Goal: Task Accomplishment & Management: Manage account settings

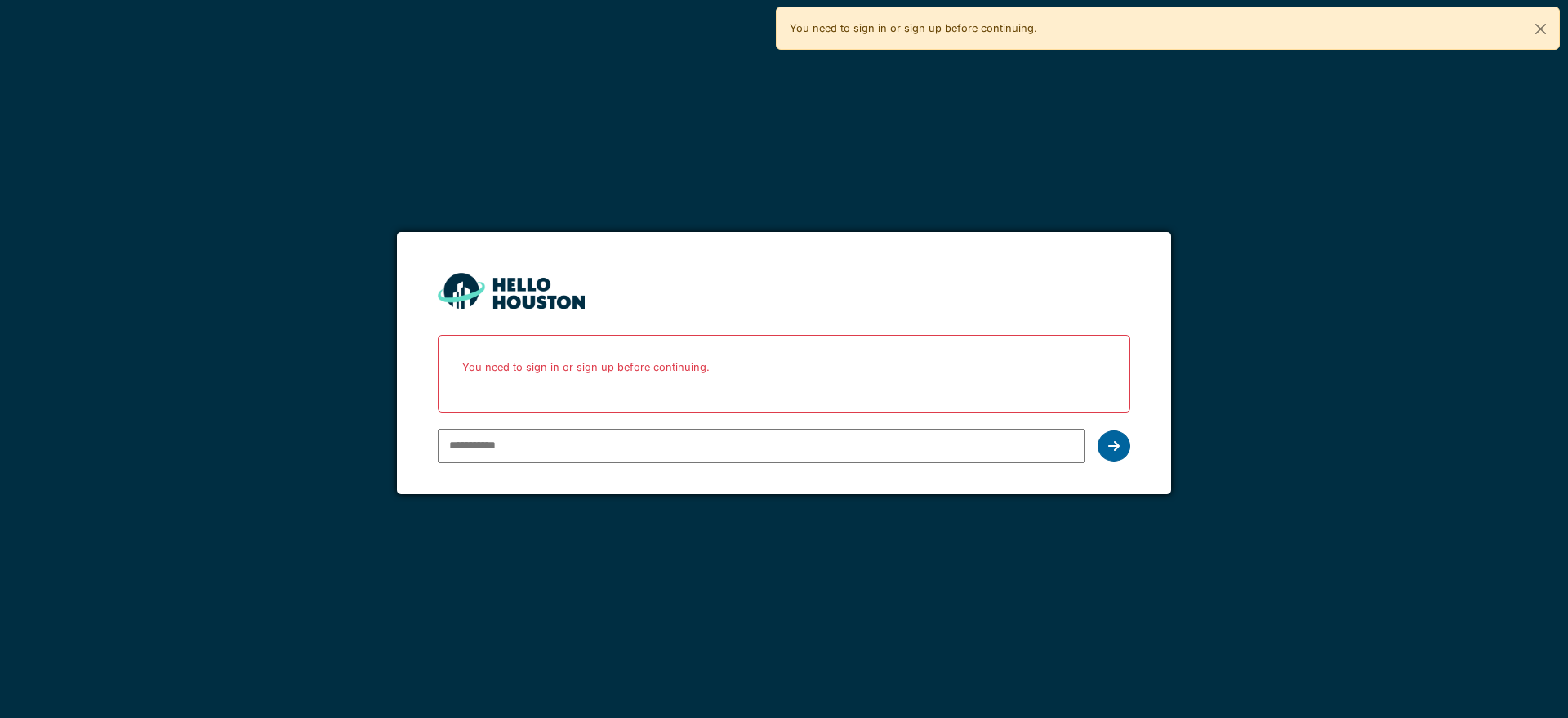
type input "**********"
click at [1115, 453] on div at bounding box center [1114, 446] width 32 height 31
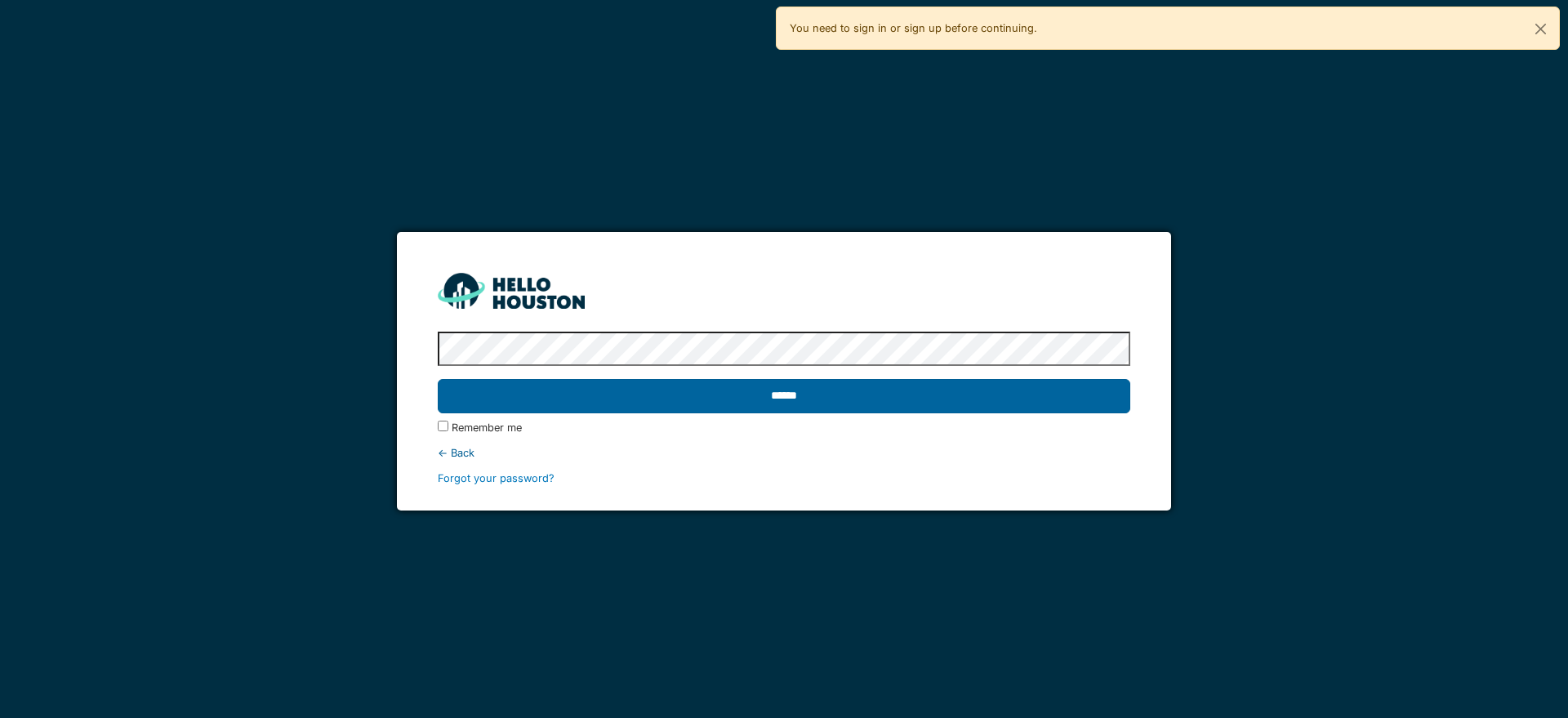
click at [782, 406] on input "******" at bounding box center [783, 397] width 692 height 34
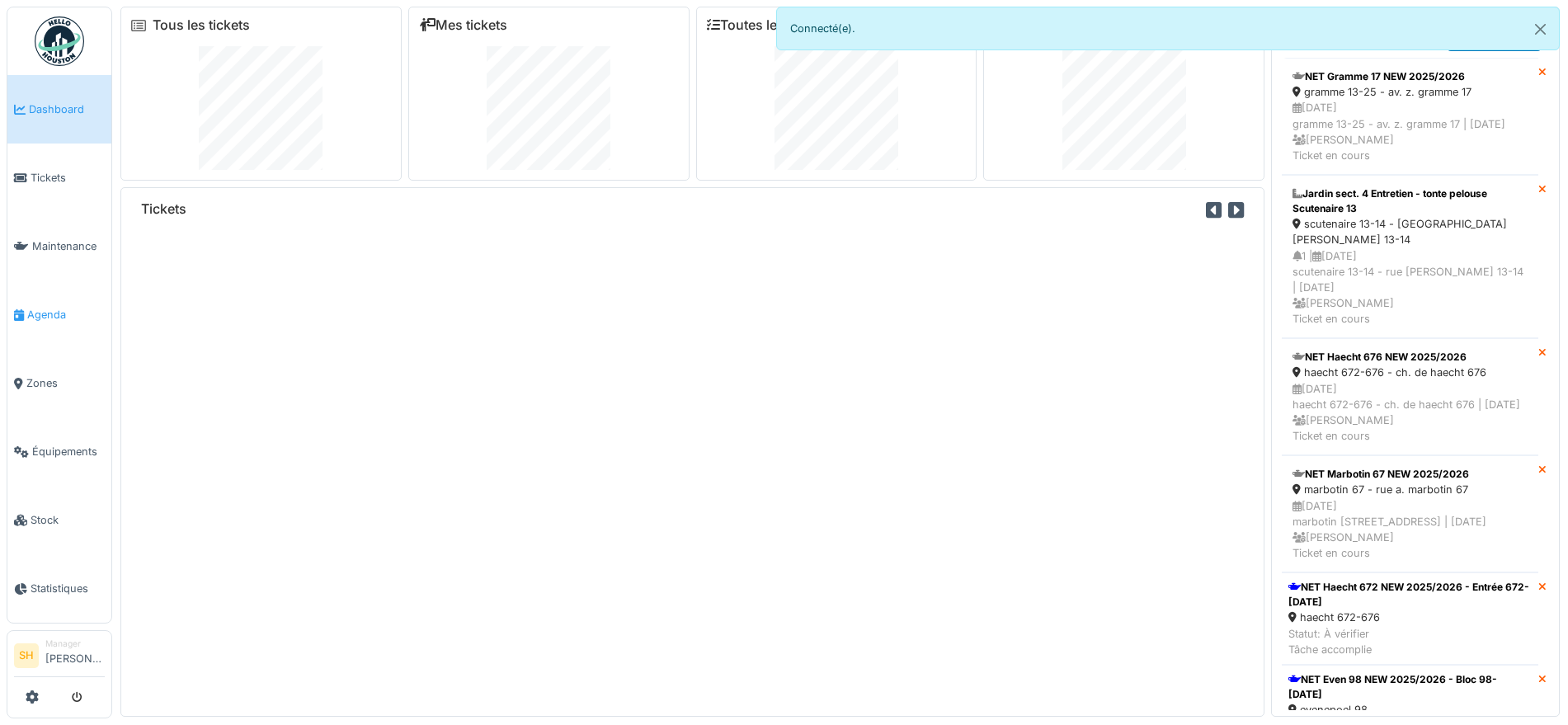
click at [56, 309] on span "Agenda" at bounding box center [66, 314] width 78 height 15
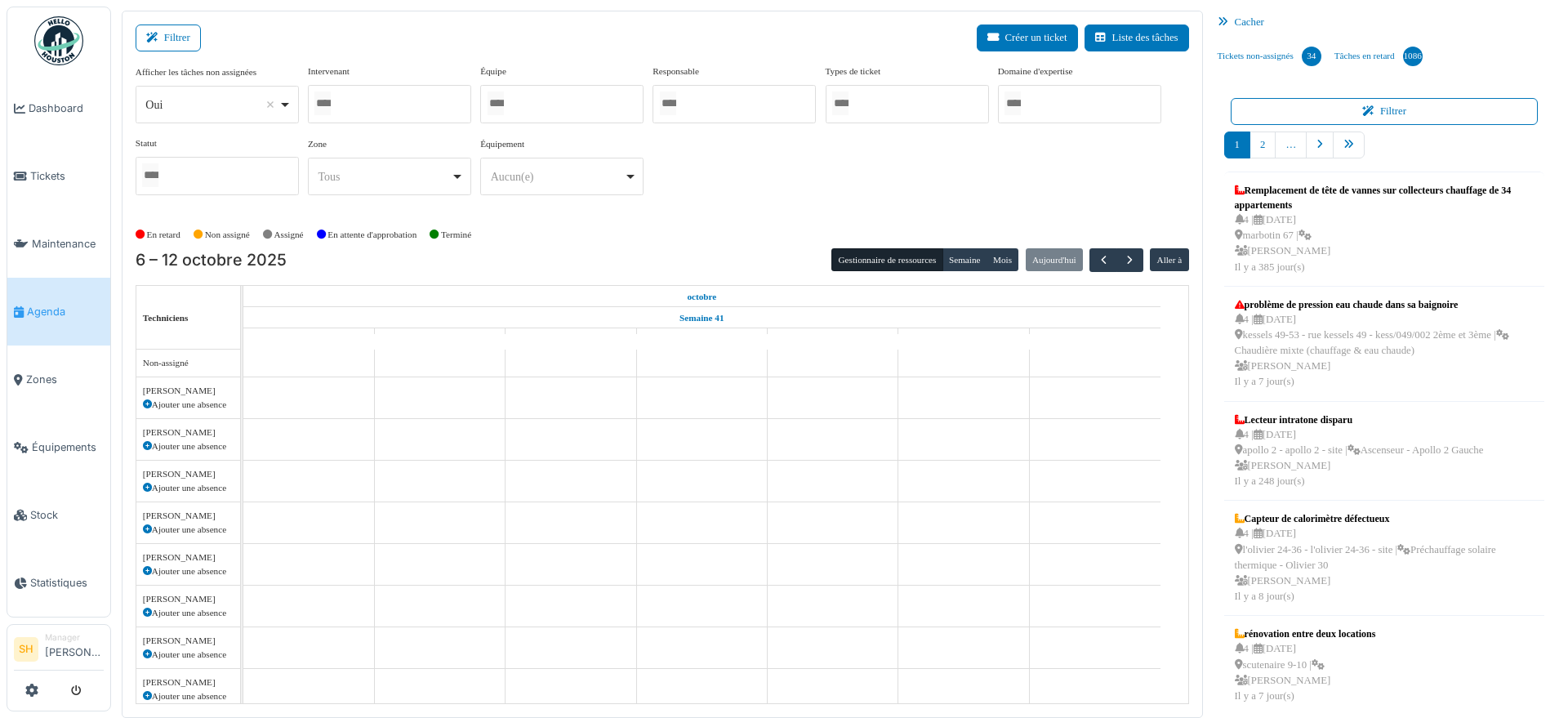
click at [560, 101] on div at bounding box center [562, 104] width 163 height 39
click at [780, 191] on div "Afficher les tâches non assignées *** Oui Remove item Oui Non Intervenant Abdel…" at bounding box center [662, 136] width 1054 height 144
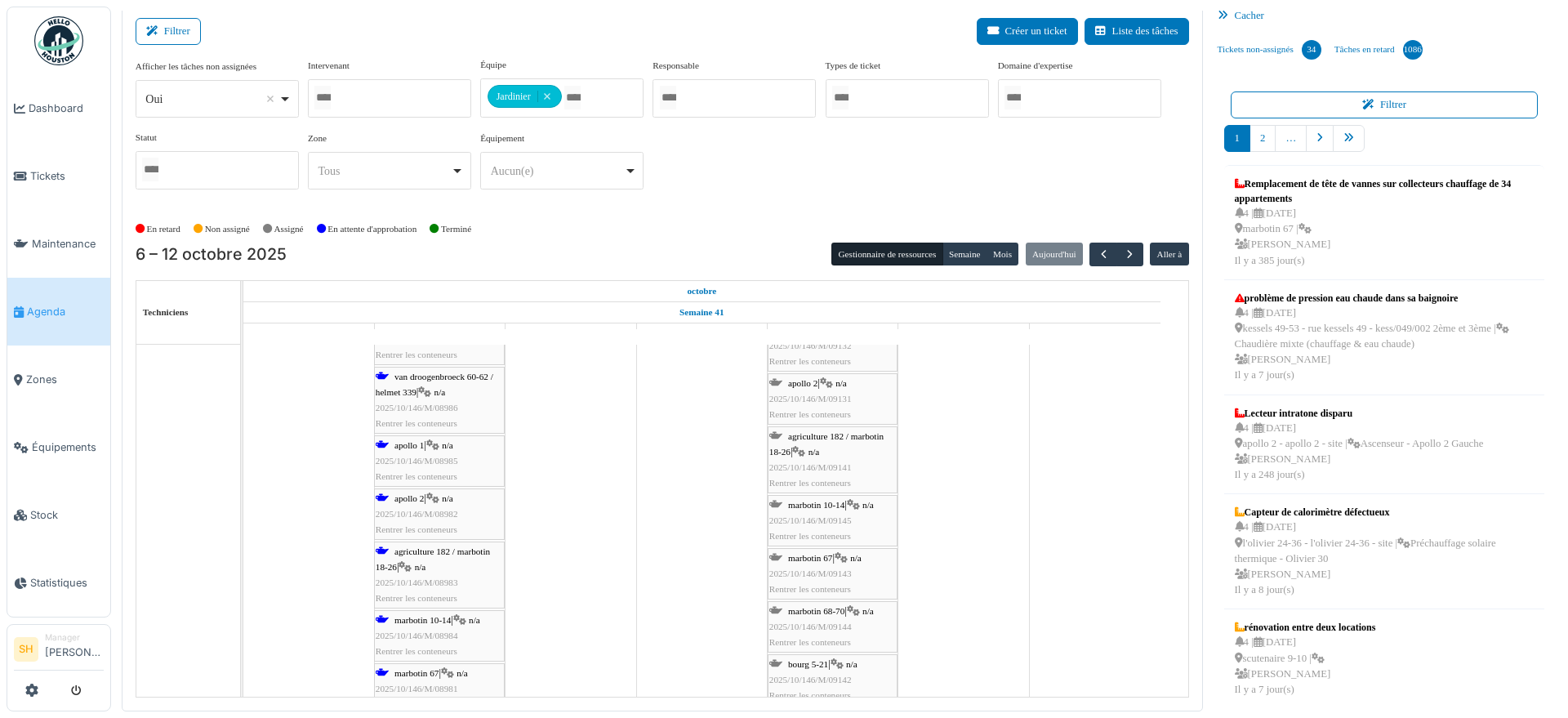
scroll to position [1021, 0]
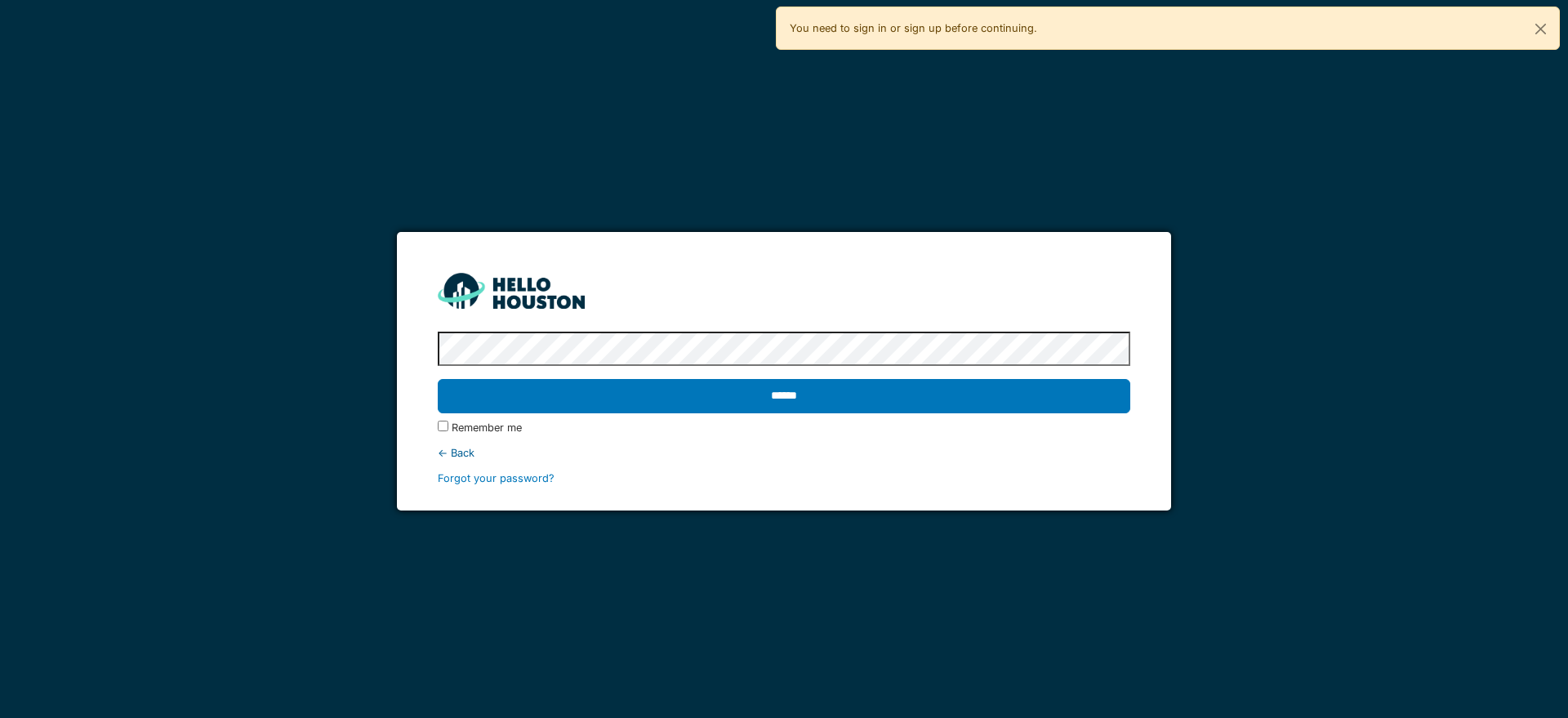
click at [779, 397] on input "******" at bounding box center [783, 397] width 692 height 34
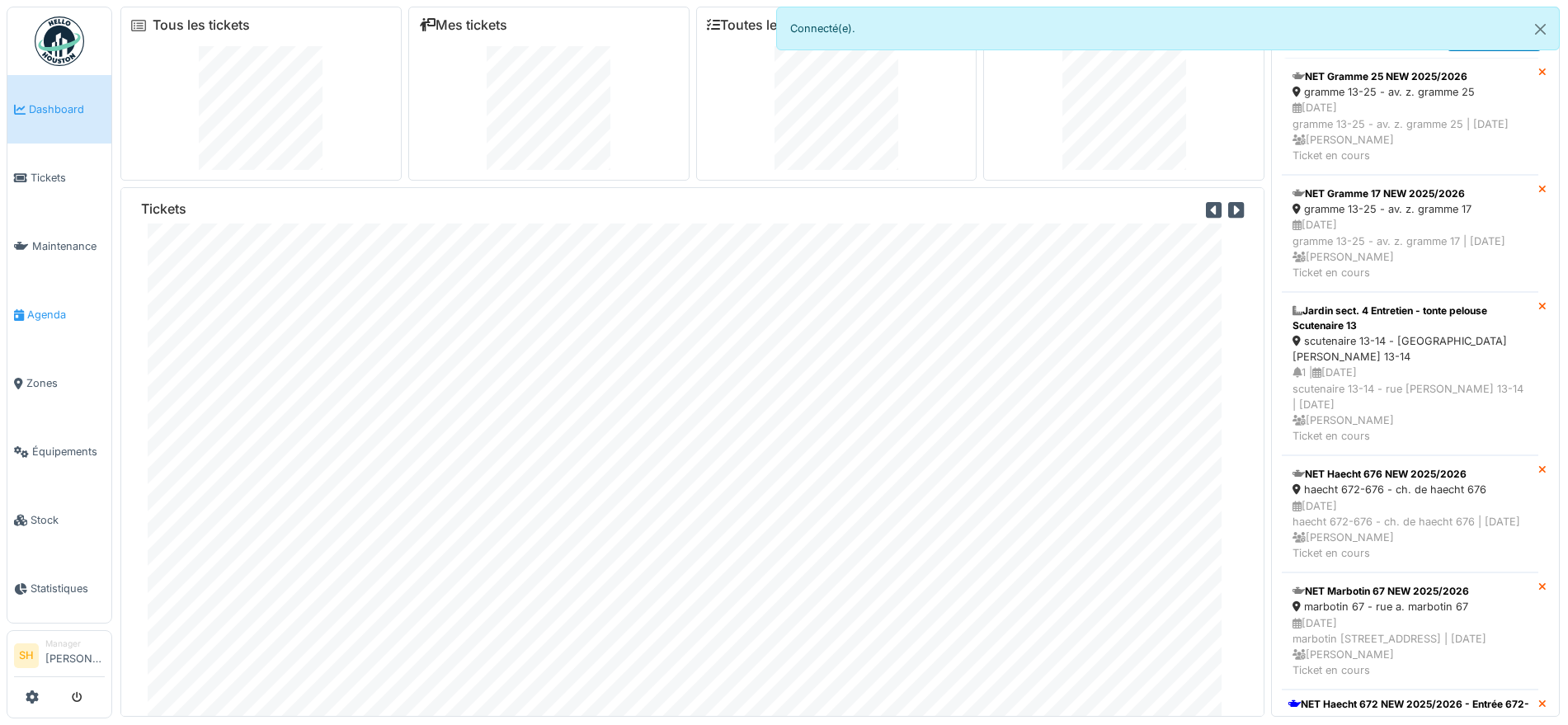
click at [53, 307] on span "Agenda" at bounding box center [66, 314] width 78 height 15
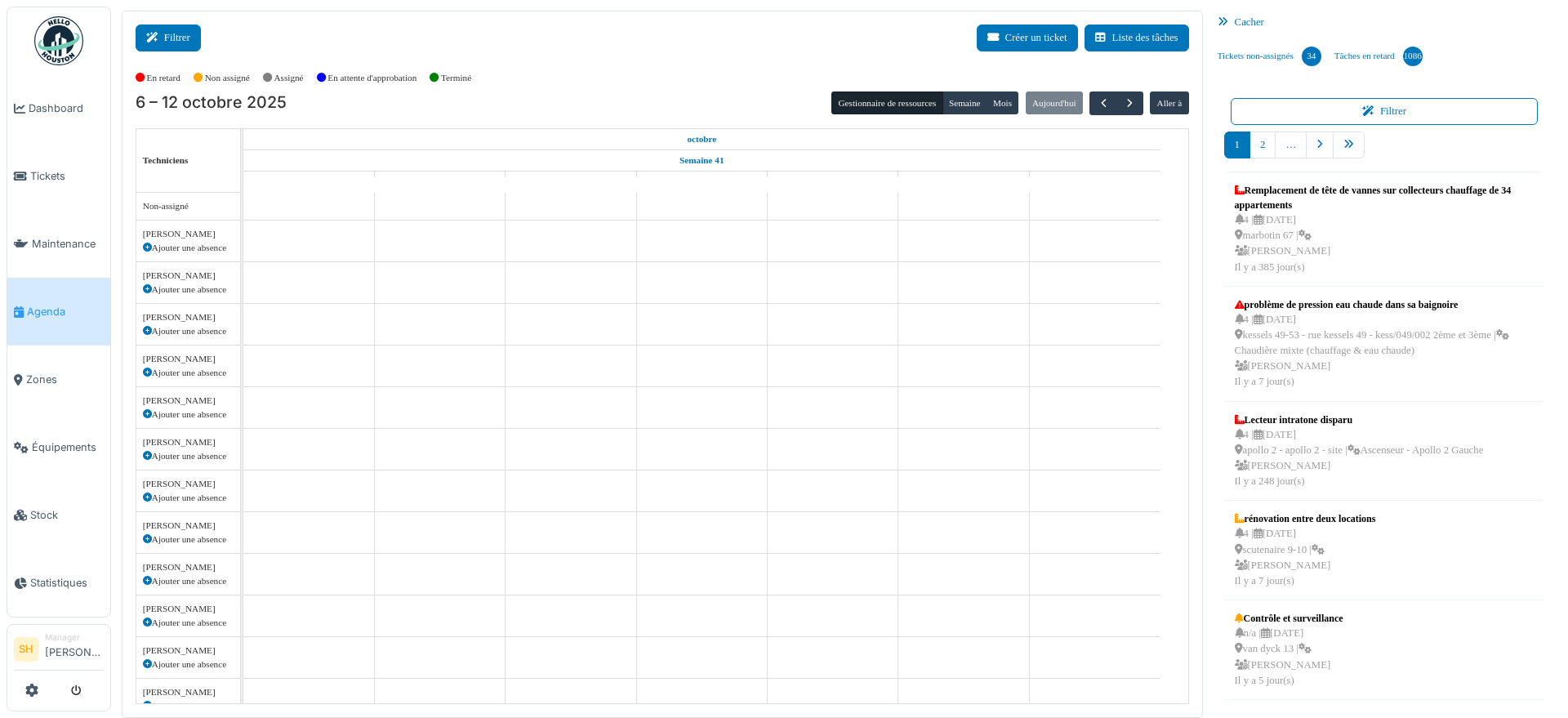
click at [163, 41] on icon at bounding box center [155, 38] width 18 height 11
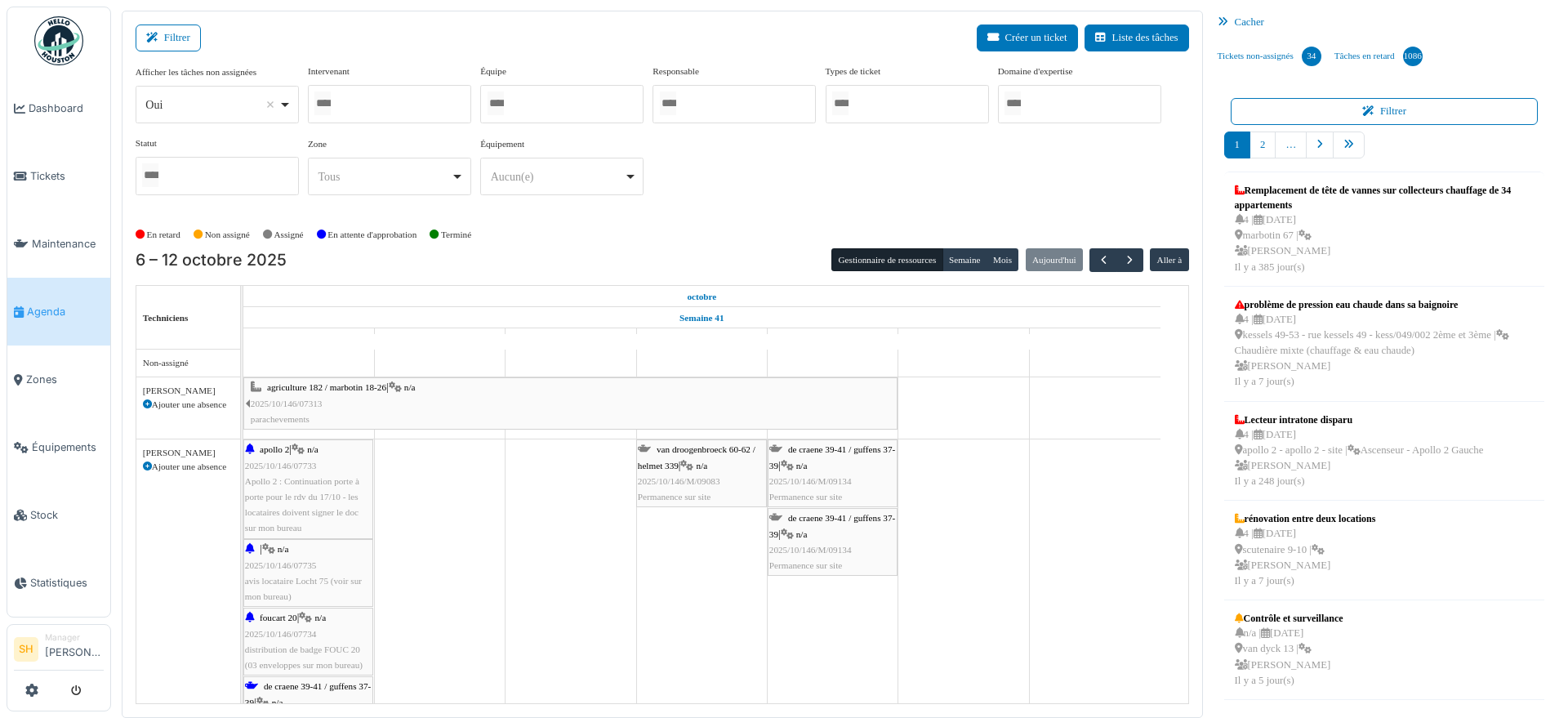
click at [556, 101] on div at bounding box center [562, 104] width 163 height 39
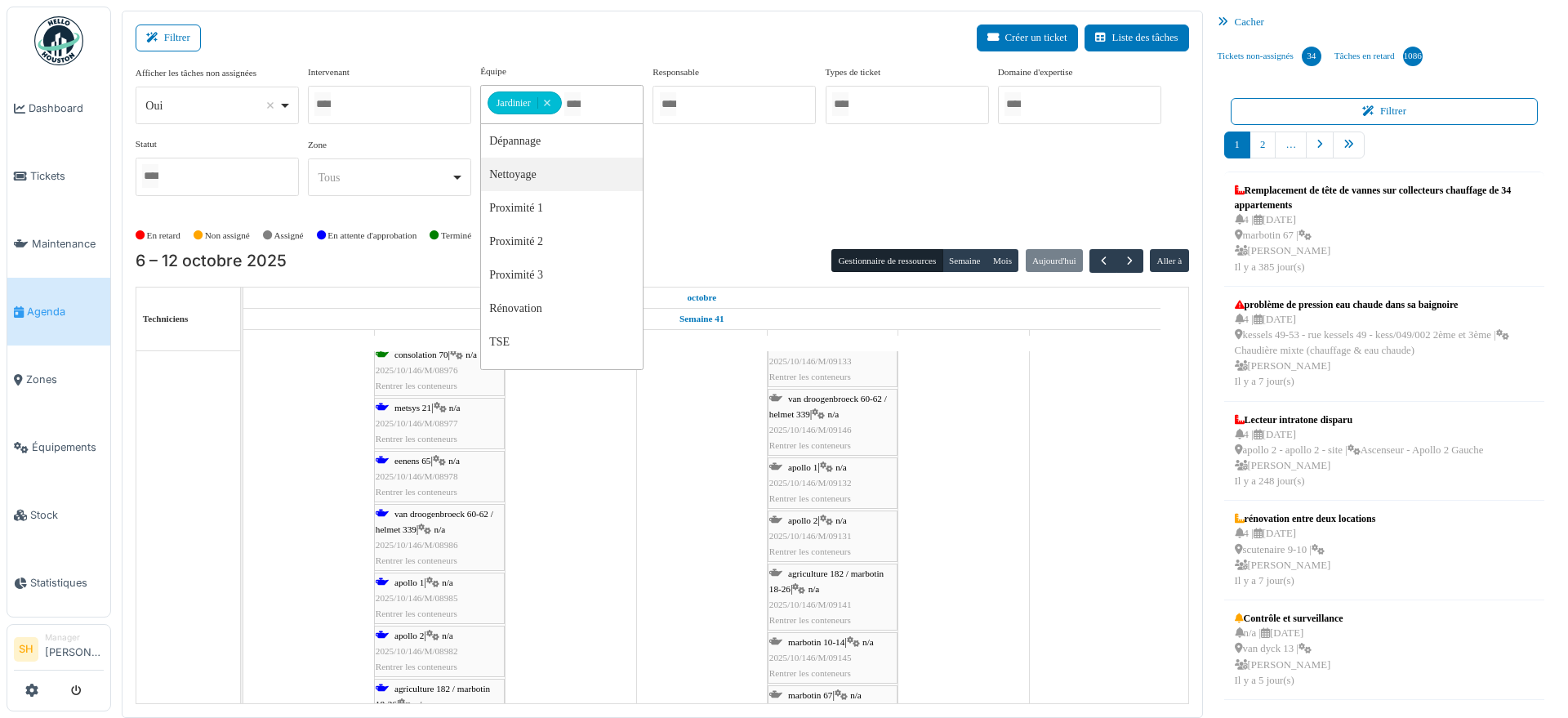
scroll to position [1124, 0]
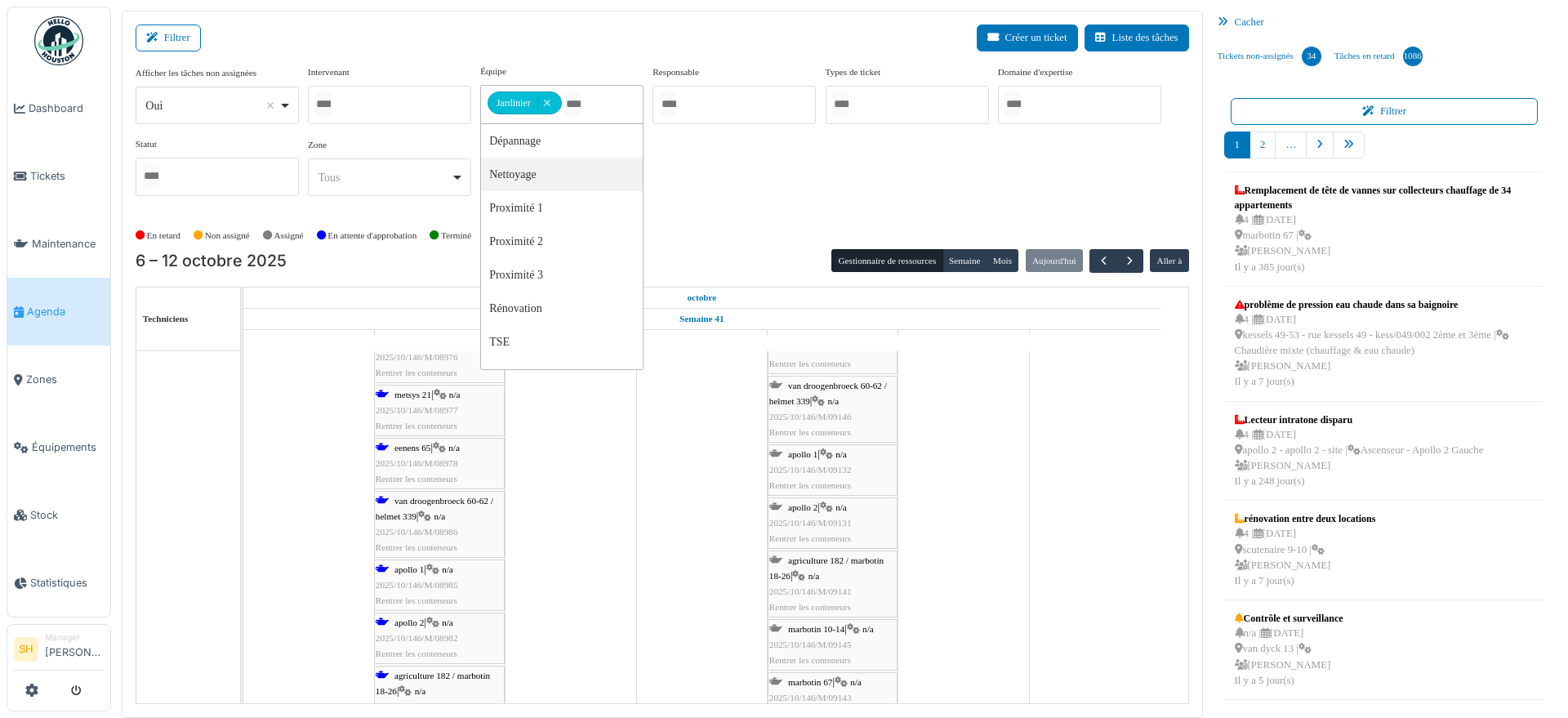
click at [418, 398] on span "metsys 21" at bounding box center [413, 394] width 37 height 10
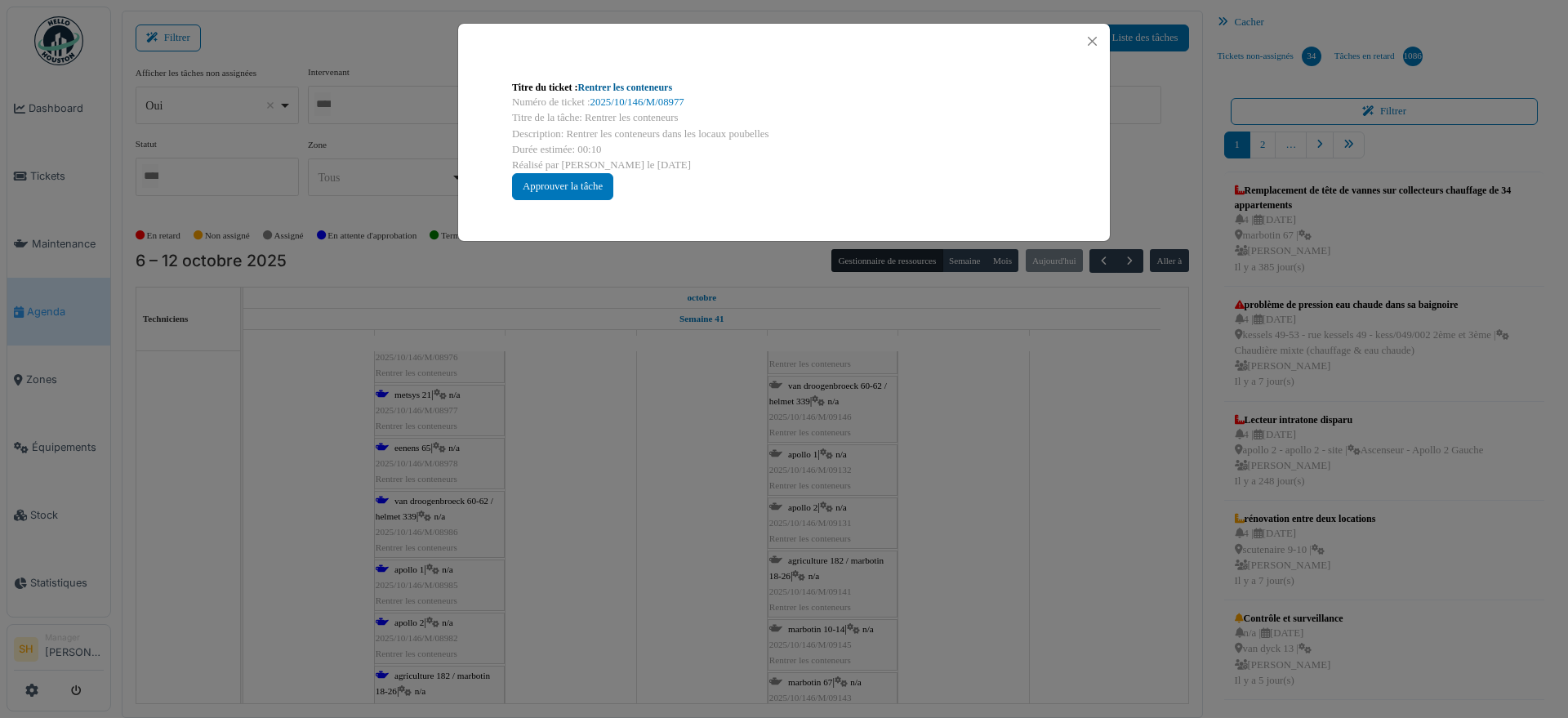
click at [613, 83] on link "Rentrer les conteneurs" at bounding box center [626, 87] width 95 height 12
click at [970, 451] on div "Titre du ticket : Rentrer les conteneurs Numéro de ticket : 2025/10/146/M/08977…" at bounding box center [784, 359] width 1568 height 718
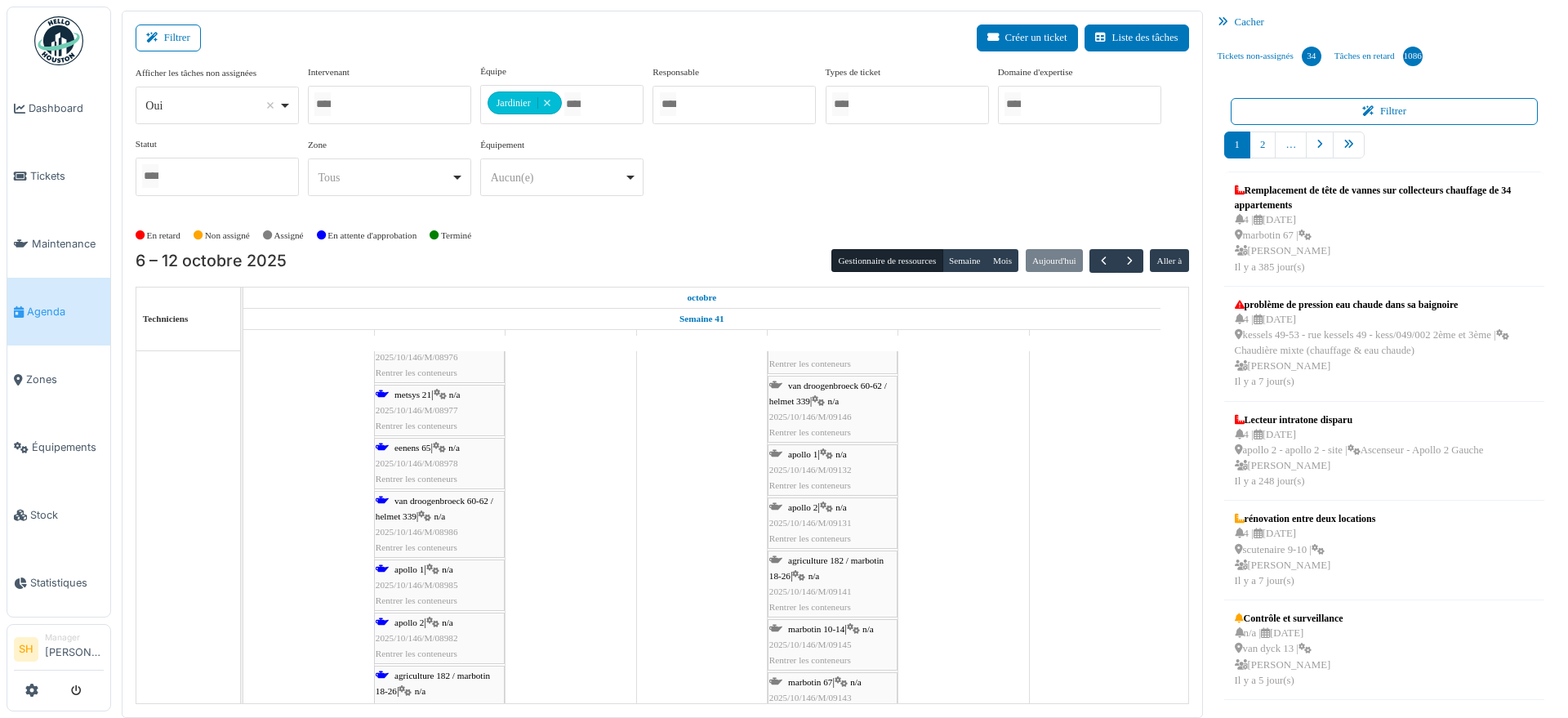
click at [435, 451] on div "eenens 65 | n/a 2025/10/146/M/08978 Rentrer les conteneurs" at bounding box center [440, 464] width 127 height 48
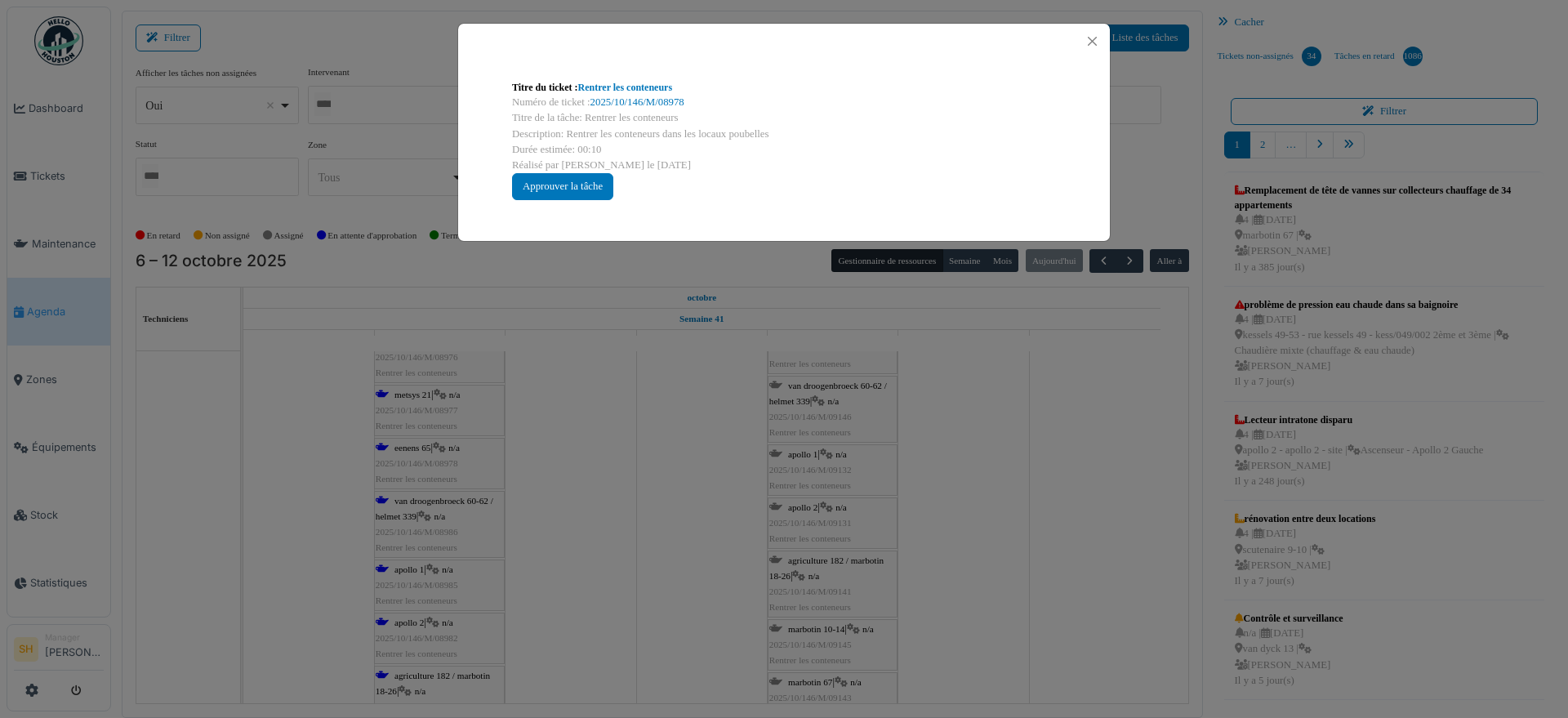
click at [624, 93] on div "Titre du ticket : Rentrer les conteneurs" at bounding box center [784, 87] width 544 height 14
click at [621, 86] on link "Rentrer les conteneurs" at bounding box center [626, 87] width 95 height 12
click at [1068, 478] on div "Titre du ticket : Rentrer les conteneurs Numéro de ticket : 2025/10/146/M/08978…" at bounding box center [784, 359] width 1568 height 718
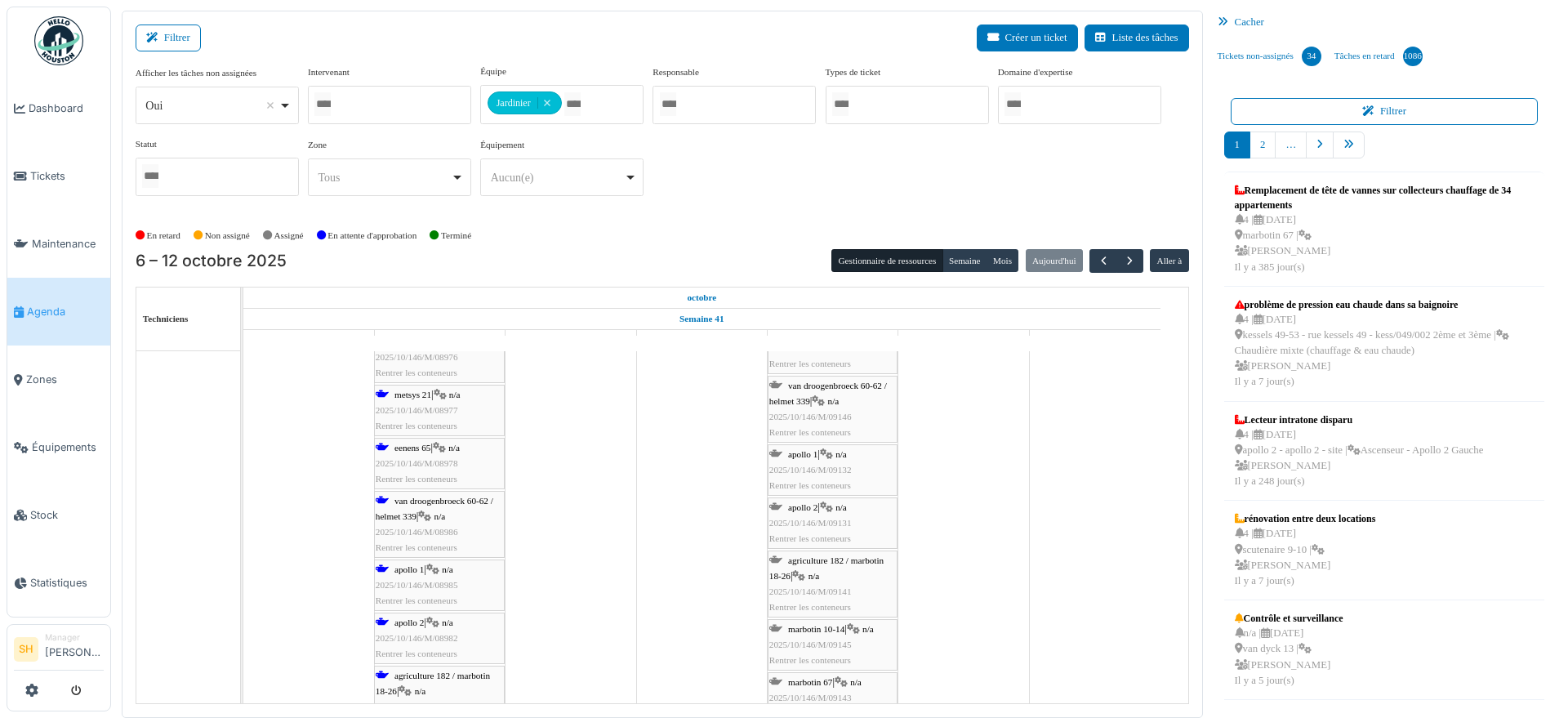
click at [418, 499] on span "van droogenbroeck 60-62 / helmet 339" at bounding box center [434, 509] width 118 height 25
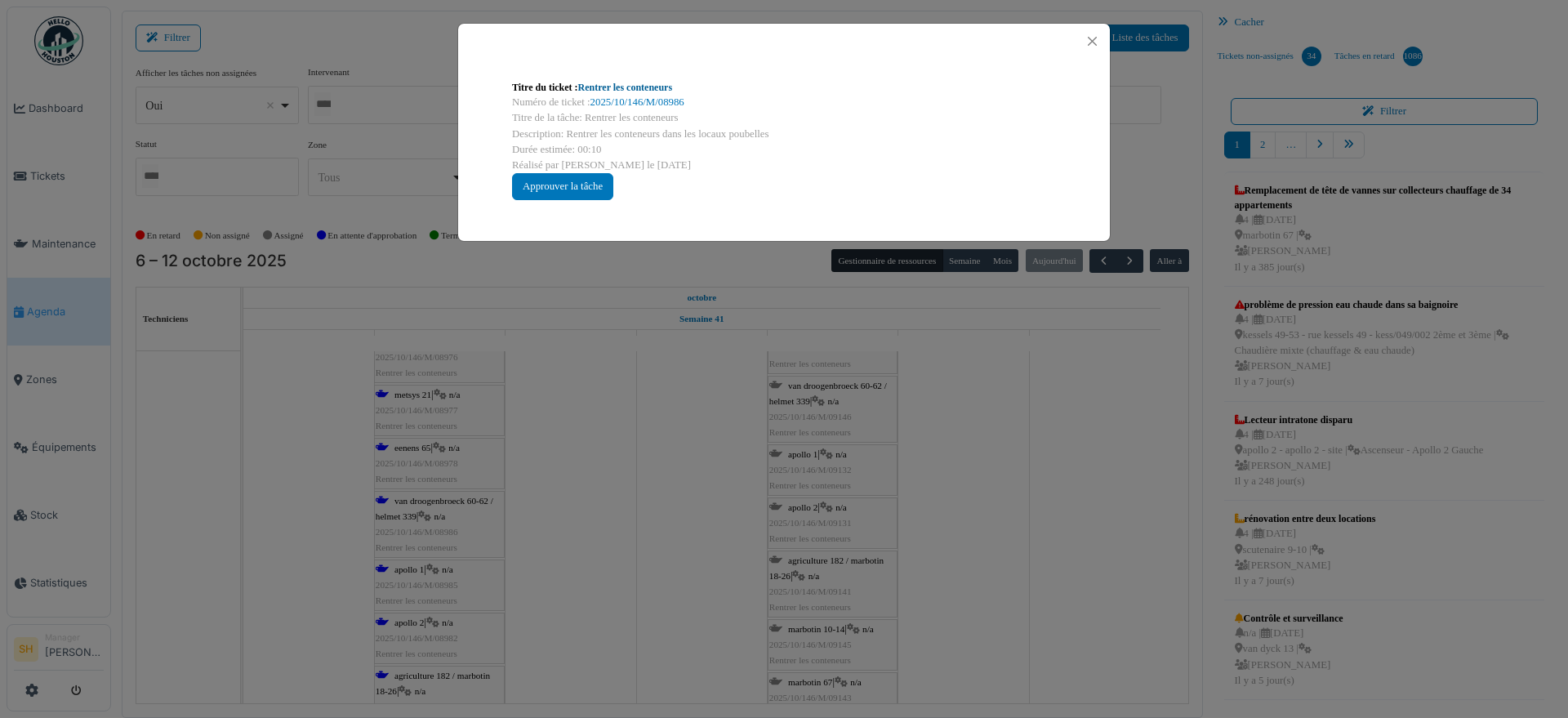
click at [590, 87] on link "Rentrer les conteneurs" at bounding box center [626, 87] width 95 height 12
click at [1093, 35] on button "Close" at bounding box center [1093, 41] width 22 height 22
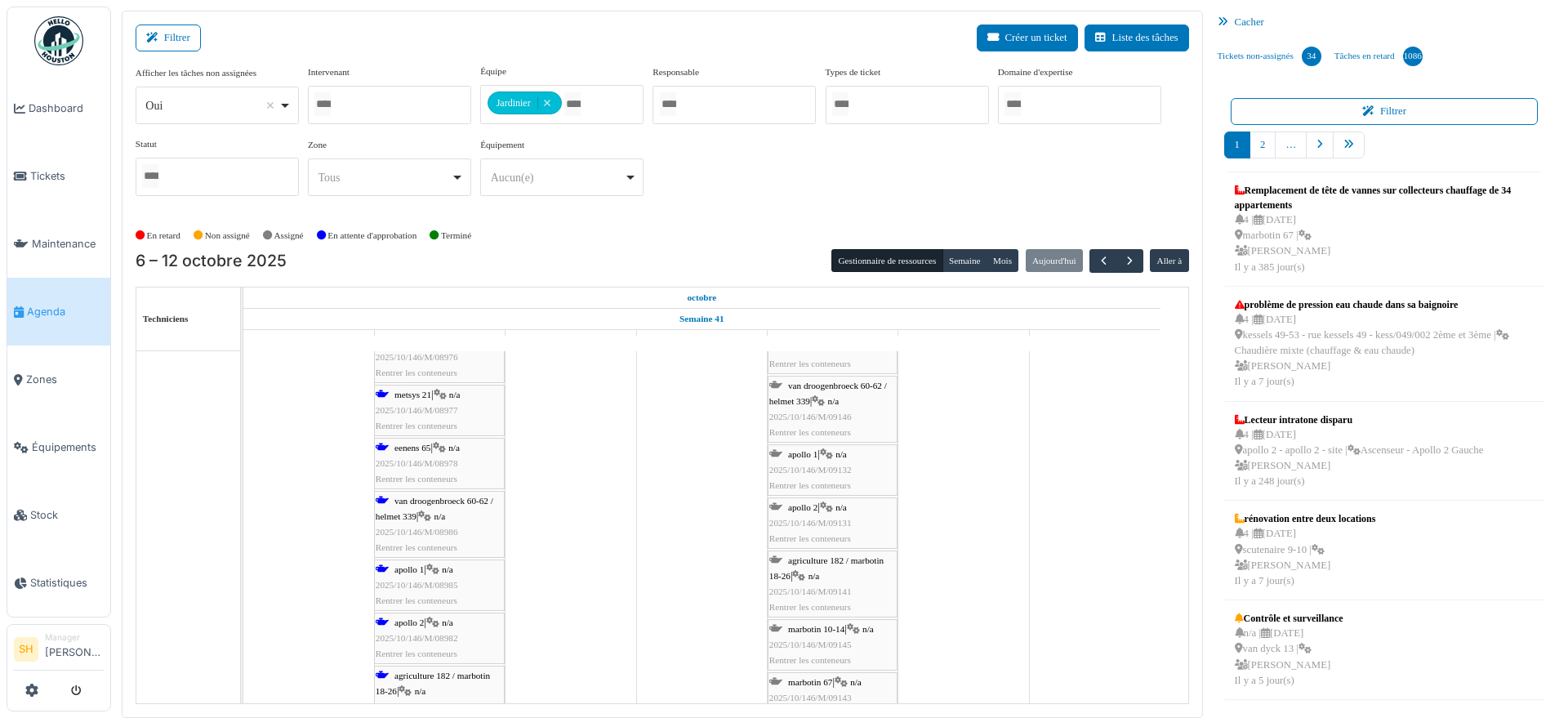
click at [382, 616] on div "apollo 2 | n/a 2025/10/146/M/08982 Rentrer les conteneurs" at bounding box center [440, 639] width 127 height 48
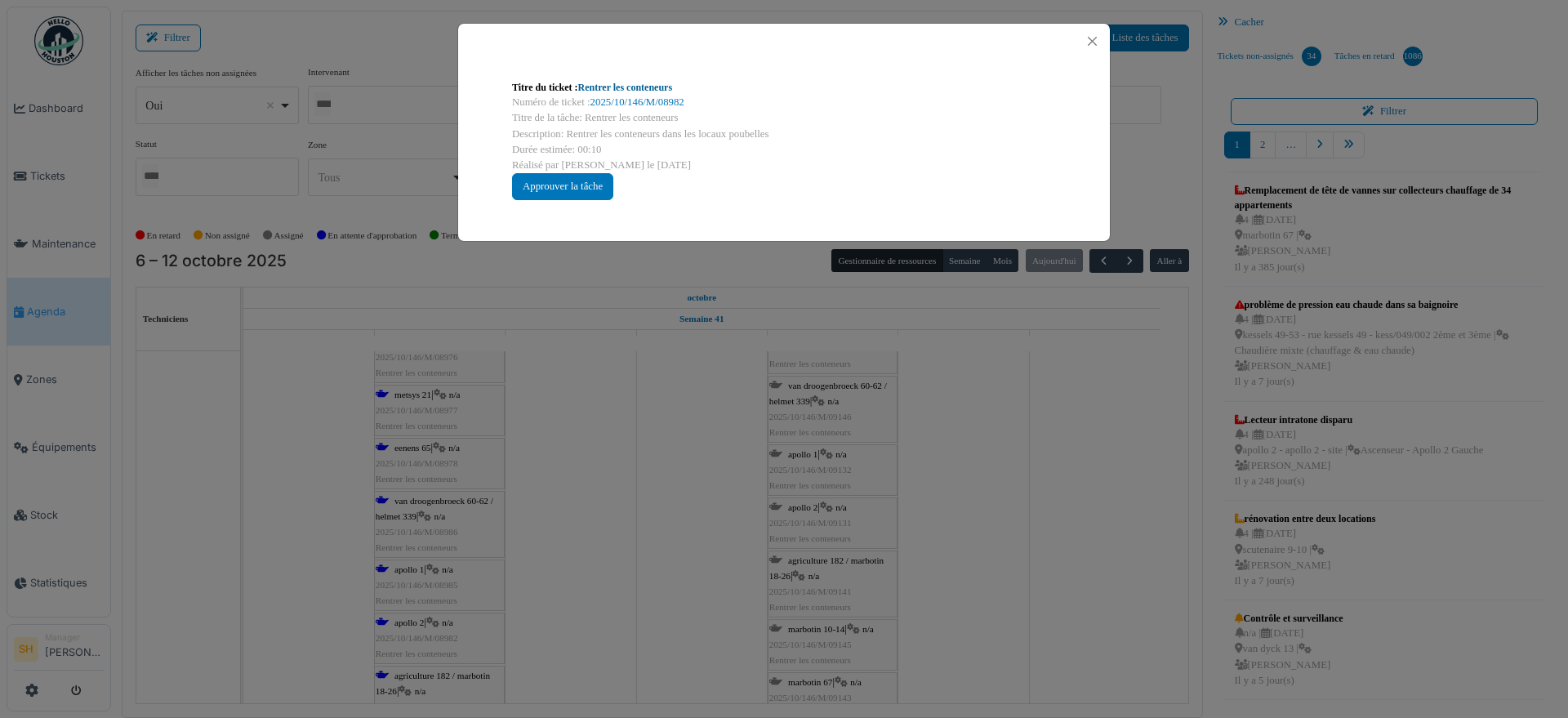
click at [664, 83] on link "Rentrer les conteneurs" at bounding box center [626, 87] width 95 height 12
click at [1047, 500] on div "Titre du ticket : Rentrer les conteneurs Numéro de ticket : 2025/10/146/M/08982…" at bounding box center [784, 359] width 1568 height 718
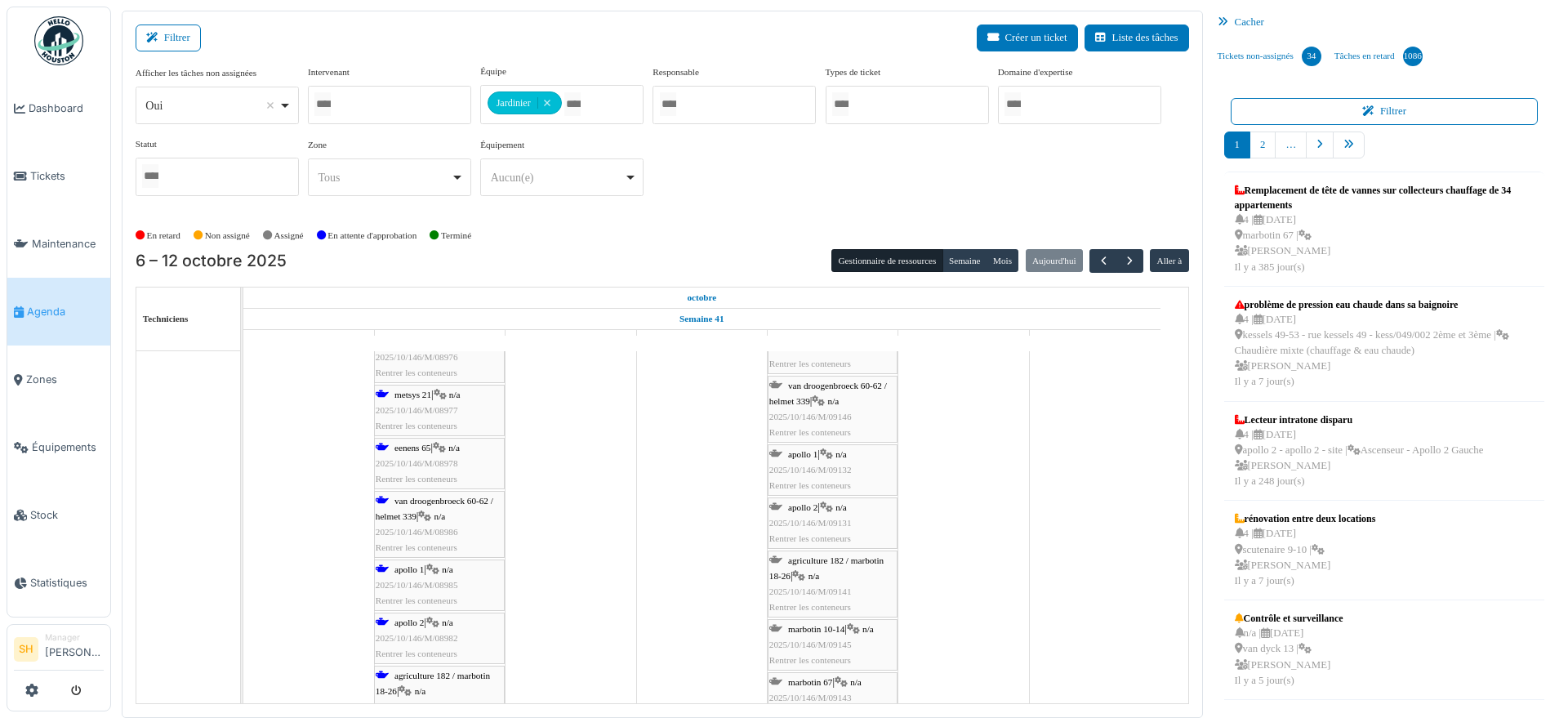
click at [409, 570] on span "apollo 1" at bounding box center [409, 569] width 30 height 10
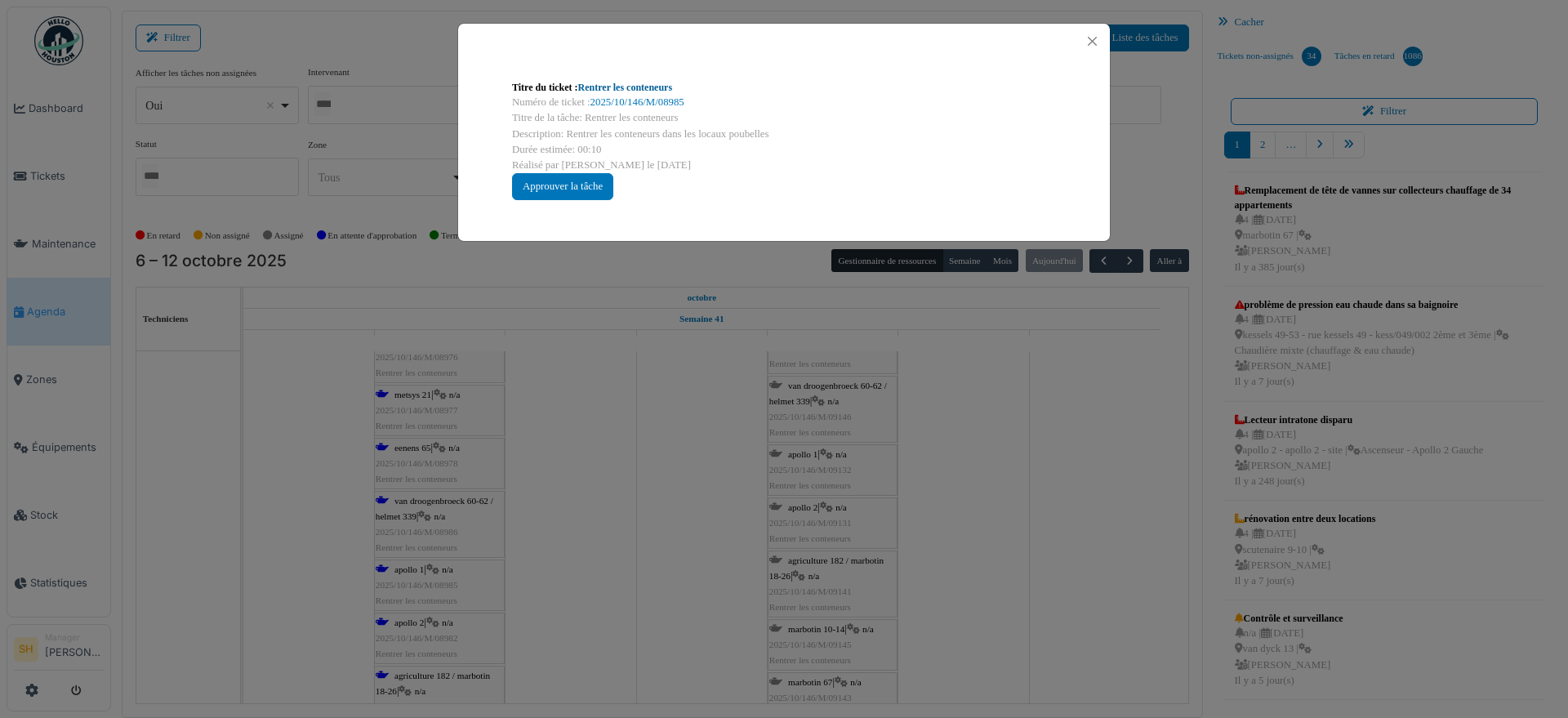
click at [633, 87] on link "Rentrer les conteneurs" at bounding box center [626, 87] width 95 height 12
drag, startPoint x: 1009, startPoint y: 560, endPoint x: 921, endPoint y: 564, distance: 88.1
click at [1004, 561] on div "Titre du ticket : Rentrer les conteneurs Numéro de ticket : 2025/10/146/M/08985…" at bounding box center [784, 359] width 1568 height 718
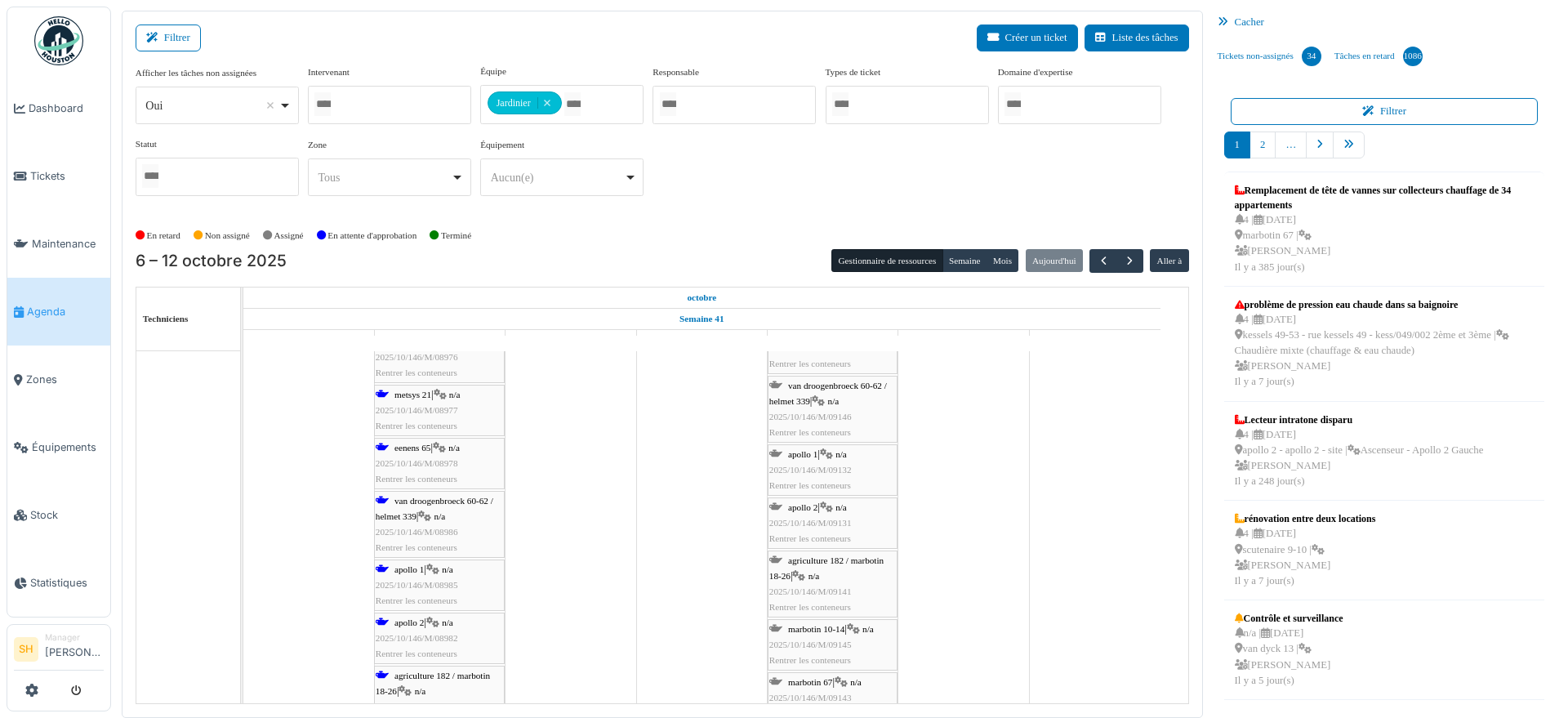
scroll to position [1226, 0]
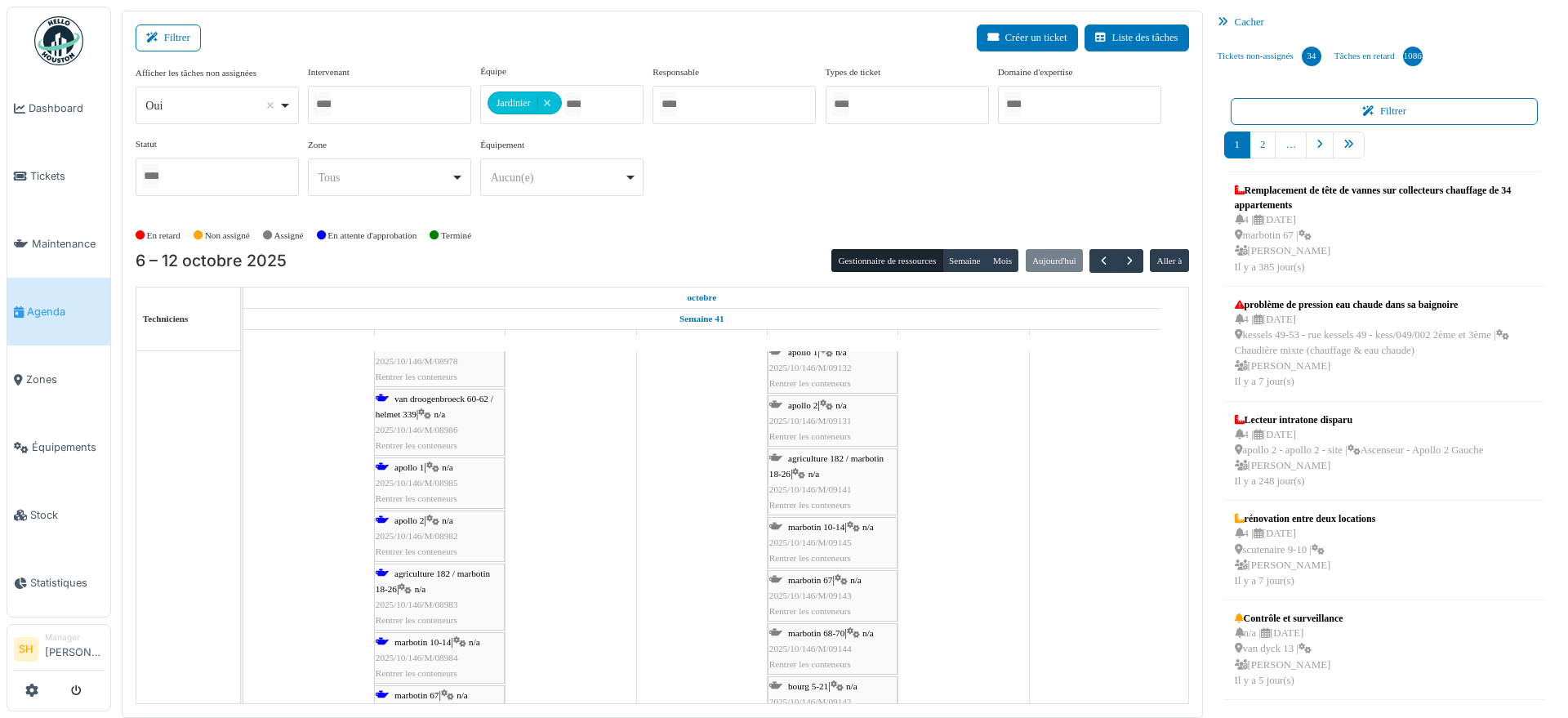
click at [412, 578] on div "agriculture 182 / marbotin 18-26 | n/a 2025/10/146/M/08983 Rentrer les conteneu…" at bounding box center [440, 598] width 127 height 63
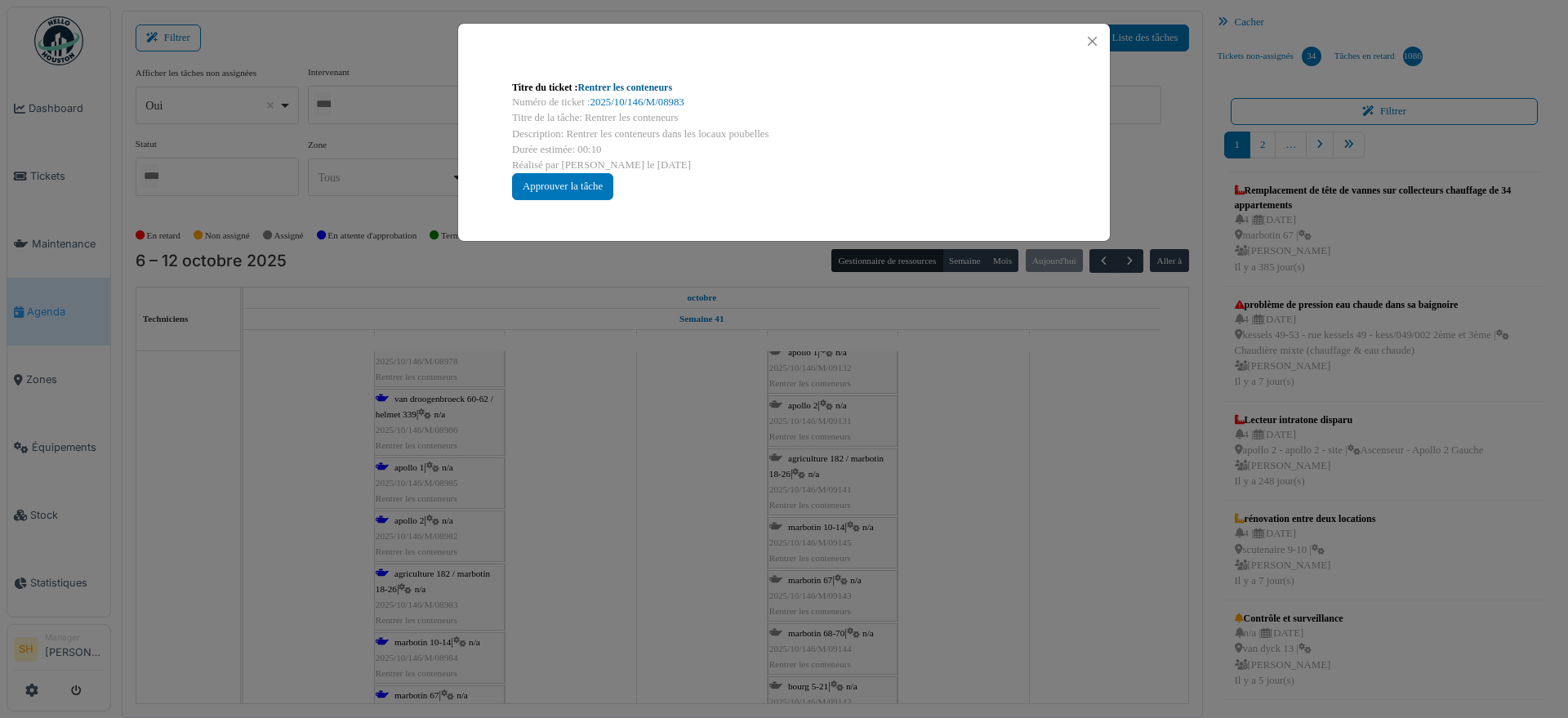
click at [644, 89] on link "Rentrer les conteneurs" at bounding box center [626, 87] width 95 height 12
drag, startPoint x: 754, startPoint y: 456, endPoint x: 595, endPoint y: 471, distance: 159.7
click at [754, 461] on div "Titre du ticket : Rentrer les conteneurs Numéro de ticket : 2025/10/146/M/08983…" at bounding box center [784, 359] width 1568 height 718
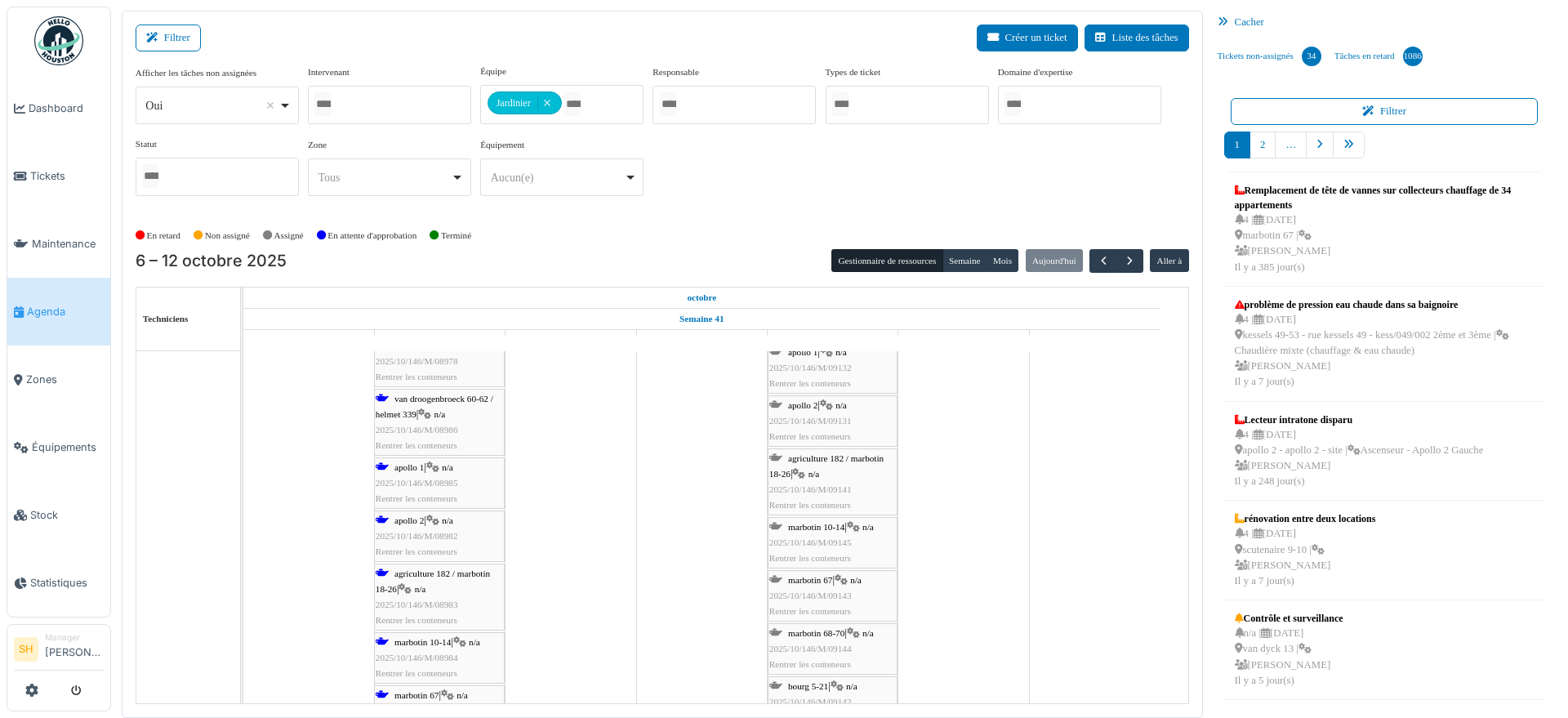
scroll to position [1431, 0]
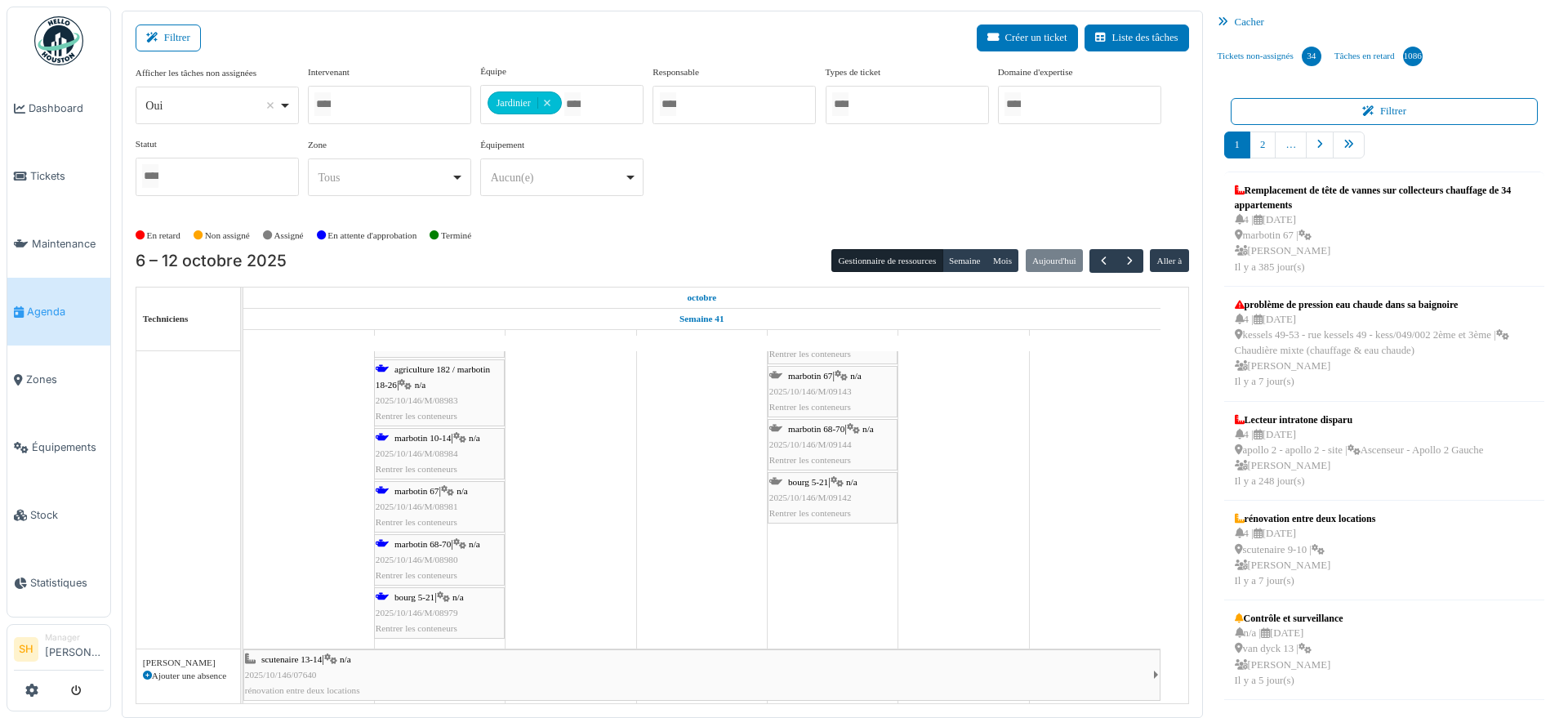
click at [426, 542] on span "marbotin 68-70" at bounding box center [422, 544] width 57 height 10
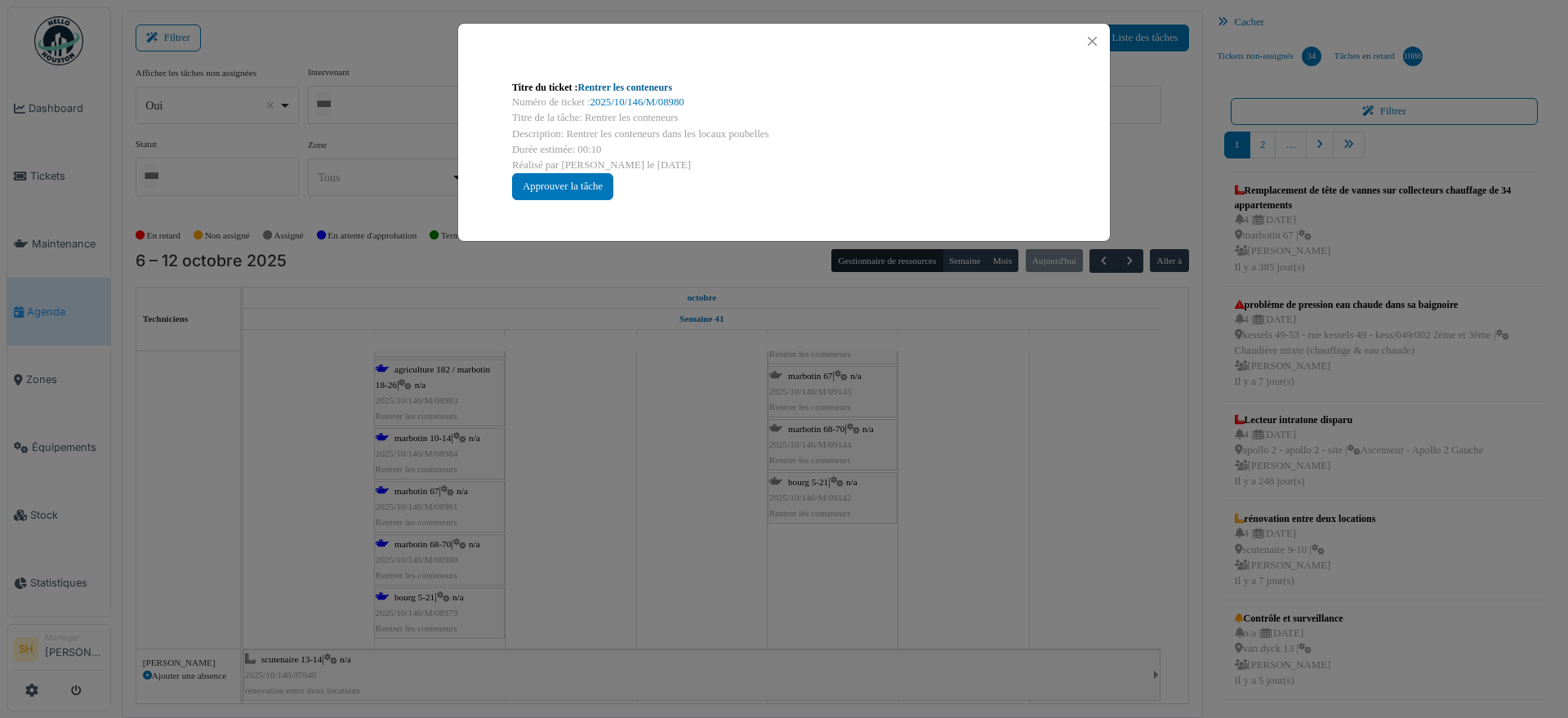
drag, startPoint x: 640, startPoint y: 80, endPoint x: 641, endPoint y: 90, distance: 10.0
click at [641, 81] on div "Titre du ticket : Rentrer les conteneurs" at bounding box center [784, 87] width 544 height 14
click at [587, 87] on link "Rentrer les conteneurs" at bounding box center [626, 87] width 95 height 12
drag, startPoint x: 1040, startPoint y: 560, endPoint x: 925, endPoint y: 537, distance: 117.3
click at [1041, 559] on div "Titre du ticket : Rentrer les conteneurs Numéro de ticket : 2025/10/146/M/08980…" at bounding box center [784, 359] width 1568 height 718
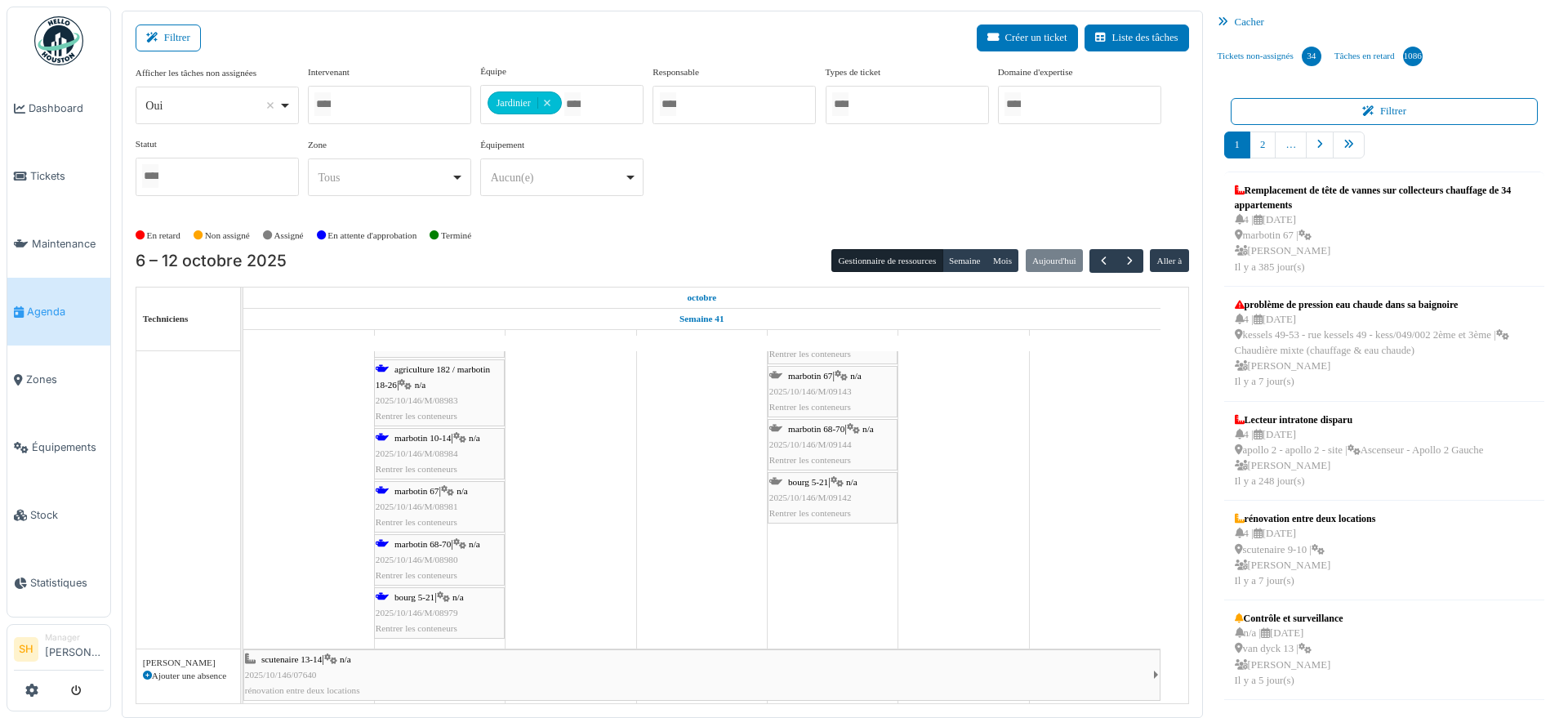
click at [411, 488] on span "marbotin 67" at bounding box center [416, 491] width 44 height 10
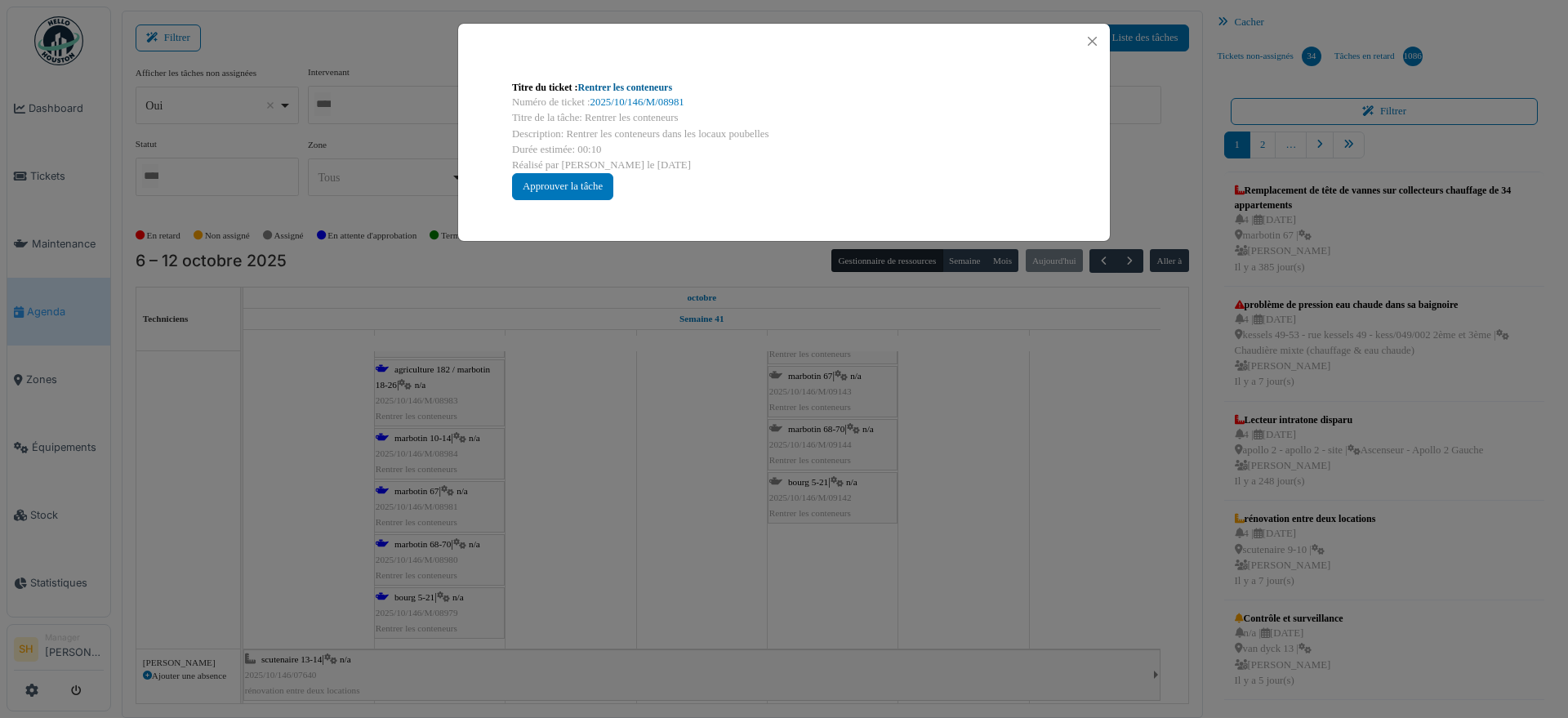
click at [652, 88] on link "Rentrer les conteneurs" at bounding box center [626, 87] width 95 height 12
drag, startPoint x: 882, startPoint y: 403, endPoint x: 762, endPoint y: 495, distance: 151.2
click at [883, 407] on div "Titre du ticket : Rentrer les conteneurs Numéro de ticket : 2025/10/146/M/08981…" at bounding box center [784, 359] width 1568 height 718
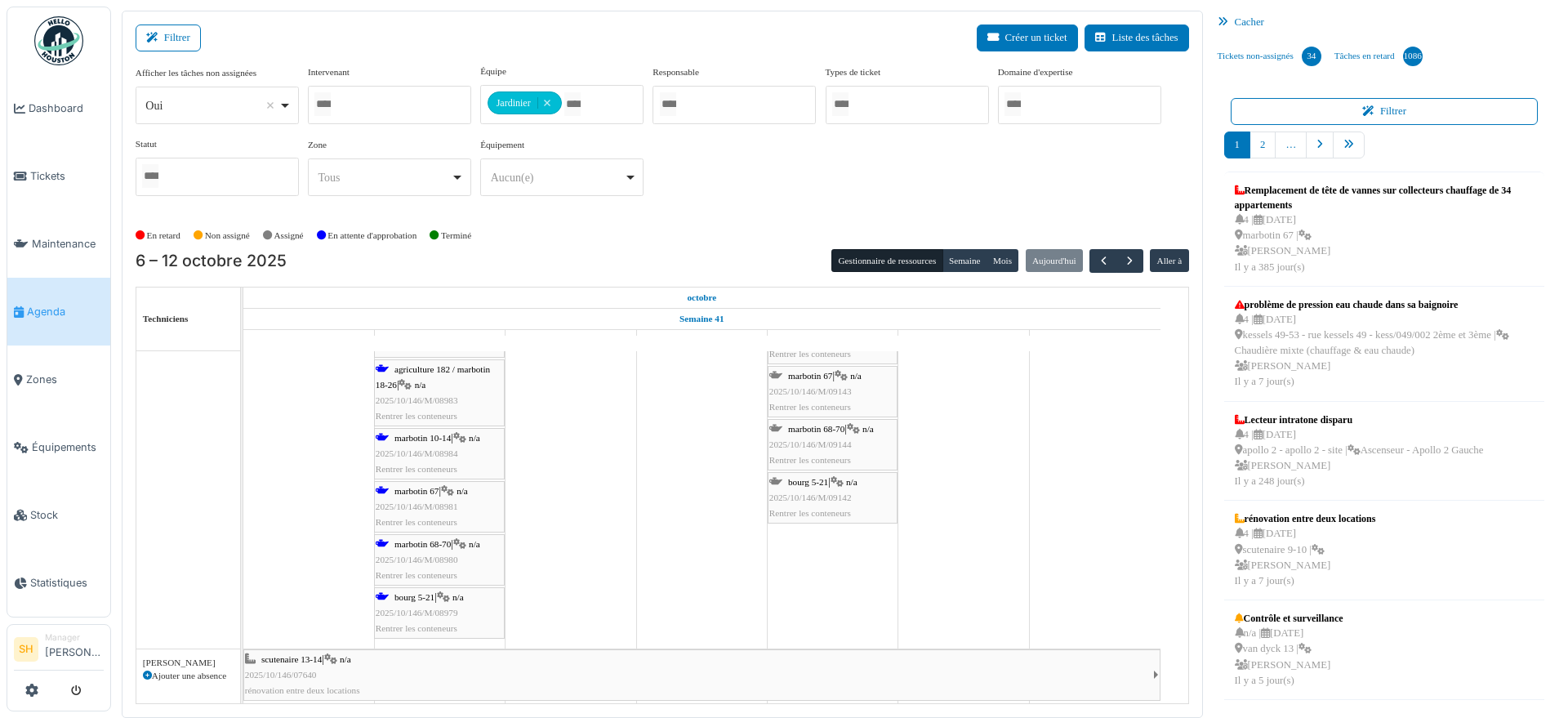
click at [413, 434] on span "marbotin 10-14" at bounding box center [422, 438] width 57 height 10
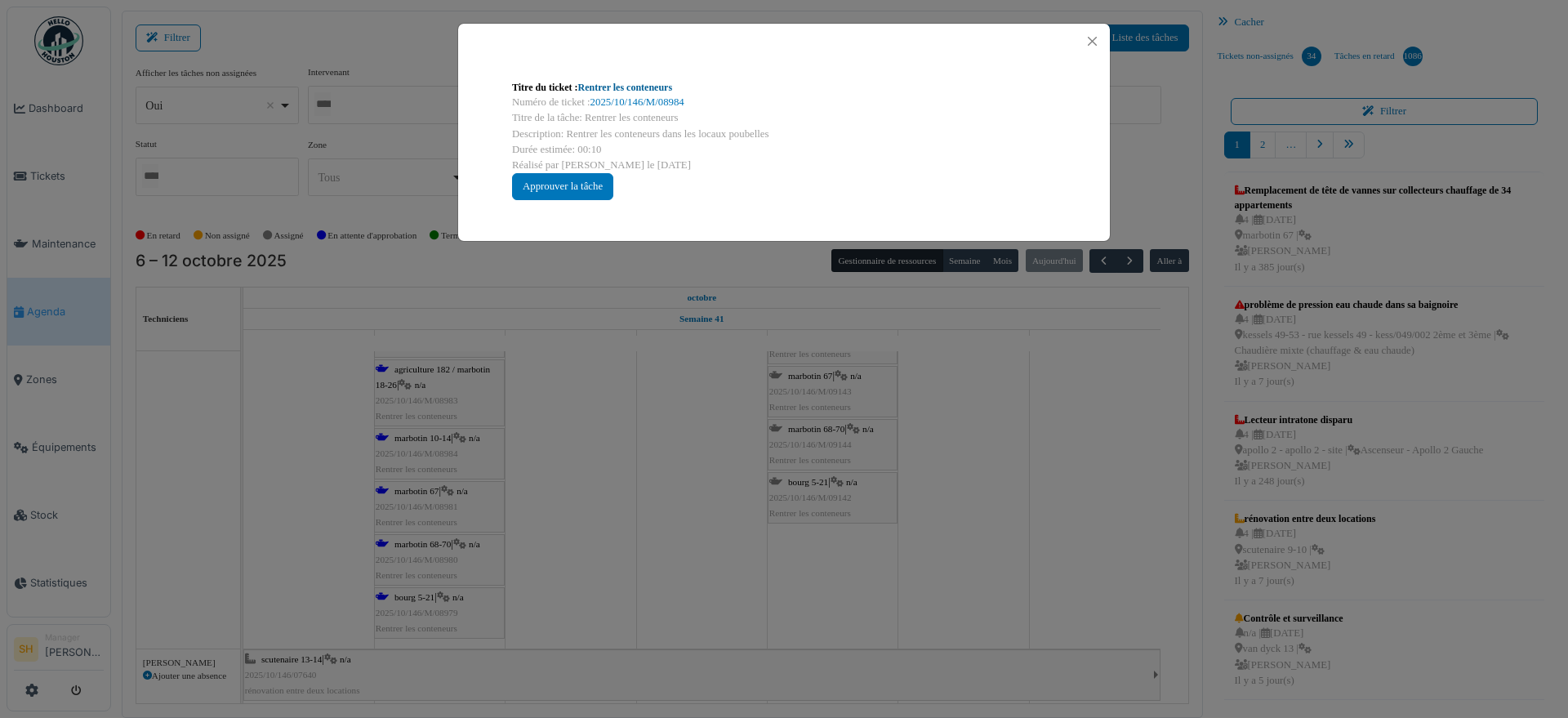
click at [601, 85] on link "Rentrer les conteneurs" at bounding box center [626, 87] width 95 height 12
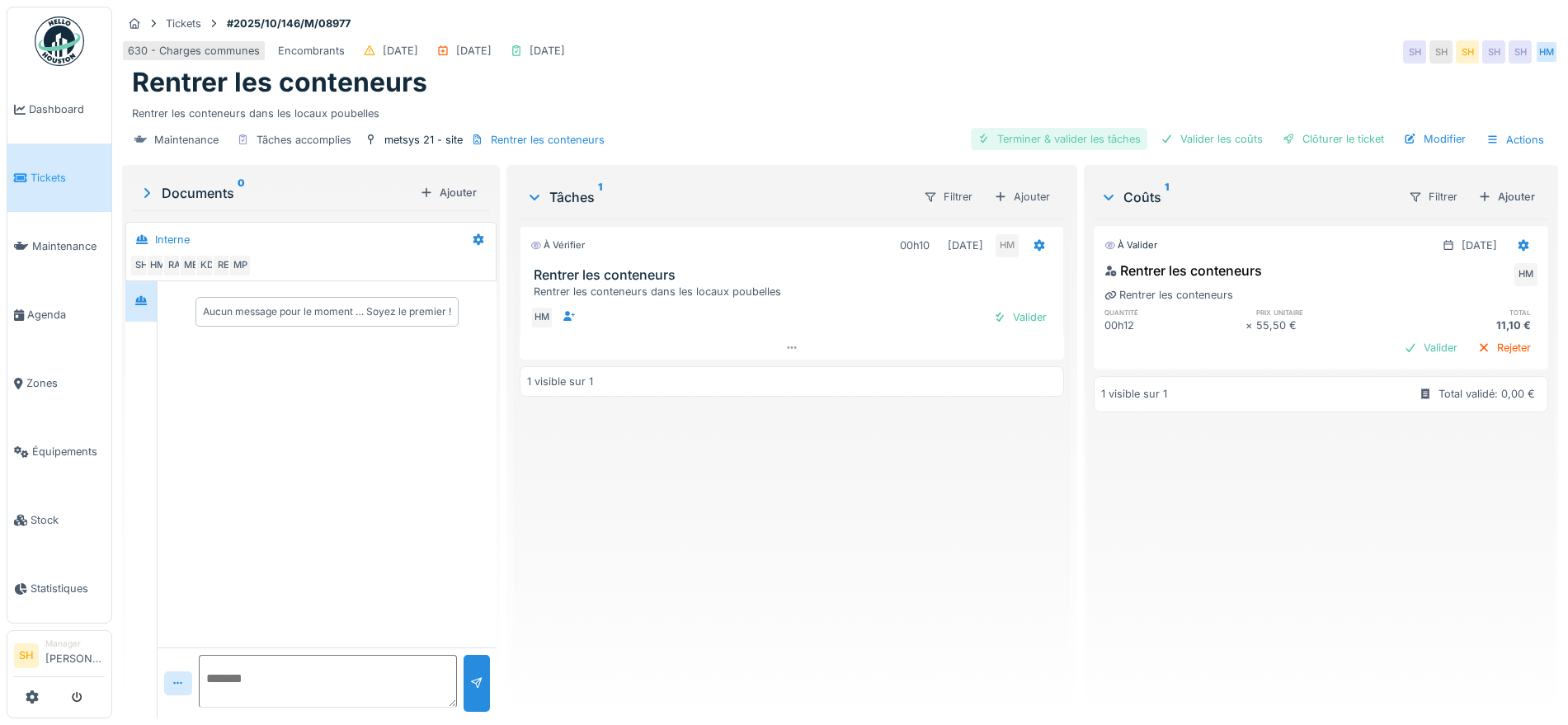
click at [1053, 137] on div "Terminer & valider les tâches" at bounding box center [1059, 139] width 177 height 23
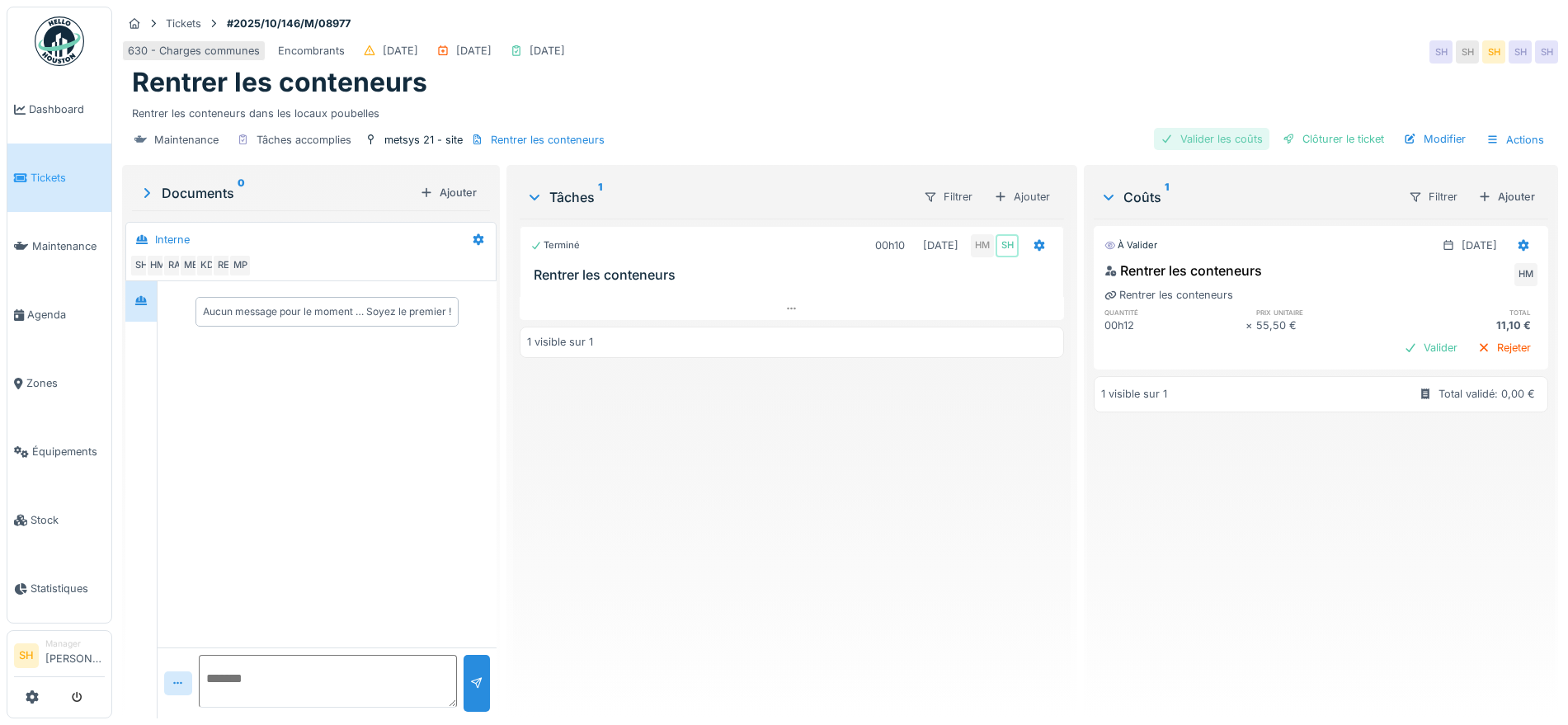
click at [1198, 137] on div "Valider les coûts" at bounding box center [1211, 139] width 115 height 23
click at [1332, 140] on div "Clôturer le ticket" at bounding box center [1333, 139] width 115 height 23
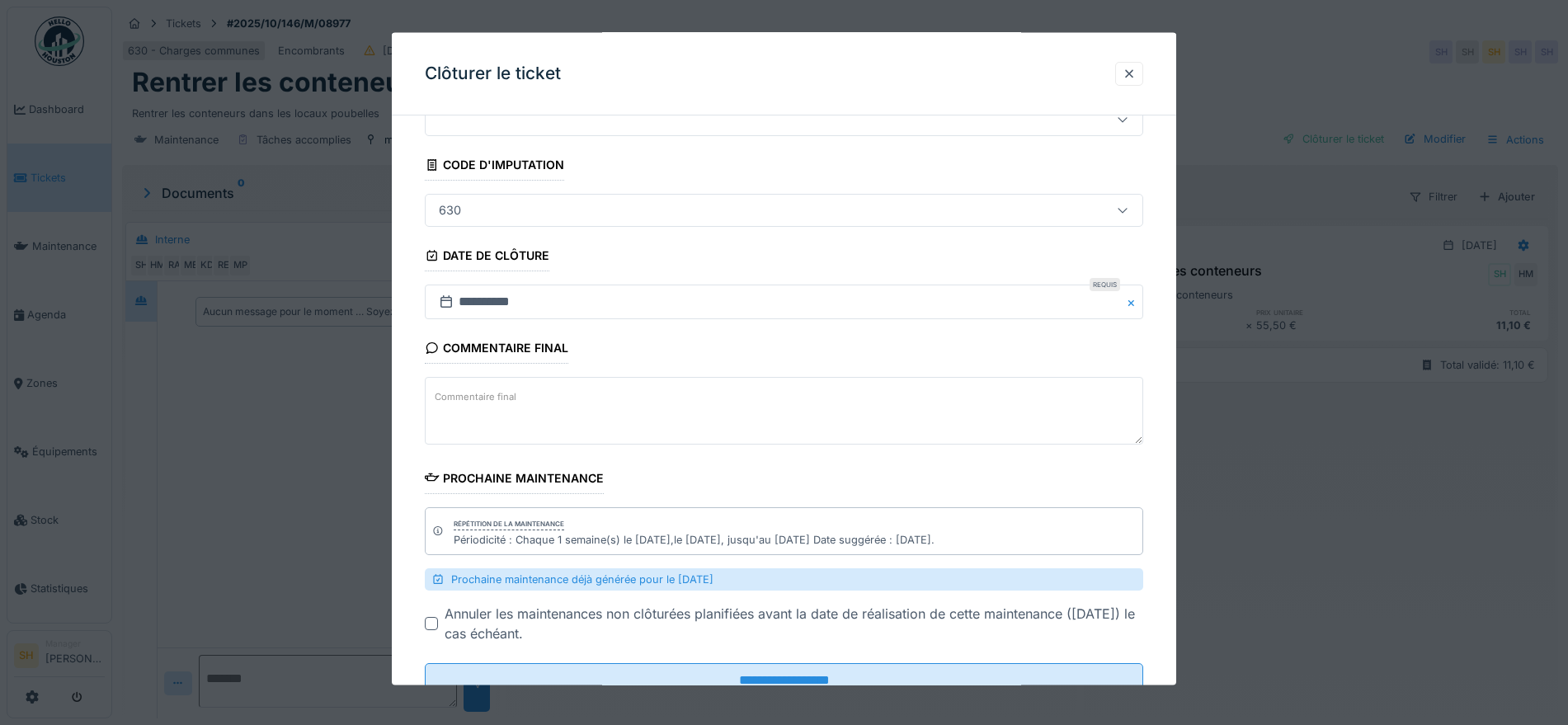
scroll to position [129, 0]
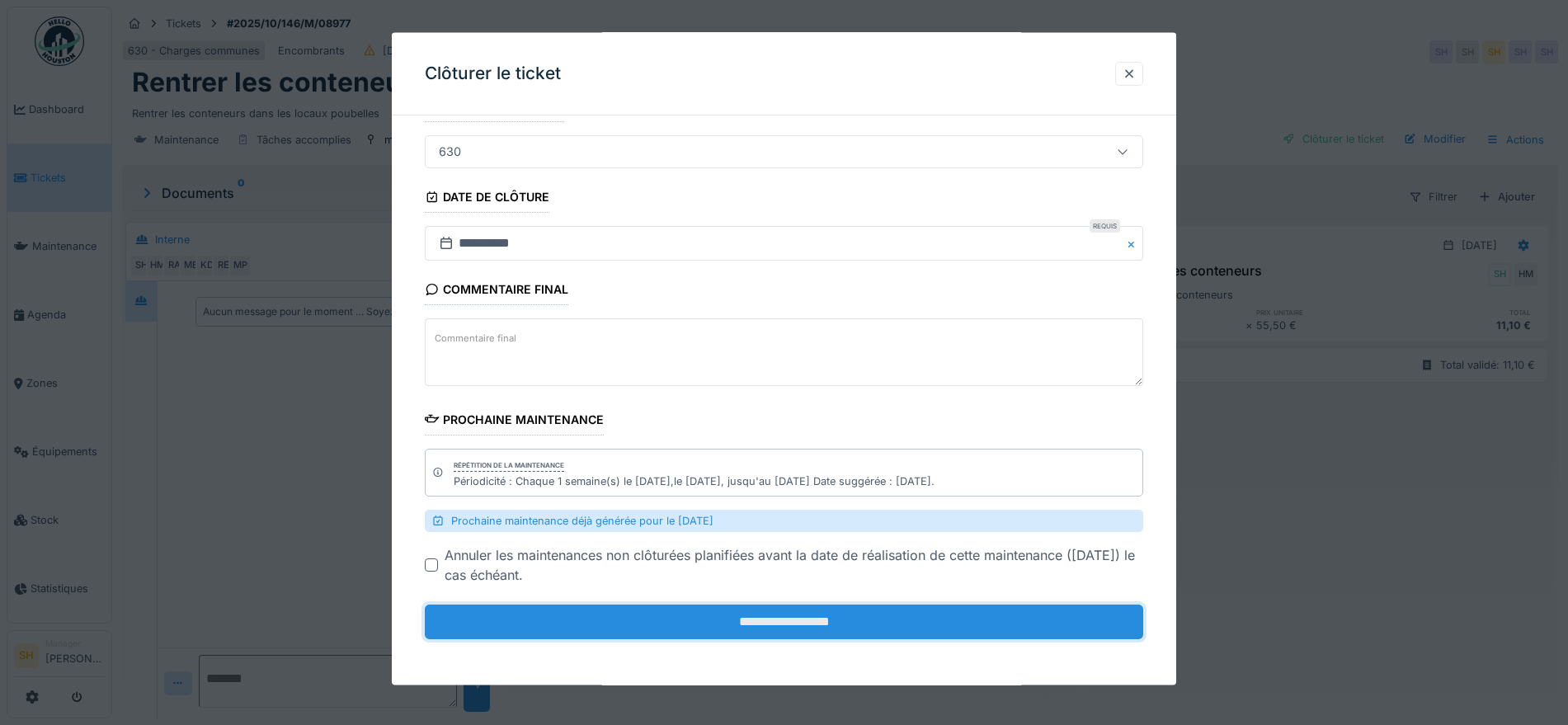
click at [809, 624] on input "**********" at bounding box center [784, 623] width 718 height 34
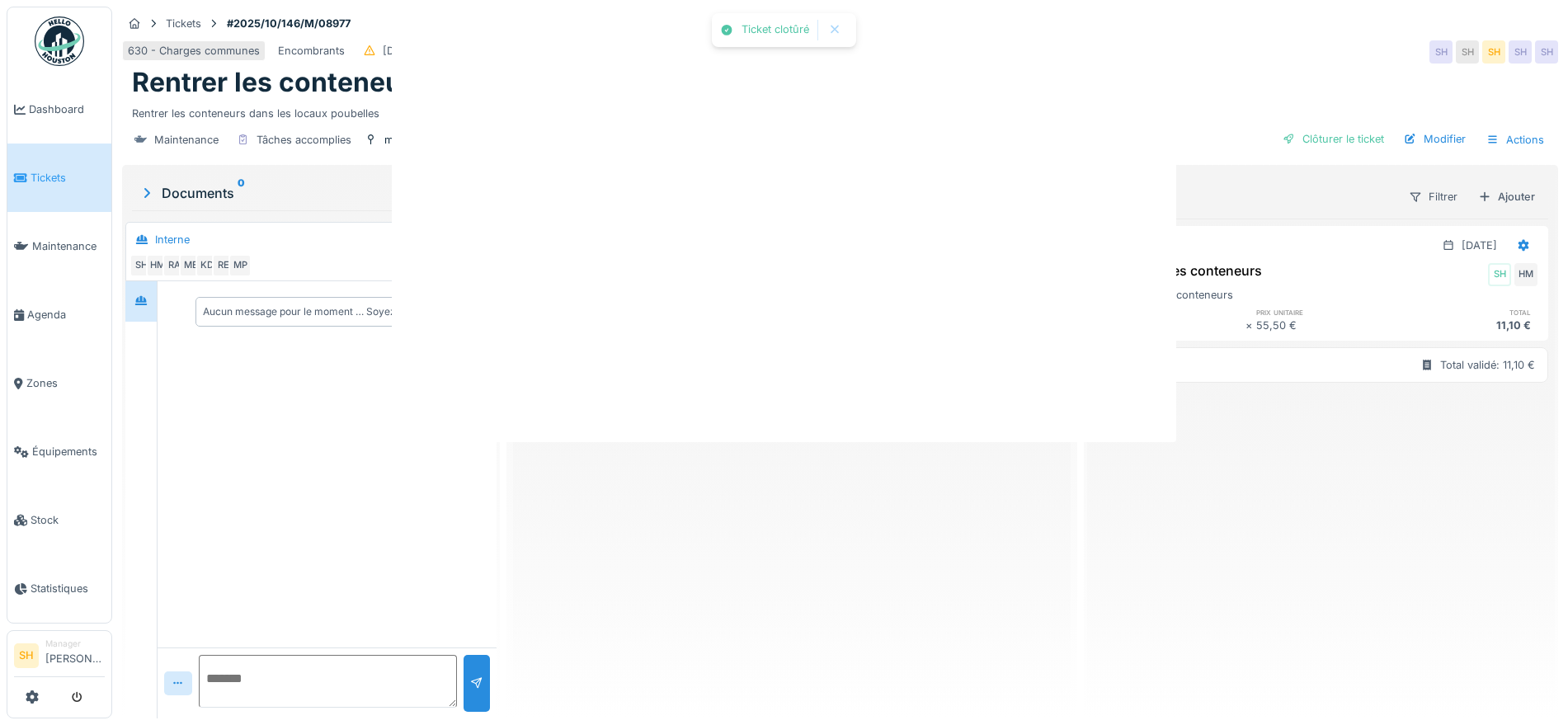
scroll to position [0, 0]
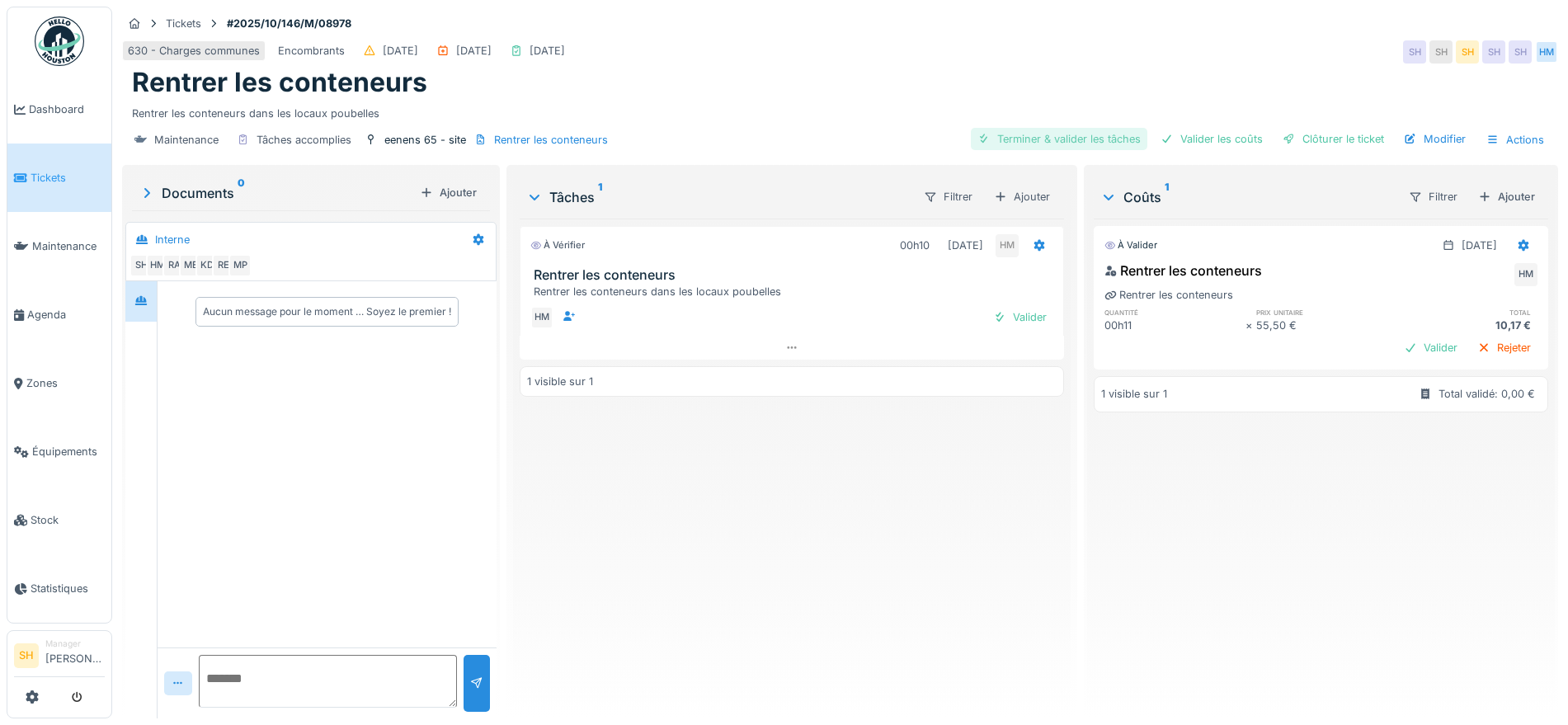
click at [1041, 138] on div "Terminer & valider les tâches" at bounding box center [1059, 139] width 177 height 23
click at [1183, 146] on div "Valider les coûts" at bounding box center [1211, 139] width 115 height 23
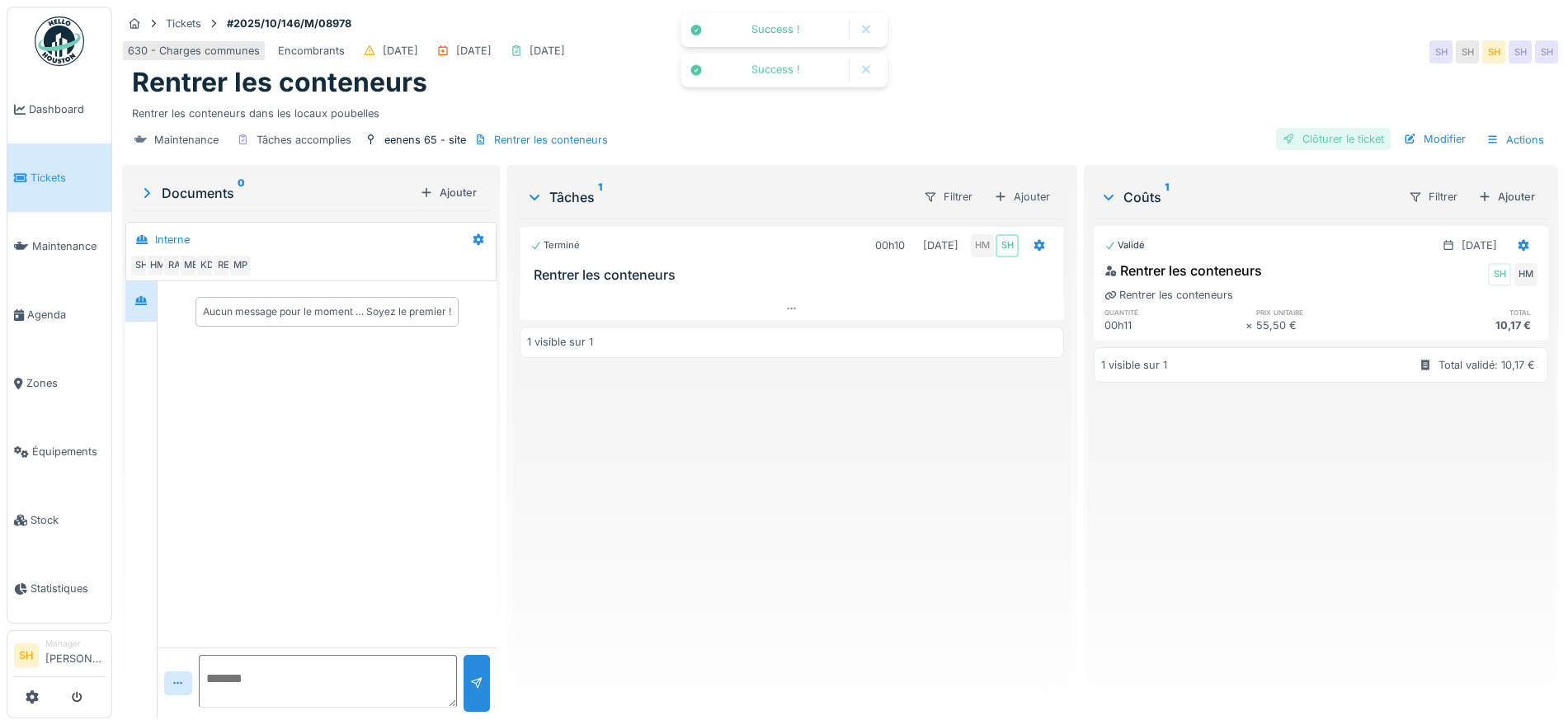
click at [1294, 146] on div "Clôturer le ticket" at bounding box center [1333, 139] width 115 height 23
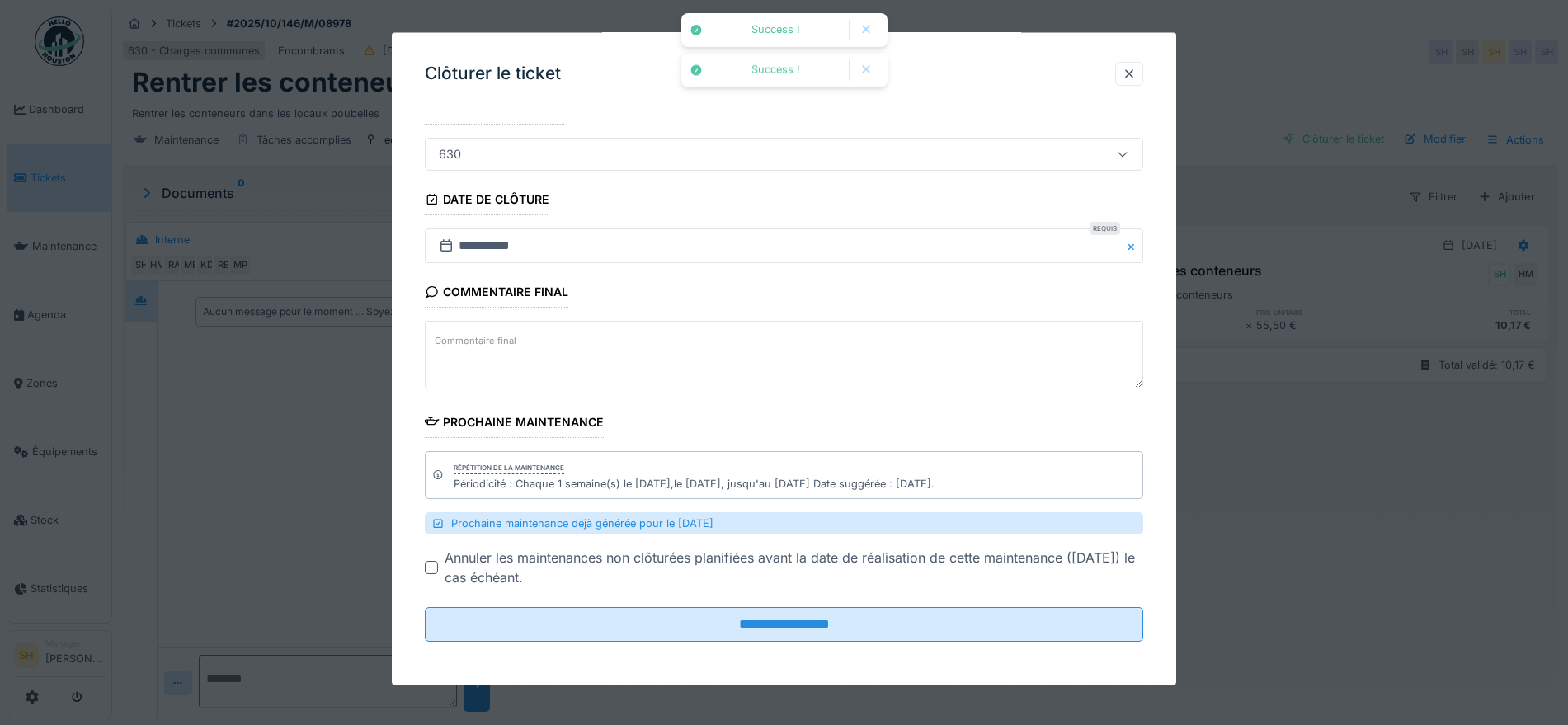
scroll to position [129, 0]
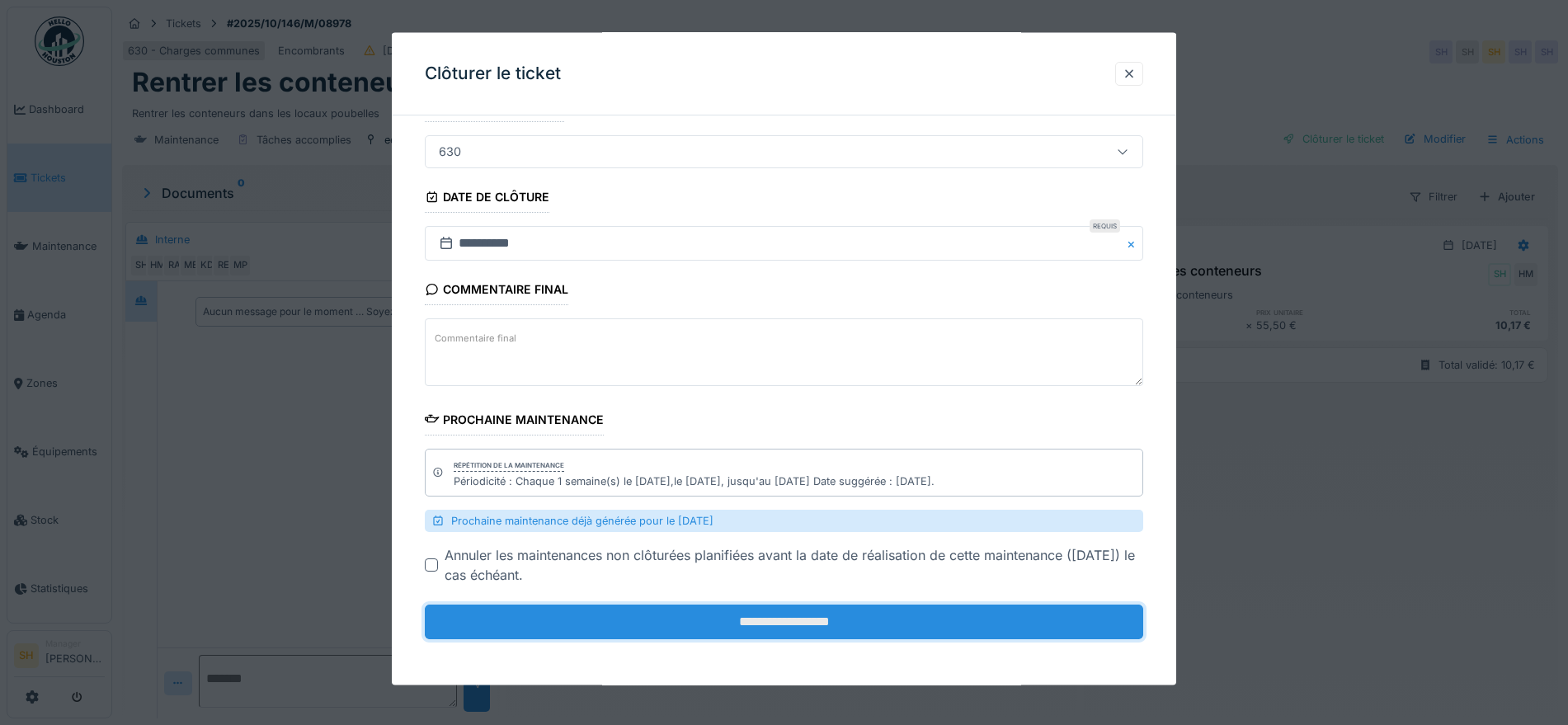
click at [822, 627] on input "**********" at bounding box center [784, 623] width 718 height 34
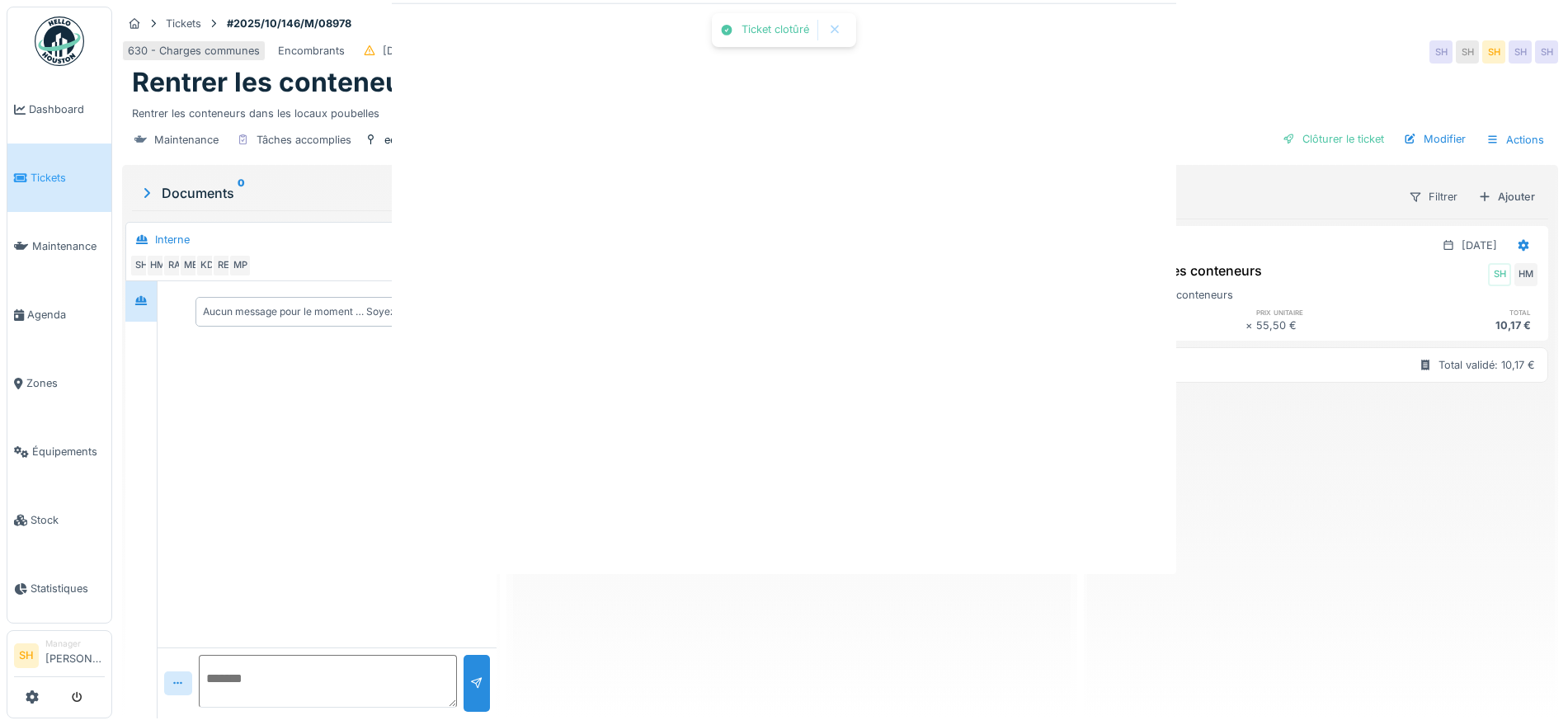
scroll to position [0, 0]
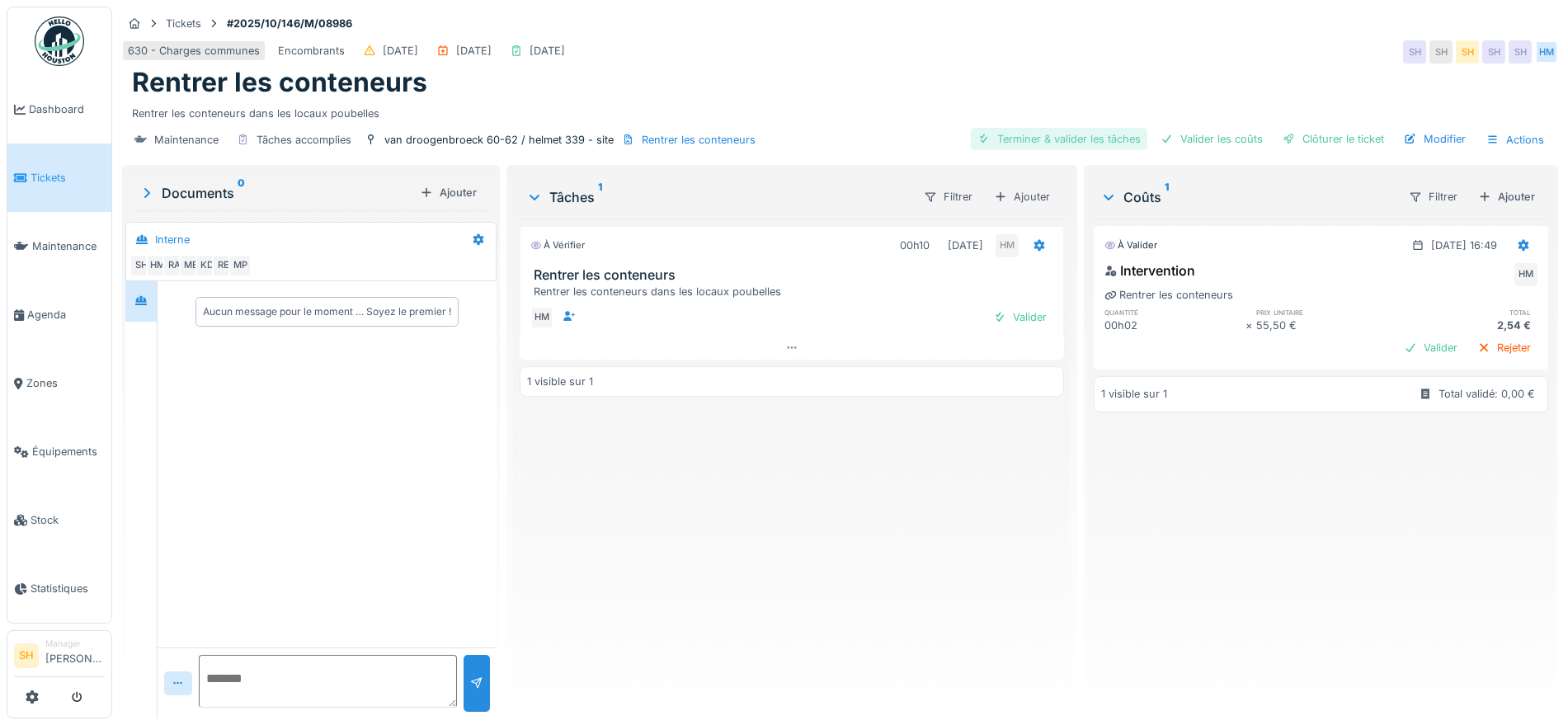
click at [1053, 140] on div "Terminer & valider les tâches" at bounding box center [1059, 139] width 177 height 23
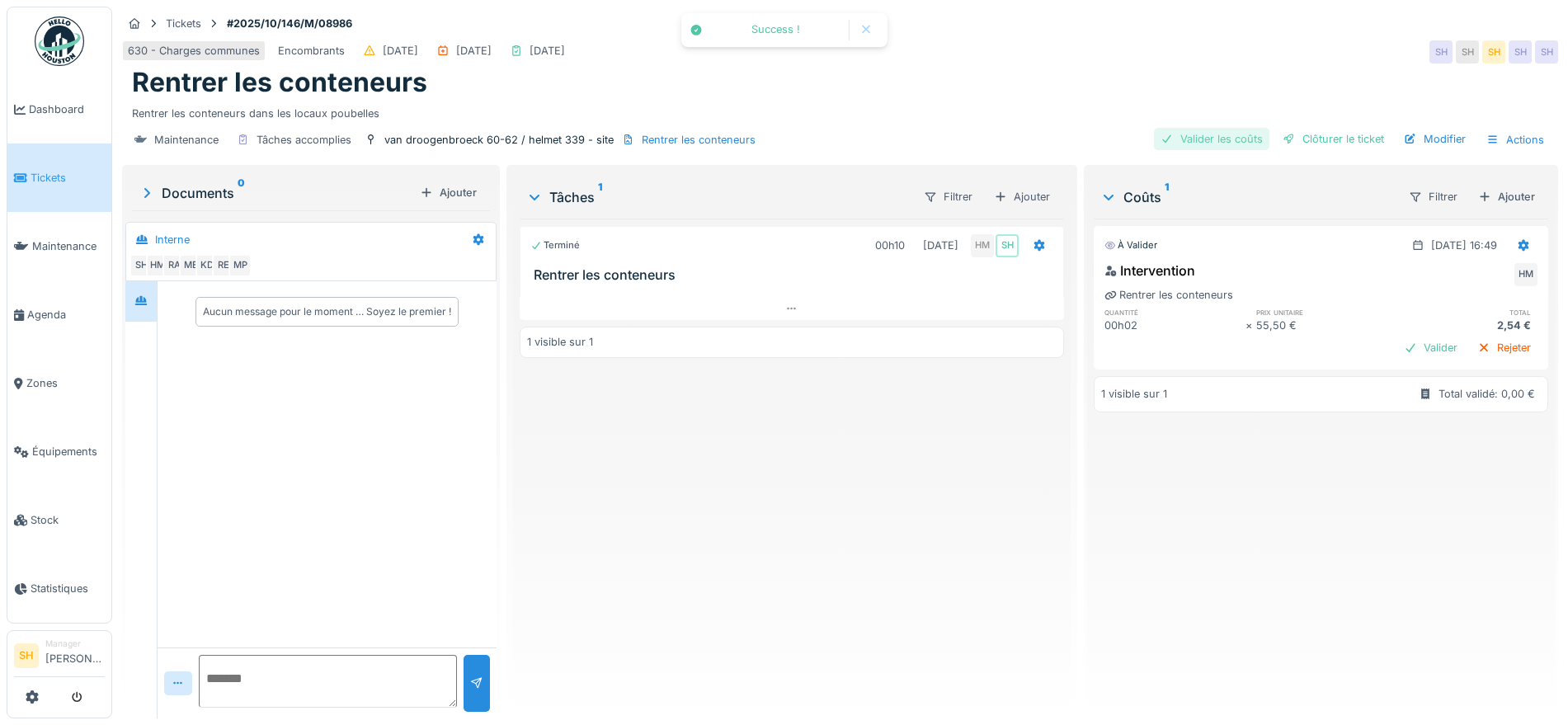
click at [1185, 134] on div "Valider les coûts" at bounding box center [1211, 139] width 115 height 23
click at [1283, 134] on div at bounding box center [1289, 139] width 14 height 15
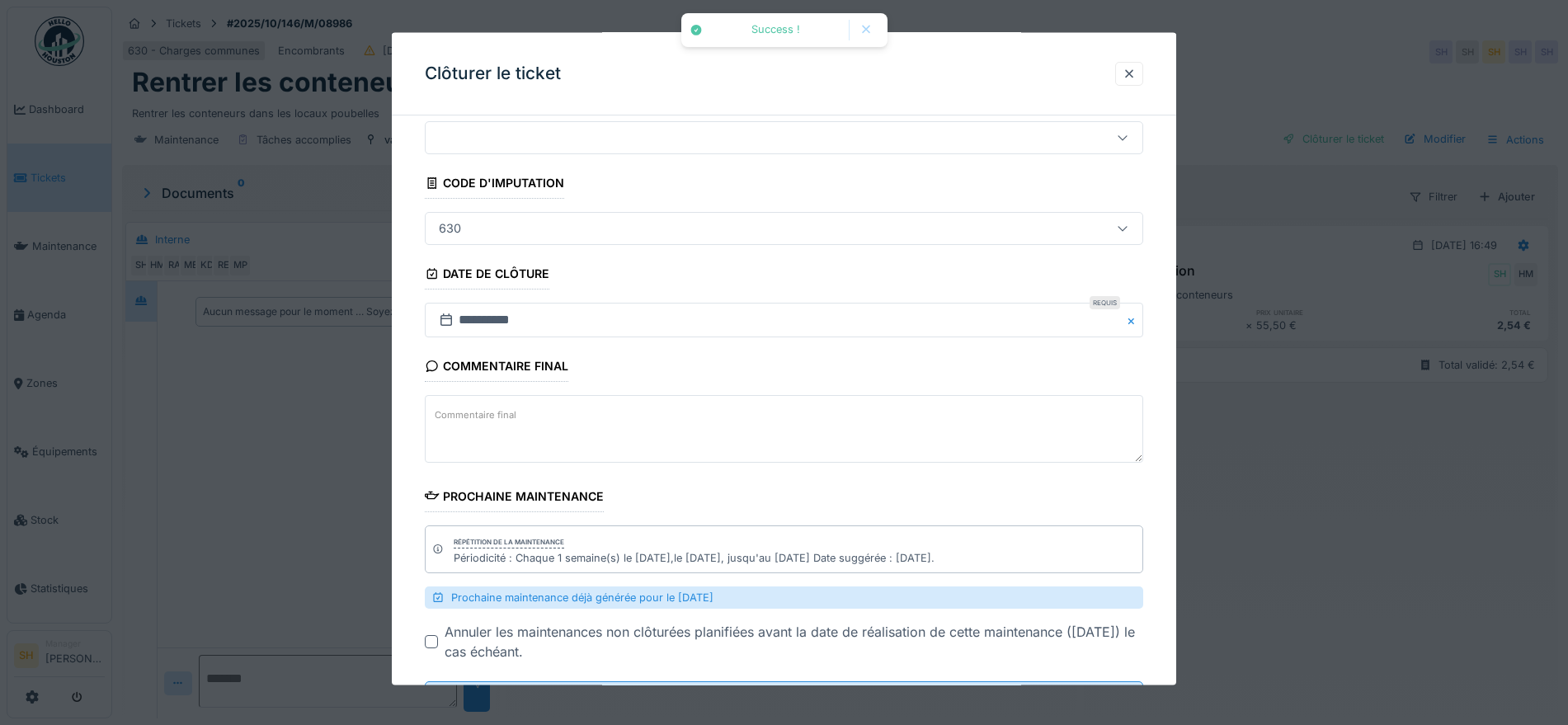
scroll to position [129, 0]
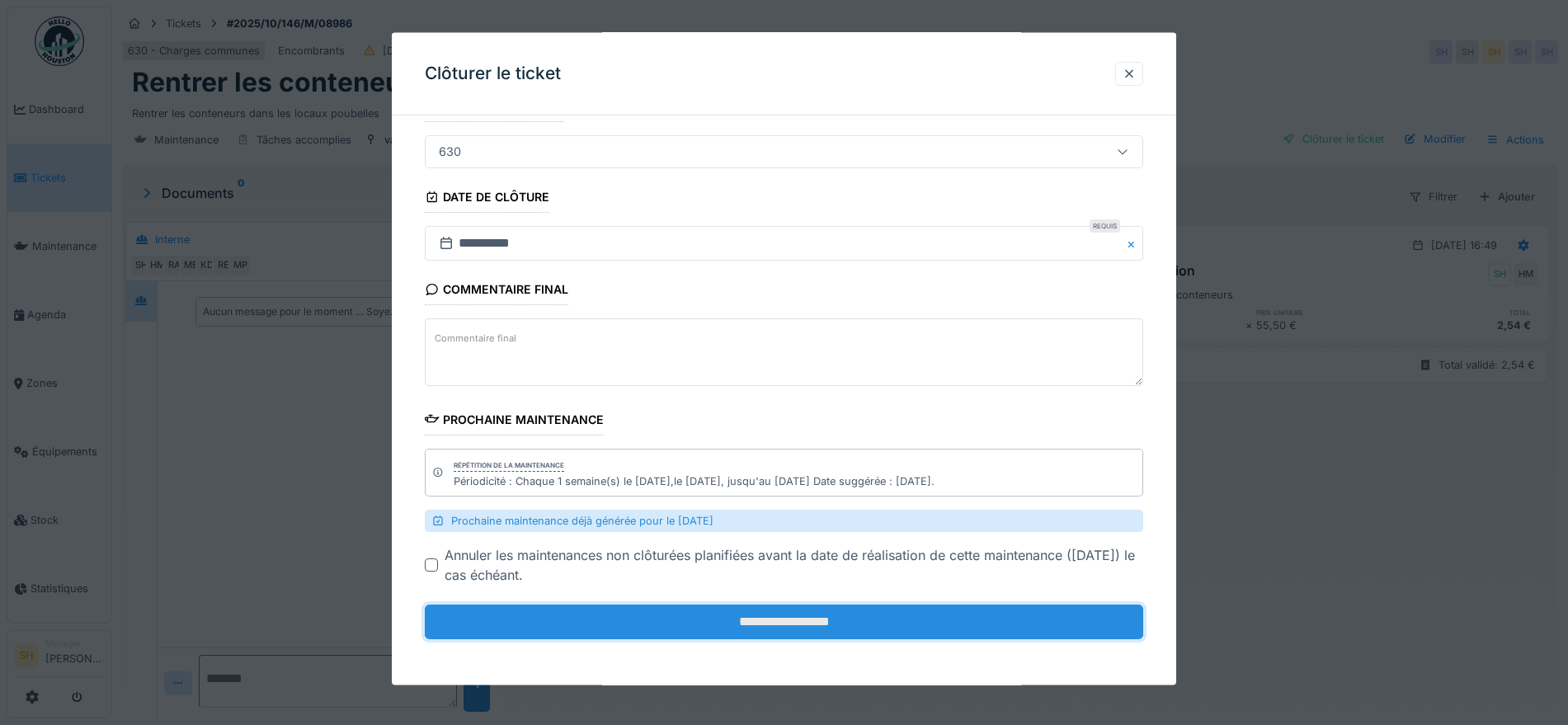
click at [839, 623] on input "**********" at bounding box center [784, 623] width 718 height 34
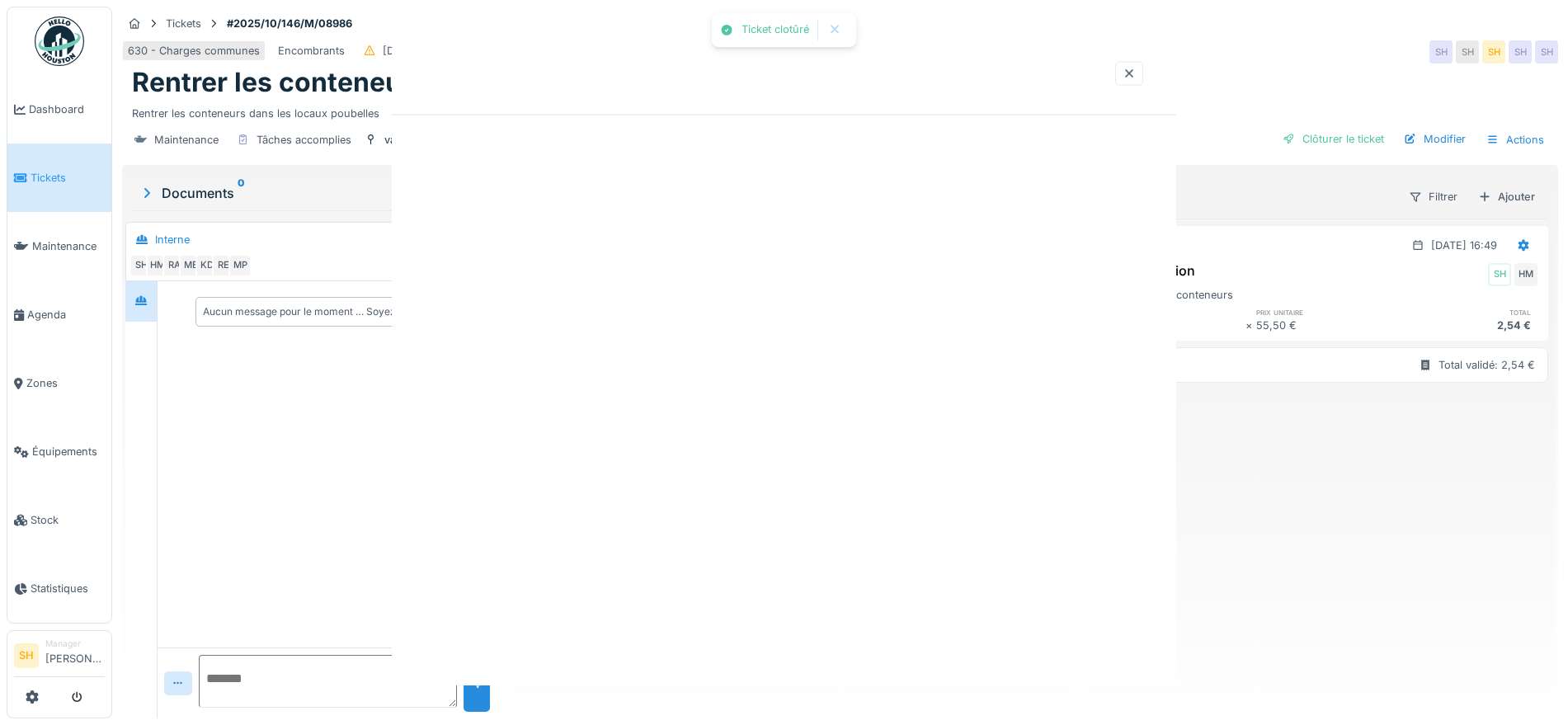
scroll to position [0, 0]
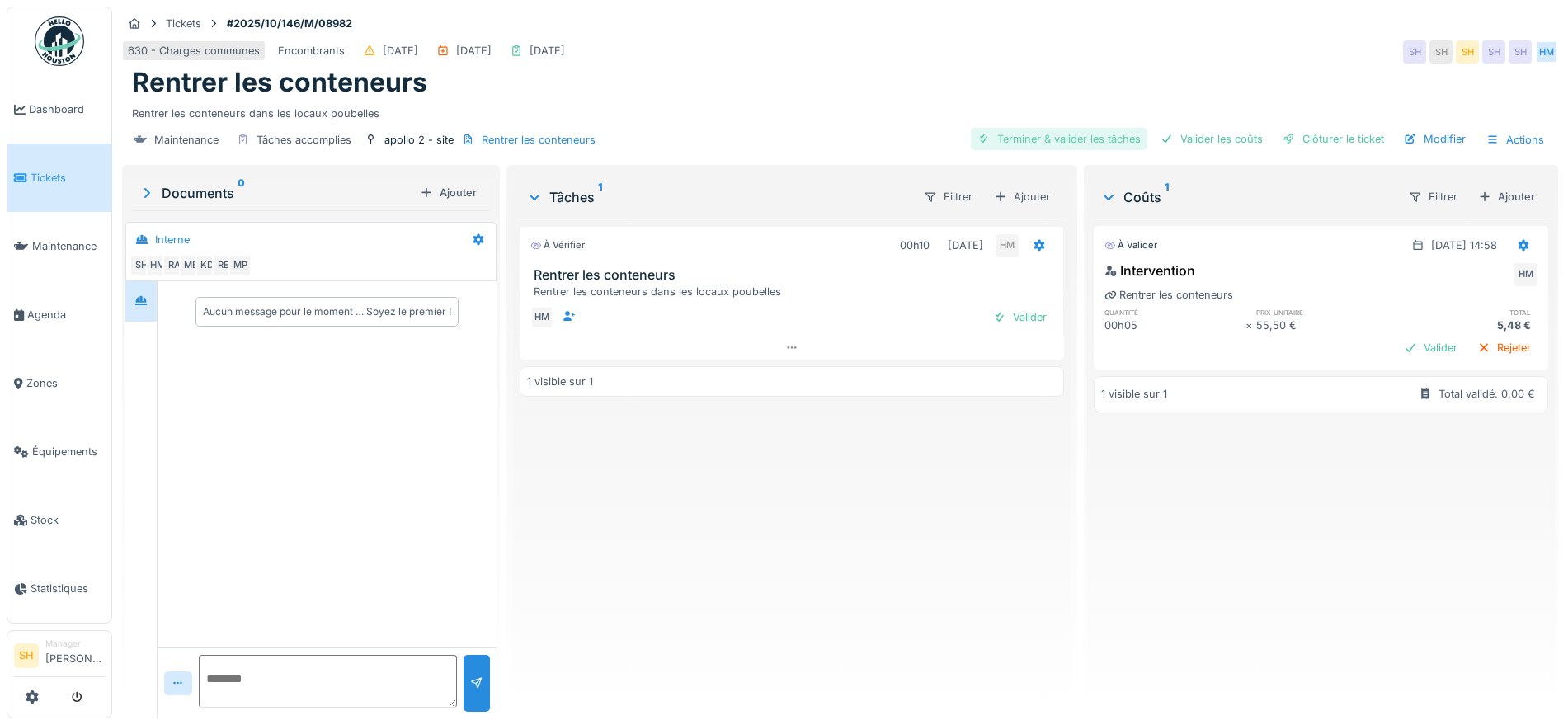
click at [1067, 138] on div "Terminer & valider les tâches" at bounding box center [1059, 139] width 177 height 23
click at [1188, 131] on div "Valider les coûts" at bounding box center [1211, 139] width 115 height 23
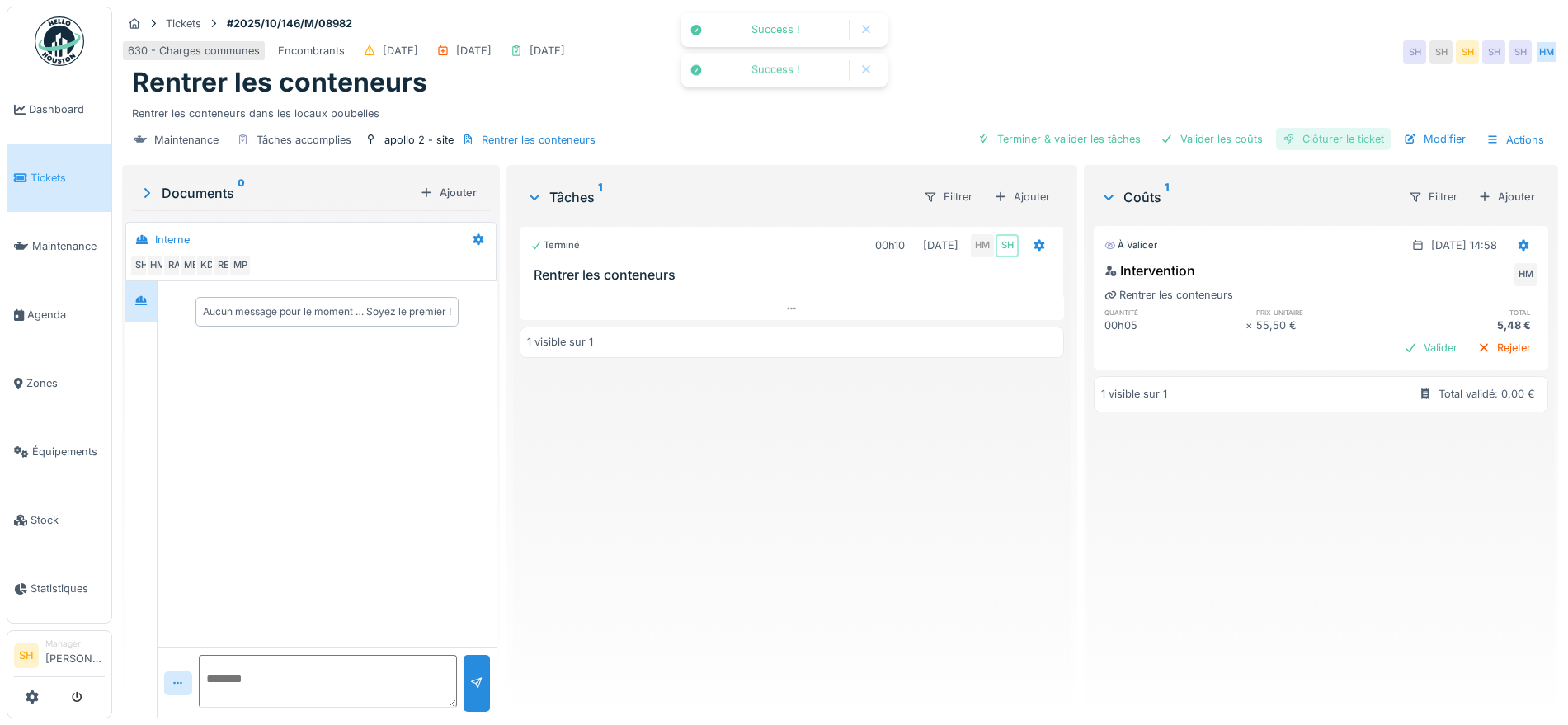
click at [1283, 140] on div at bounding box center [1289, 139] width 14 height 15
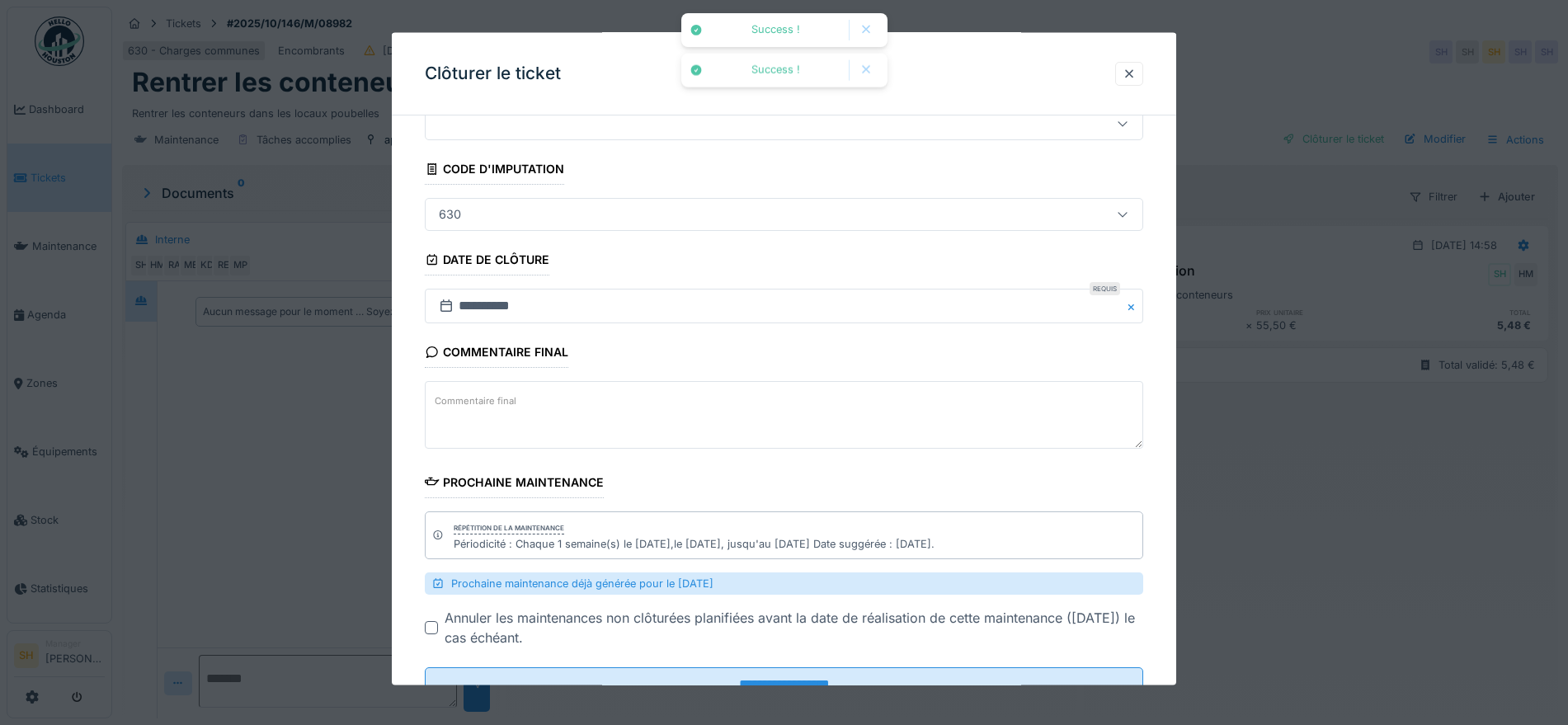
scroll to position [129, 0]
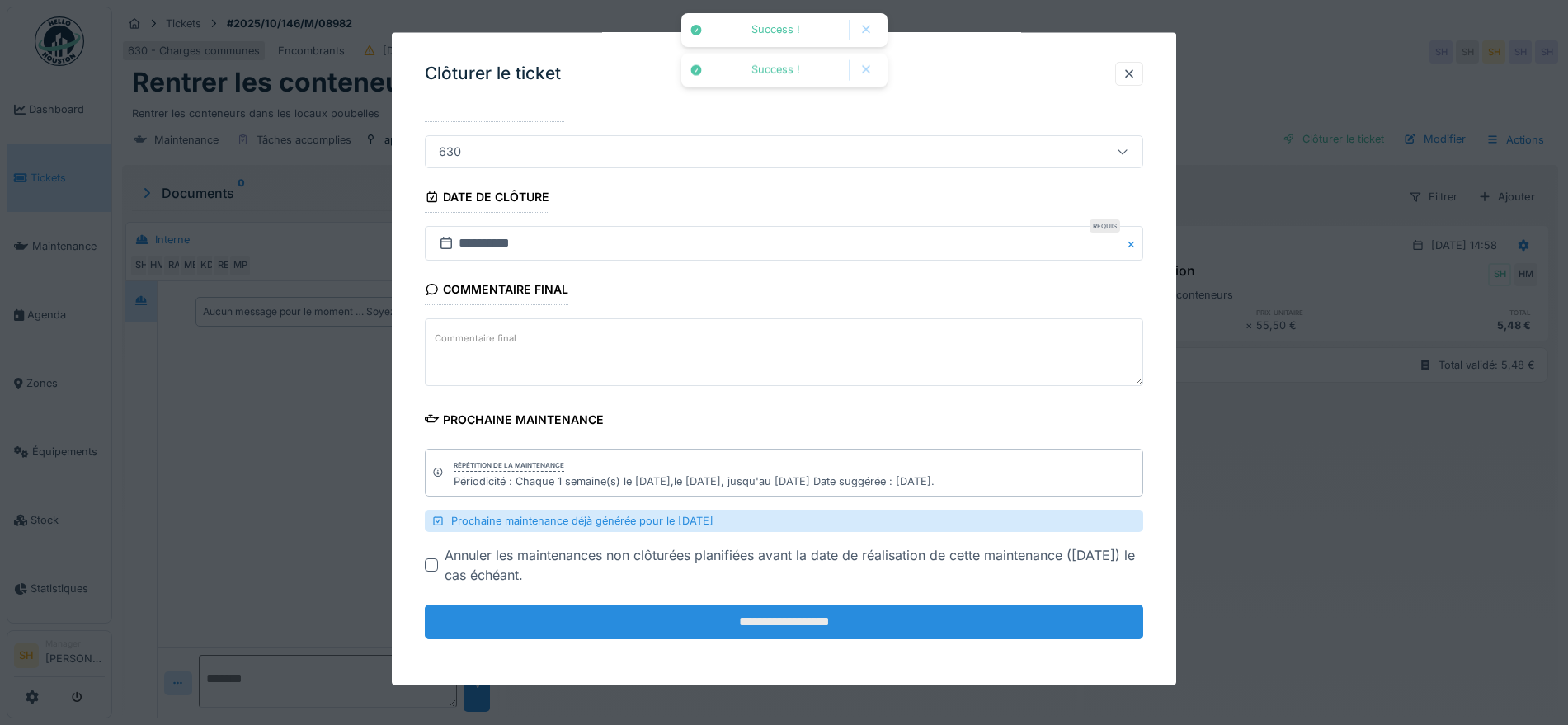
click at [799, 624] on input "**********" at bounding box center [784, 623] width 718 height 34
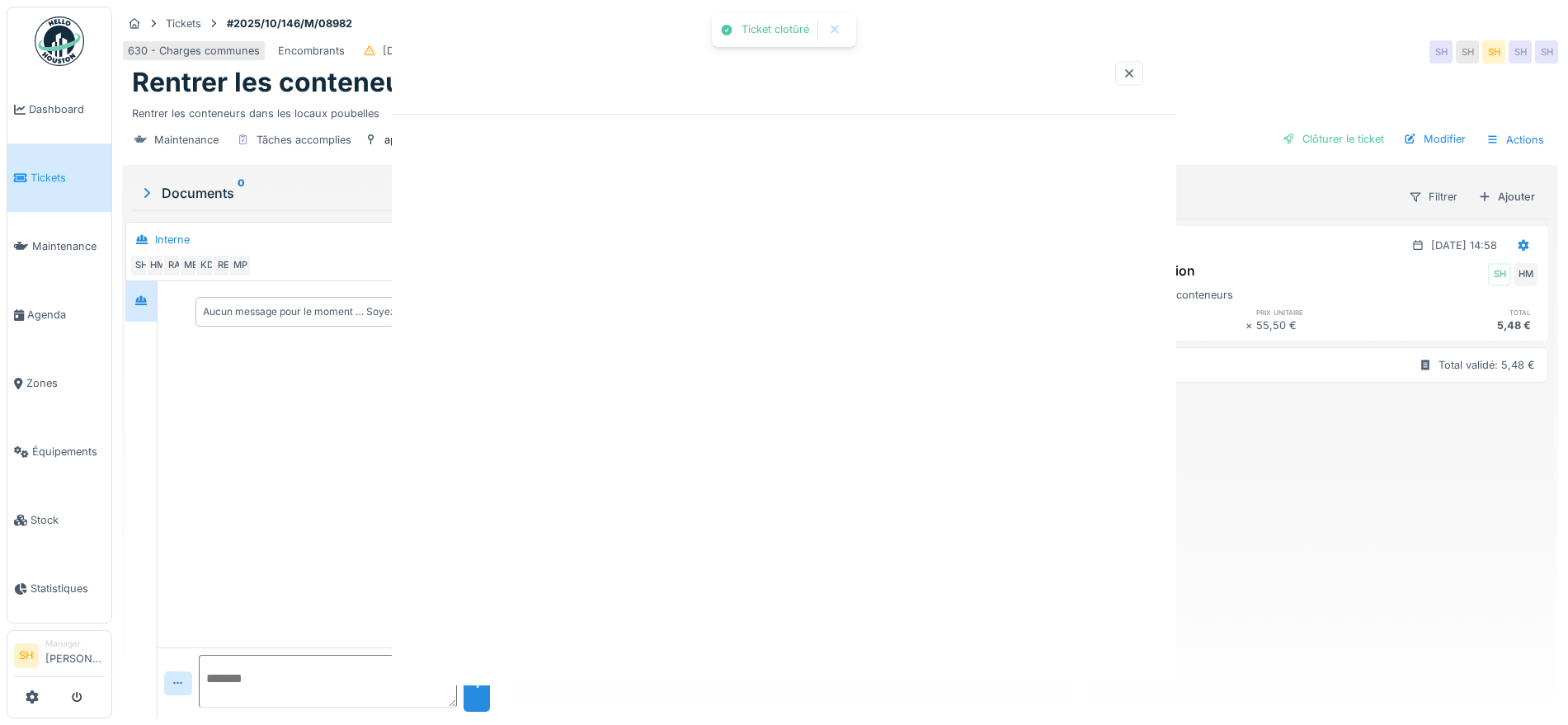
scroll to position [0, 0]
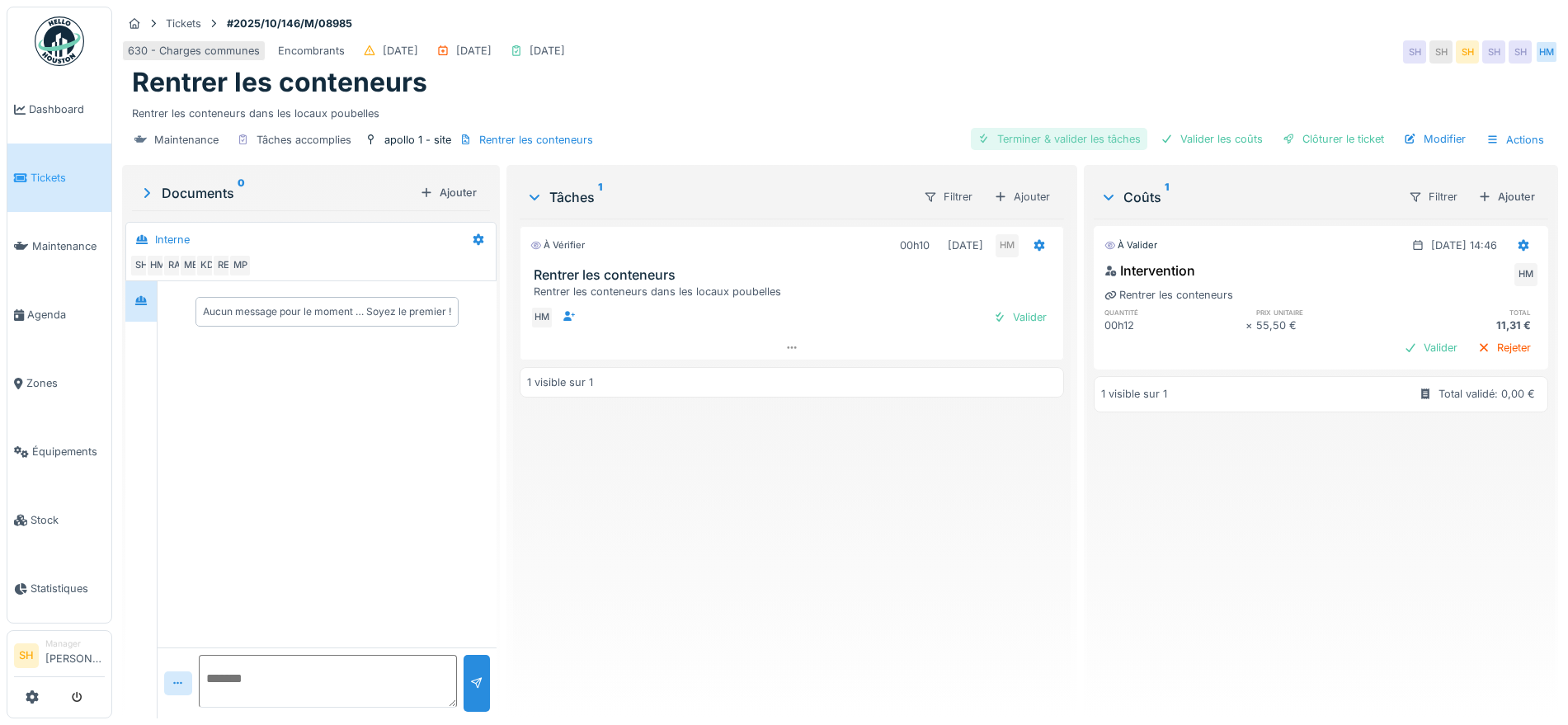
click at [1094, 141] on div "Terminer & valider les tâches" at bounding box center [1059, 139] width 177 height 23
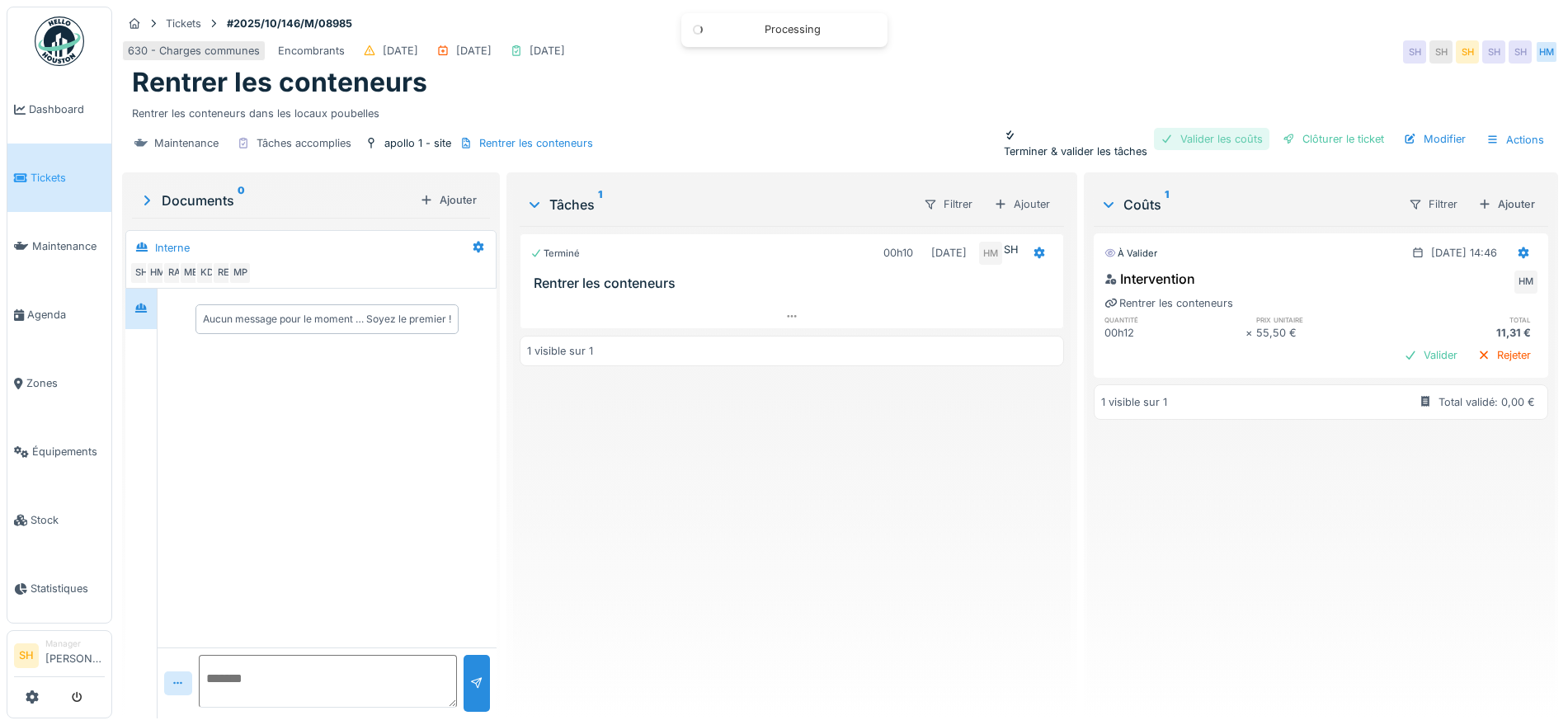
click at [1219, 133] on div "Valider les coûts" at bounding box center [1211, 139] width 115 height 23
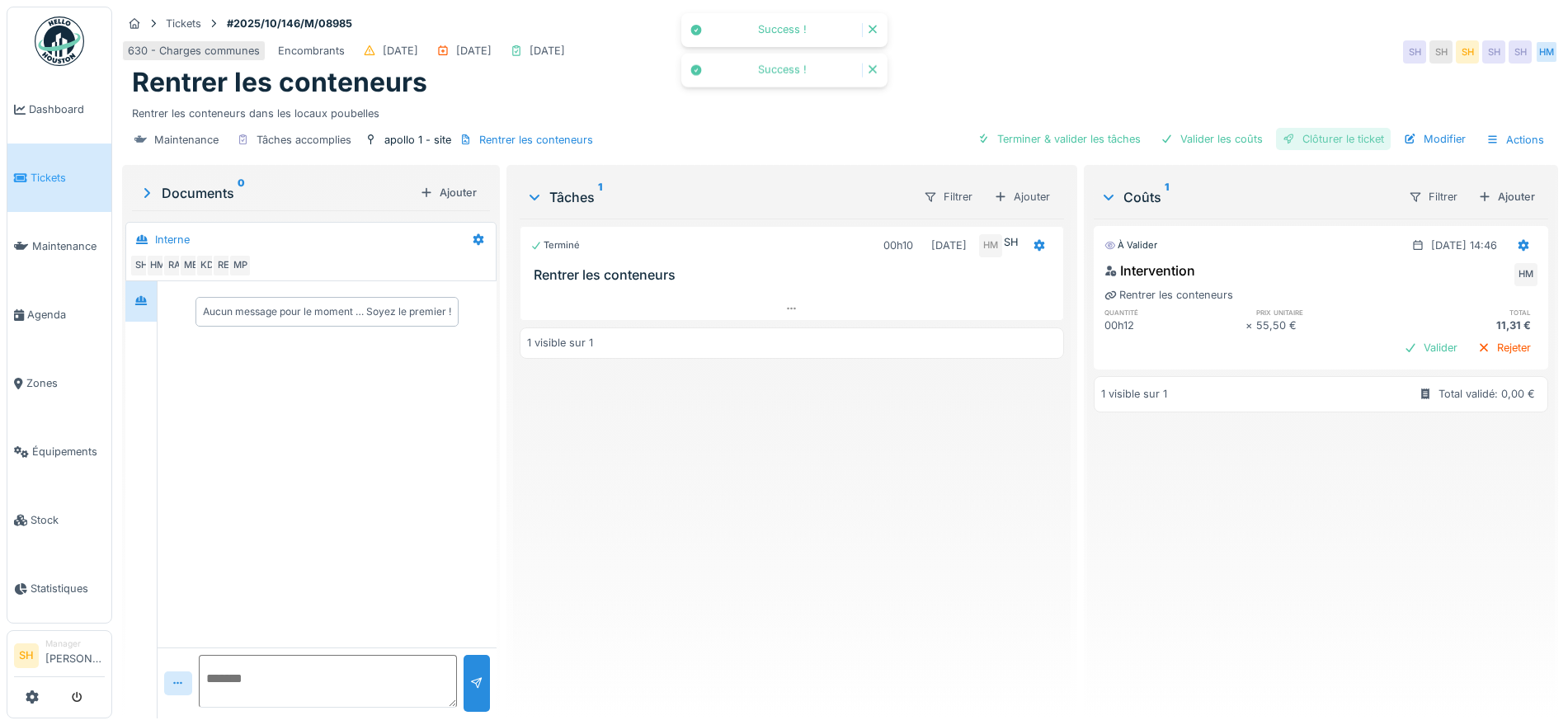
click at [1303, 138] on div "Clôturer le ticket" at bounding box center [1333, 139] width 115 height 23
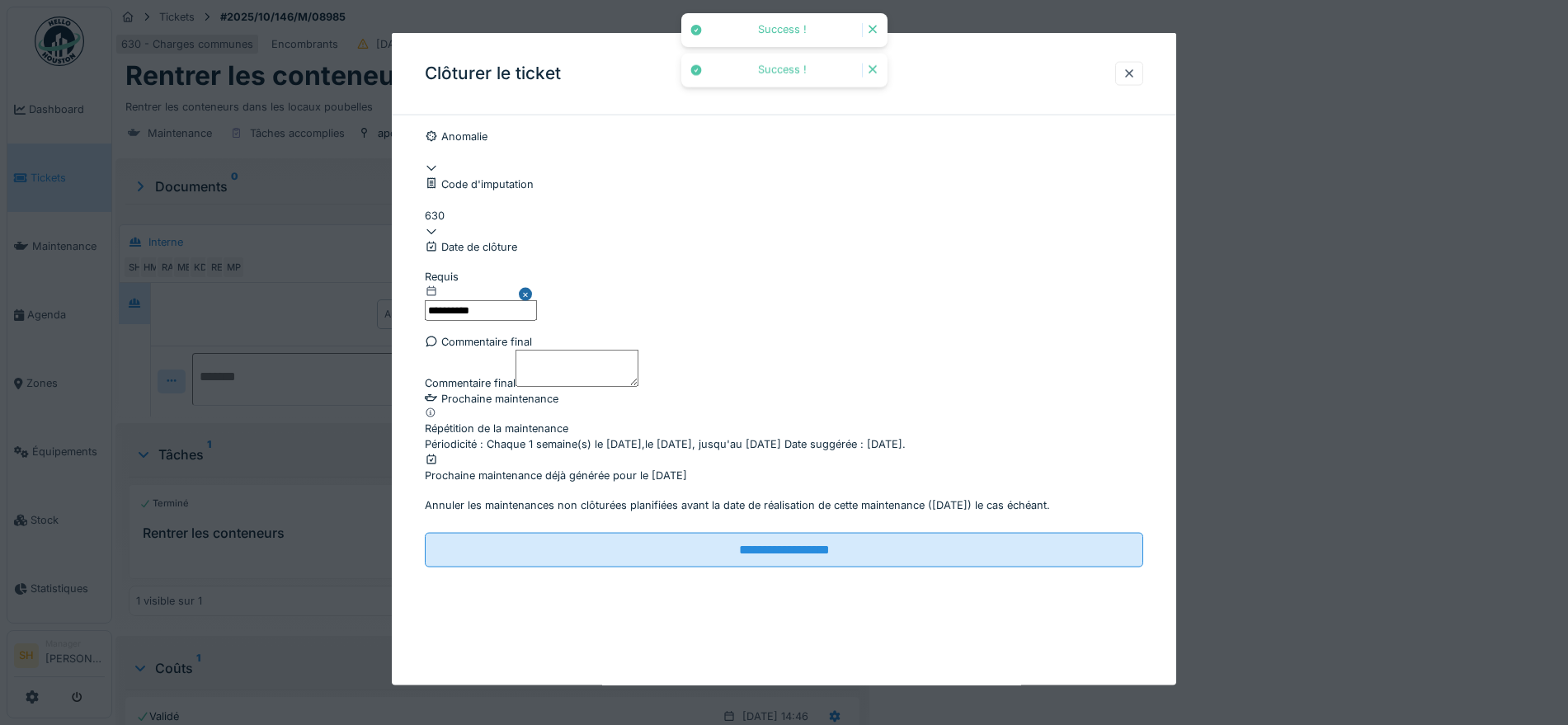
scroll to position [129, 0]
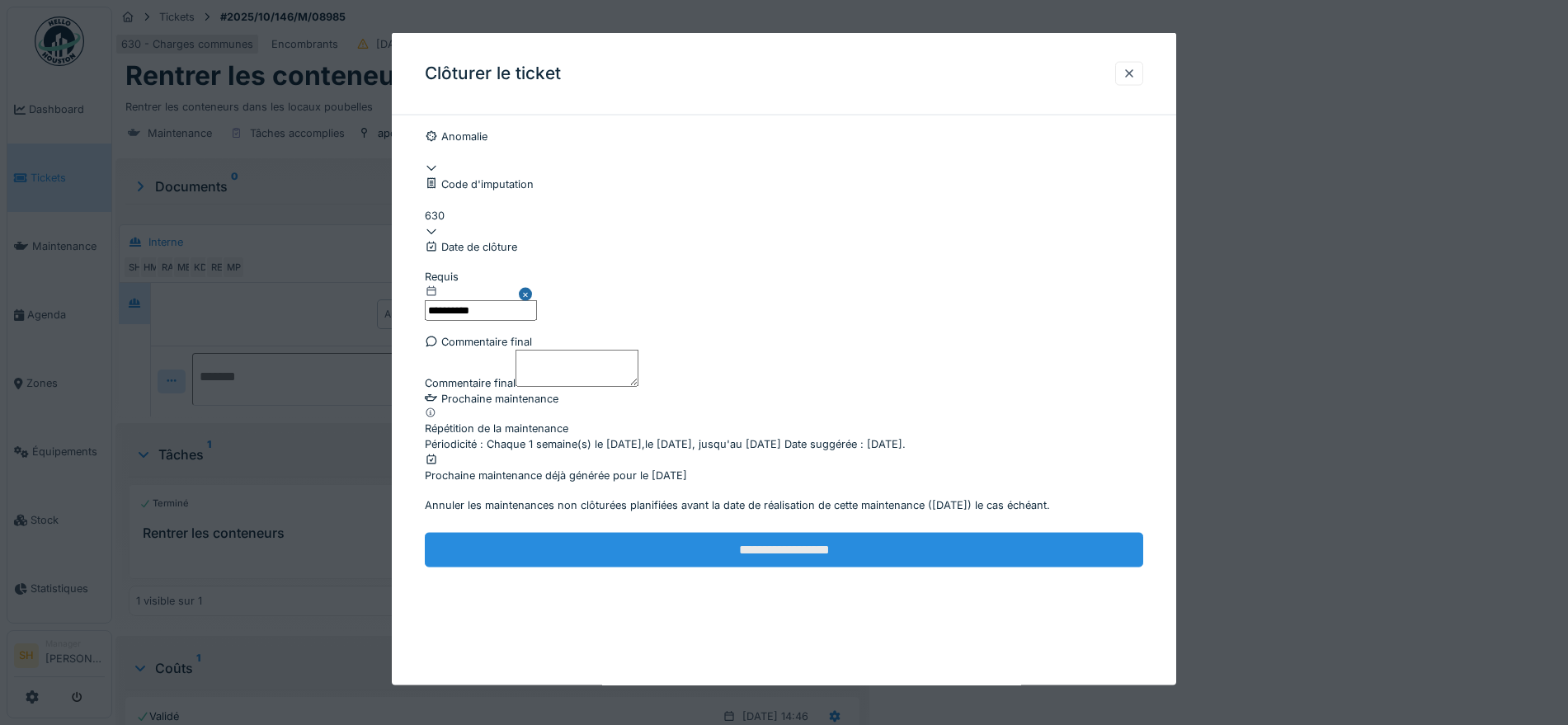
click at [725, 567] on input "**********" at bounding box center [784, 549] width 718 height 34
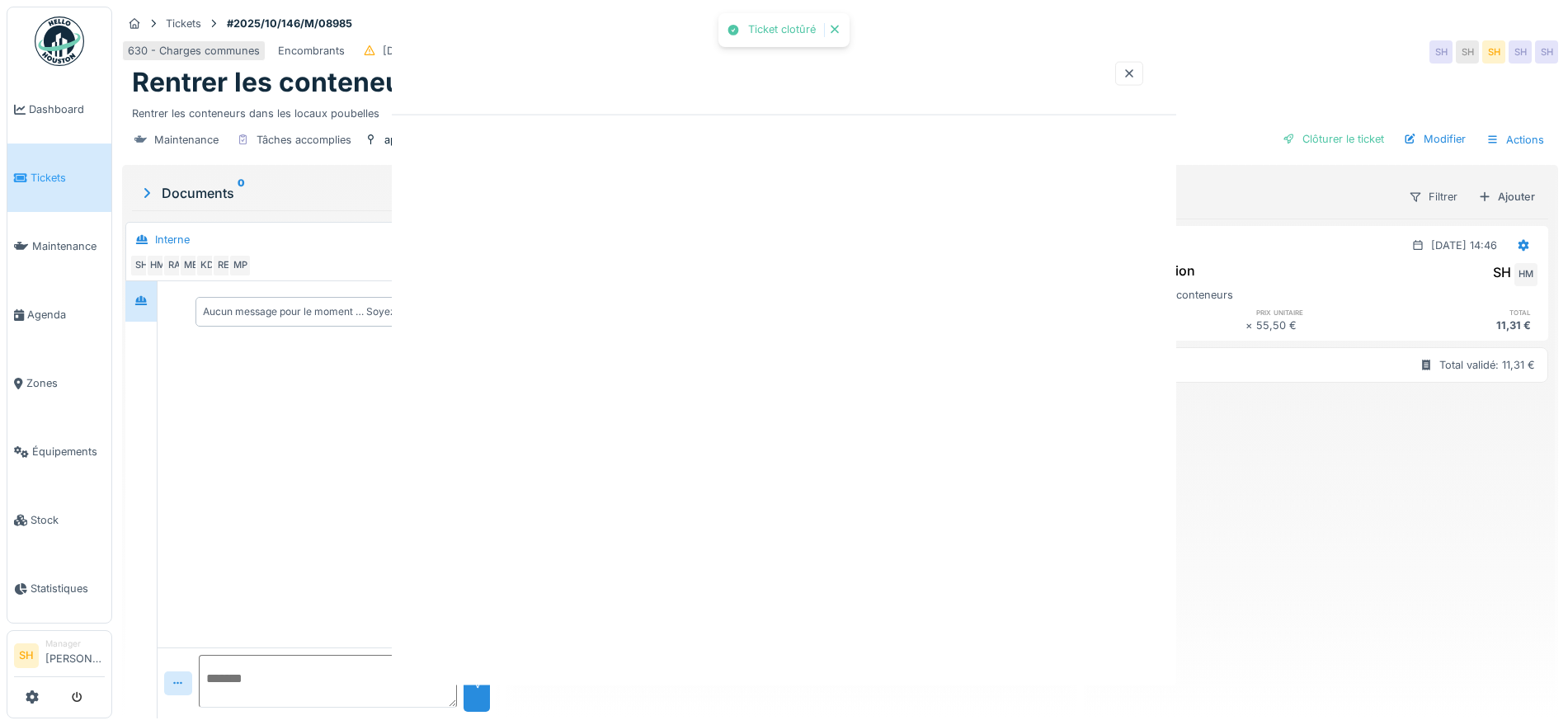
scroll to position [0, 0]
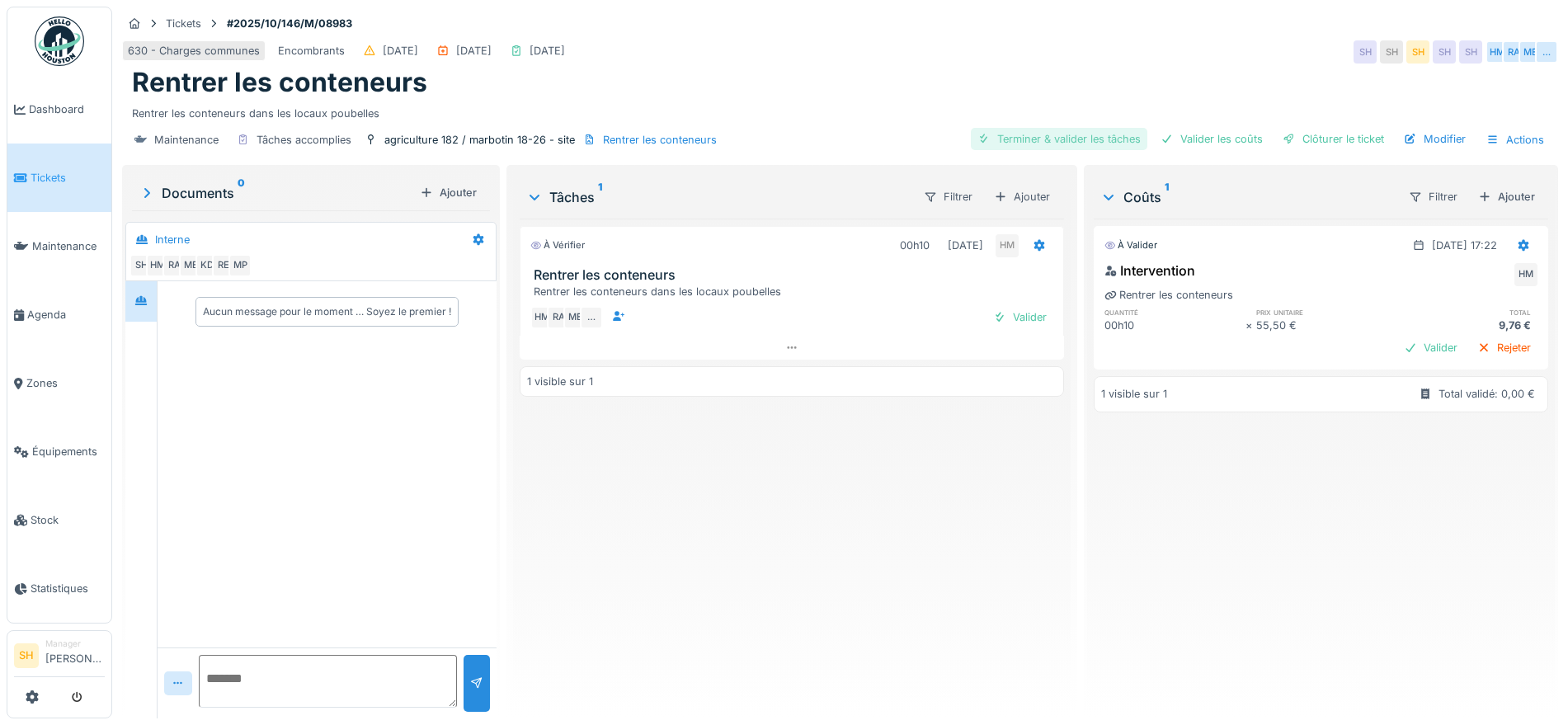
click at [1079, 140] on div "Terminer & valider les tâches" at bounding box center [1059, 139] width 177 height 23
click at [1195, 143] on div "Valider les coûts" at bounding box center [1211, 139] width 115 height 23
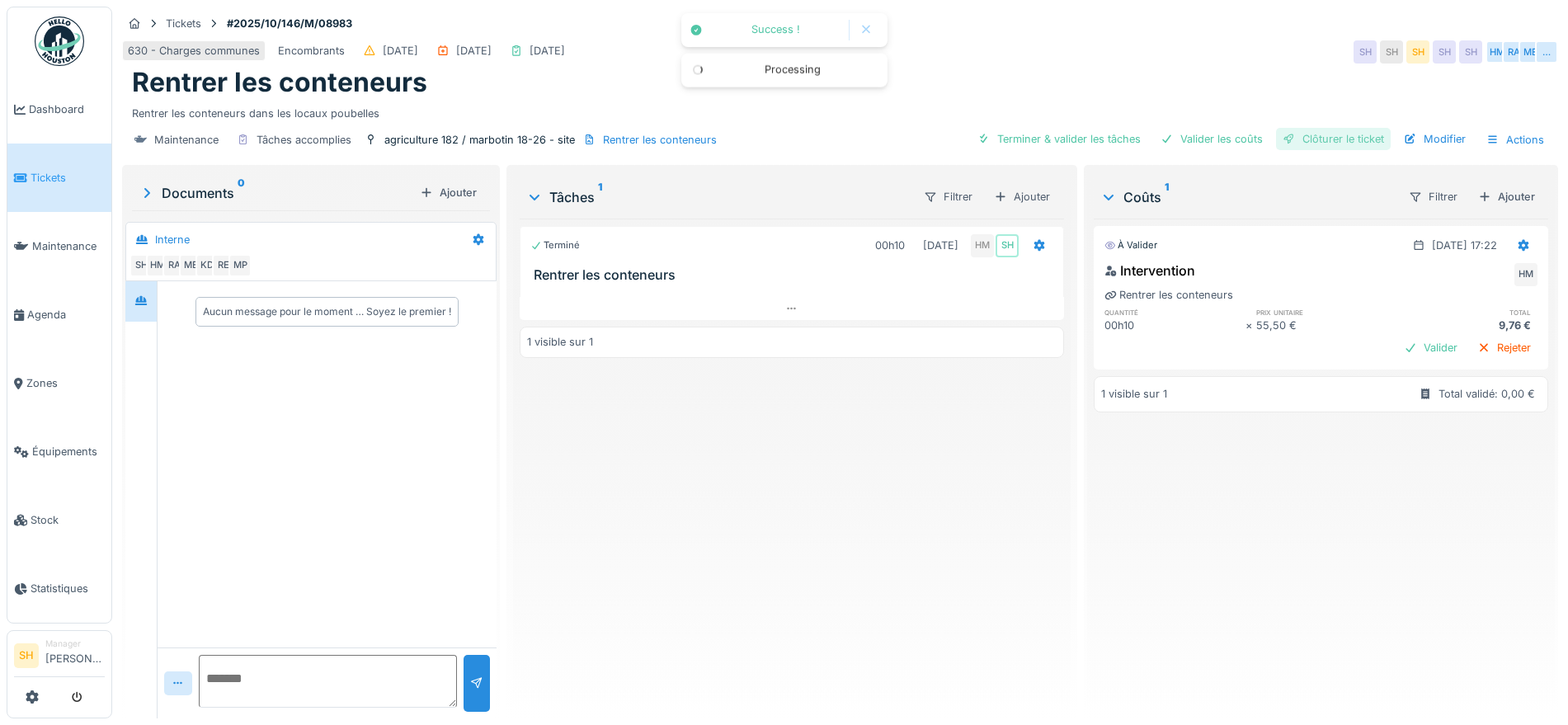
click at [1292, 141] on div "Clôturer le ticket" at bounding box center [1333, 139] width 115 height 23
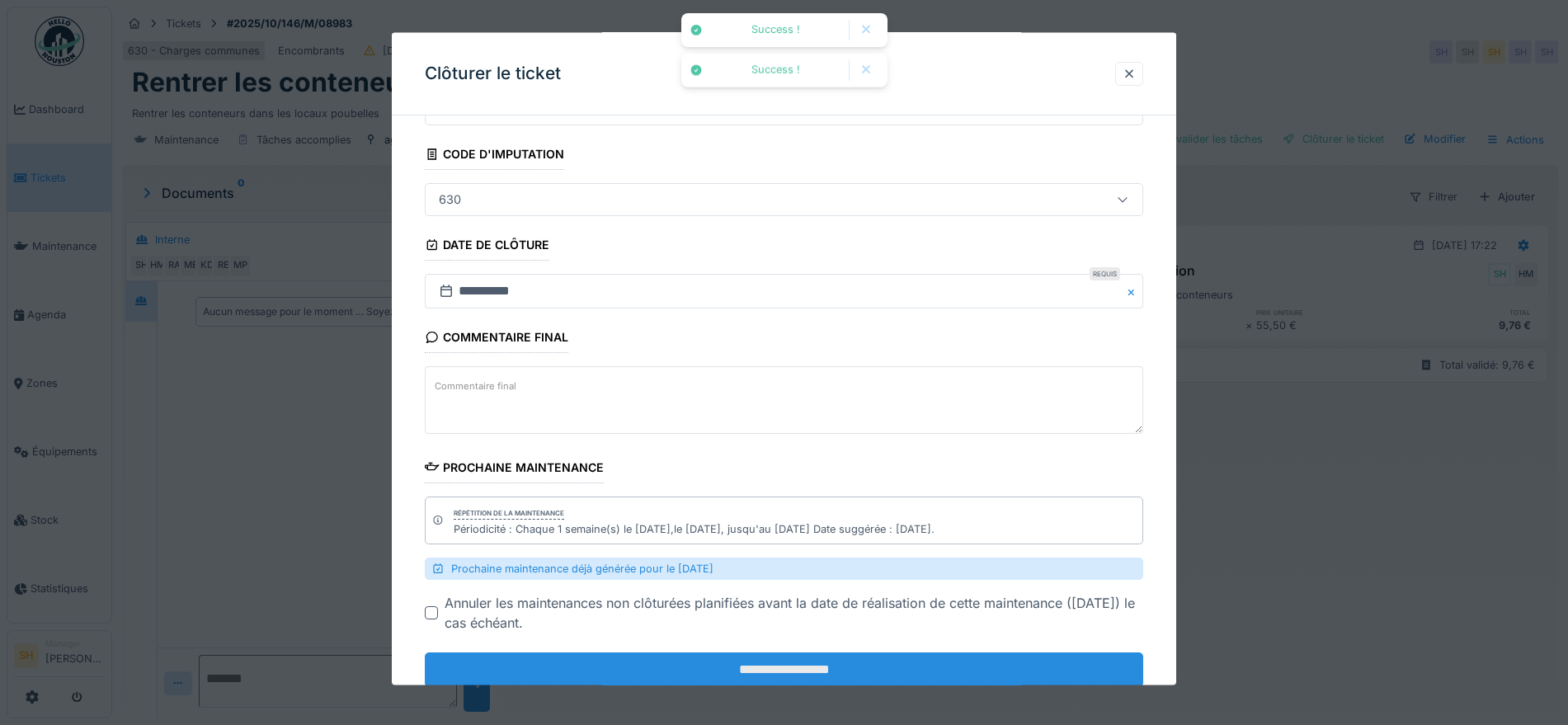
scroll to position [129, 0]
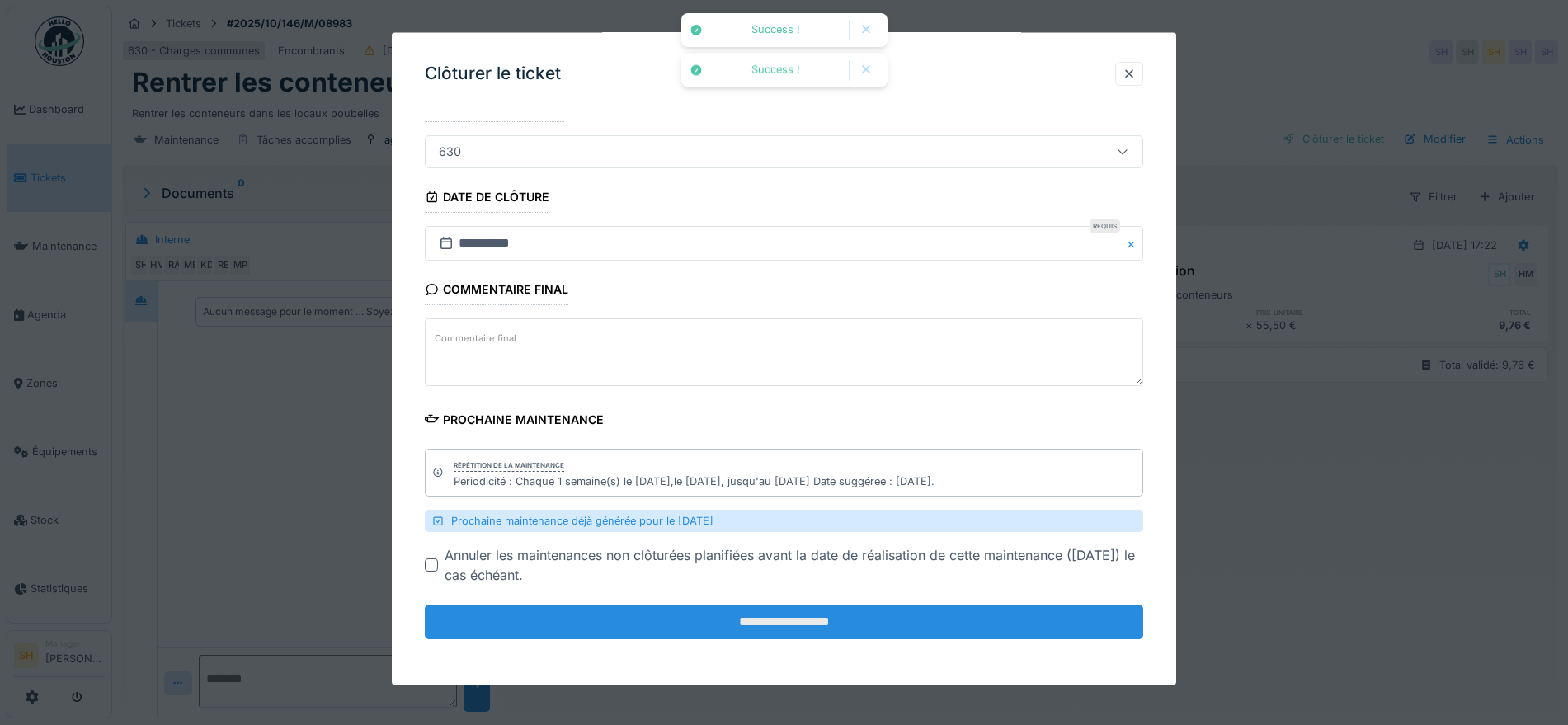
click at [885, 630] on input "**********" at bounding box center [784, 623] width 718 height 34
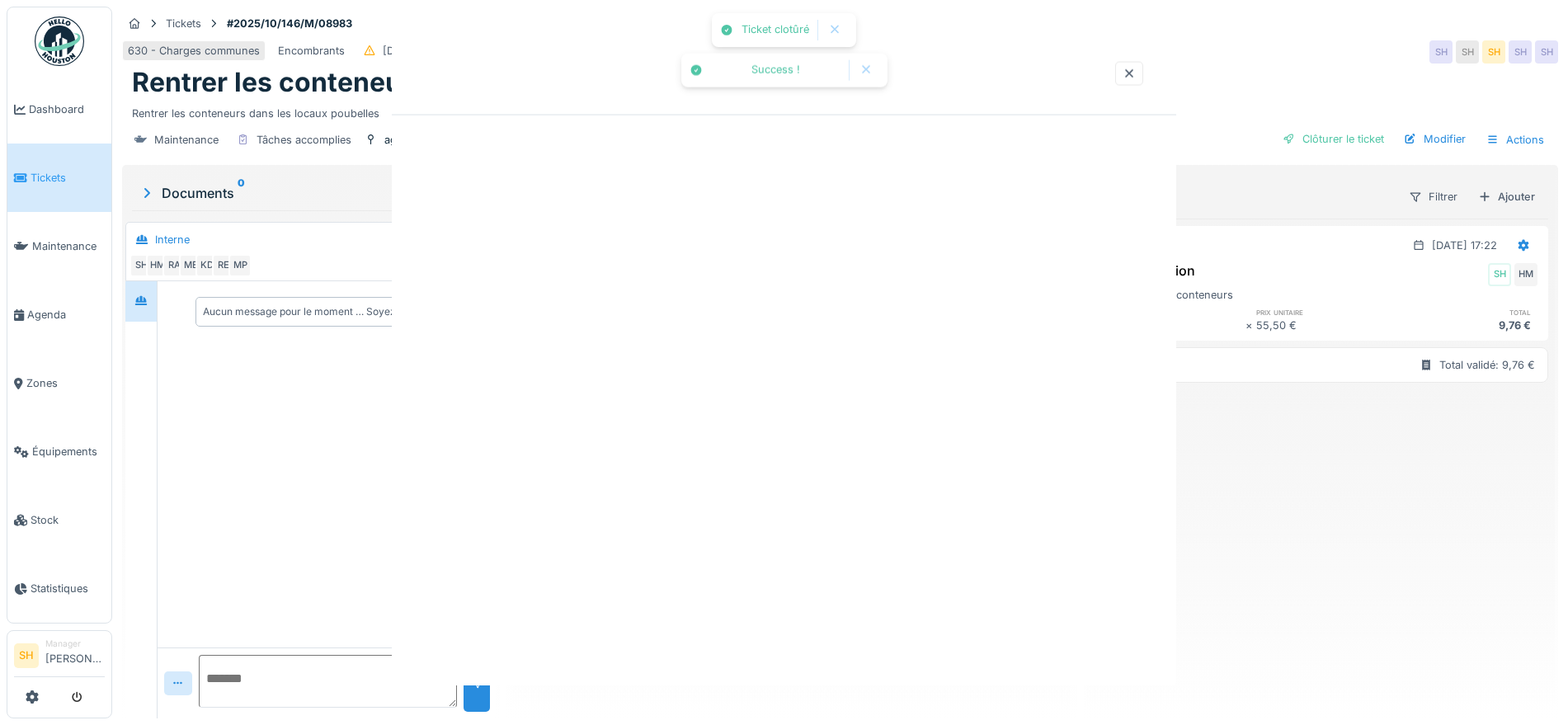
scroll to position [0, 0]
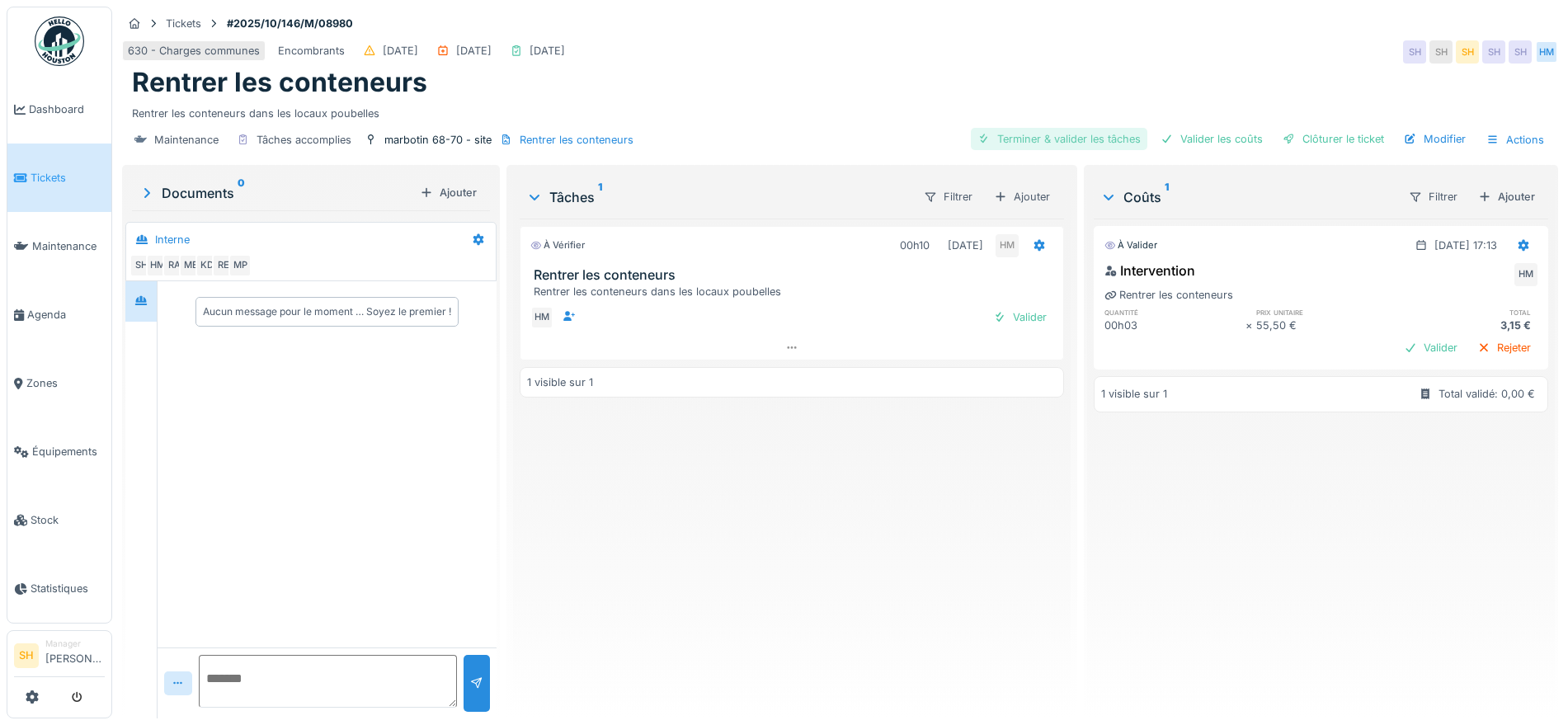
click at [1094, 135] on div "Terminer & valider les tâches" at bounding box center [1059, 139] width 177 height 23
click at [1199, 136] on div "Valider les coûts" at bounding box center [1211, 139] width 115 height 23
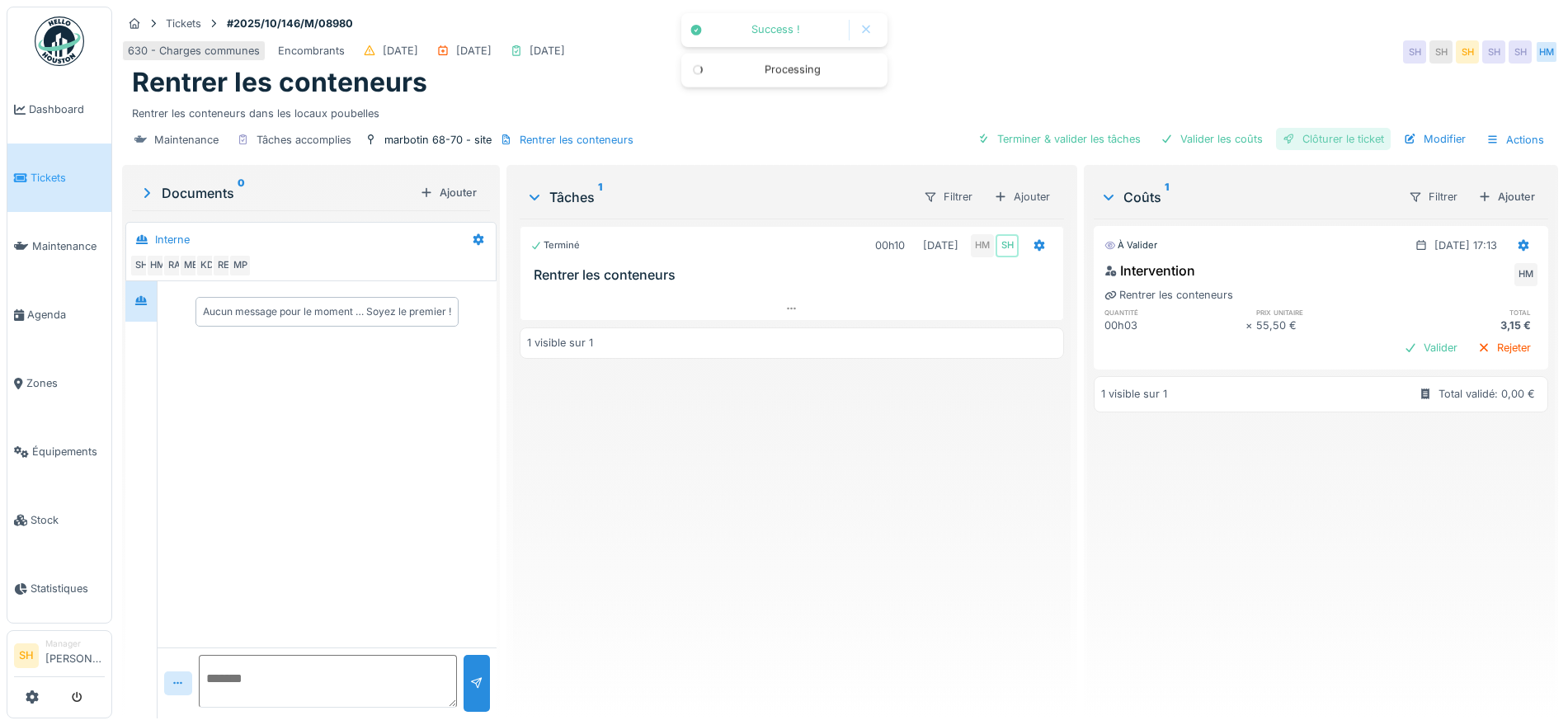
click at [1305, 139] on div "Clôturer le ticket" at bounding box center [1333, 139] width 115 height 23
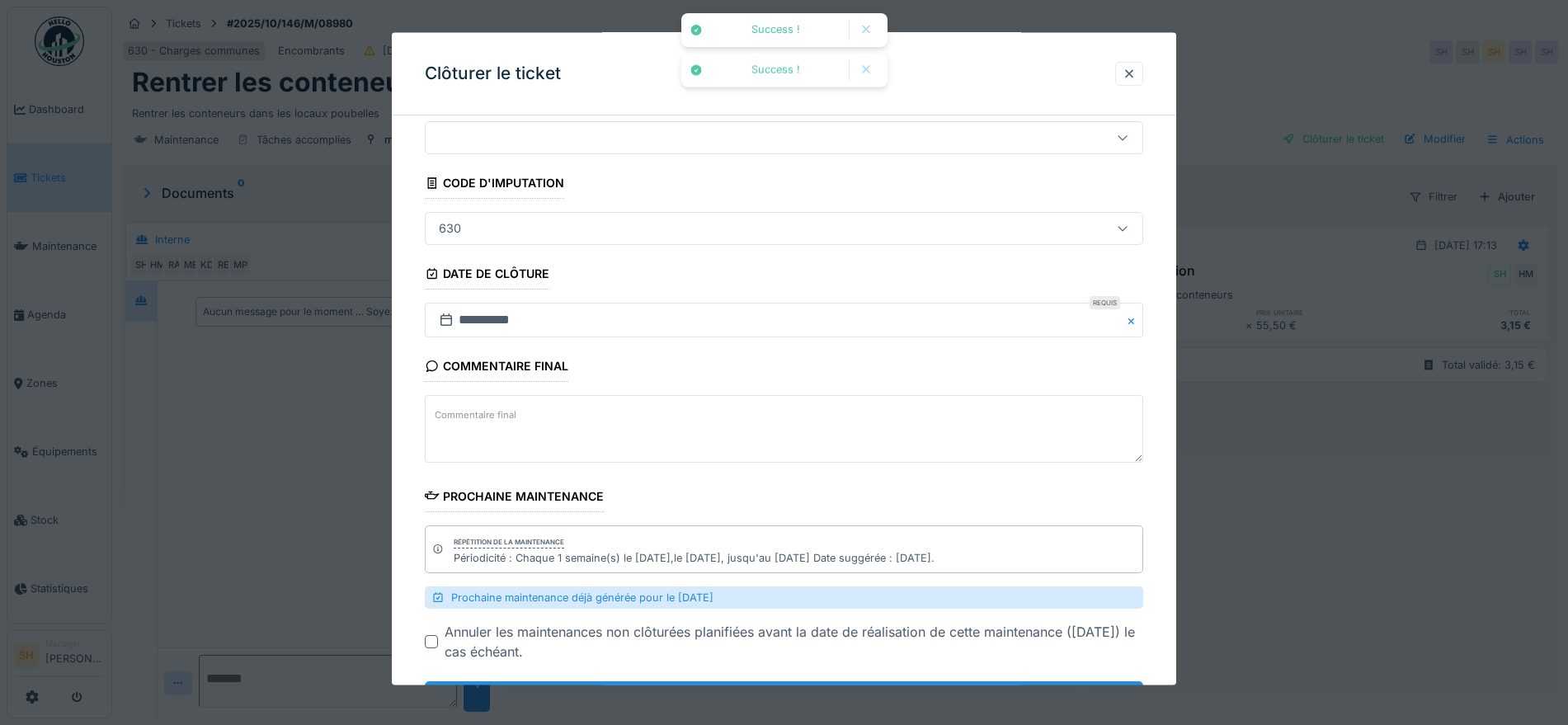
scroll to position [129, 0]
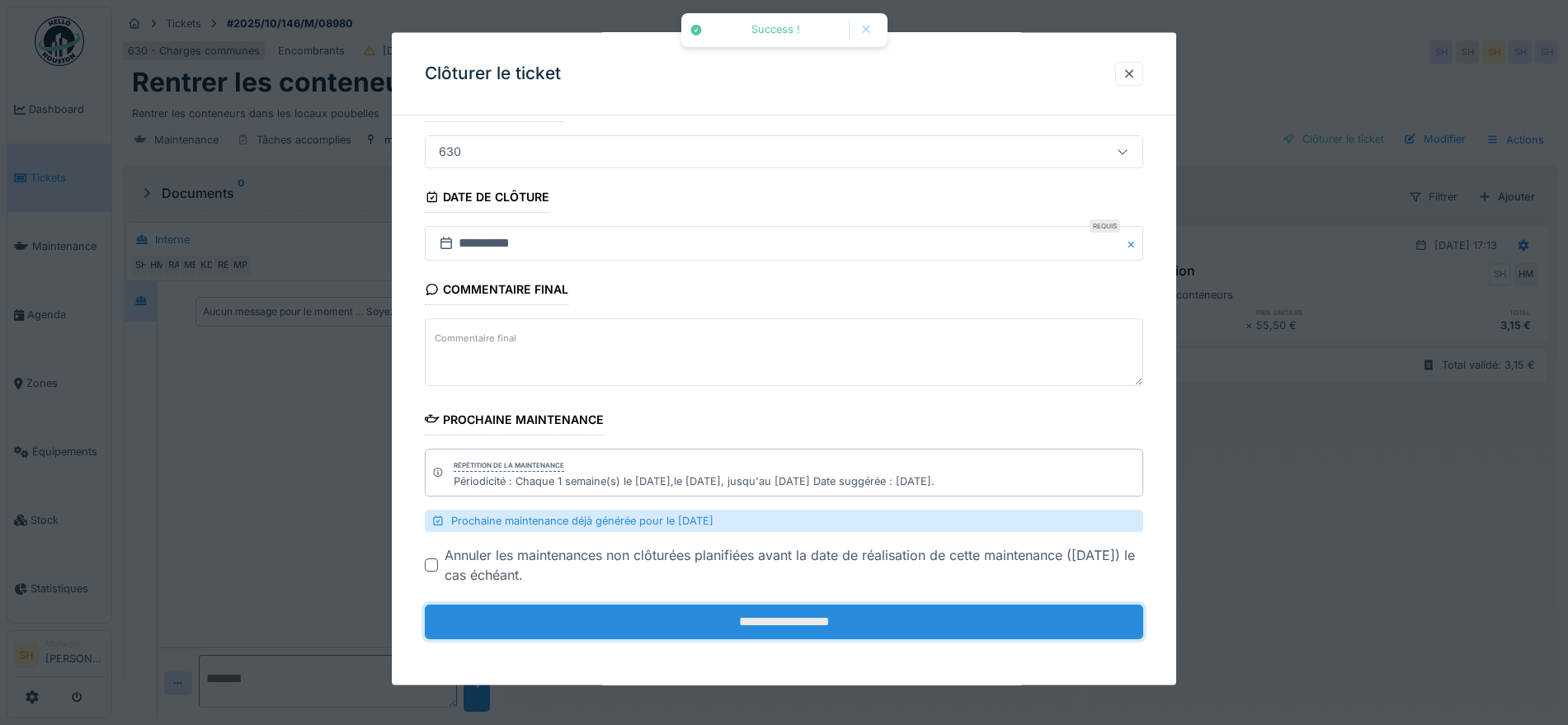
click at [790, 614] on input "**********" at bounding box center [784, 623] width 718 height 34
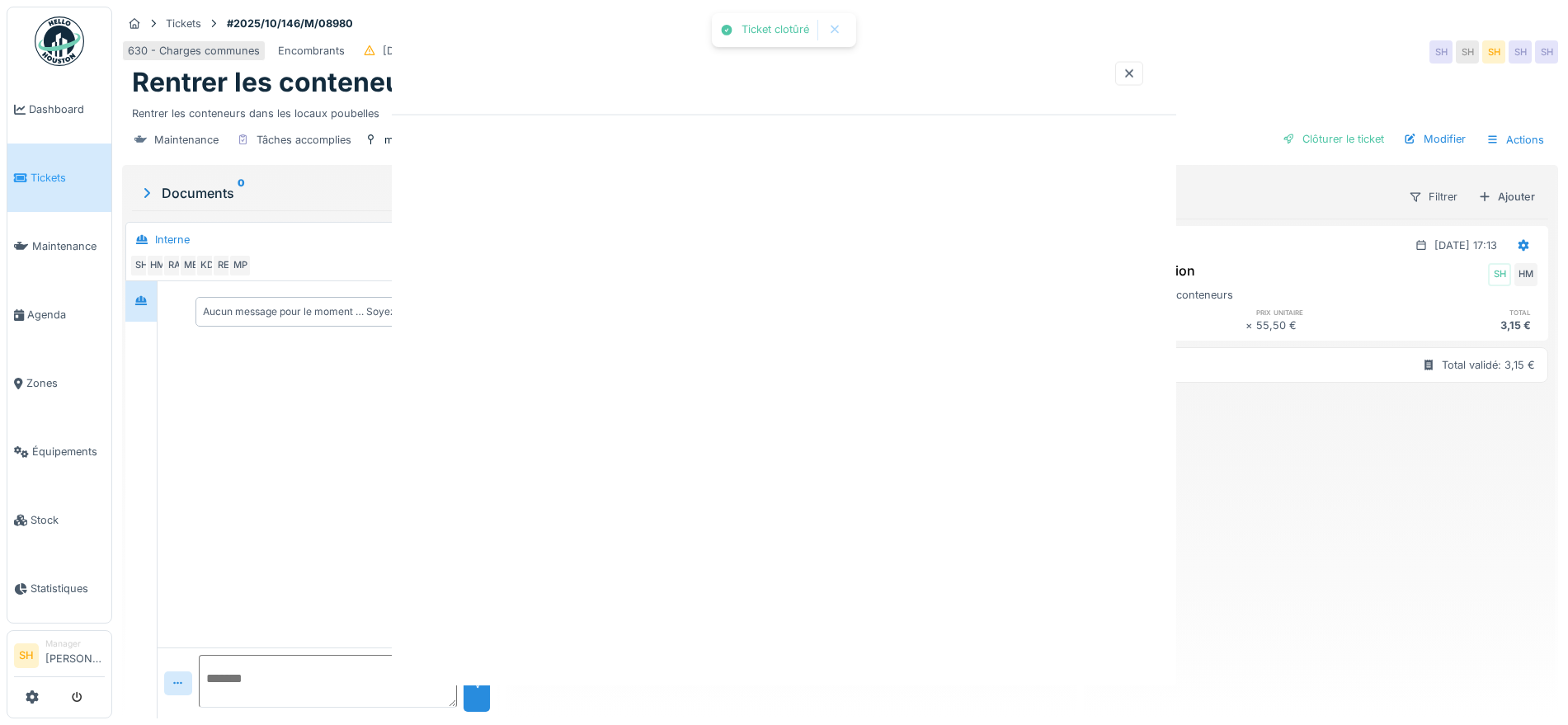
scroll to position [0, 0]
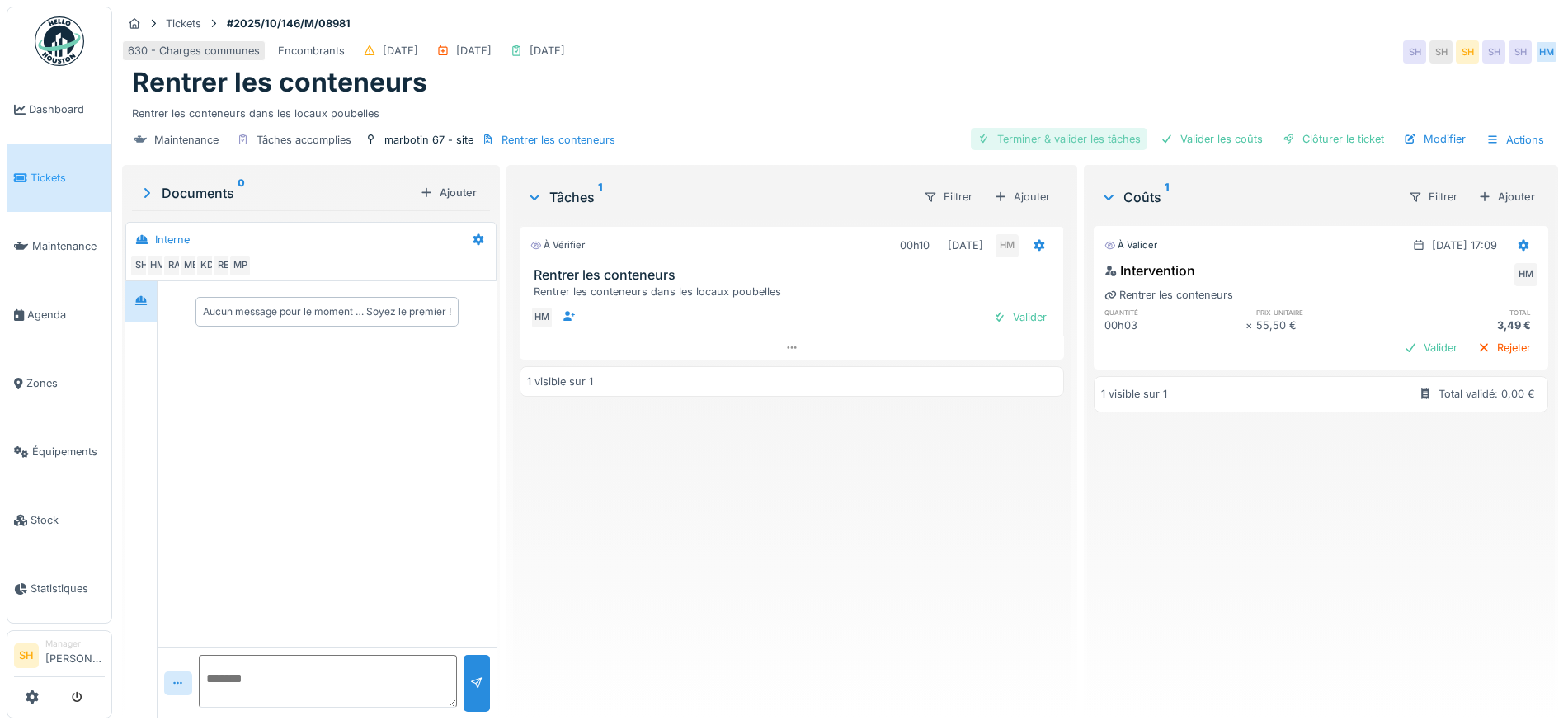
drag, startPoint x: 1035, startPoint y: 136, endPoint x: 1116, endPoint y: 136, distance: 81.0
click at [1043, 136] on div "Terminer & valider les tâches" at bounding box center [1059, 139] width 177 height 23
click at [1185, 138] on div "Valider les coûts" at bounding box center [1211, 139] width 115 height 23
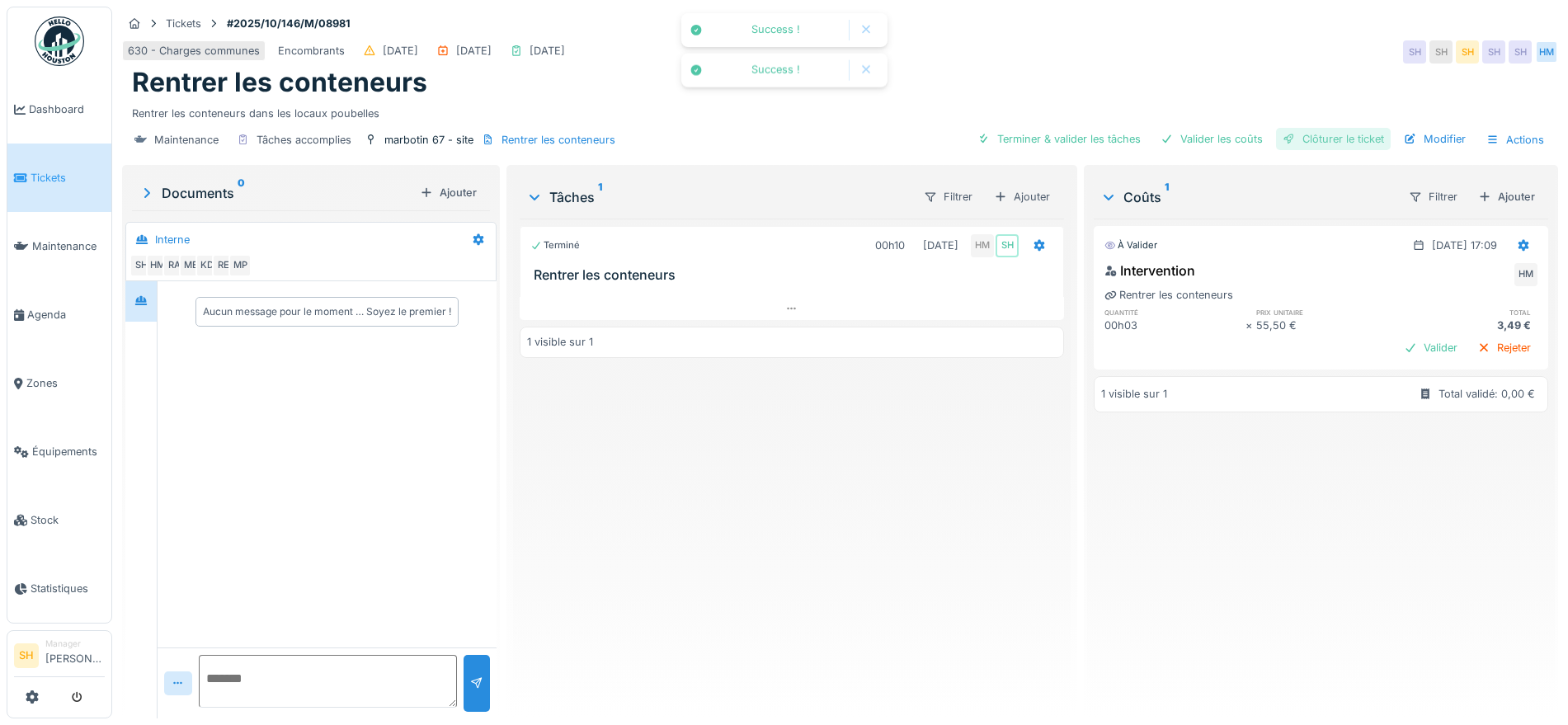
click at [1283, 136] on div at bounding box center [1289, 139] width 14 height 15
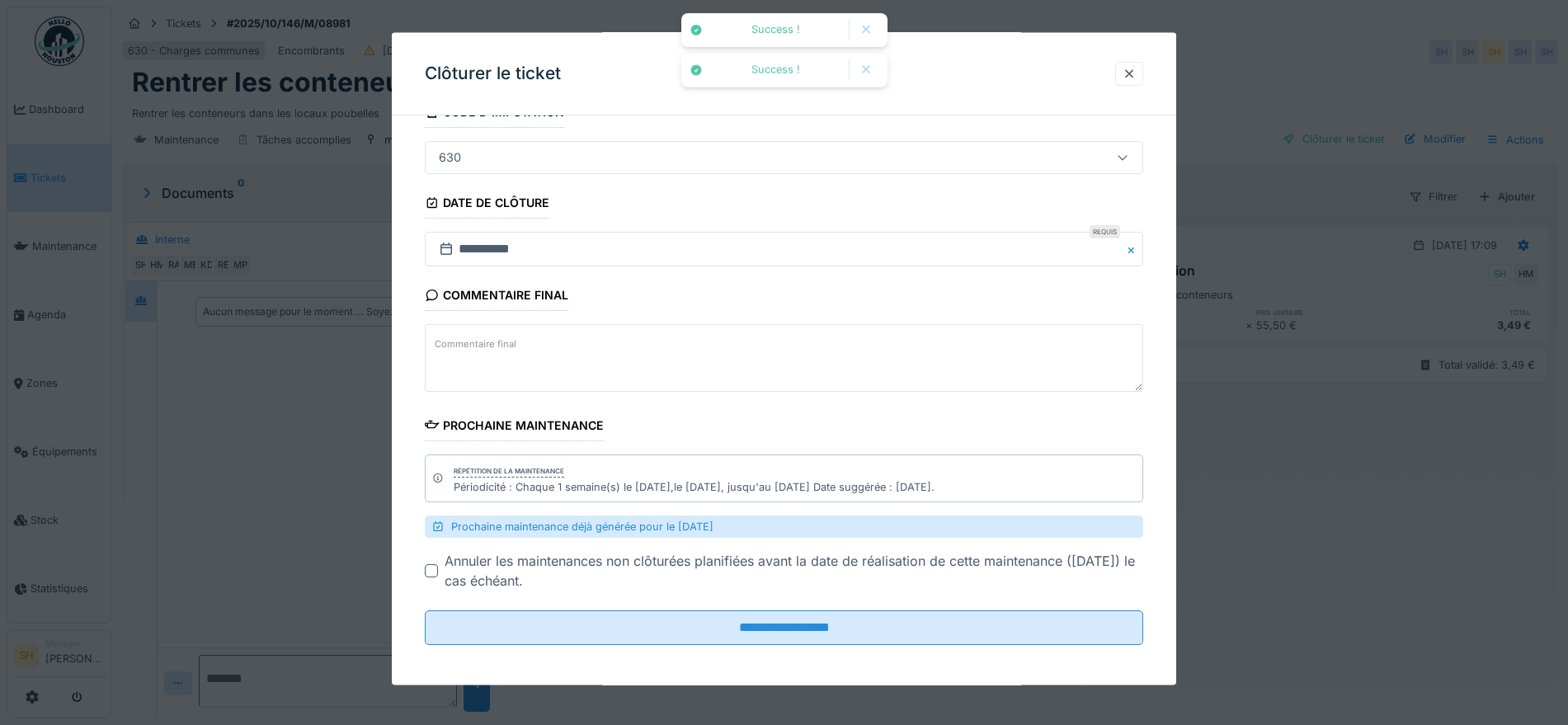
scroll to position [129, 0]
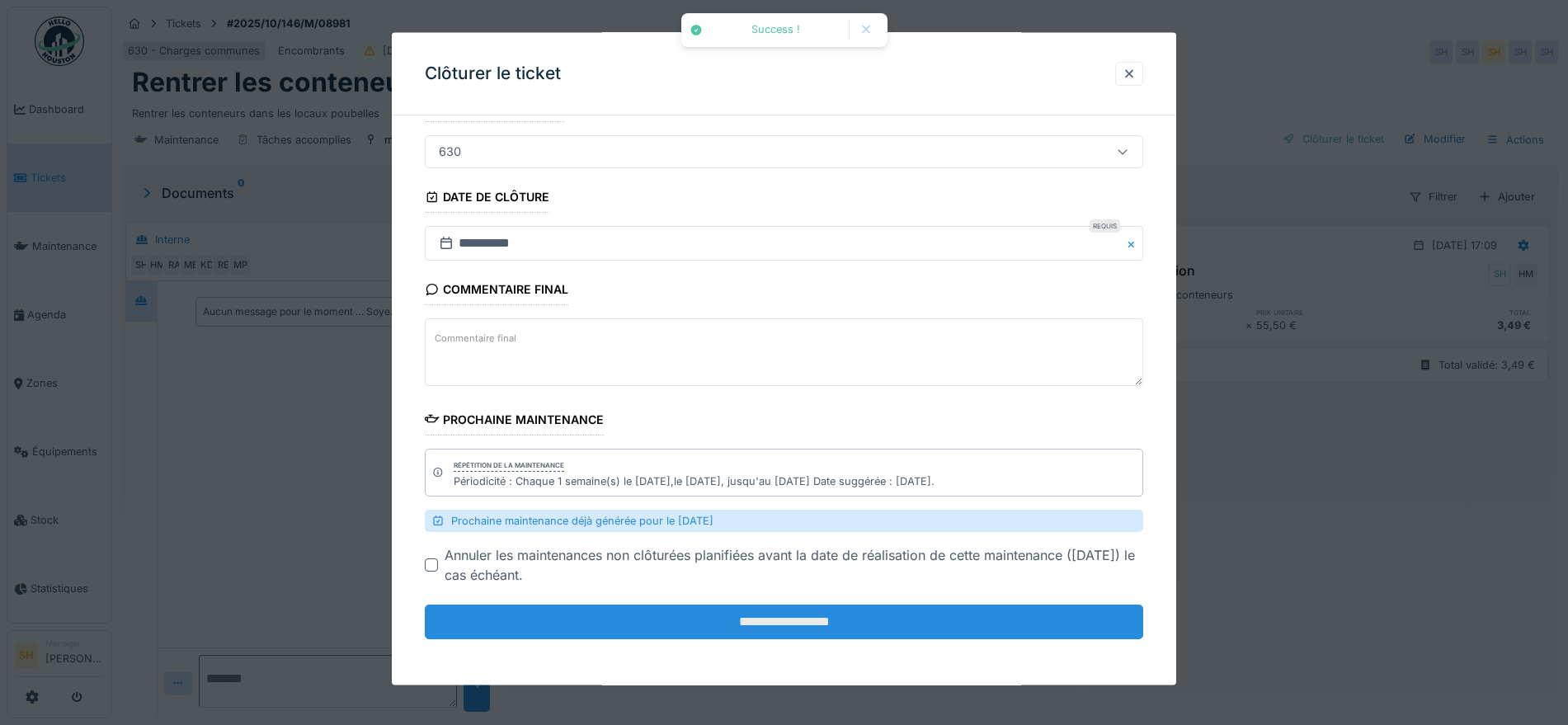
click at [808, 627] on input "**********" at bounding box center [784, 623] width 718 height 34
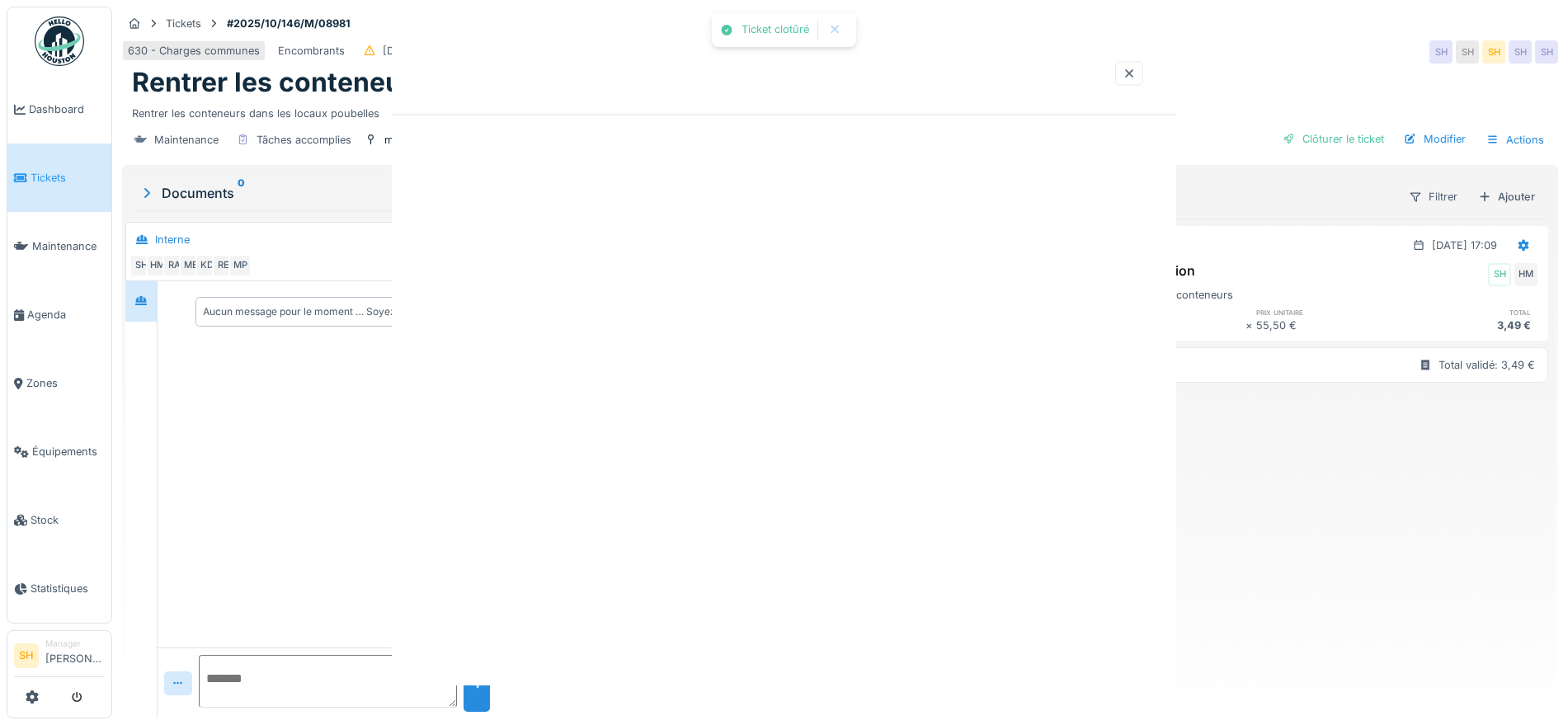
scroll to position [0, 0]
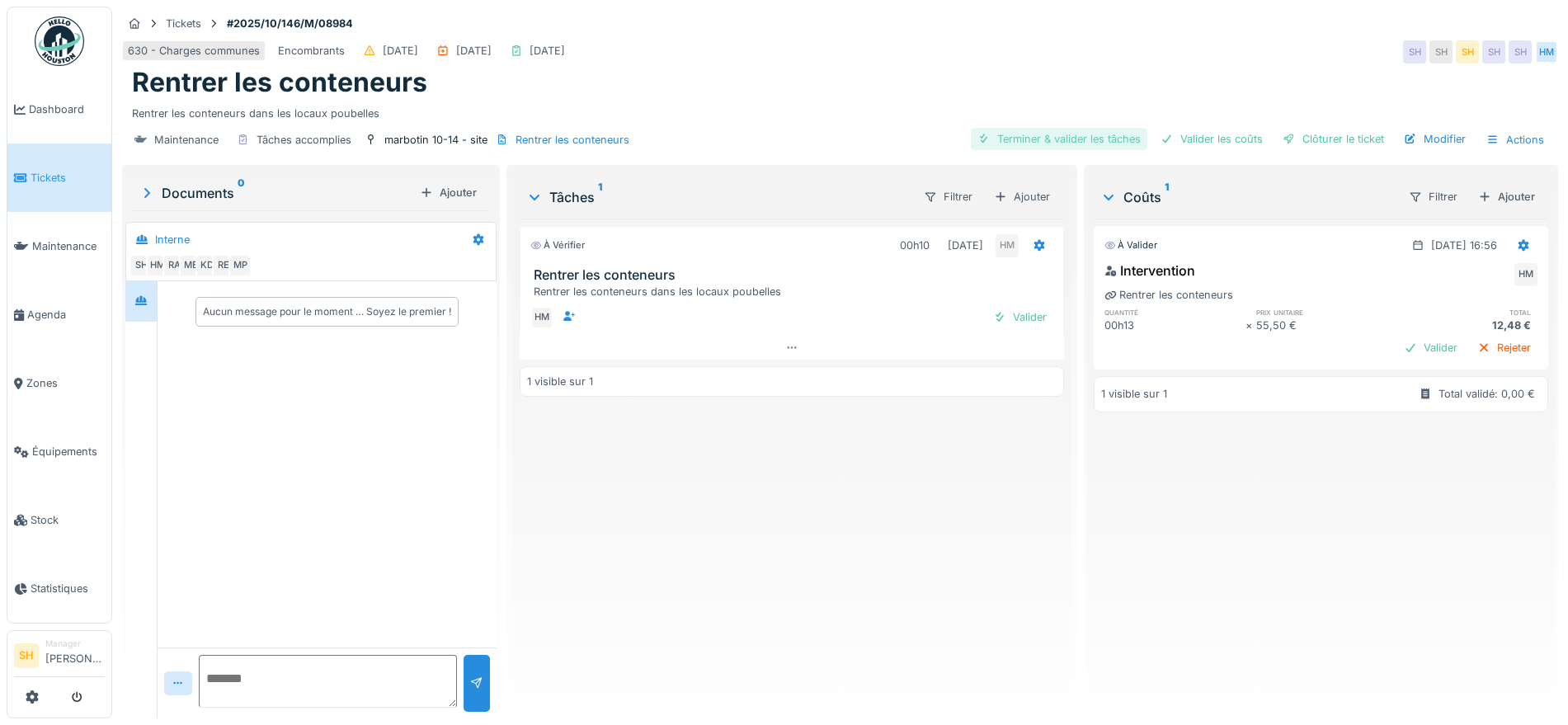
click at [1091, 138] on div "Terminer & valider les tâches" at bounding box center [1059, 139] width 177 height 23
click at [1185, 138] on div "Valider les coûts" at bounding box center [1211, 139] width 115 height 23
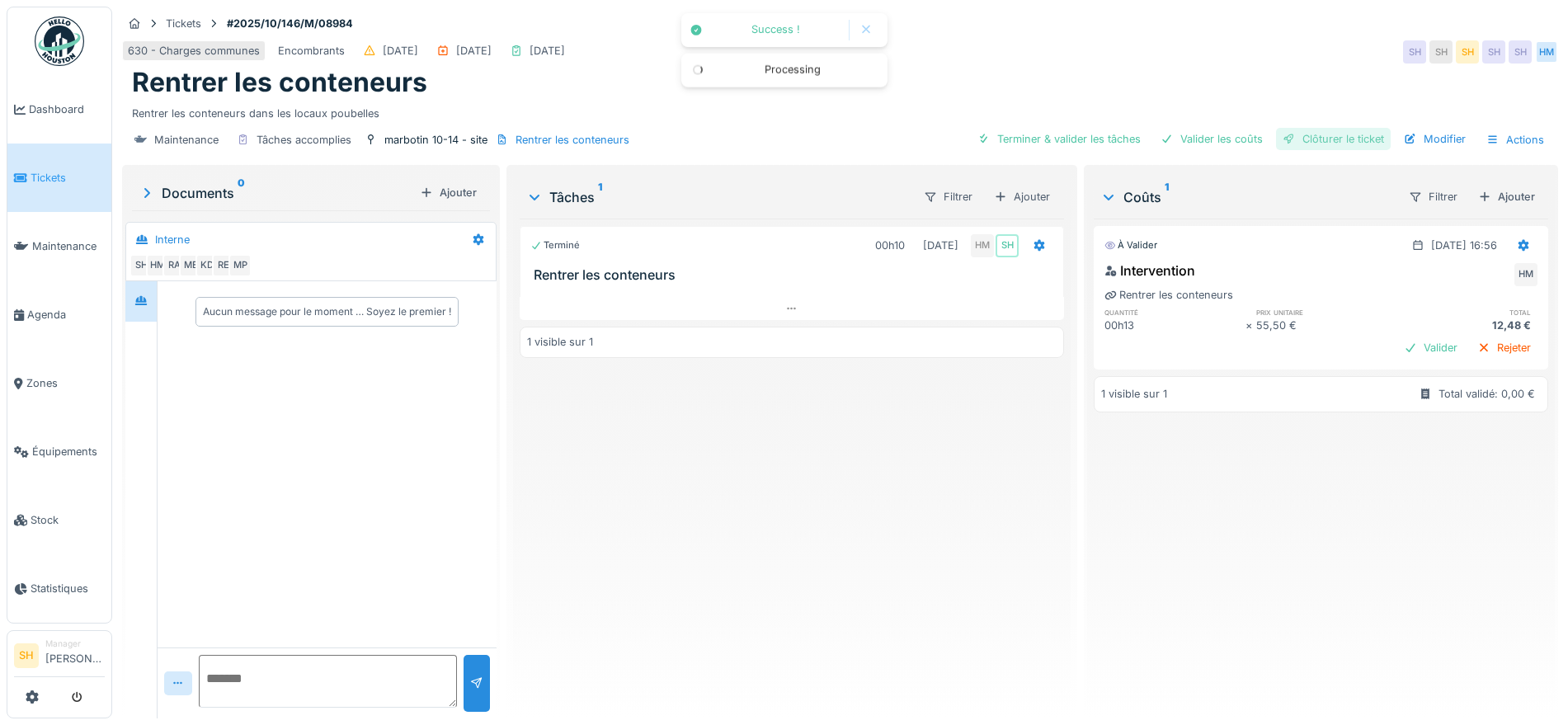
click at [1292, 139] on div "Clôturer le ticket" at bounding box center [1333, 139] width 115 height 23
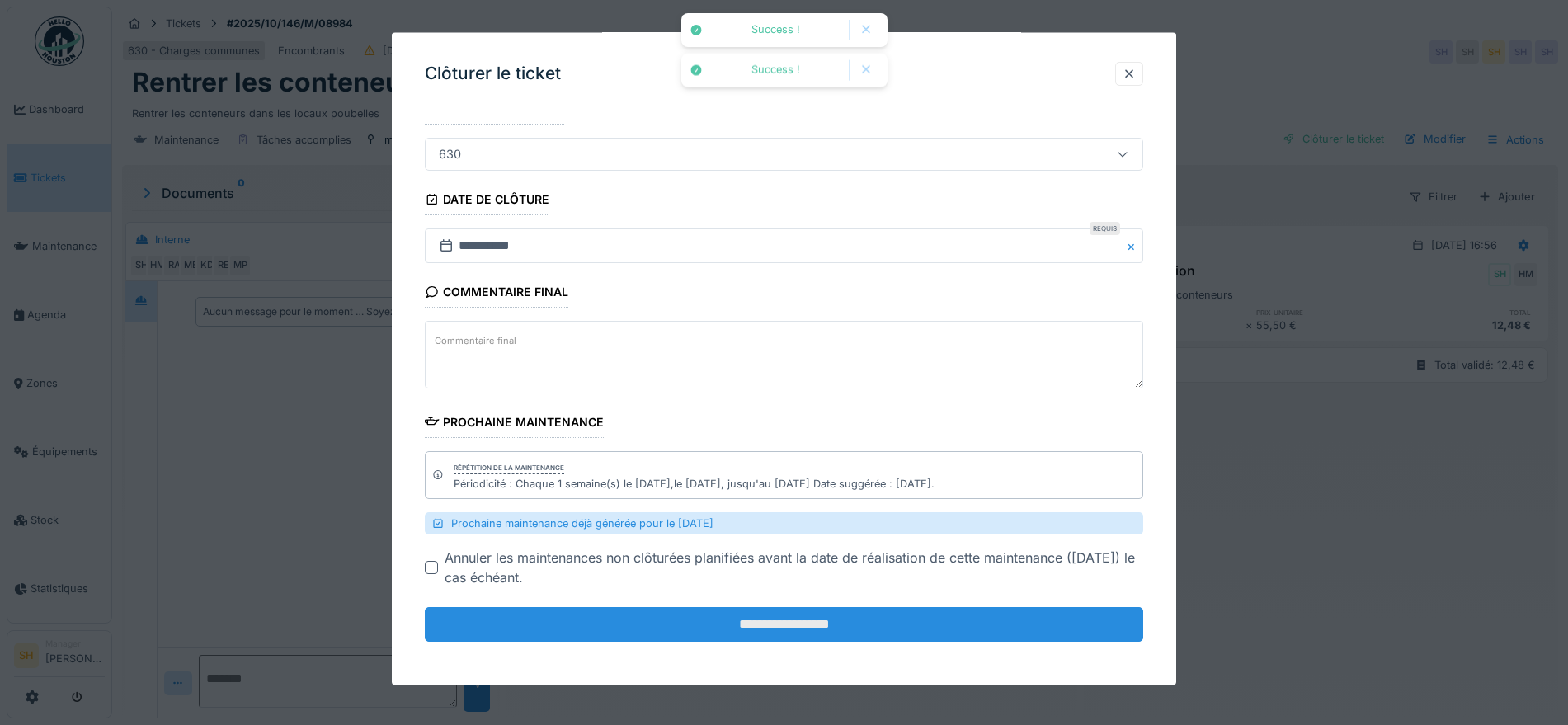
scroll to position [129, 0]
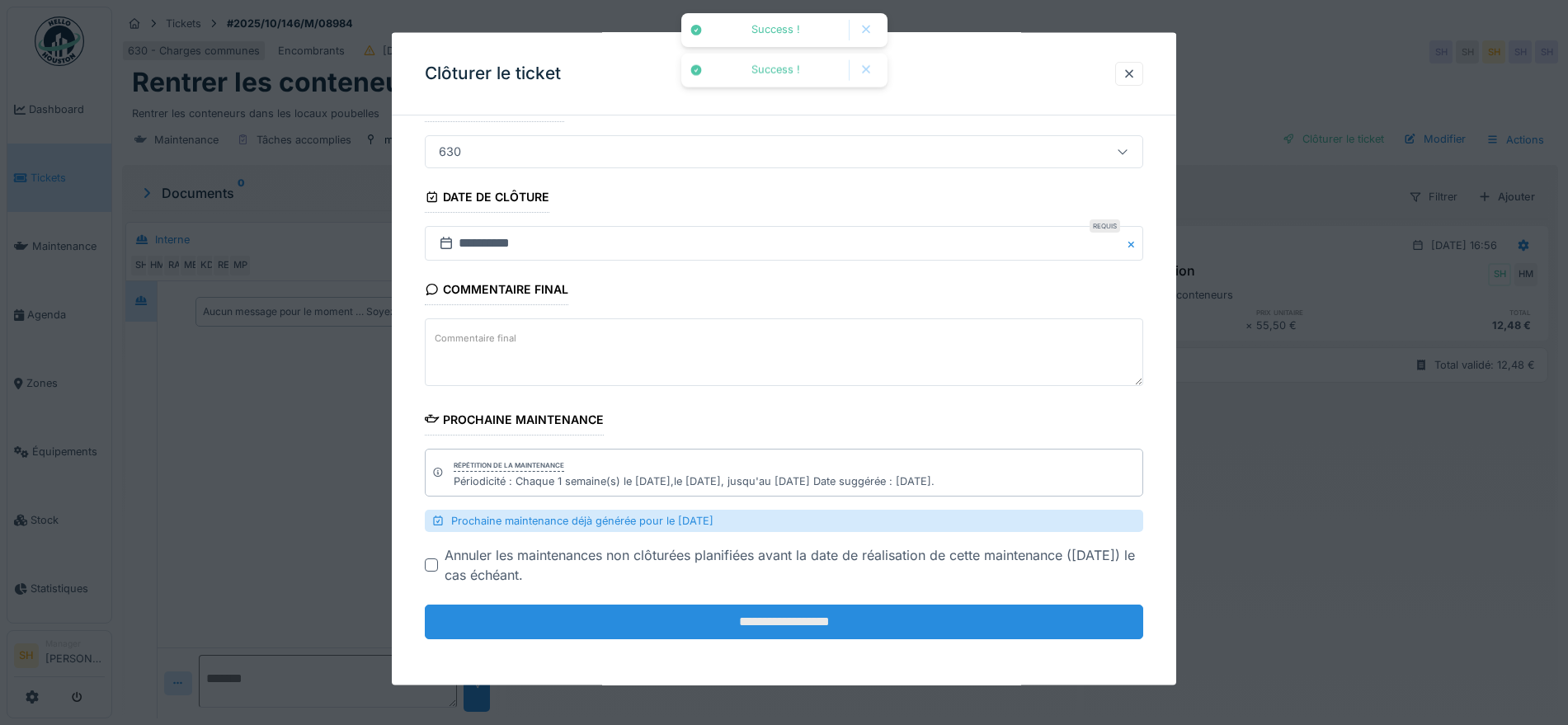
click at [912, 624] on input "**********" at bounding box center [784, 623] width 718 height 34
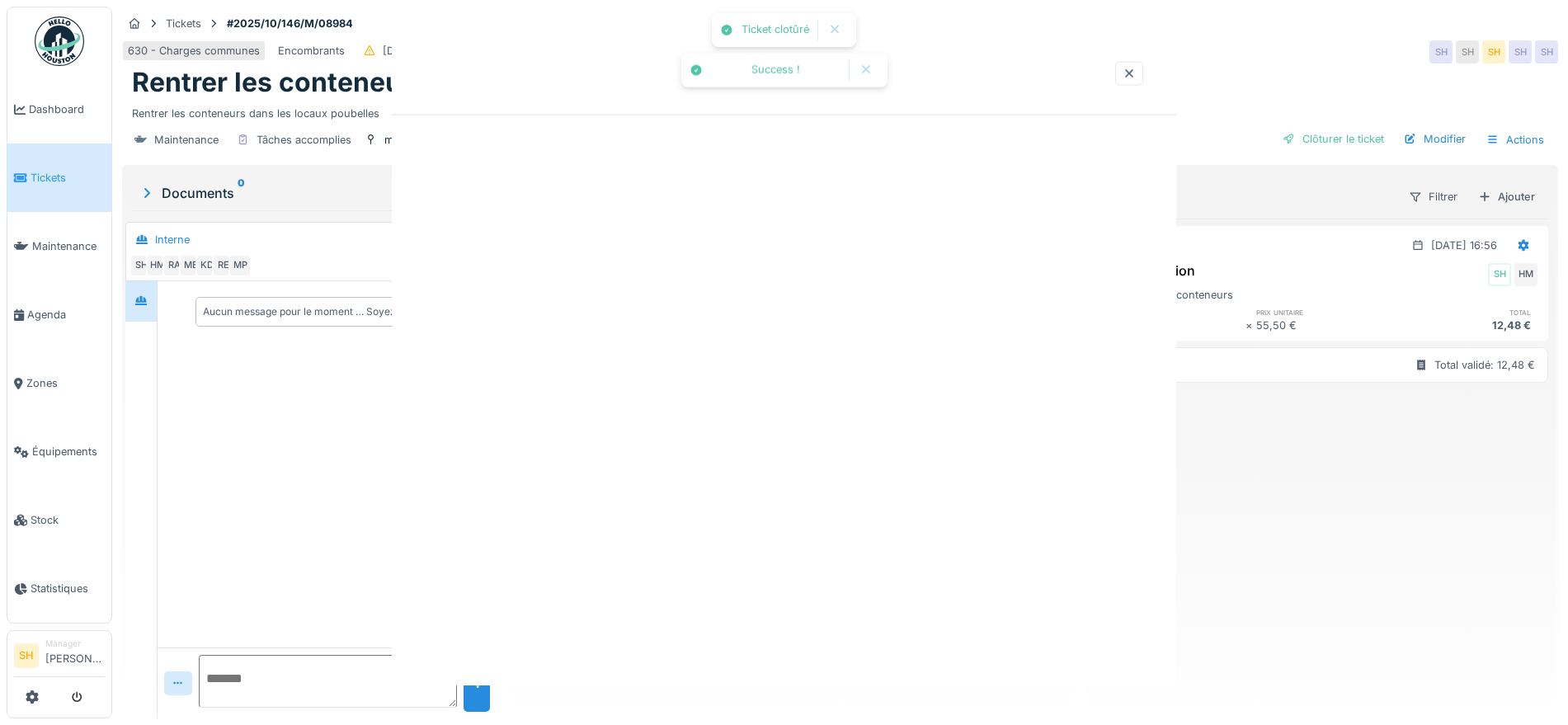
scroll to position [0, 0]
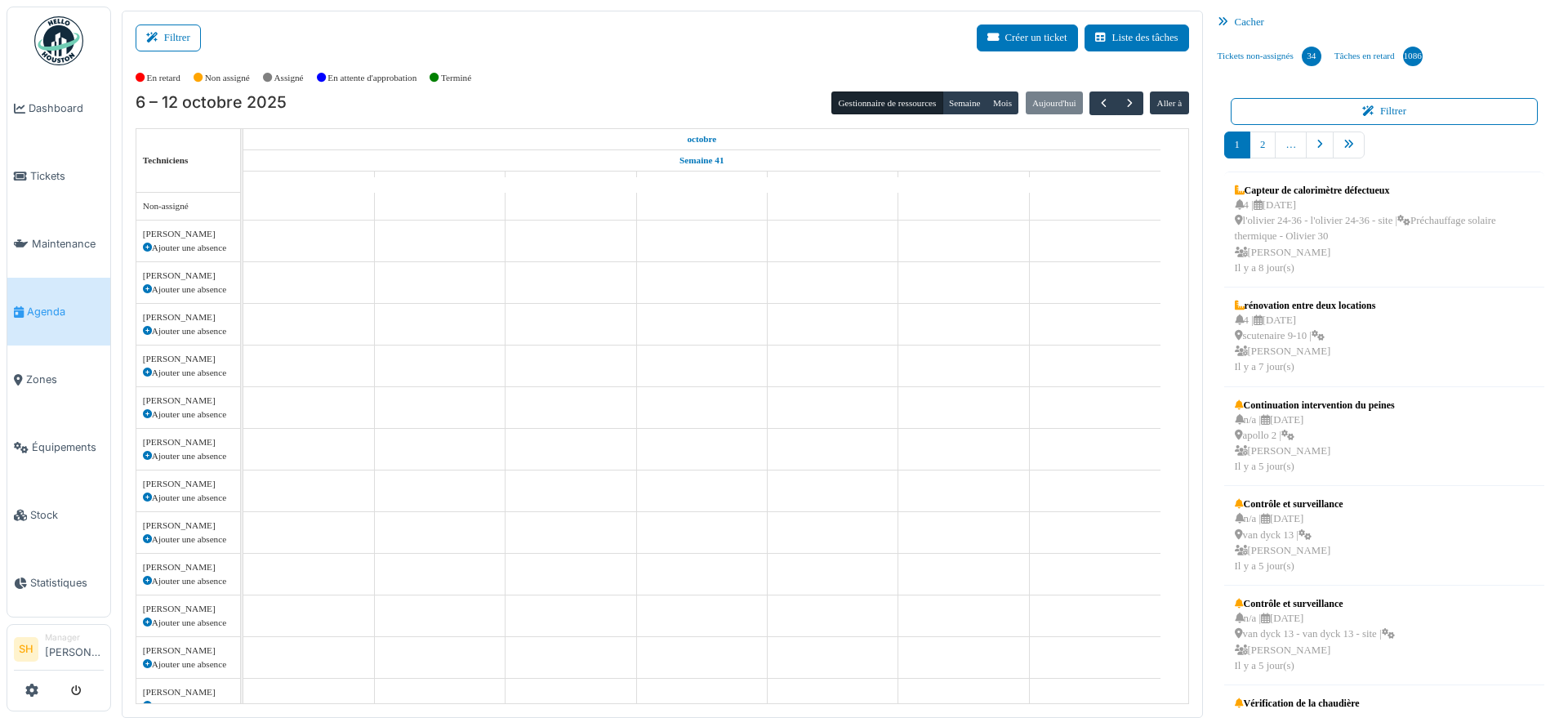
click at [163, 44] on button "Filtrer" at bounding box center [168, 38] width 65 height 27
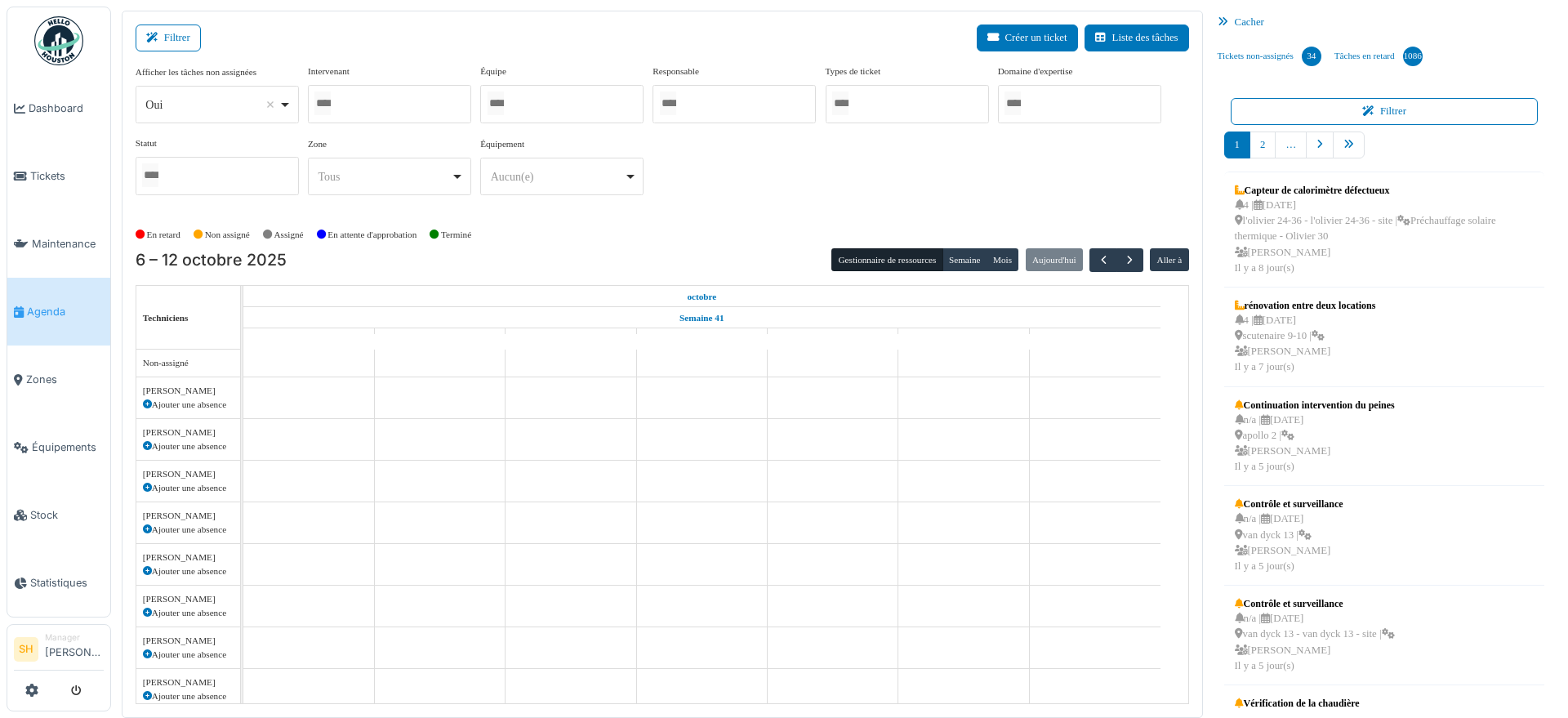
click at [579, 108] on div at bounding box center [562, 104] width 163 height 39
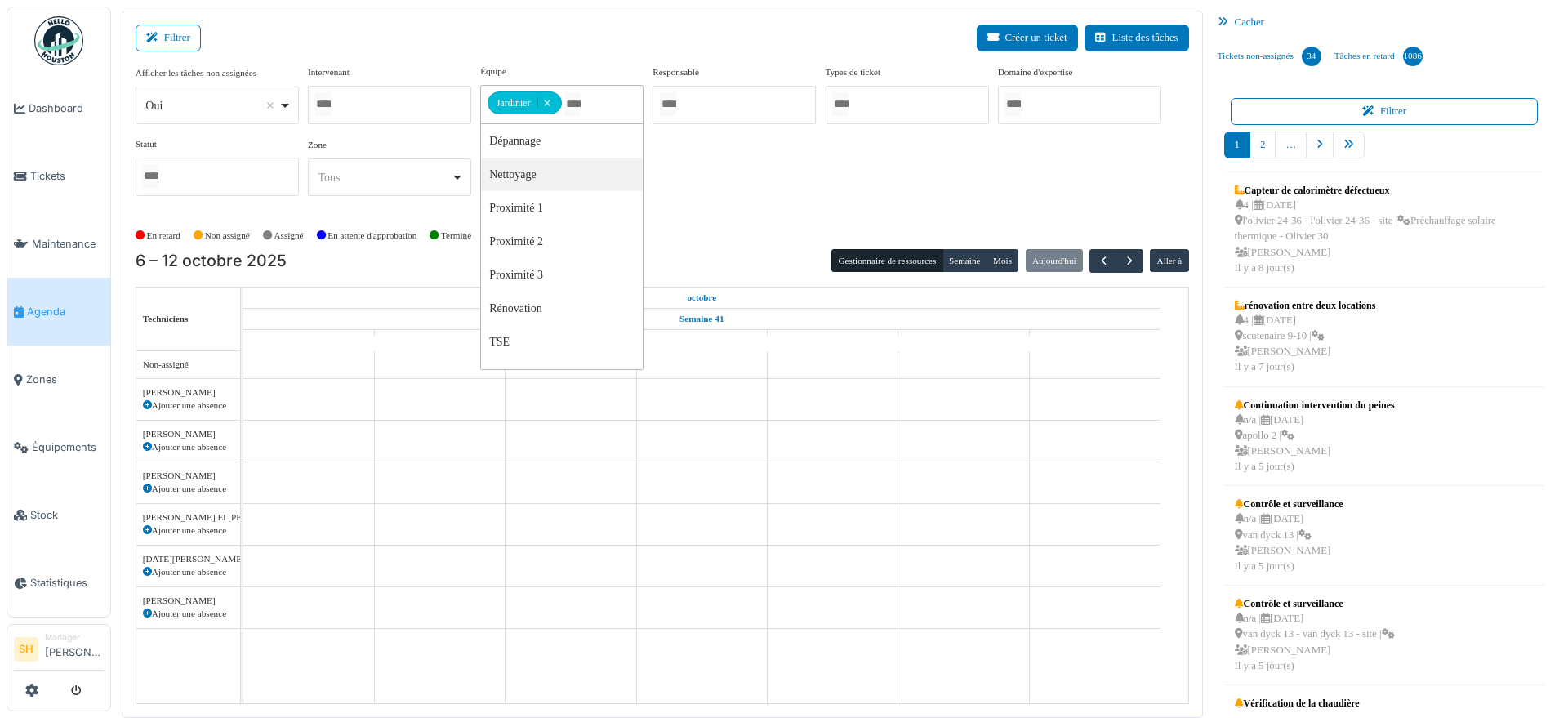
click at [724, 200] on div "Afficher les tâches non assignées *** Oui Remove item Oui Non Intervenant Abdel…" at bounding box center [662, 136] width 1054 height 144
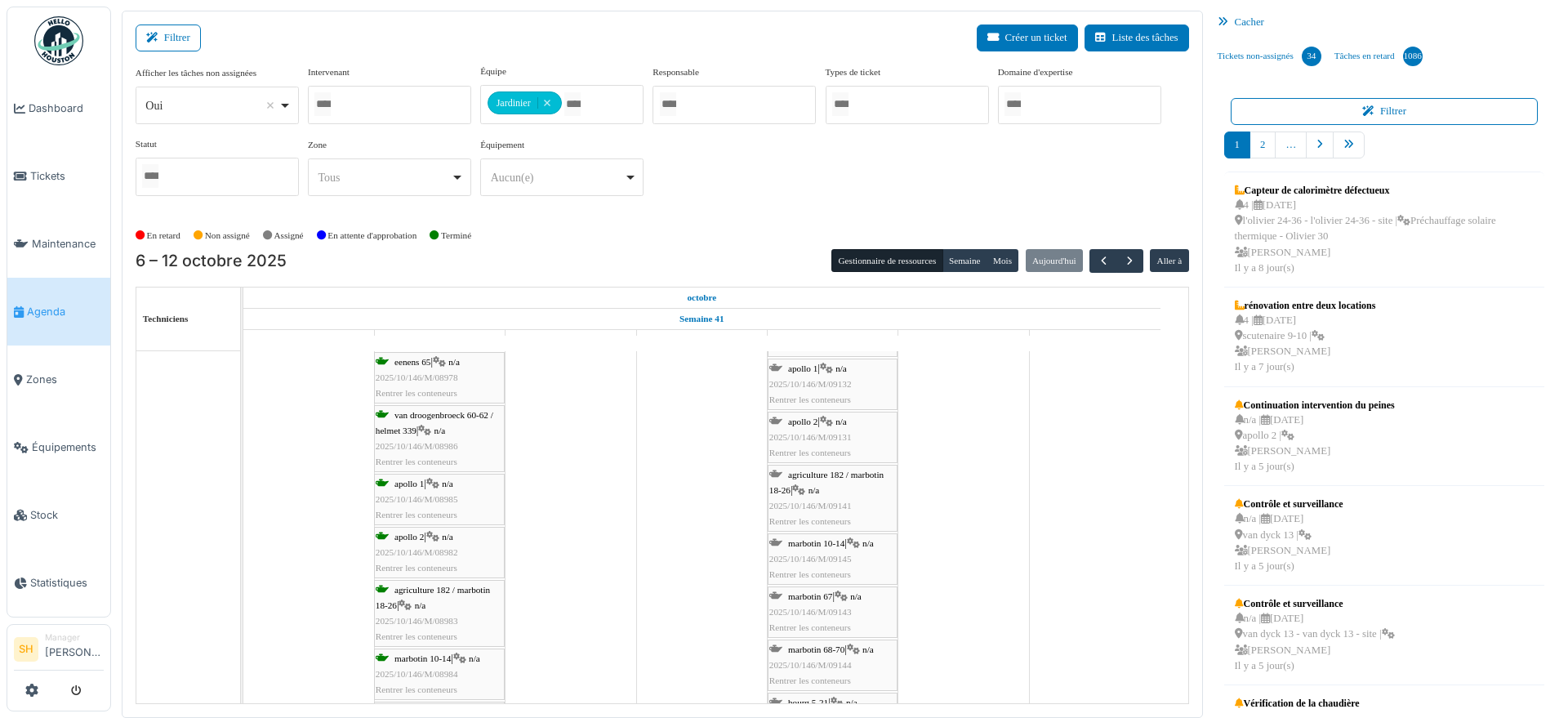
scroll to position [1226, 0]
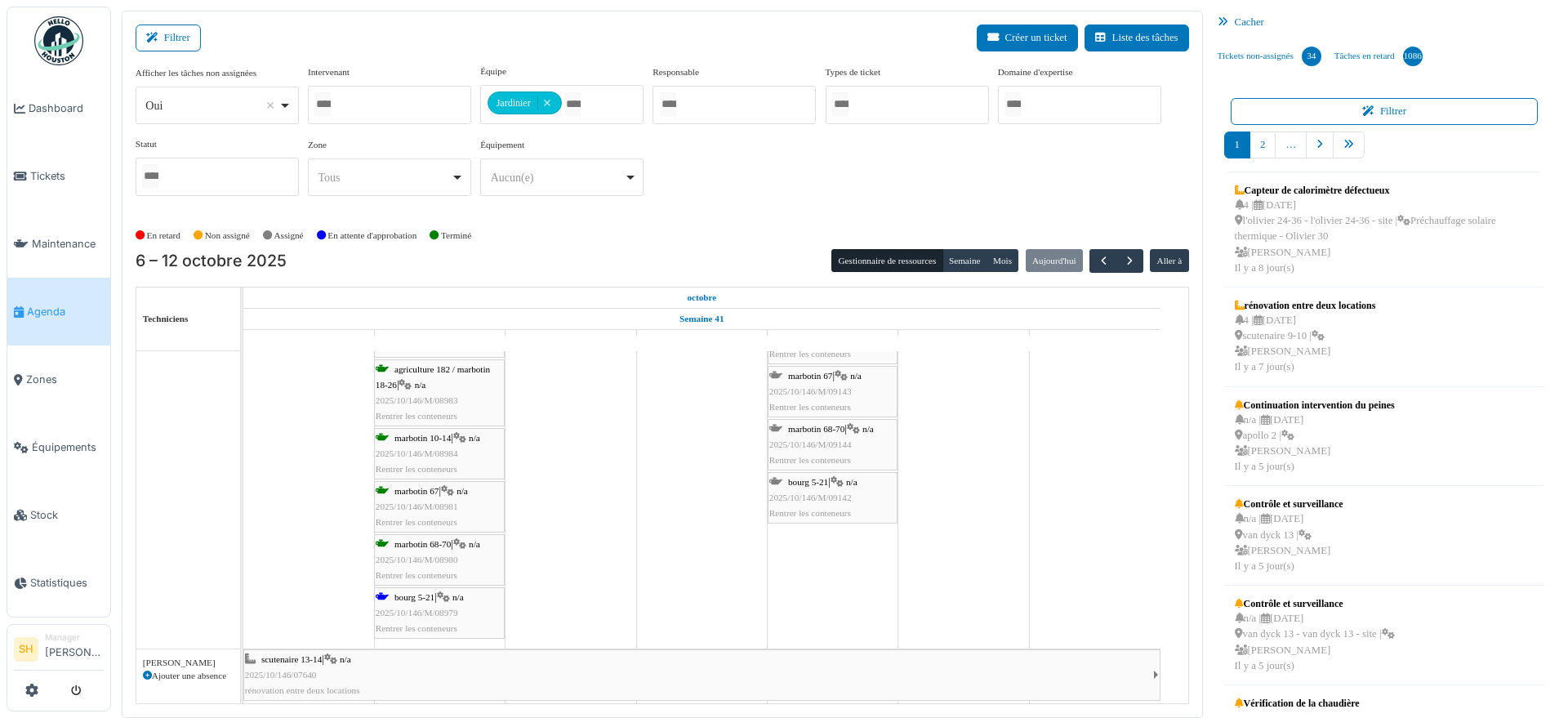
click at [411, 600] on span "bourg 5-21" at bounding box center [414, 597] width 40 height 10
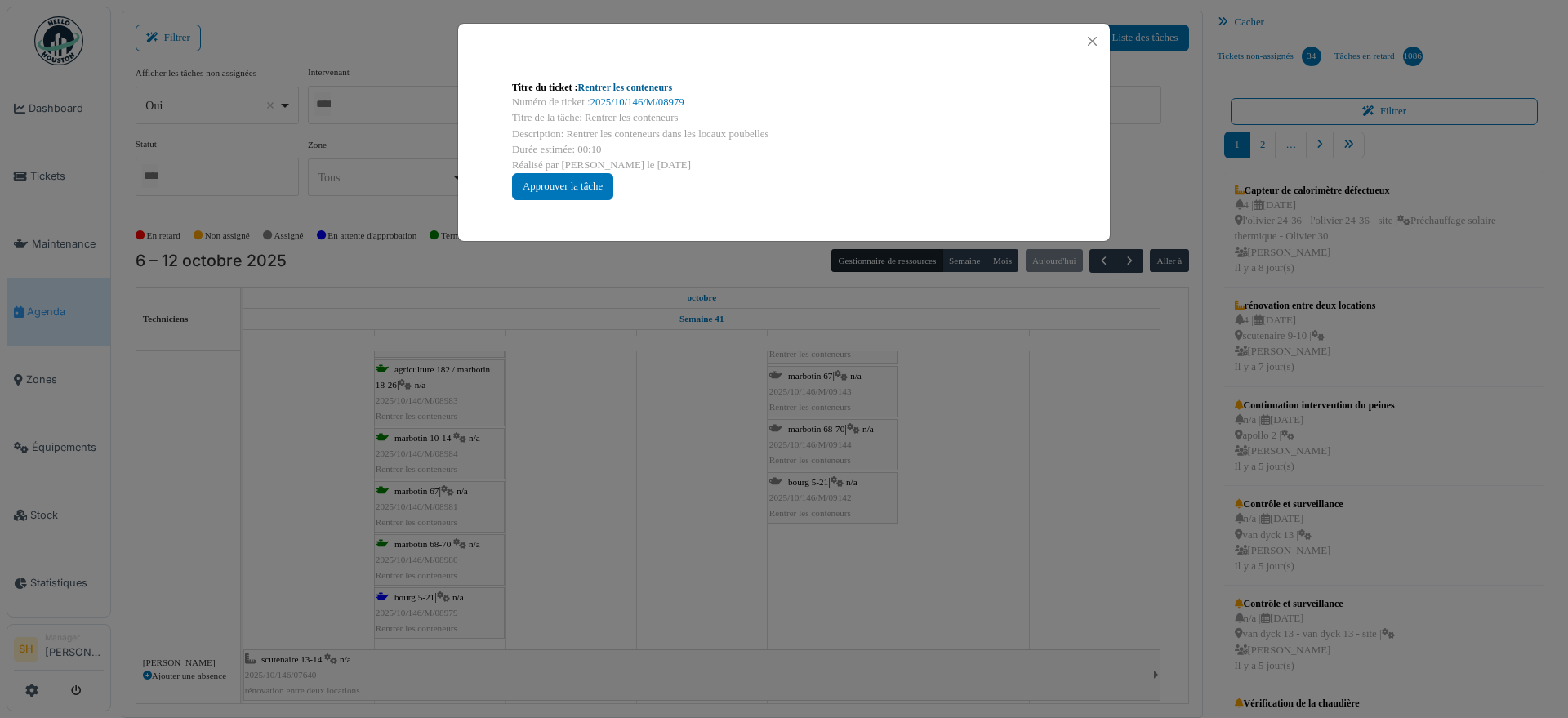
click at [597, 87] on link "Rentrer les conteneurs" at bounding box center [626, 87] width 95 height 12
click at [553, 497] on div "Titre du ticket : Rentrer les conteneurs Numéro de ticket : 2025/10/146/M/08979…" at bounding box center [784, 359] width 1568 height 718
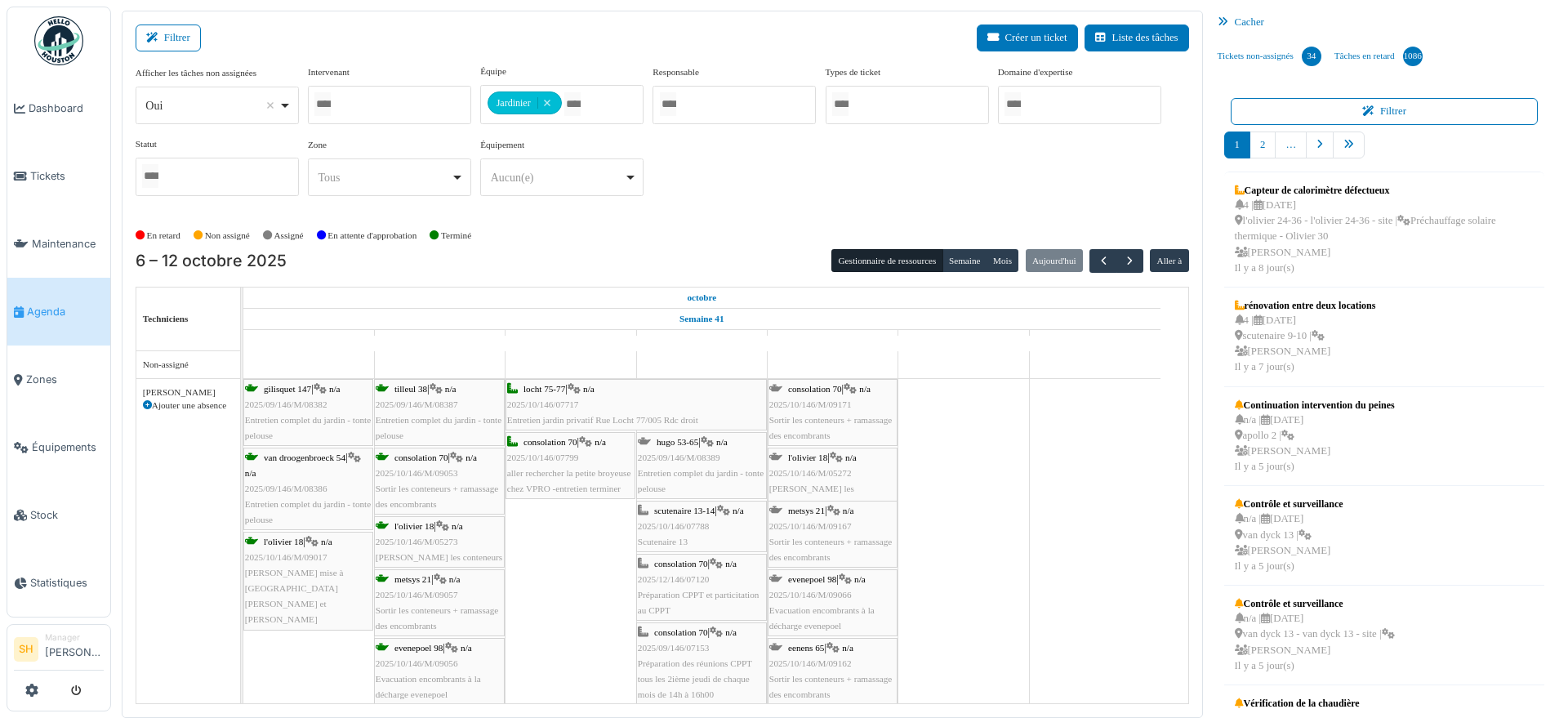
click at [828, 462] on div "l'olivier 18 | n/a 2025/10/146/M/05272 Olivier - Rentrer les conteneurs" at bounding box center [832, 482] width 126 height 63
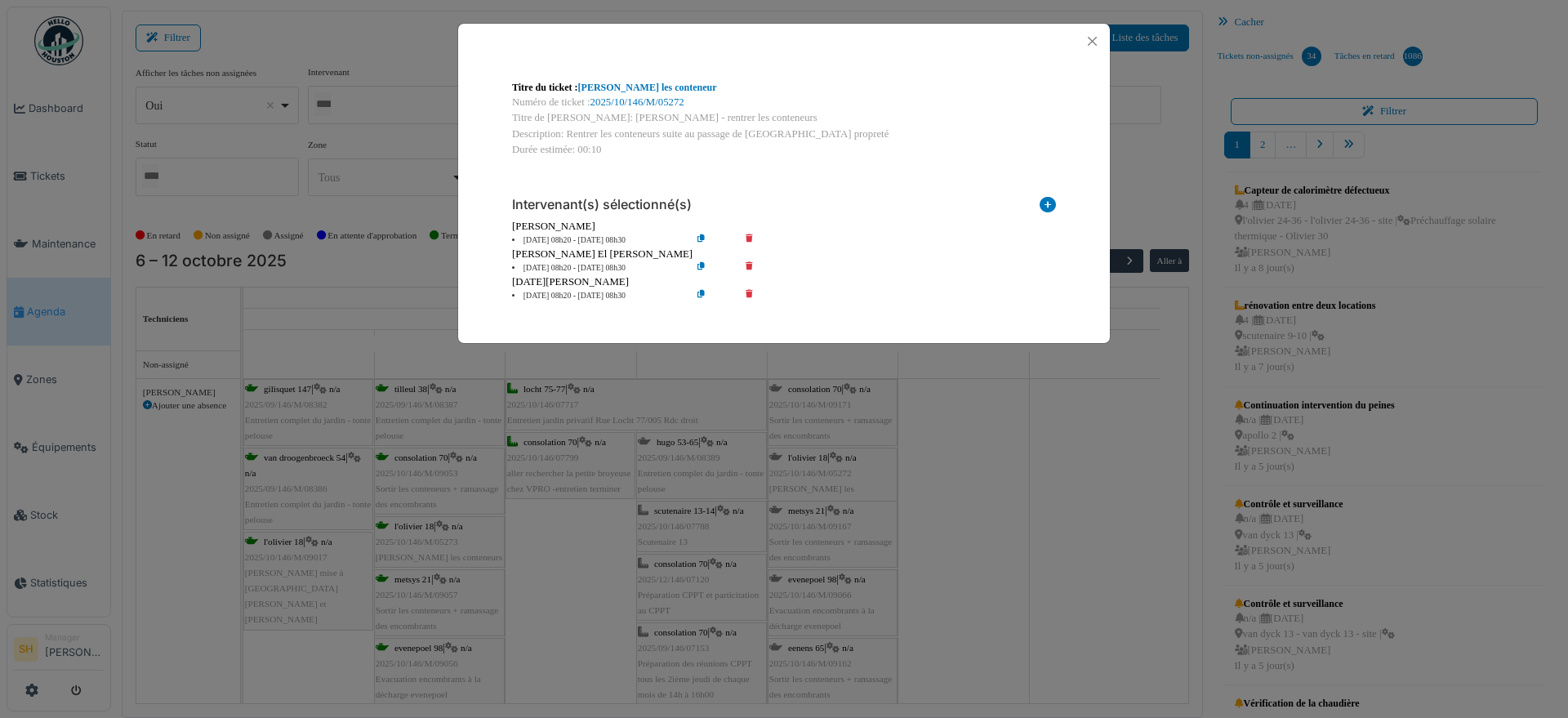
click at [746, 293] on icon at bounding box center [761, 296] width 47 height 13
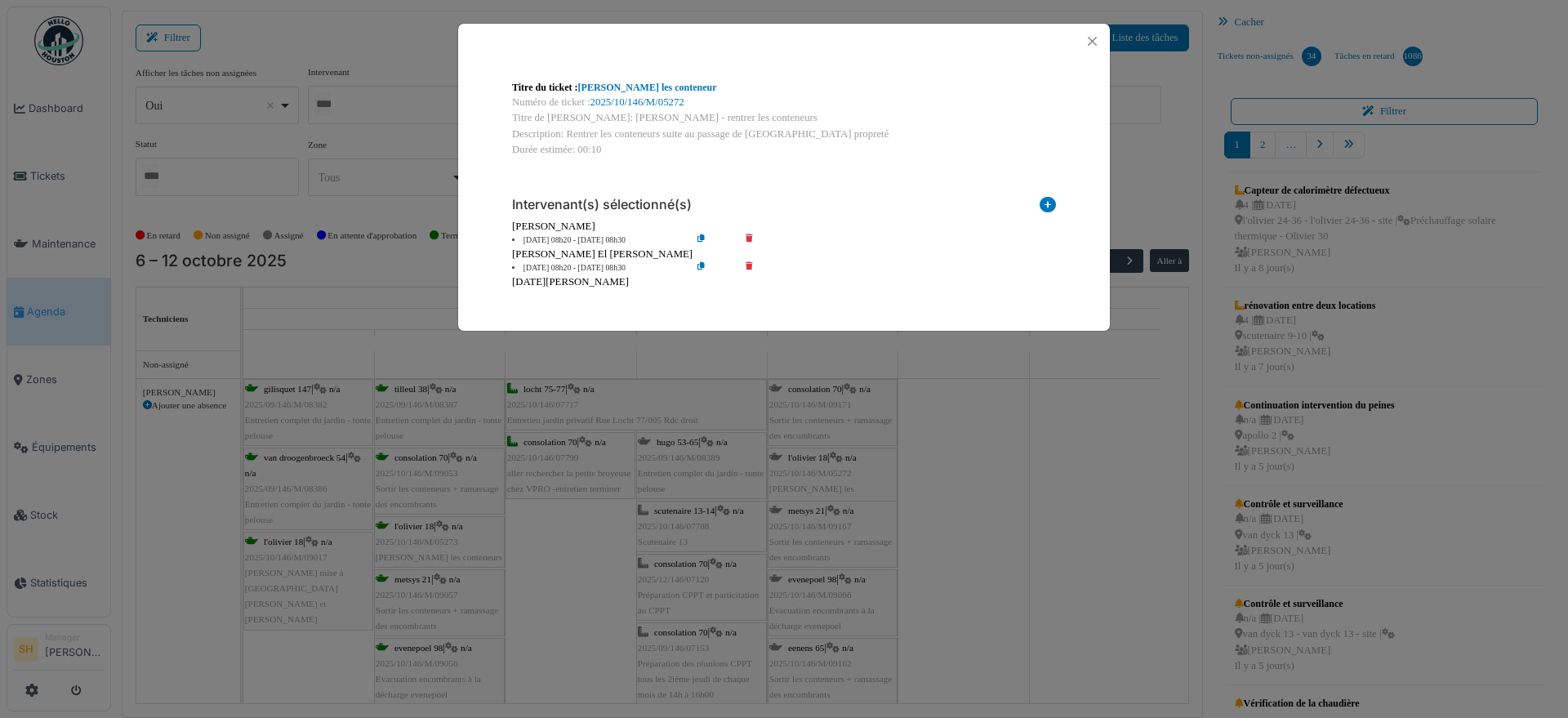
click at [746, 265] on icon at bounding box center [761, 268] width 47 height 13
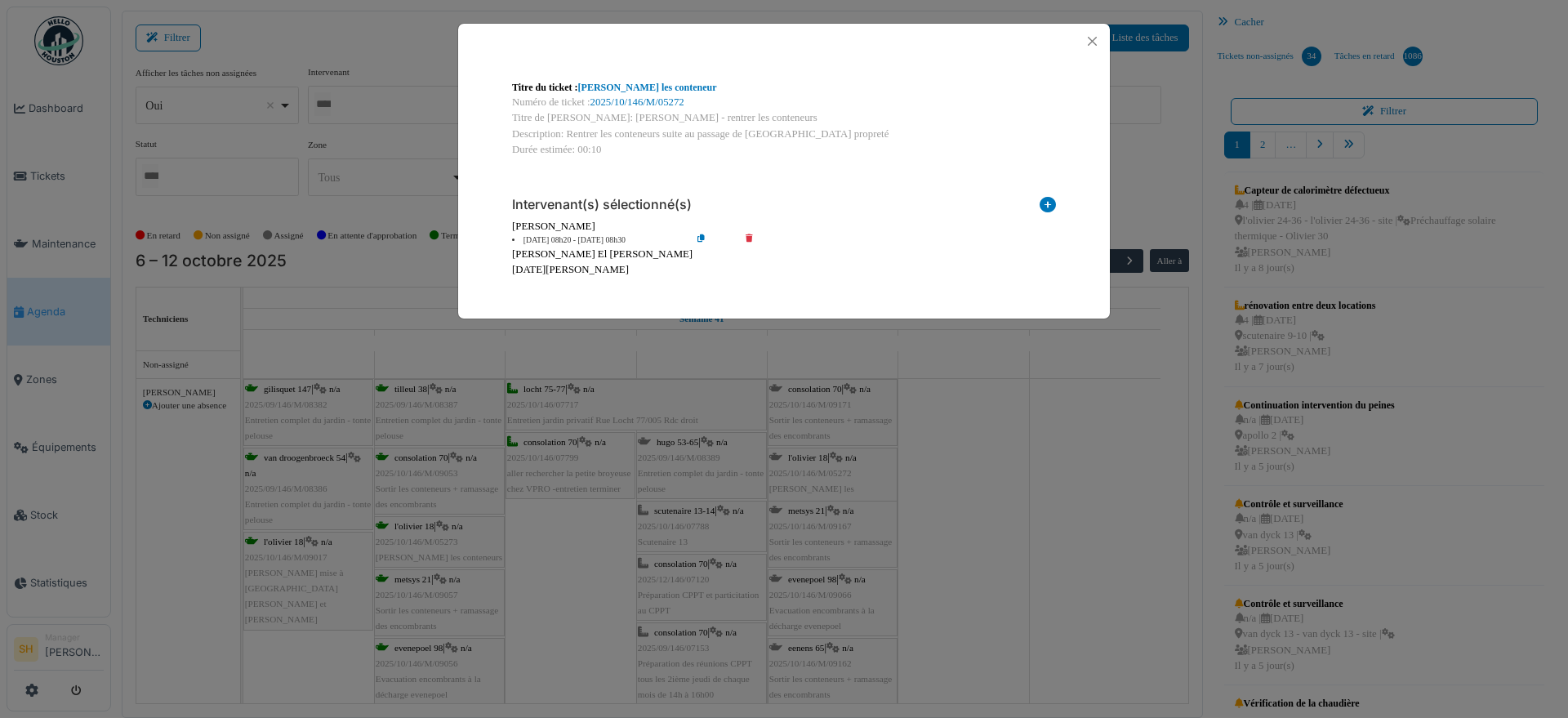
click at [1038, 451] on div "Titre du ticket : Olivier - Rentrer les conteneur Numéro de ticket : 2025/10/14…" at bounding box center [784, 359] width 1568 height 718
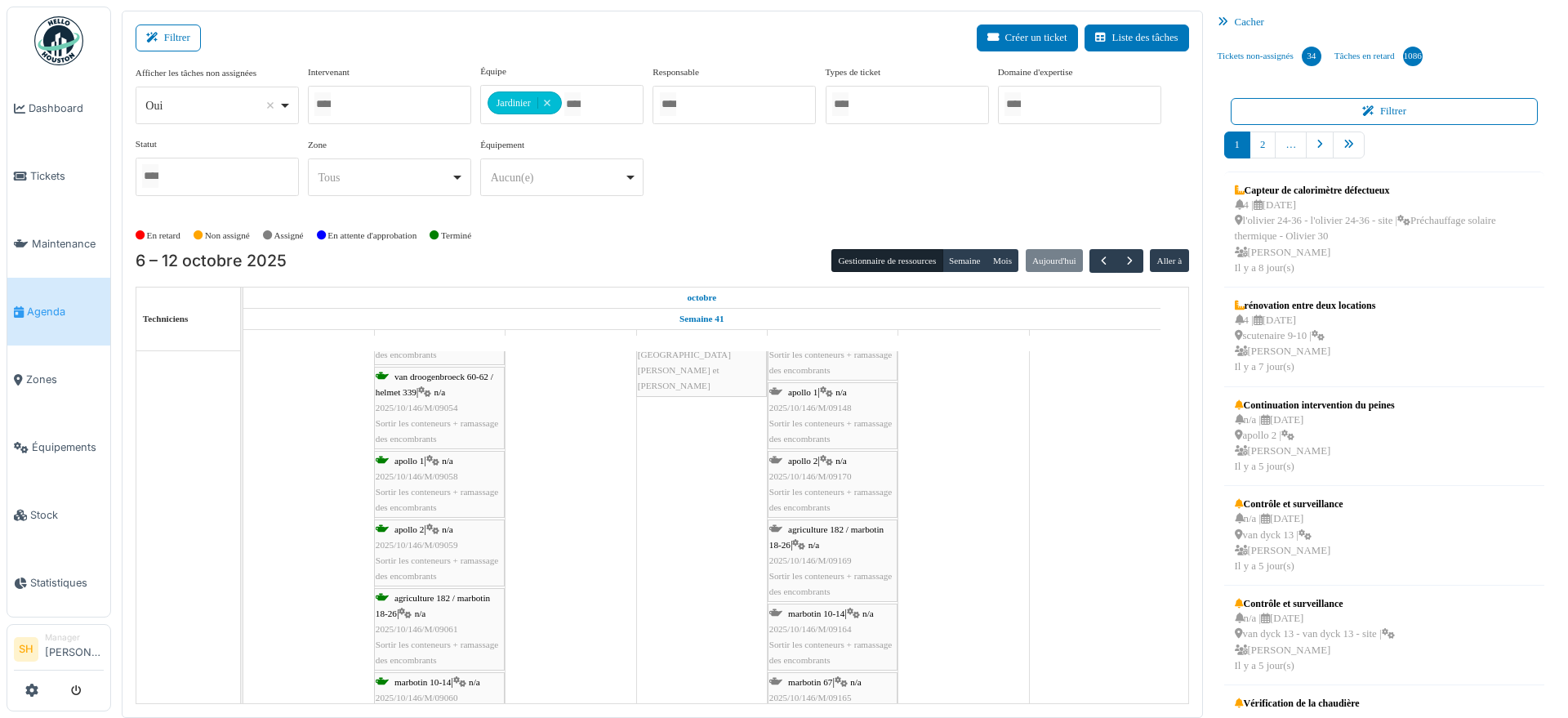
click at [827, 462] on icon at bounding box center [826, 461] width 13 height 11
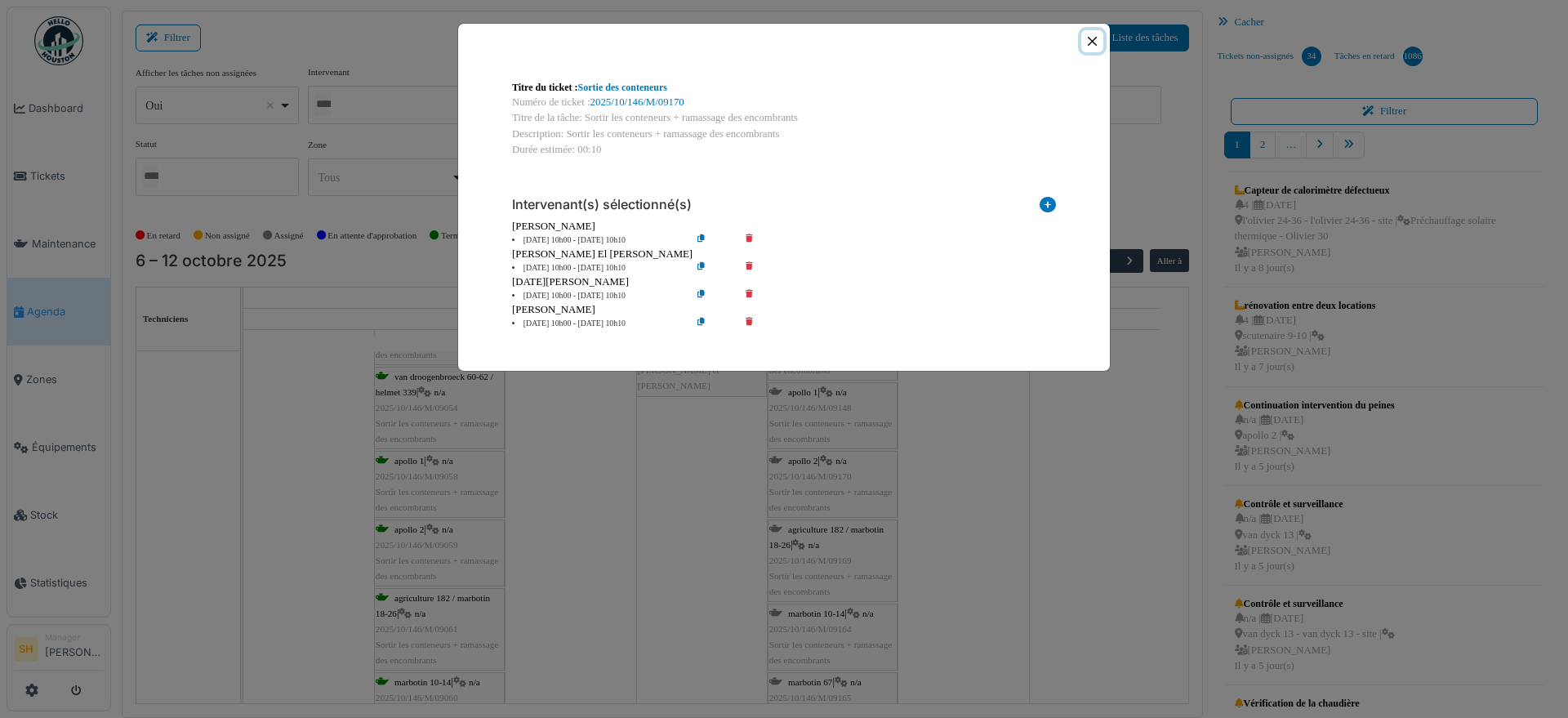
click at [1099, 38] on button "Close" at bounding box center [1093, 41] width 22 height 22
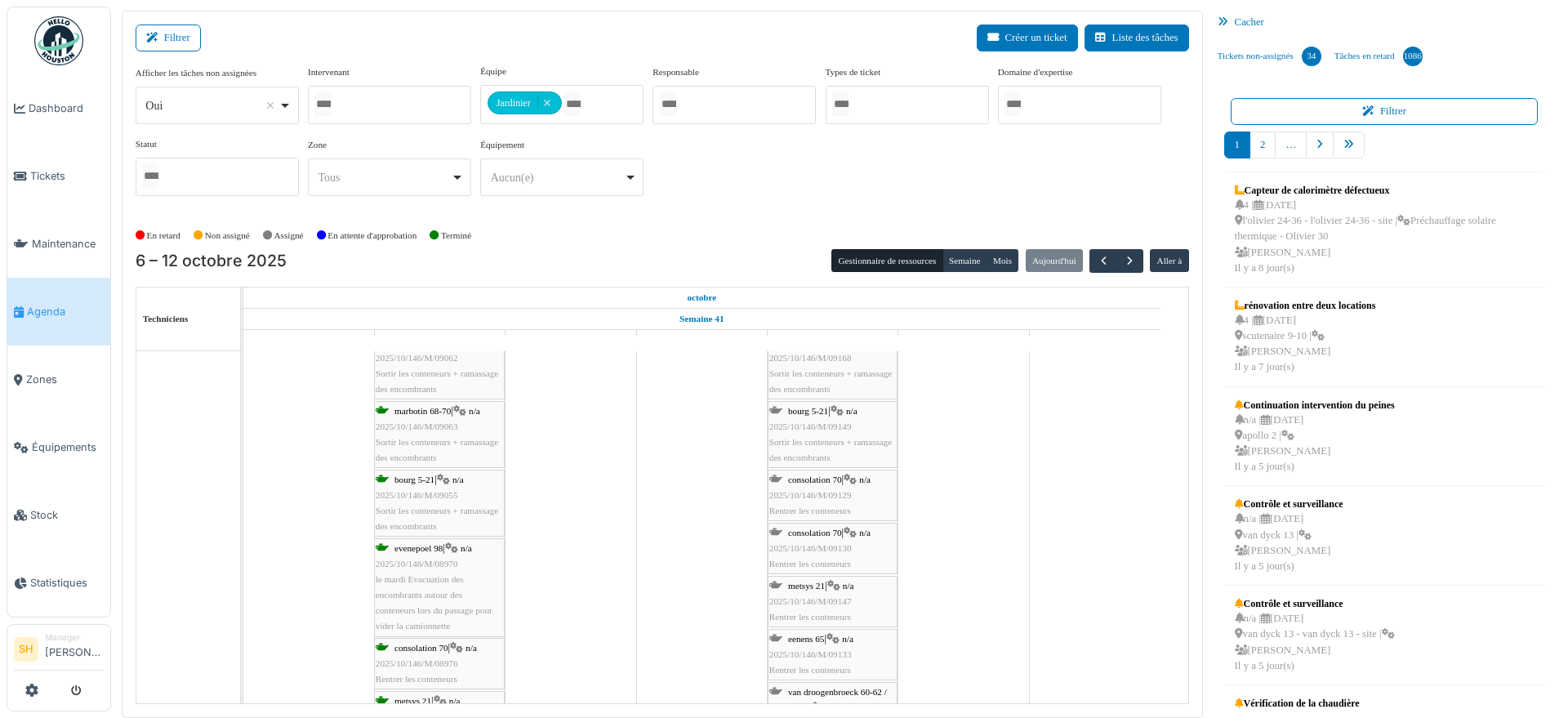
click at [832, 479] on span "consolation 70" at bounding box center [815, 479] width 54 height 10
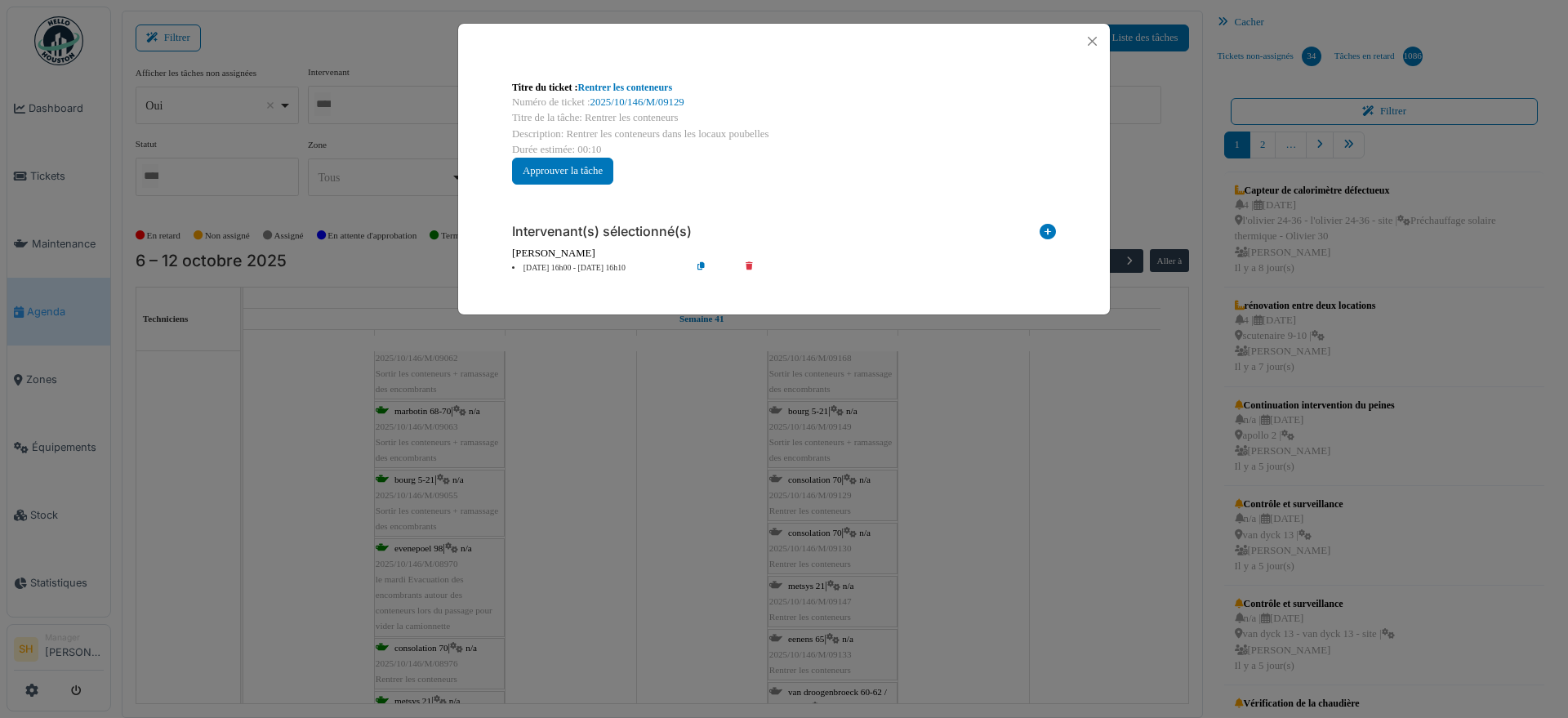
click at [989, 495] on div "Titre du ticket : Rentrer les conteneurs Numéro de ticket : 2025/10/146/M/09129…" at bounding box center [784, 359] width 1568 height 718
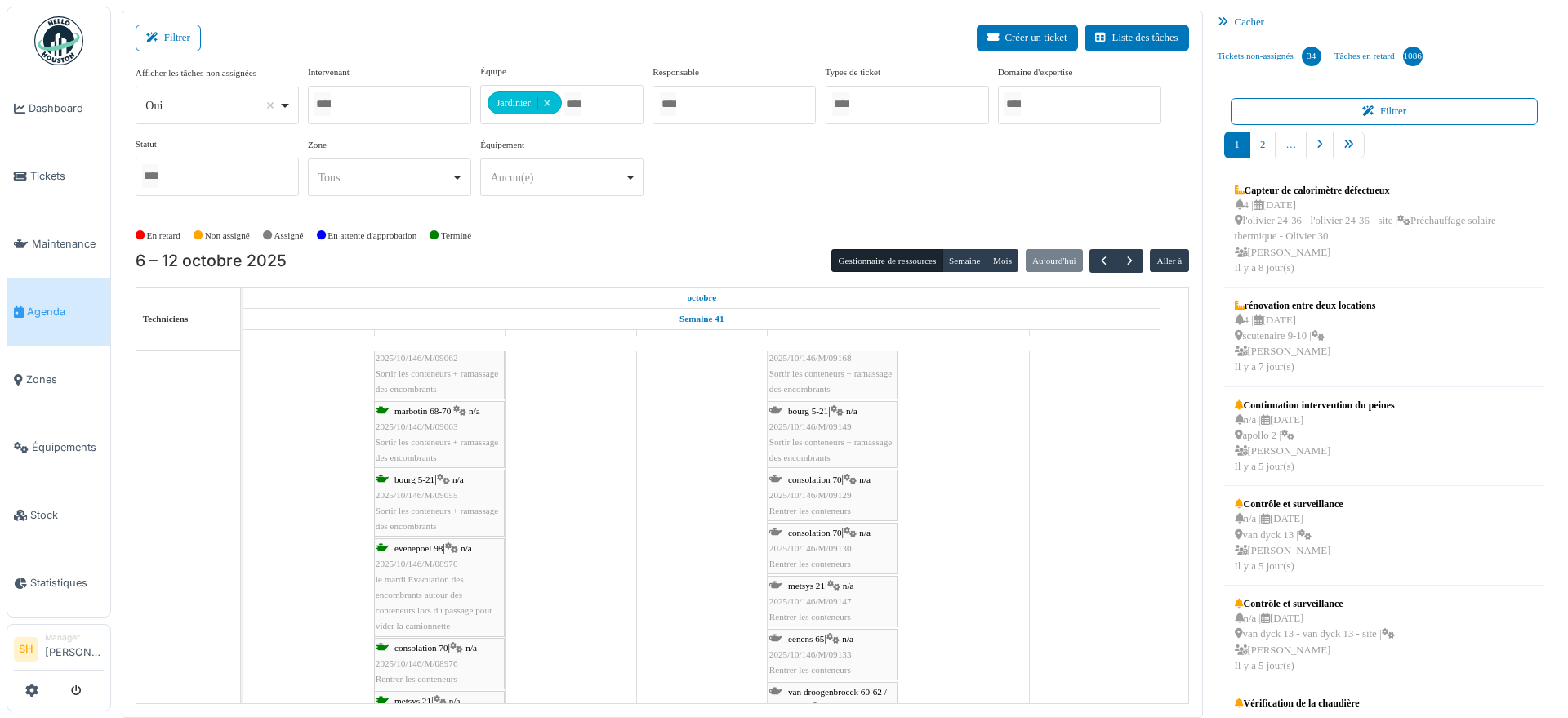
click at [821, 592] on div "metsys 21 | n/a 2025/10/146/M/09147 Rentrer les conteneurs" at bounding box center [832, 602] width 126 height 48
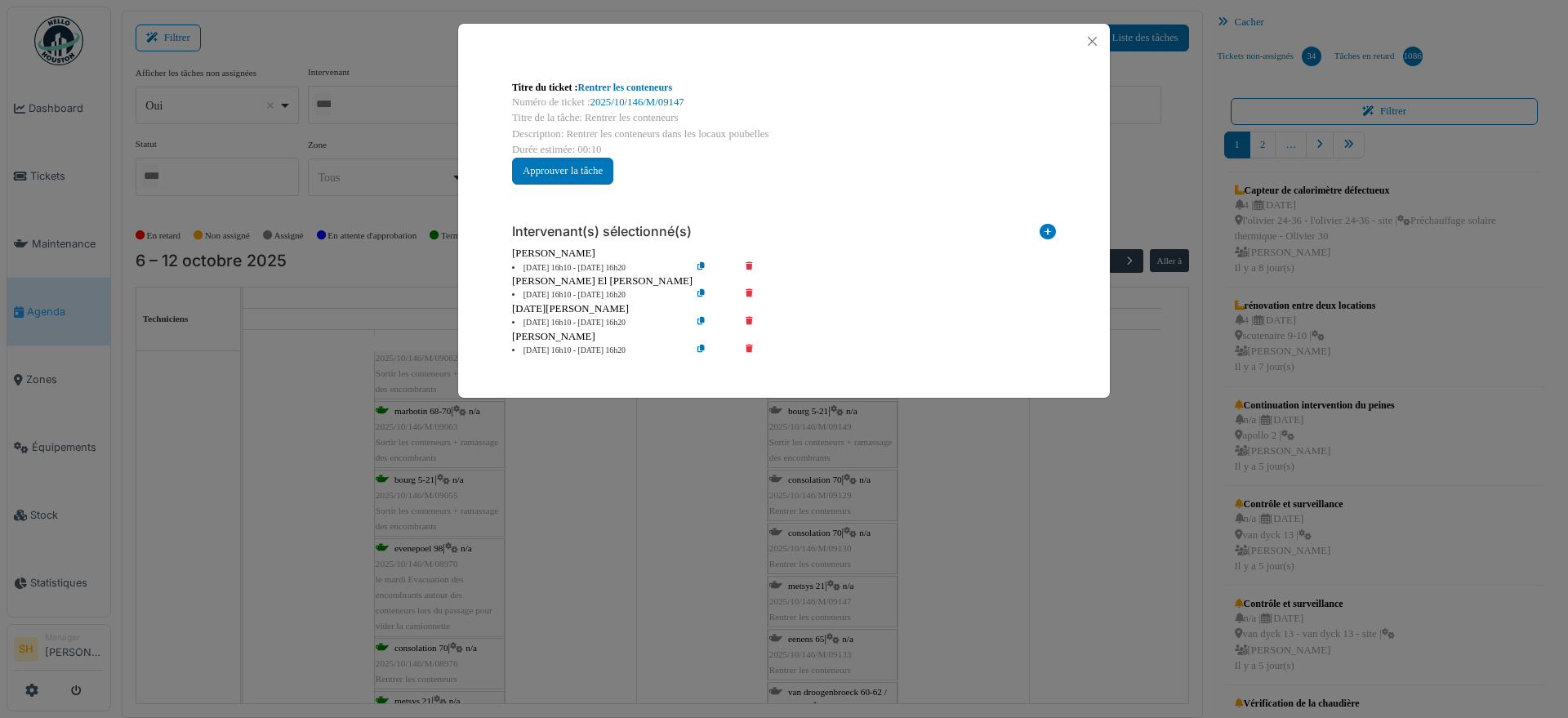
click at [750, 289] on icon at bounding box center [761, 295] width 47 height 13
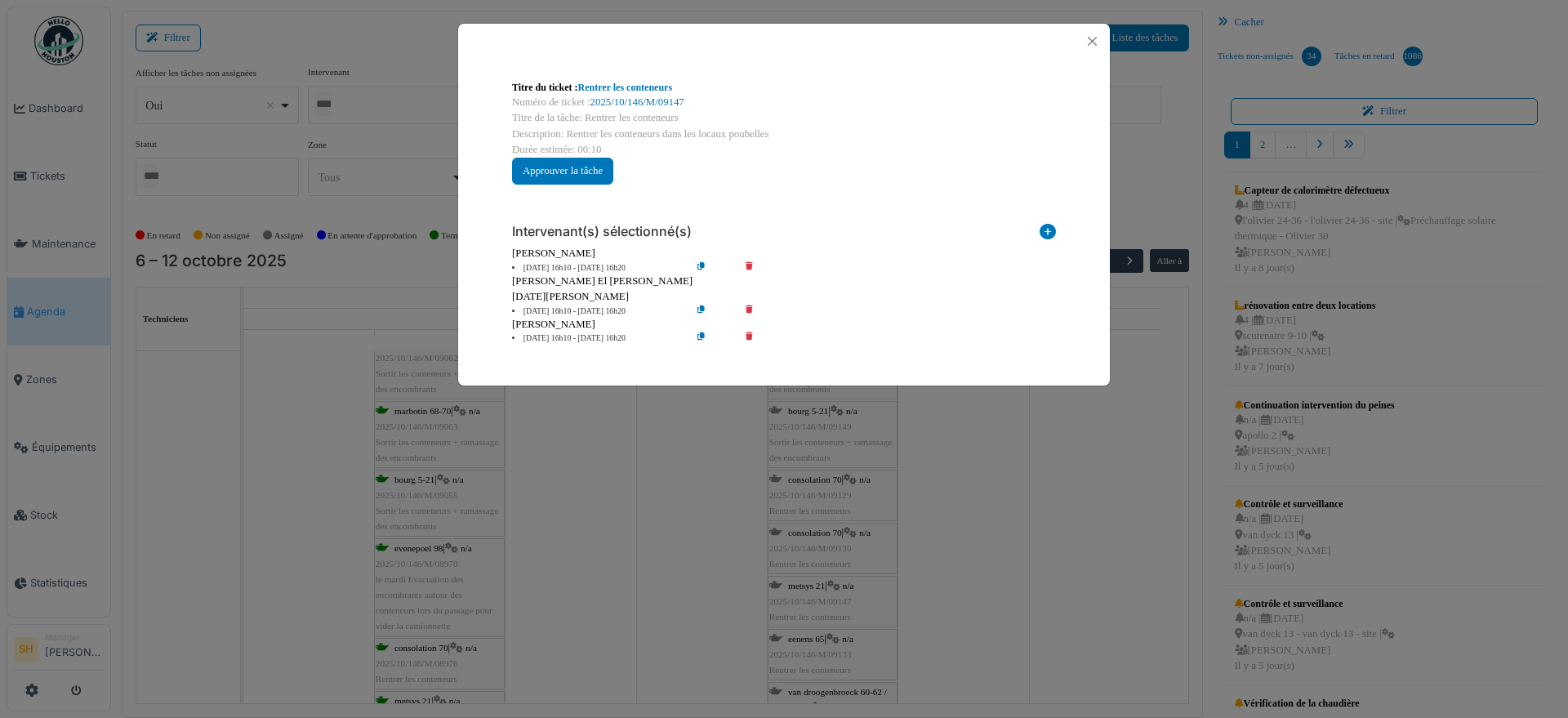
click at [748, 311] on icon at bounding box center [761, 312] width 47 height 13
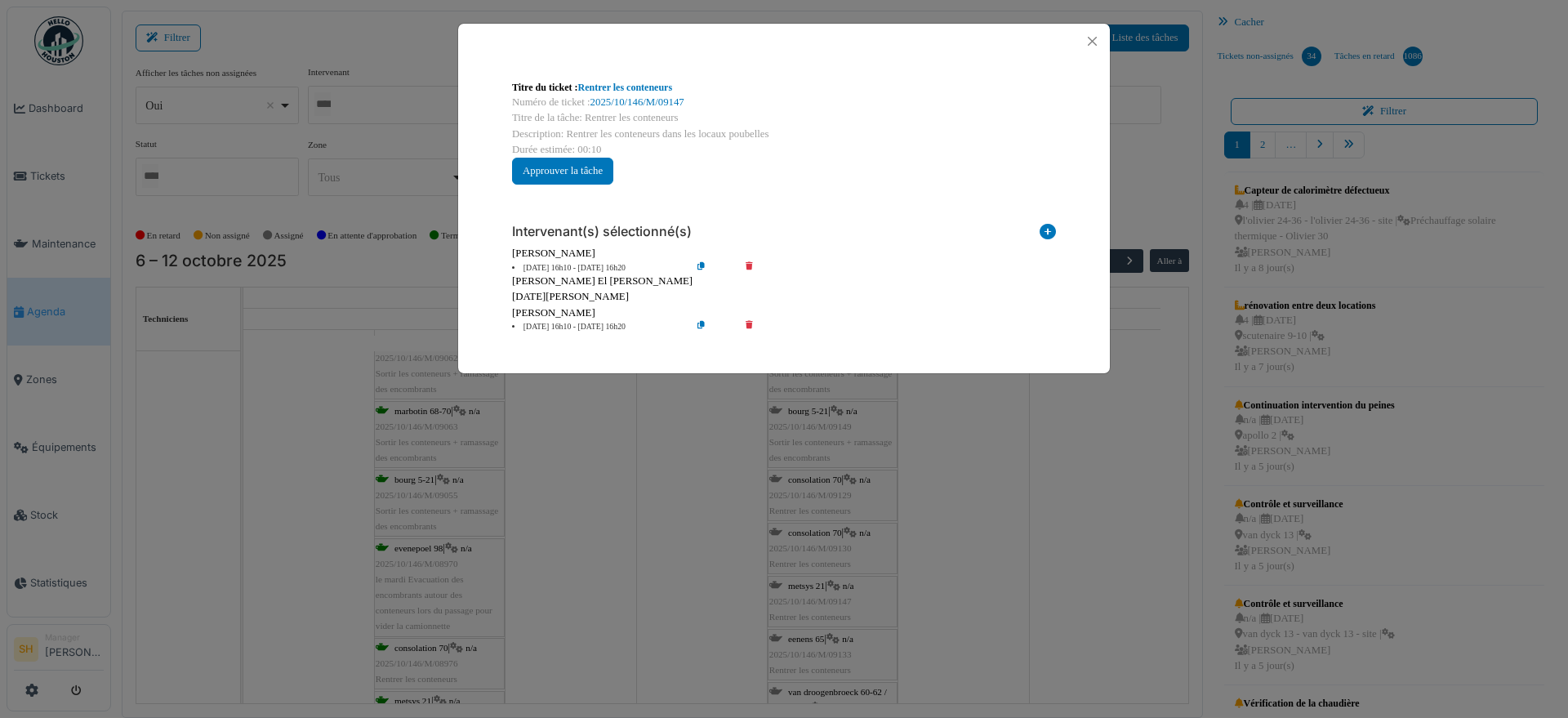
click at [749, 321] on icon at bounding box center [761, 328] width 47 height 13
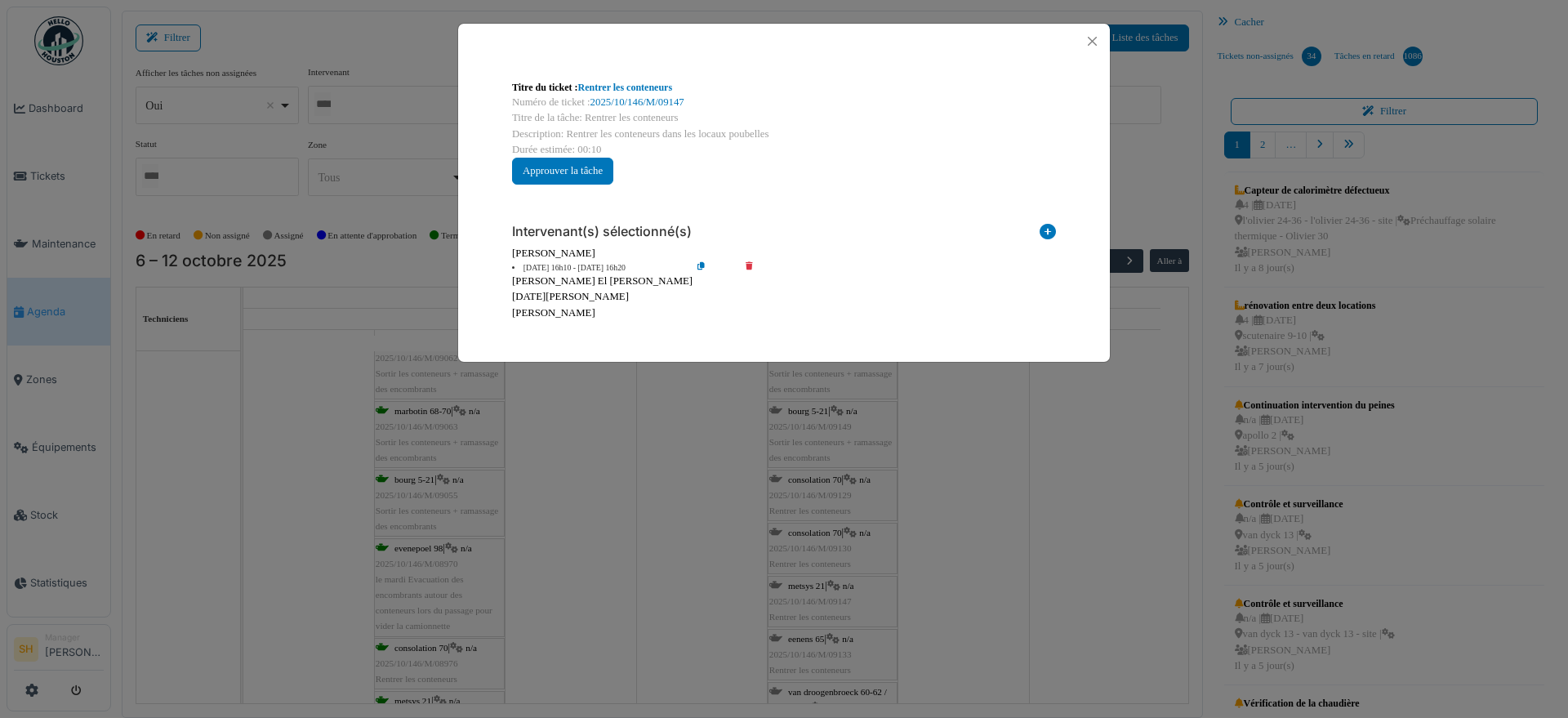
click at [969, 539] on div "Titre du ticket : Rentrer les conteneurs Numéro de ticket : 2025/10/146/M/09147…" at bounding box center [784, 359] width 1568 height 718
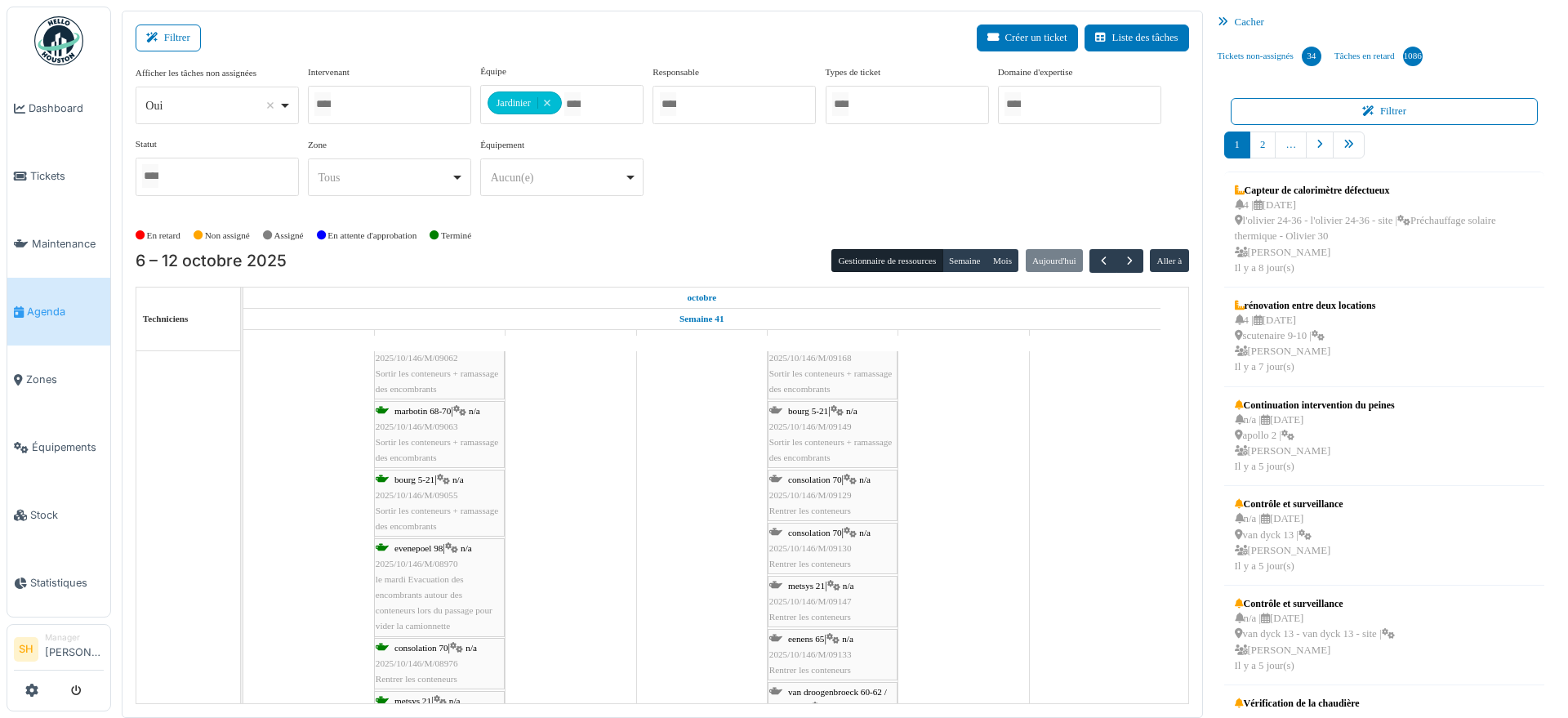
scroll to position [919, 0]
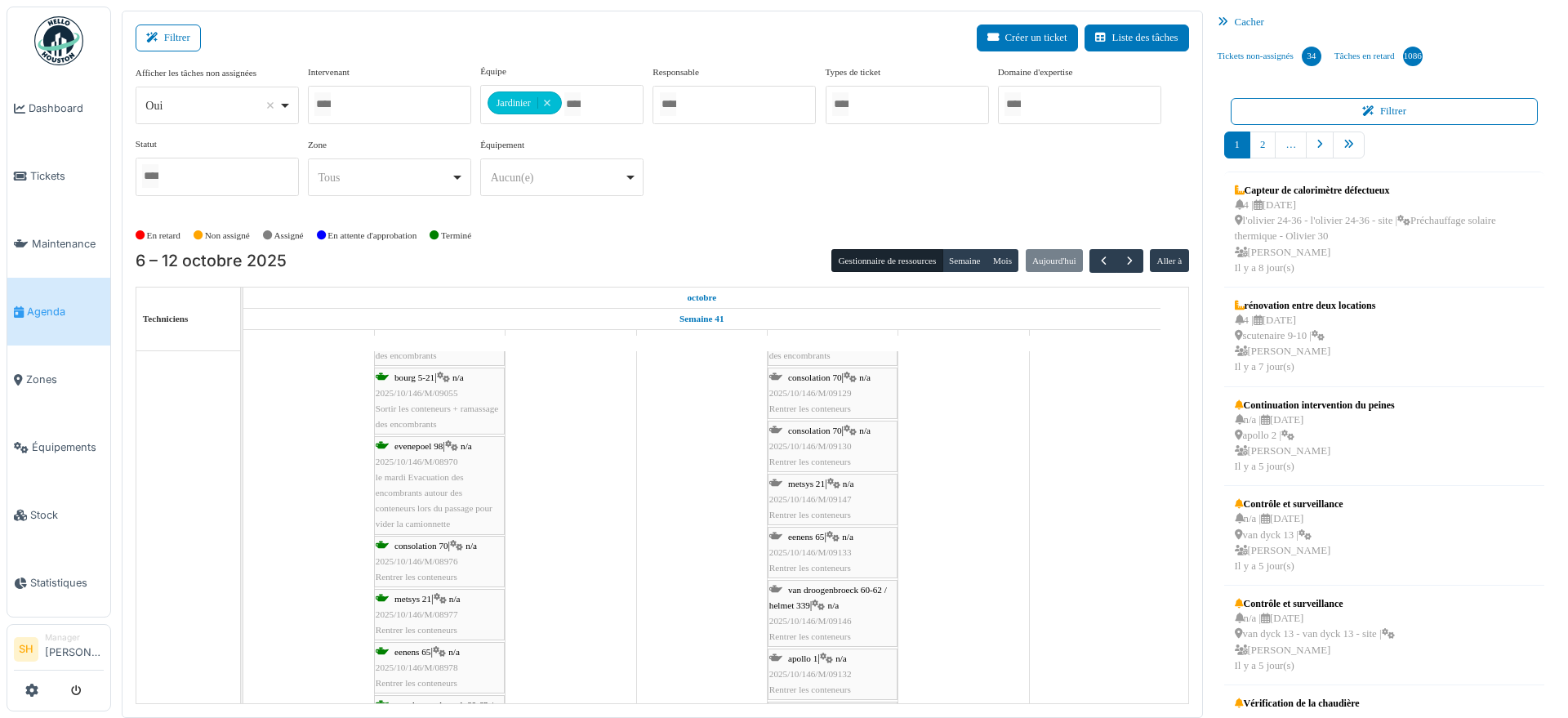
click at [812, 542] on div "eenens 65 | n/a 2025/10/146/M/09133 Rentrer les conteneurs" at bounding box center [832, 553] width 126 height 48
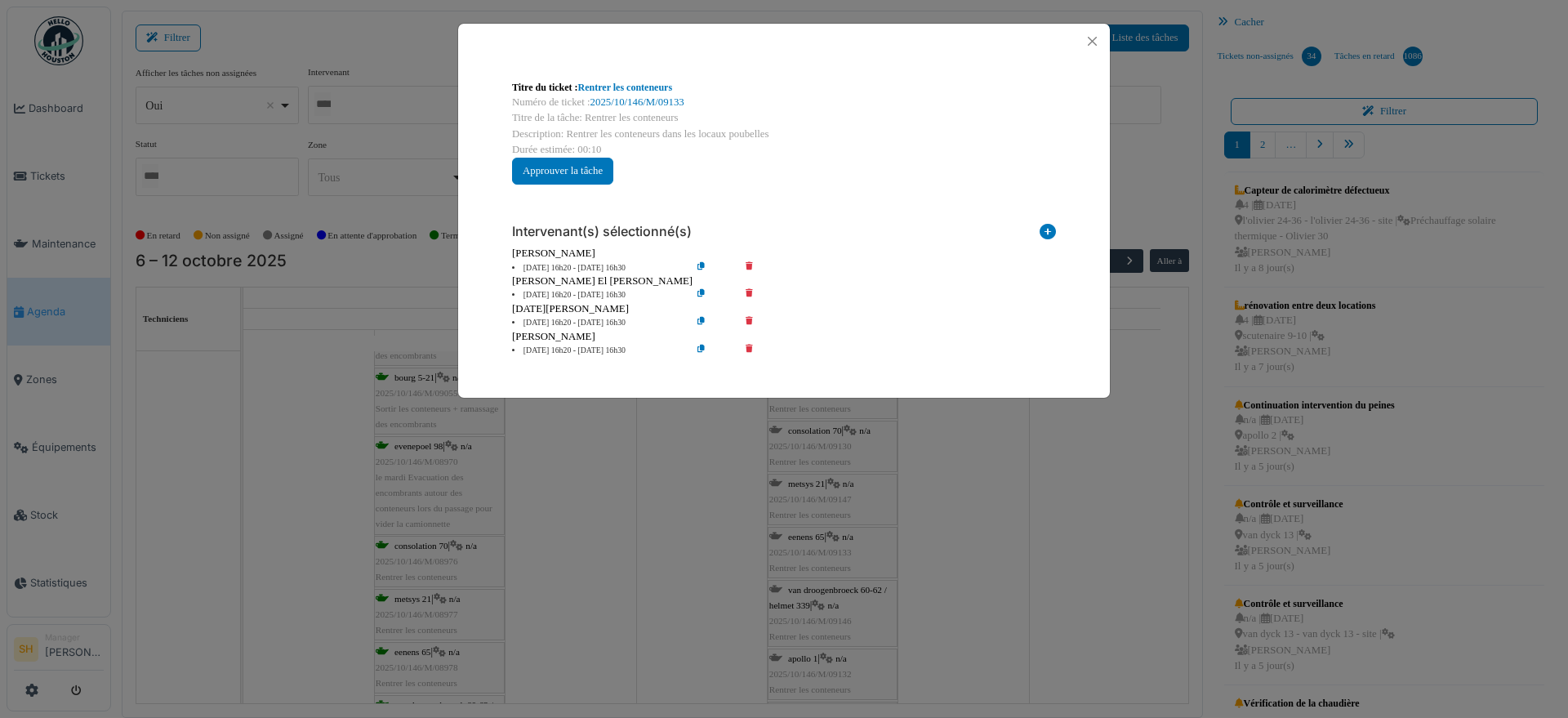
click at [751, 292] on icon at bounding box center [761, 295] width 47 height 13
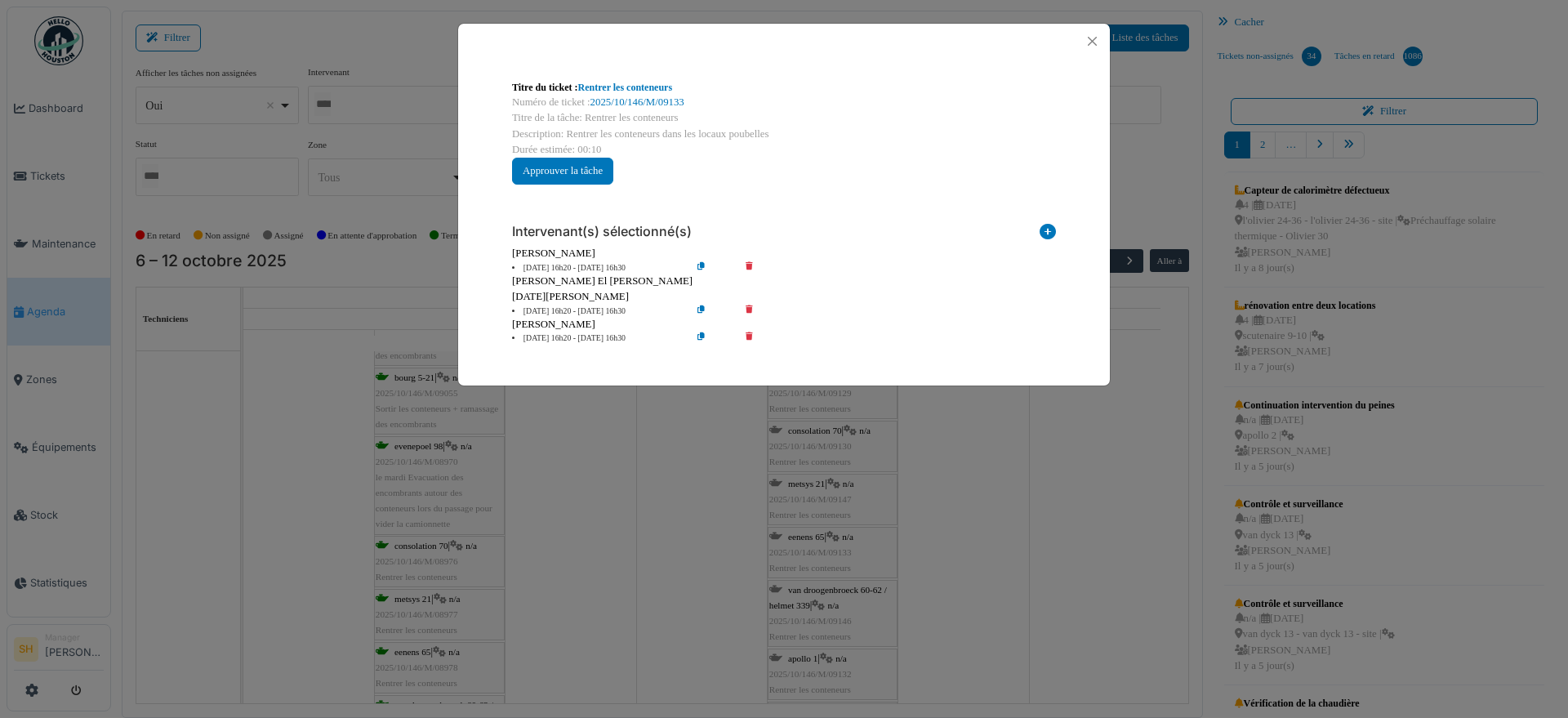
click at [749, 334] on icon at bounding box center [761, 339] width 47 height 13
click at [749, 309] on icon at bounding box center [761, 312] width 47 height 13
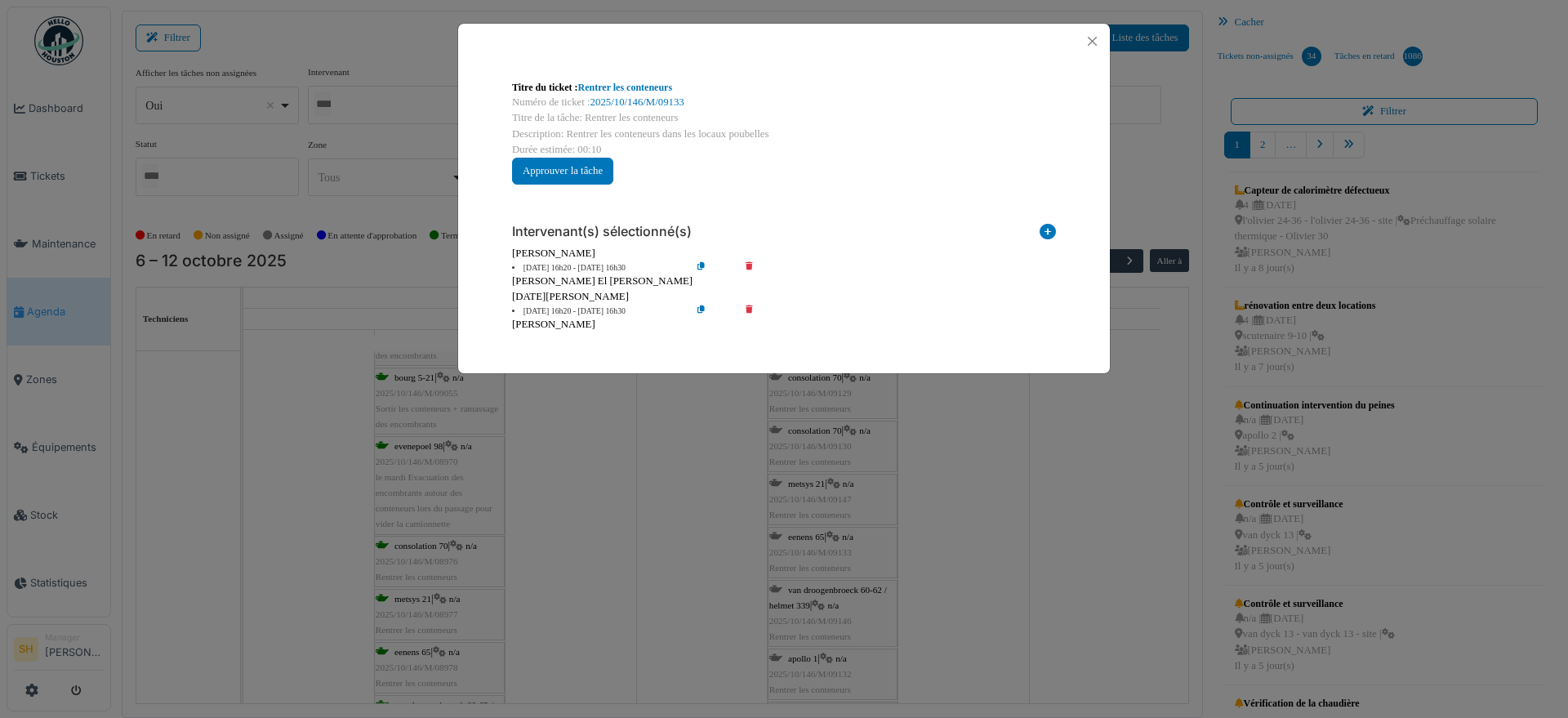
click at [751, 308] on icon at bounding box center [761, 312] width 47 height 13
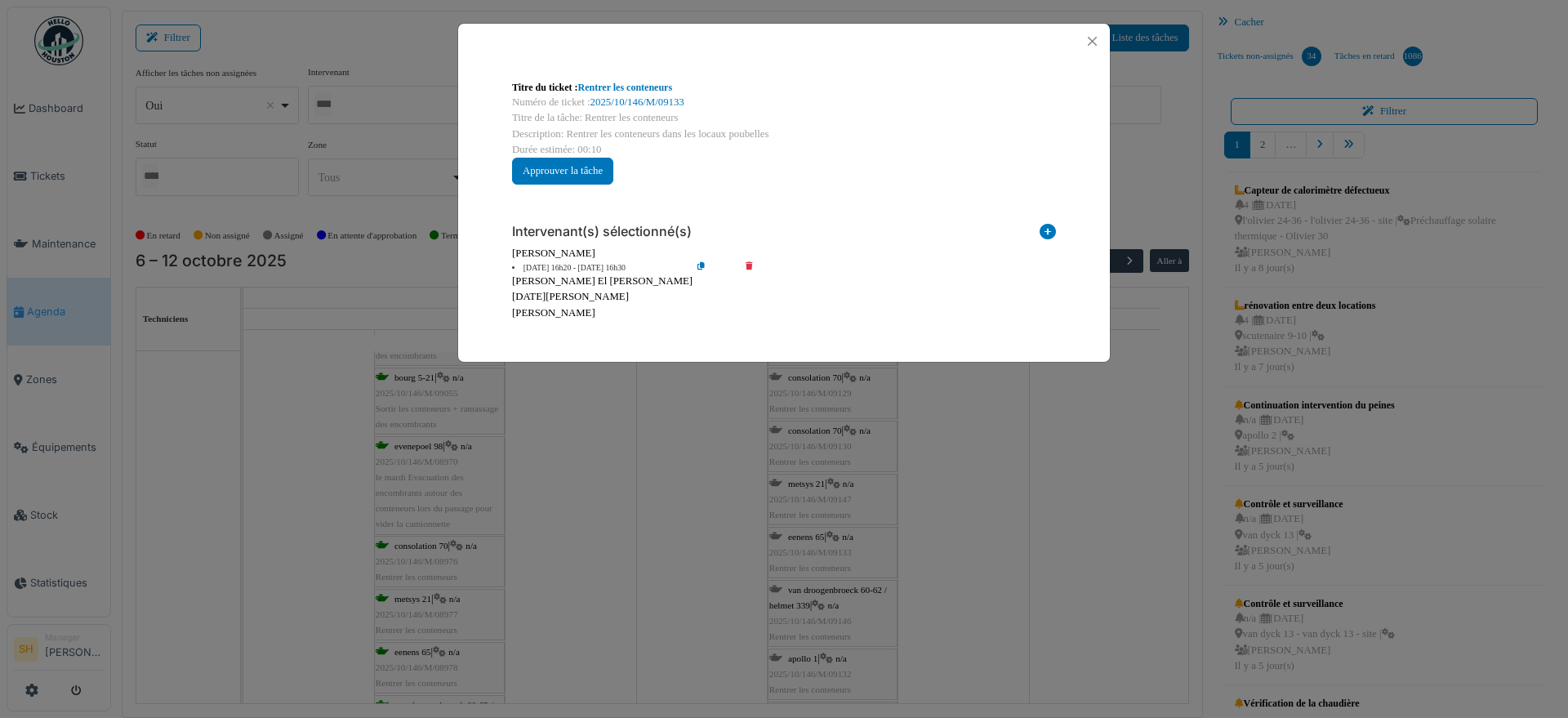
click at [1041, 483] on div "Titre du ticket : Rentrer les conteneurs Numéro de ticket : 2025/10/146/M/09133…" at bounding box center [784, 359] width 1568 height 718
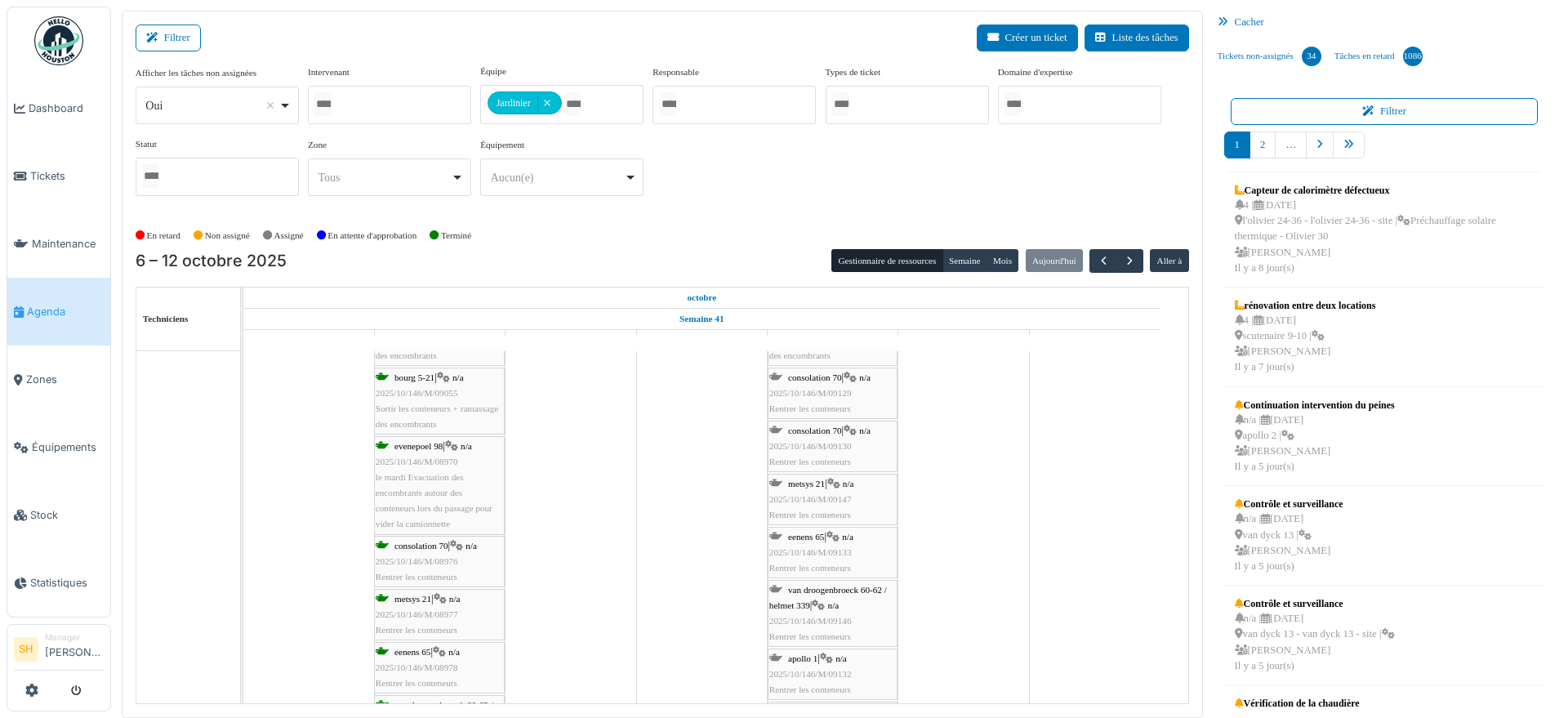
click at [832, 591] on span "van droogenbroeck 60-62 / helmet 339" at bounding box center [828, 598] width 118 height 25
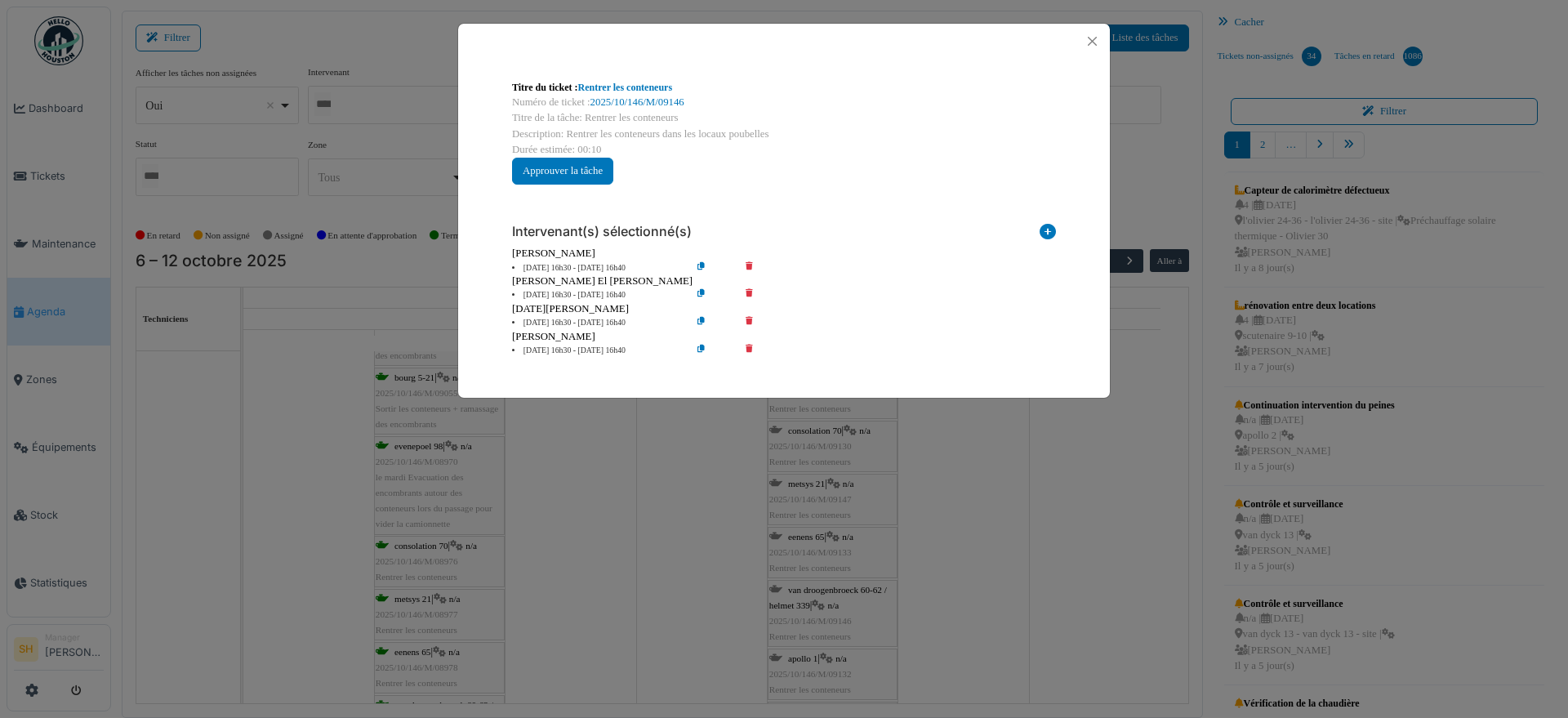
click at [753, 292] on icon at bounding box center [761, 295] width 47 height 13
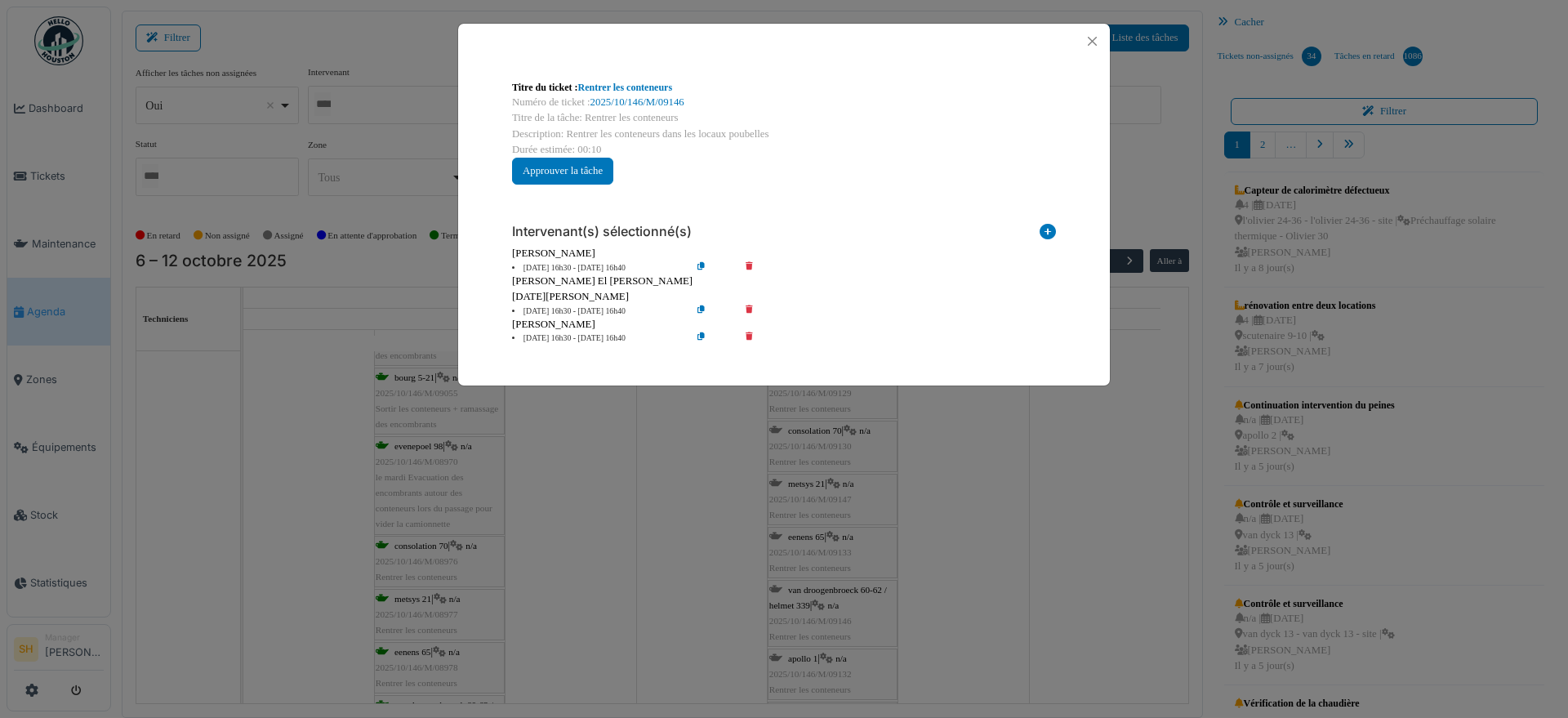
click at [752, 309] on icon at bounding box center [761, 312] width 47 height 13
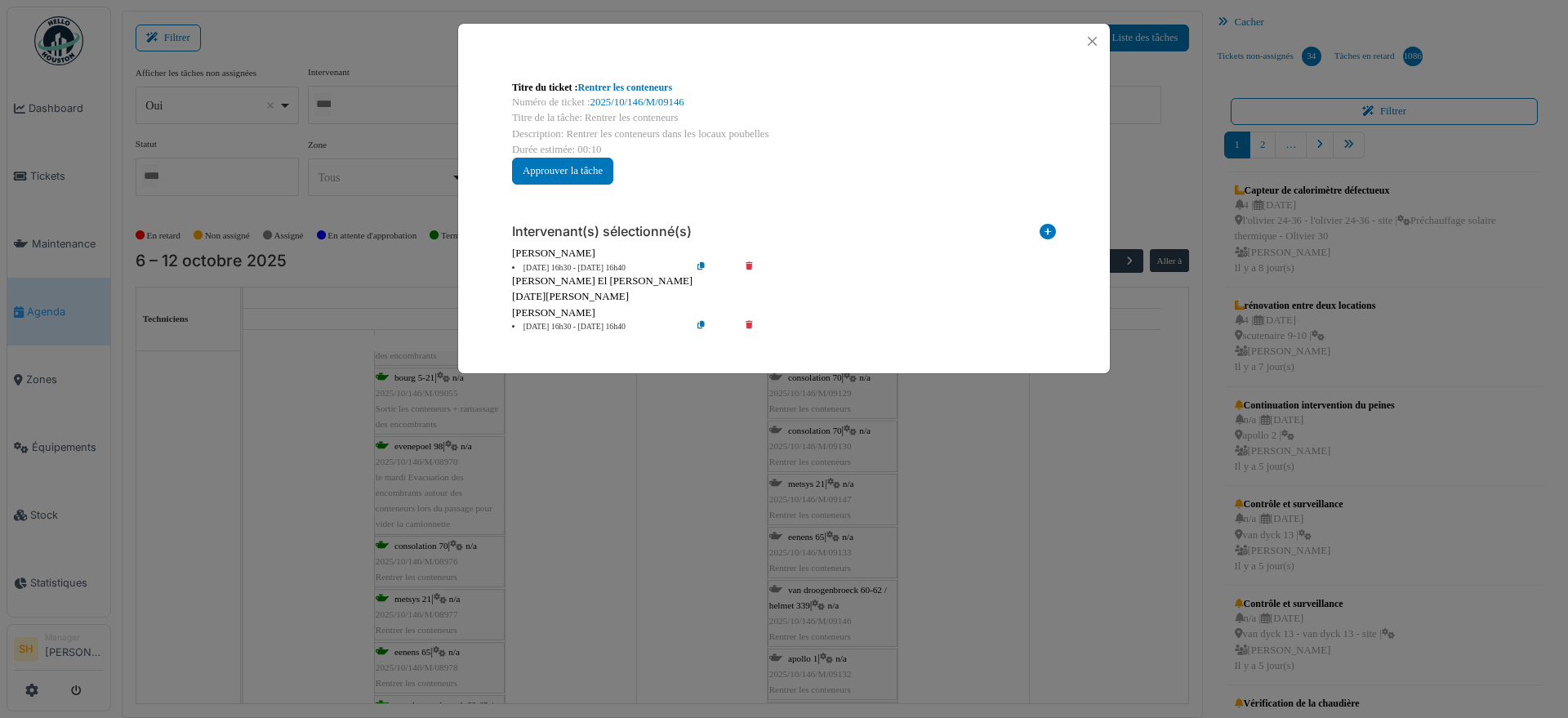
click at [754, 325] on icon at bounding box center [761, 328] width 47 height 13
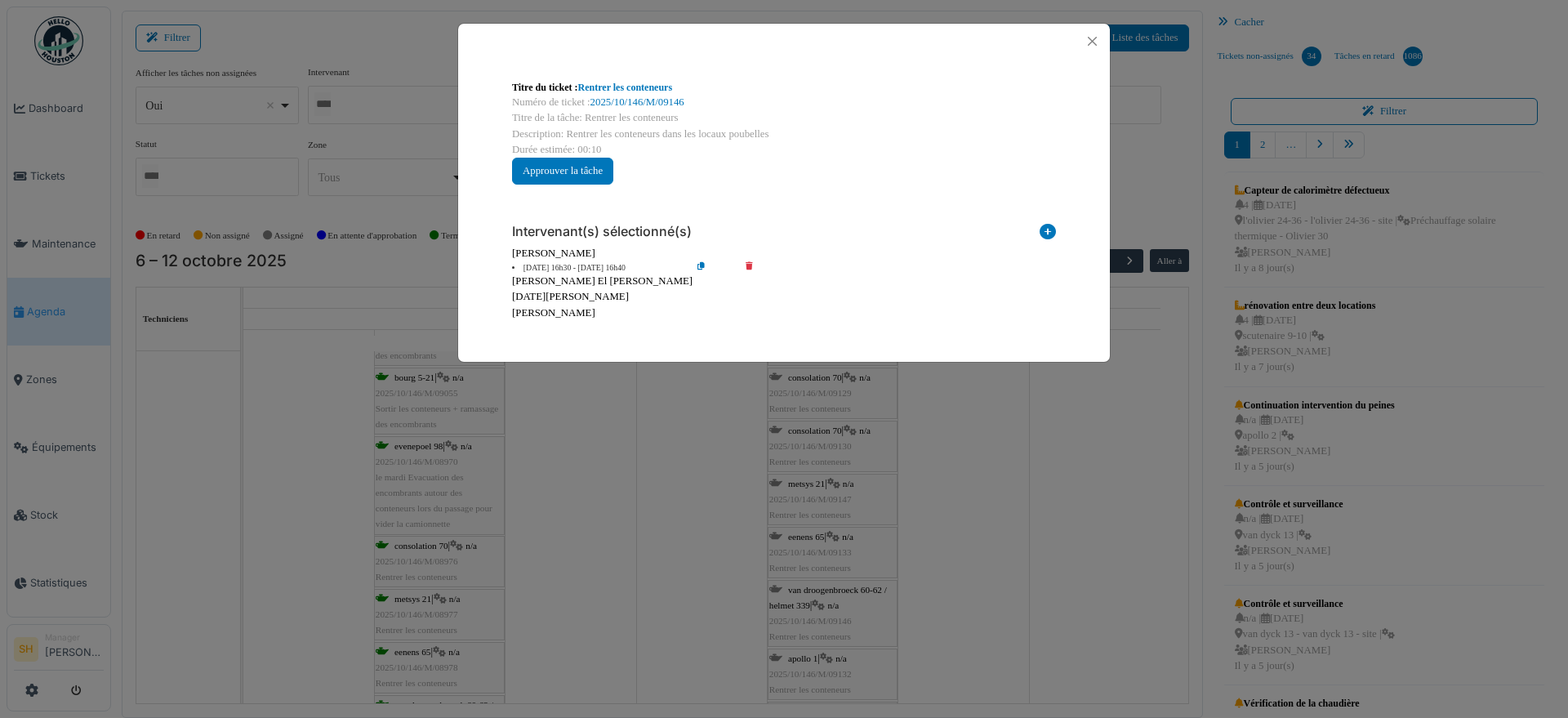
click at [966, 463] on div "Titre du ticket : Rentrer les conteneurs Numéro de ticket : 2025/10/146/M/09146…" at bounding box center [784, 359] width 1568 height 718
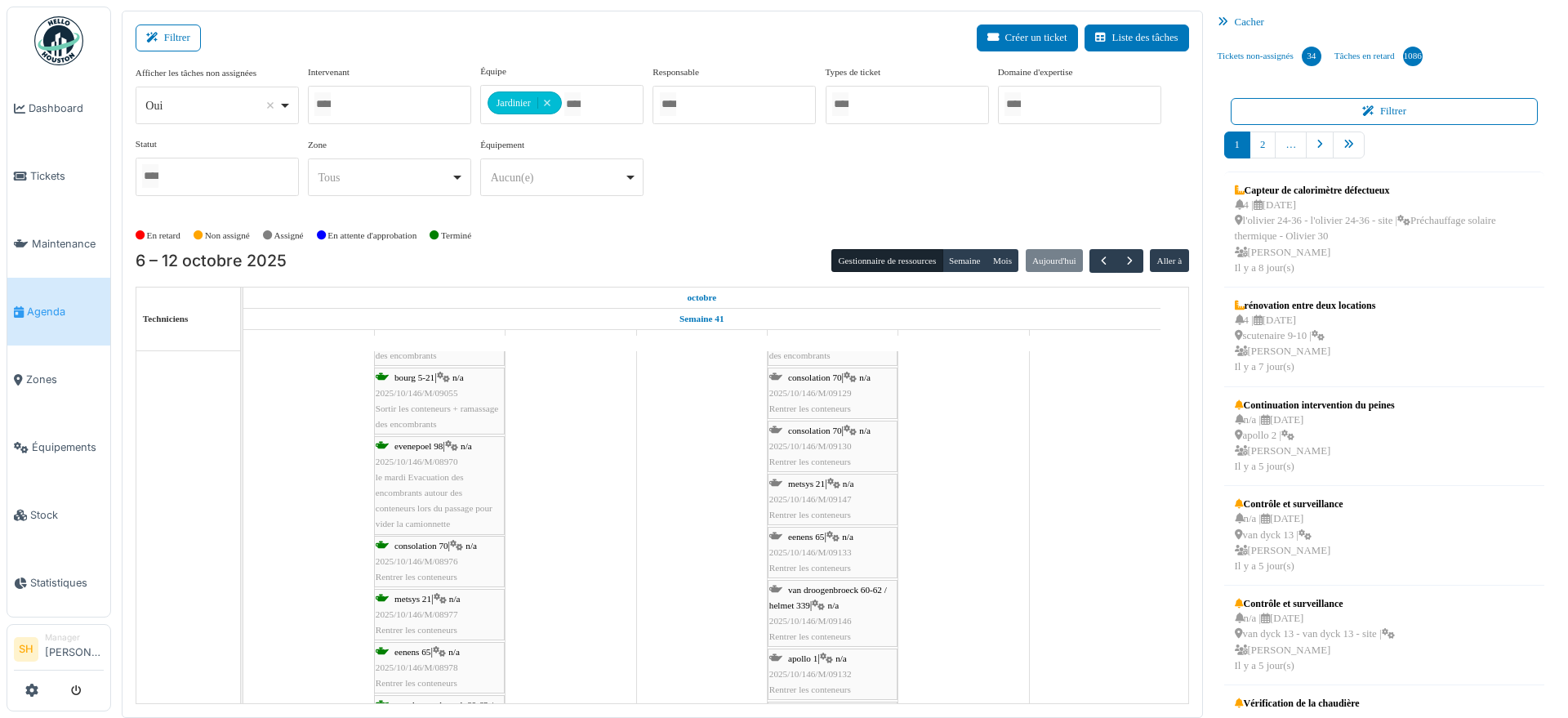
click at [820, 658] on div "apollo 1 | n/a 2025/10/146/M/09132 Rentrer les conteneurs" at bounding box center [832, 675] width 126 height 48
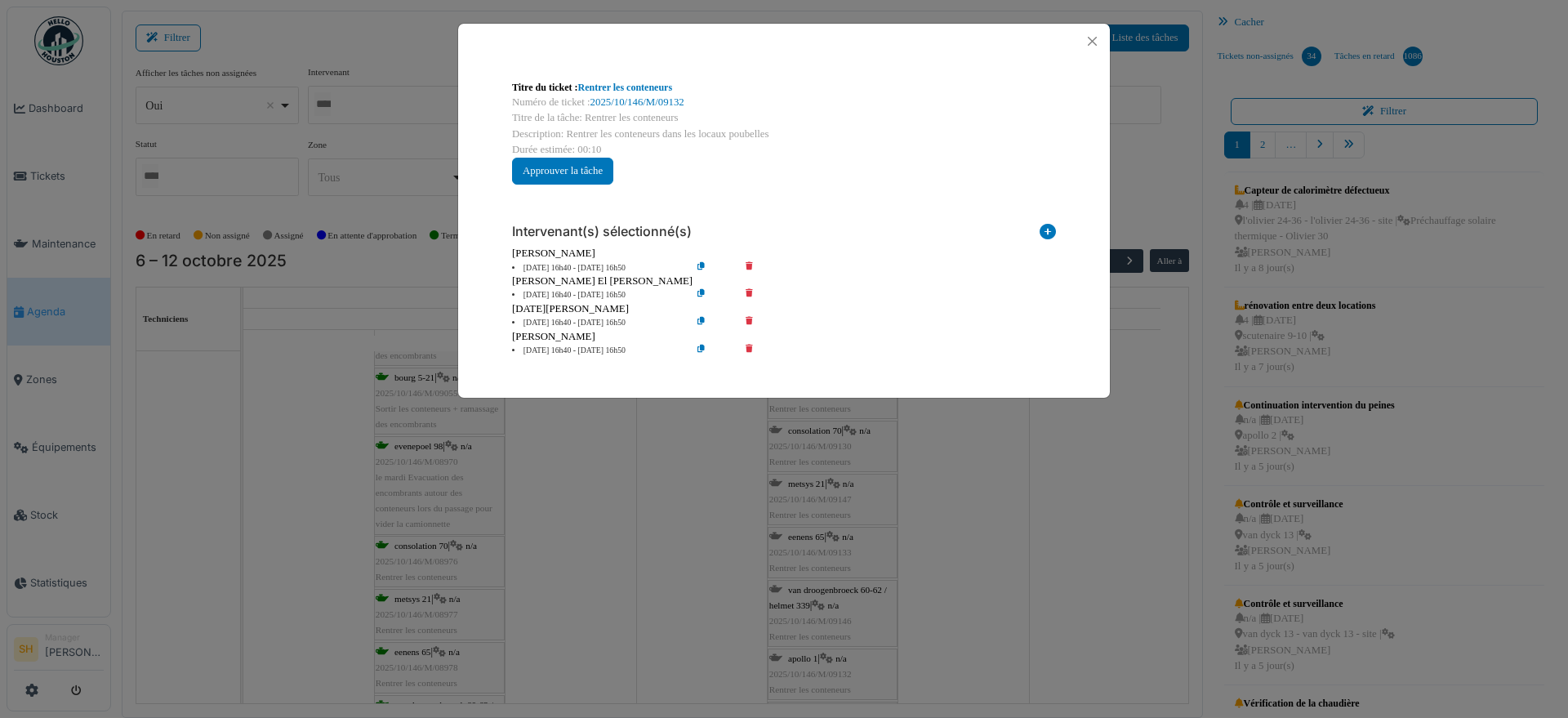
click at [751, 292] on icon at bounding box center [761, 295] width 47 height 13
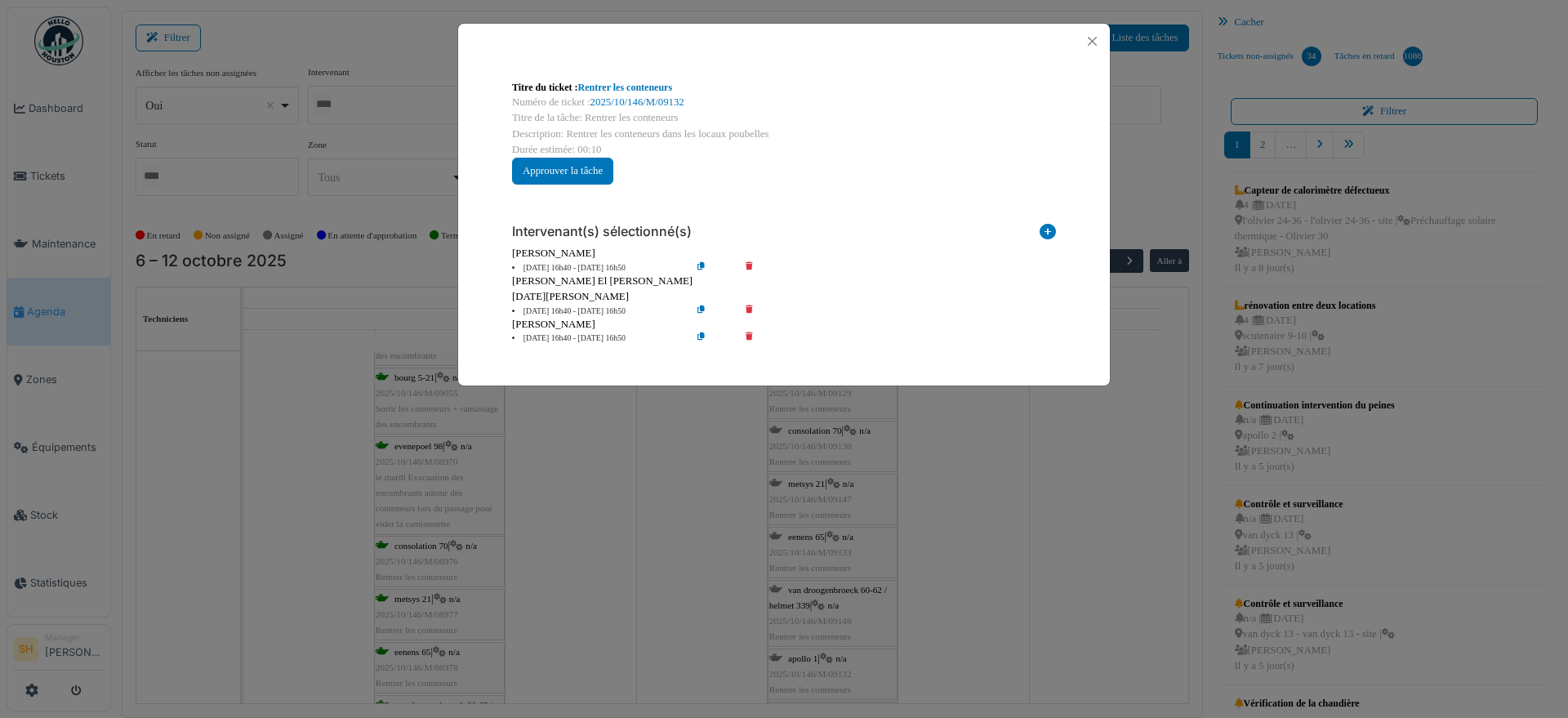
click at [748, 308] on icon at bounding box center [761, 312] width 47 height 13
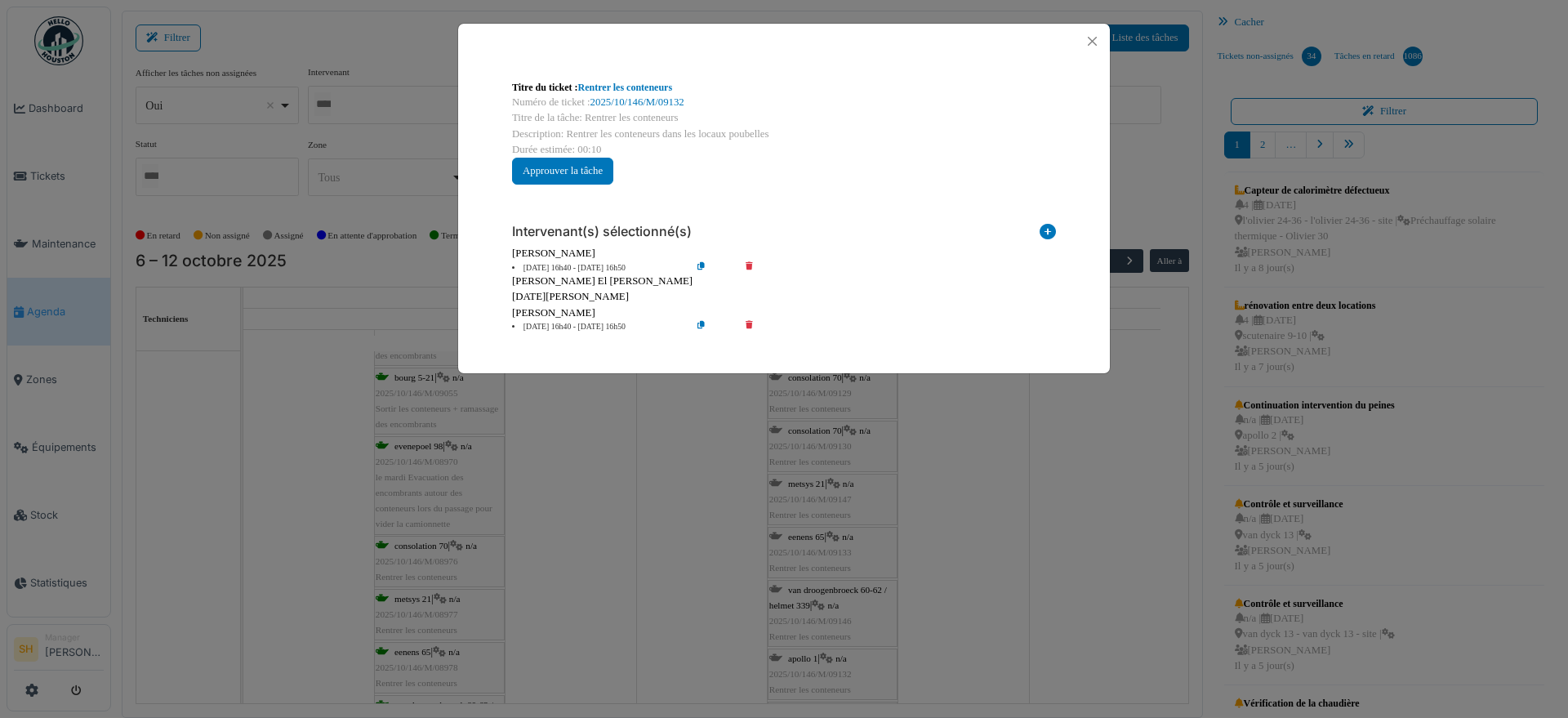
click at [750, 326] on icon at bounding box center [761, 328] width 47 height 13
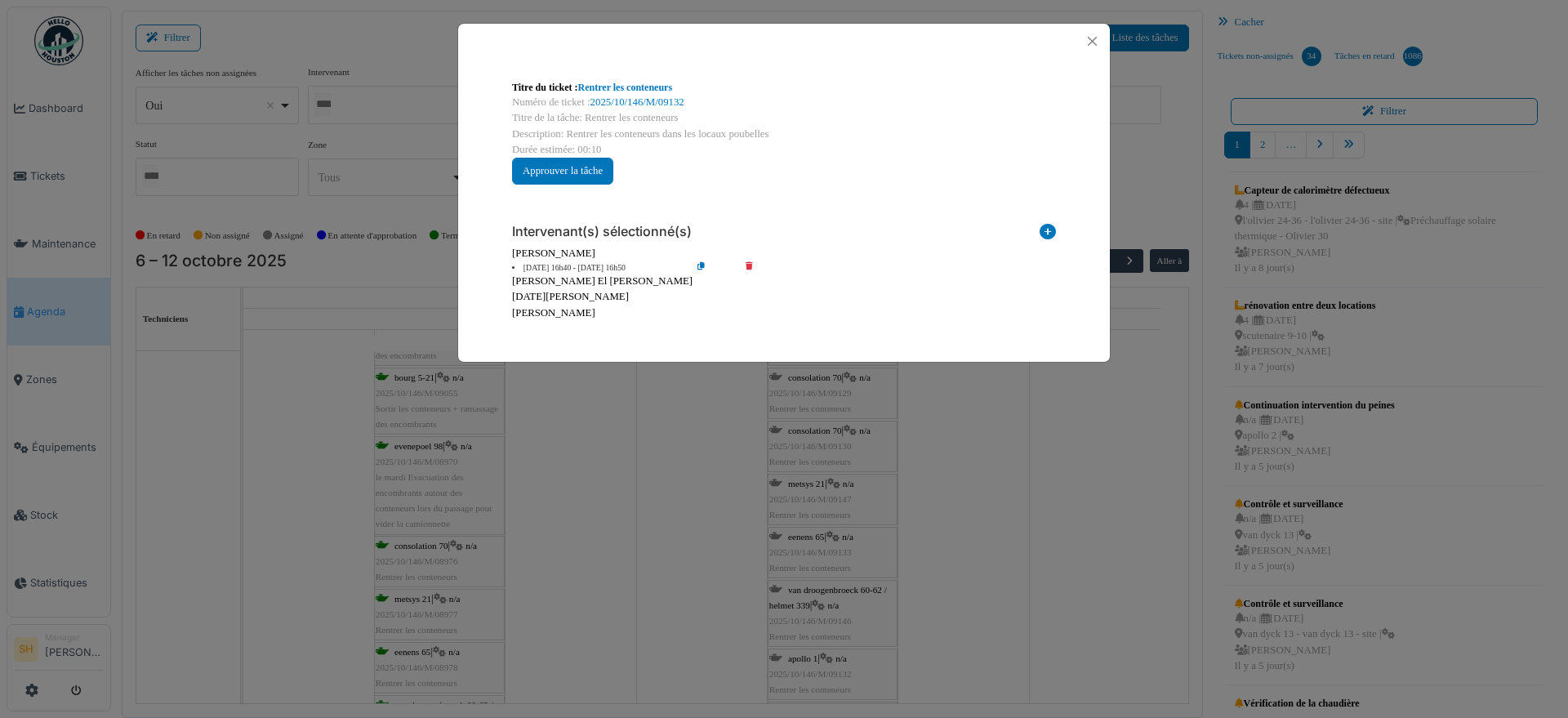
click at [948, 420] on div "Titre du ticket : Rentrer les conteneurs Numéro de ticket : 2025/10/146/M/09132…" at bounding box center [784, 359] width 1568 height 718
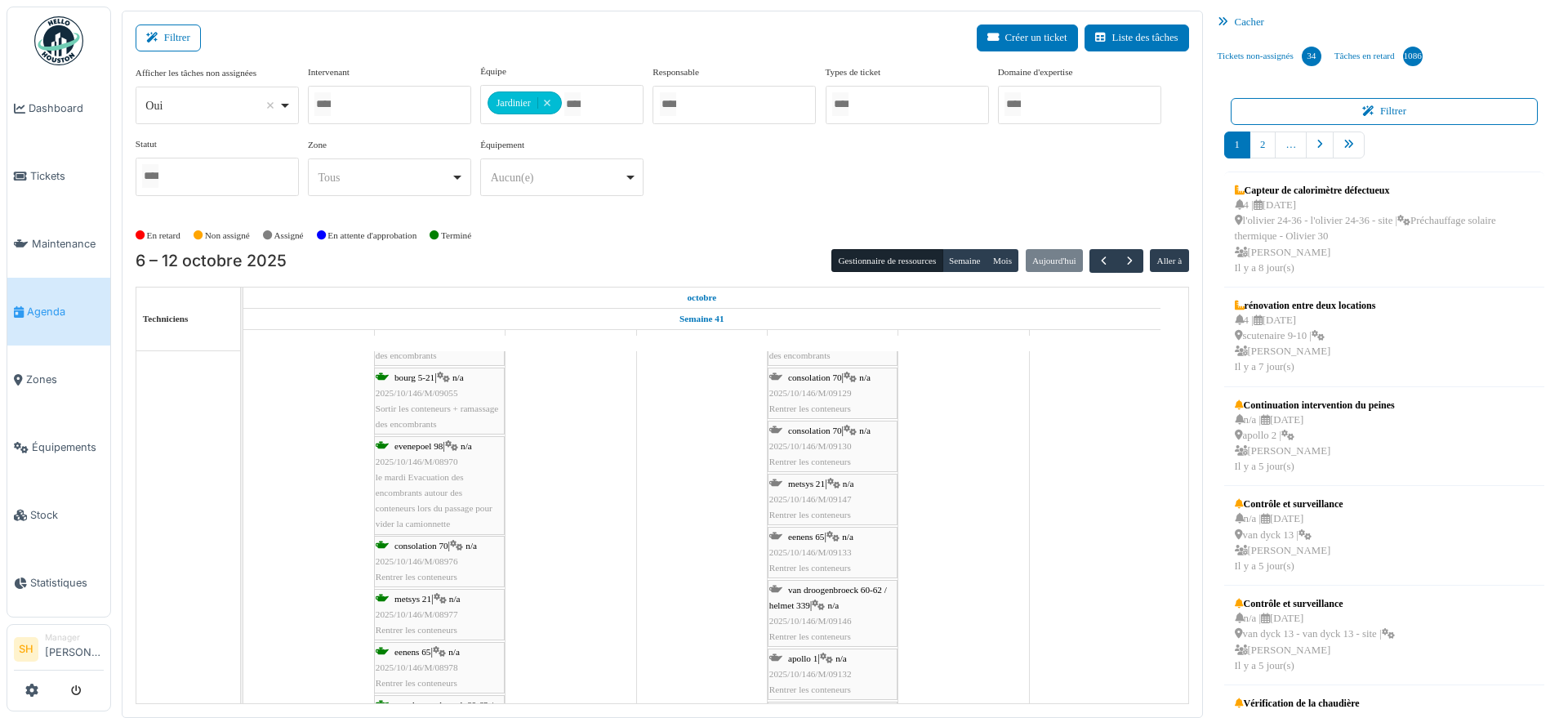
scroll to position [1021, 0]
click at [809, 608] on span "apollo 2" at bounding box center [803, 609] width 30 height 10
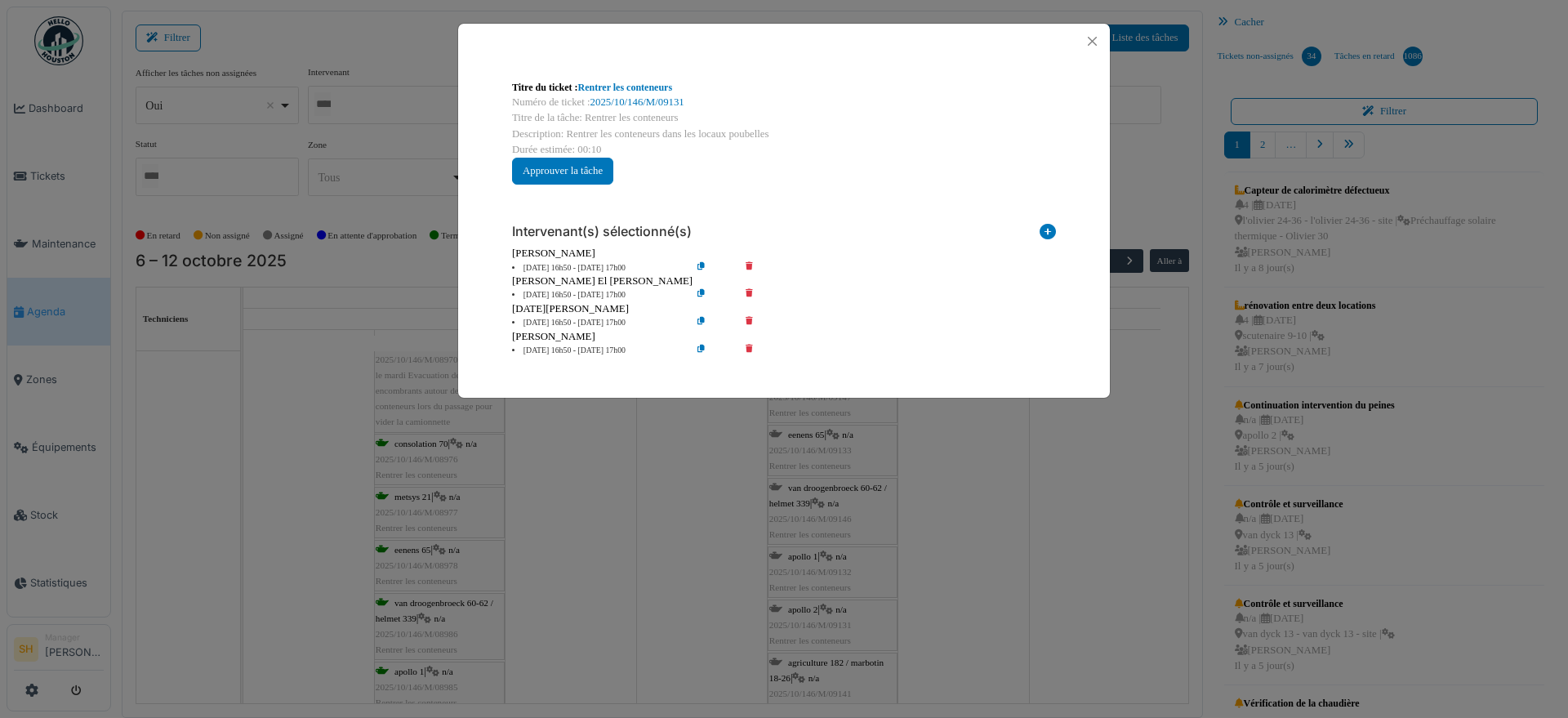
click at [748, 293] on icon at bounding box center [761, 295] width 47 height 13
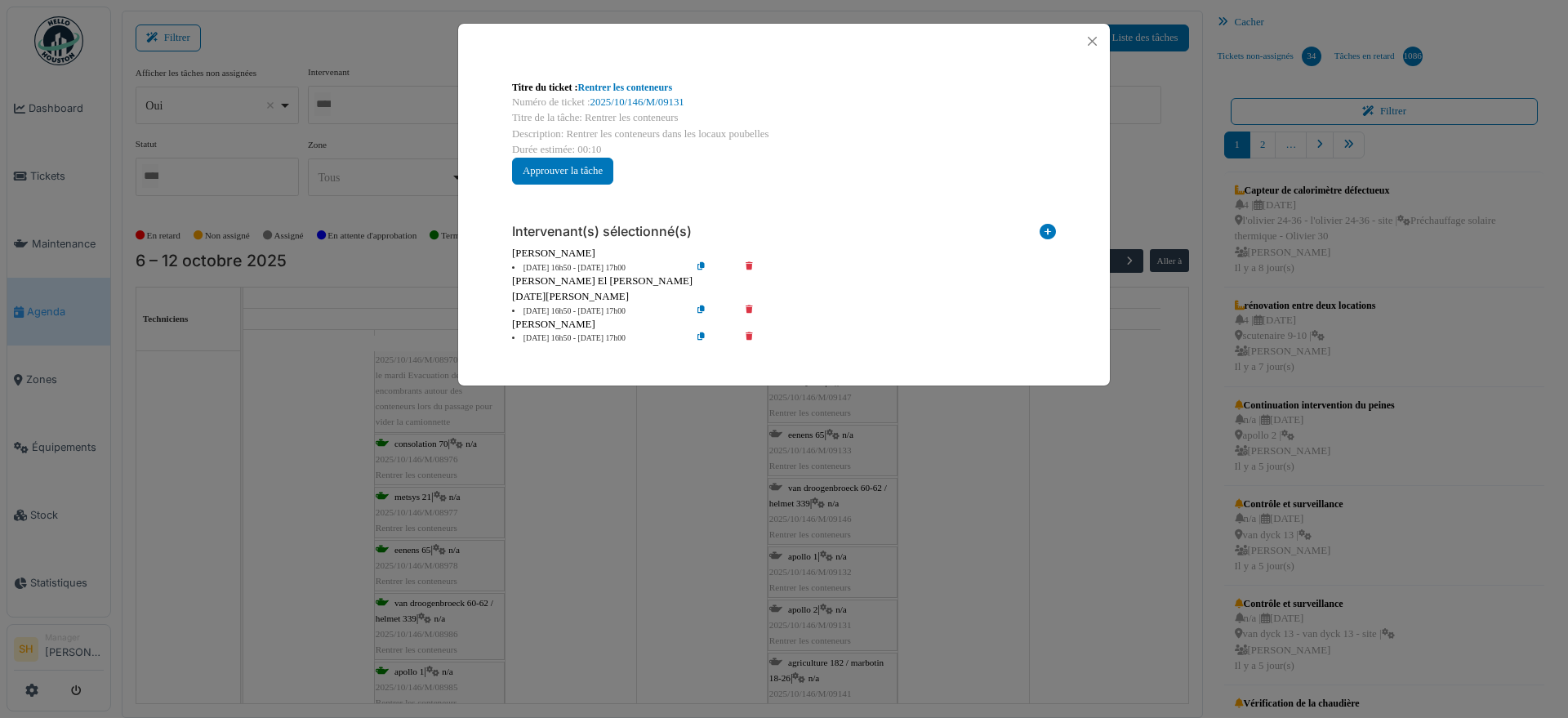
click at [747, 308] on icon at bounding box center [761, 312] width 47 height 13
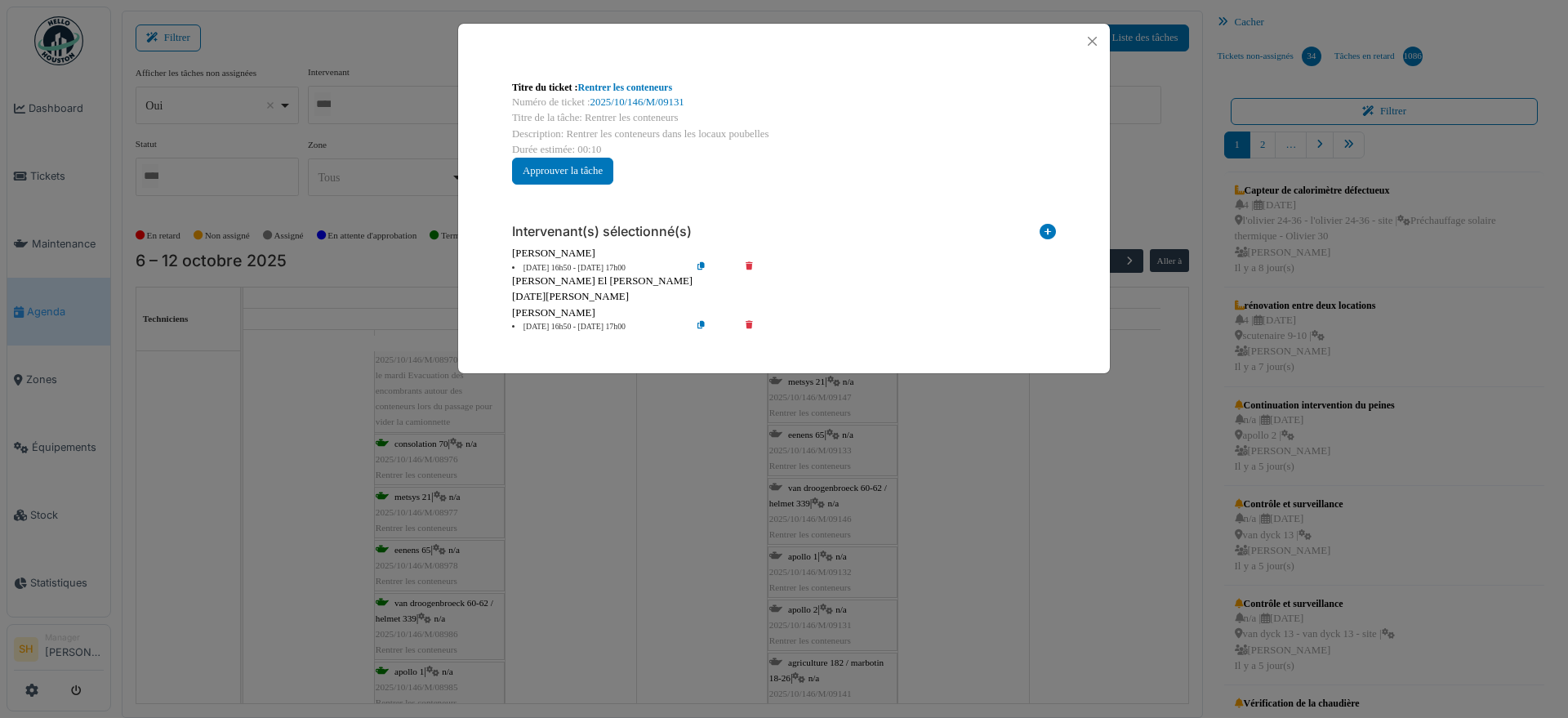
click at [750, 325] on icon at bounding box center [761, 328] width 47 height 13
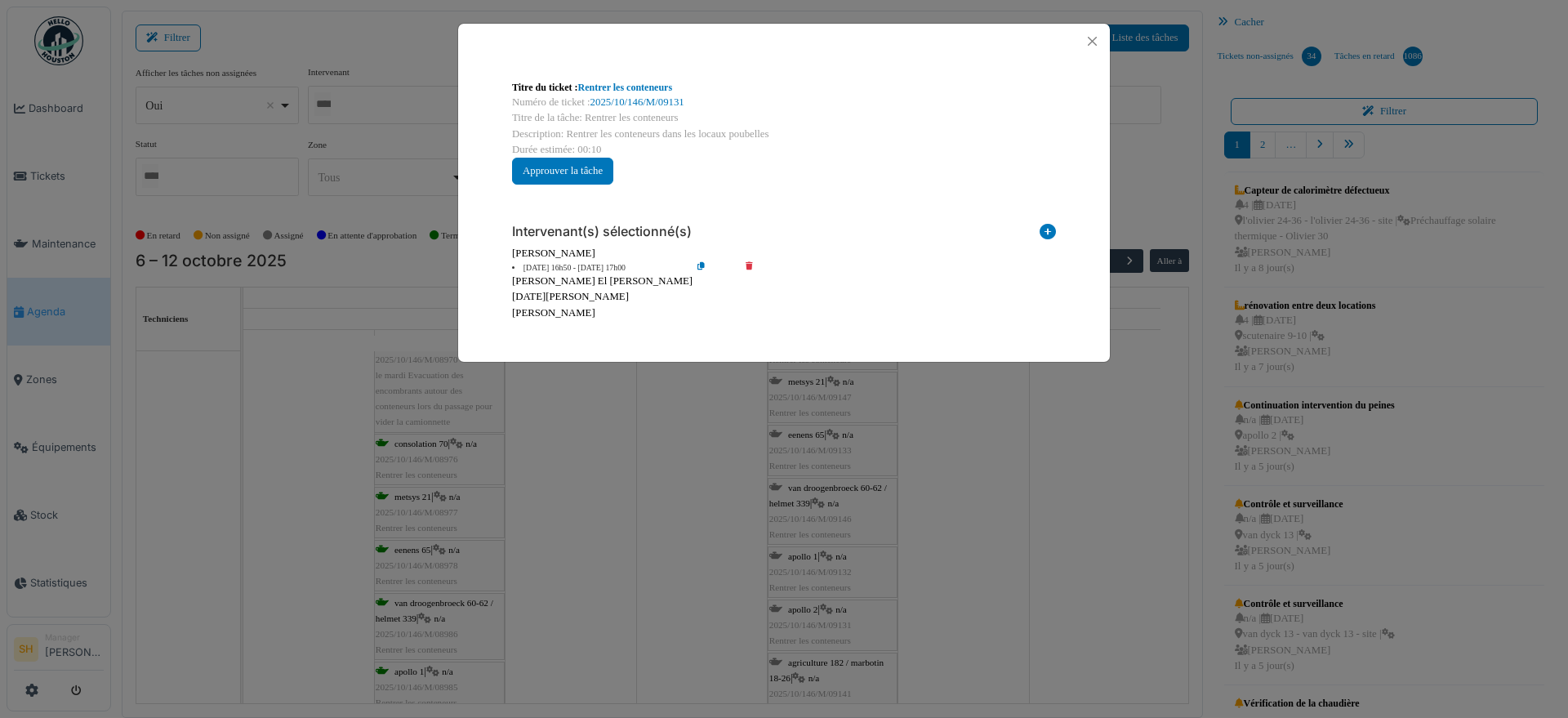
click at [887, 409] on div "Titre du ticket : Rentrer les conteneurs Numéro de ticket : 2025/10/146/M/09131…" at bounding box center [784, 359] width 1568 height 718
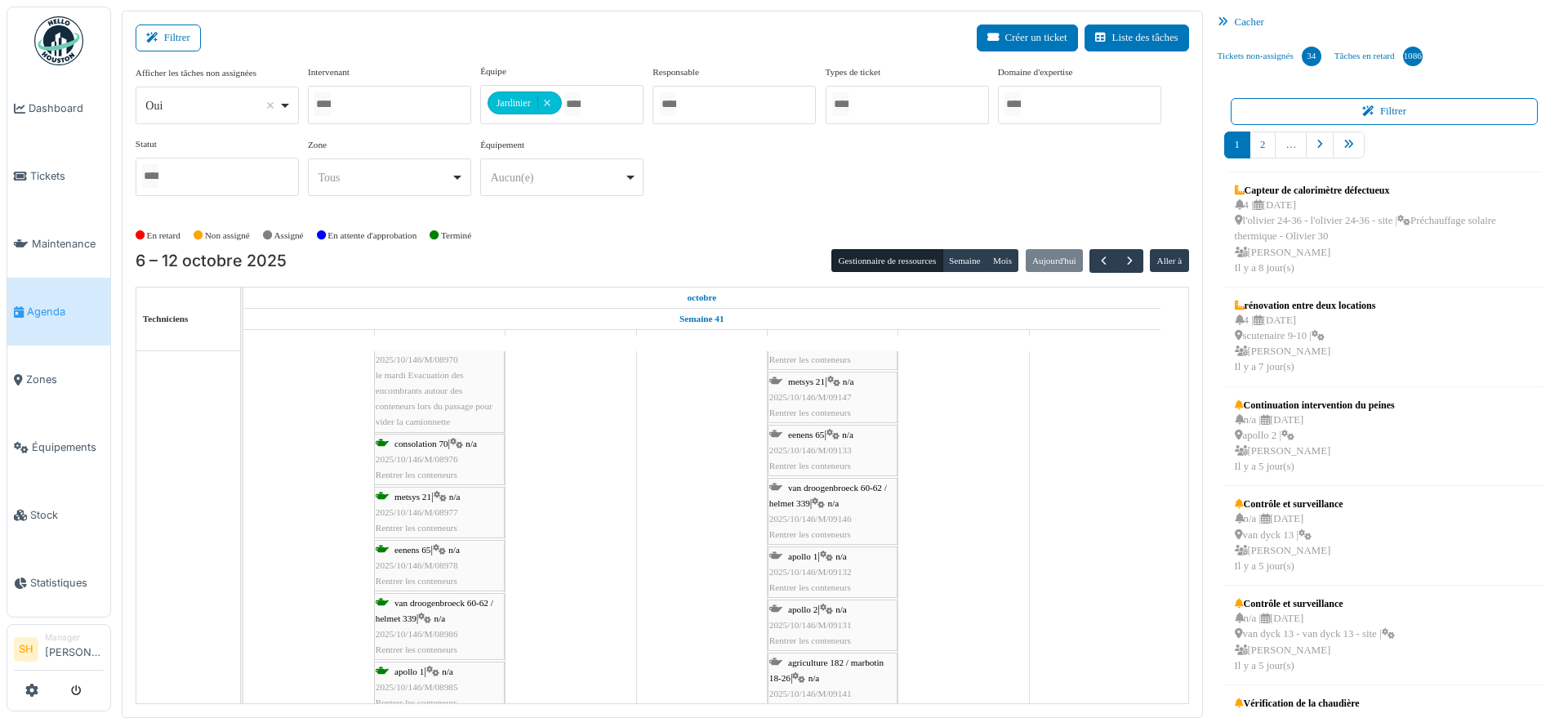
scroll to position [1124, 0]
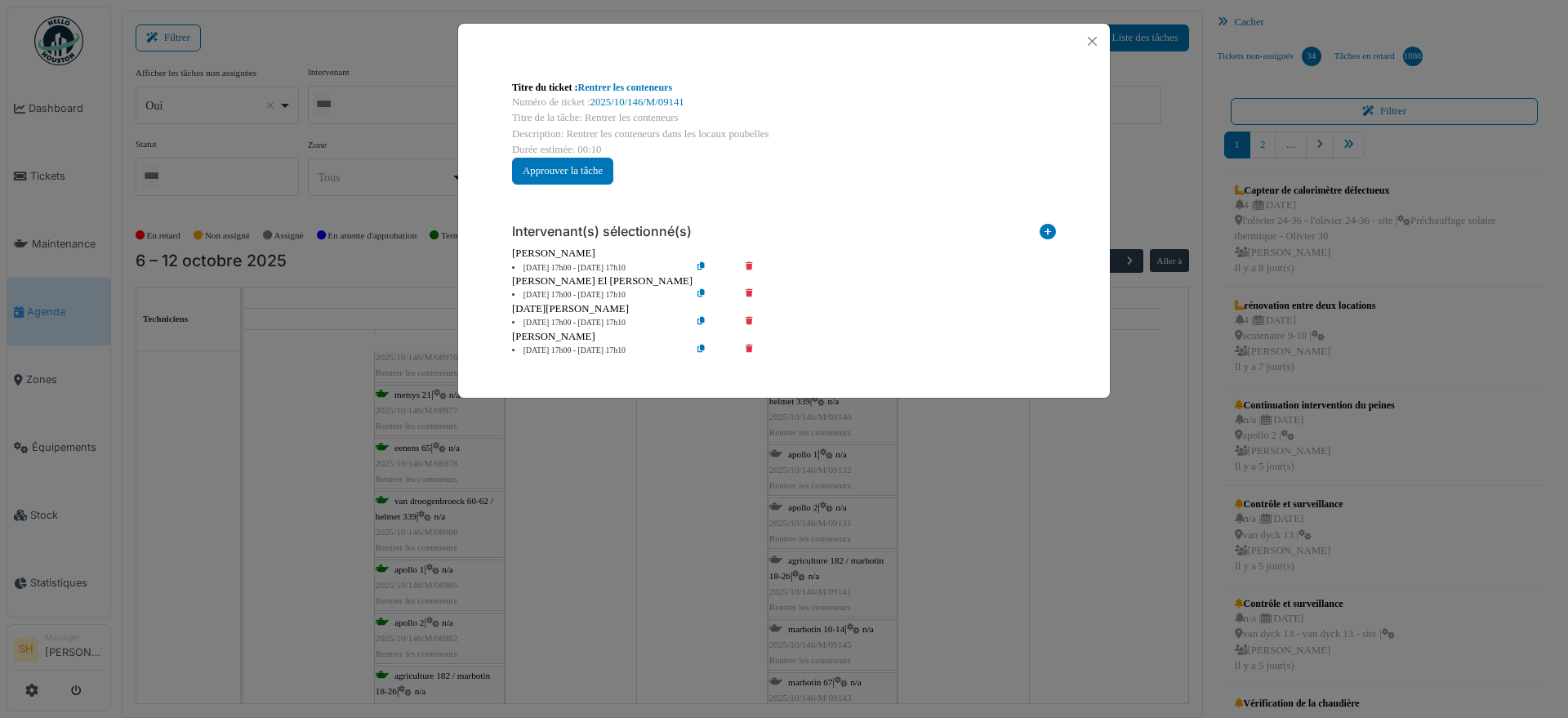
click at [747, 292] on icon at bounding box center [761, 295] width 47 height 13
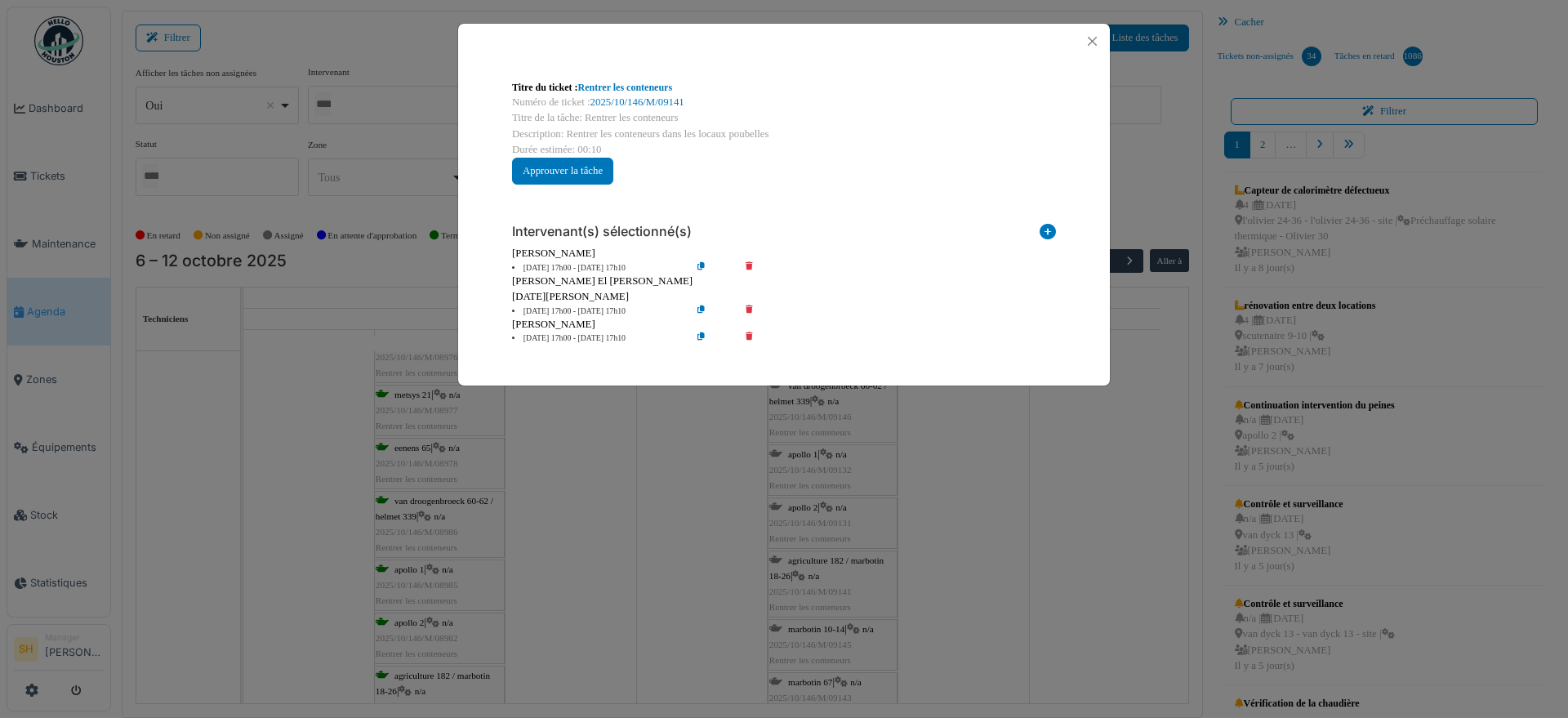
click at [750, 308] on icon at bounding box center [761, 312] width 47 height 13
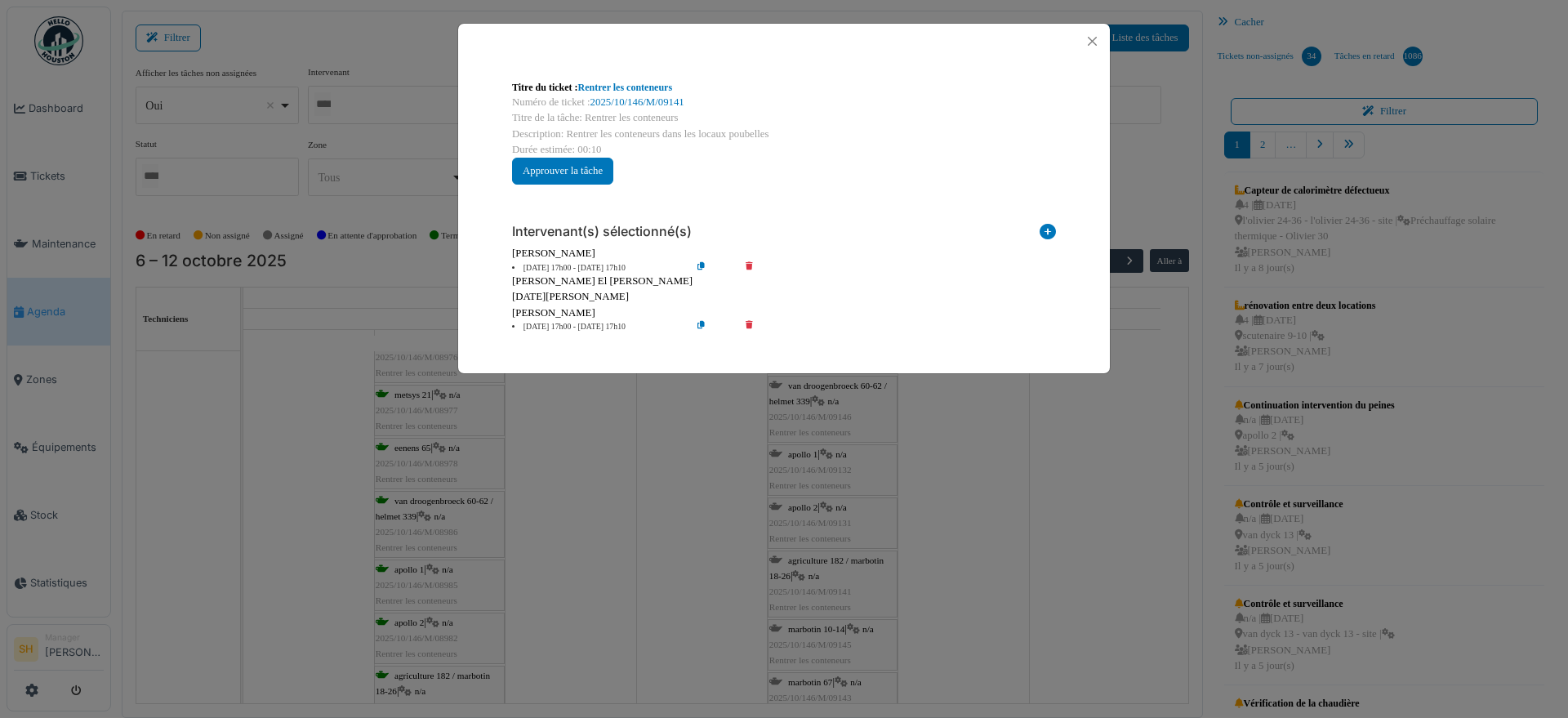
click at [747, 324] on icon at bounding box center [761, 328] width 47 height 13
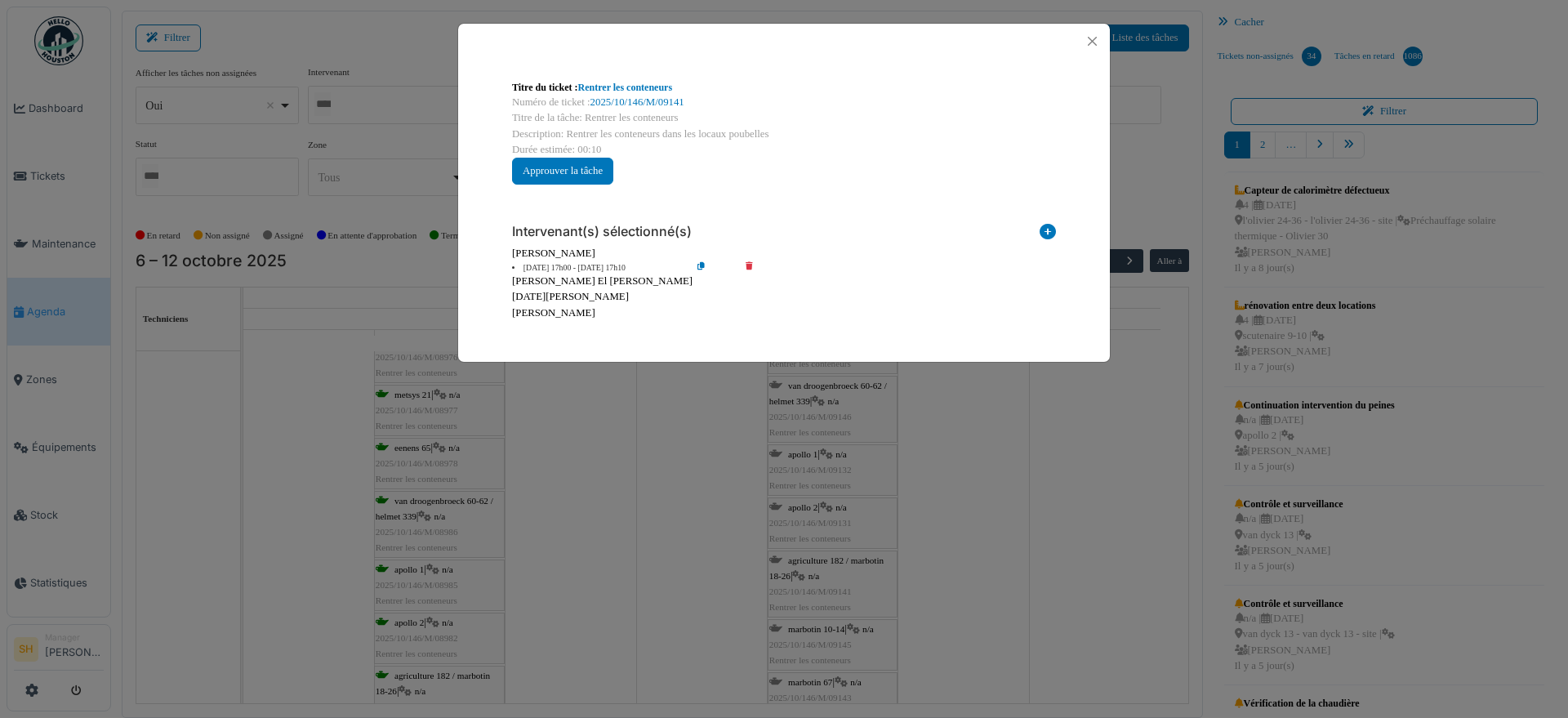
click at [947, 411] on div "Titre du ticket : Rentrer les conteneurs Numéro de ticket : 2025/10/146/M/09141…" at bounding box center [784, 359] width 1568 height 718
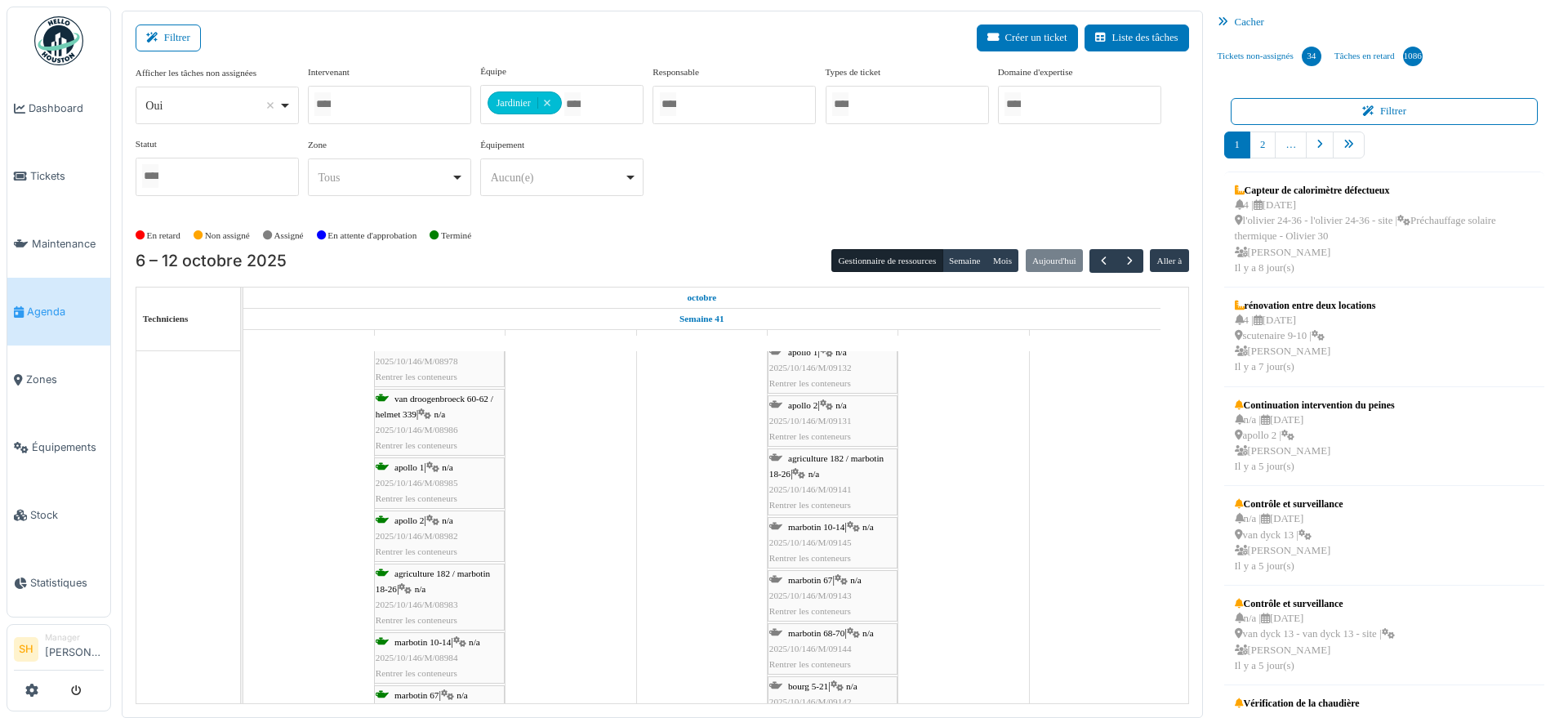
scroll to position [1226, 0]
click at [818, 593] on span "2025/10/146/M/09143" at bounding box center [811, 595] width 83 height 10
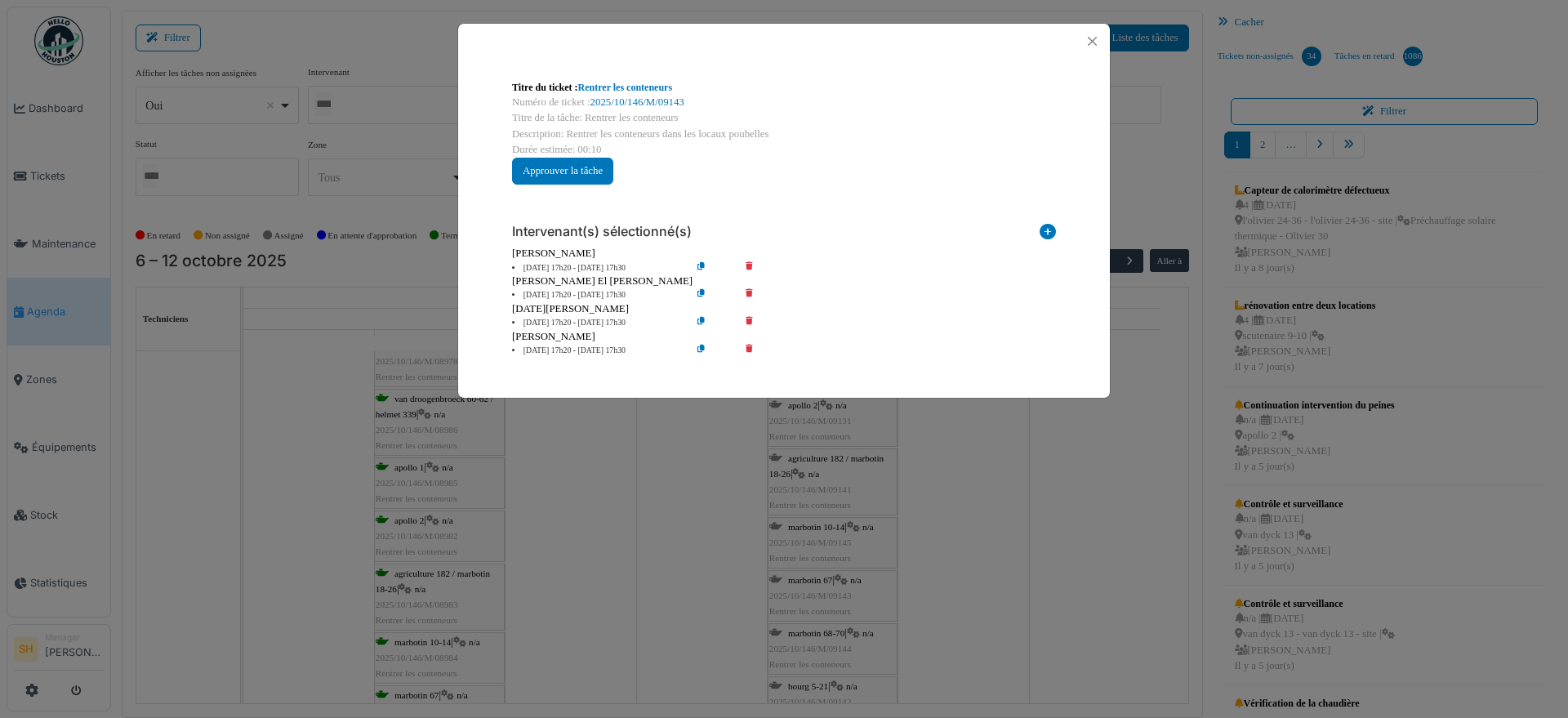
click at [746, 293] on icon at bounding box center [761, 295] width 47 height 13
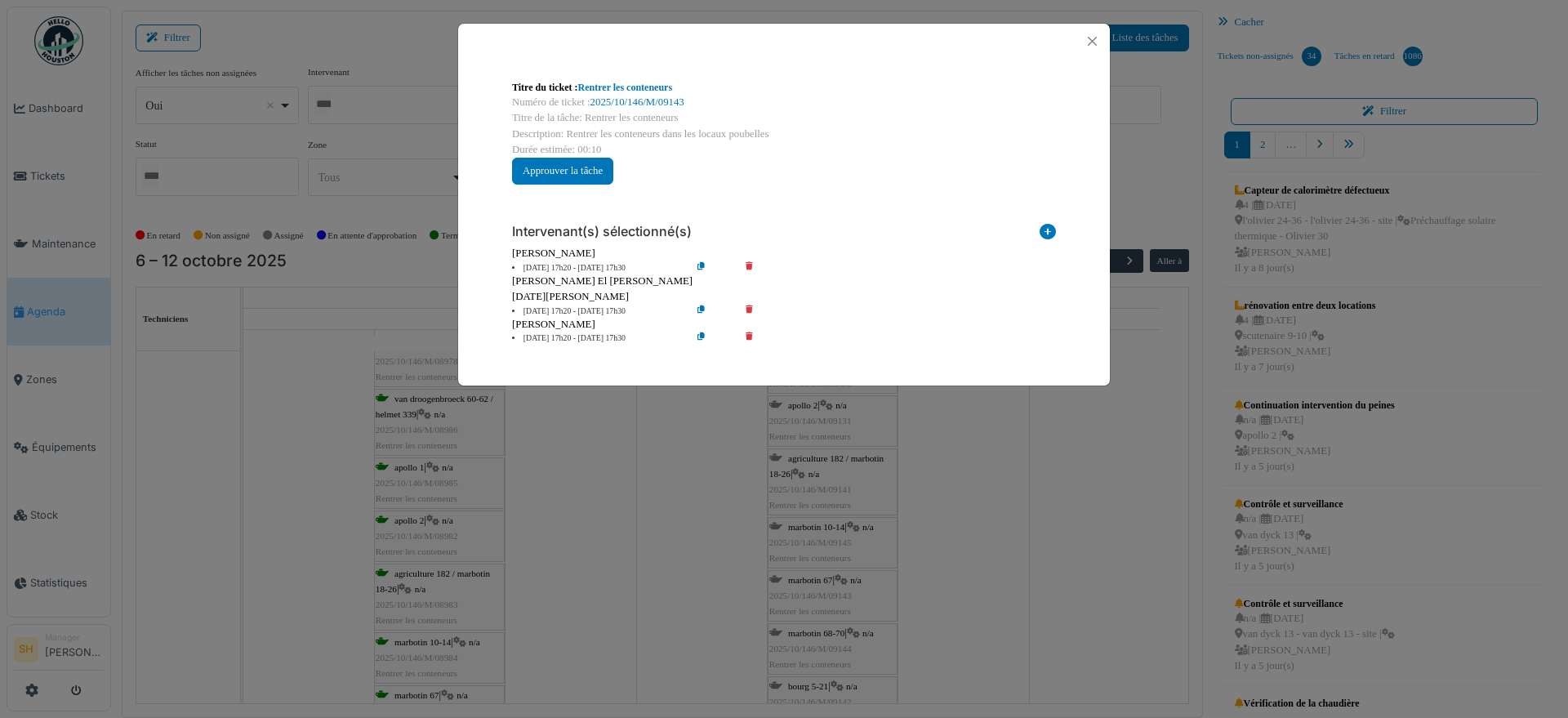
click at [746, 310] on icon at bounding box center [761, 312] width 47 height 13
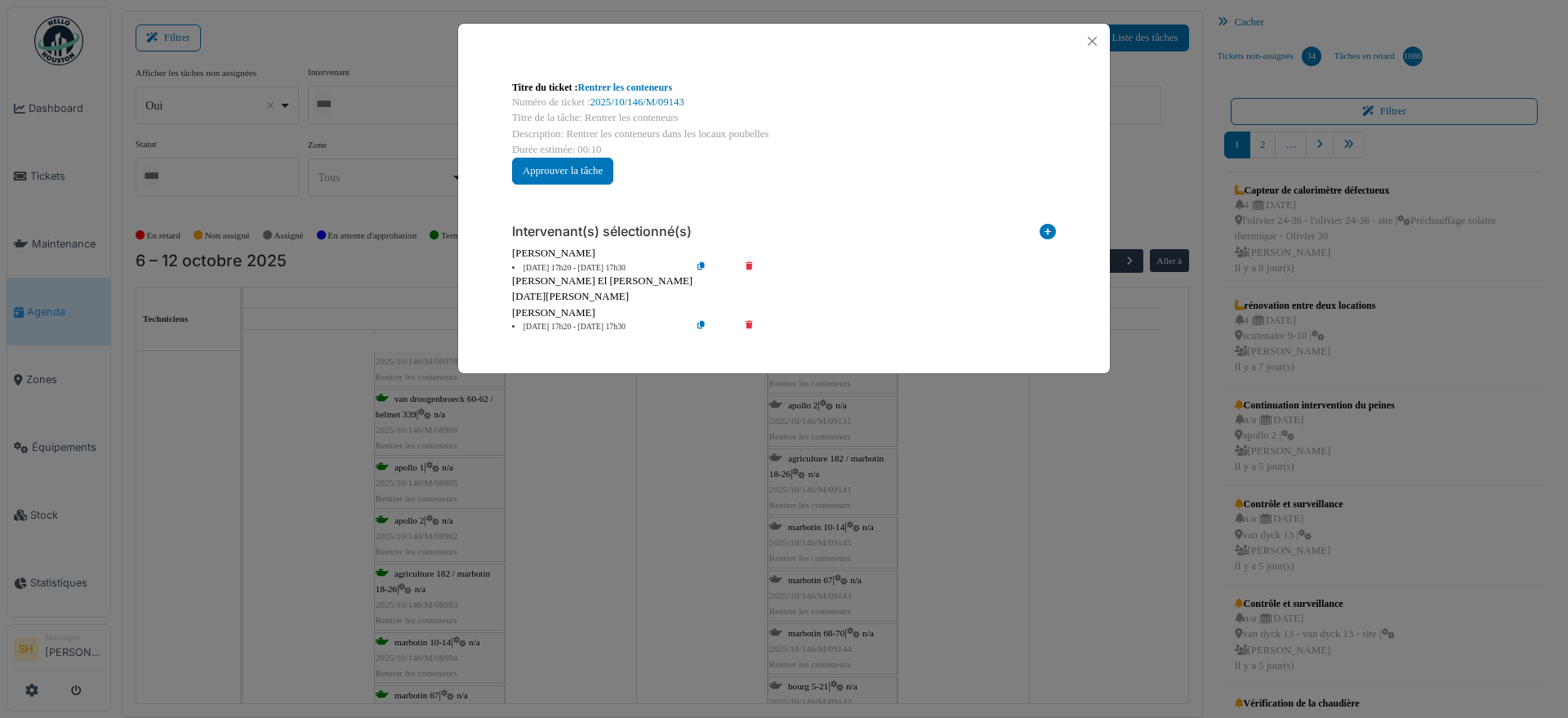
click at [748, 321] on icon at bounding box center [761, 328] width 47 height 13
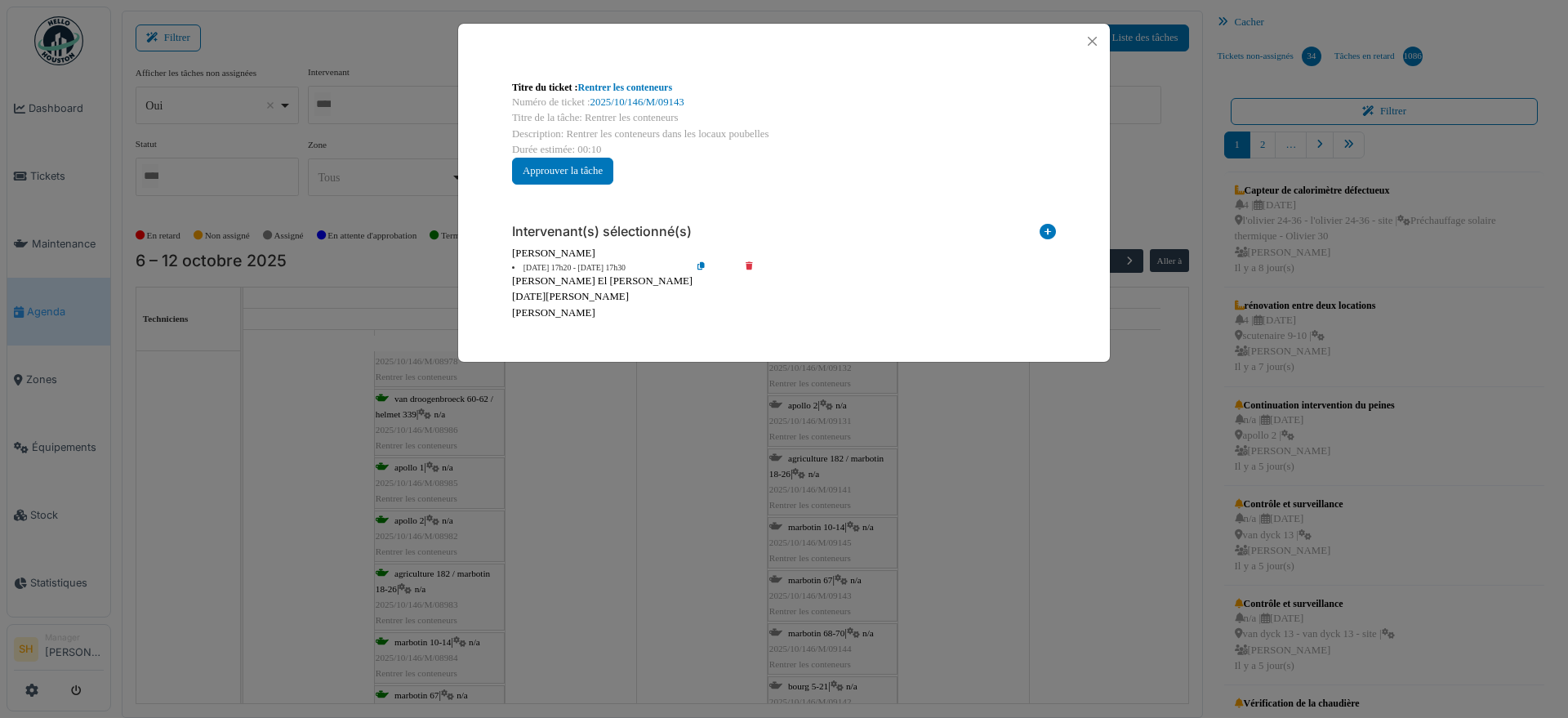
click at [961, 497] on div "Titre du ticket : Rentrer les conteneurs Numéro de ticket : 2025/10/146/M/09143…" at bounding box center [784, 359] width 1568 height 718
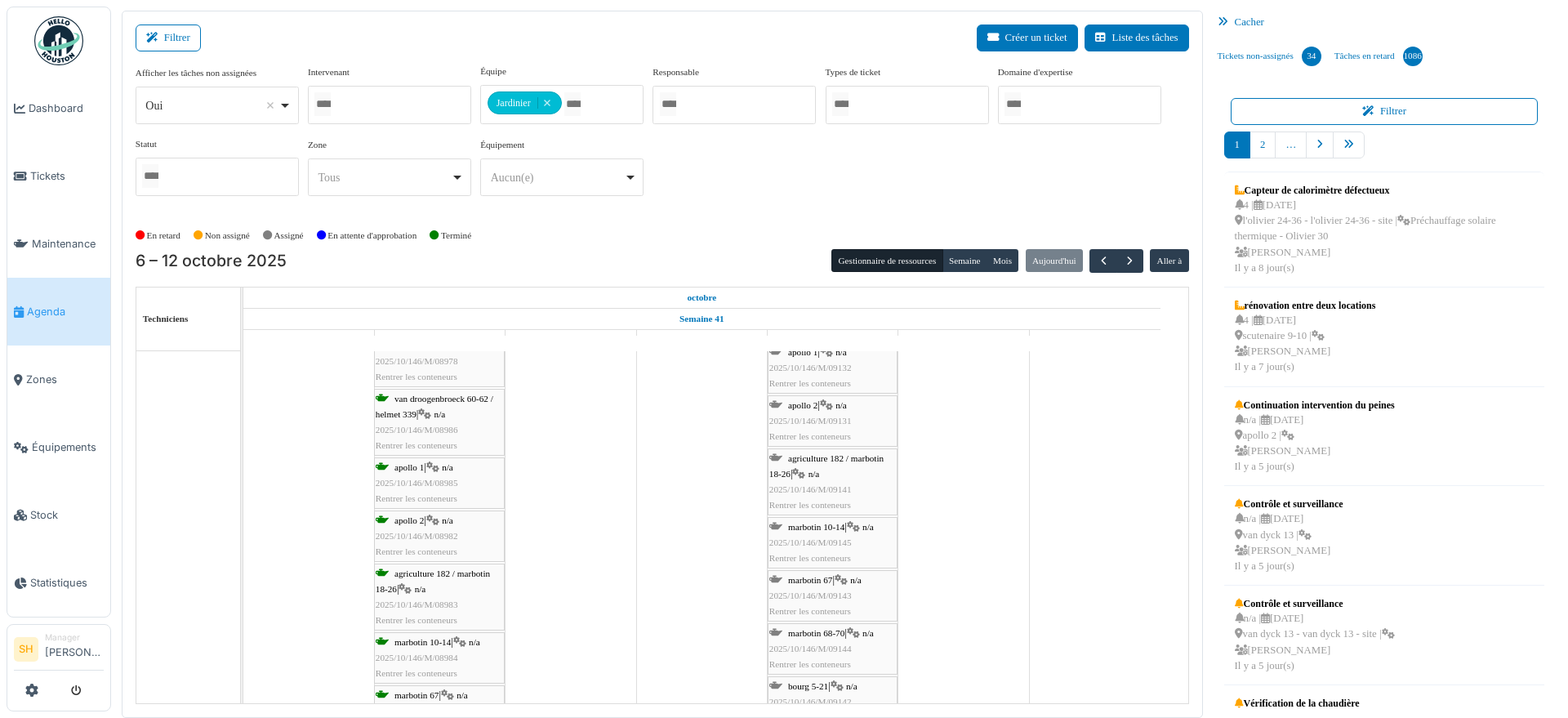
scroll to position [1328, 0]
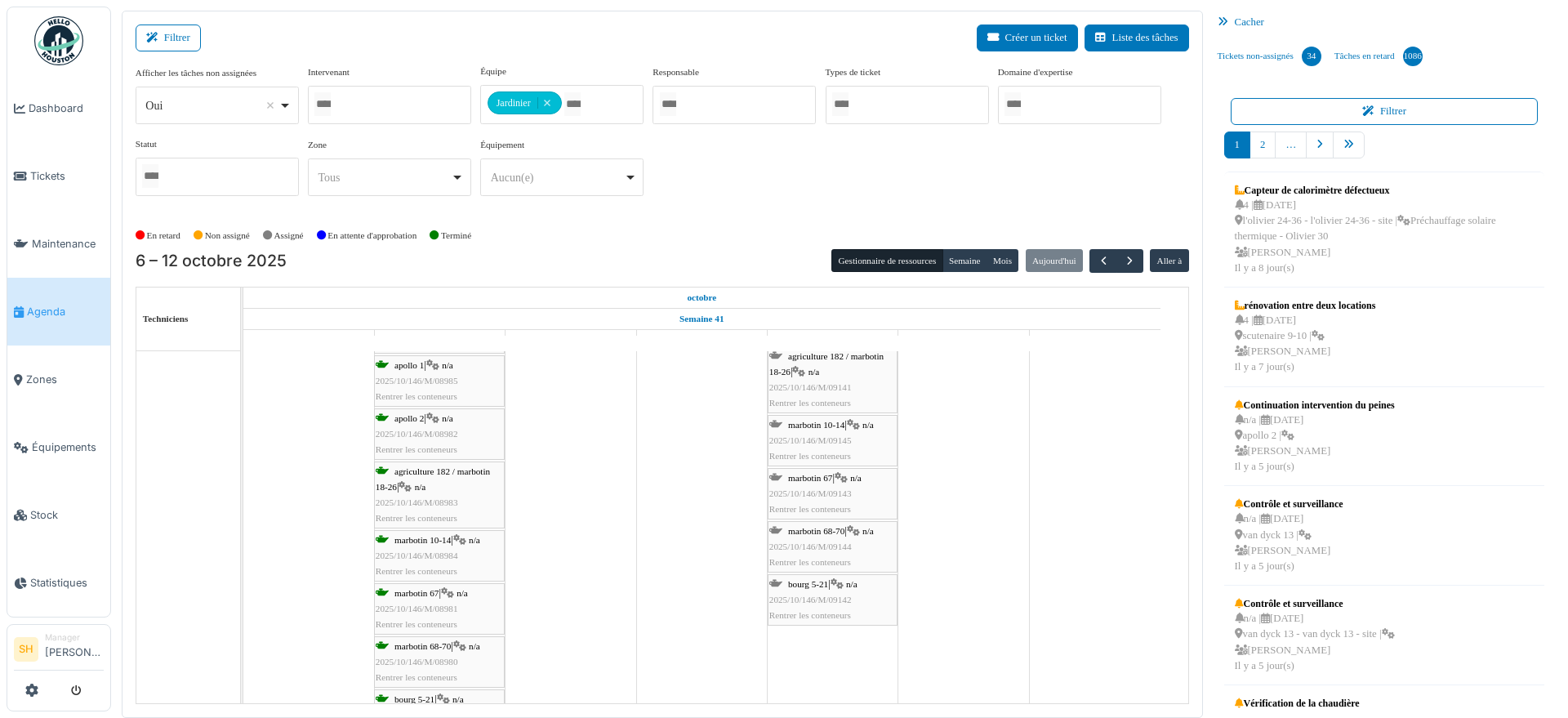
click at [818, 584] on span "bourg 5-21" at bounding box center [808, 584] width 40 height 10
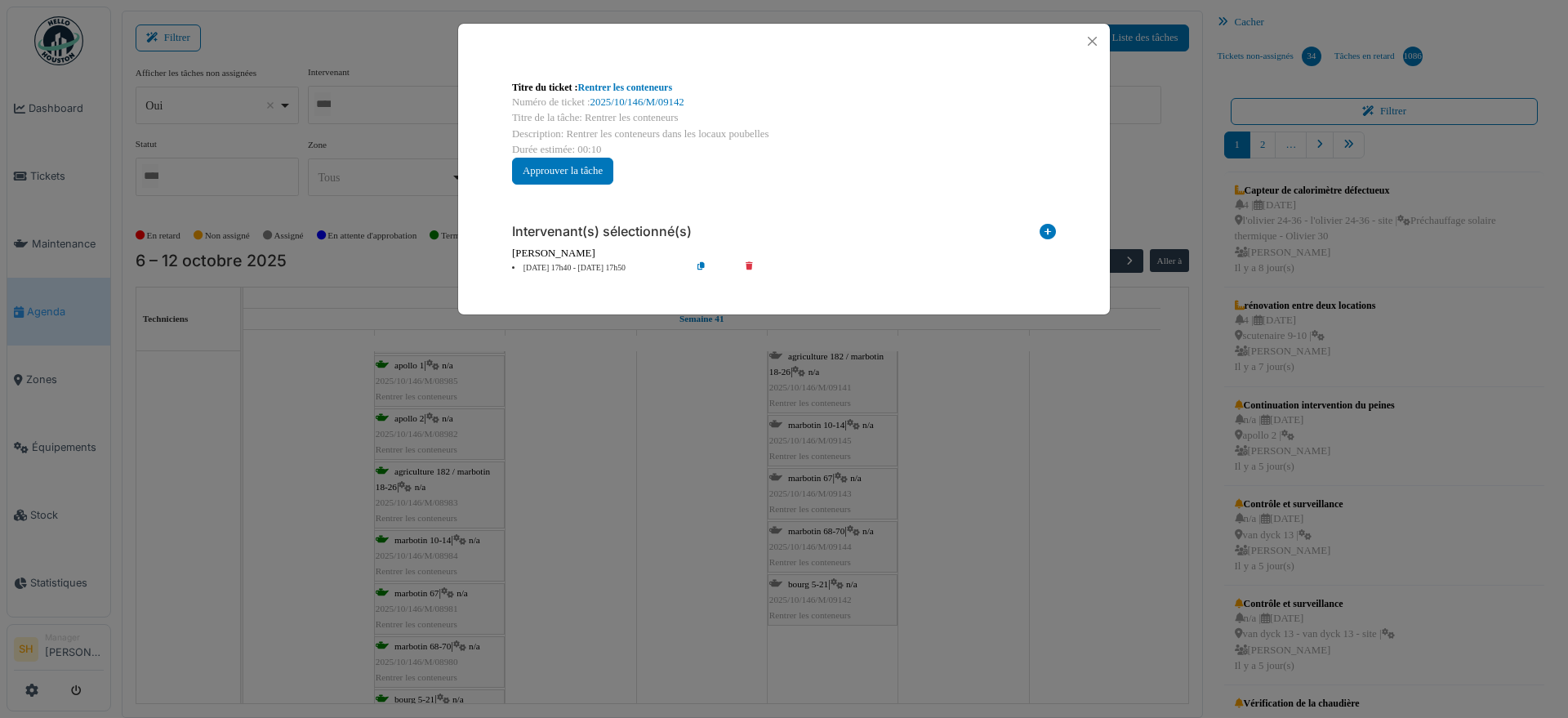
click at [799, 521] on div "Titre du ticket : Rentrer les conteneurs Numéro de ticket : 2025/10/146/M/09142…" at bounding box center [784, 359] width 1568 height 718
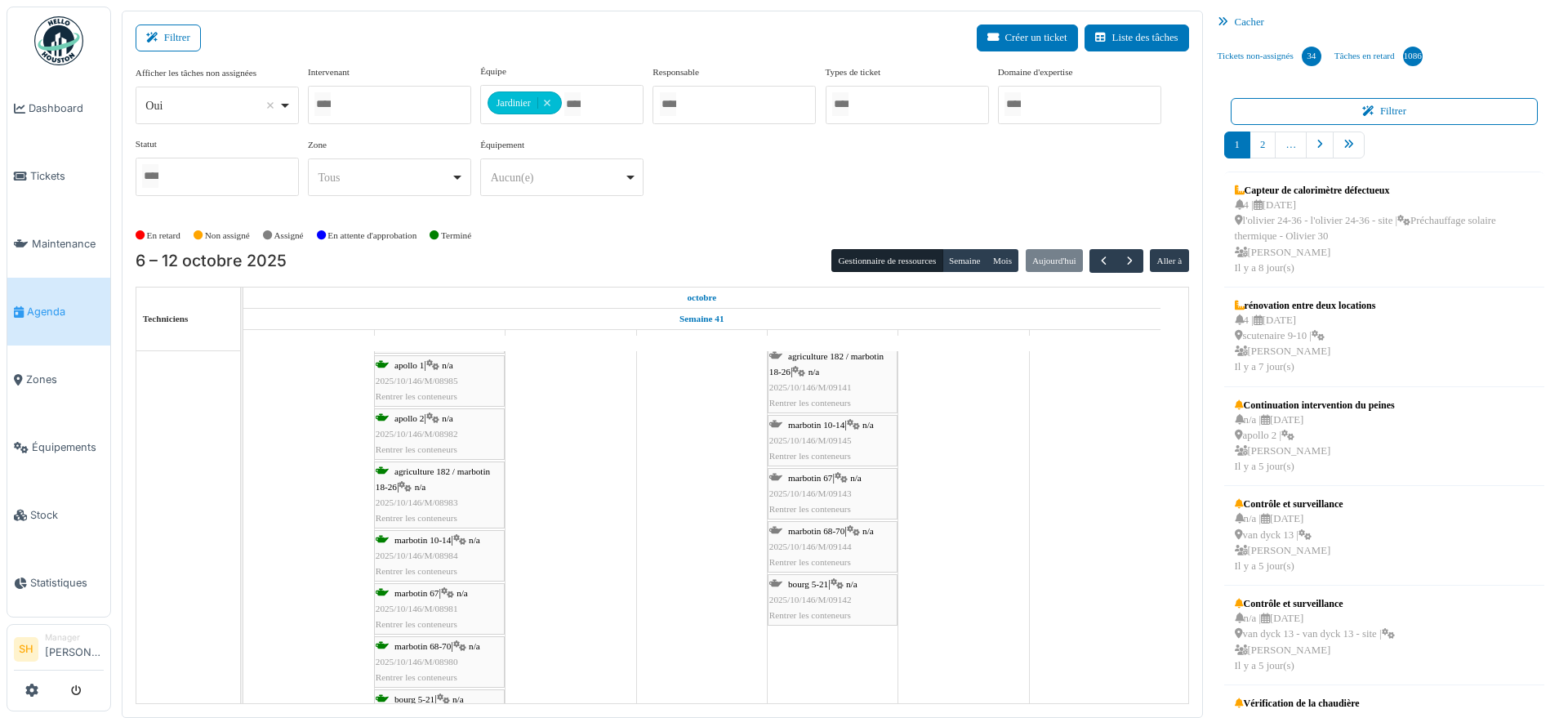
click at [807, 533] on span "marbotin 68-70" at bounding box center [816, 530] width 57 height 10
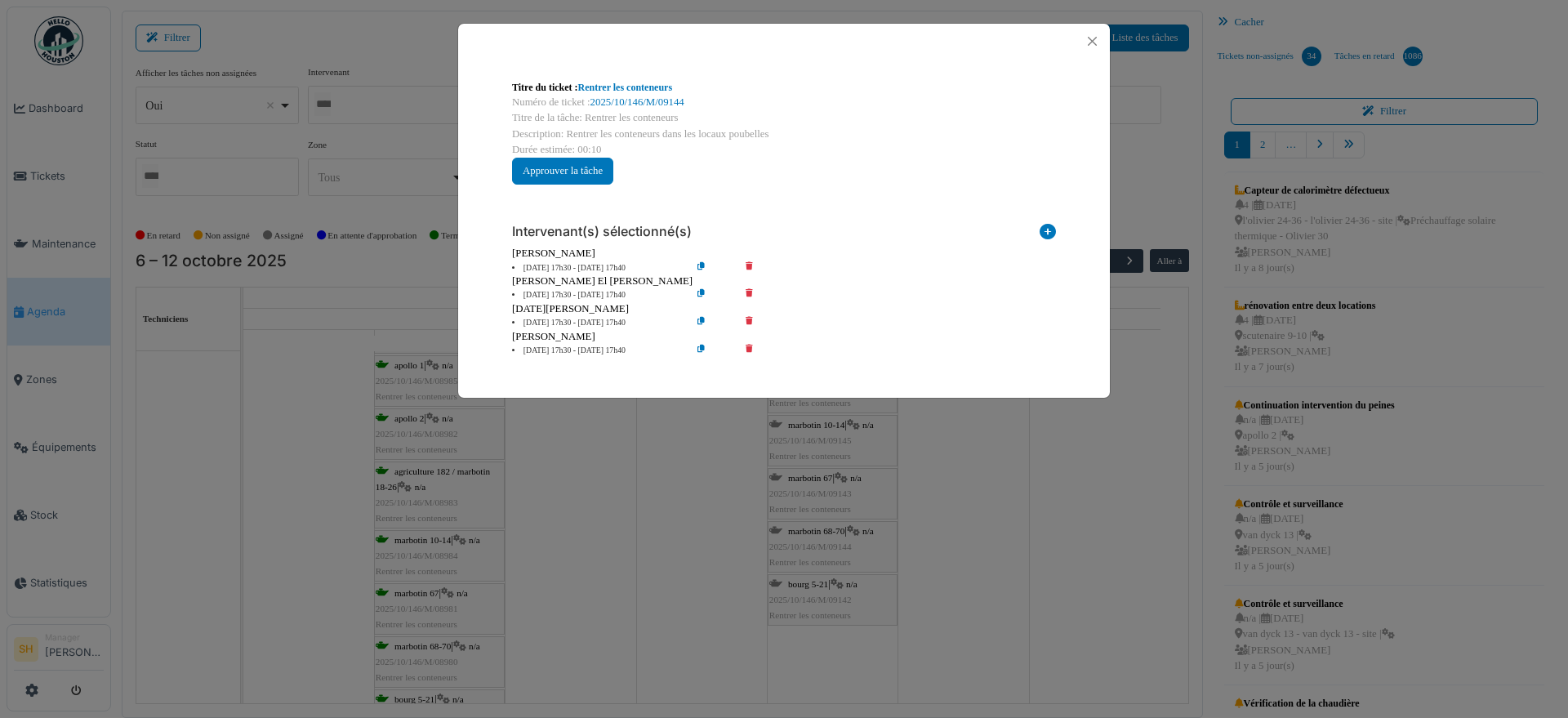
click at [751, 290] on icon at bounding box center [761, 295] width 47 height 13
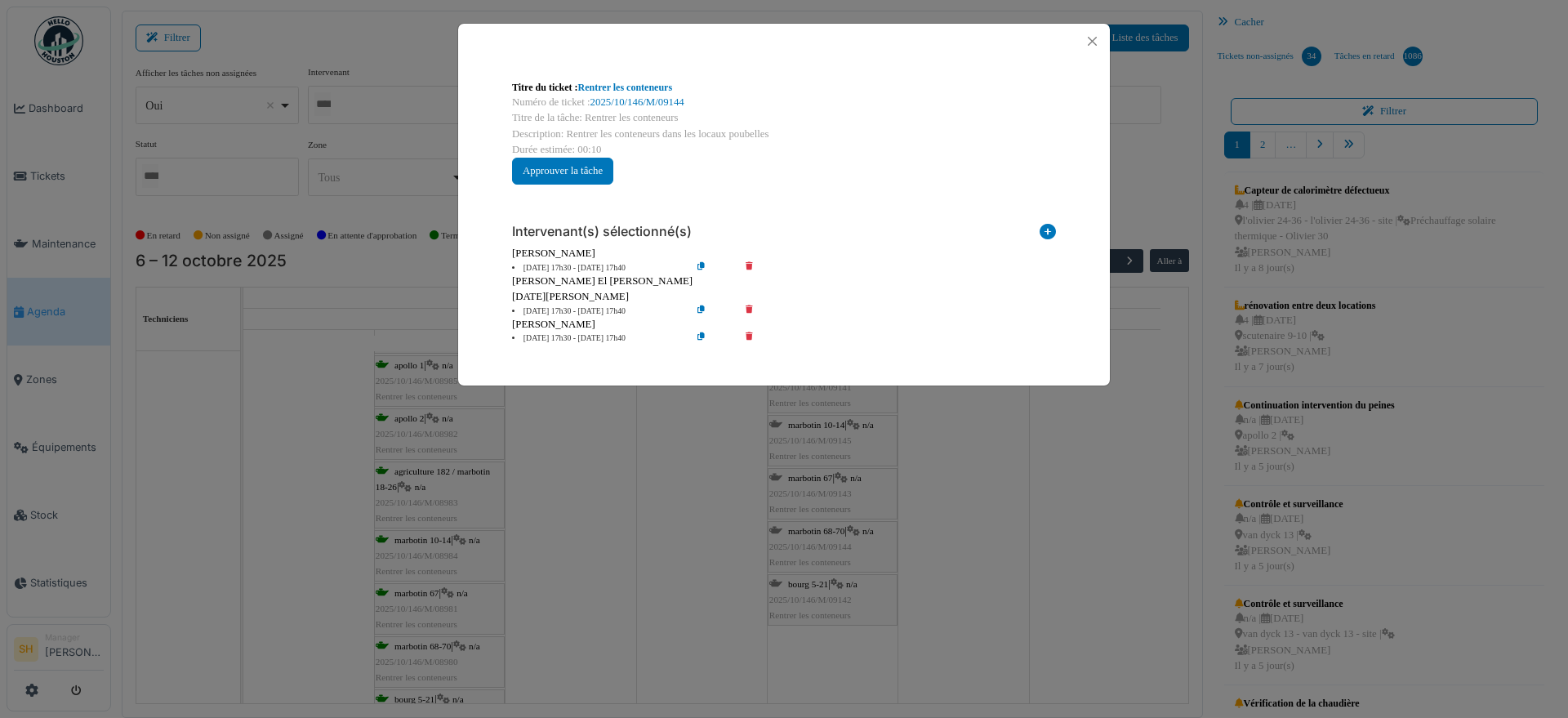
click at [750, 308] on icon at bounding box center [761, 312] width 47 height 13
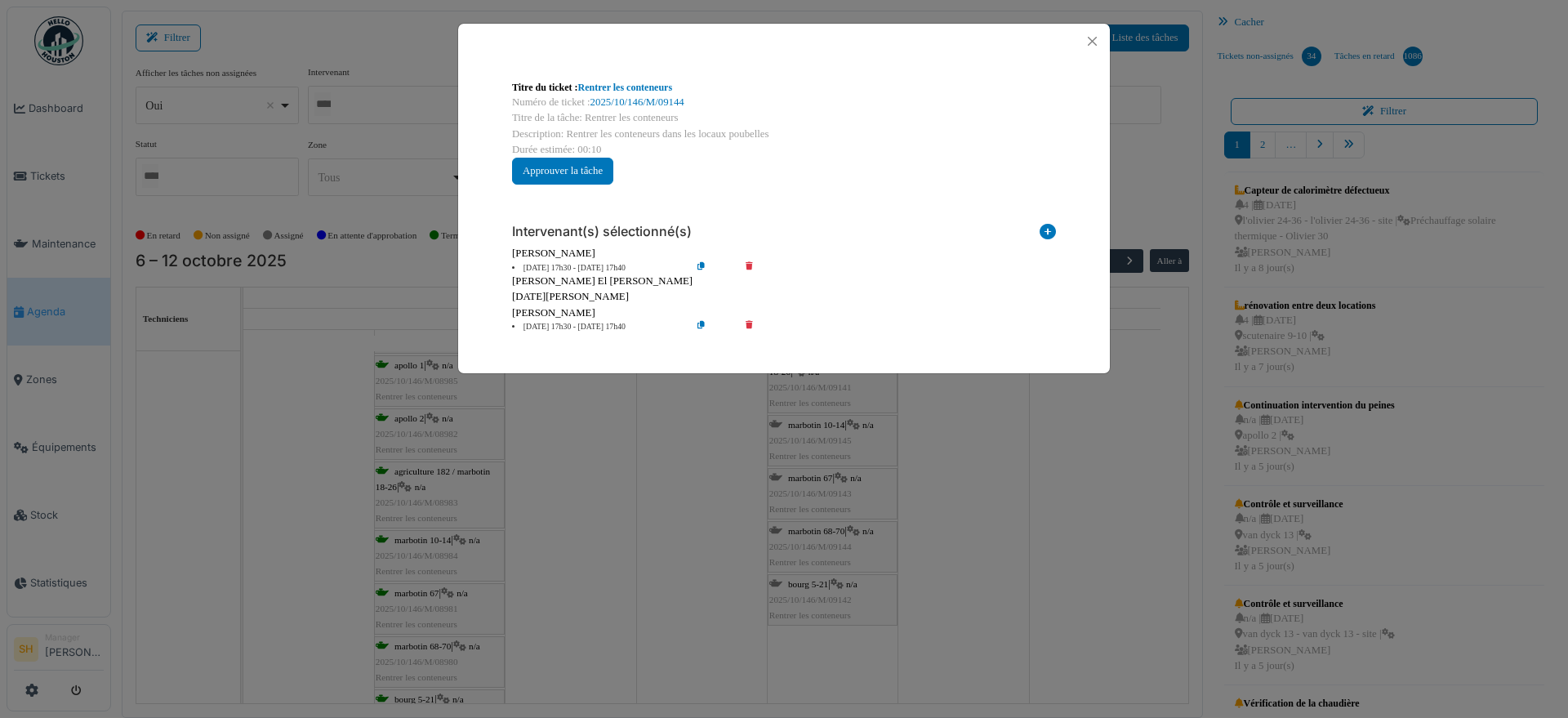
click at [751, 325] on icon at bounding box center [761, 328] width 47 height 13
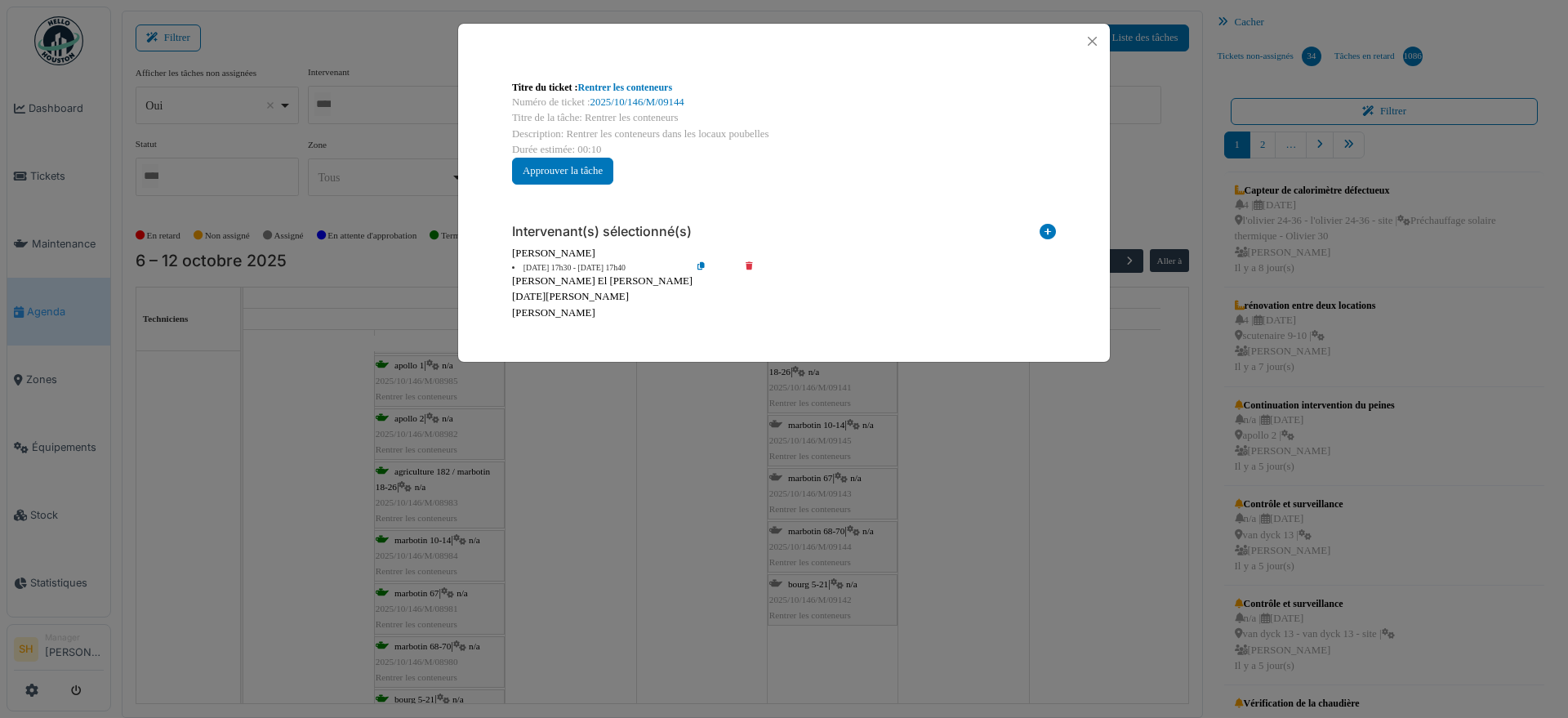
click at [973, 455] on div "Titre du ticket : Rentrer les conteneurs Numéro de ticket : 2025/10/146/M/09144…" at bounding box center [784, 359] width 1568 height 718
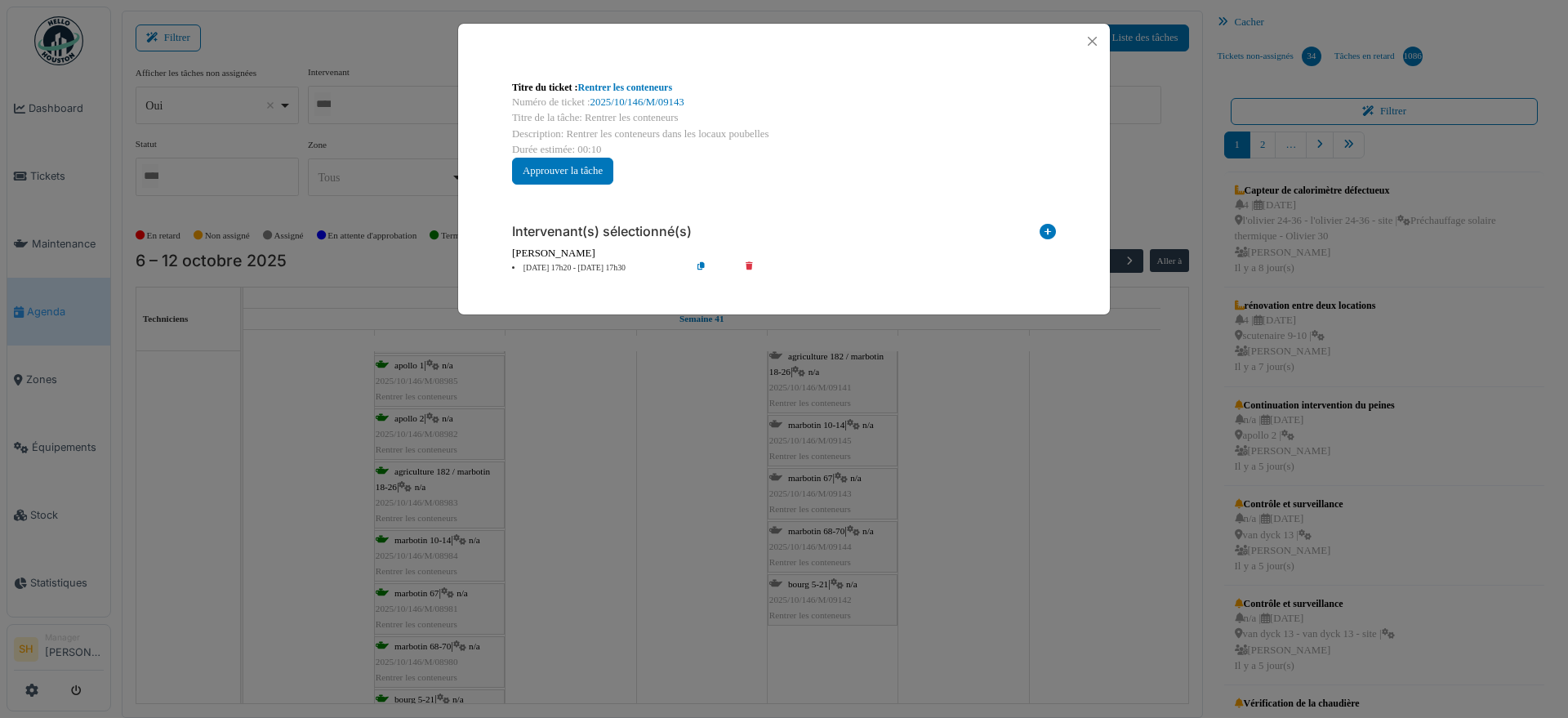
click at [994, 488] on div "Titre du ticket : Rentrer les conteneurs Numéro de ticket : 2025/10/146/M/09143…" at bounding box center [784, 359] width 1568 height 718
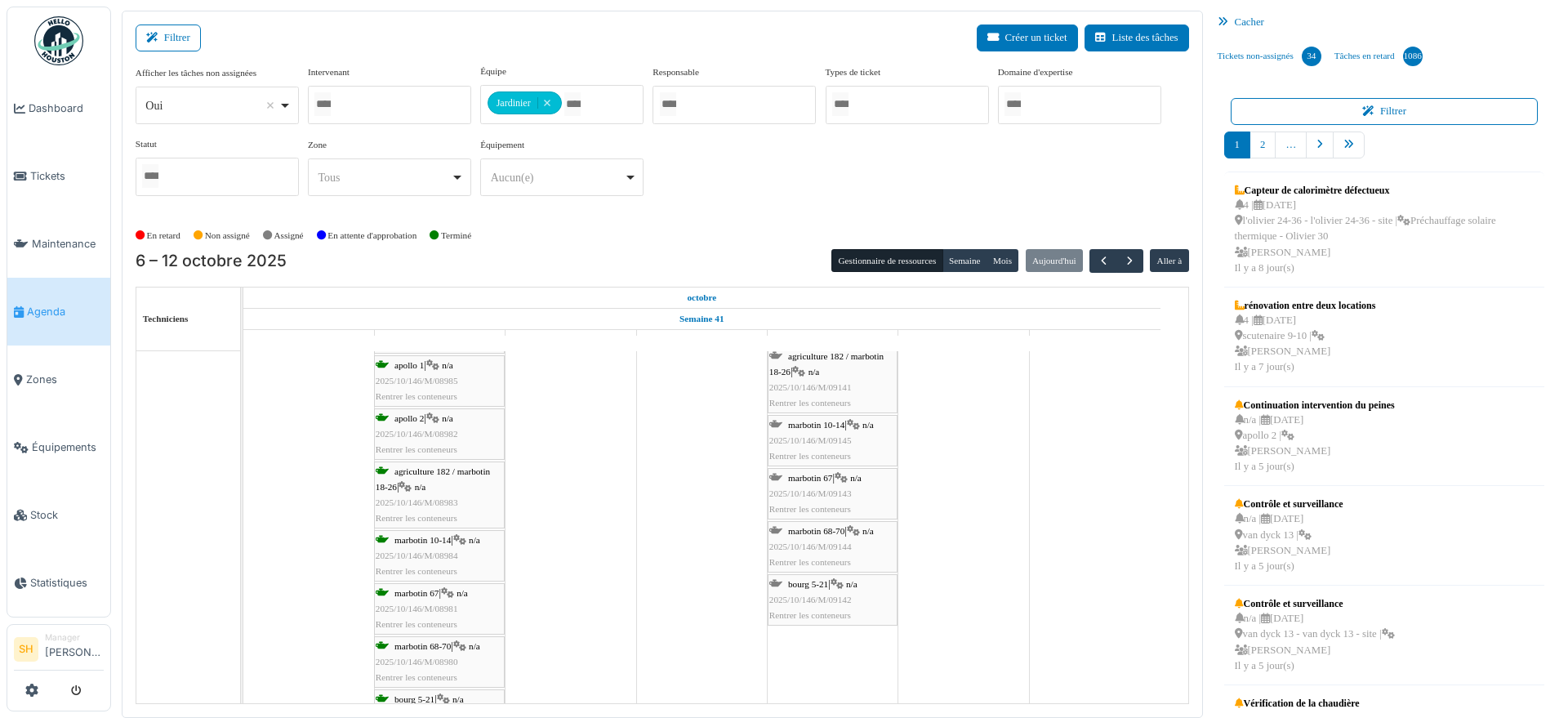
click at [824, 420] on span "marbotin 10-14" at bounding box center [816, 425] width 57 height 10
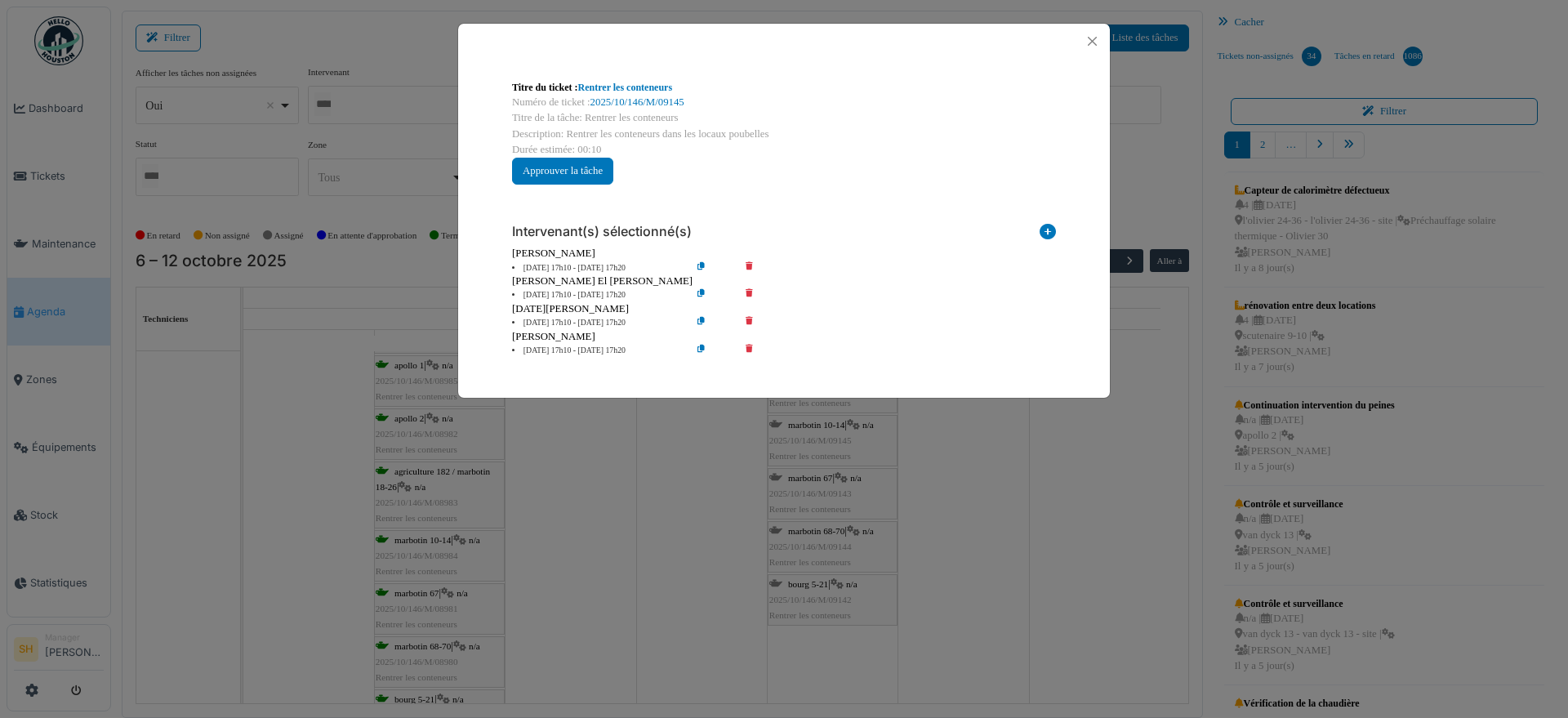
click at [748, 290] on icon at bounding box center [761, 295] width 47 height 13
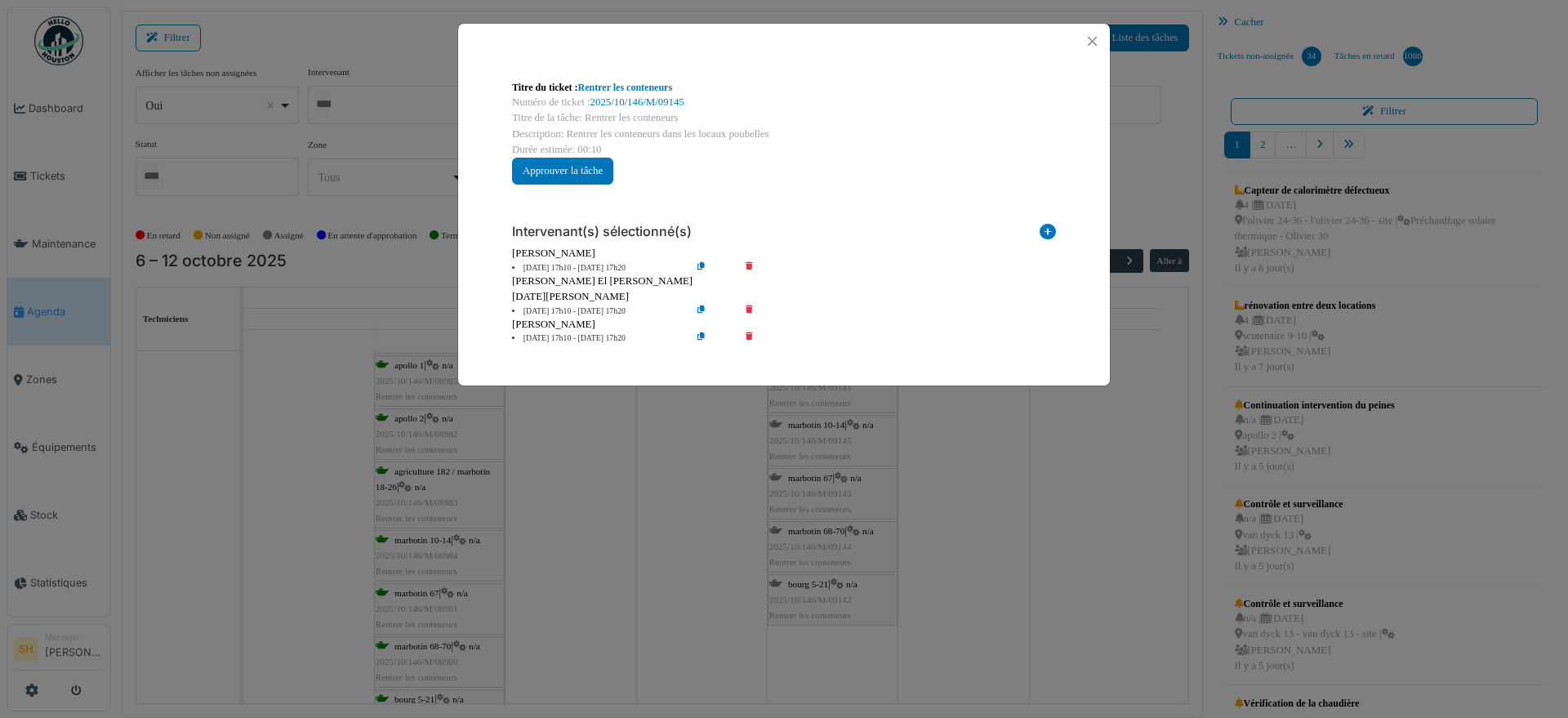
click at [748, 303] on div "Ramazan Eryoruk" at bounding box center [784, 296] width 544 height 15
click at [747, 335] on icon at bounding box center [761, 339] width 47 height 13
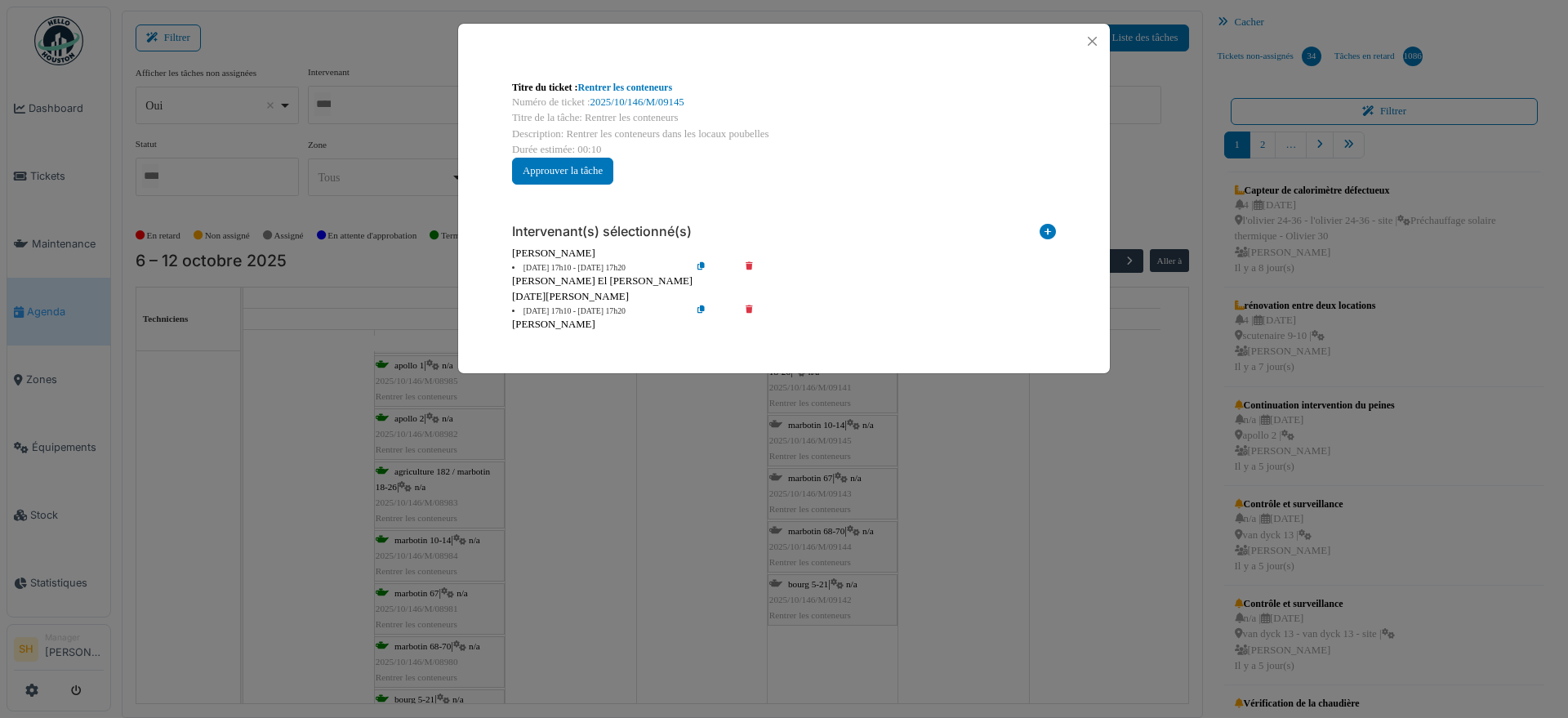
click at [751, 306] on icon at bounding box center [761, 312] width 47 height 13
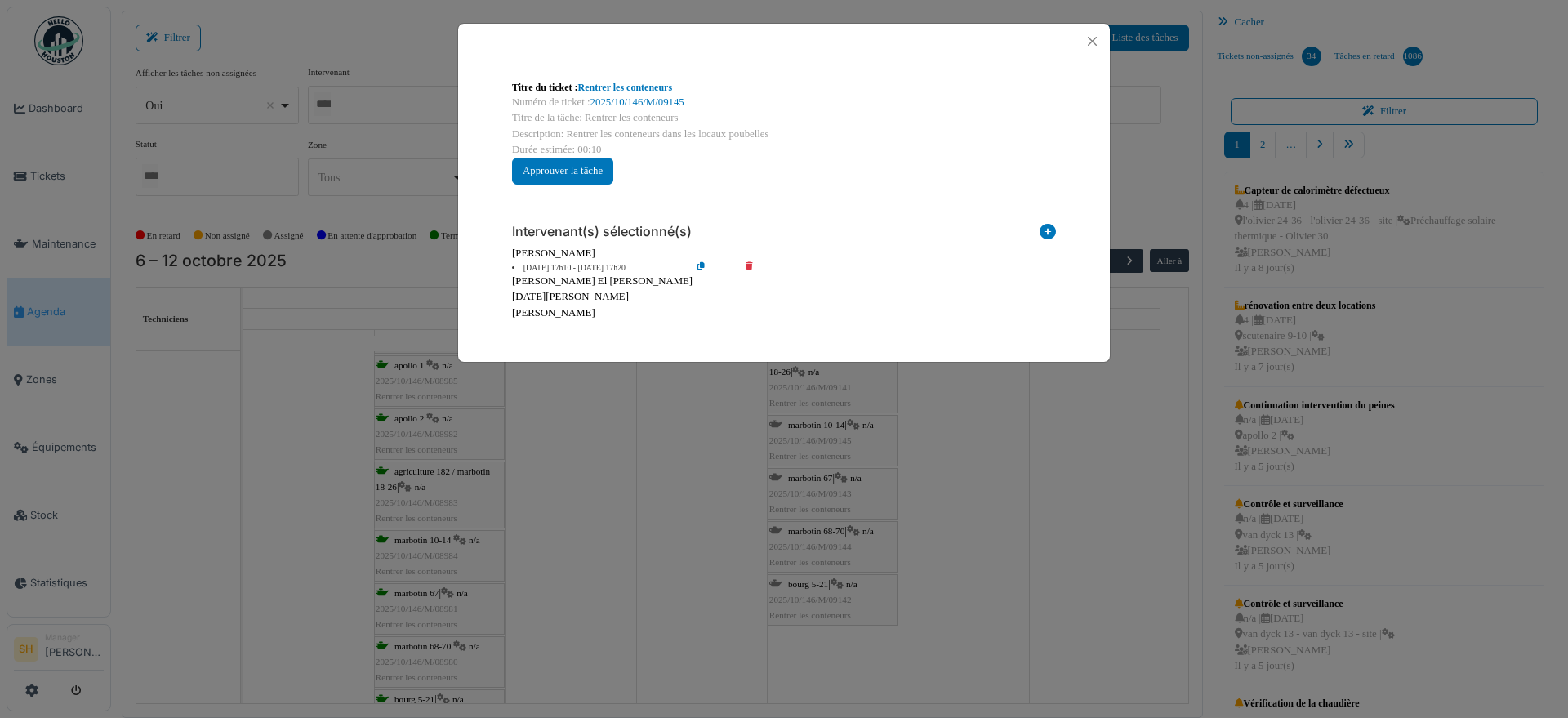
click at [954, 437] on div "Titre du ticket : Rentrer les conteneurs Numéro de ticket : 2025/10/146/M/09145…" at bounding box center [784, 359] width 1568 height 718
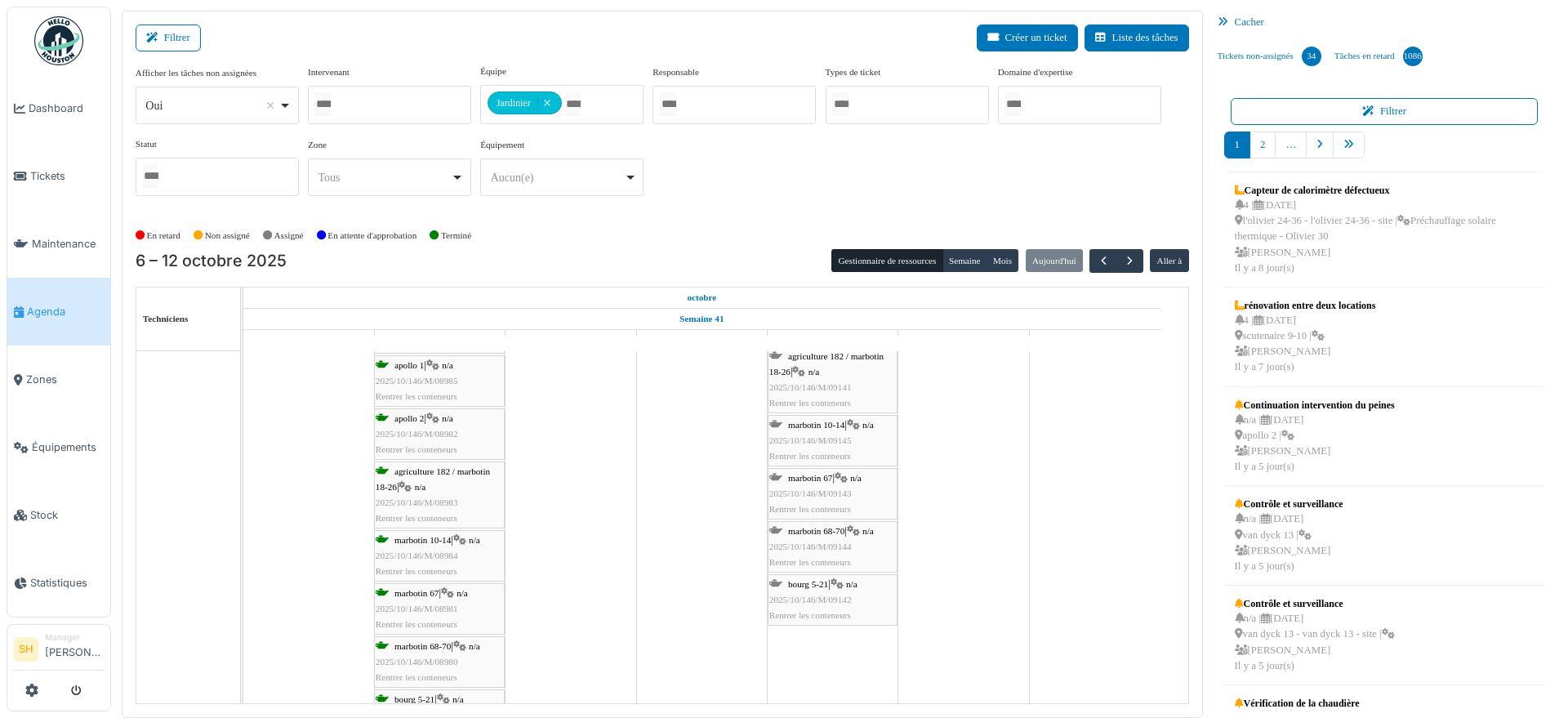
scroll to position [1226, 0]
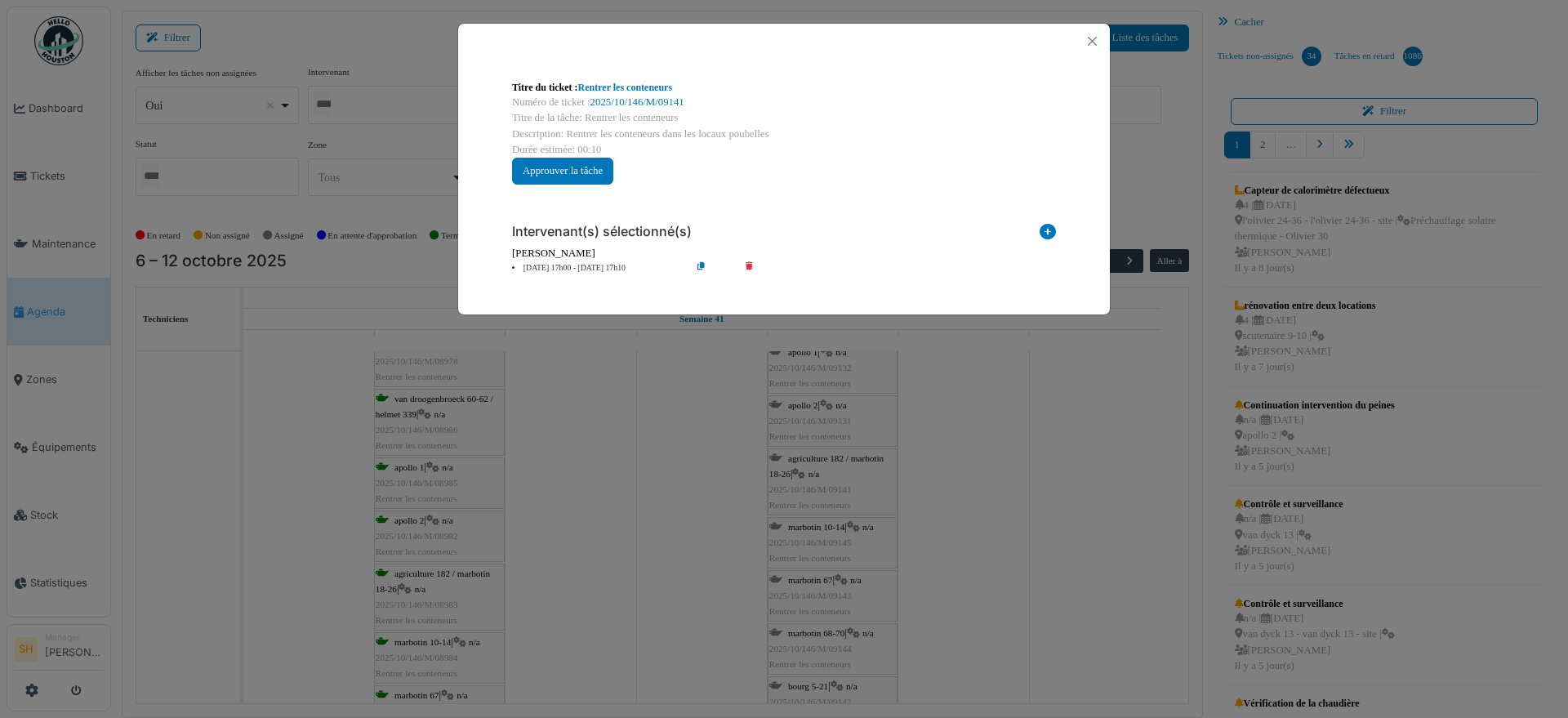
click at [954, 477] on div "Titre du ticket : Rentrer les conteneurs Numéro de ticket : 2025/10/146/M/09141…" at bounding box center [784, 359] width 1568 height 718
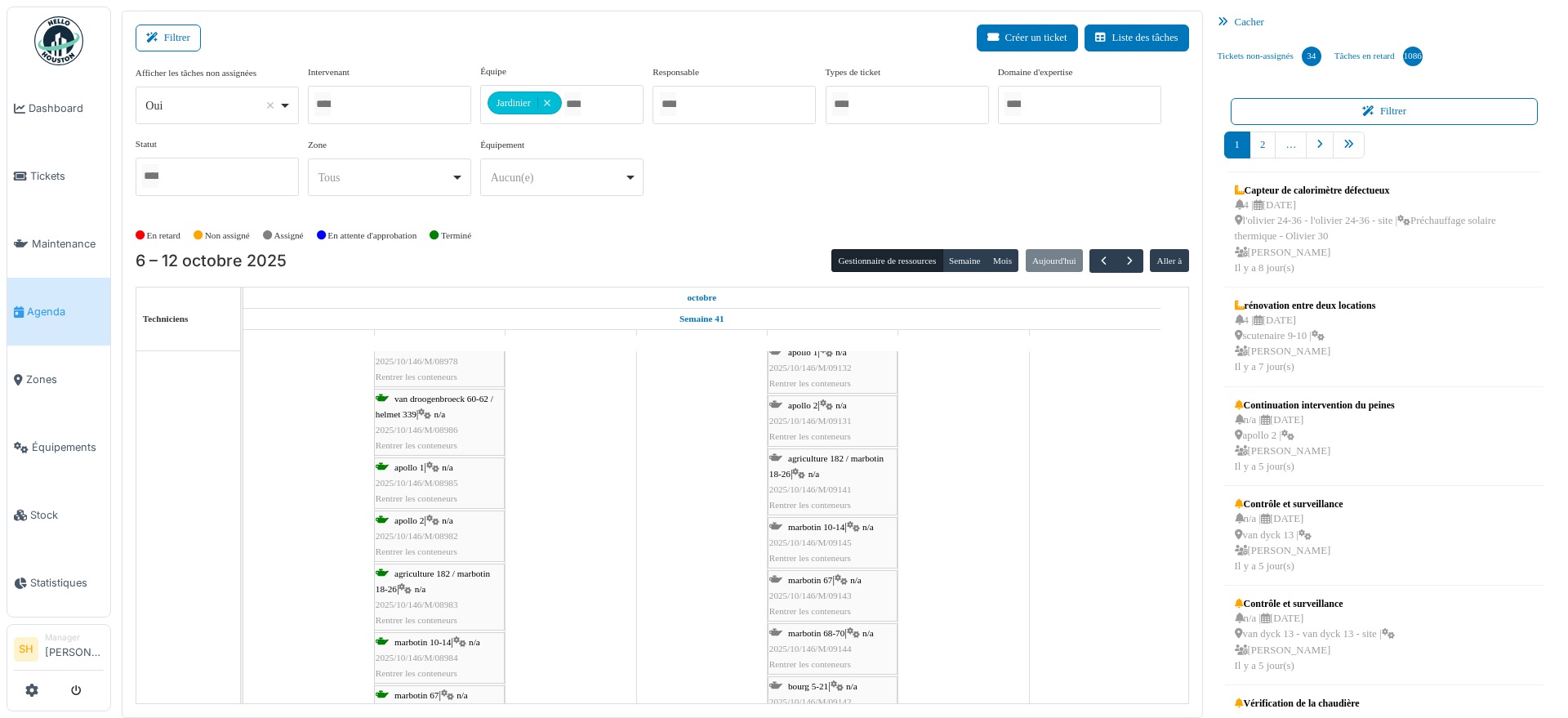
click at [811, 407] on span "apollo 2" at bounding box center [803, 405] width 30 height 10
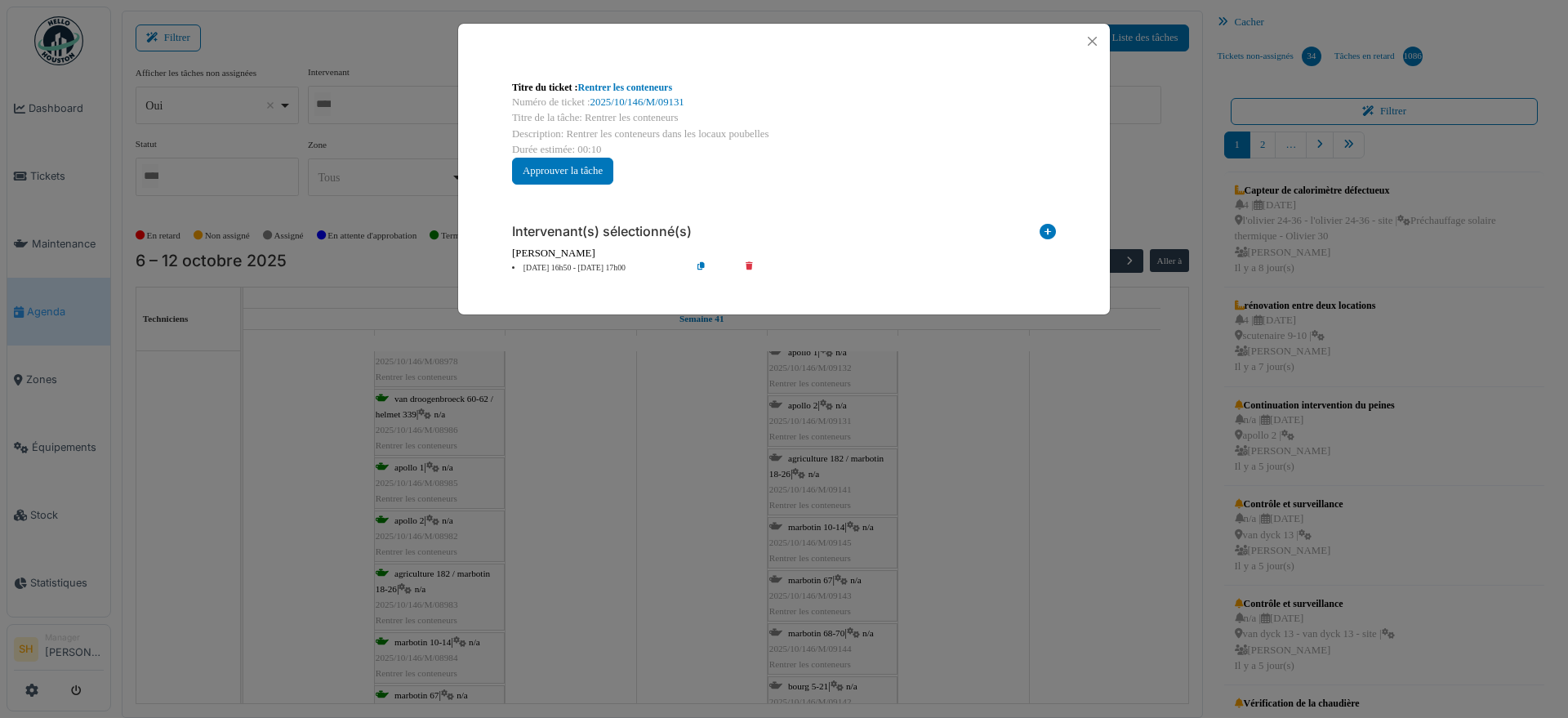
click at [962, 433] on div "Titre du ticket : Rentrer les conteneurs Numéro de ticket : 2025/10/146/M/09131…" at bounding box center [784, 359] width 1568 height 718
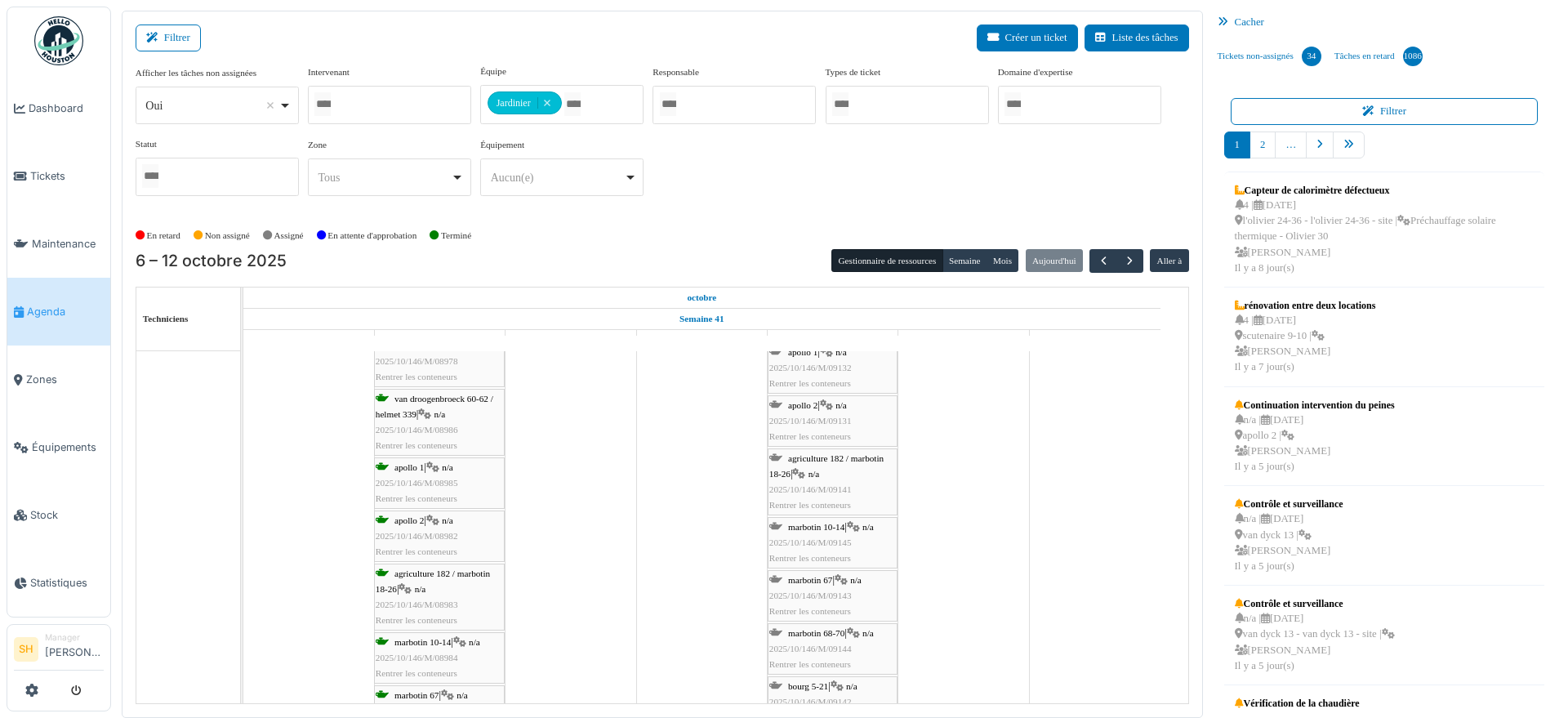
click at [832, 363] on span "2025/10/146/M/09132" at bounding box center [811, 367] width 83 height 10
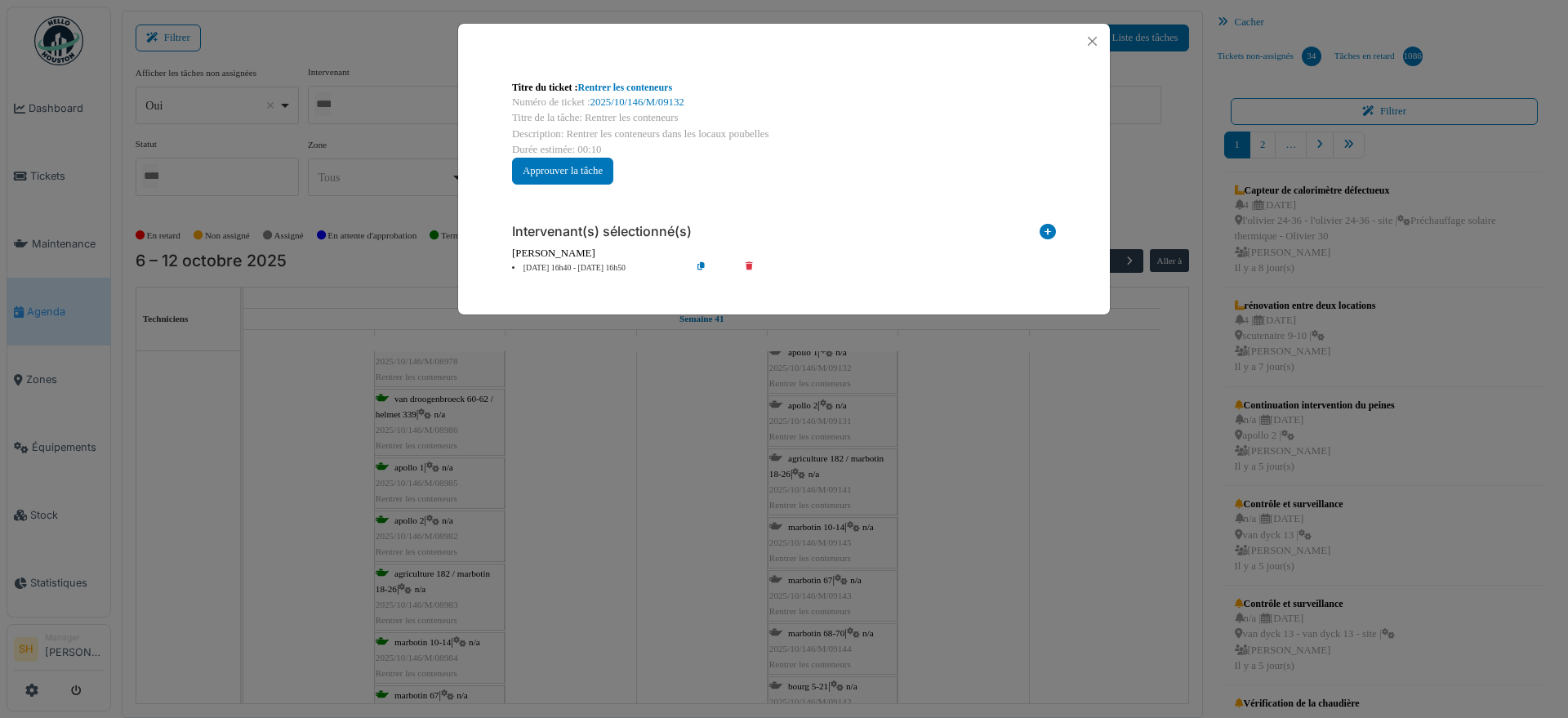
click at [943, 409] on div "Titre du ticket : Rentrer les conteneurs Numéro de ticket : 2025/10/146/M/09132…" at bounding box center [784, 359] width 1568 height 718
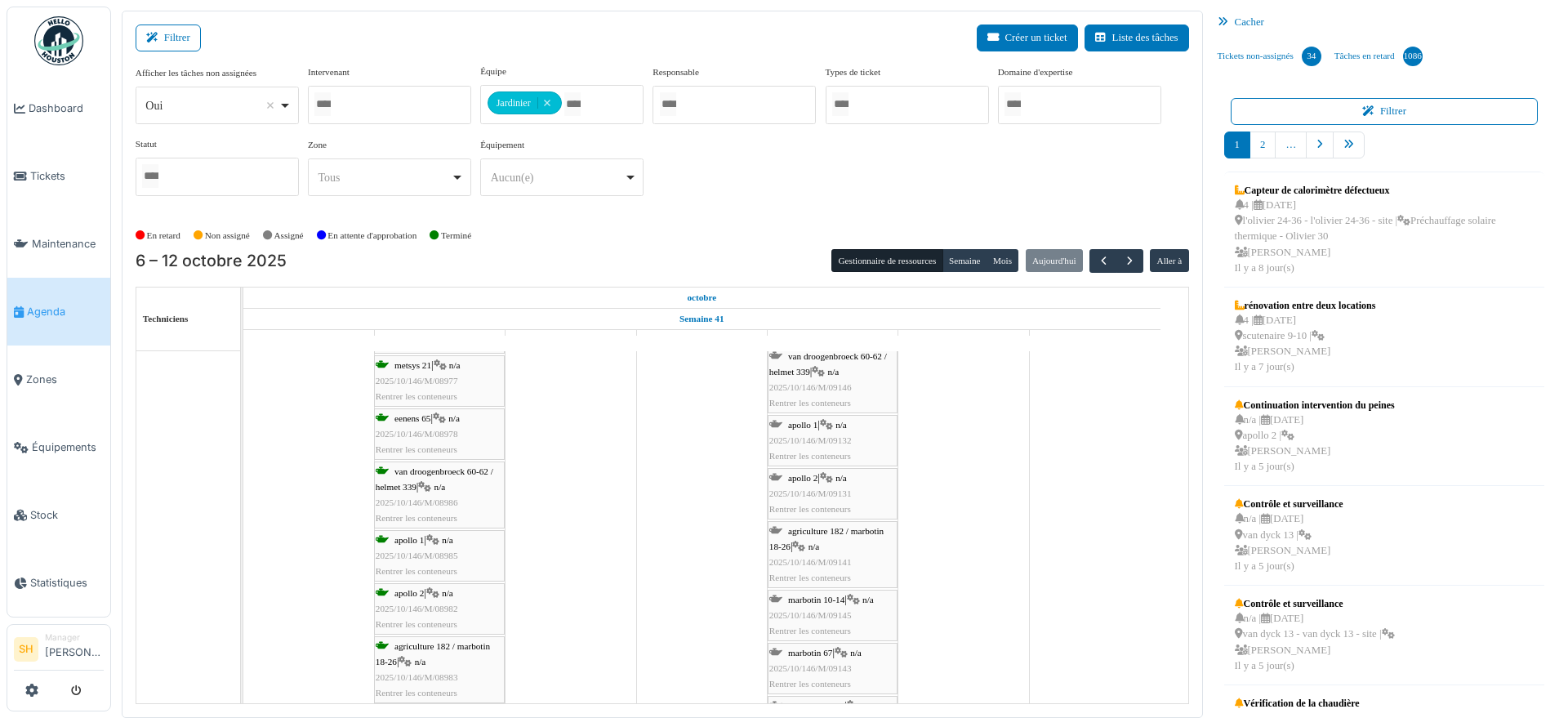
scroll to position [1124, 0]
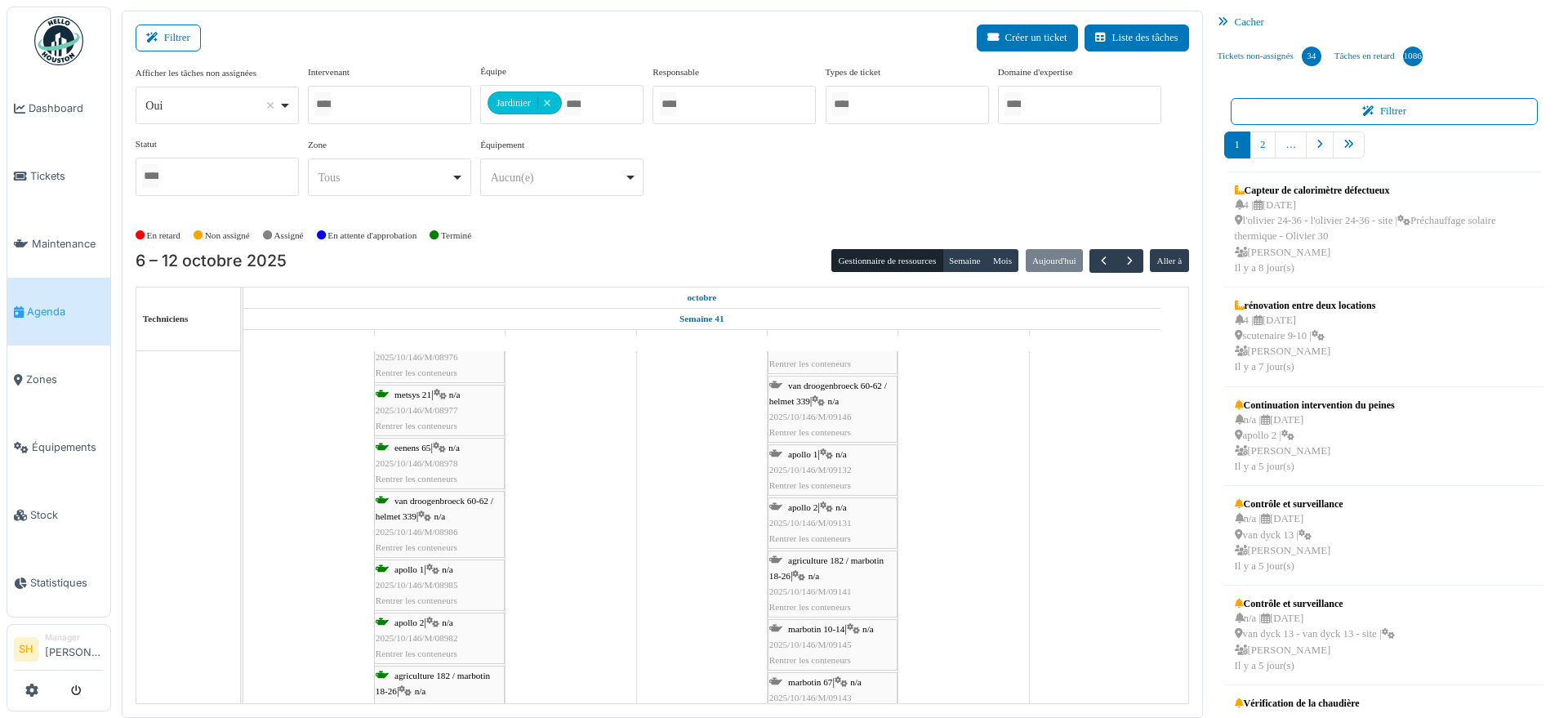
click at [830, 400] on div "van droogenbroeck 60-62 / helmet 339 | n/a 2025/10/146/M/09146 Rentrer les cont…" at bounding box center [832, 410] width 126 height 63
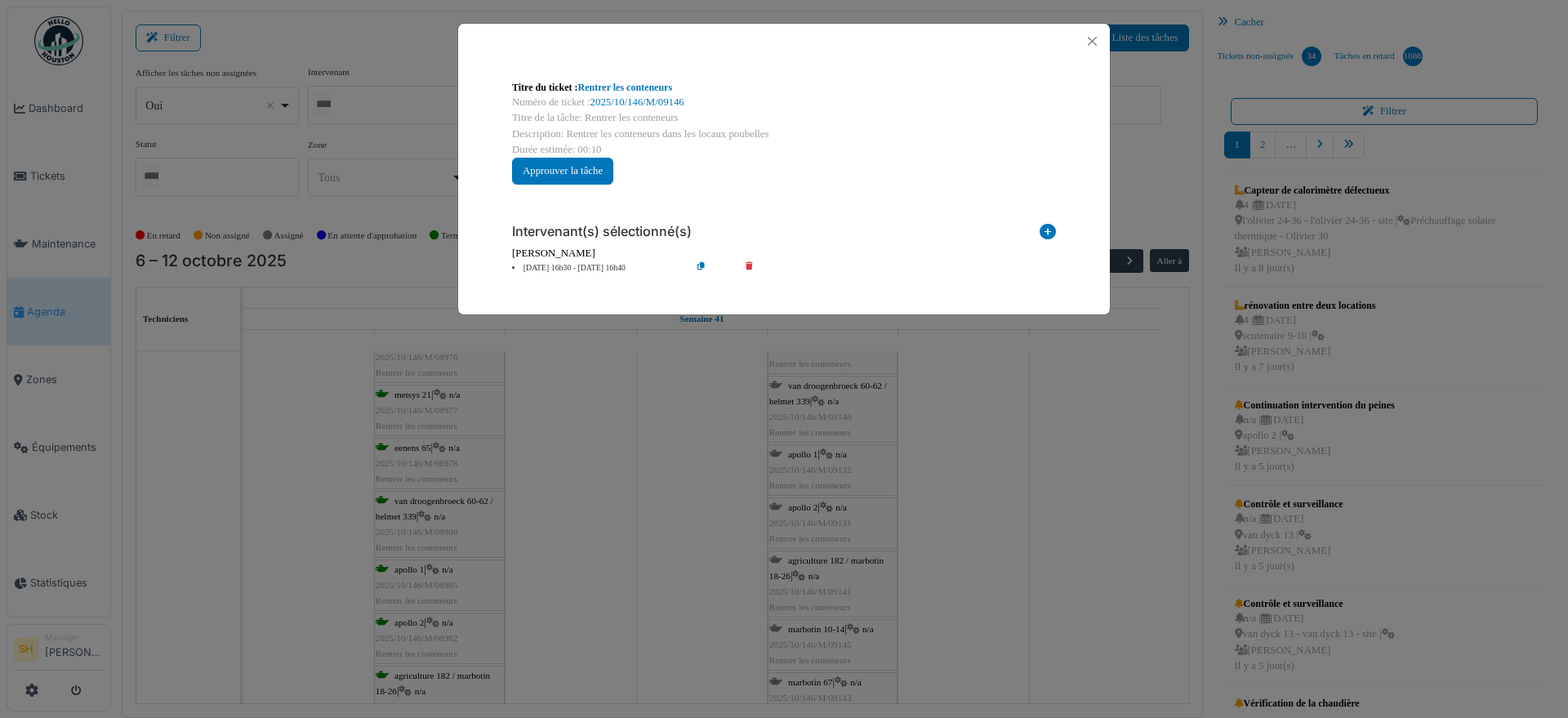
click at [906, 425] on div "Titre du ticket : Rentrer les conteneurs Numéro de ticket : 2025/10/146/M/09146…" at bounding box center [784, 359] width 1568 height 718
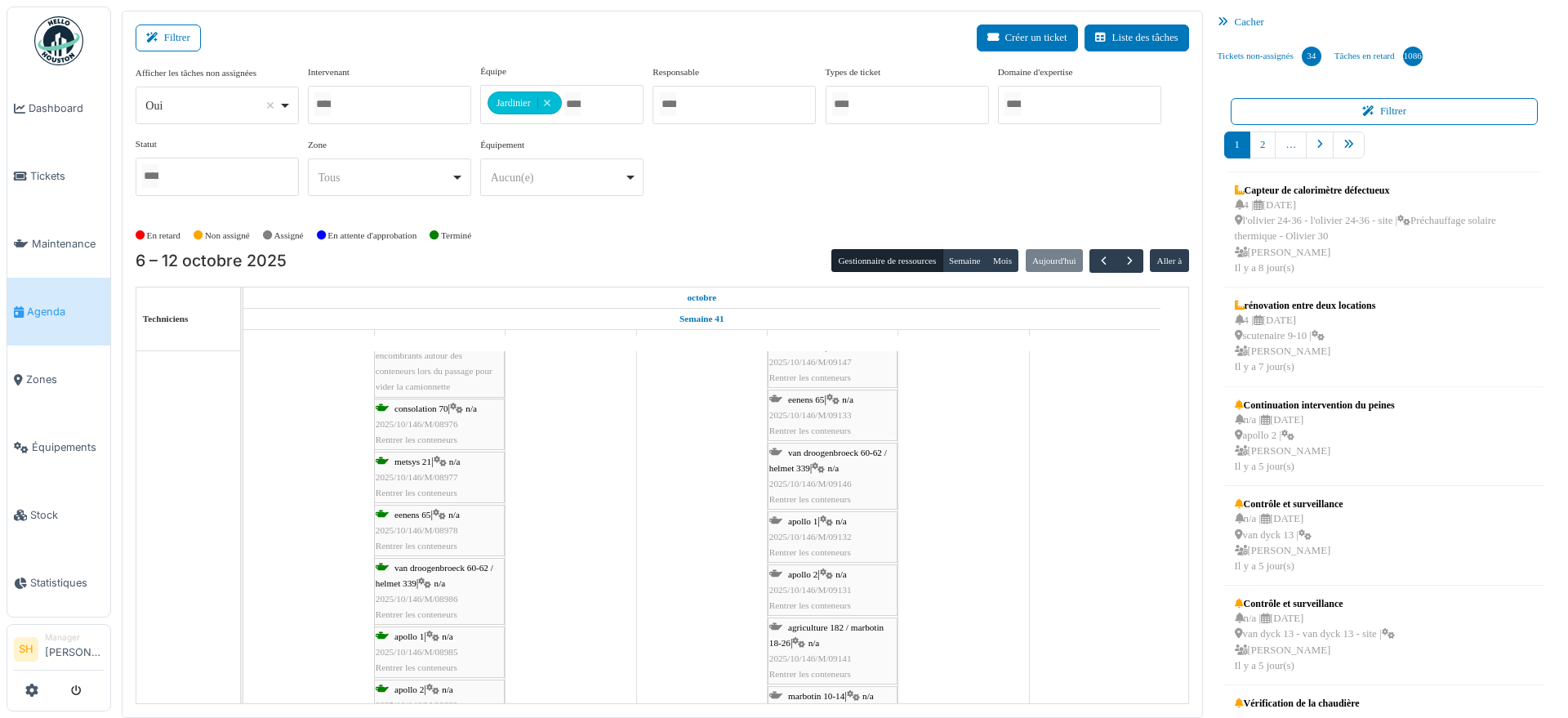
scroll to position [1021, 0]
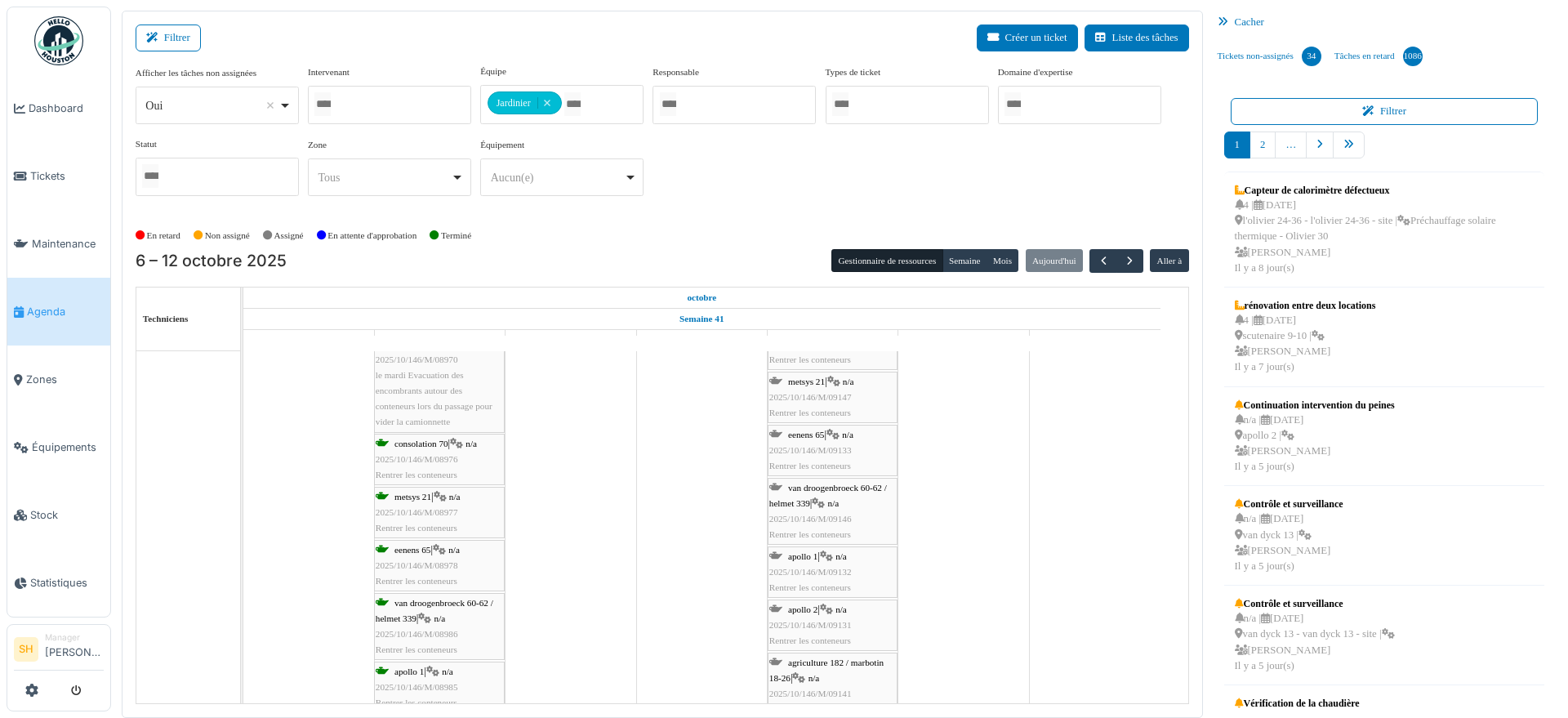
click at [854, 436] on span "n/a" at bounding box center [848, 434] width 12 height 10
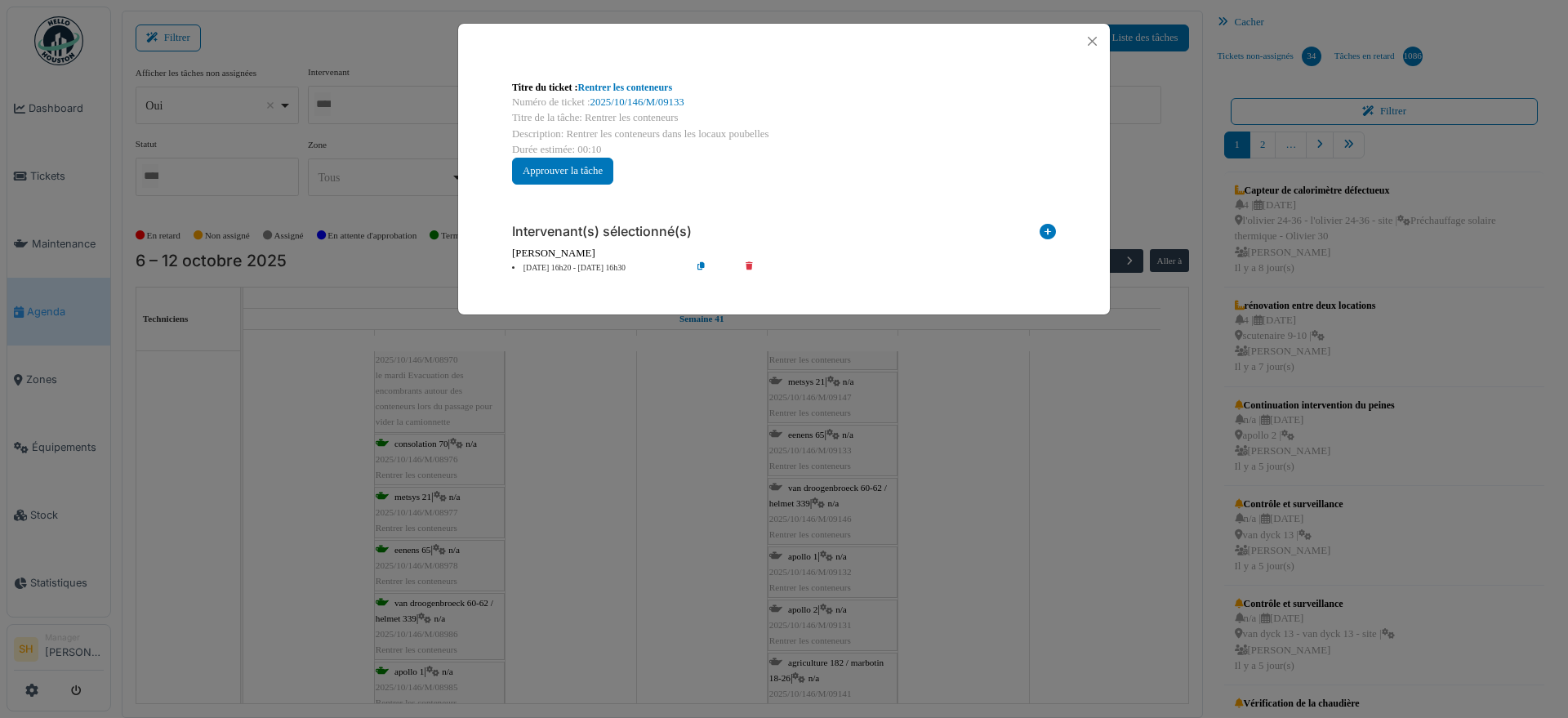
click at [987, 468] on div "Titre du ticket : Rentrer les conteneurs Numéro de ticket : 2025/10/146/M/09133…" at bounding box center [784, 359] width 1568 height 718
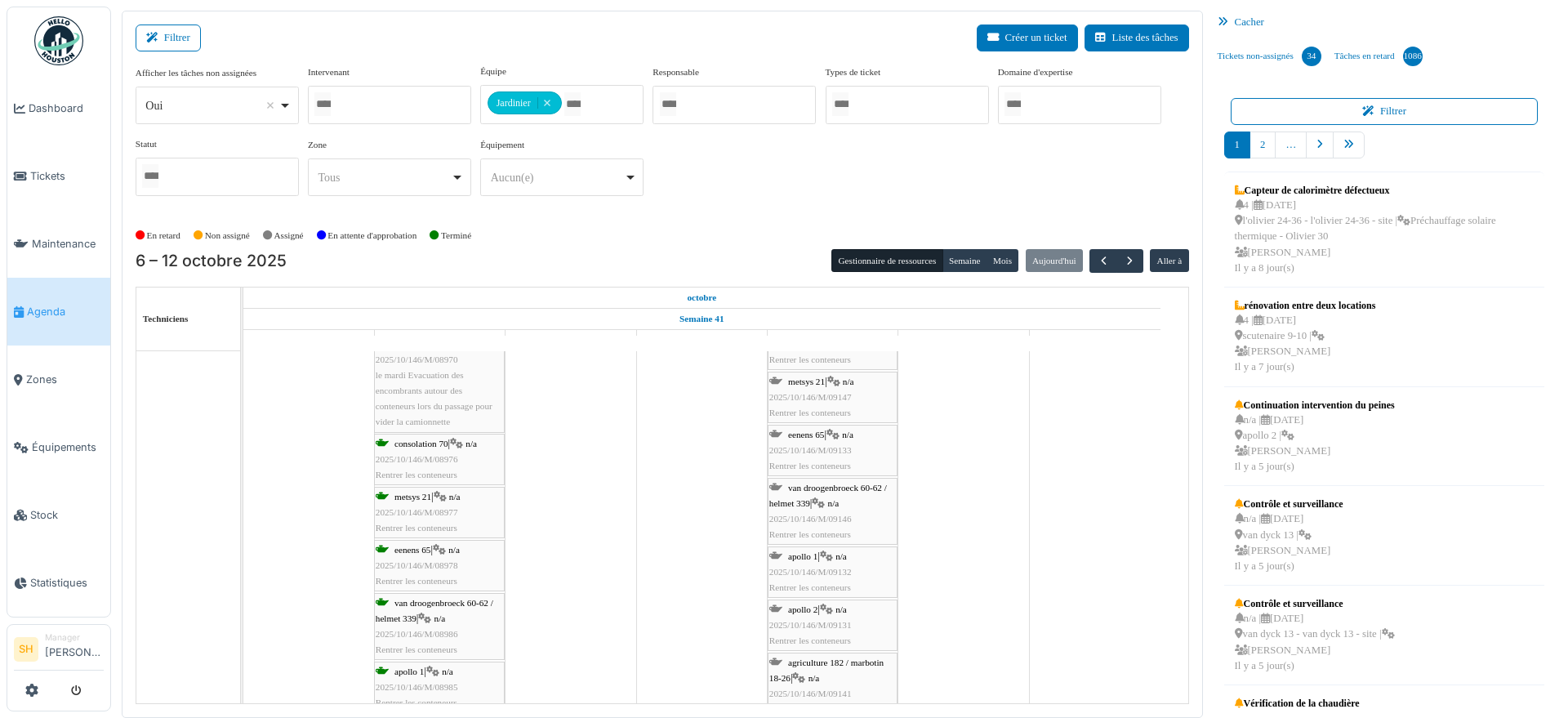
click at [830, 385] on div "metsys 21 | n/a 2025/10/146/M/09147 Rentrer les conteneurs" at bounding box center [832, 398] width 126 height 48
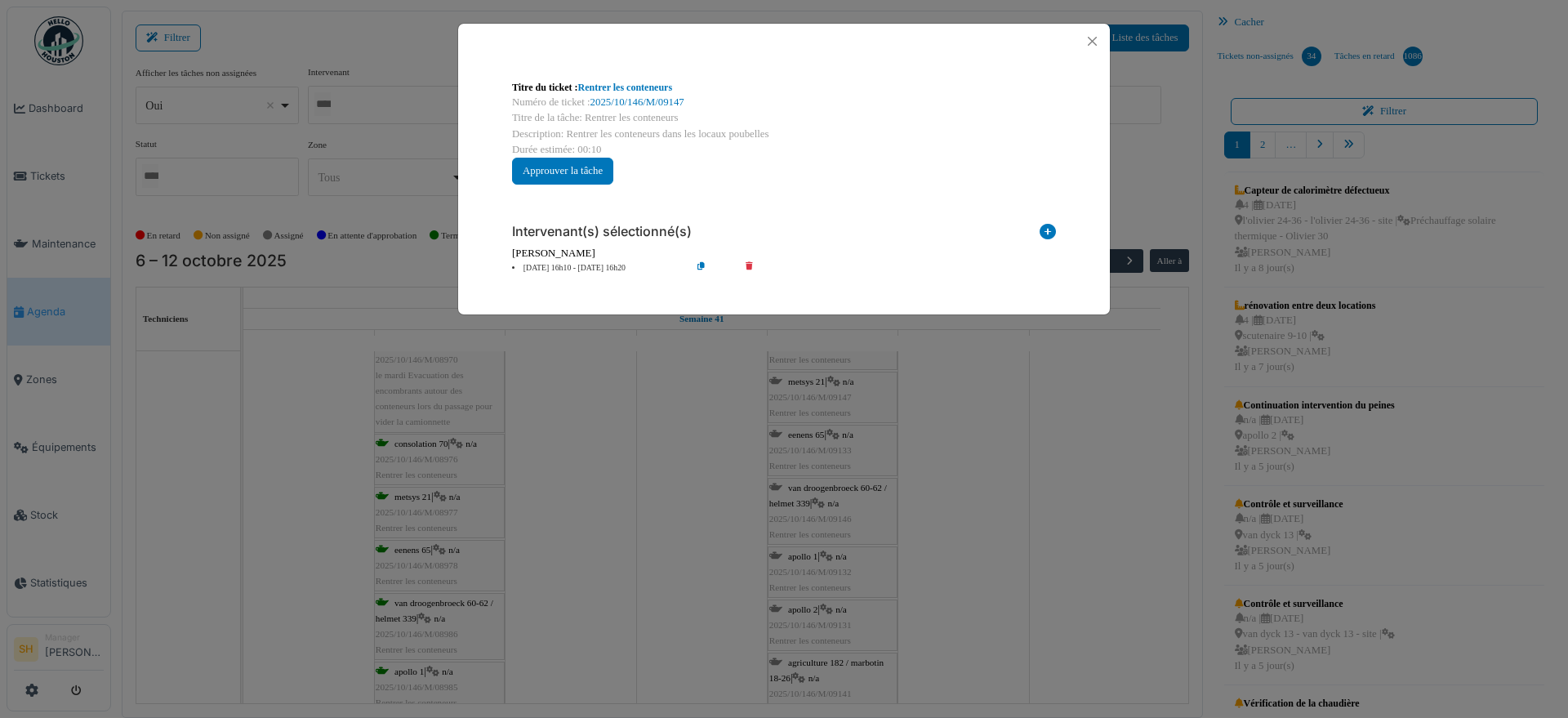
click at [979, 440] on div "Titre du ticket : Rentrer les conteneurs Numéro de ticket : 2025/10/146/M/09147…" at bounding box center [784, 359] width 1568 height 718
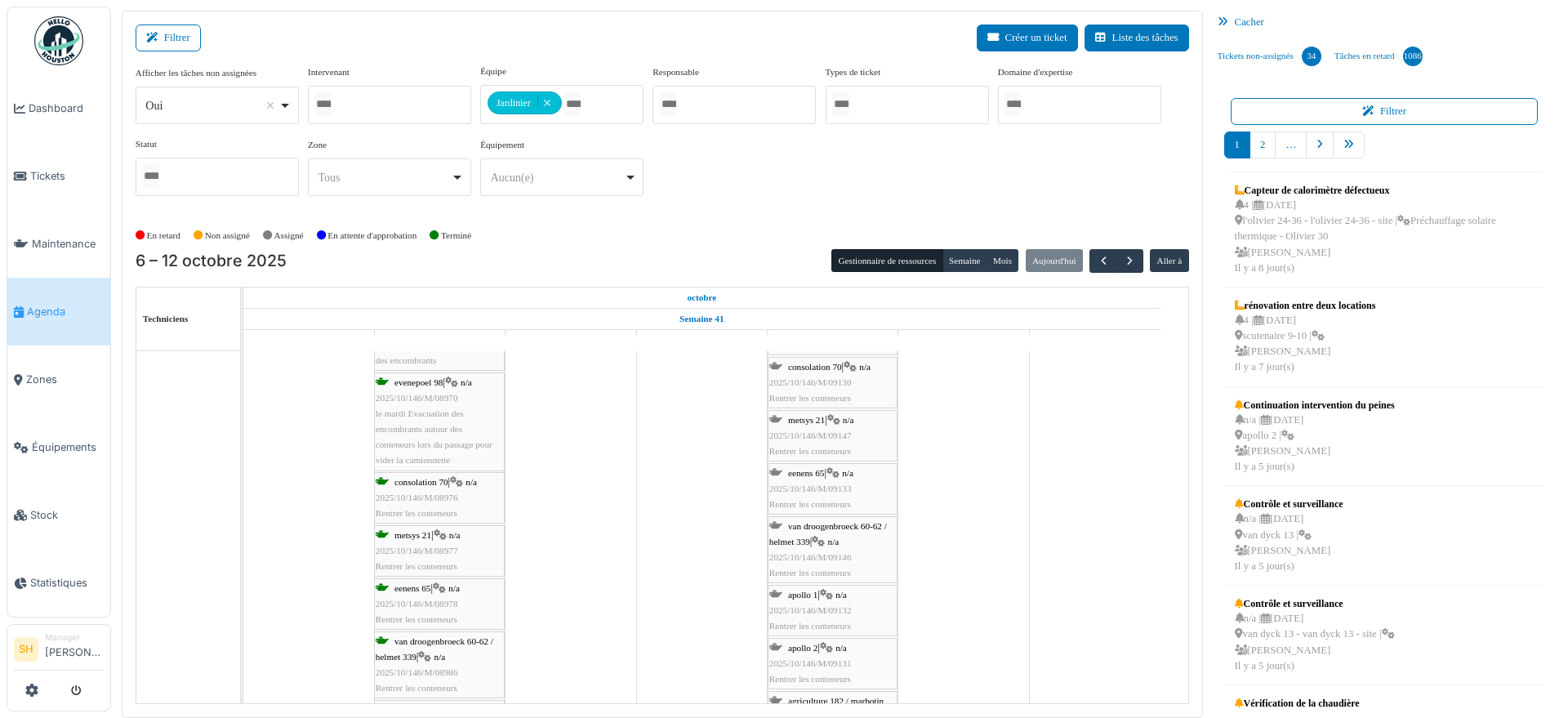
scroll to position [919, 0]
click at [831, 434] on div "consolation 70 | n/a 2025/10/146/M/09130 Rentrer les conteneurs" at bounding box center [832, 447] width 126 height 48
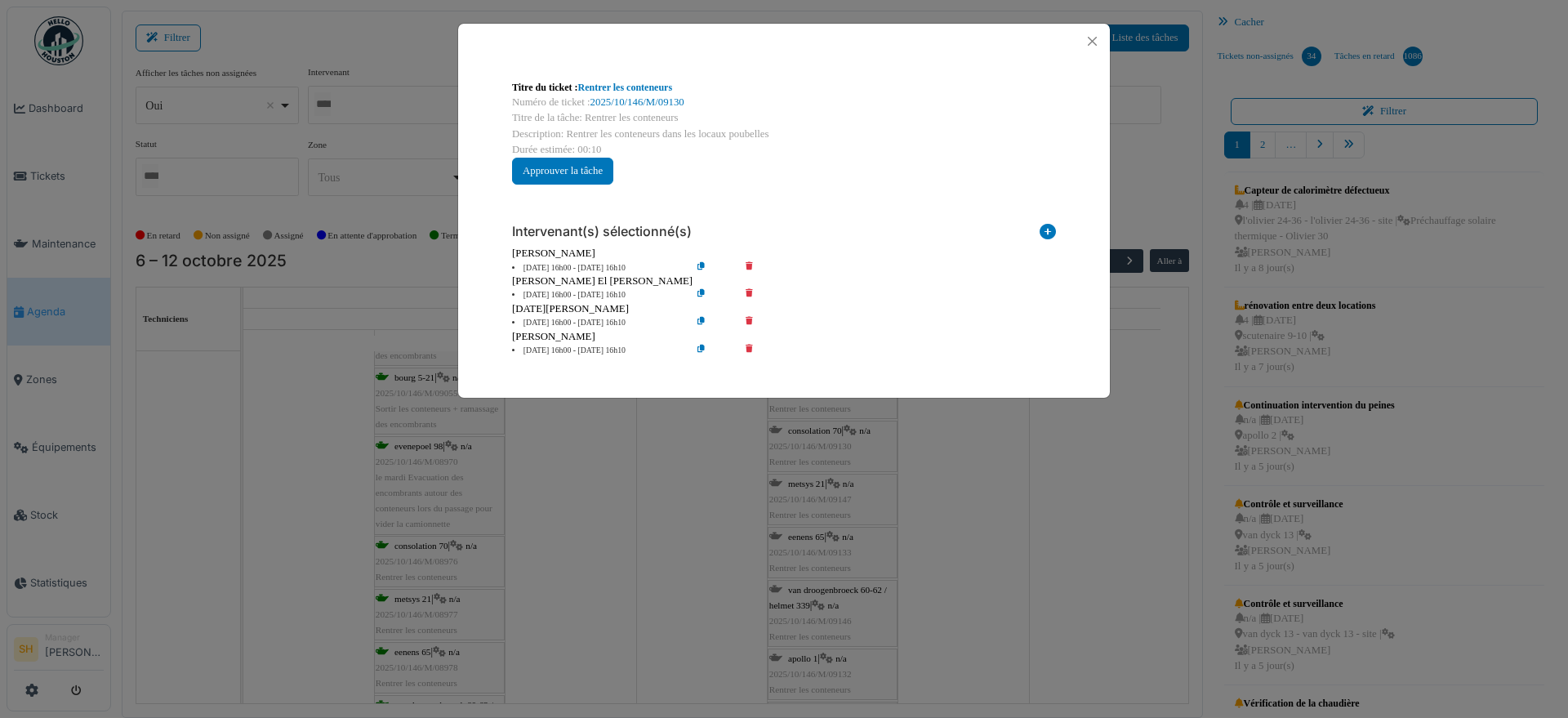
click at [745, 292] on icon at bounding box center [761, 295] width 47 height 13
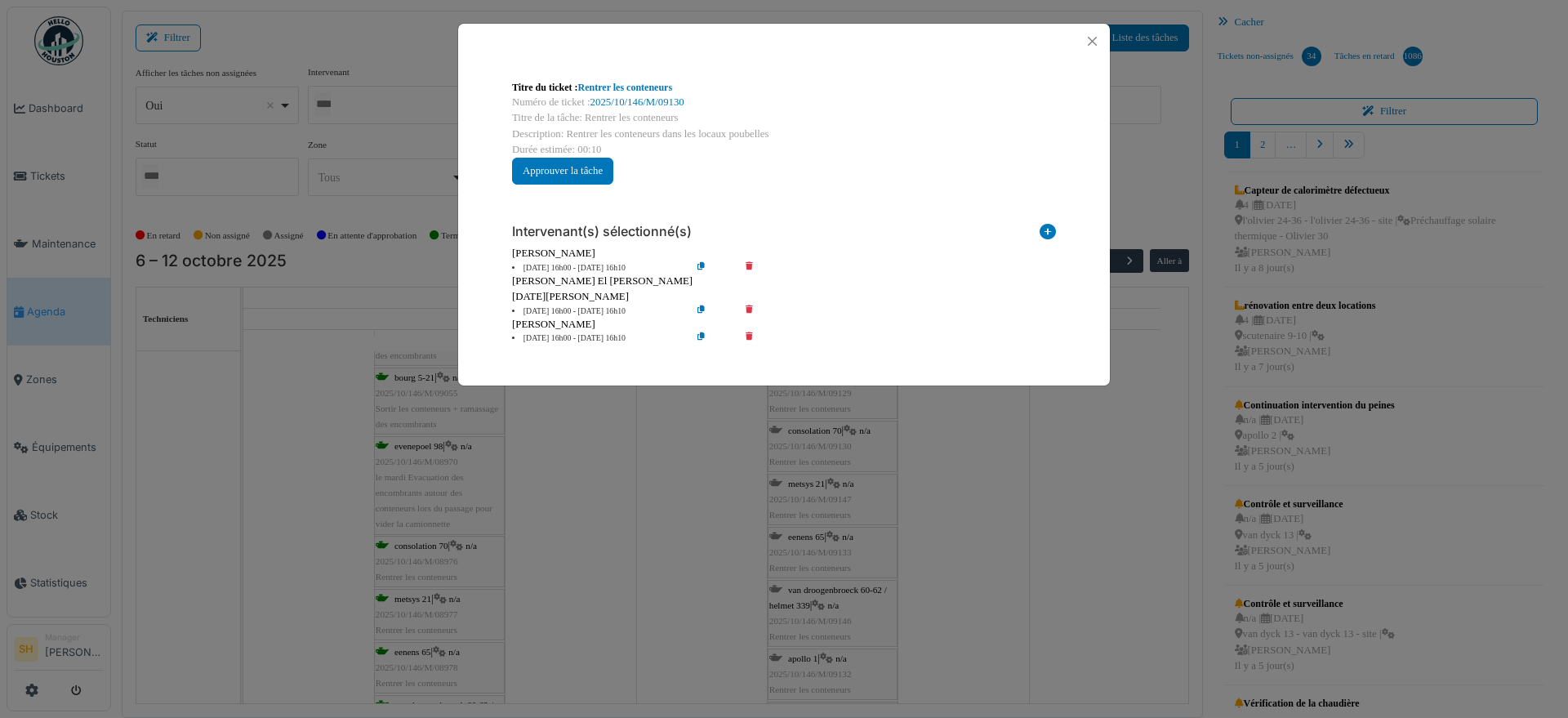
click at [748, 302] on div "Ramazan Eryoruk" at bounding box center [784, 296] width 544 height 15
click at [749, 311] on icon at bounding box center [761, 312] width 47 height 13
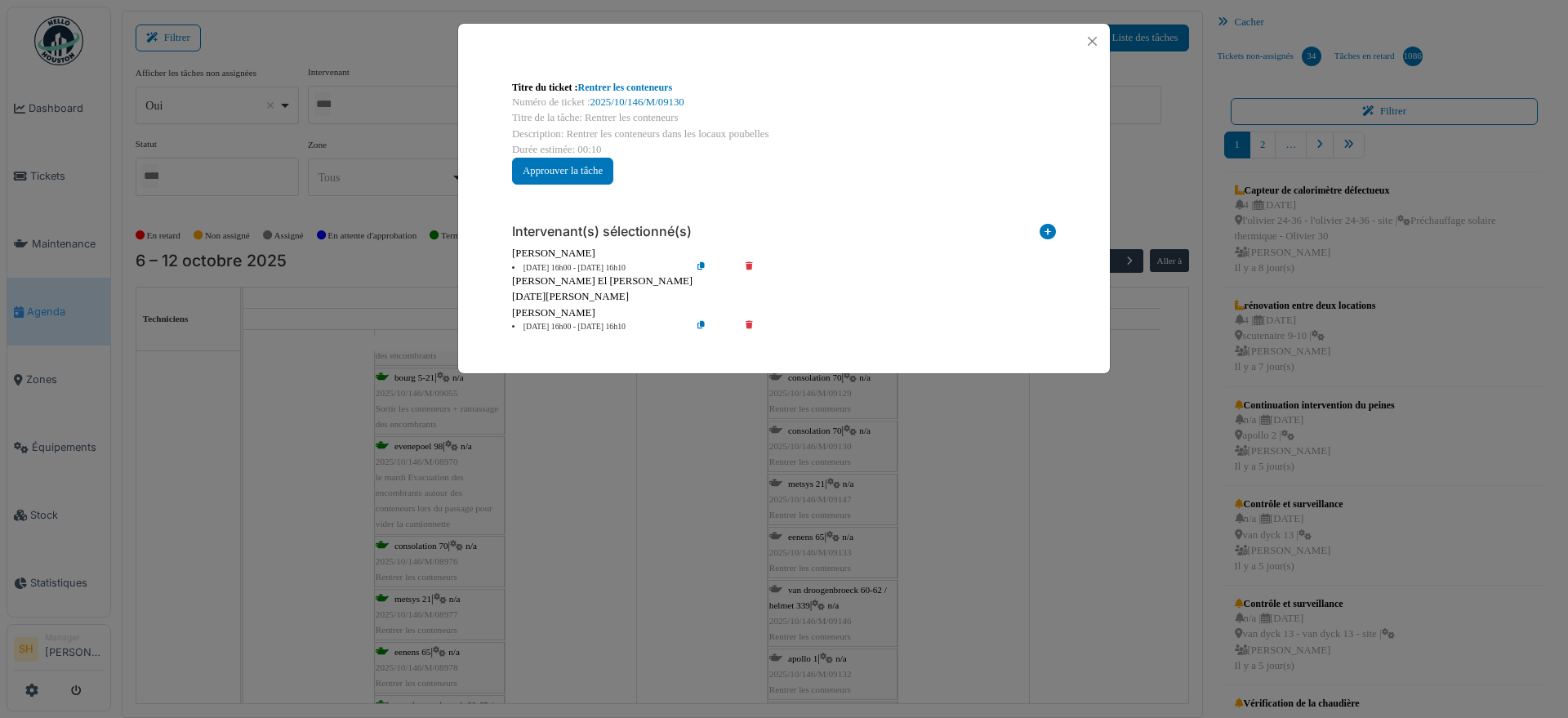
click at [748, 323] on icon at bounding box center [761, 328] width 47 height 13
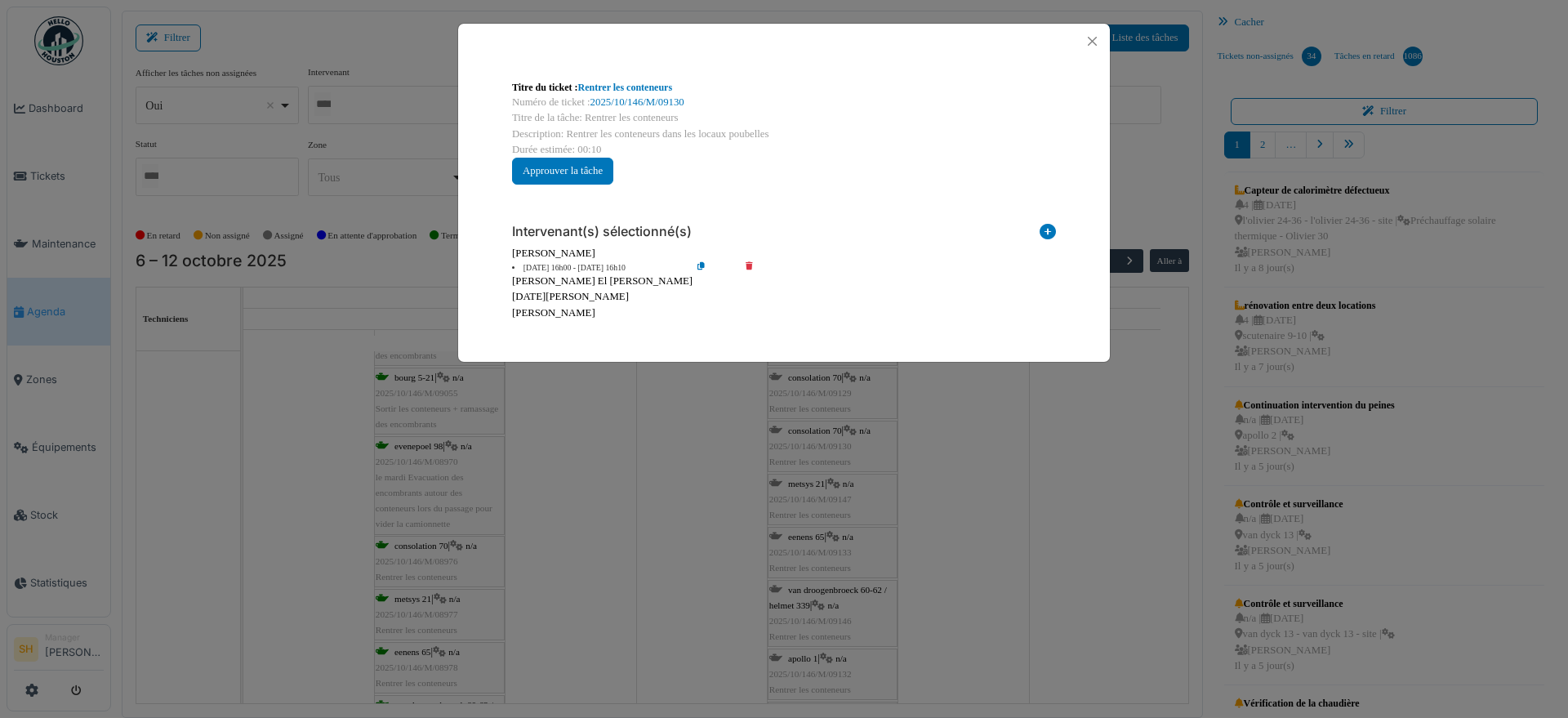
click at [1047, 461] on div "Titre du ticket : Rentrer les conteneurs Numéro de ticket : 2025/10/146/M/09130…" at bounding box center [784, 359] width 1568 height 718
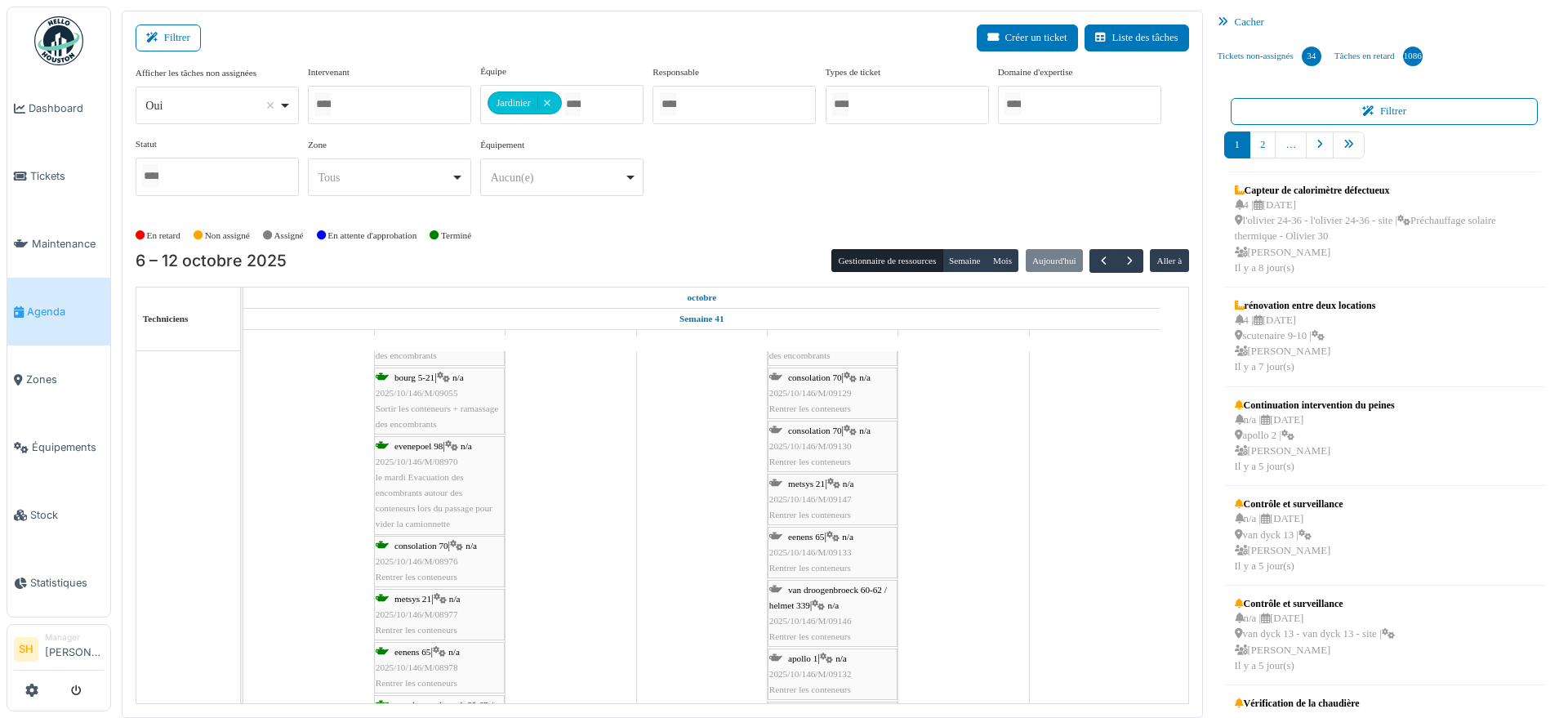
click at [817, 379] on span "consolation 70" at bounding box center [815, 377] width 54 height 10
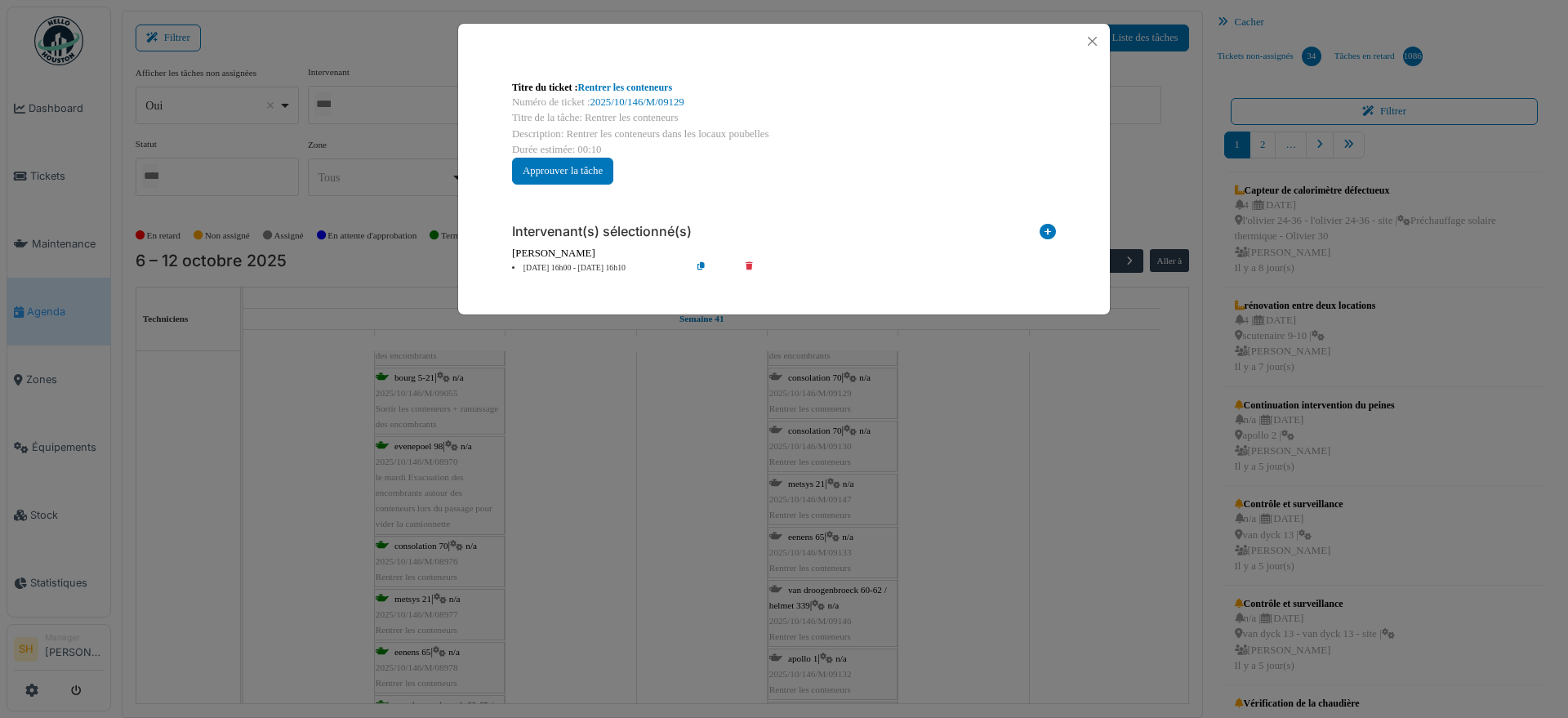
click at [929, 402] on div "Titre du ticket : Rentrer les conteneurs Numéro de ticket : 2025/10/146/M/09129…" at bounding box center [784, 359] width 1568 height 718
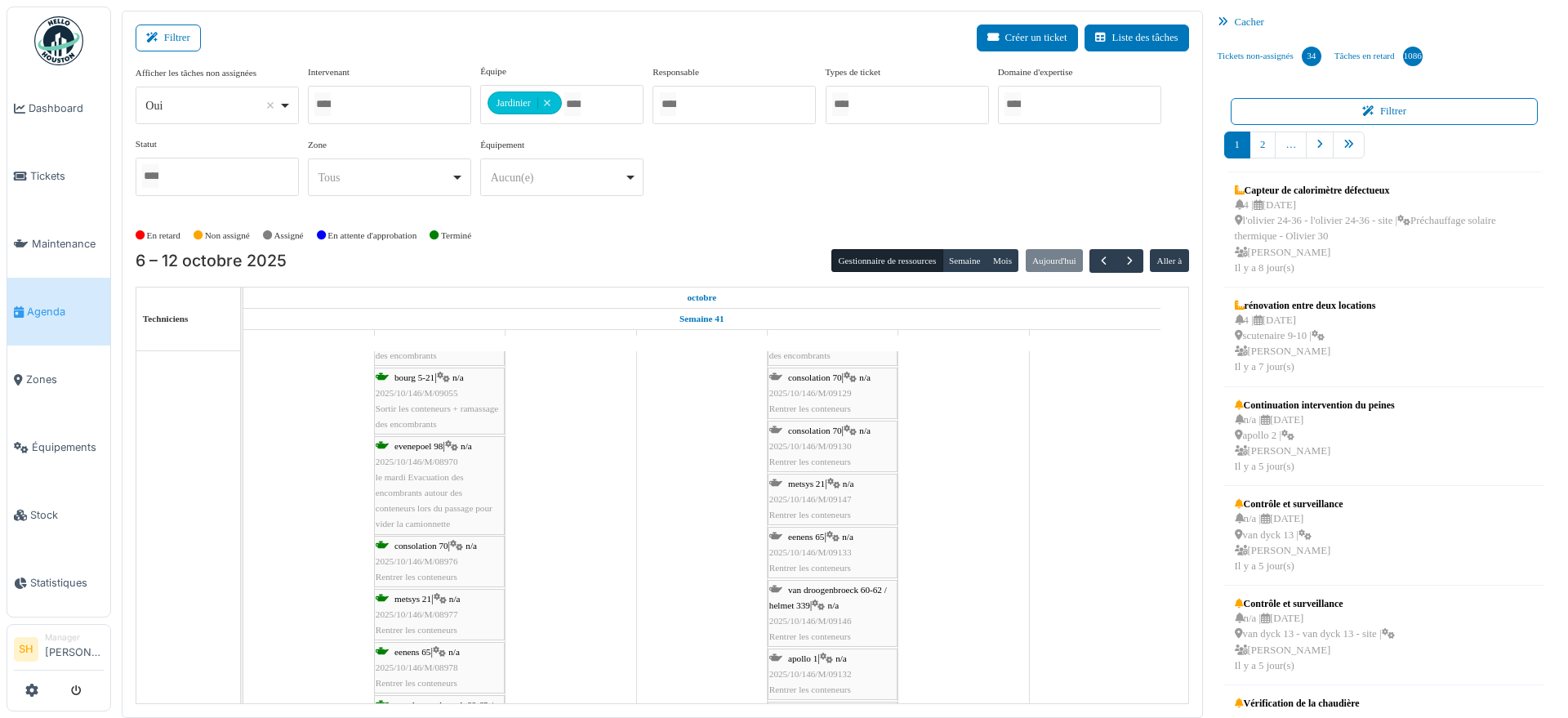
click at [847, 424] on div "consolation 70 | n/a 2025/10/146/M/09130 Rentrer les conteneurs" at bounding box center [832, 447] width 126 height 48
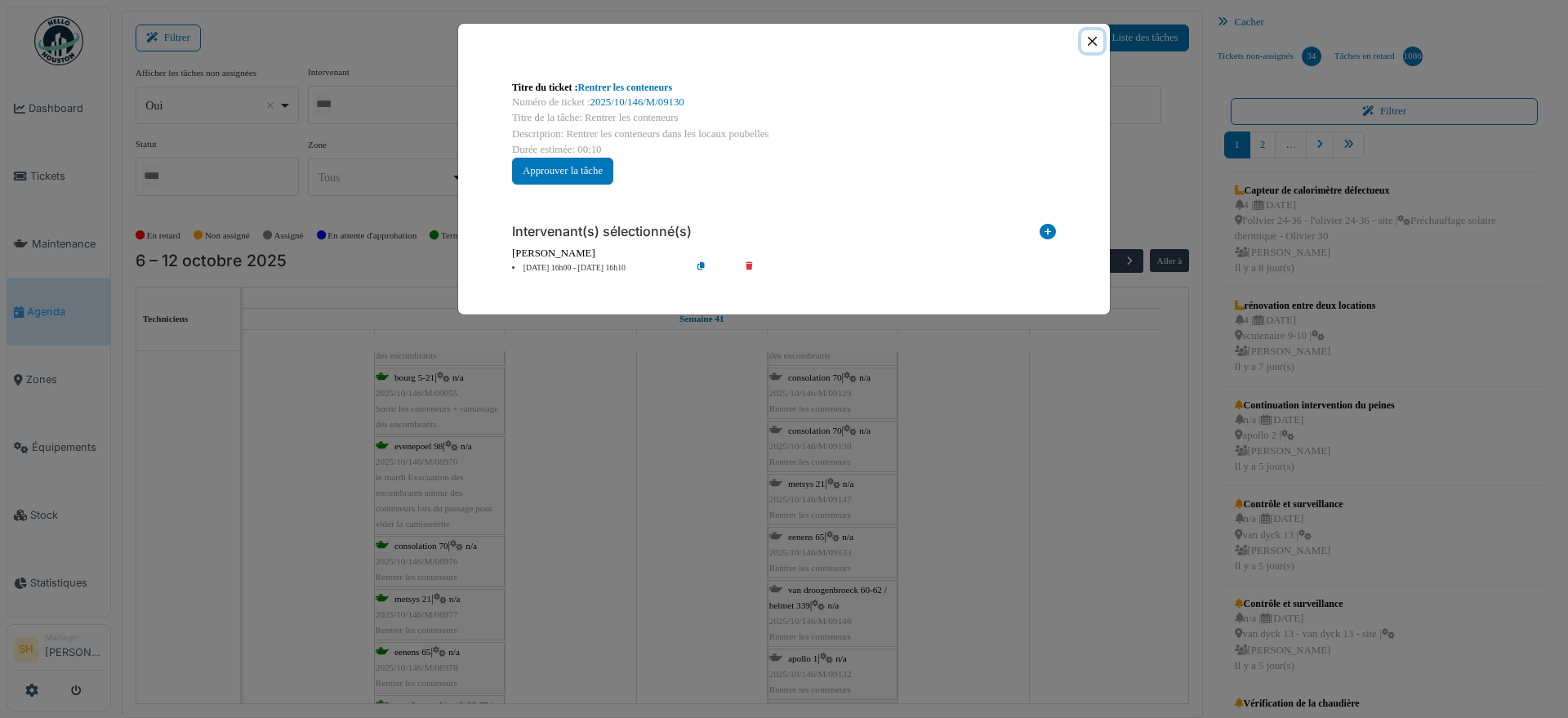
click at [1093, 43] on button "Close" at bounding box center [1093, 41] width 22 height 22
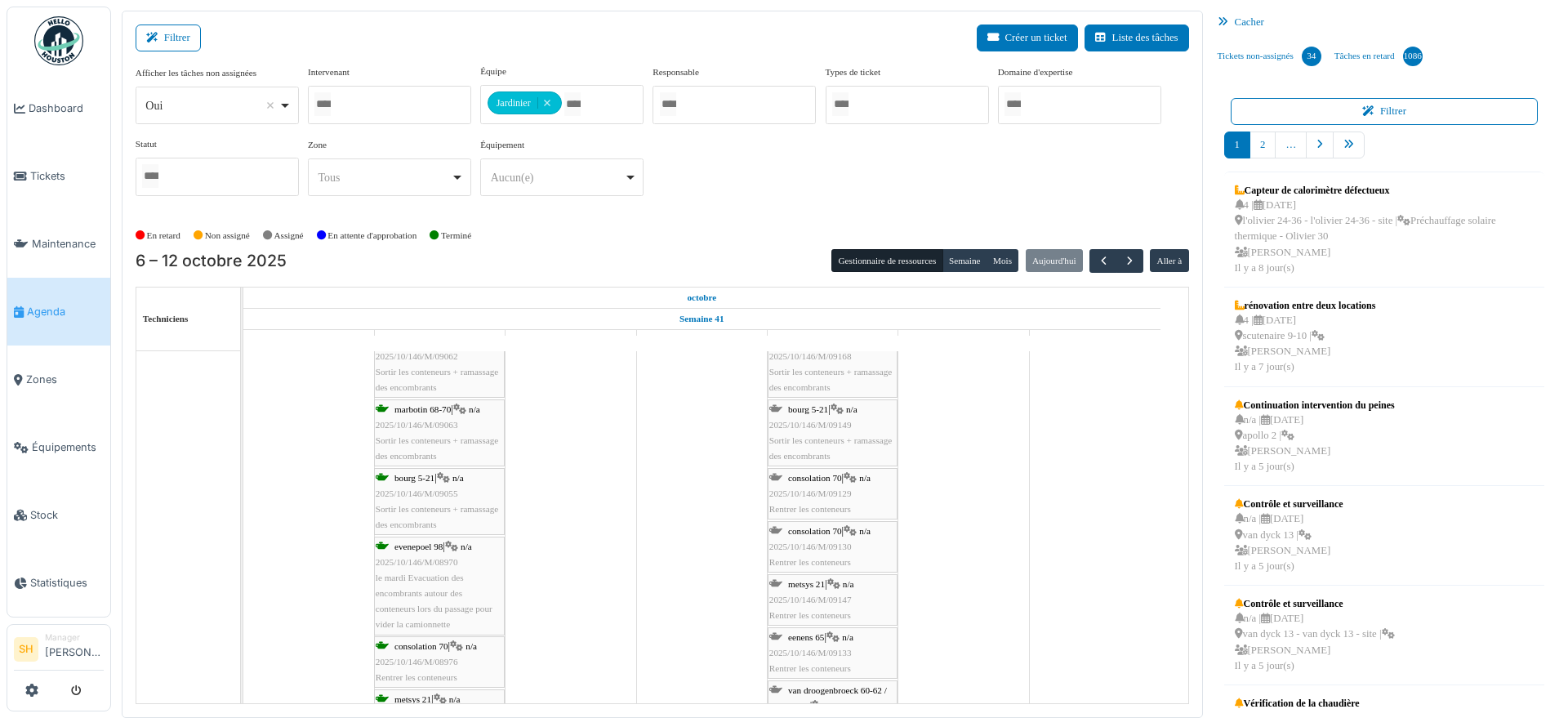
scroll to position [1079, 0]
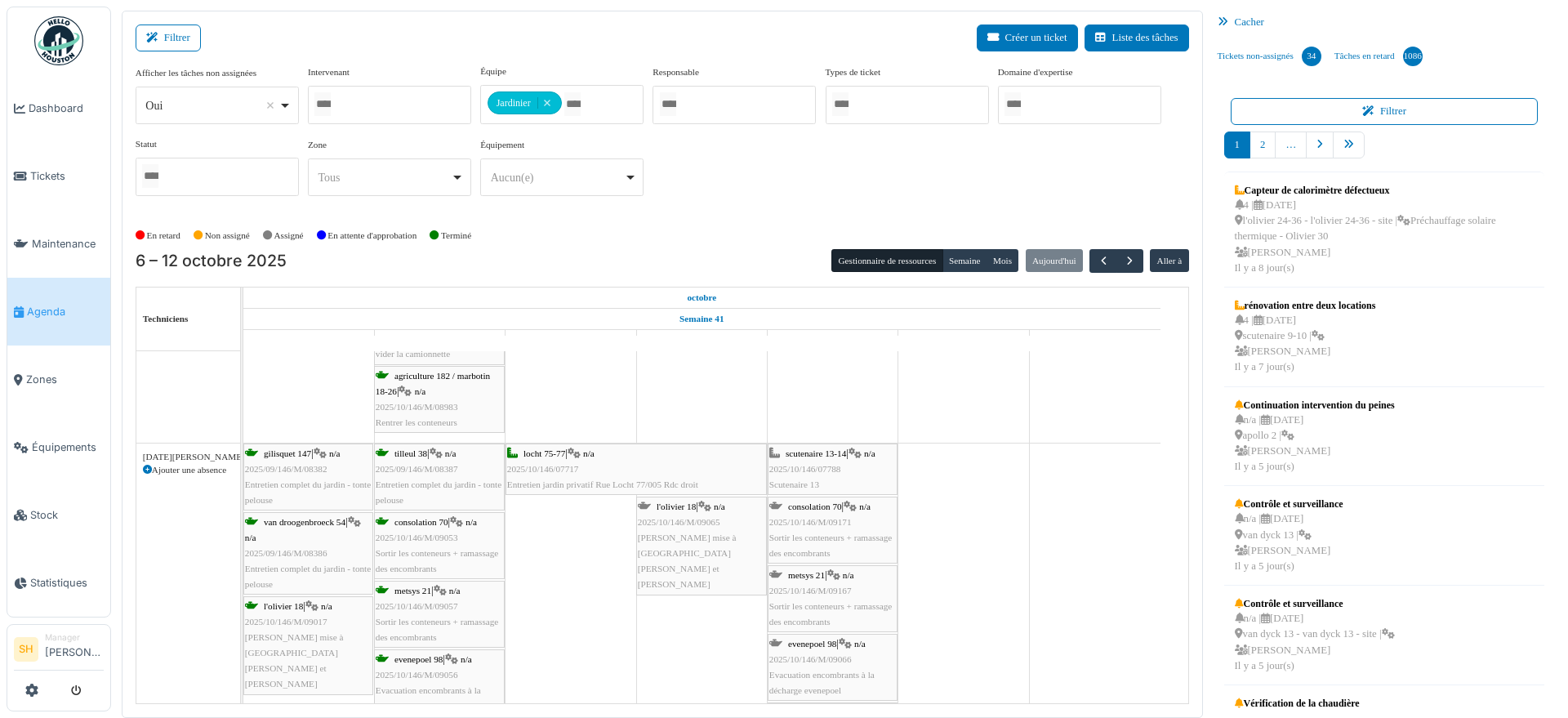
click at [146, 468] on icon at bounding box center [147, 470] width 9 height 9
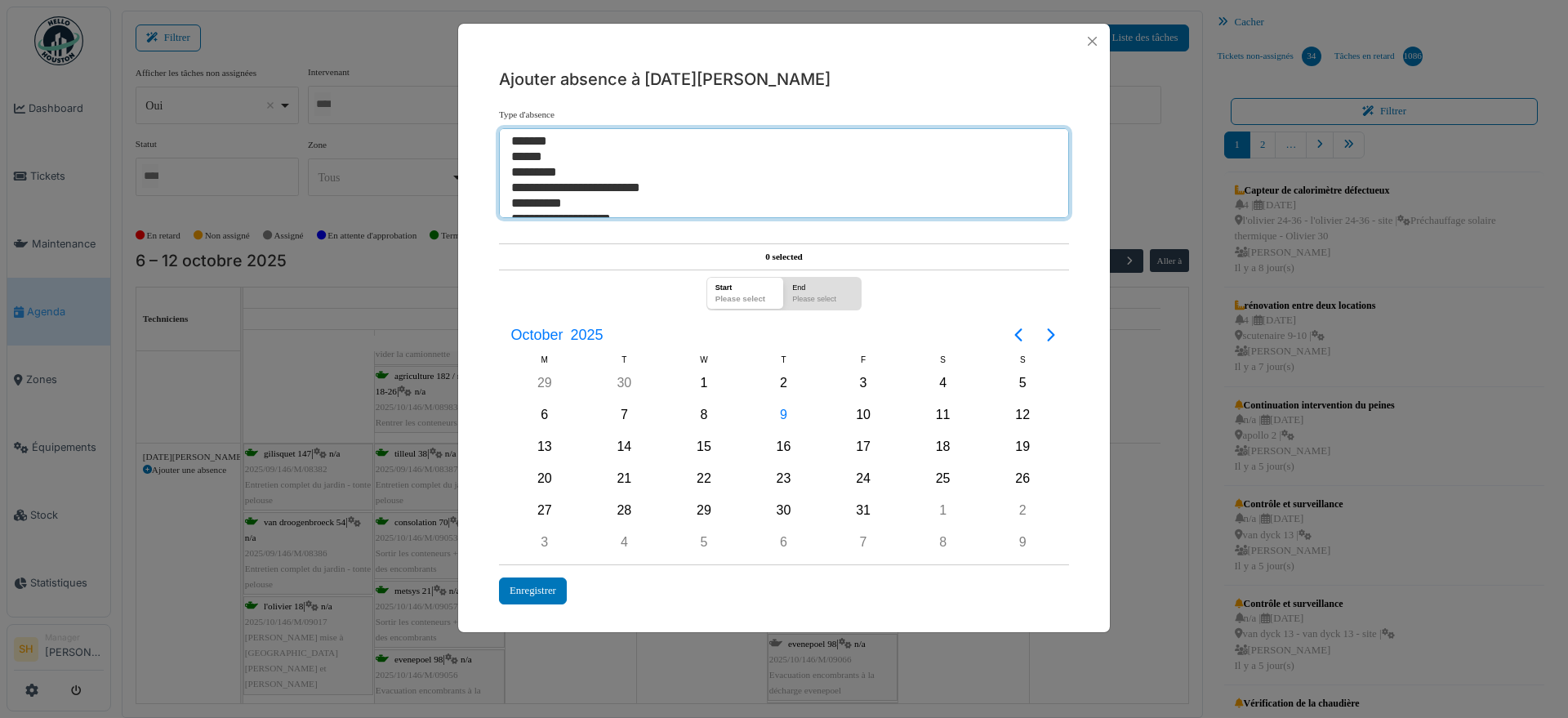
select select "**"
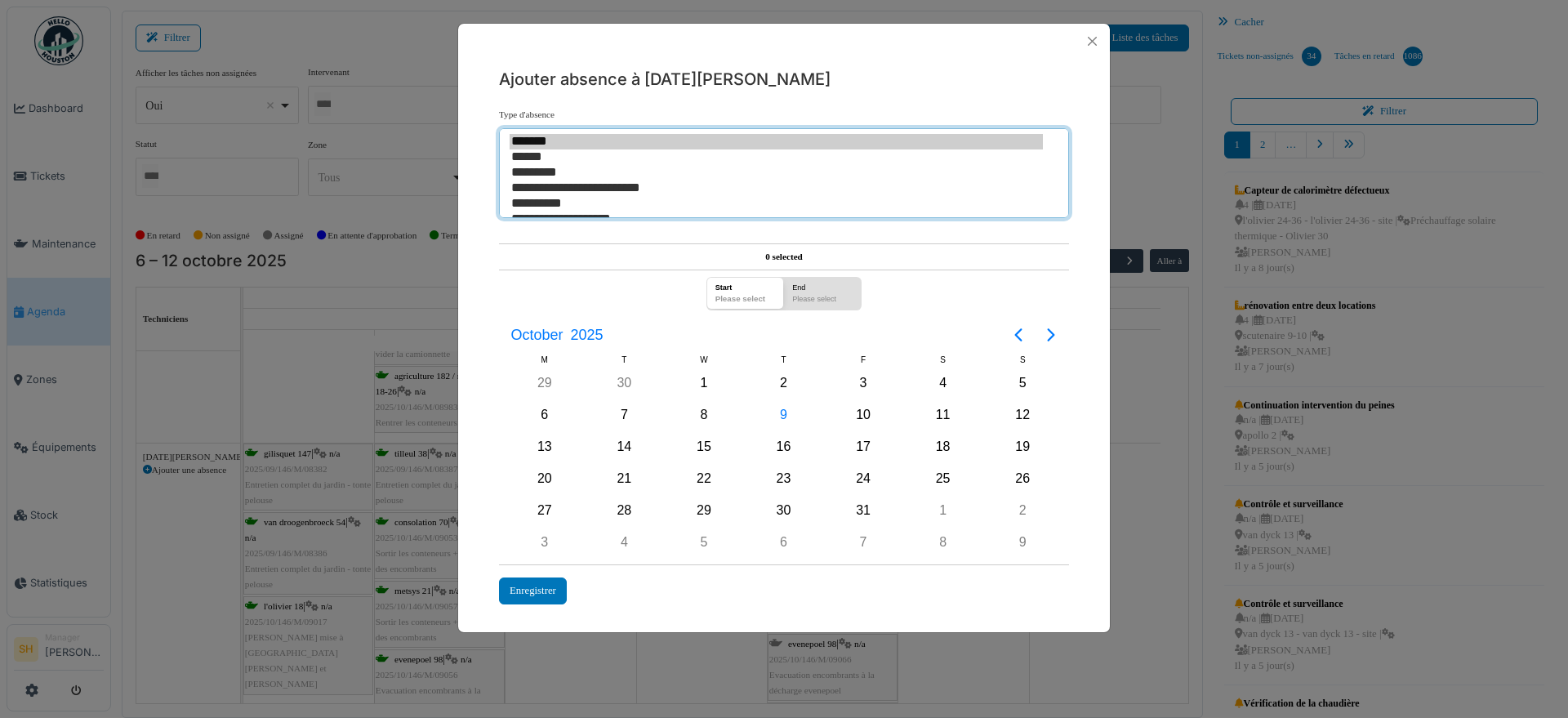
click at [543, 156] on option "******" at bounding box center [776, 157] width 534 height 15
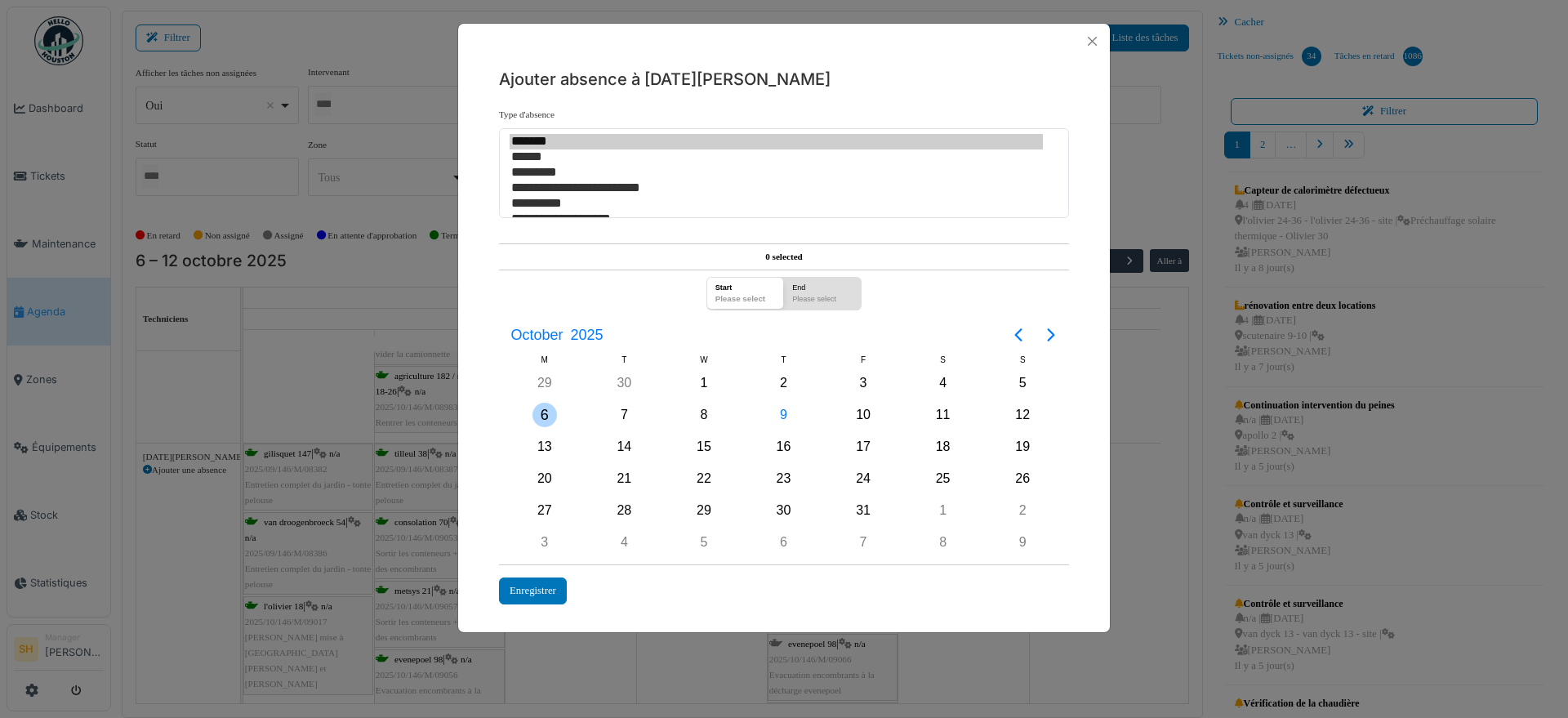
click at [544, 410] on div "6" at bounding box center [544, 415] width 24 height 24
drag, startPoint x: 621, startPoint y: 407, endPoint x: 684, endPoint y: 416, distance: 63.6
click at [624, 408] on div "7" at bounding box center [623, 415] width 24 height 24
click at [695, 416] on div "8" at bounding box center [703, 415] width 24 height 24
click at [763, 414] on div "9" at bounding box center [784, 415] width 80 height 31
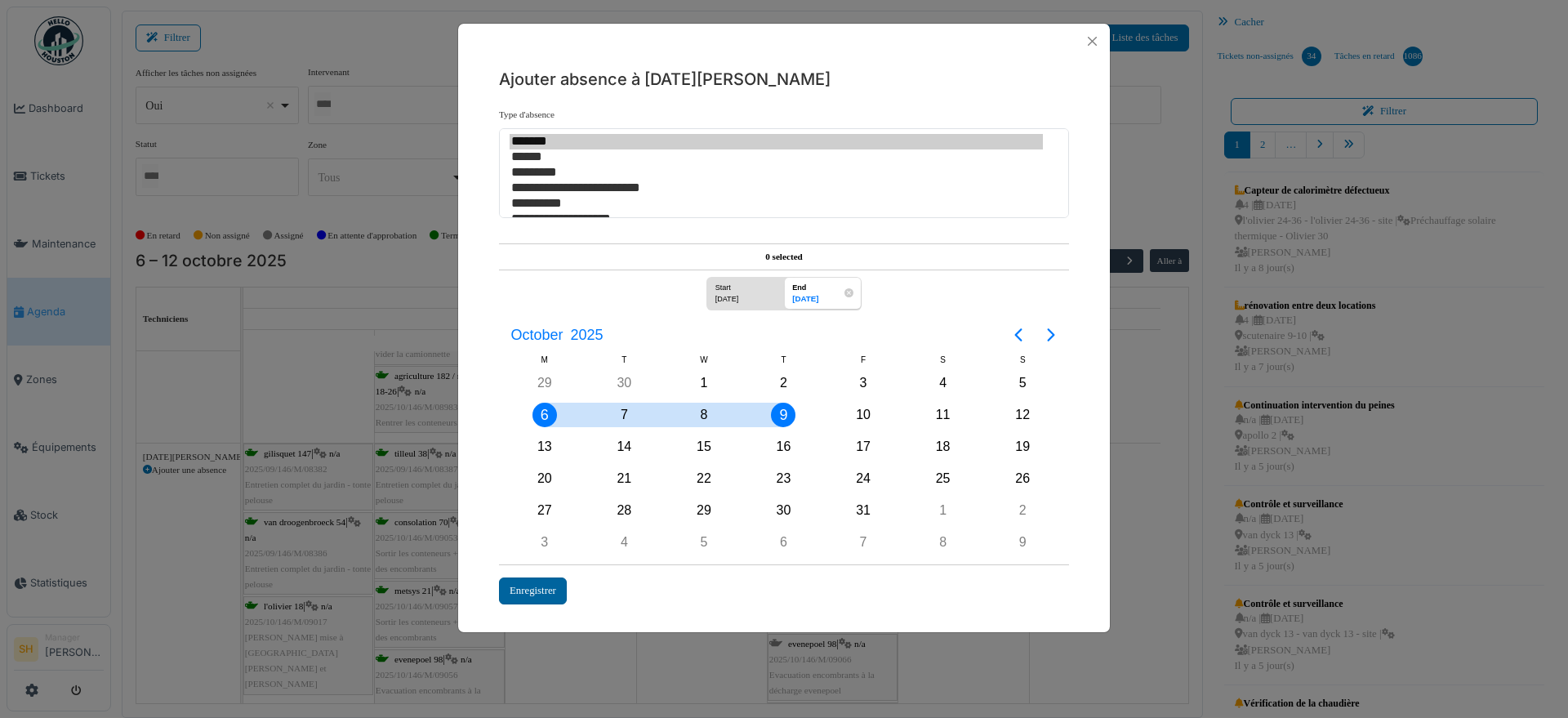
click at [536, 592] on div "Enregistrer" at bounding box center [533, 591] width 68 height 27
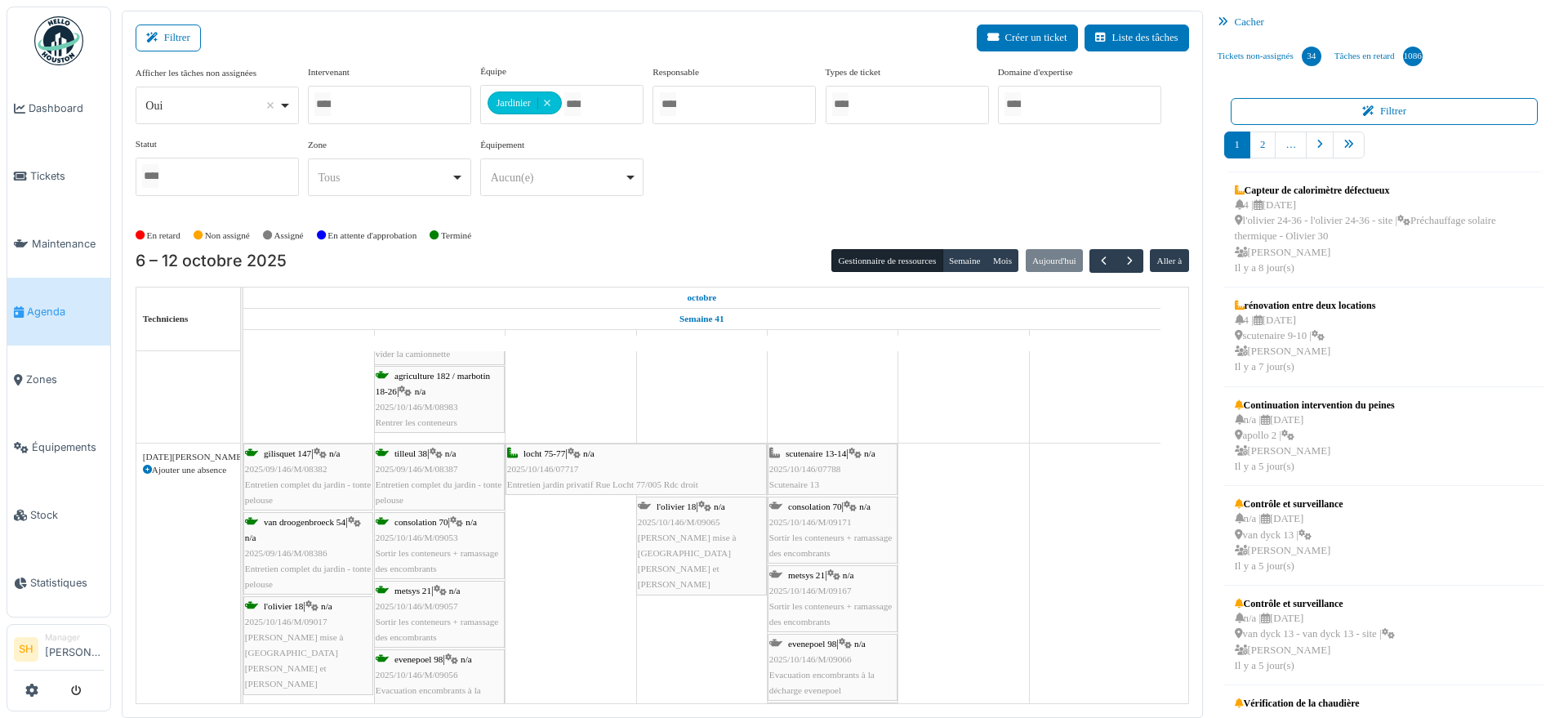
click at [932, 588] on td at bounding box center [964, 112] width 131 height 5448
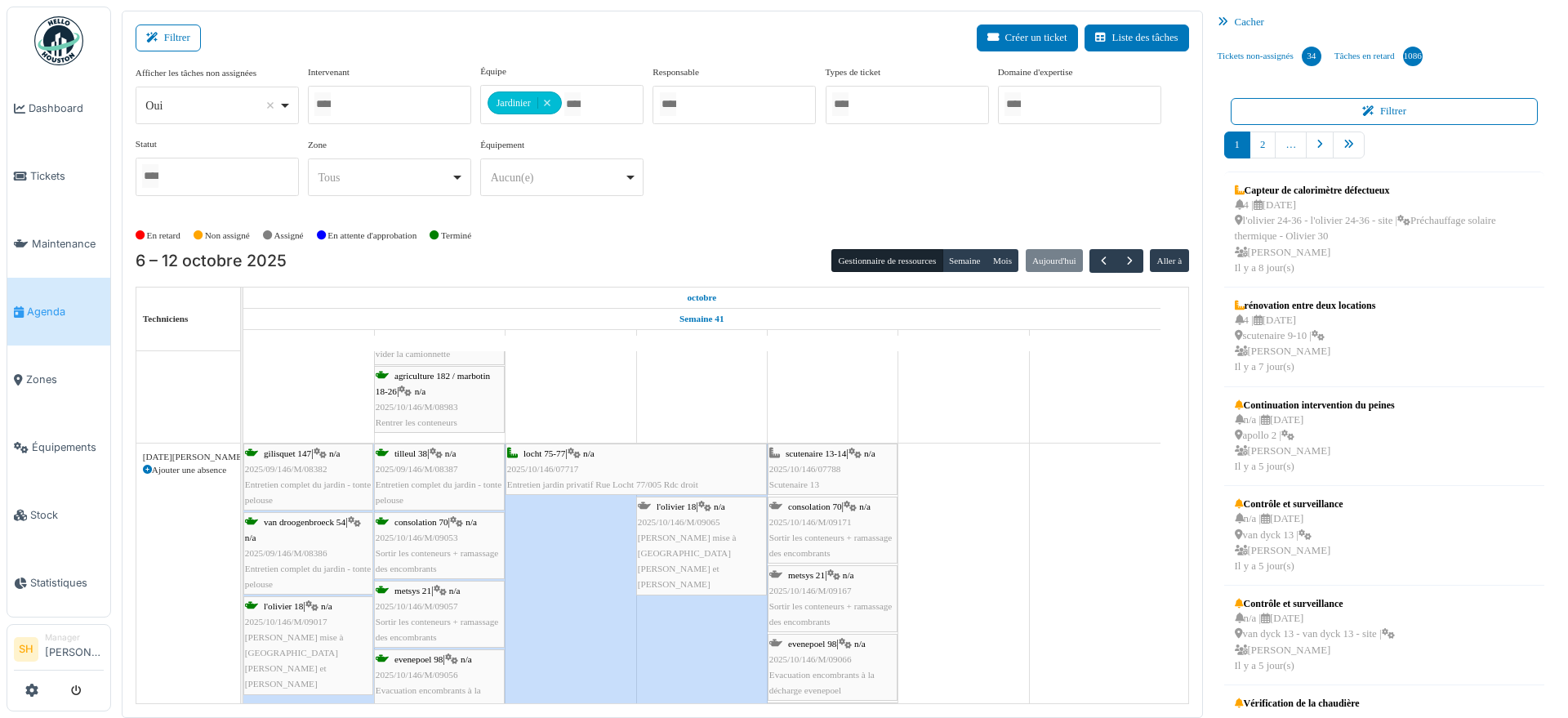
click at [675, 507] on span "l'olivier 18" at bounding box center [676, 506] width 39 height 10
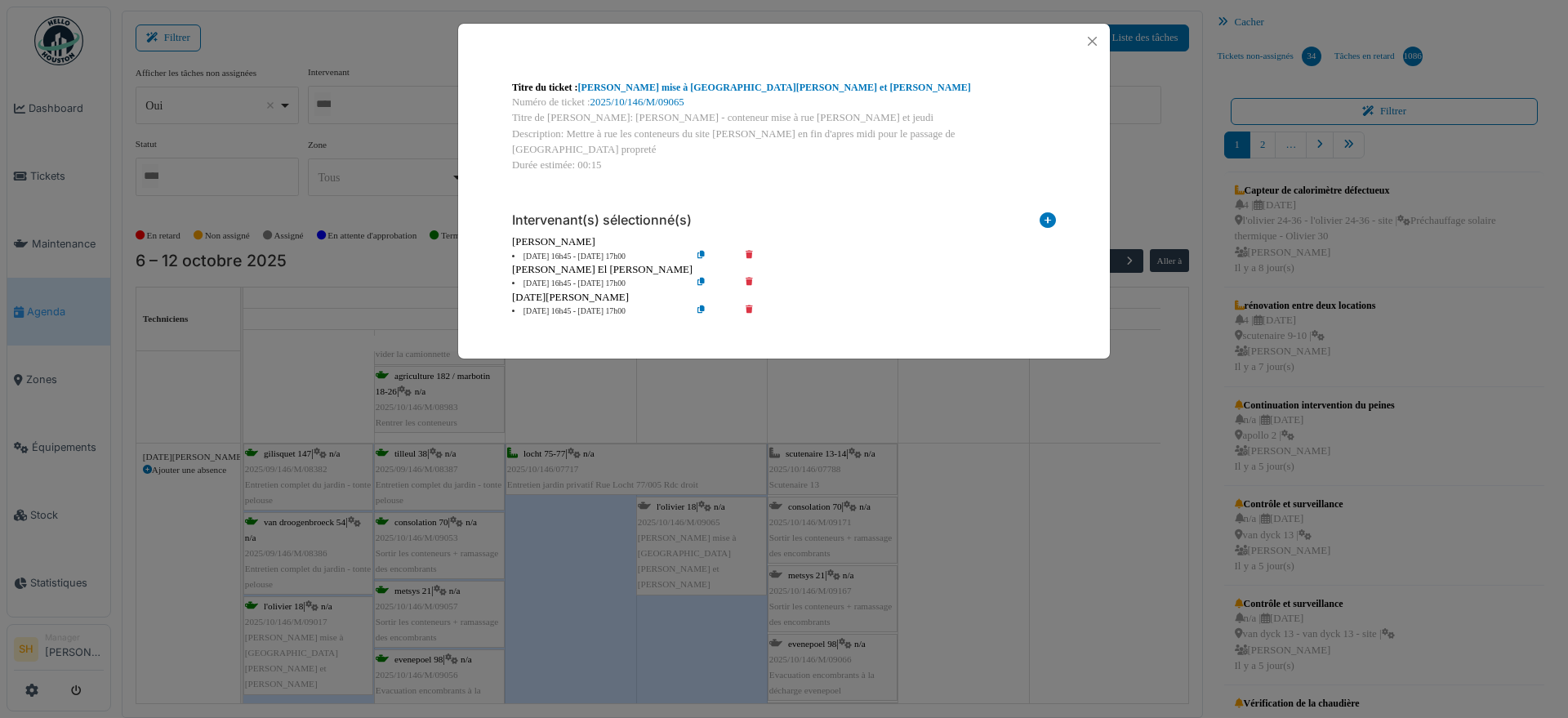
click at [753, 290] on div "Ramazan Eryoruk" at bounding box center [784, 297] width 544 height 15
click at [748, 306] on icon at bounding box center [761, 312] width 47 height 13
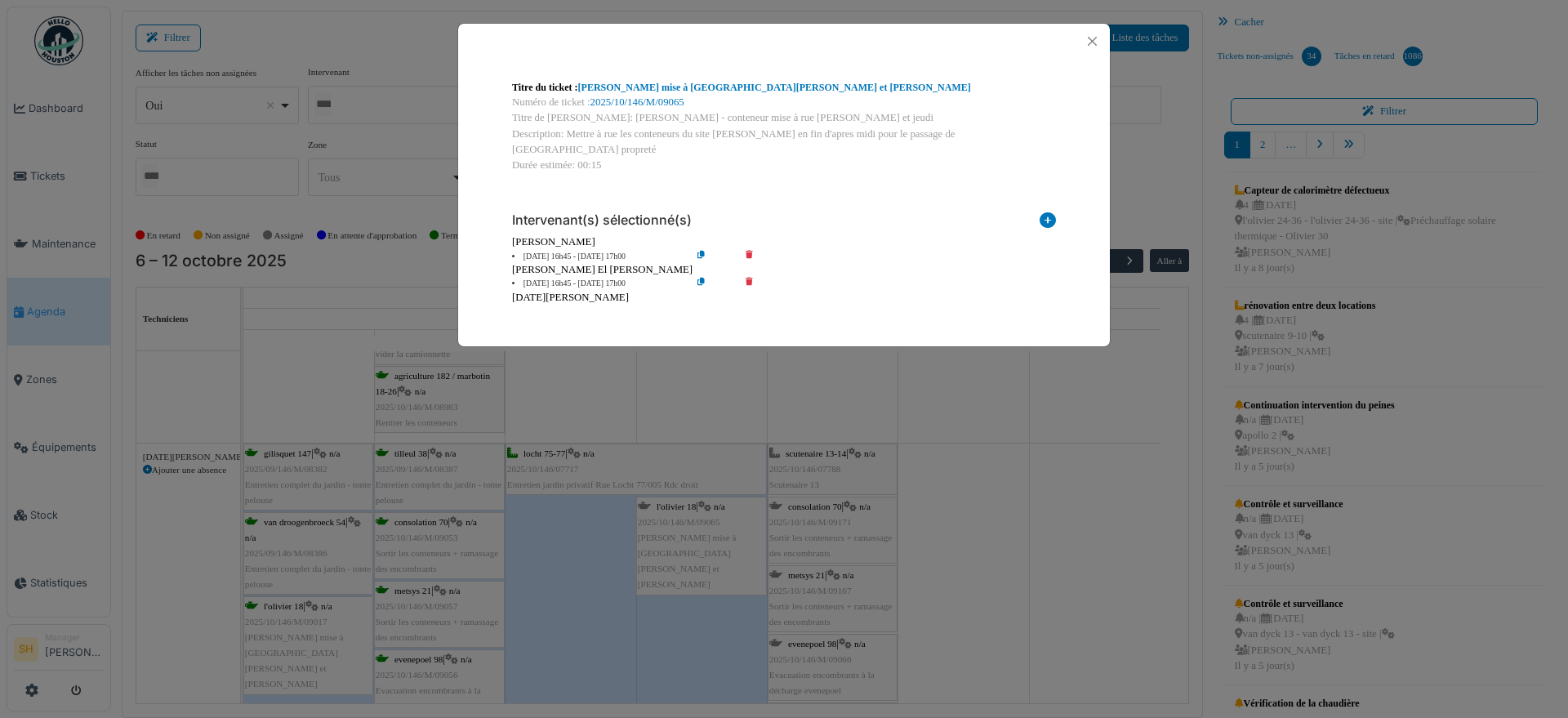
click at [1005, 460] on div "Titre du ticket : Olivier - Conteneur mise à rue les Lundi et Jeudi Numéro de t…" at bounding box center [784, 359] width 1568 height 718
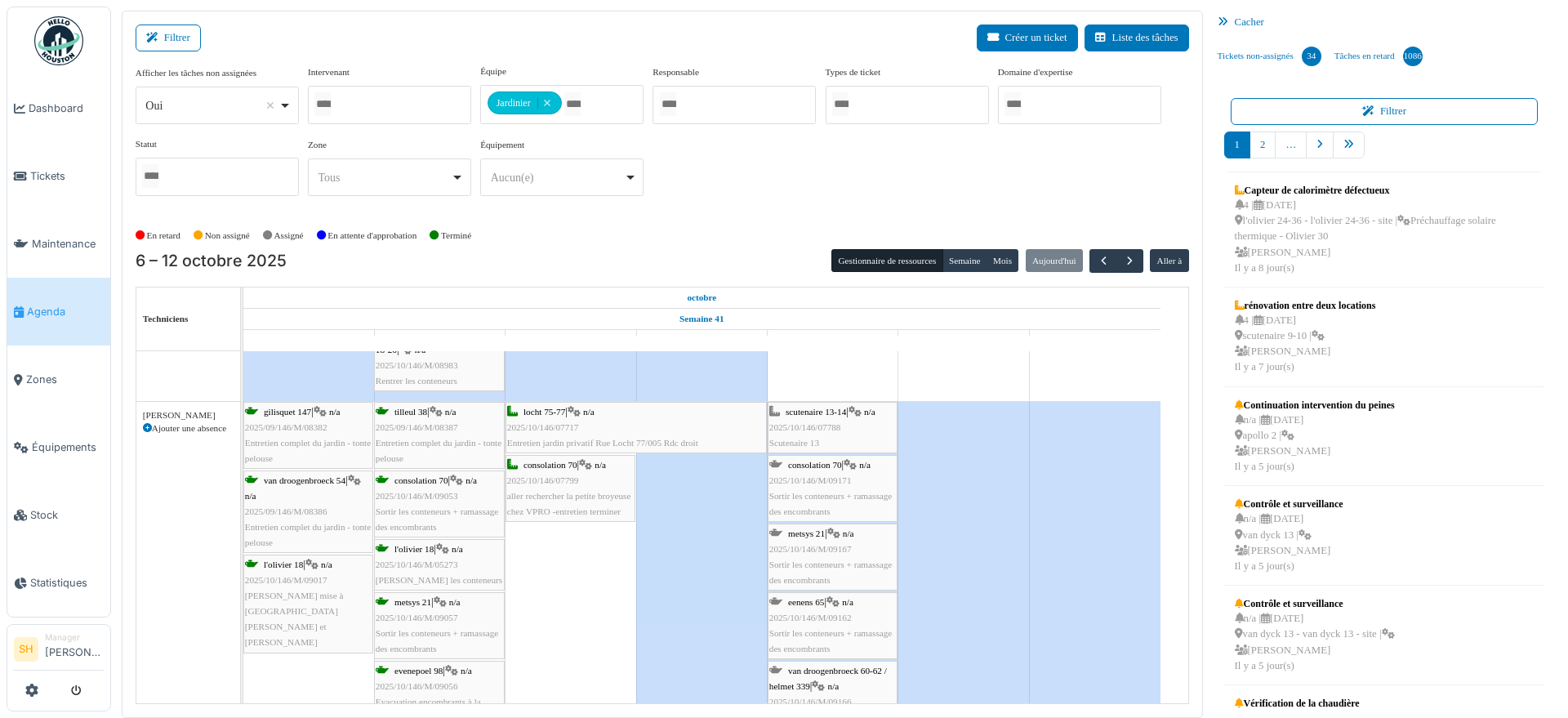
click at [830, 414] on span "scutenaire 13-14" at bounding box center [815, 412] width 60 height 10
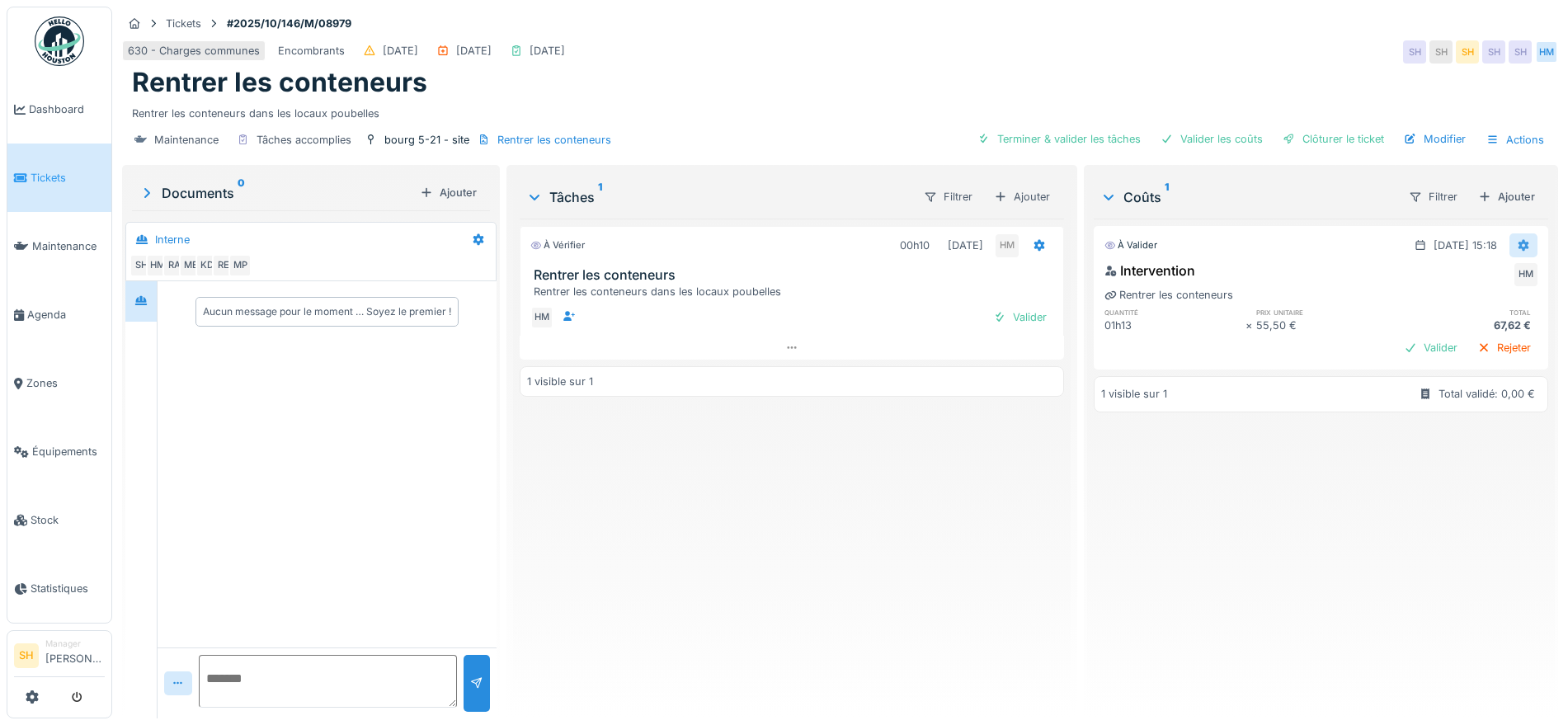
click at [1519, 245] on icon at bounding box center [1525, 246] width 11 height 12
click at [1496, 283] on div "Modifier" at bounding box center [1506, 282] width 80 height 24
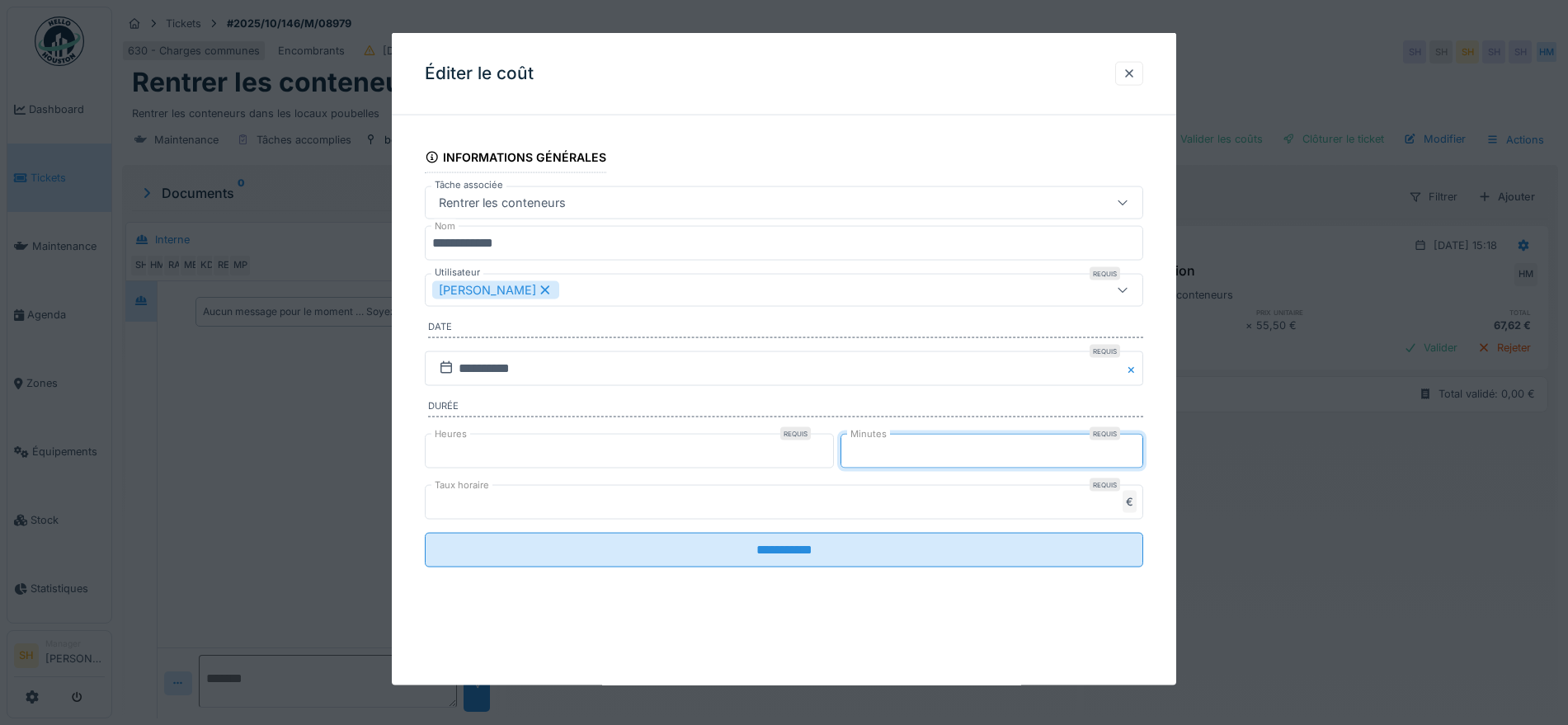
drag, startPoint x: 885, startPoint y: 454, endPoint x: 852, endPoint y: 452, distance: 33.1
click at [852, 452] on input "**" at bounding box center [992, 450] width 303 height 34
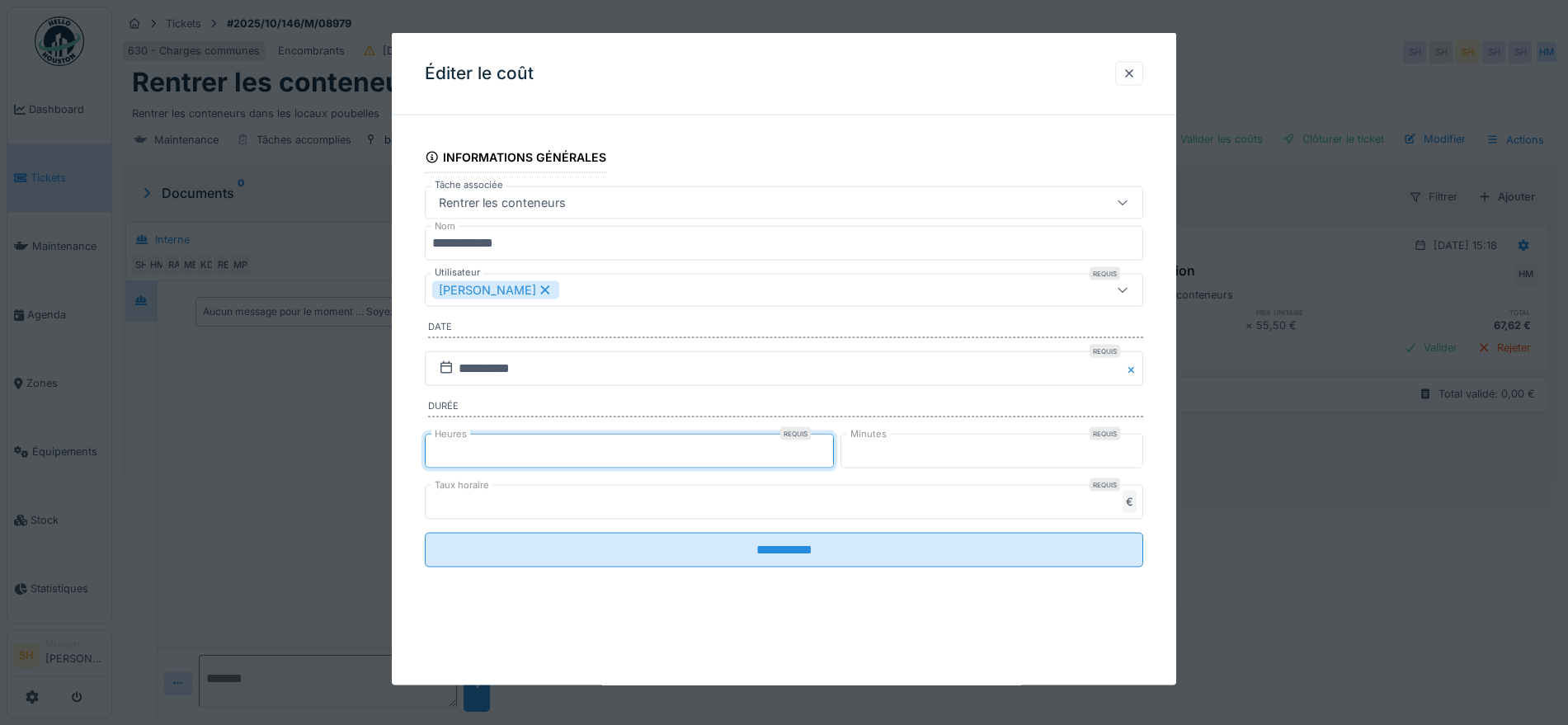
click at [540, 457] on input "*" at bounding box center [630, 450] width 409 height 34
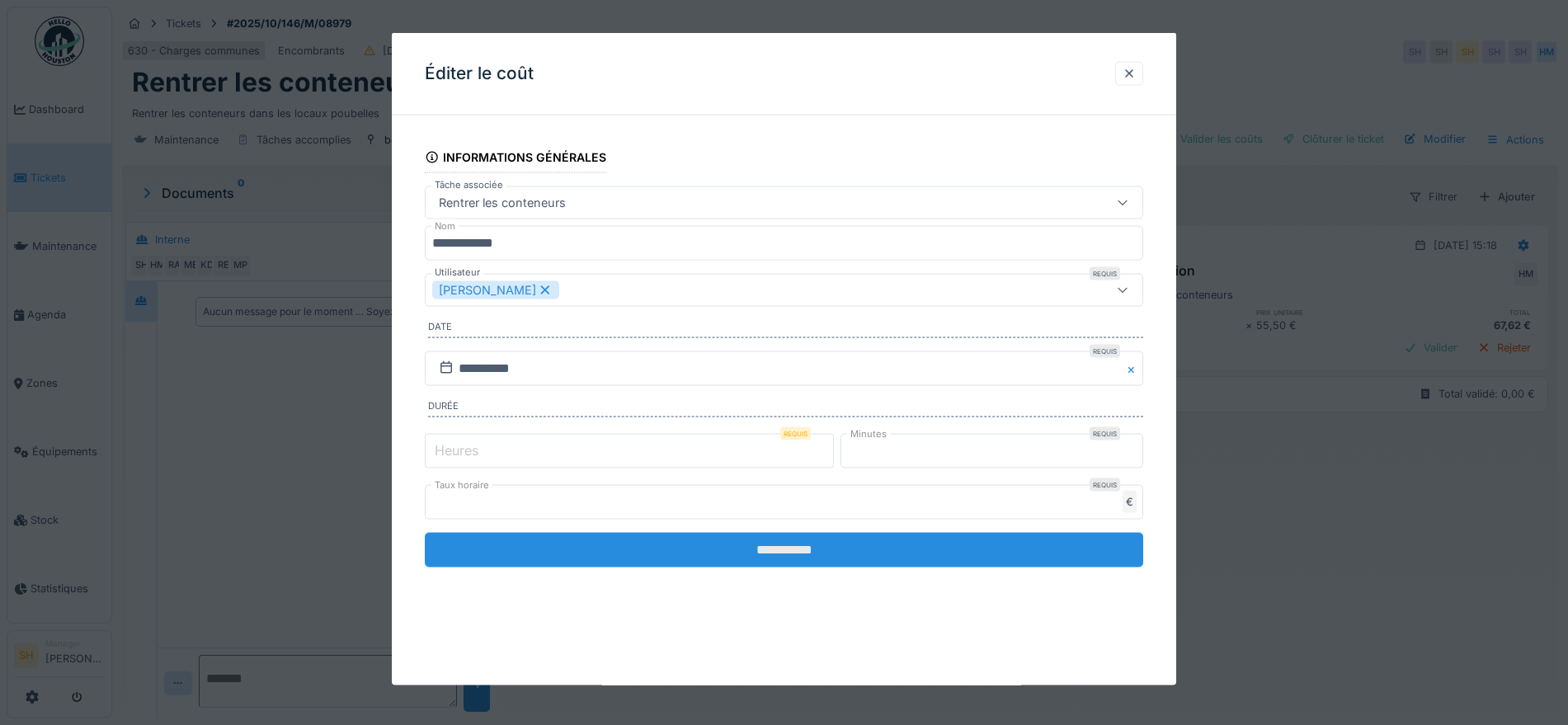
click at [784, 554] on input "**********" at bounding box center [784, 549] width 718 height 34
type input "*"
click at [712, 556] on input "**********" at bounding box center [784, 549] width 718 height 34
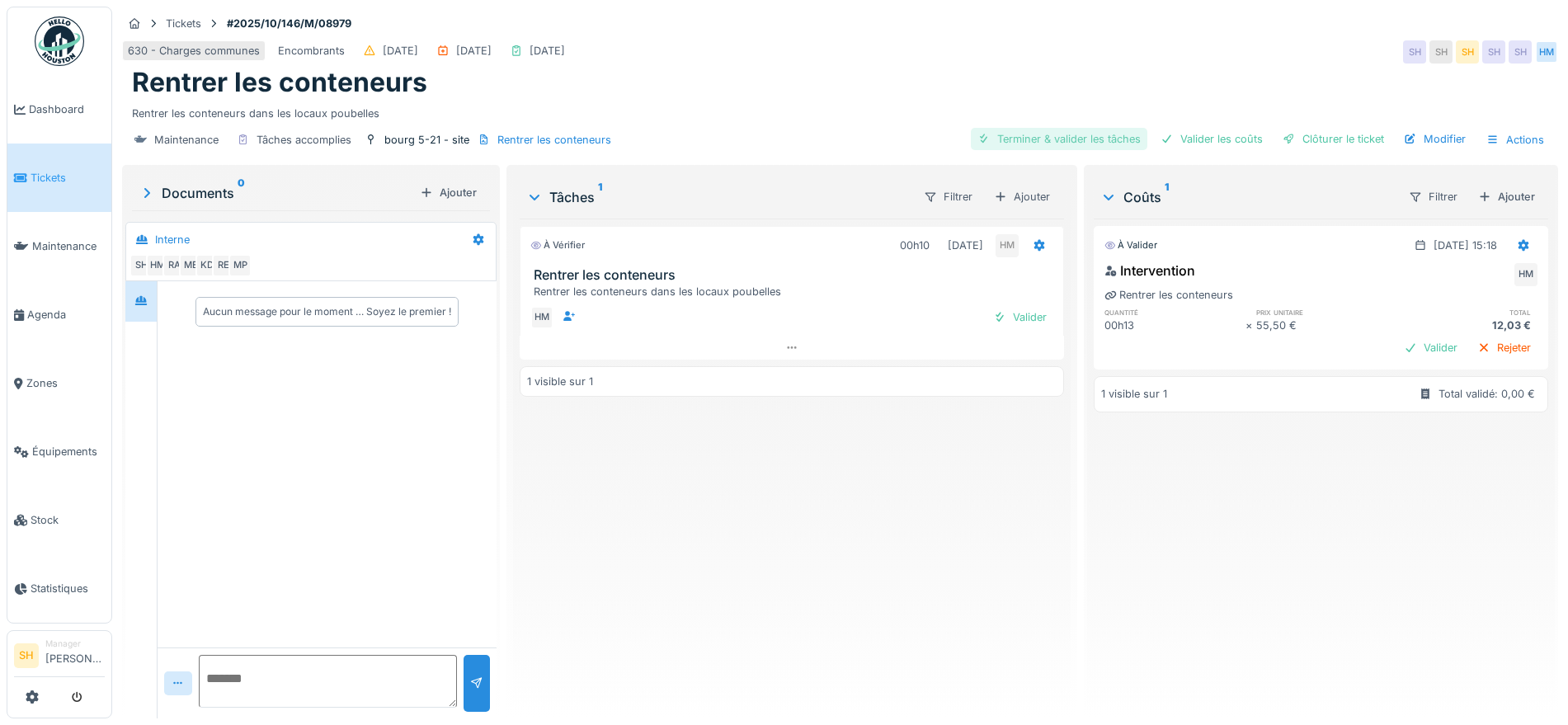
click at [1093, 138] on div "Terminer & valider les tâches" at bounding box center [1059, 139] width 177 height 23
click at [1196, 139] on div "Valider les coûts" at bounding box center [1211, 139] width 115 height 23
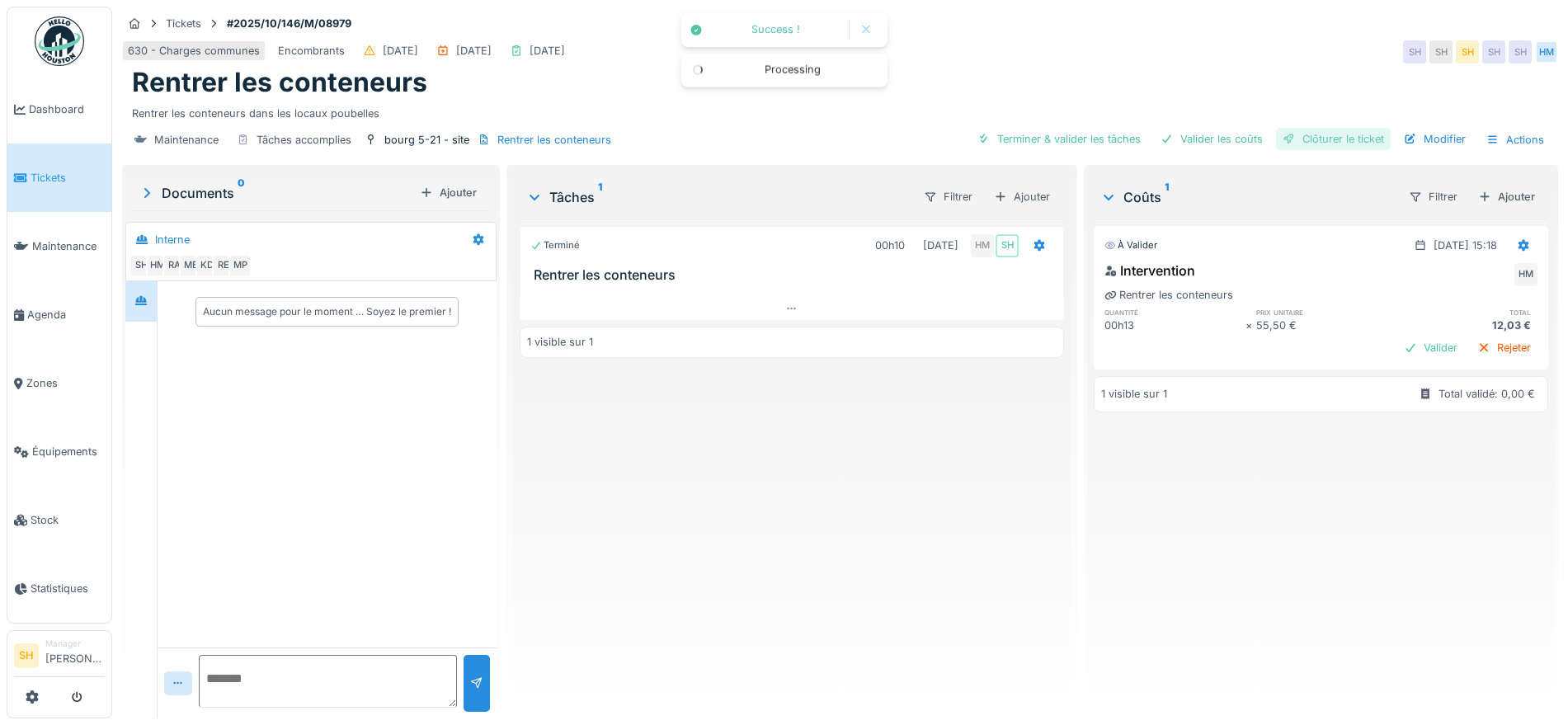
click at [1297, 140] on div "Clôturer le ticket" at bounding box center [1333, 139] width 115 height 23
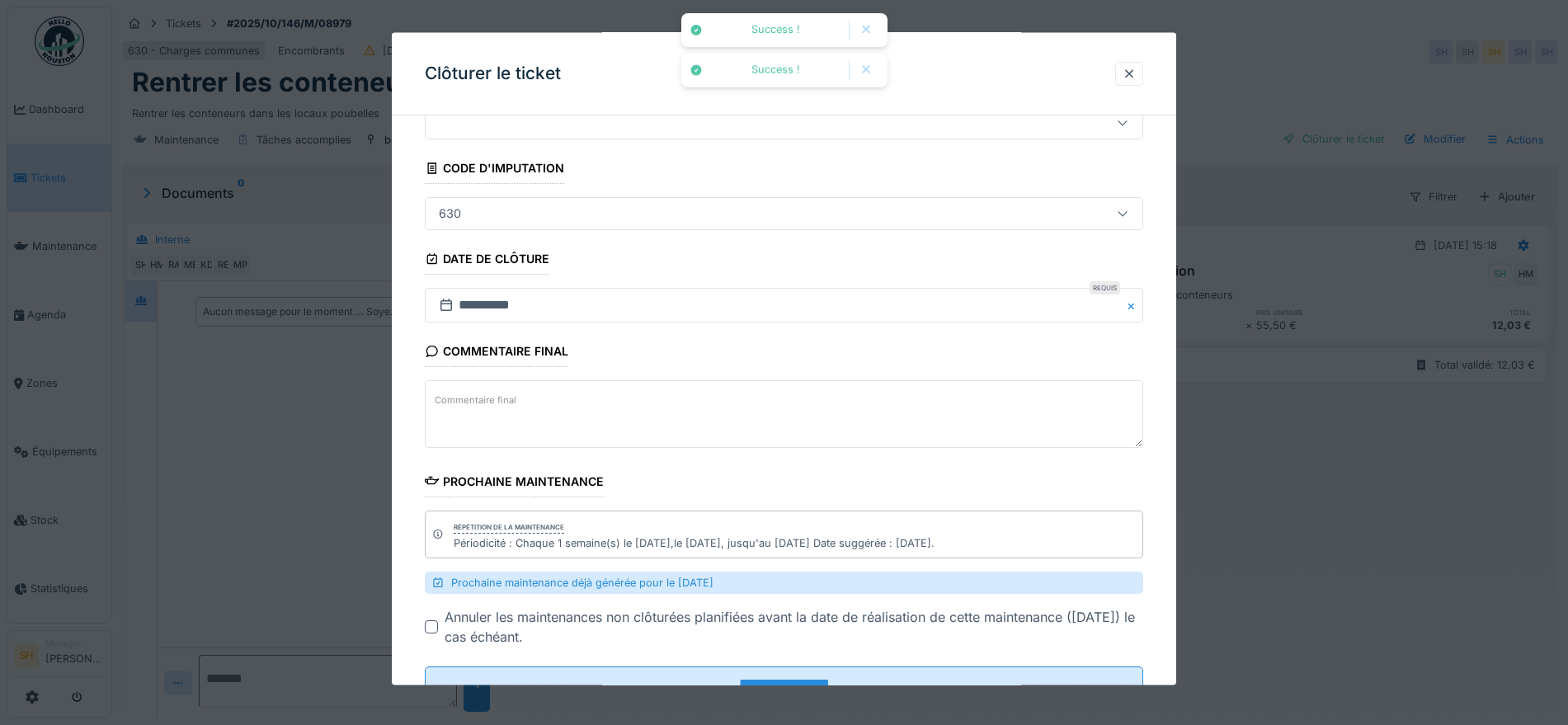
scroll to position [129, 0]
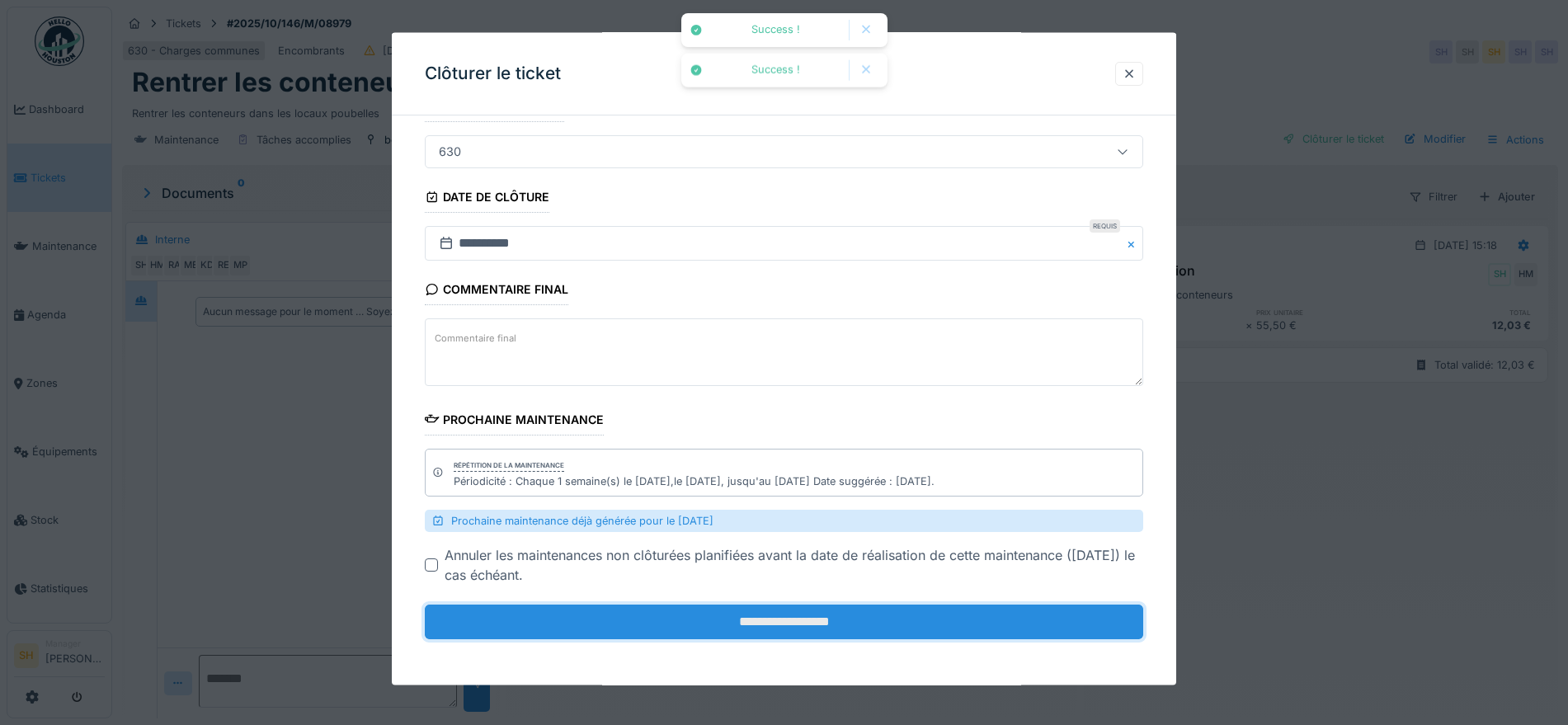
click at [794, 620] on input "**********" at bounding box center [784, 623] width 718 height 34
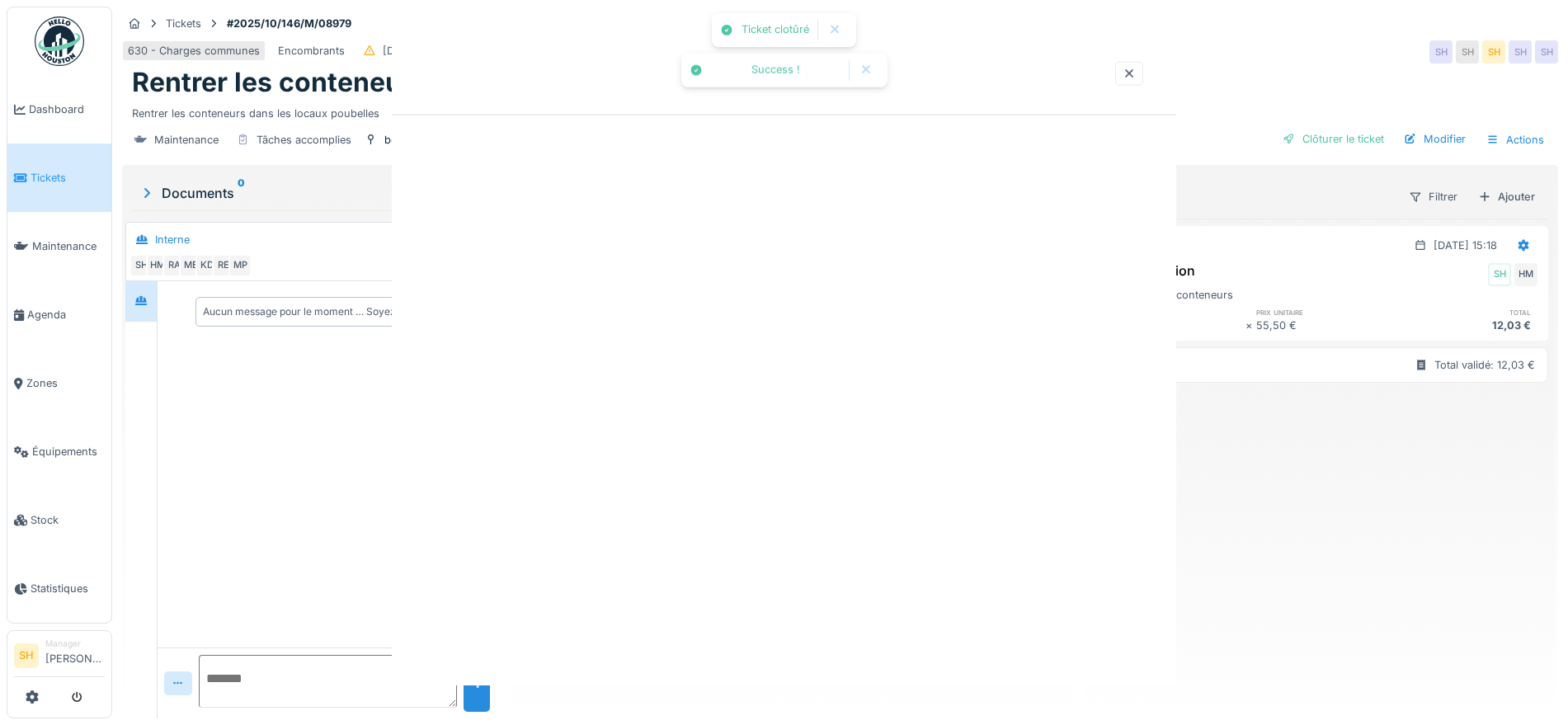
scroll to position [0, 0]
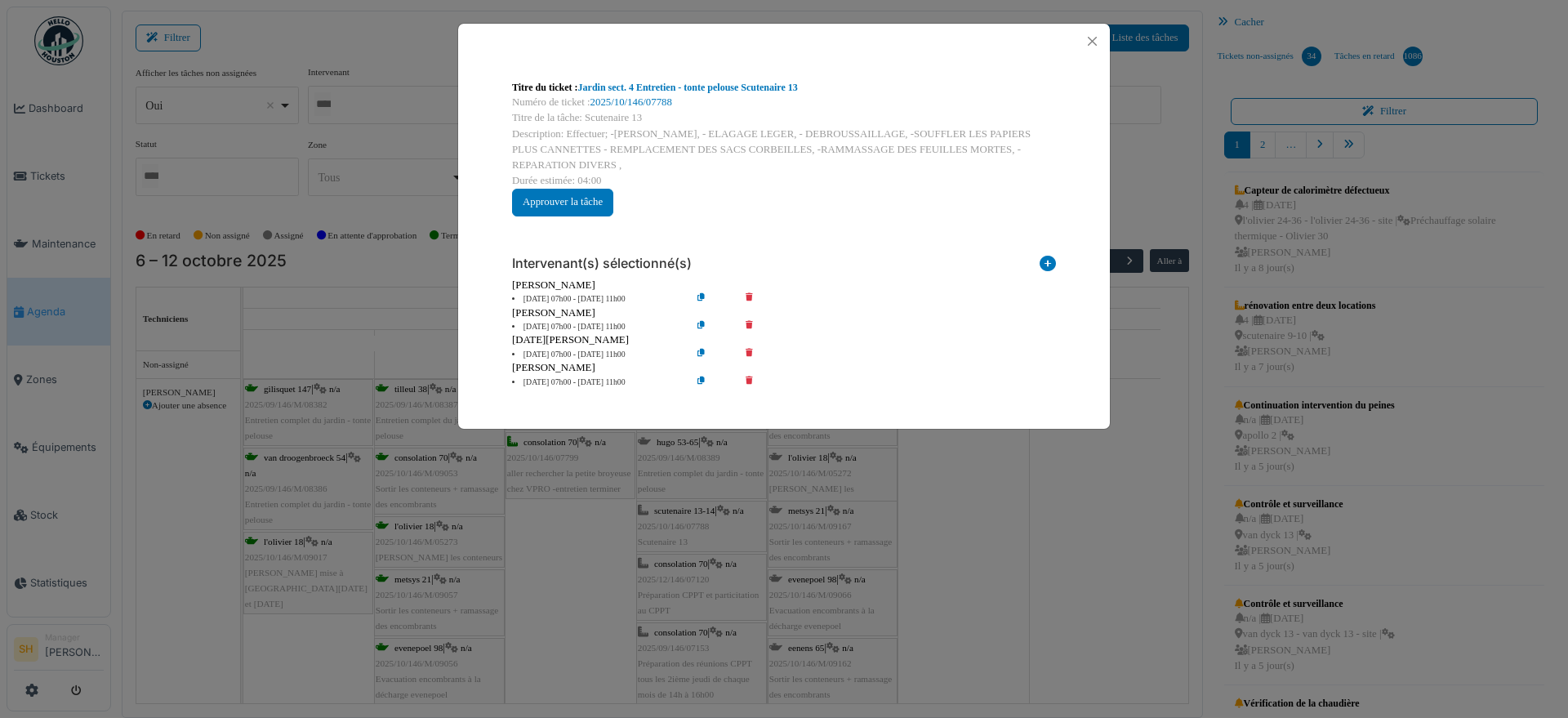
scroll to position [4174, 0]
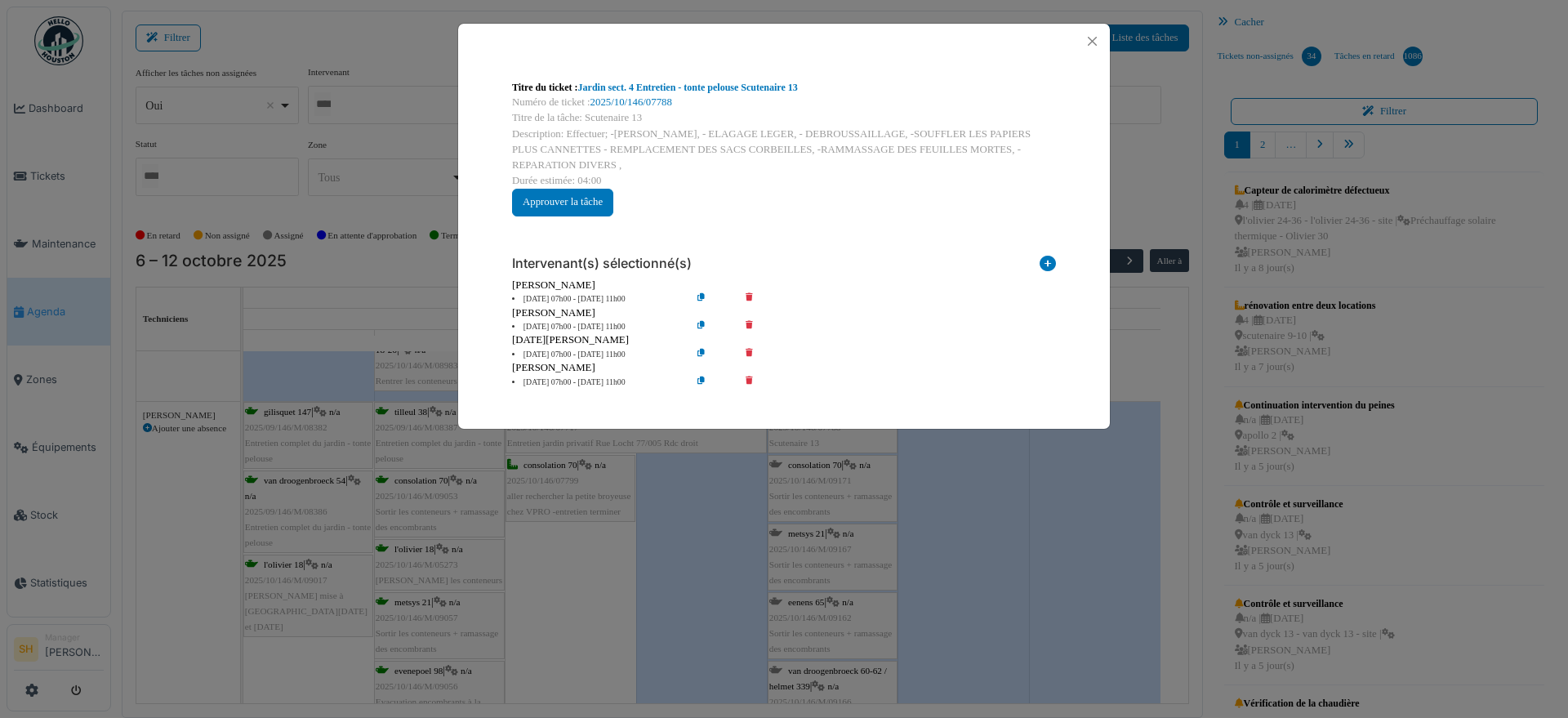
click at [1001, 501] on div "Titre du ticket : Jardin sect. 4 Entretien - tonte pelouse Scutenaire 13 Numéro…" at bounding box center [784, 359] width 1568 height 718
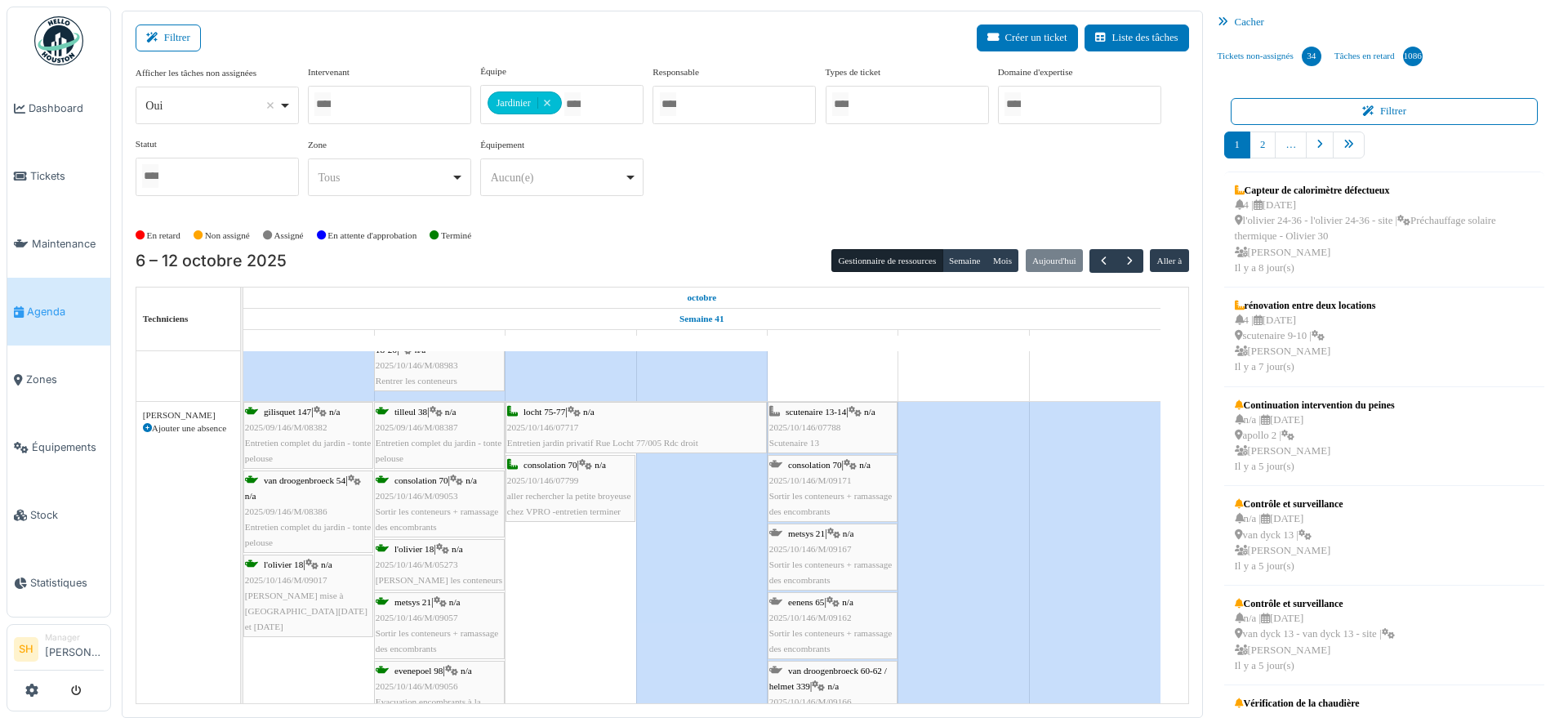
click at [836, 408] on span "scutenaire 13-14" at bounding box center [815, 412] width 60 height 10
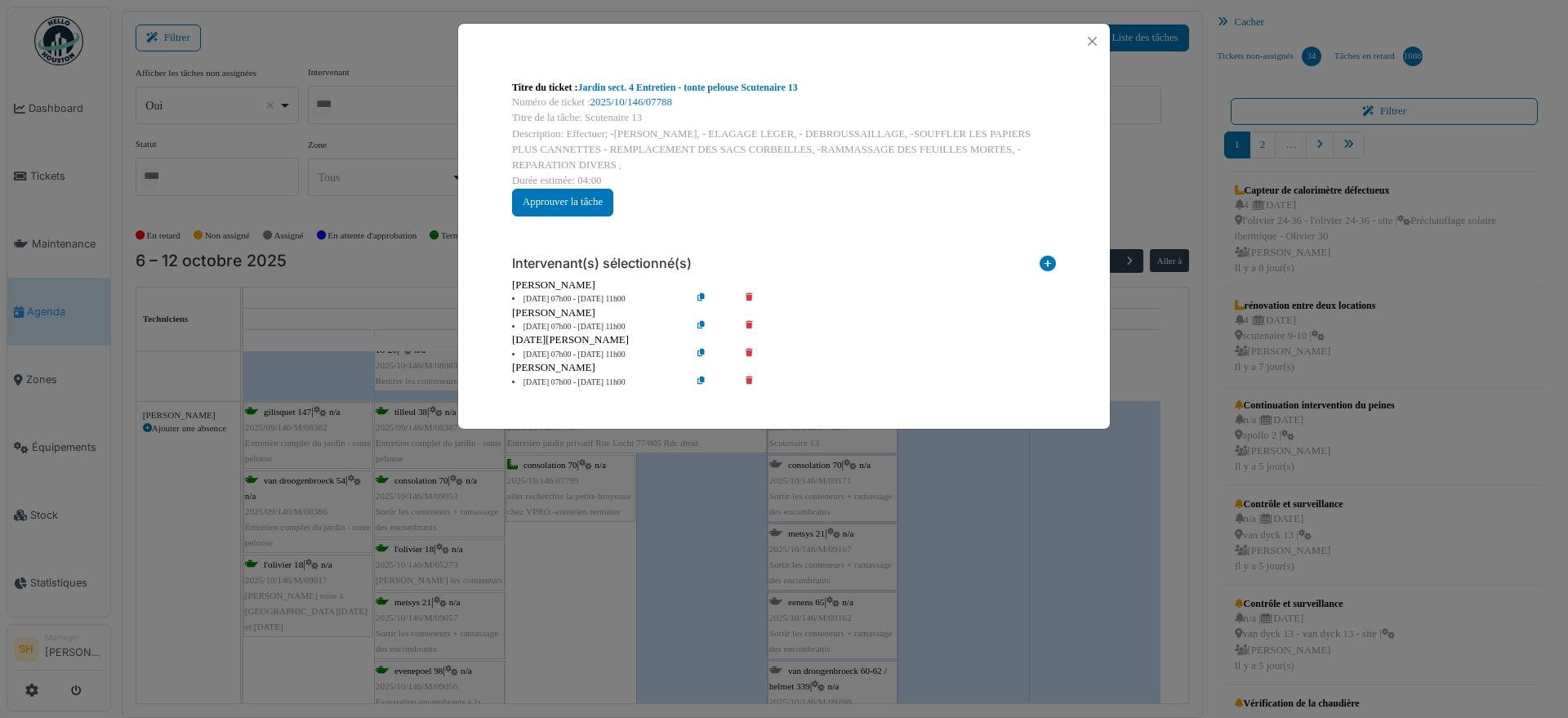
click at [752, 379] on icon at bounding box center [761, 383] width 47 height 13
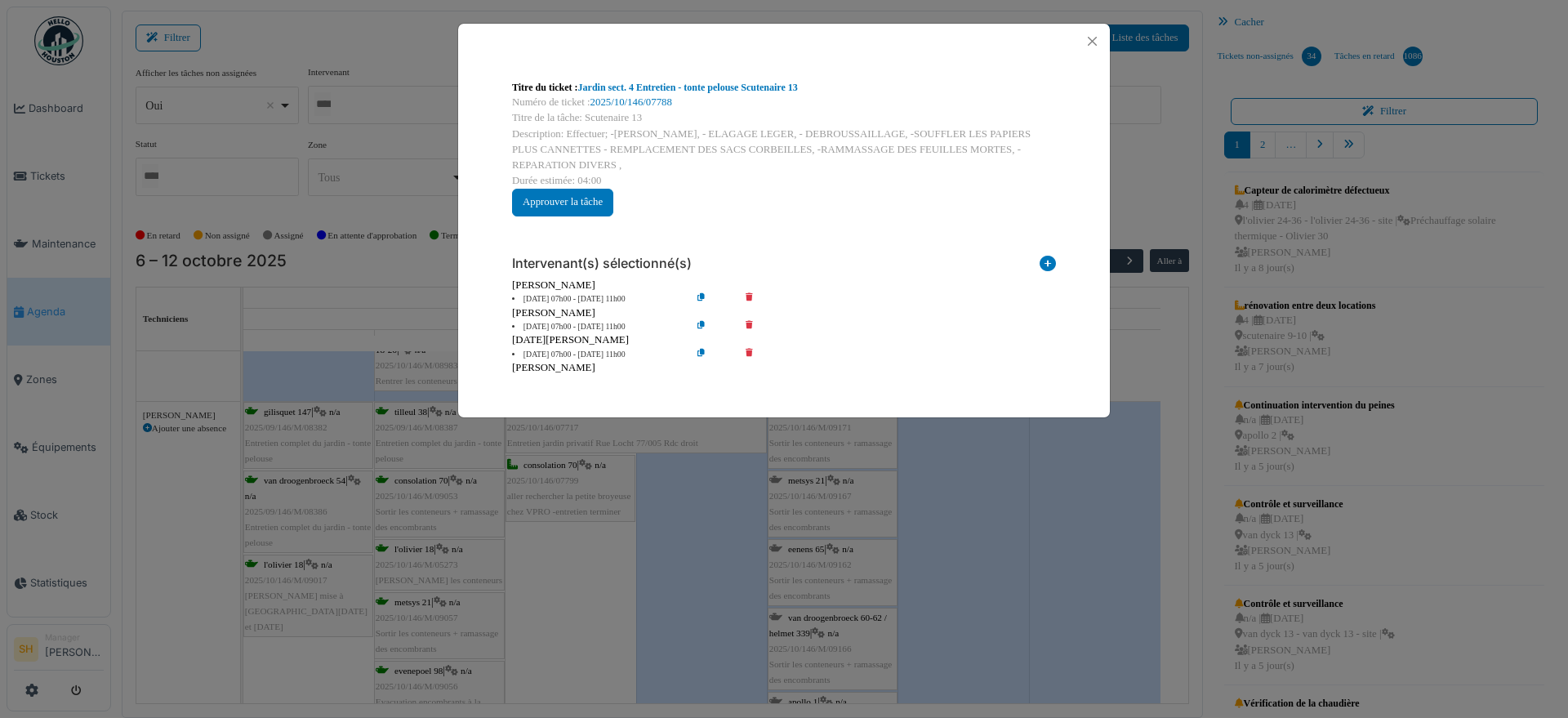
click at [751, 353] on icon at bounding box center [761, 355] width 47 height 13
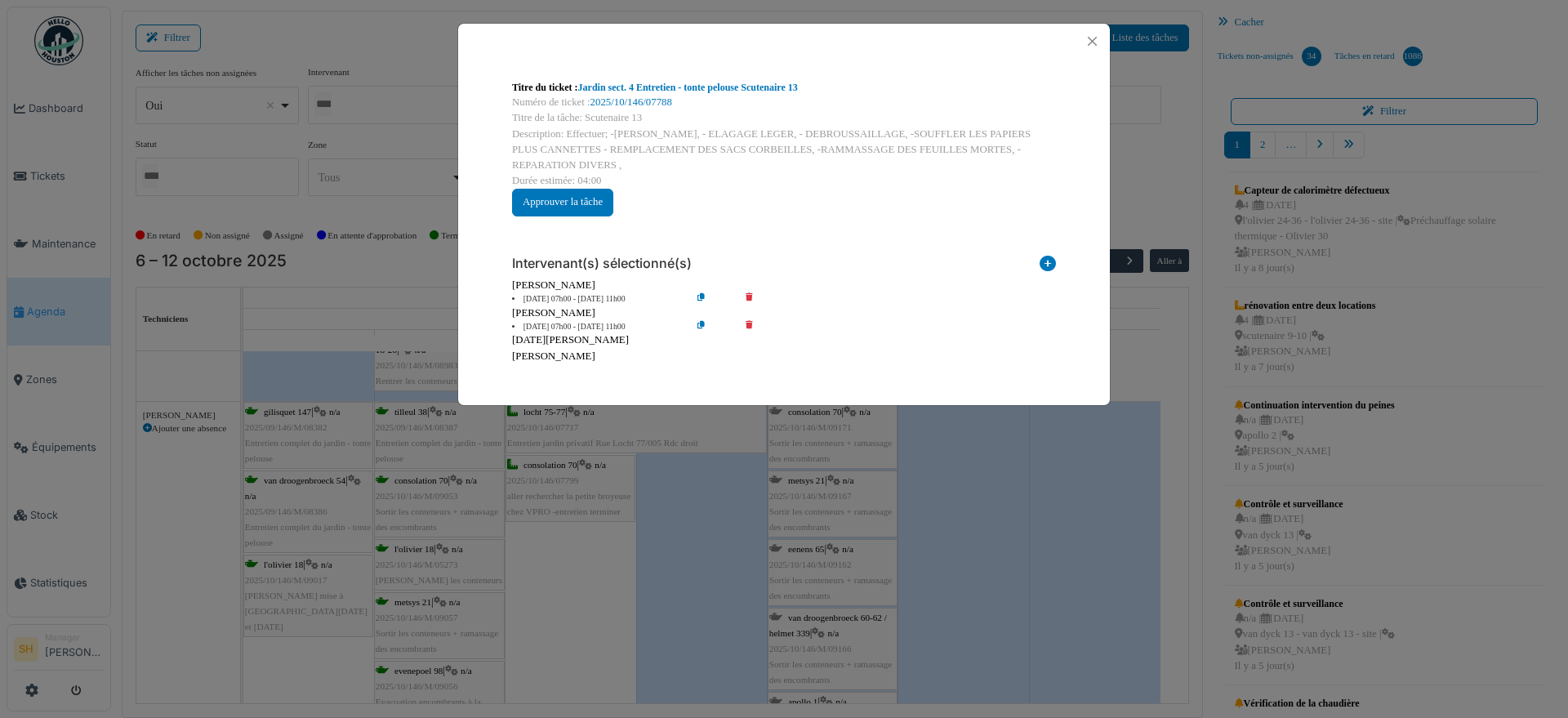
click at [1033, 460] on div "Titre du ticket : Jardin sect. 4 Entretien - tonte pelouse Scutenaire 13 Numéro…" at bounding box center [784, 359] width 1568 height 718
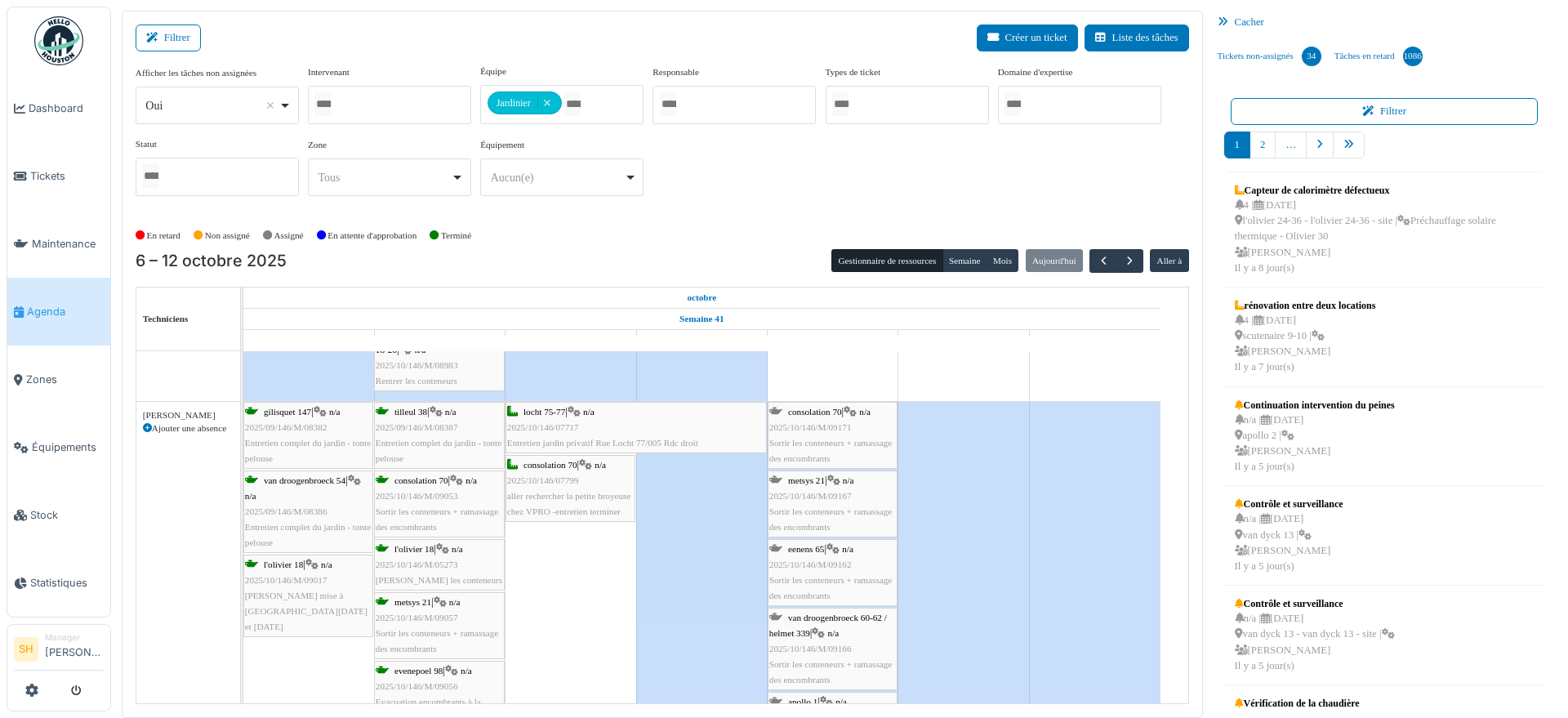
click at [839, 413] on span "consolation 70" at bounding box center [815, 412] width 54 height 10
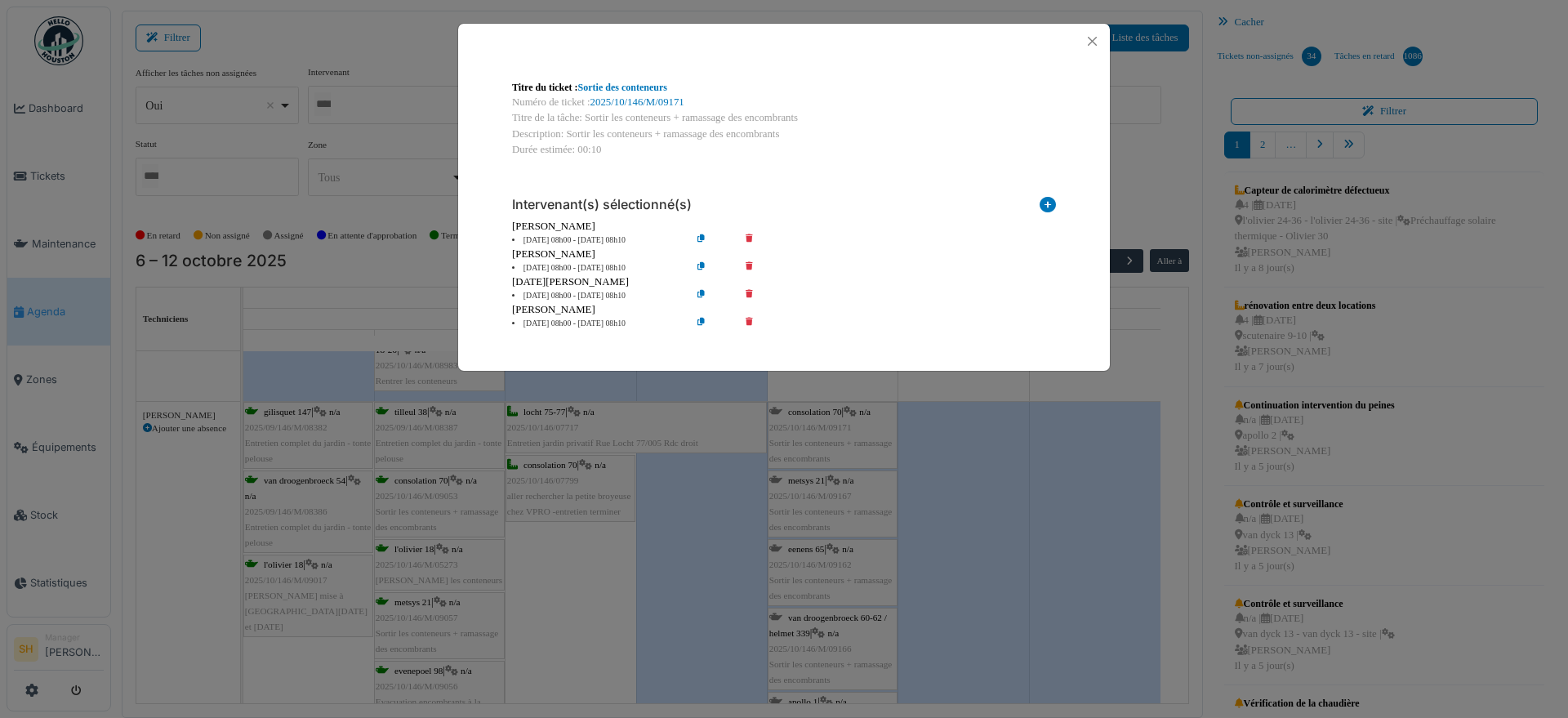
click at [750, 321] on icon at bounding box center [761, 324] width 47 height 13
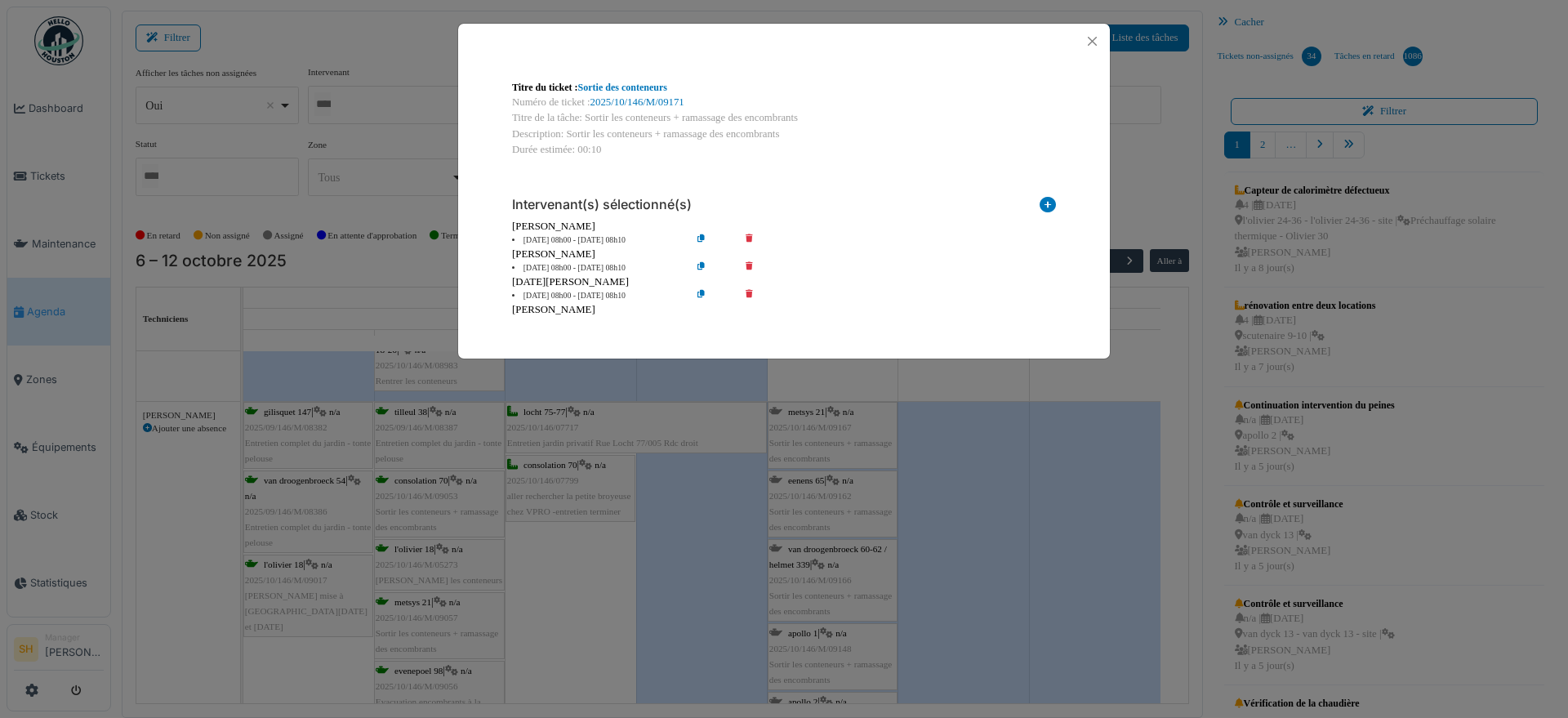
click at [924, 472] on div "Titre du ticket : Sortie des conteneurs Numéro de ticket : 2025/10/146/M/09171 …" at bounding box center [784, 359] width 1568 height 718
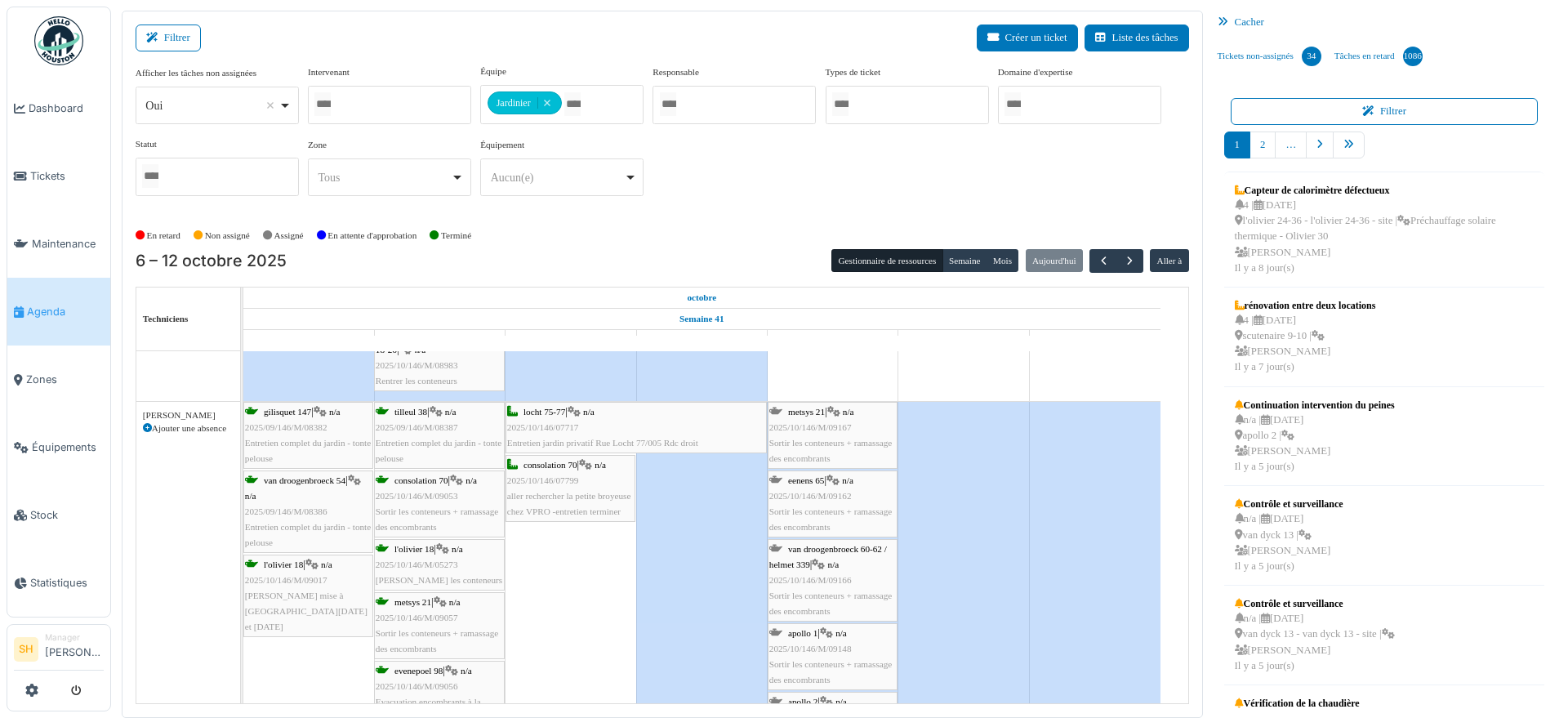
click at [806, 479] on span "eenens 65" at bounding box center [806, 480] width 36 height 10
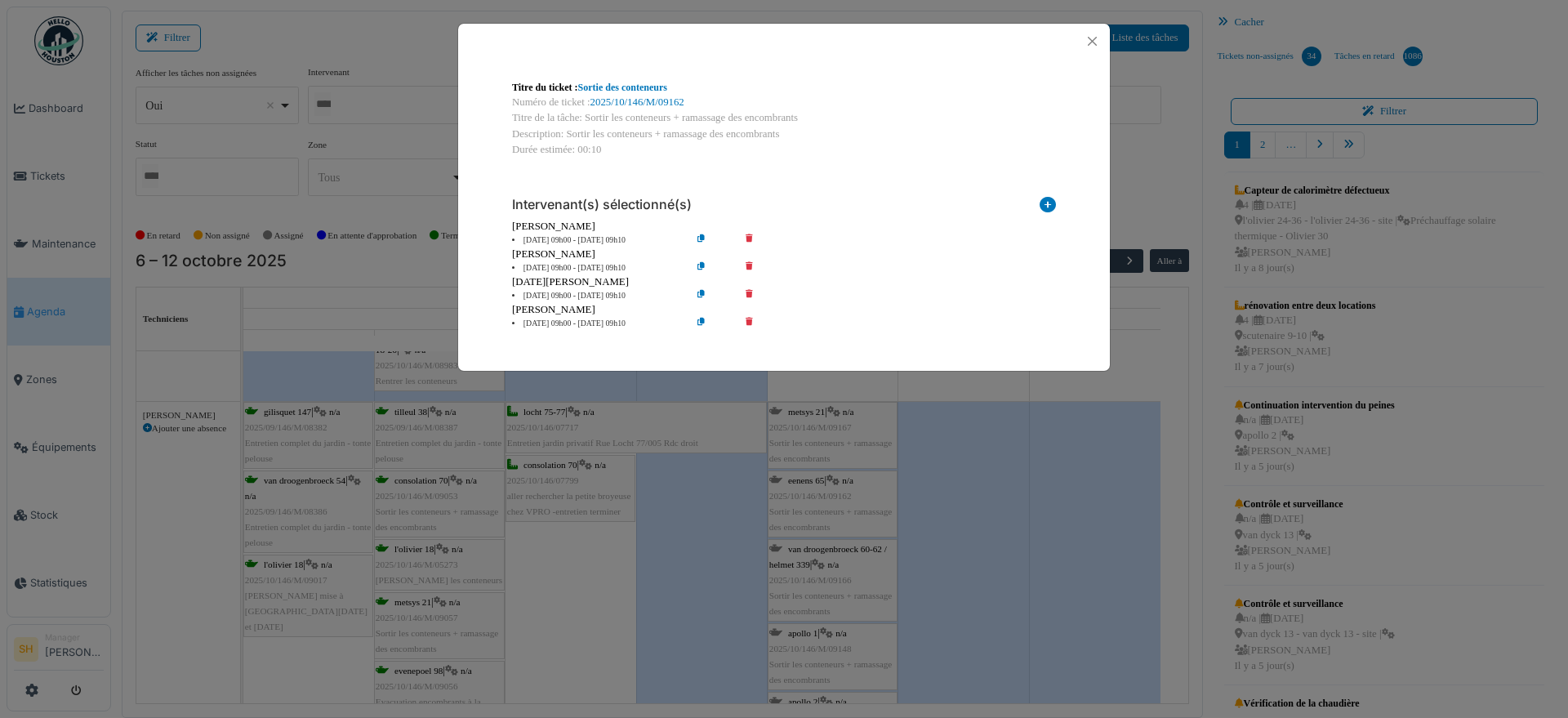
click at [746, 318] on icon at bounding box center [761, 324] width 47 height 13
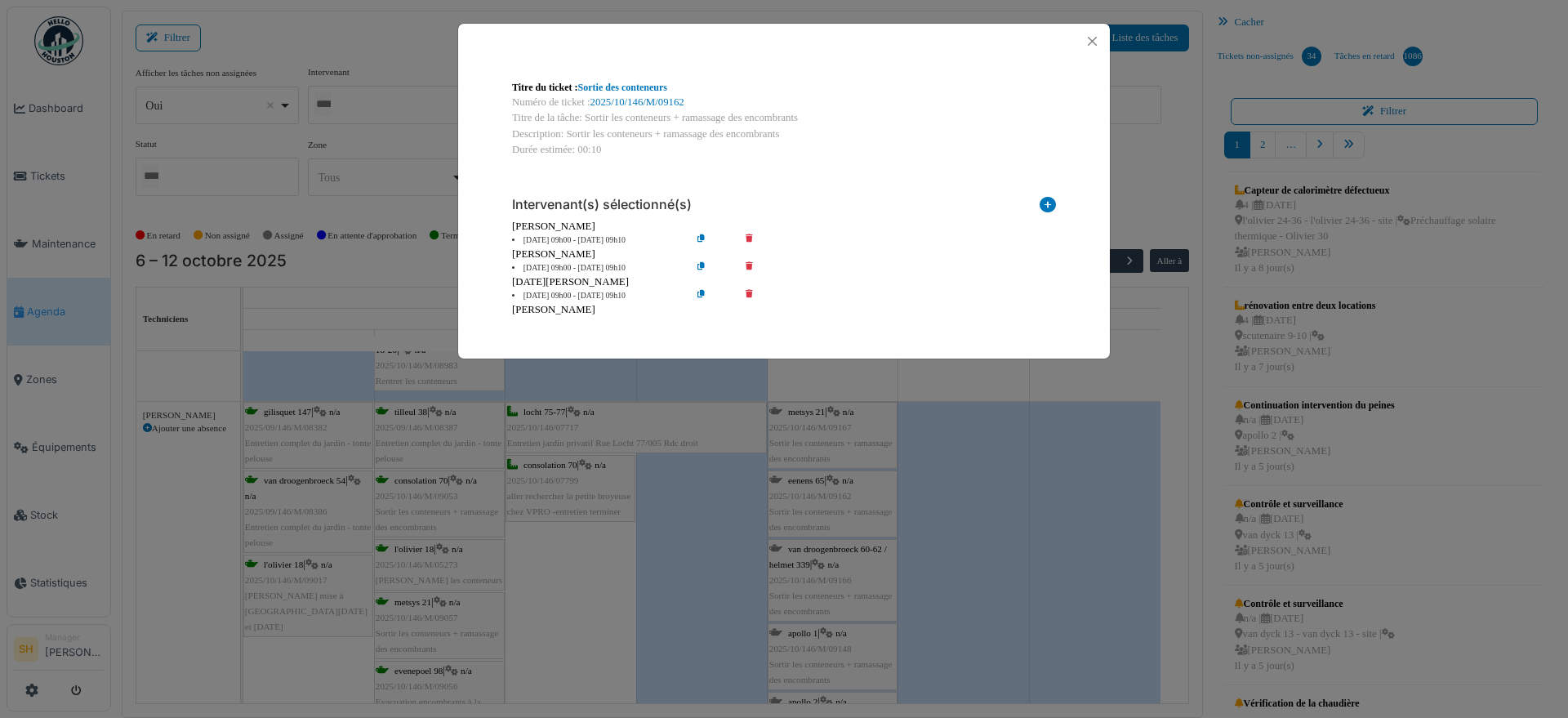
click at [1010, 512] on div "Titre du ticket : Sortie des conteneurs Numéro de ticket : 2025/10/146/M/09162 …" at bounding box center [784, 359] width 1568 height 718
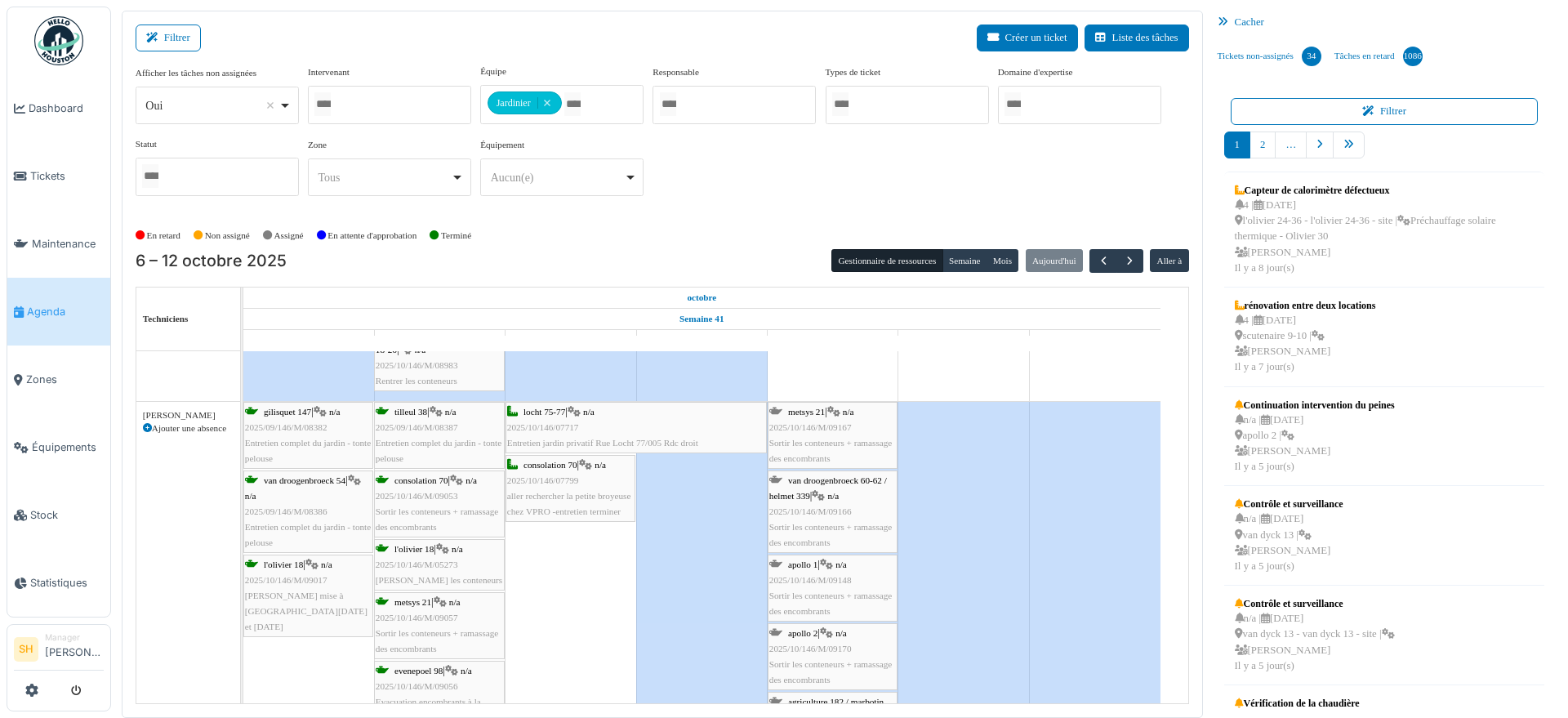
click at [833, 567] on icon at bounding box center [826, 565] width 13 height 11
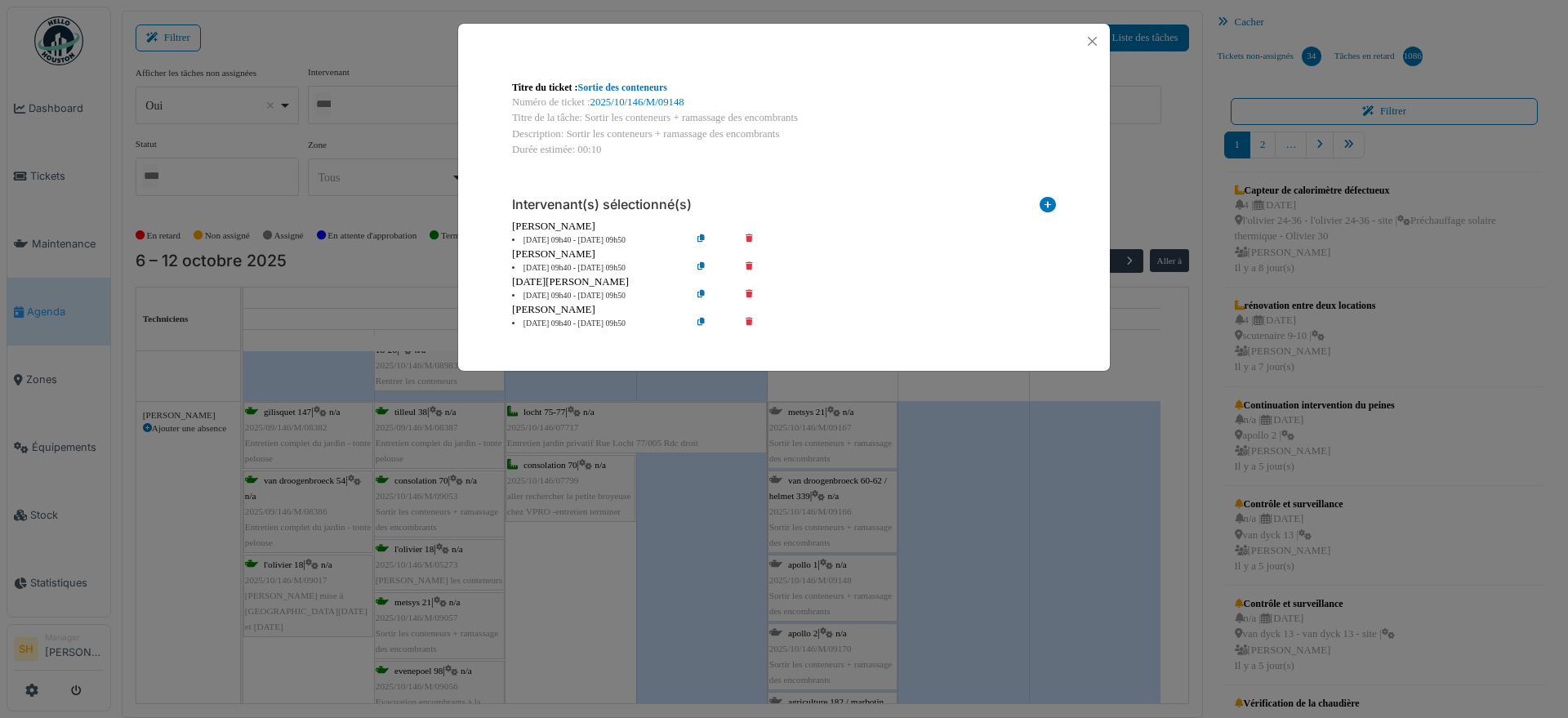
click at [754, 320] on icon at bounding box center [761, 324] width 47 height 13
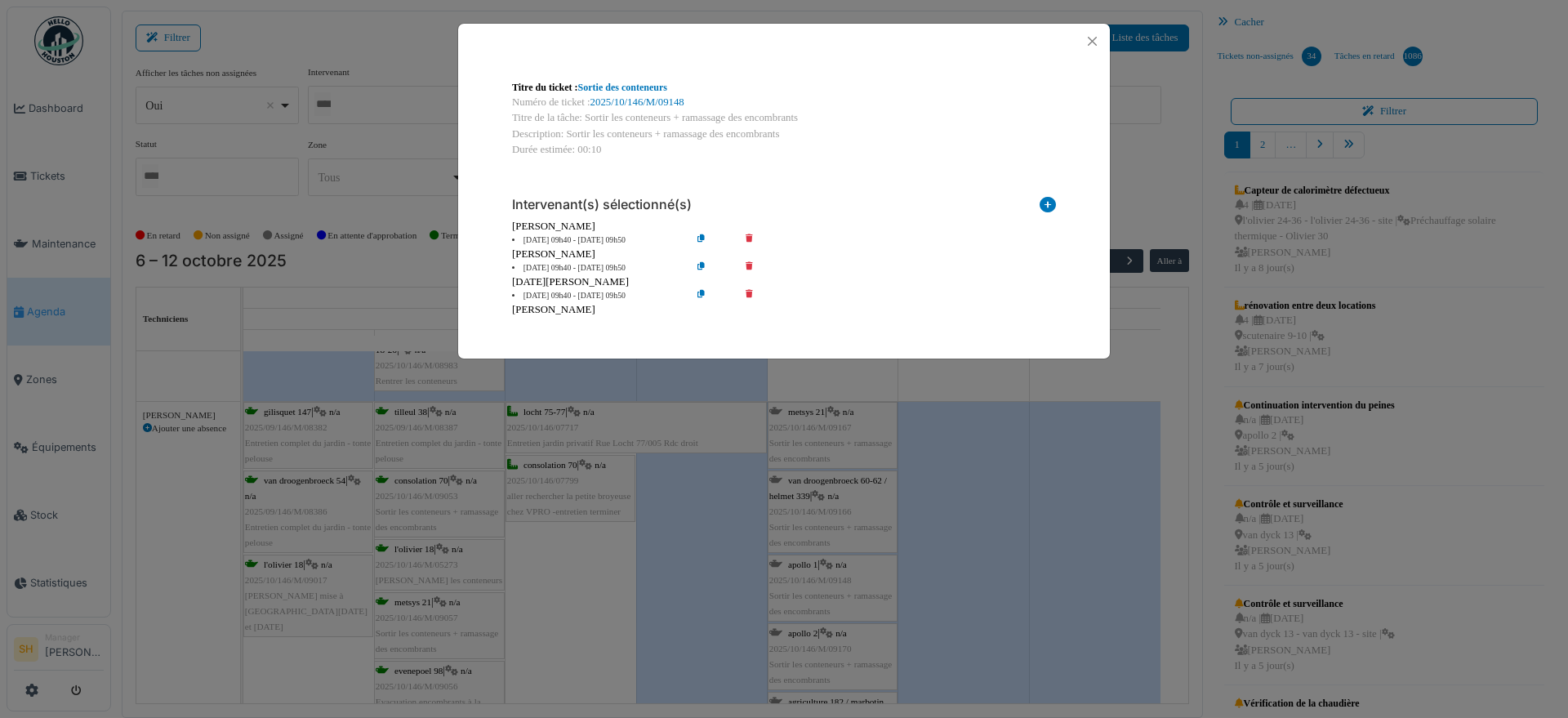
click at [1017, 481] on div "Titre du ticket : Sortie des conteneurs Numéro de ticket : 2025/10/146/M/09148 …" at bounding box center [784, 359] width 1568 height 718
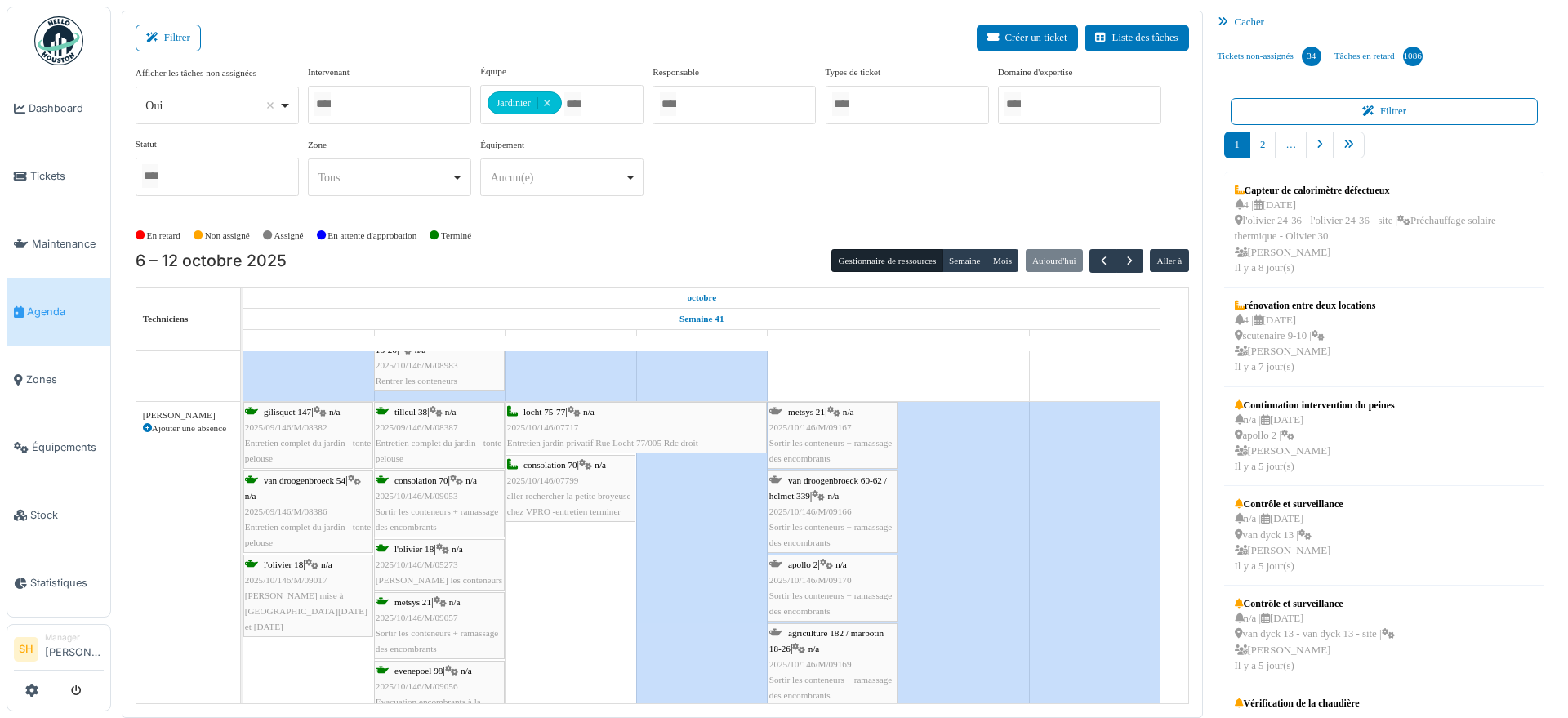
click at [855, 489] on div "van droogenbroeck 60-62 / helmet 339 | n/a 2025/10/146/M/09166 Sortir les conte…" at bounding box center [832, 512] width 126 height 78
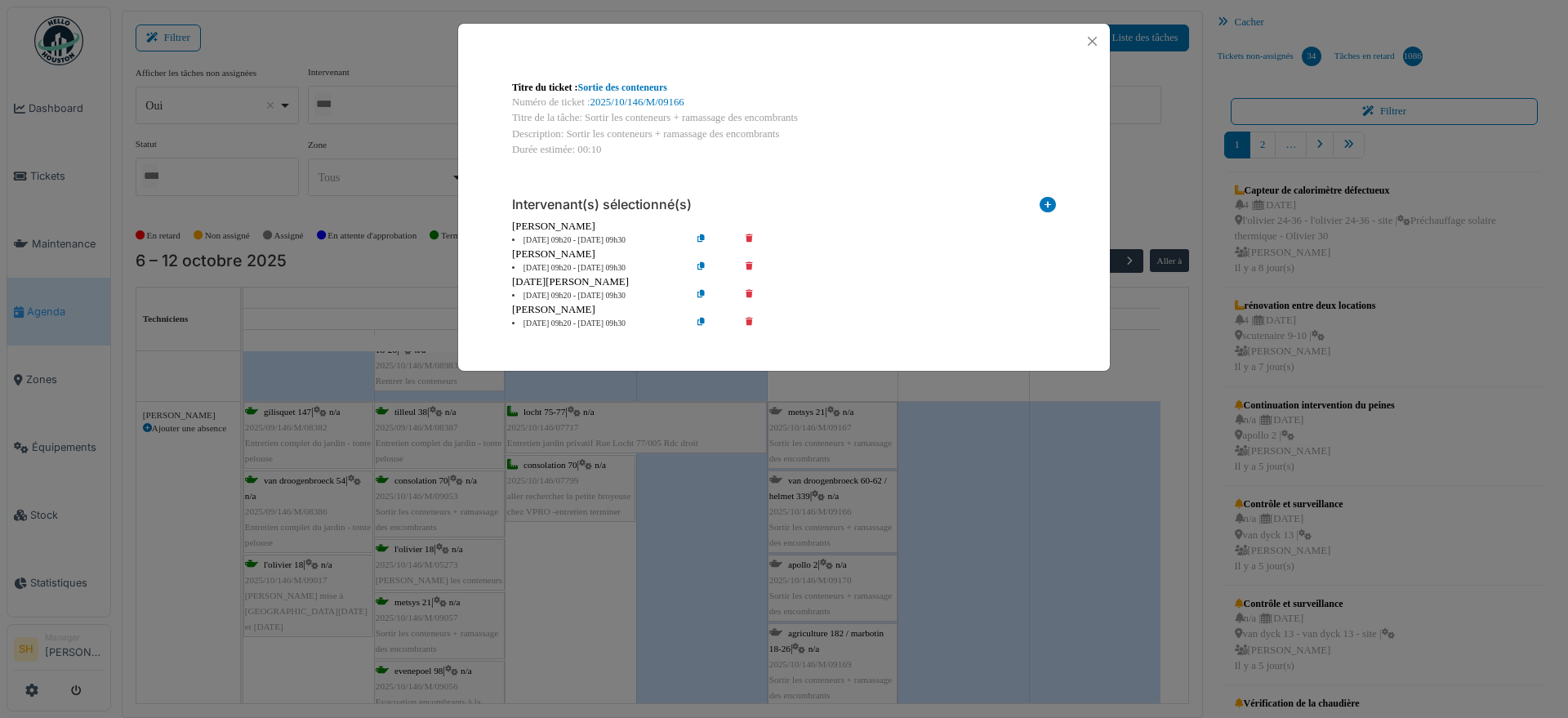
click at [749, 318] on icon at bounding box center [761, 324] width 47 height 13
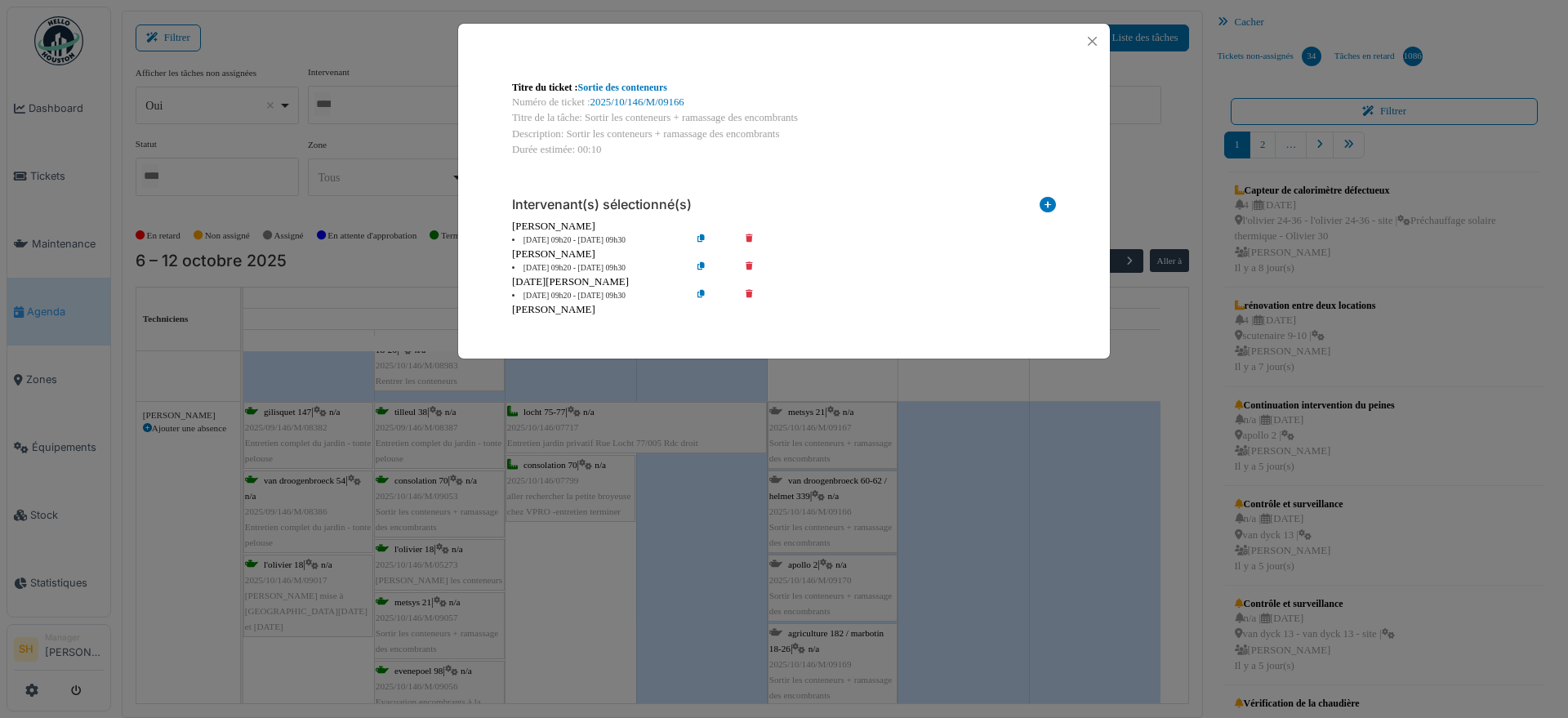
click at [1118, 495] on div "Titre du ticket : Sortie des conteneurs Numéro de ticket : 2025/10/146/M/09166 …" at bounding box center [784, 359] width 1568 height 718
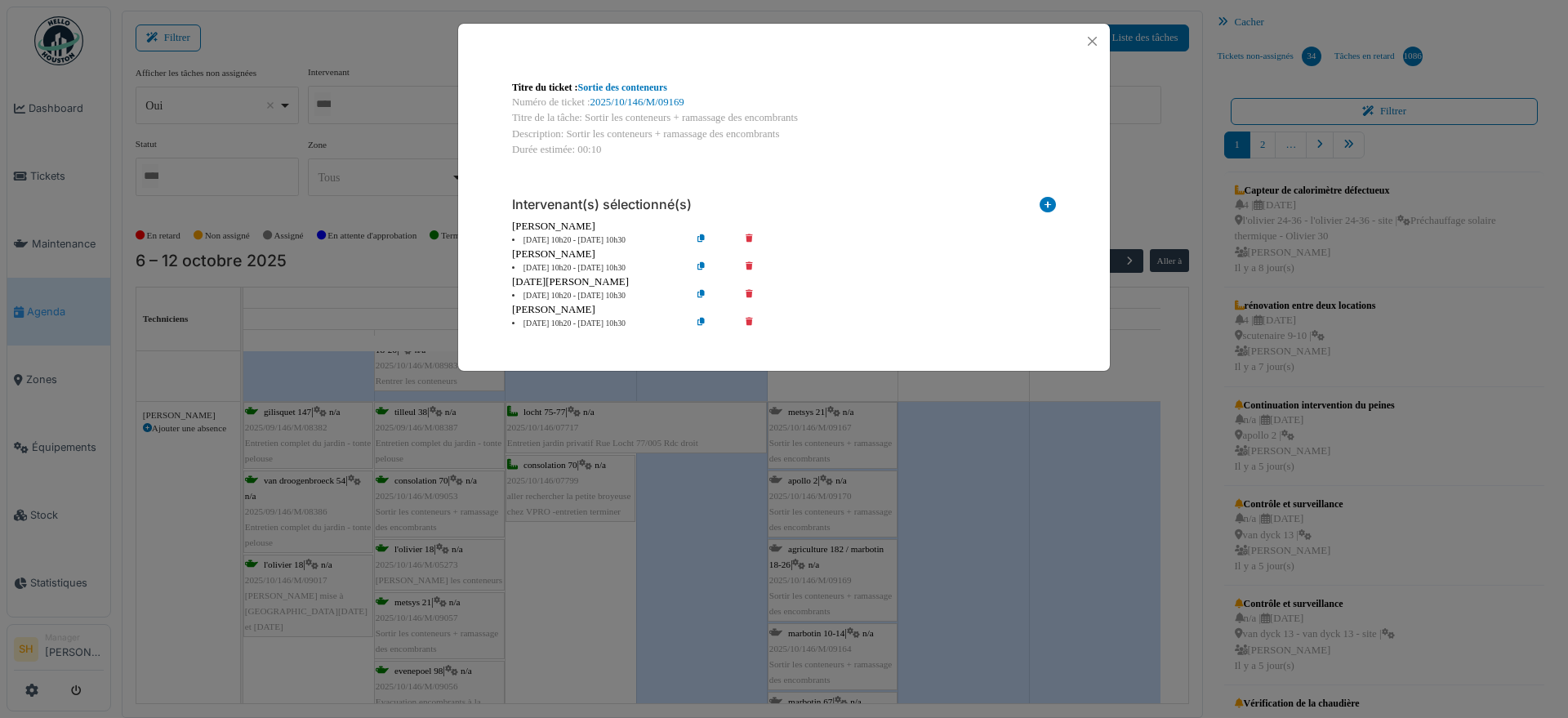
click at [746, 318] on icon at bounding box center [761, 324] width 47 height 13
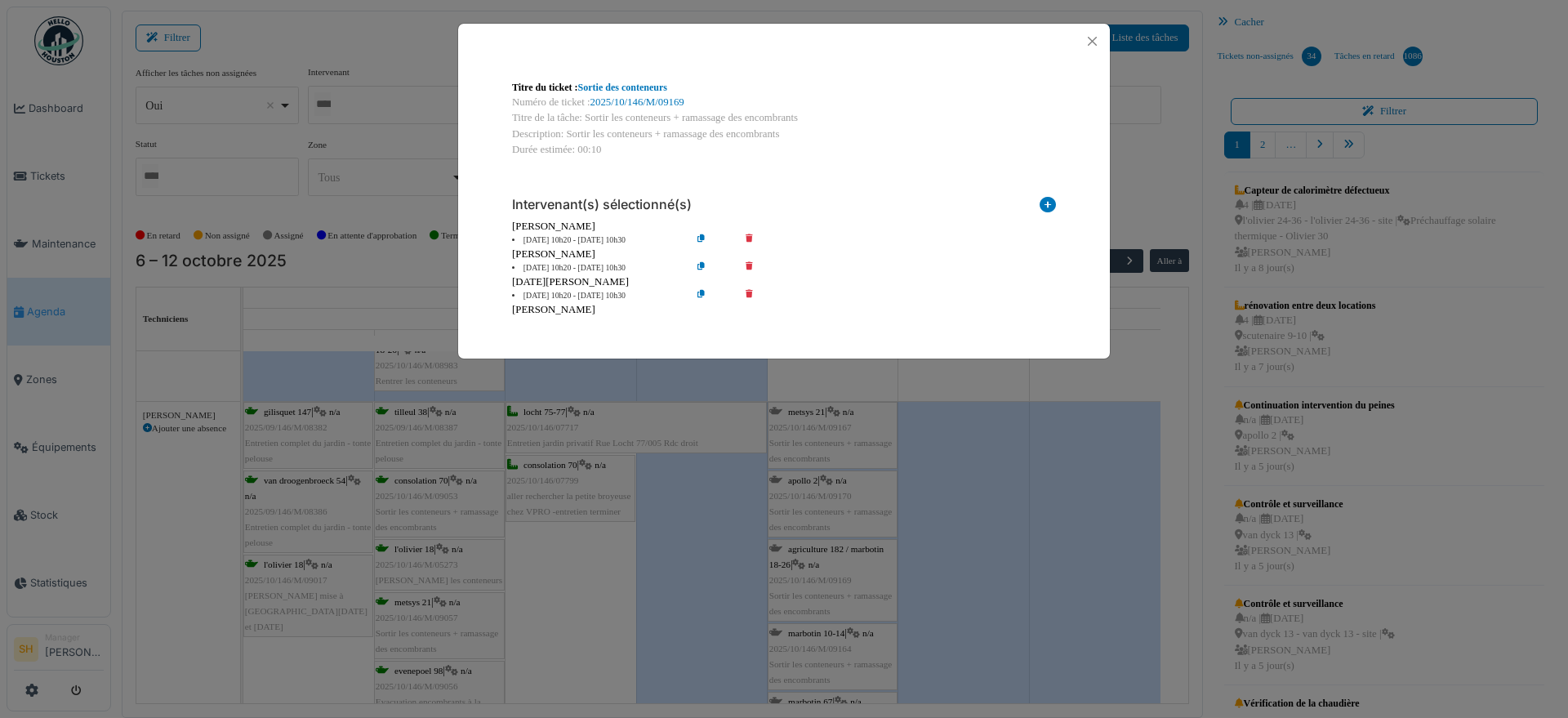
click at [993, 486] on div "Titre du ticket : Sortie des conteneurs Numéro de ticket : 2025/10/146/M/09169 …" at bounding box center [784, 359] width 1568 height 718
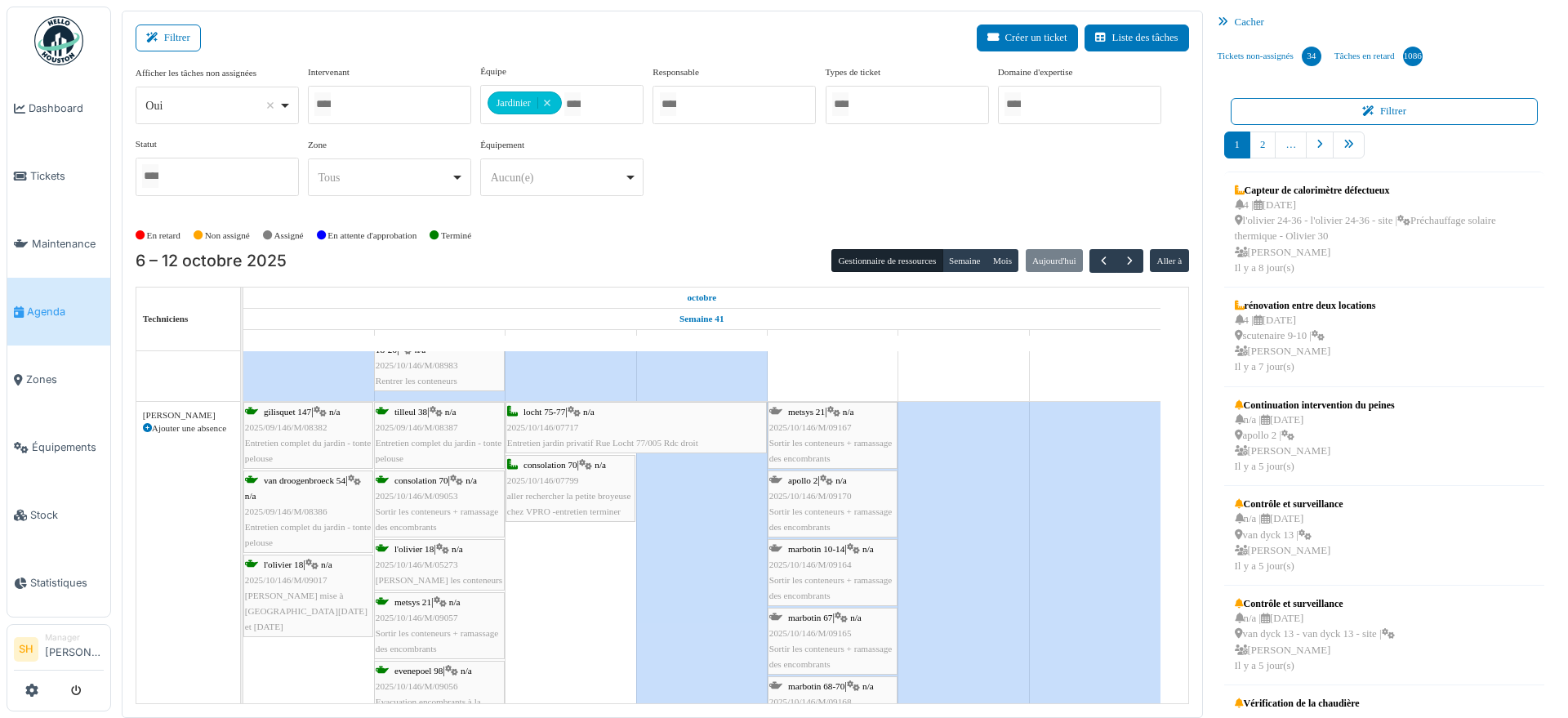
click at [841, 486] on div "apollo 2 | n/a 2025/10/146/M/09170 Sortir les conteneurs + ramassage des encomb…" at bounding box center [832, 504] width 126 height 63
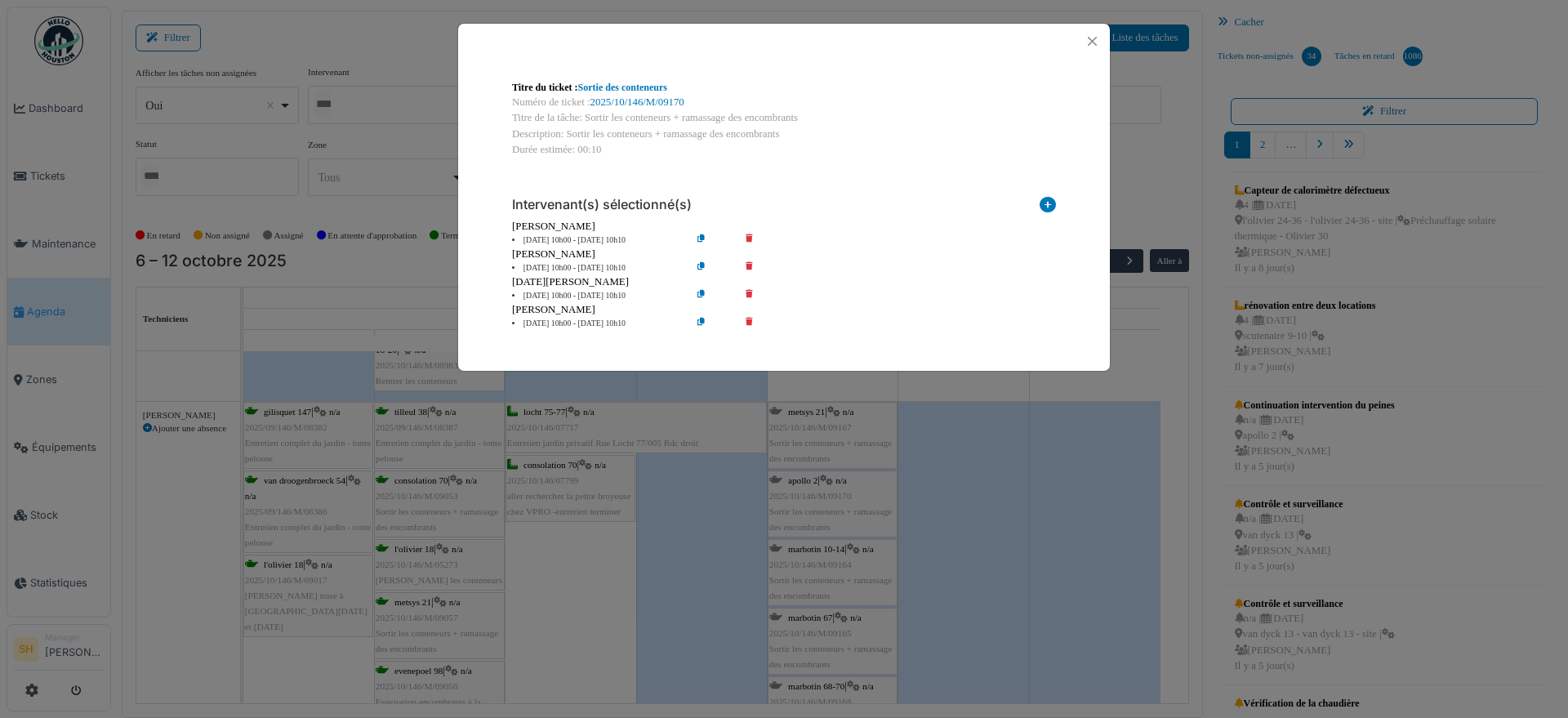
click at [749, 318] on icon at bounding box center [761, 324] width 47 height 13
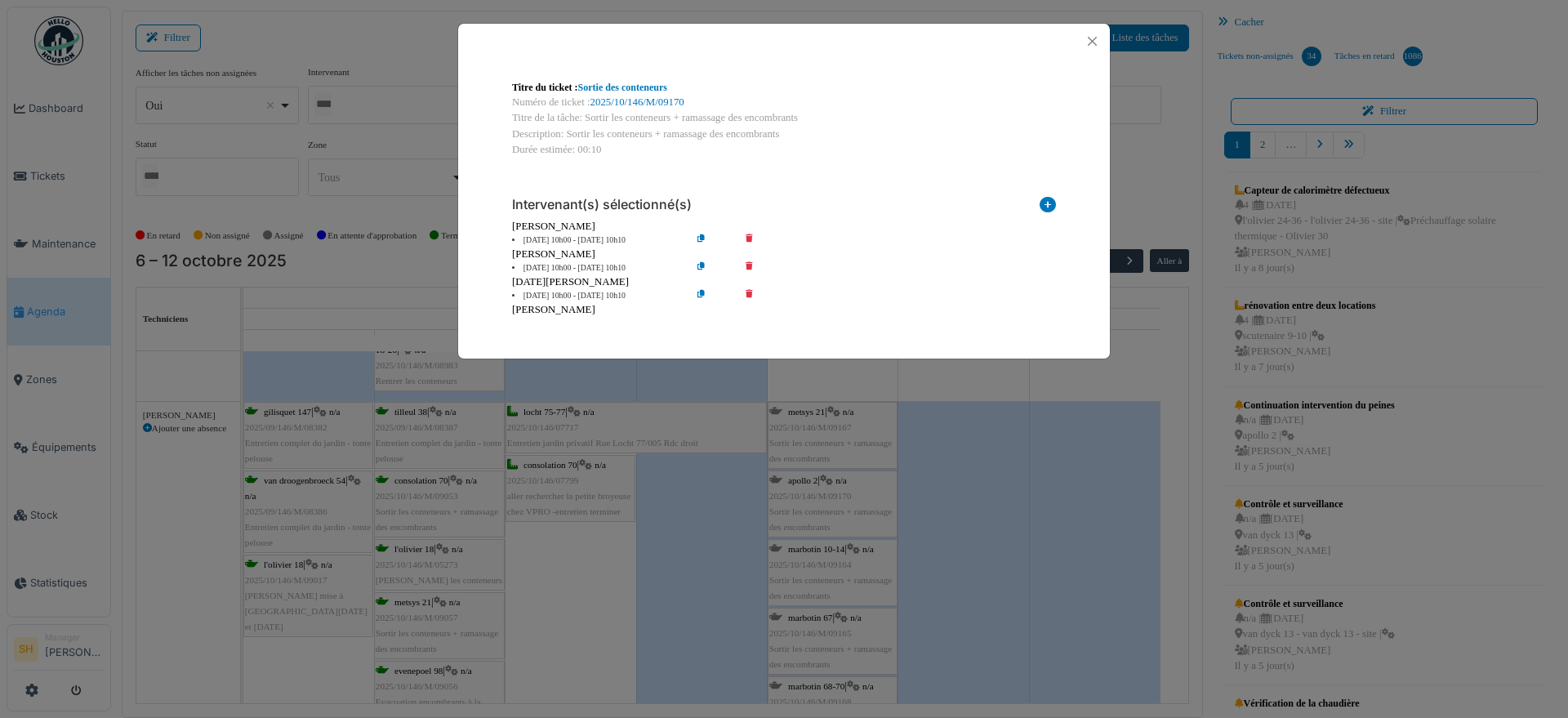
click at [1049, 447] on div "Titre du ticket : Sortie des conteneurs Numéro de ticket : 2025/10/146/M/09170 …" at bounding box center [784, 359] width 1568 height 718
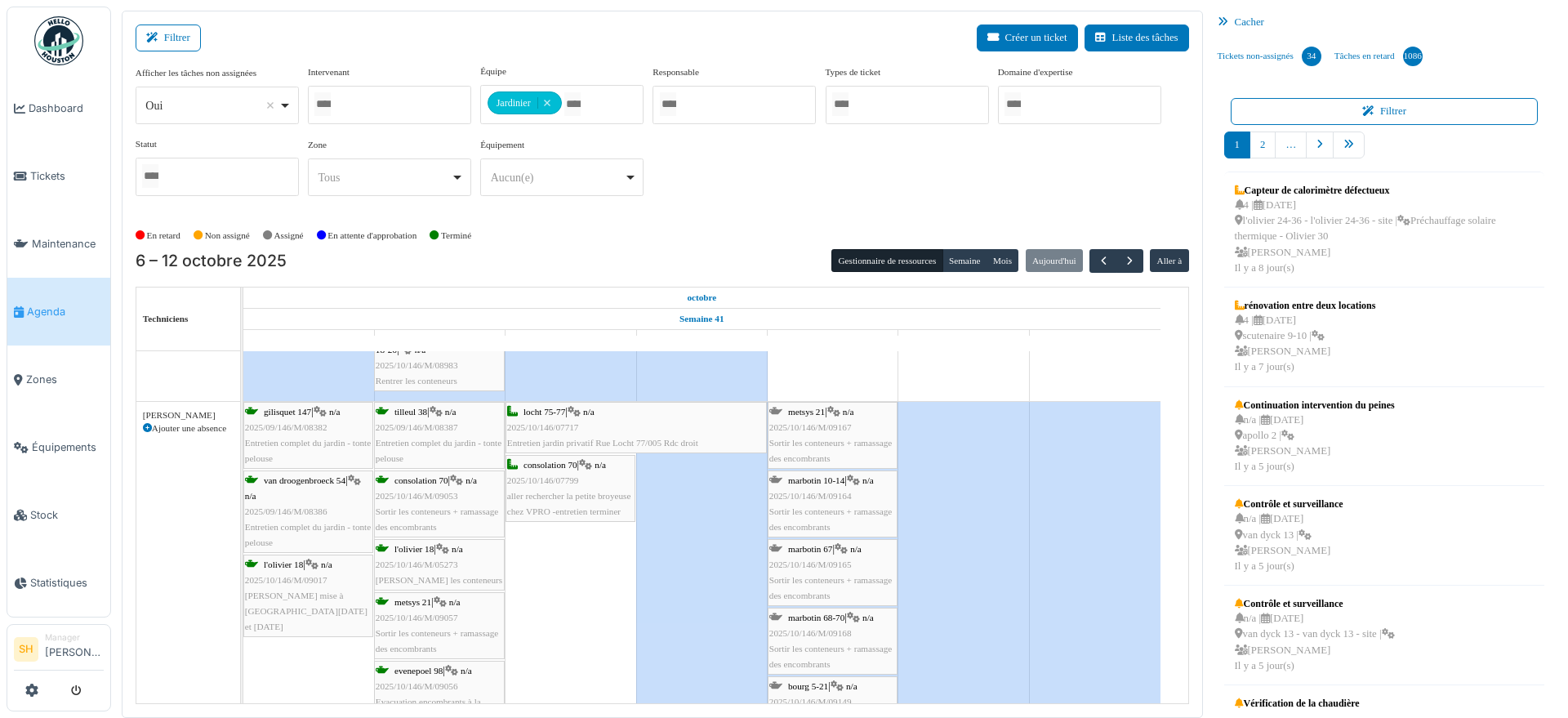
click at [826, 481] on span "marbotin 10-14" at bounding box center [816, 480] width 57 height 10
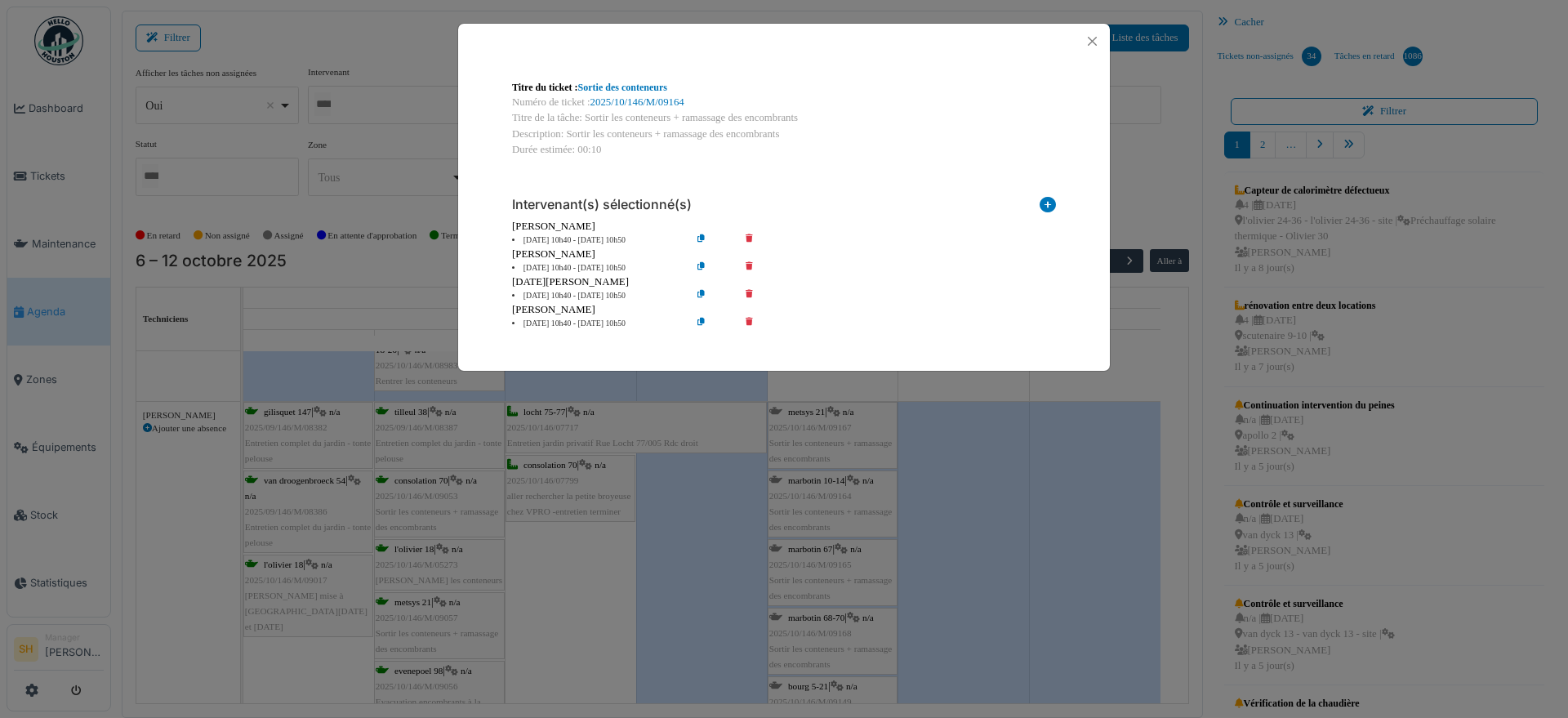
click at [748, 320] on icon at bounding box center [761, 324] width 47 height 13
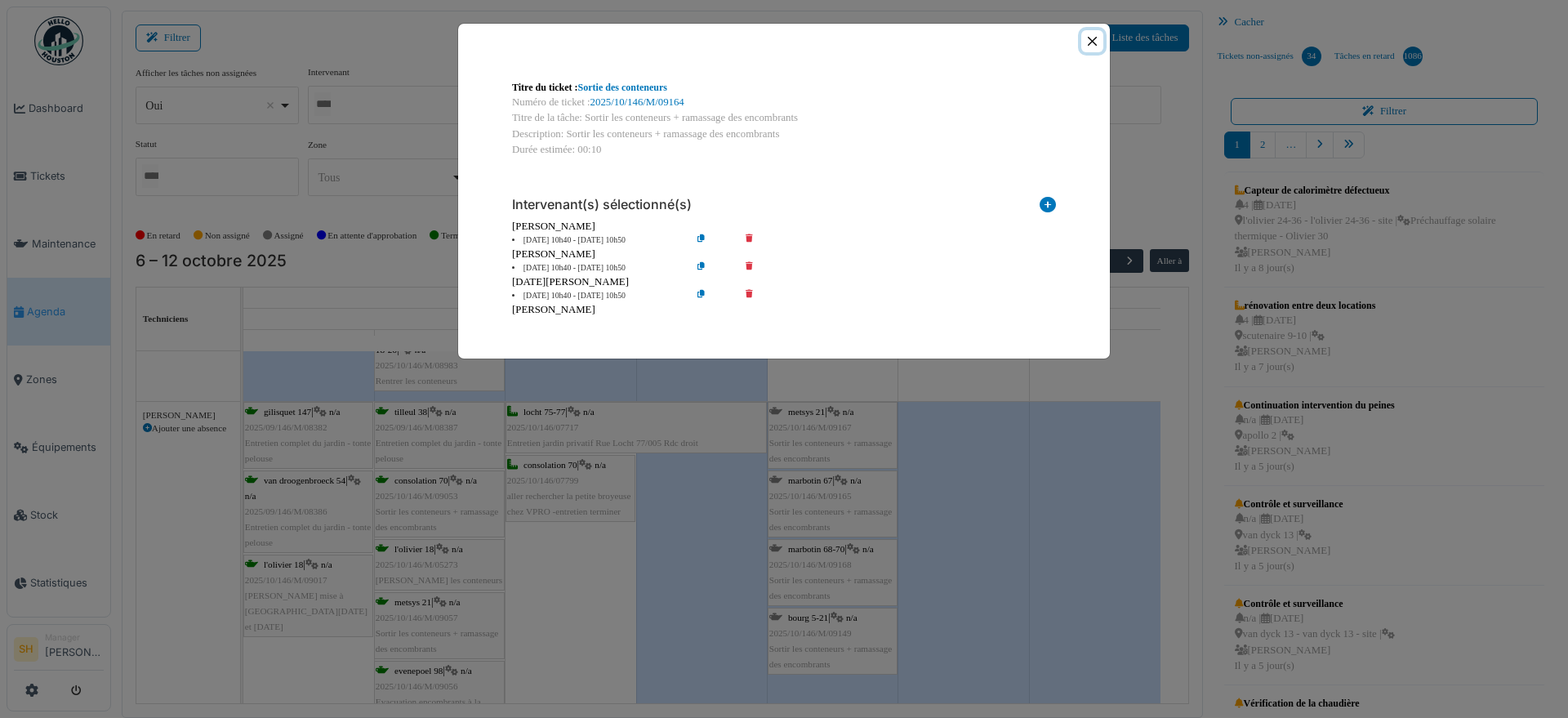
click at [1093, 41] on button "Close" at bounding box center [1093, 41] width 22 height 22
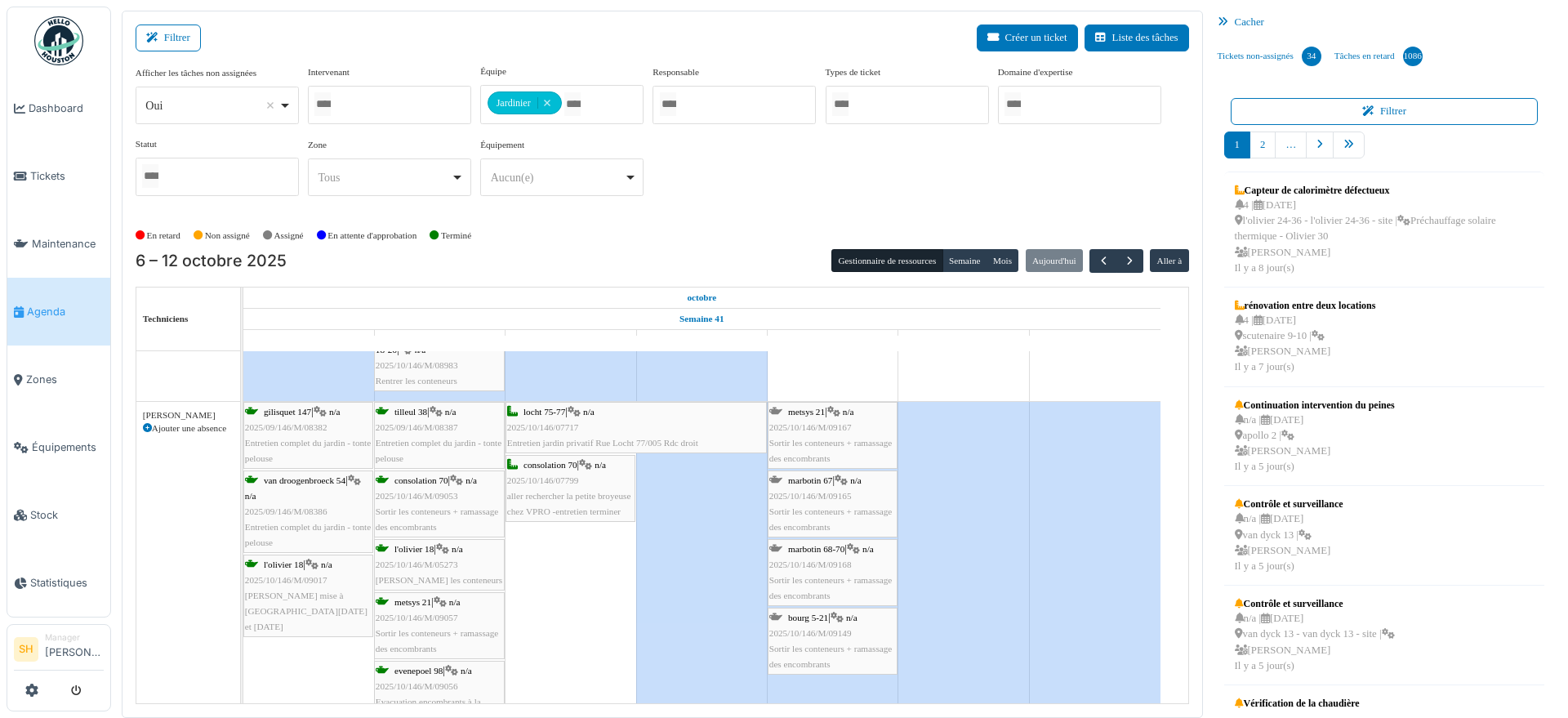
click at [832, 423] on span "2025/10/146/M/09167" at bounding box center [811, 427] width 83 height 10
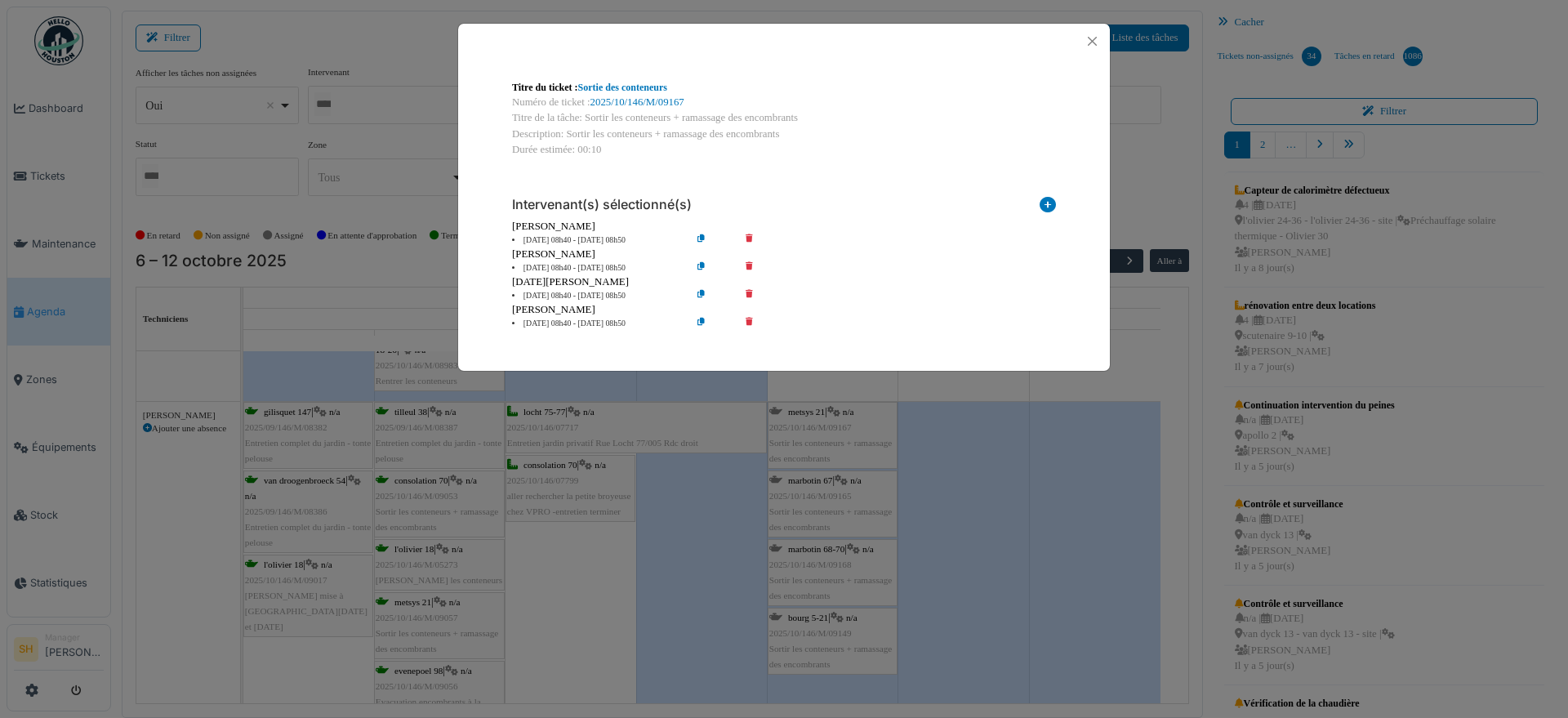
click at [751, 320] on icon at bounding box center [761, 324] width 47 height 13
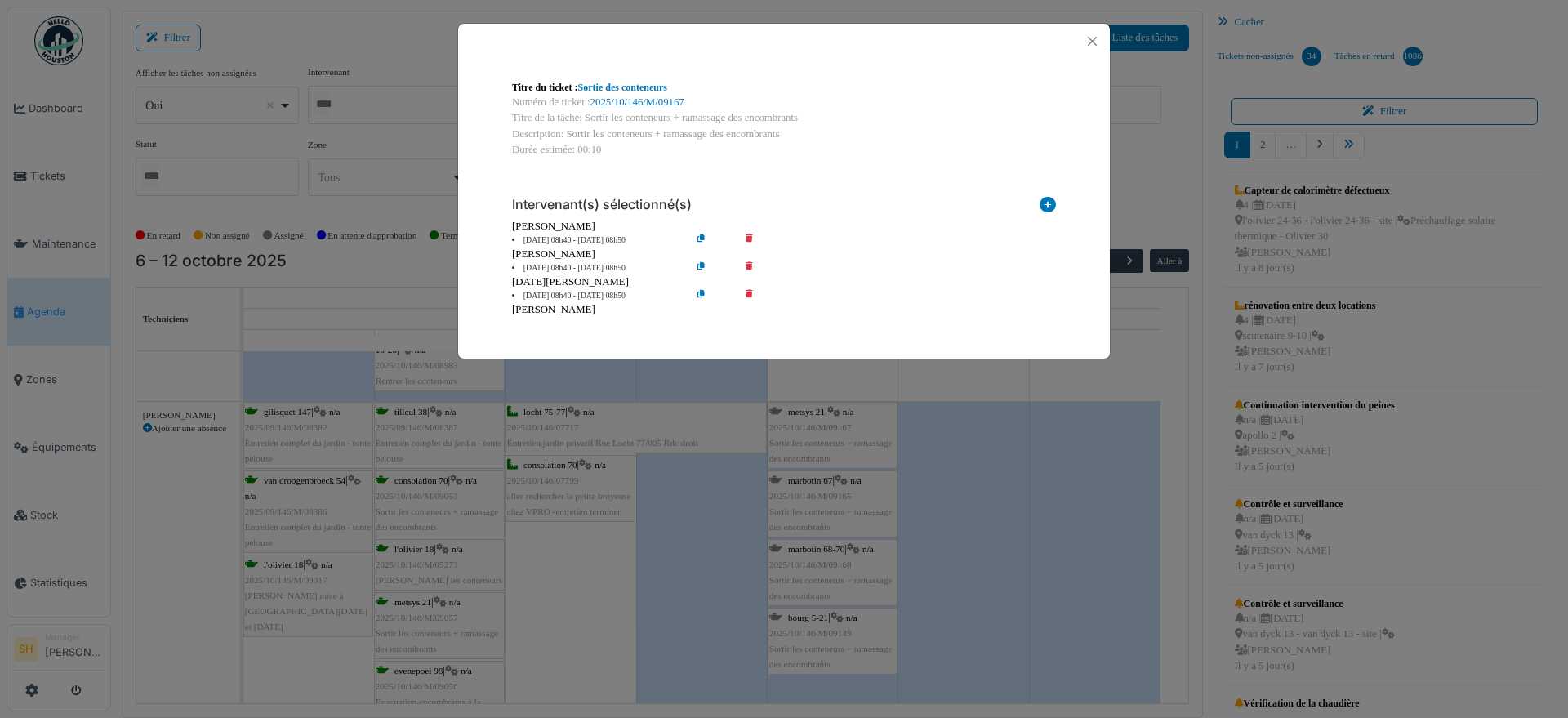
click at [946, 477] on div "Titre du ticket : Sortie des conteneurs Numéro de ticket : 2025/10/146/M/09167 …" at bounding box center [784, 359] width 1568 height 718
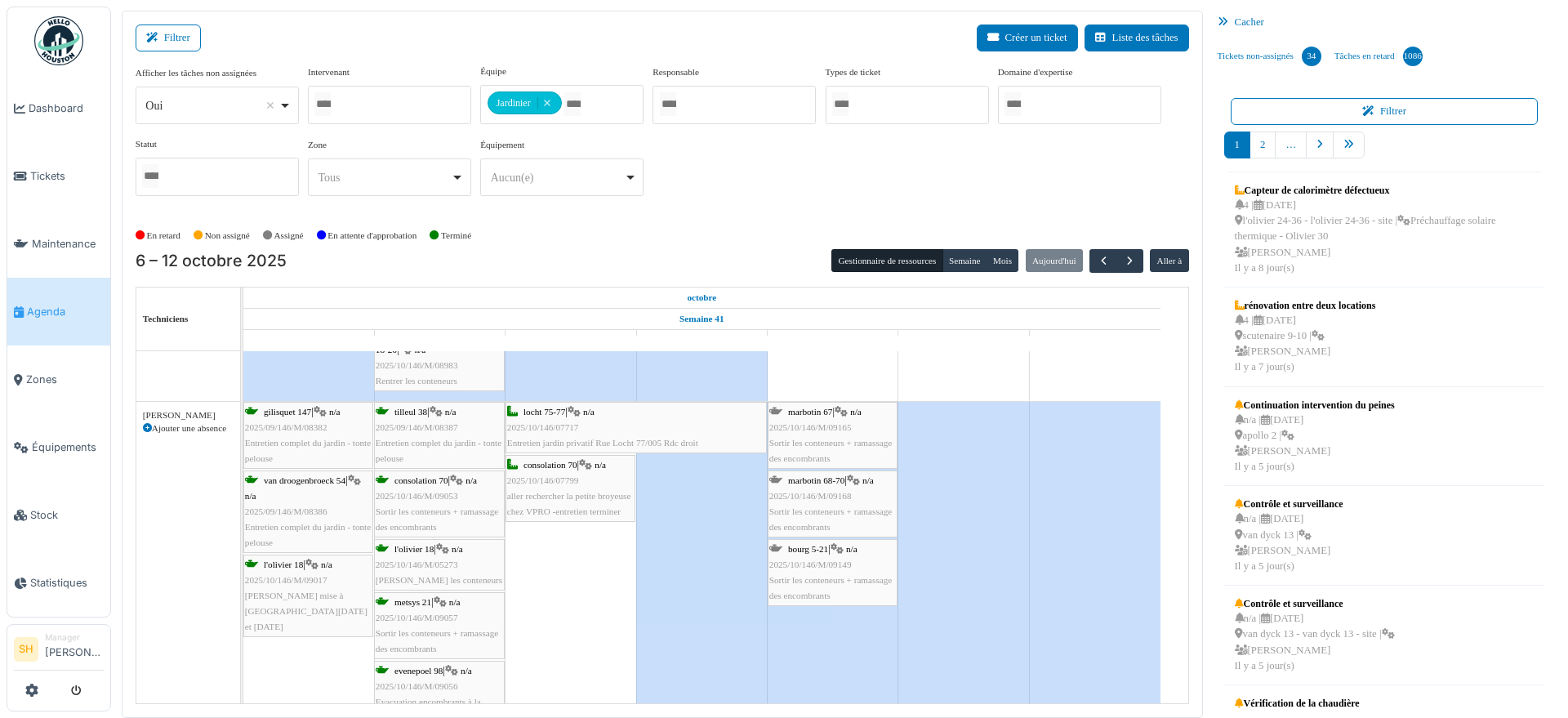
click at [811, 412] on span "marbotin 67" at bounding box center [810, 412] width 44 height 10
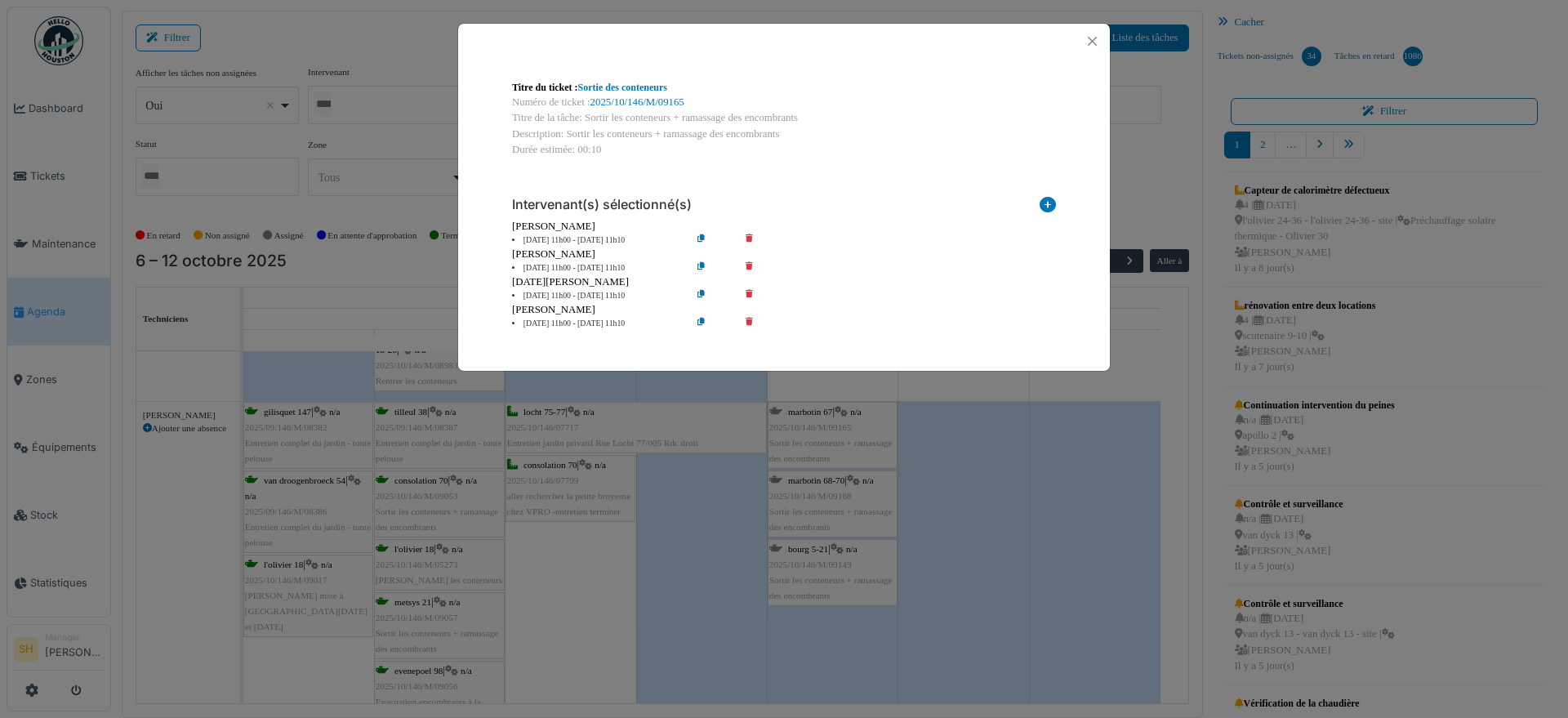
click at [748, 323] on icon at bounding box center [761, 324] width 47 height 13
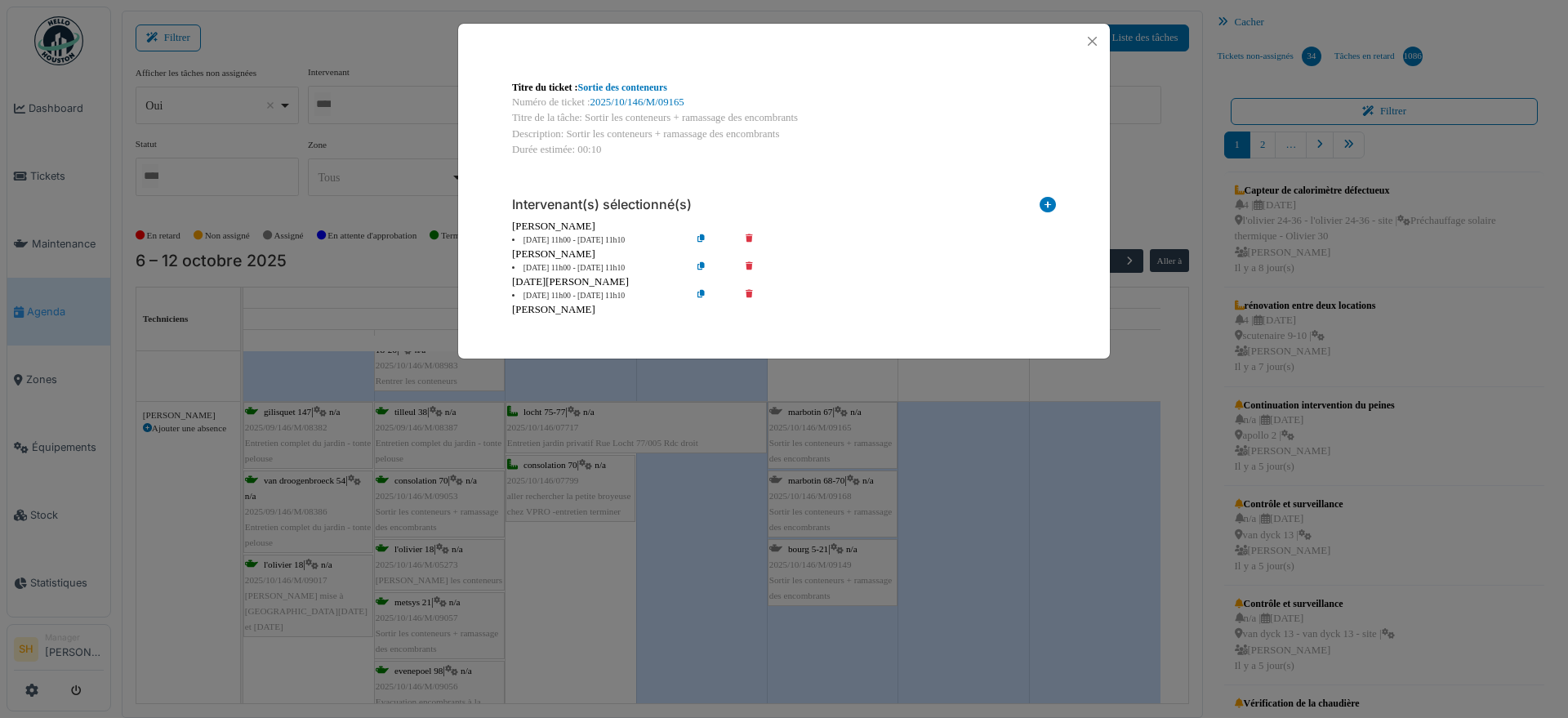
click at [958, 443] on div "Titre du ticket : Sortie des conteneurs Numéro de ticket : 2025/10/146/M/09165 …" at bounding box center [784, 359] width 1568 height 718
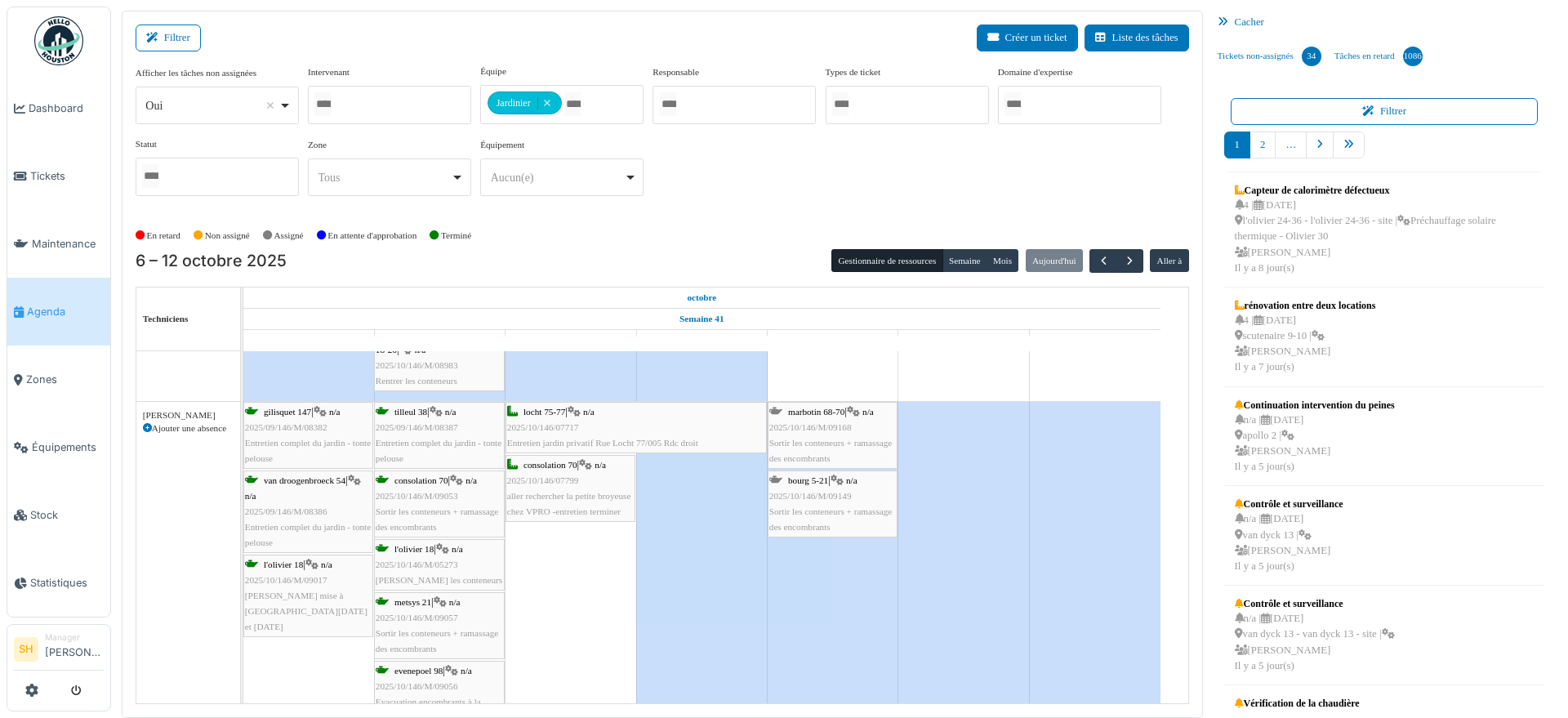
click at [854, 416] on div "marbotin 68-70 | n/a 2025/10/146/M/09168 Sortir les conteneurs + ramassage des …" at bounding box center [832, 436] width 126 height 63
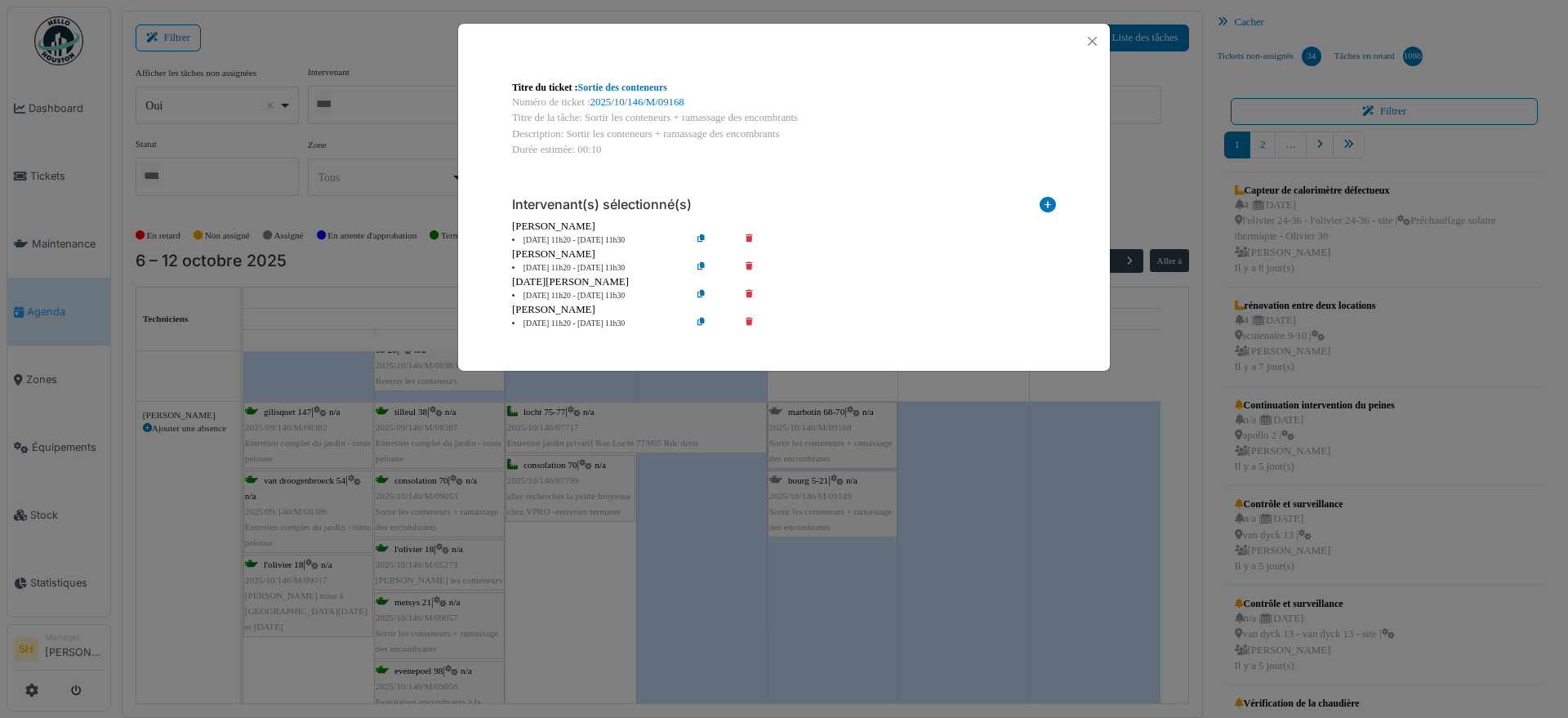
click at [750, 320] on icon at bounding box center [761, 324] width 47 height 13
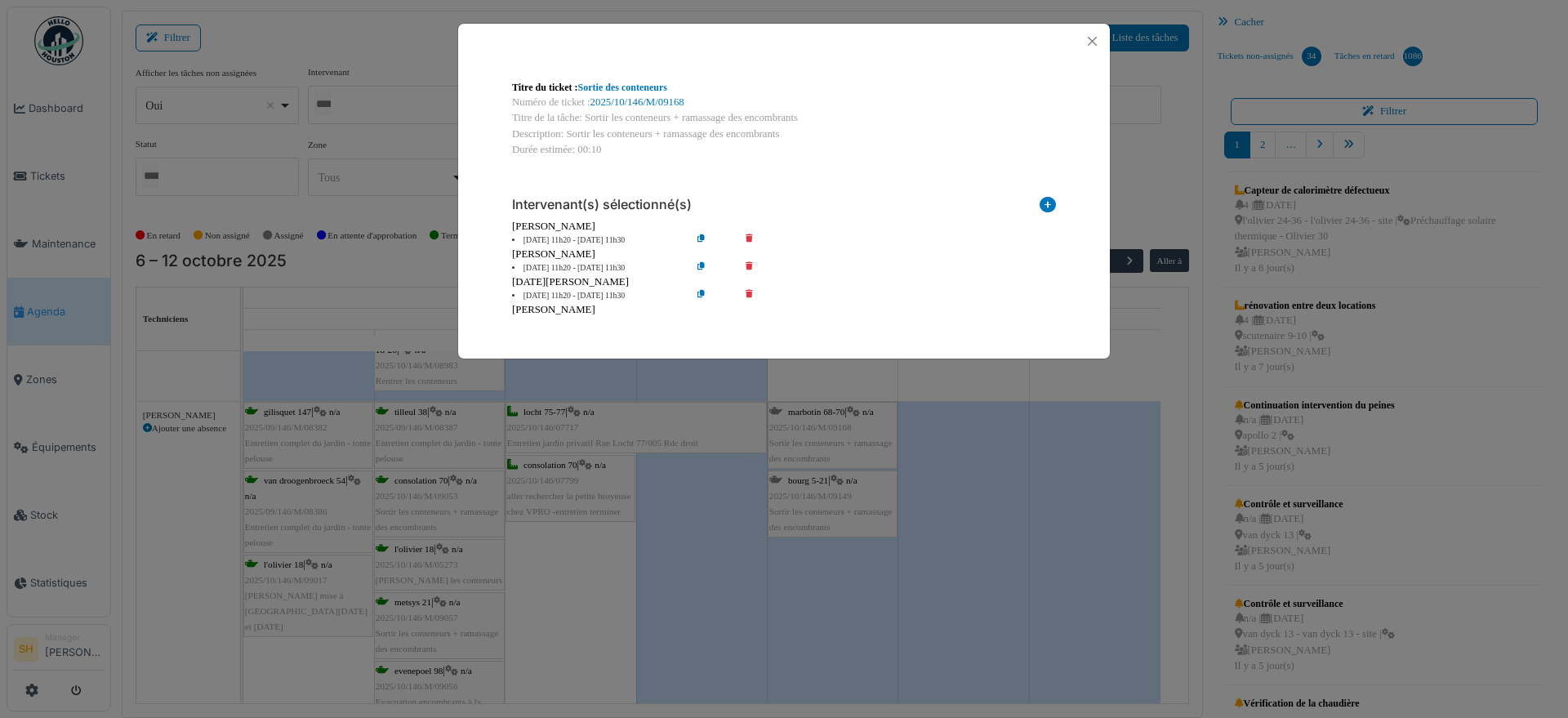
click at [1007, 439] on div "Titre du ticket : Sortie des conteneurs Numéro de ticket : 2025/10/146/M/09168 …" at bounding box center [784, 359] width 1568 height 718
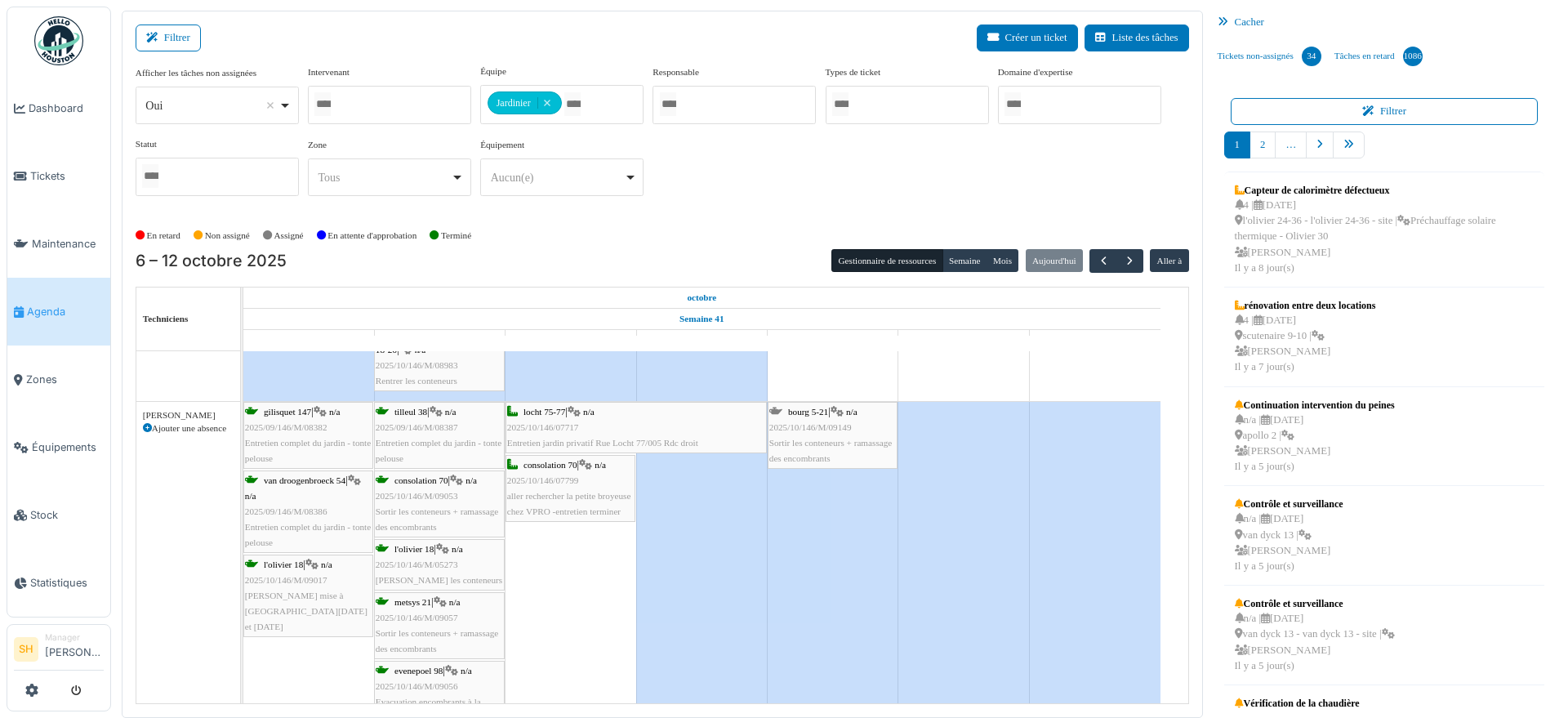
click at [832, 412] on div "bourg 5-21 | n/a 2025/10/146/M/09149 Sortir les conteneurs + ramassage des enco…" at bounding box center [832, 436] width 126 height 63
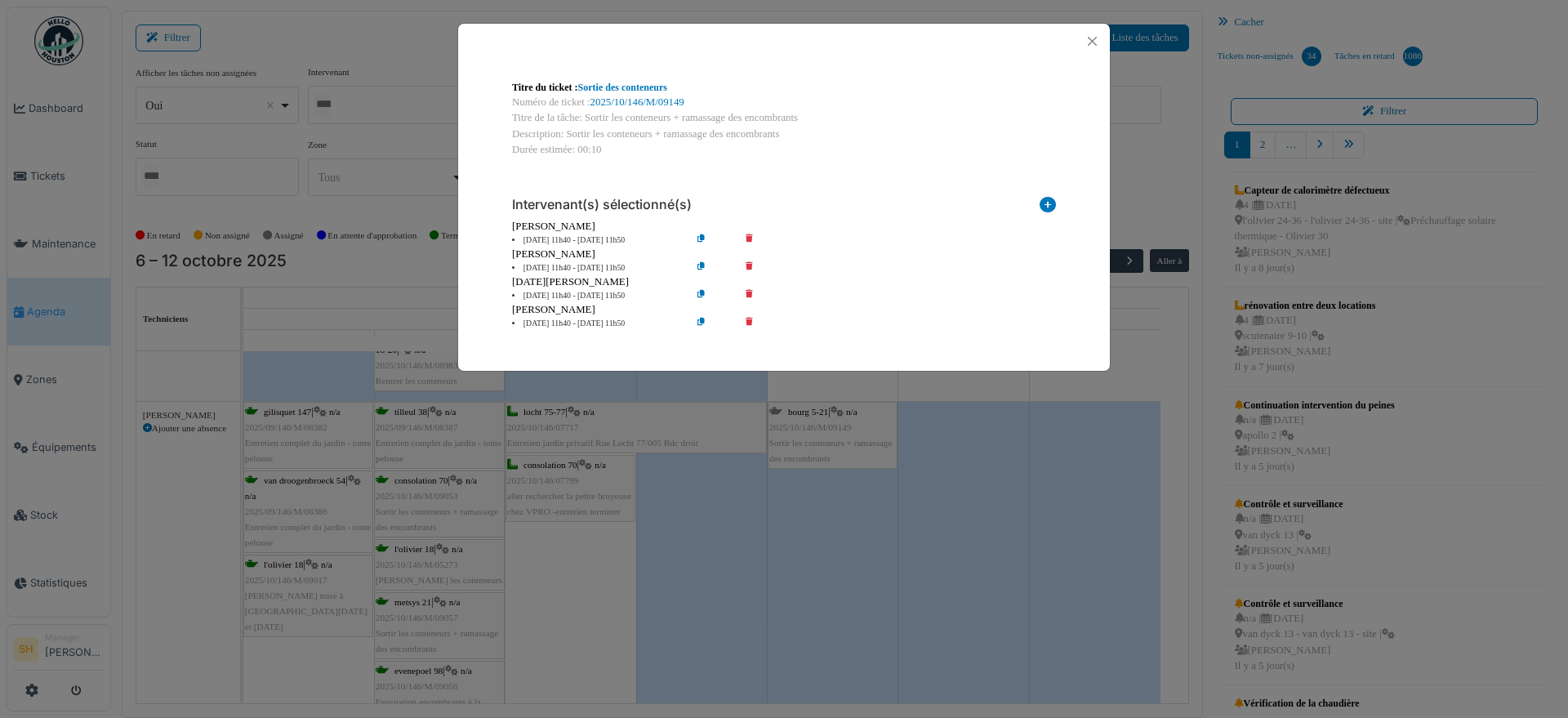
click at [749, 322] on icon at bounding box center [761, 324] width 47 height 13
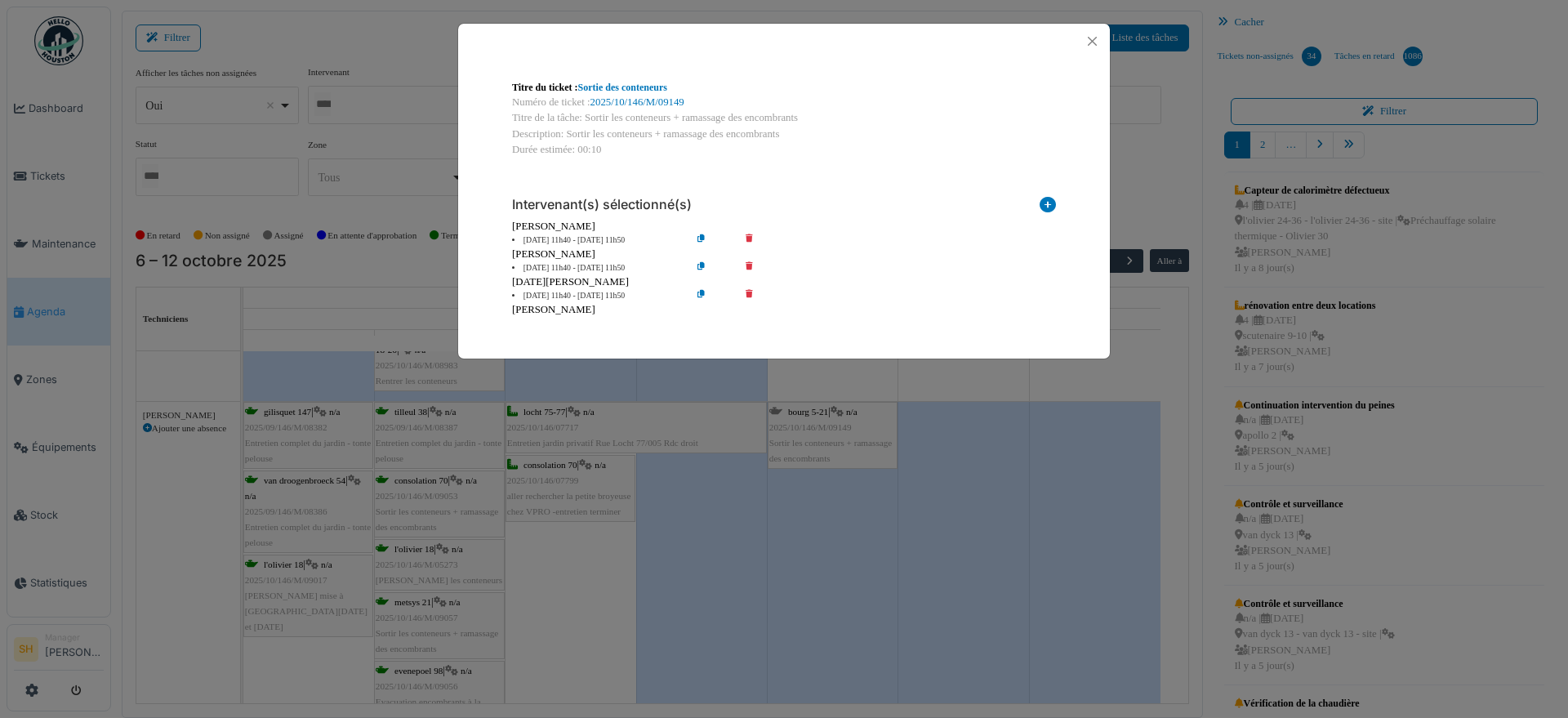
click at [1047, 468] on div "Titre du ticket : Sortie des conteneurs Numéro de ticket : 2025/10/146/M/09149 …" at bounding box center [784, 359] width 1568 height 718
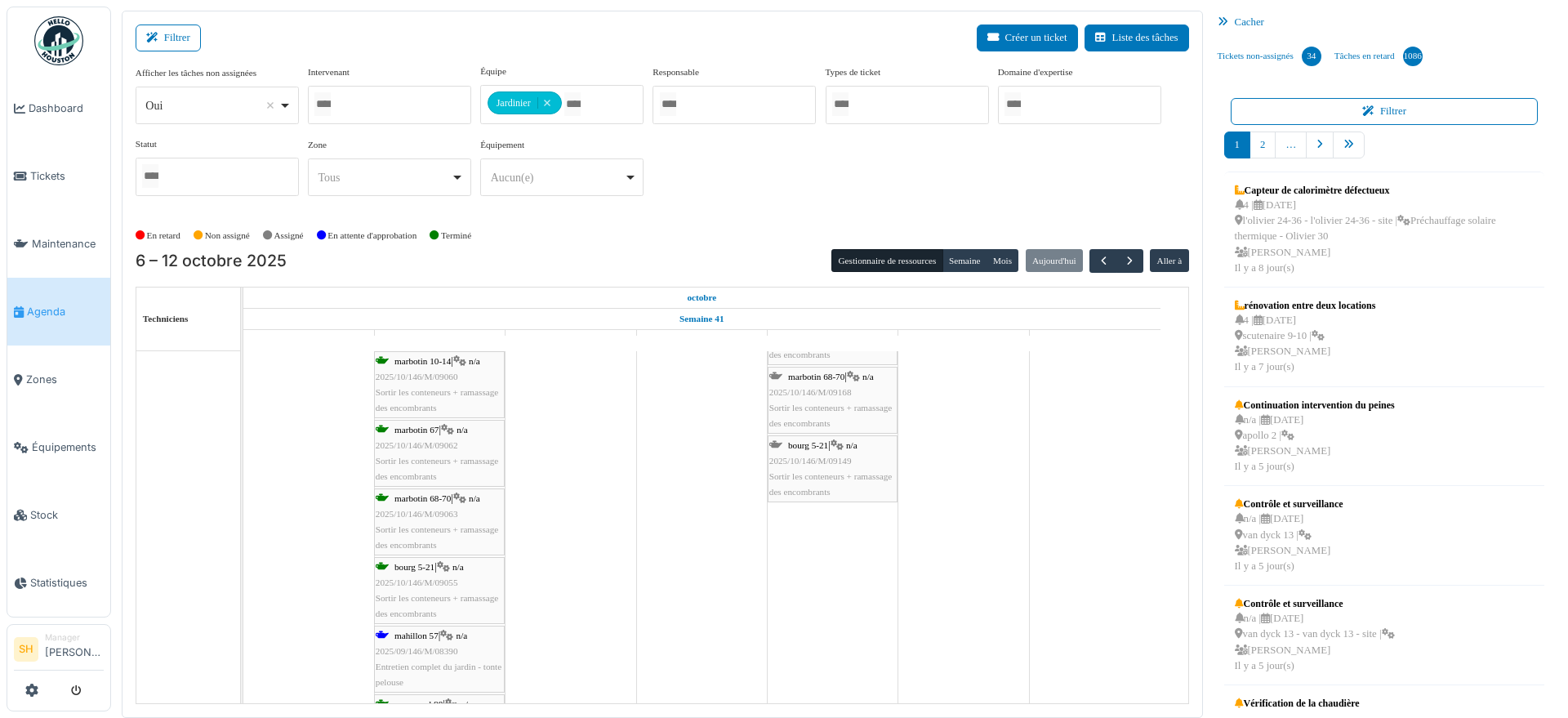
scroll to position [2184, 0]
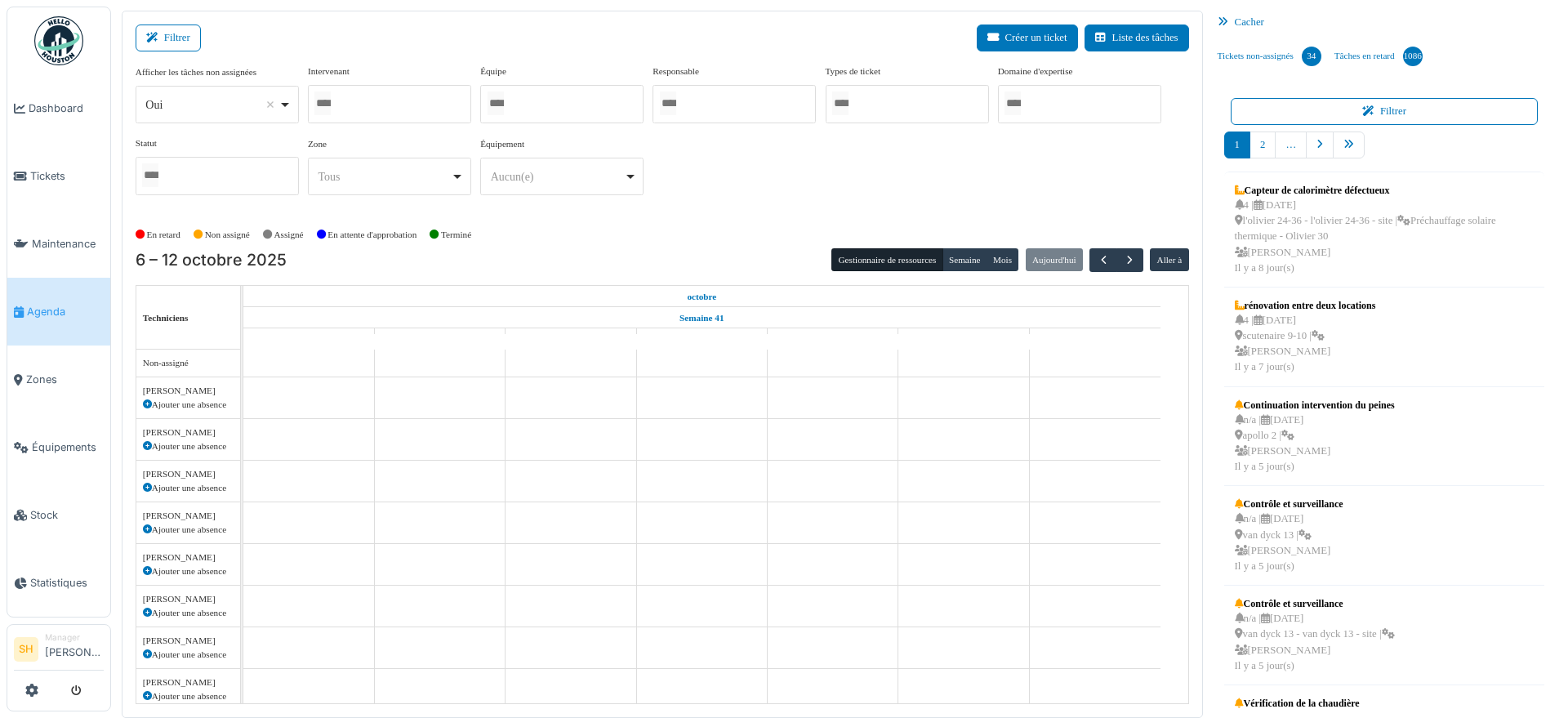
click at [368, 104] on div at bounding box center [389, 104] width 163 height 39
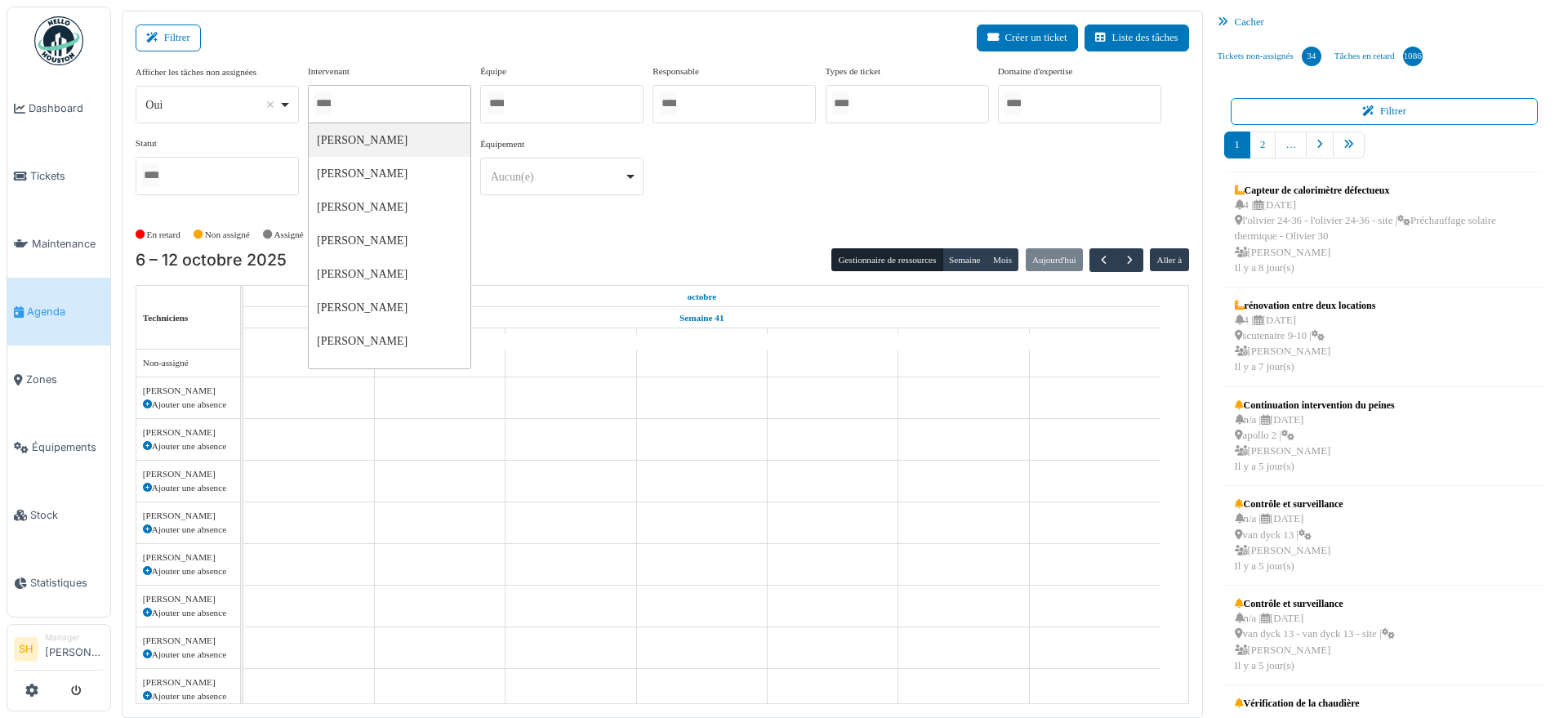
click at [676, 101] on input "Tous" at bounding box center [668, 103] width 16 height 23
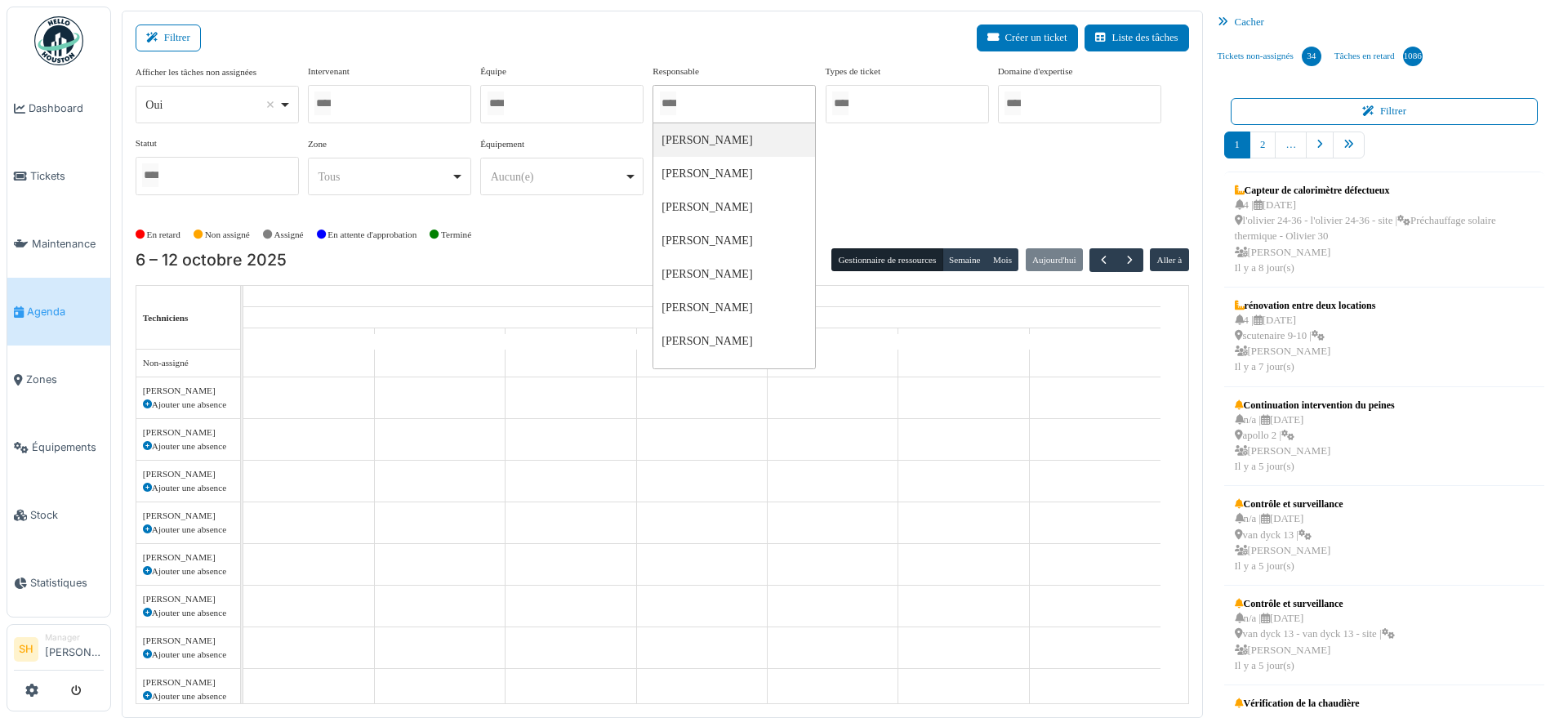
click at [578, 102] on div at bounding box center [562, 104] width 163 height 39
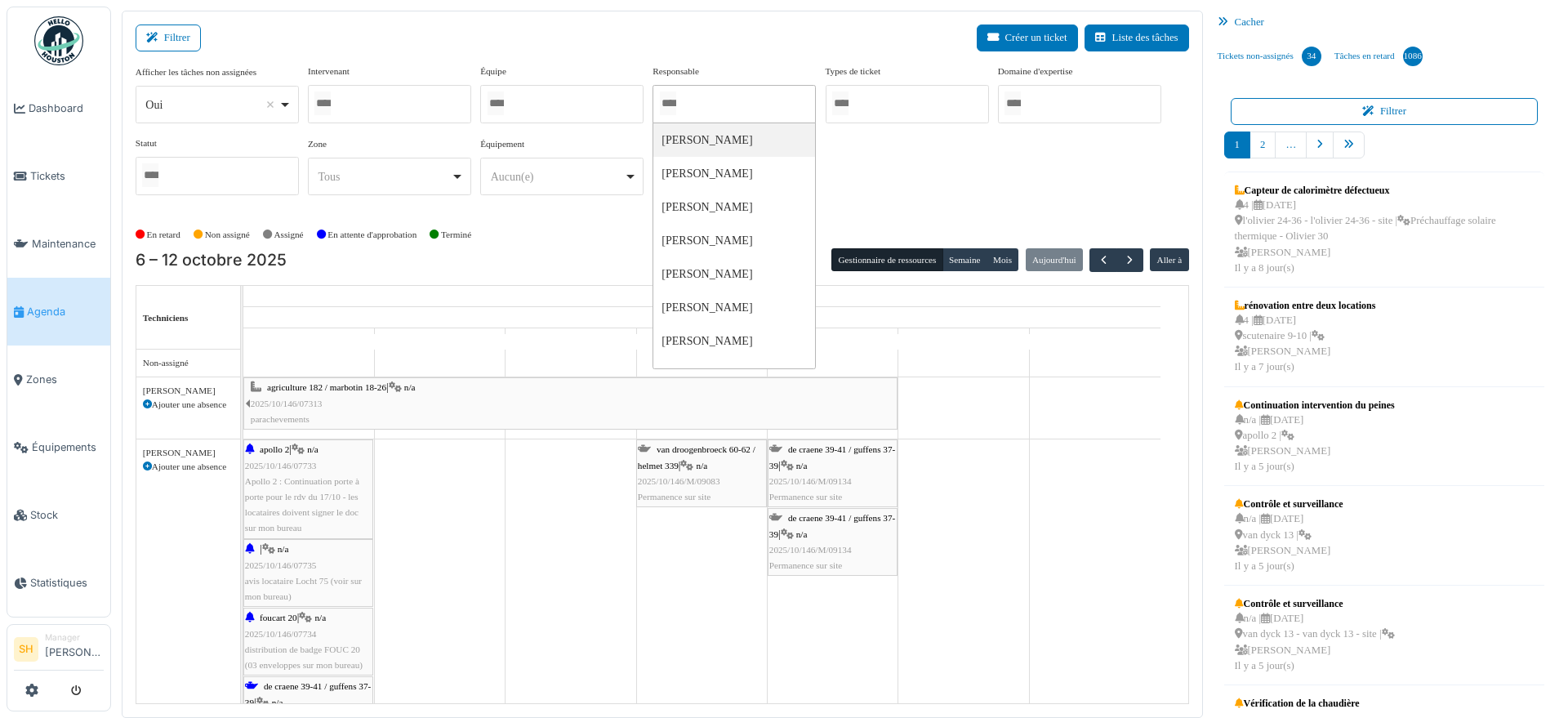
click at [564, 96] on div at bounding box center [562, 104] width 163 height 39
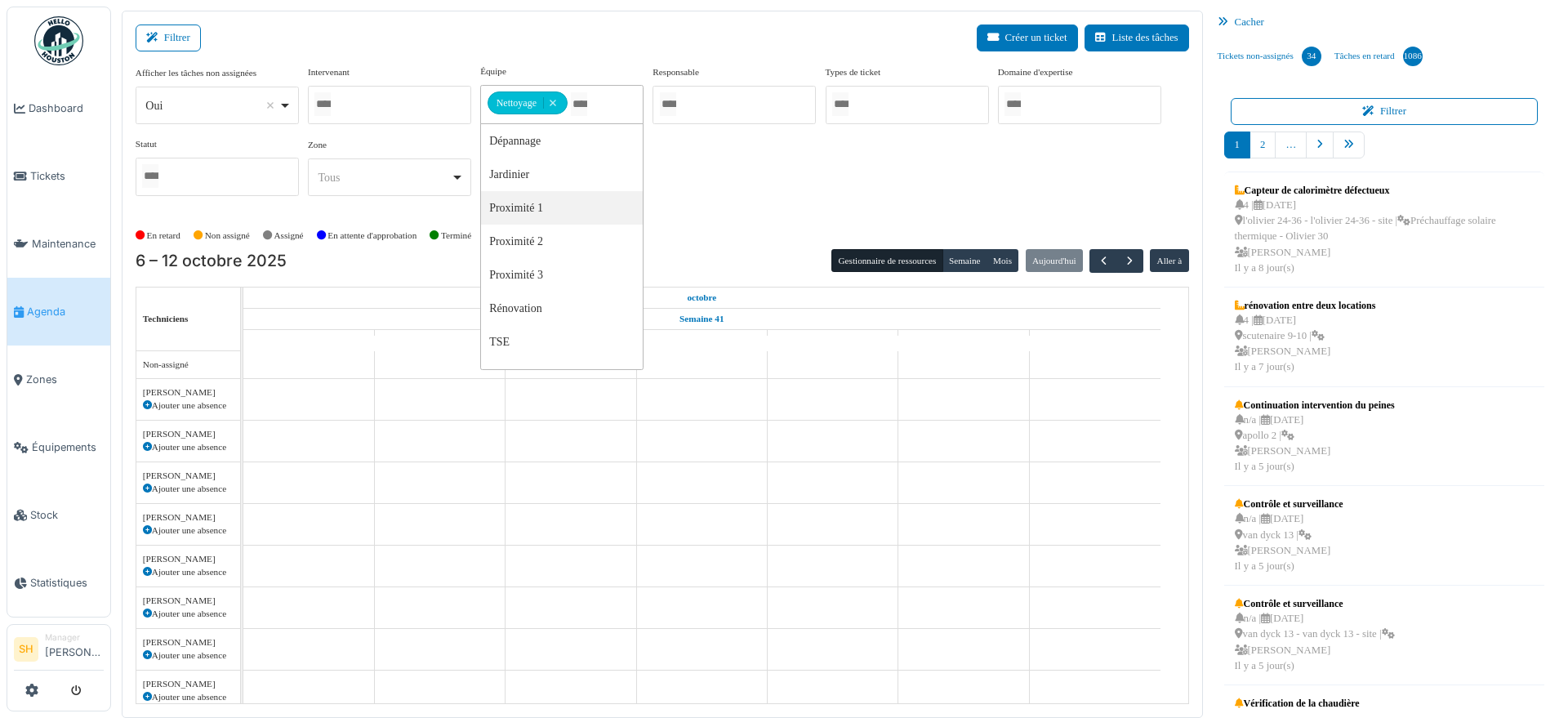
click at [780, 215] on div "Afficher les tâches non assignées *** Oui Remove item Oui Non Intervenant Abdel…" at bounding box center [662, 144] width 1054 height 158
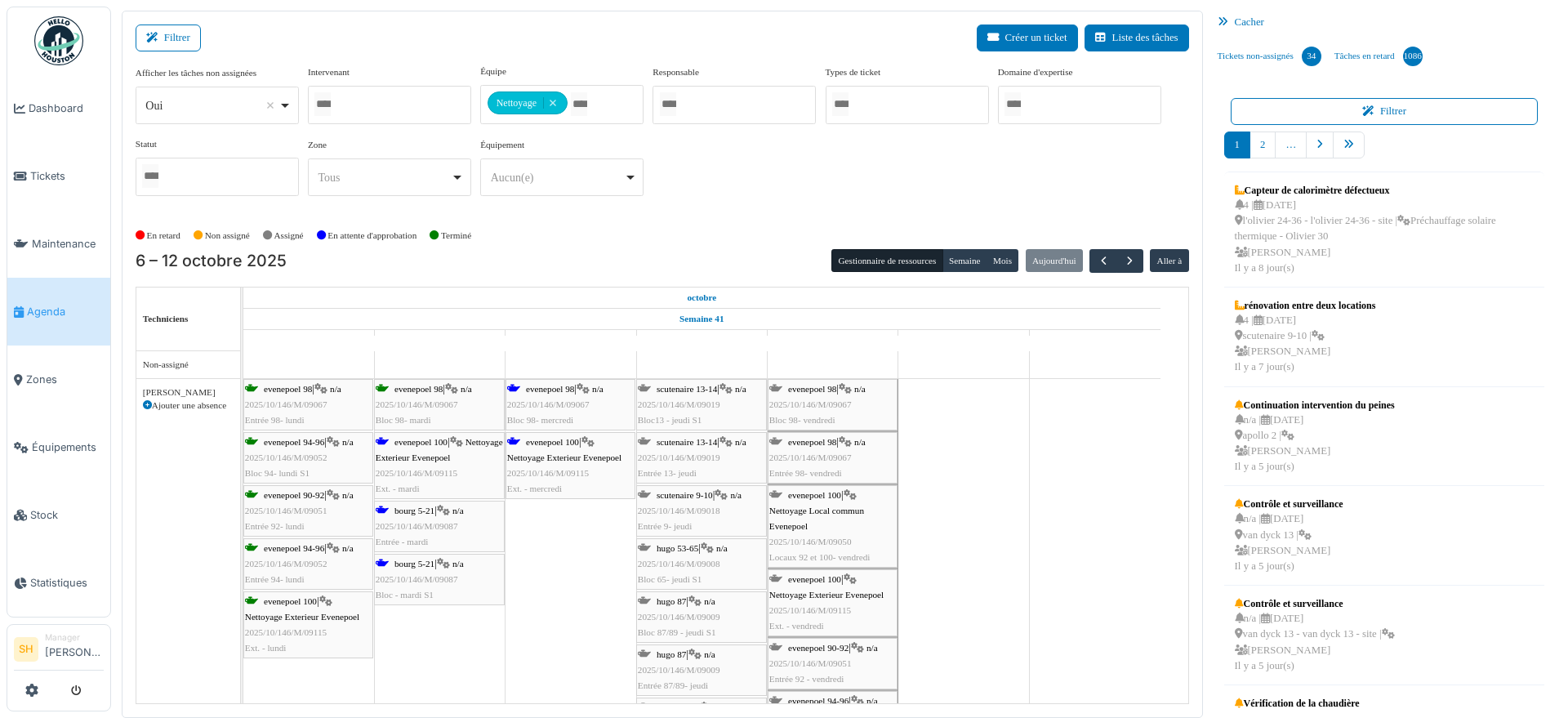
click at [437, 447] on div "evenepoel 100 | Nettoyage Exterieur Evenepoel 2025/10/146/M/09115 Ext. - mardi" at bounding box center [440, 466] width 127 height 63
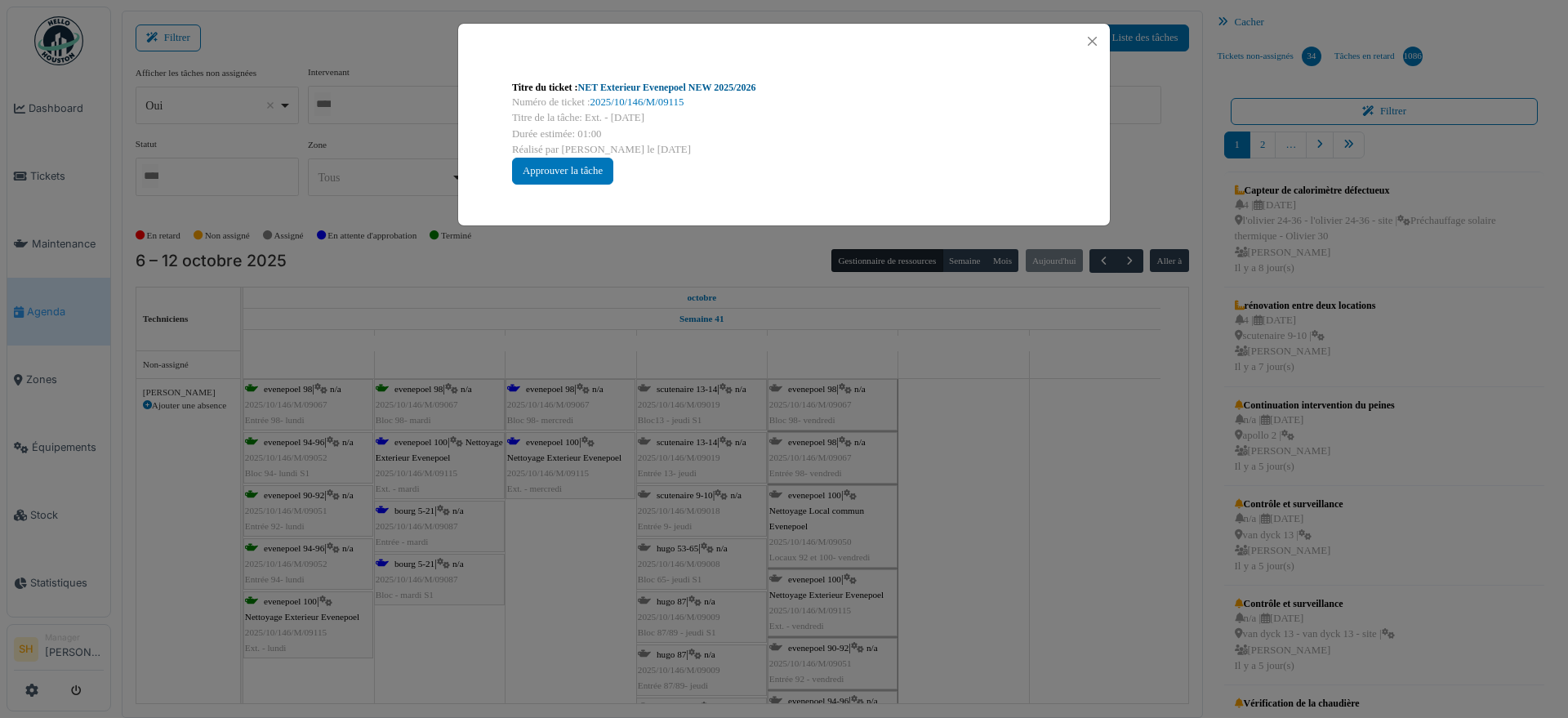
click at [682, 86] on link "NET Exterieur Evenepoel NEW 2025/2026" at bounding box center [667, 87] width 179 height 12
click at [997, 450] on div "Titre du ticket : NET Exterieur Evenepoel NEW 2025/2026 Numéro de ticket : 2025…" at bounding box center [784, 359] width 1568 height 718
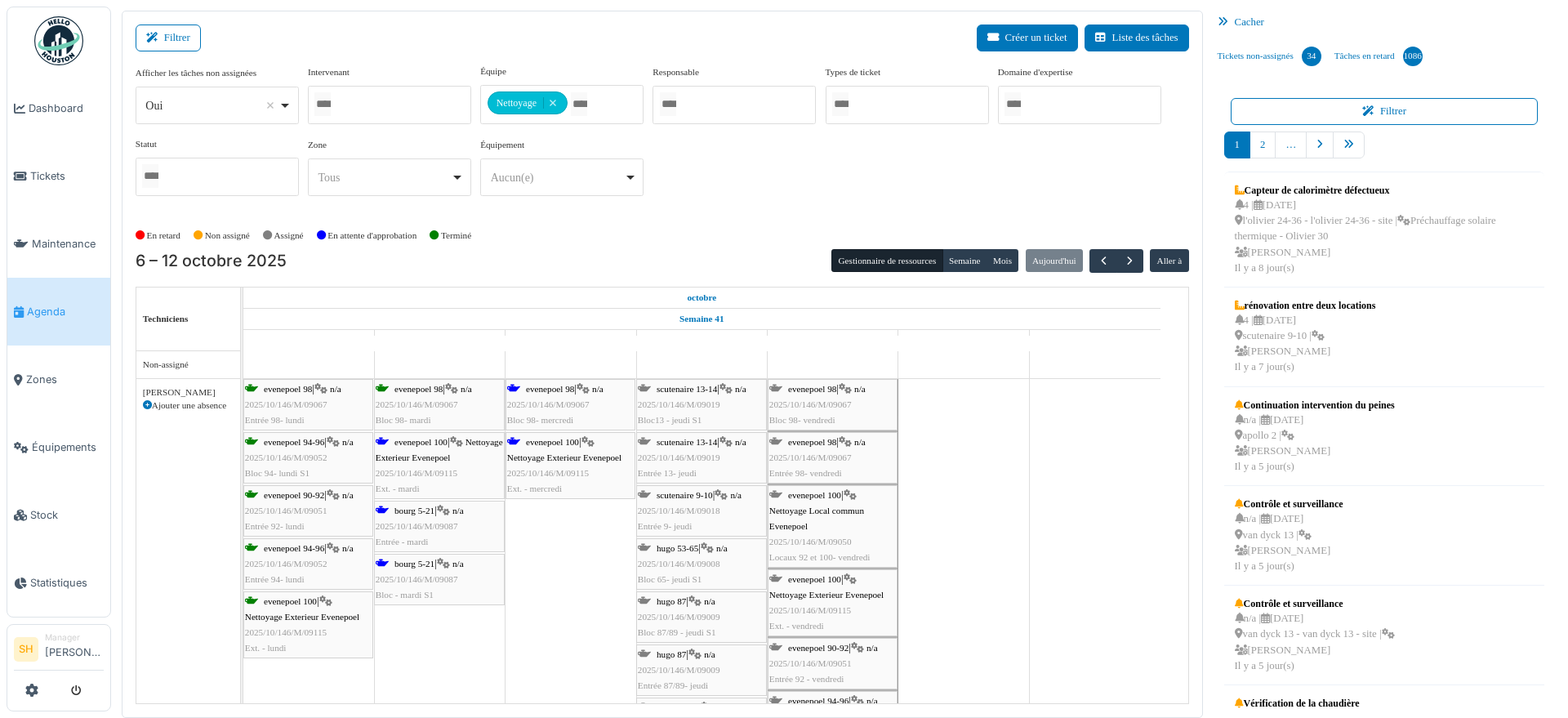
click at [441, 511] on icon at bounding box center [443, 512] width 13 height 11
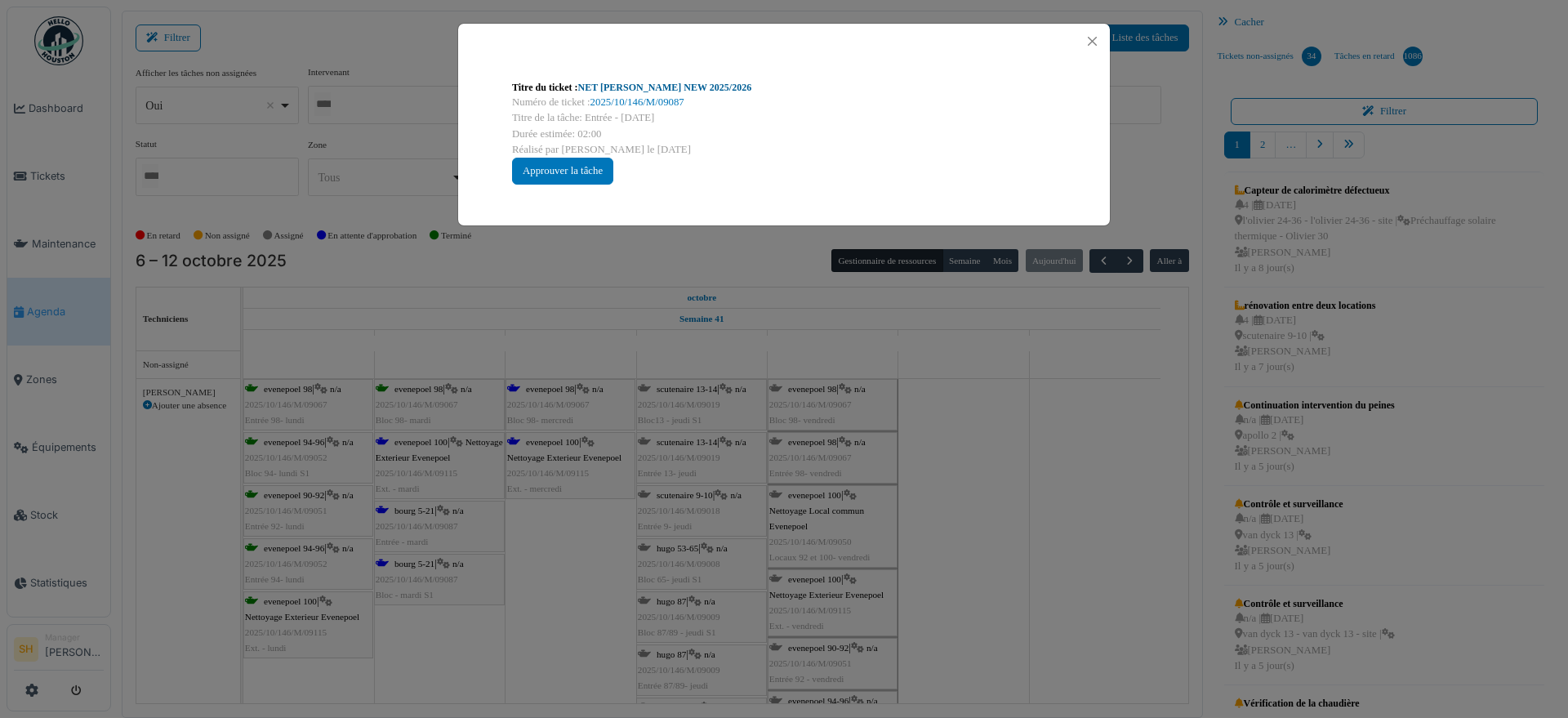
click at [620, 83] on link "NET C. Bourg NEW 2025/2026" at bounding box center [666, 87] width 174 height 12
drag, startPoint x: 1155, startPoint y: 526, endPoint x: 906, endPoint y: 503, distance: 250.1
click at [1154, 527] on div "Titre du ticket : NET C. Bourg NEW 2025/2026 Numéro de ticket : 2025/10/146/M/0…" at bounding box center [784, 359] width 1568 height 718
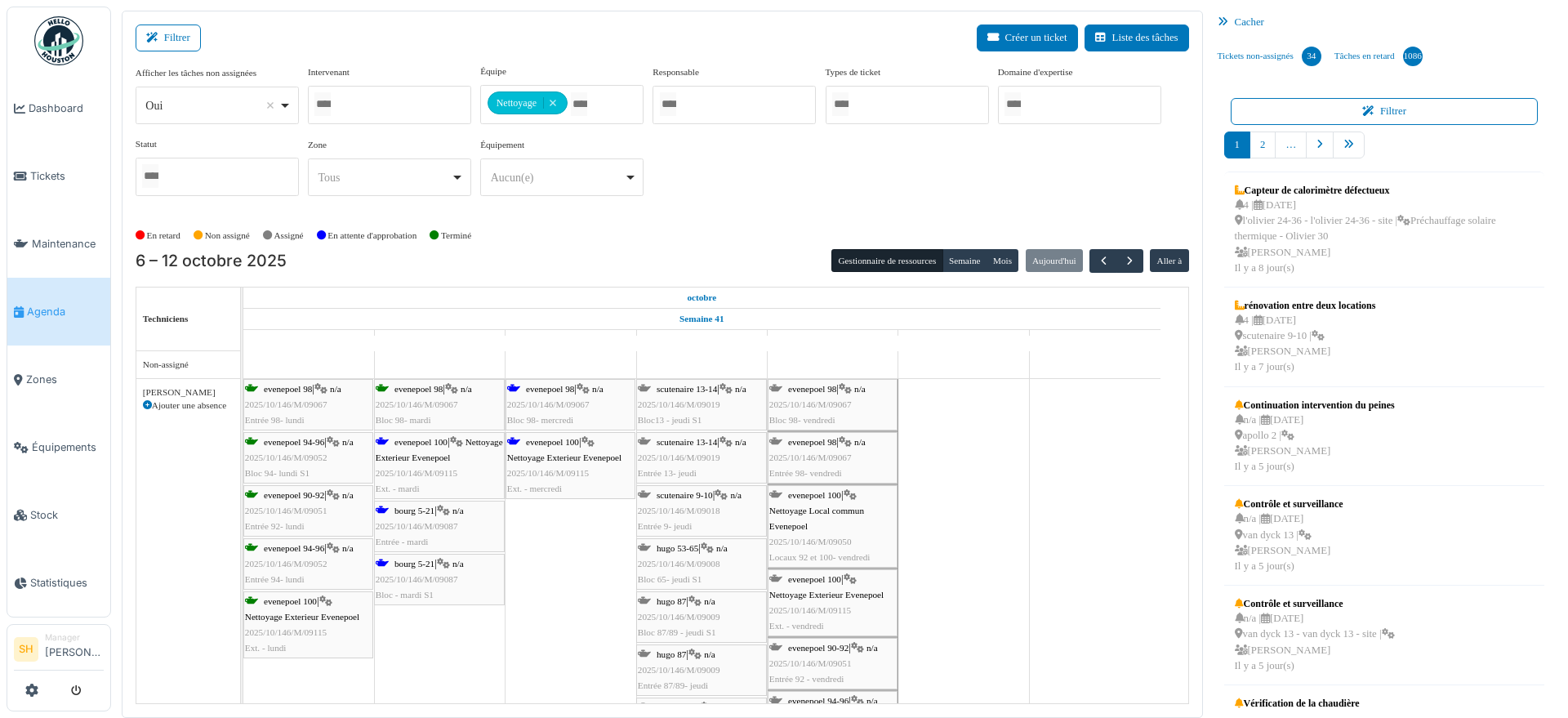
click at [568, 394] on div "evenepoel 98 | n/a 2025/10/146/M/09067 Bloc 98- mercredi" at bounding box center [571, 405] width 126 height 48
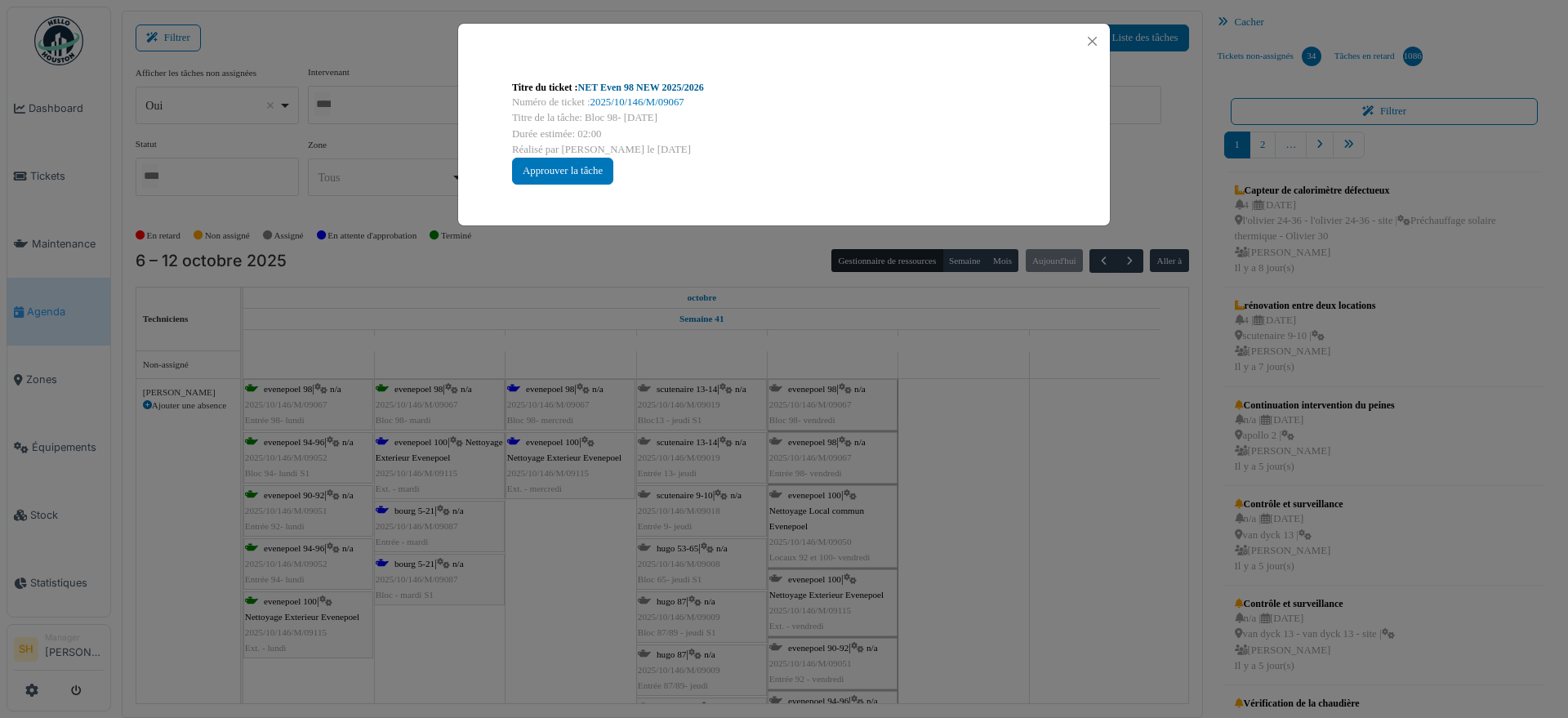
click at [629, 82] on link "NET Even 98 NEW 2025/2026" at bounding box center [641, 87] width 126 height 12
click at [1030, 407] on div "Titre du ticket : NET Even 98 NEW 2025/2026 Numéro de ticket : 2025/10/146/M/09…" at bounding box center [784, 359] width 1568 height 718
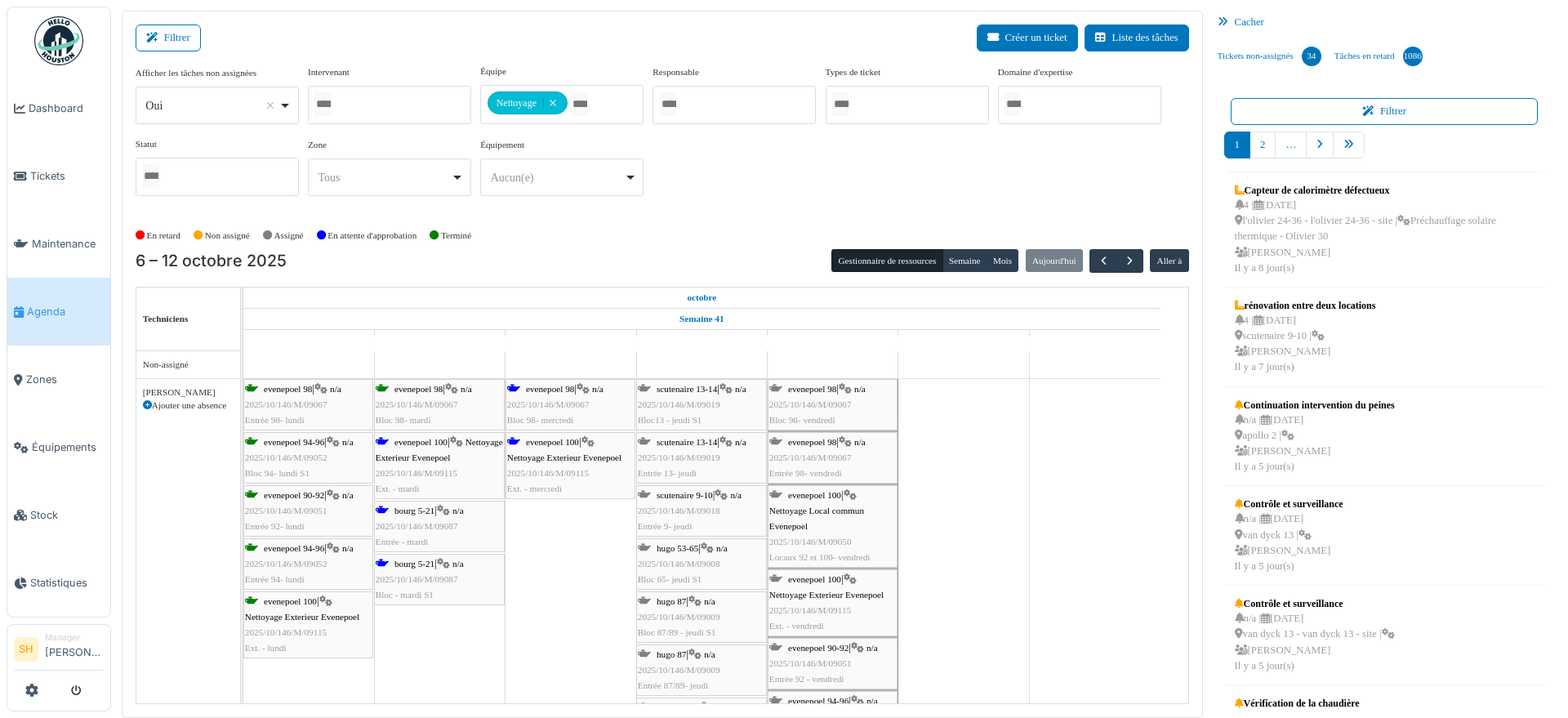
click at [574, 439] on span "evenepoel 100" at bounding box center [552, 442] width 53 height 10
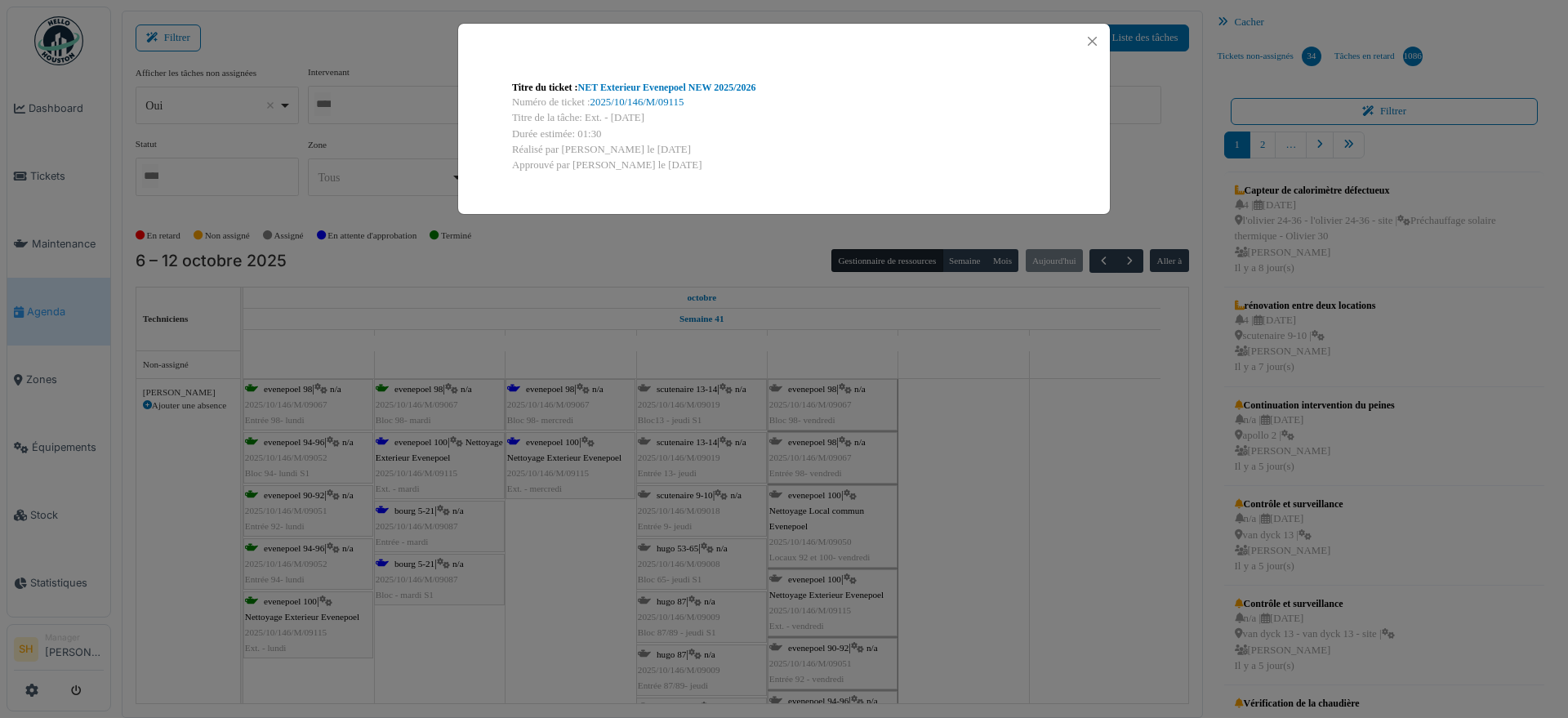
click at [1116, 518] on div "Titre du ticket : NET Exterieur Evenepoel NEW 2025/2026 Numéro de ticket : 2025…" at bounding box center [784, 359] width 1568 height 718
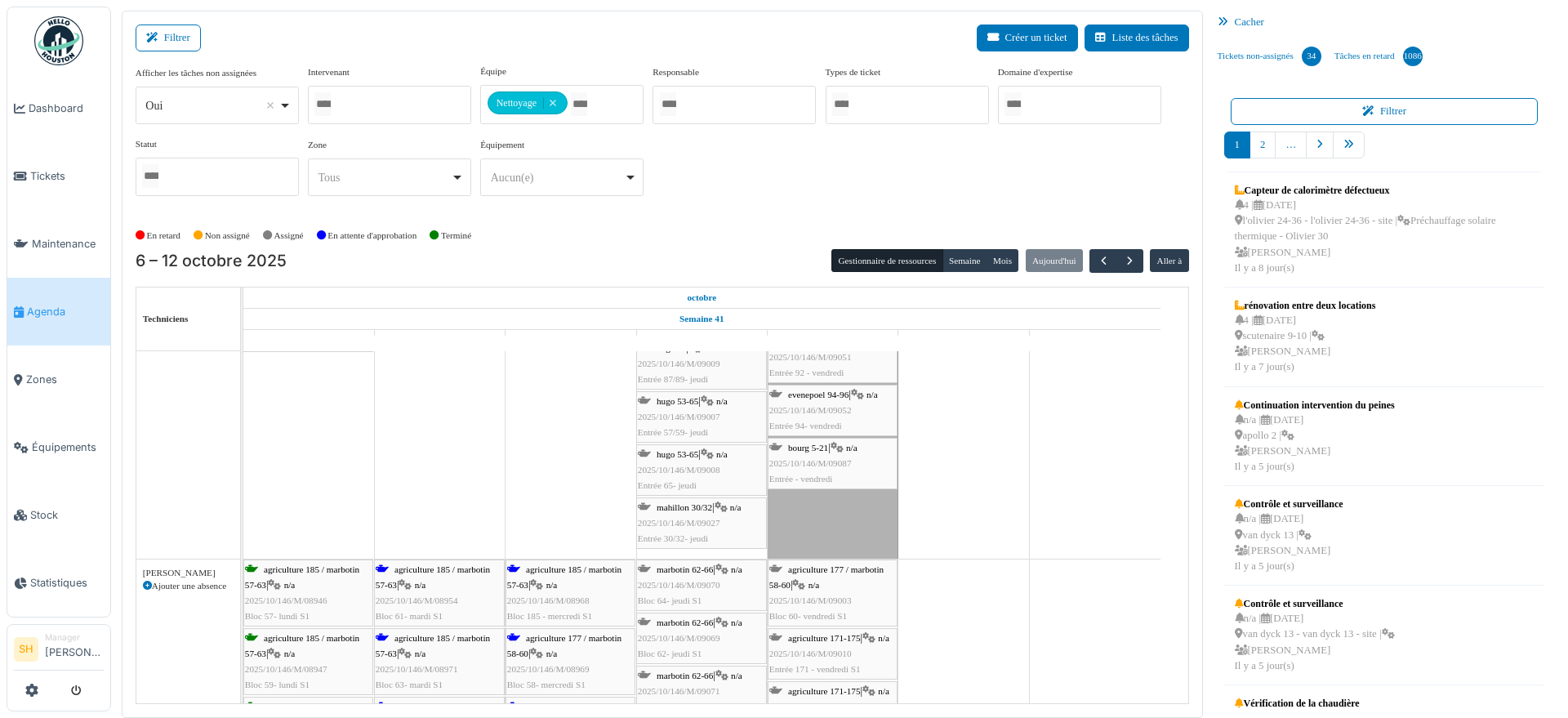
scroll to position [408, 0]
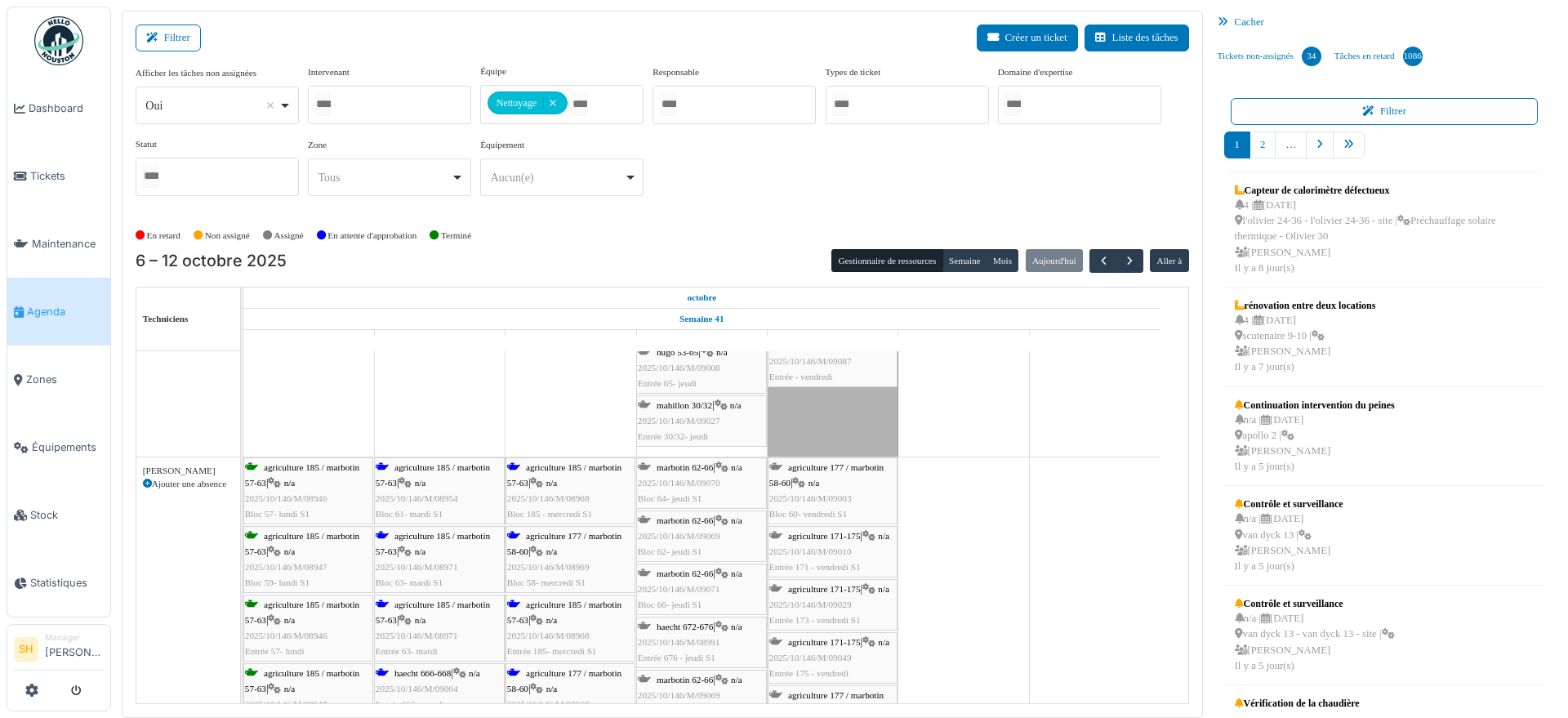
click at [436, 470] on span "agriculture 185 / marbotin 57-63" at bounding box center [432, 475] width 114 height 25
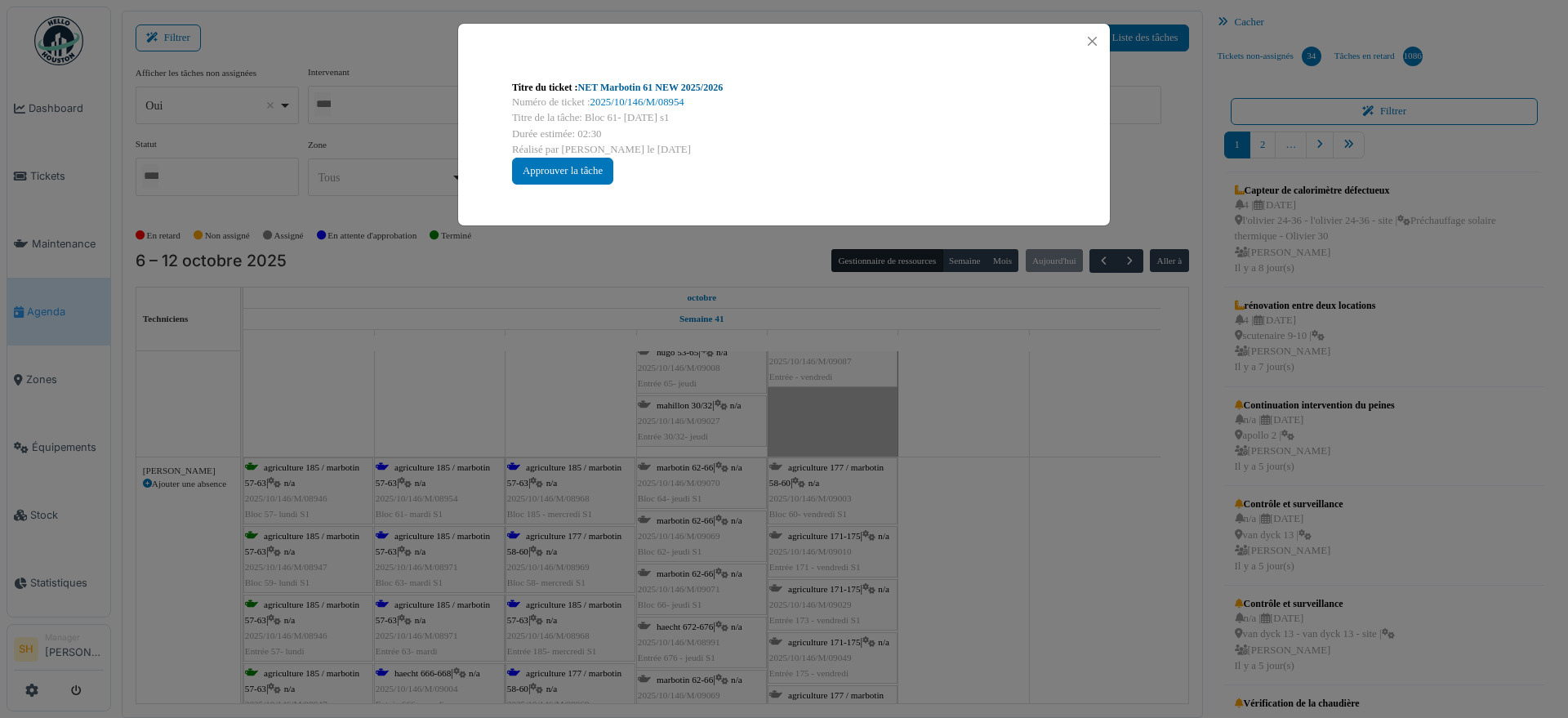
click at [630, 86] on link "NET Marbotin 61 NEW 2025/2026" at bounding box center [651, 87] width 145 height 12
click at [910, 407] on div "Titre du ticket : NET Marbotin 61 NEW 2025/2026 Numéro de ticket : 2025/10/146/…" at bounding box center [784, 359] width 1568 height 718
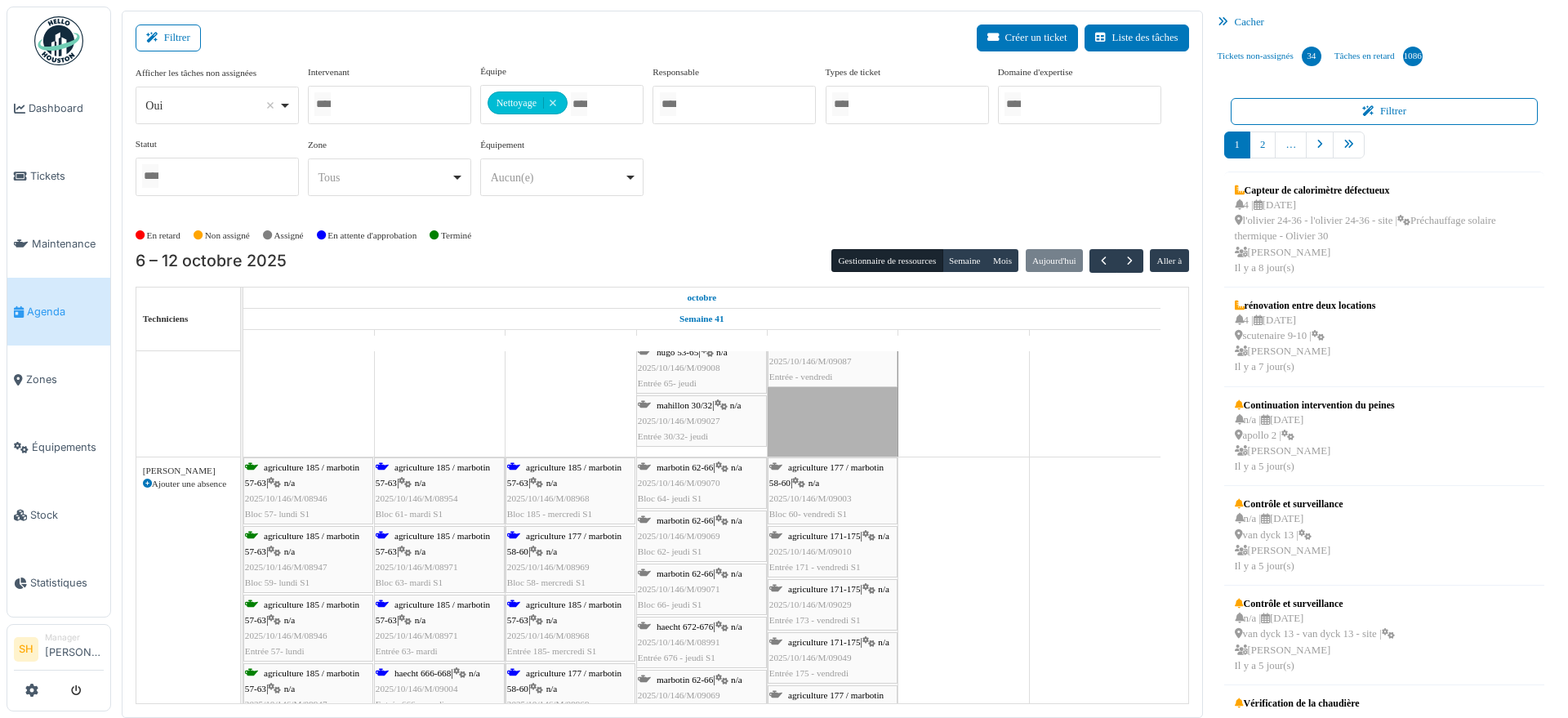
click at [412, 547] on icon at bounding box center [405, 552] width 13 height 11
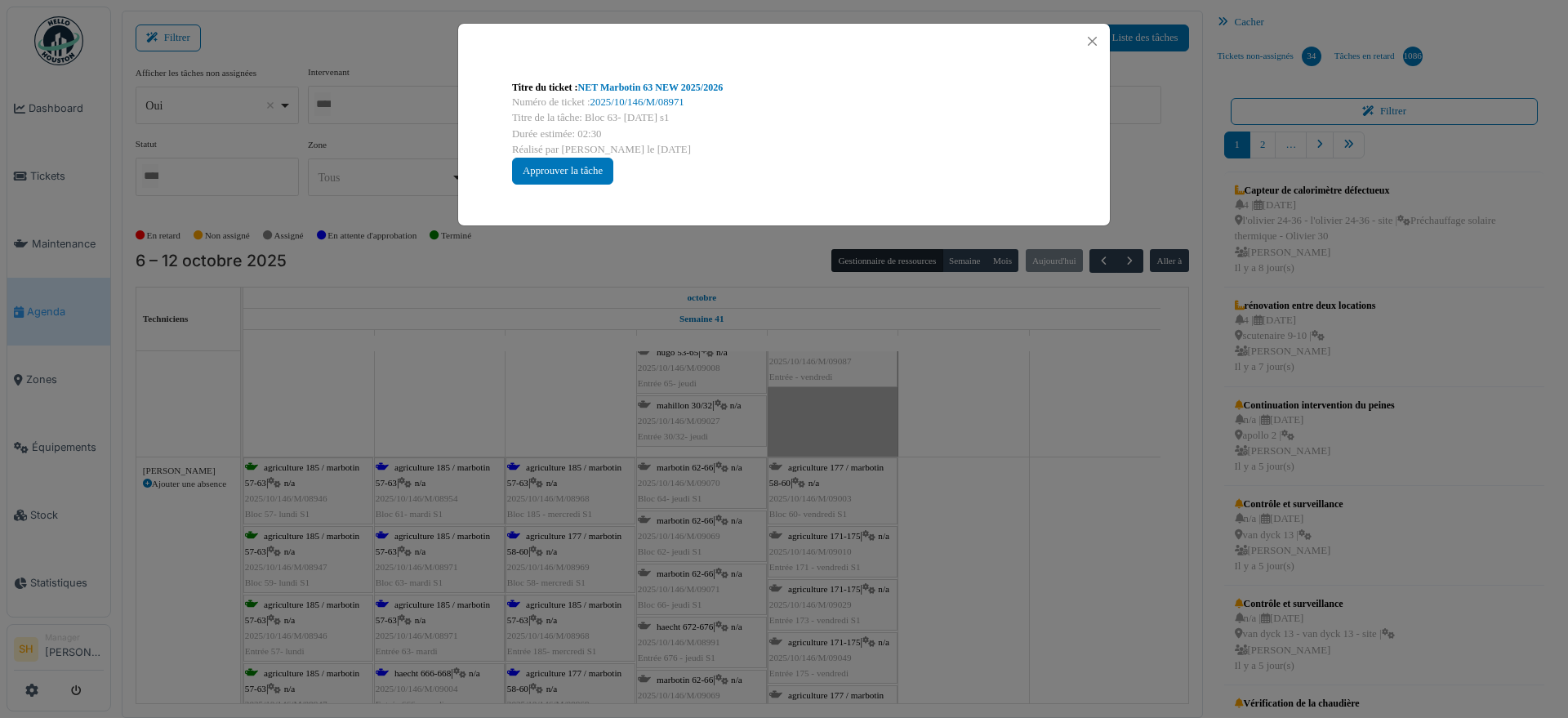
click at [1046, 537] on div "Titre du ticket : NET Marbotin 63 NEW 2025/2026 Numéro de ticket : 2025/10/146/…" at bounding box center [784, 359] width 1568 height 718
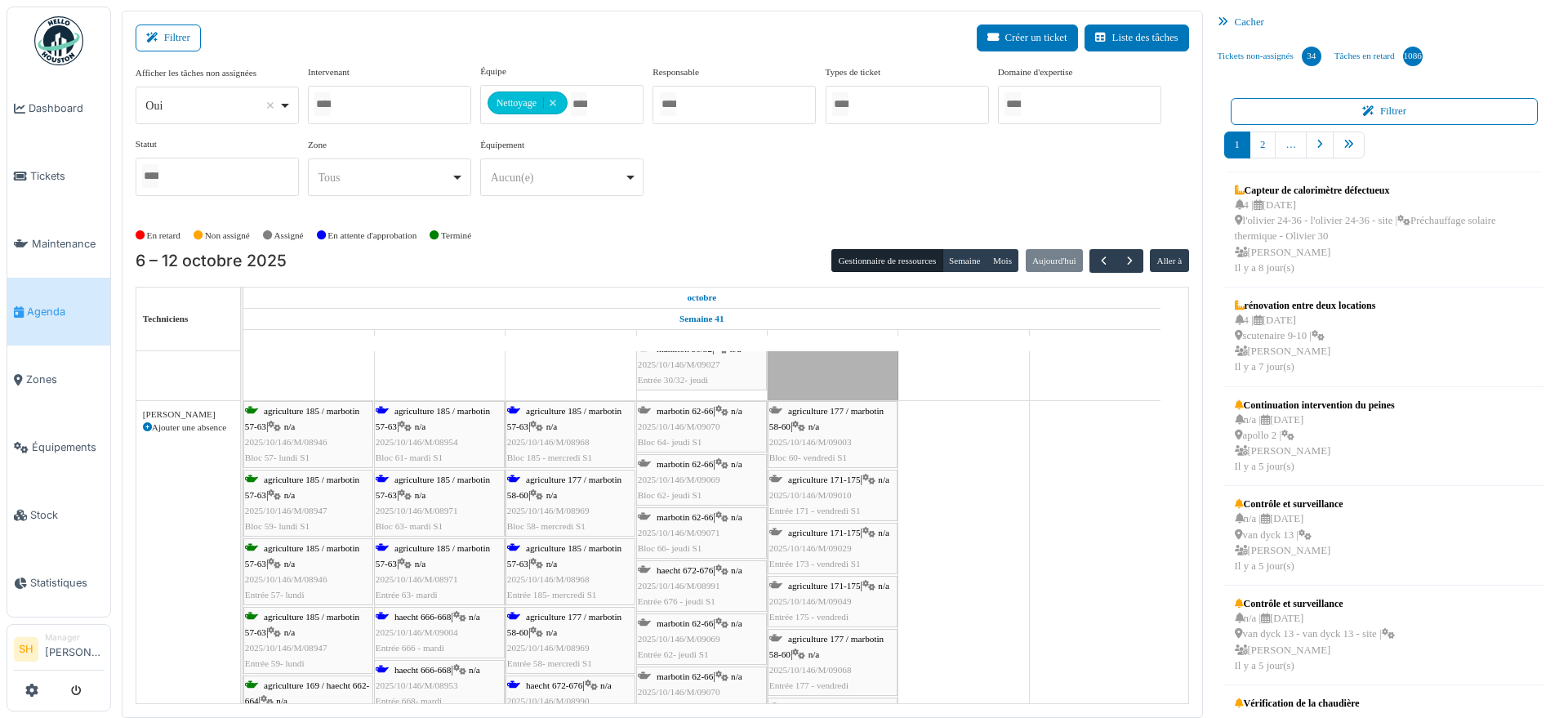
scroll to position [511, 0]
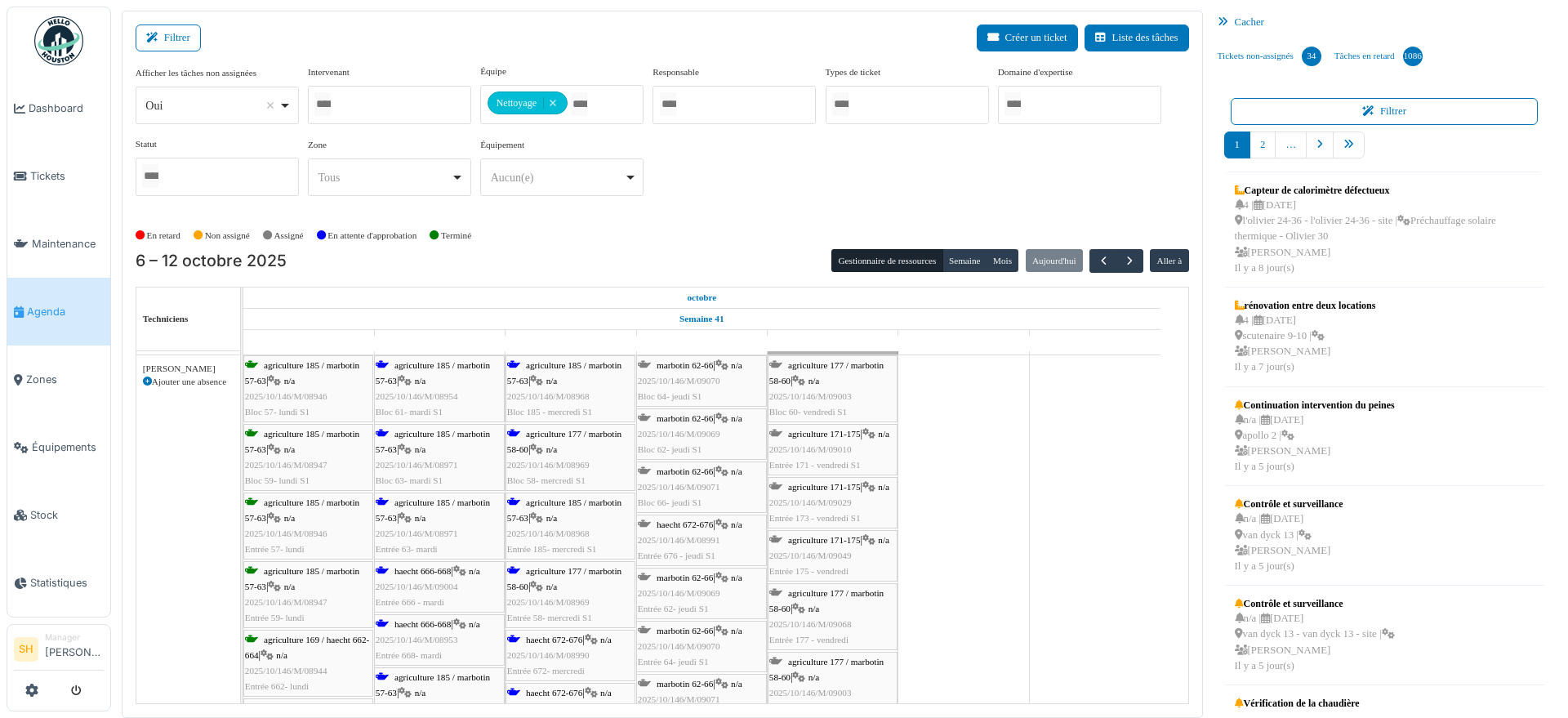
click at [449, 437] on span "agriculture 185 / marbotin 57-63" at bounding box center [432, 442] width 114 height 25
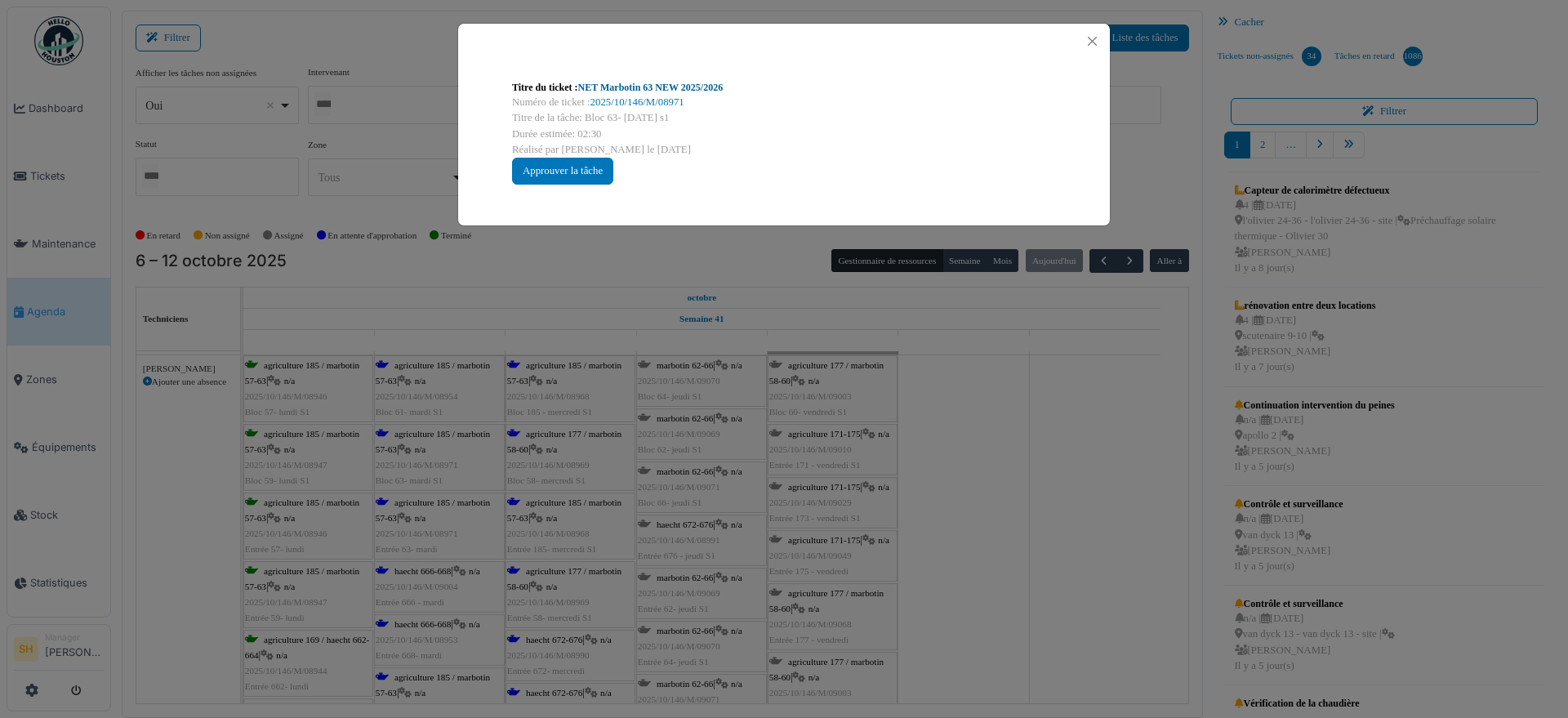
click at [663, 82] on link "NET Marbotin 63 NEW 2025/2026" at bounding box center [651, 87] width 145 height 12
click at [1025, 389] on div "Titre du ticket : NET Marbotin 63 NEW 2025/2026 Numéro de ticket : 2025/10/146/…" at bounding box center [784, 359] width 1568 height 718
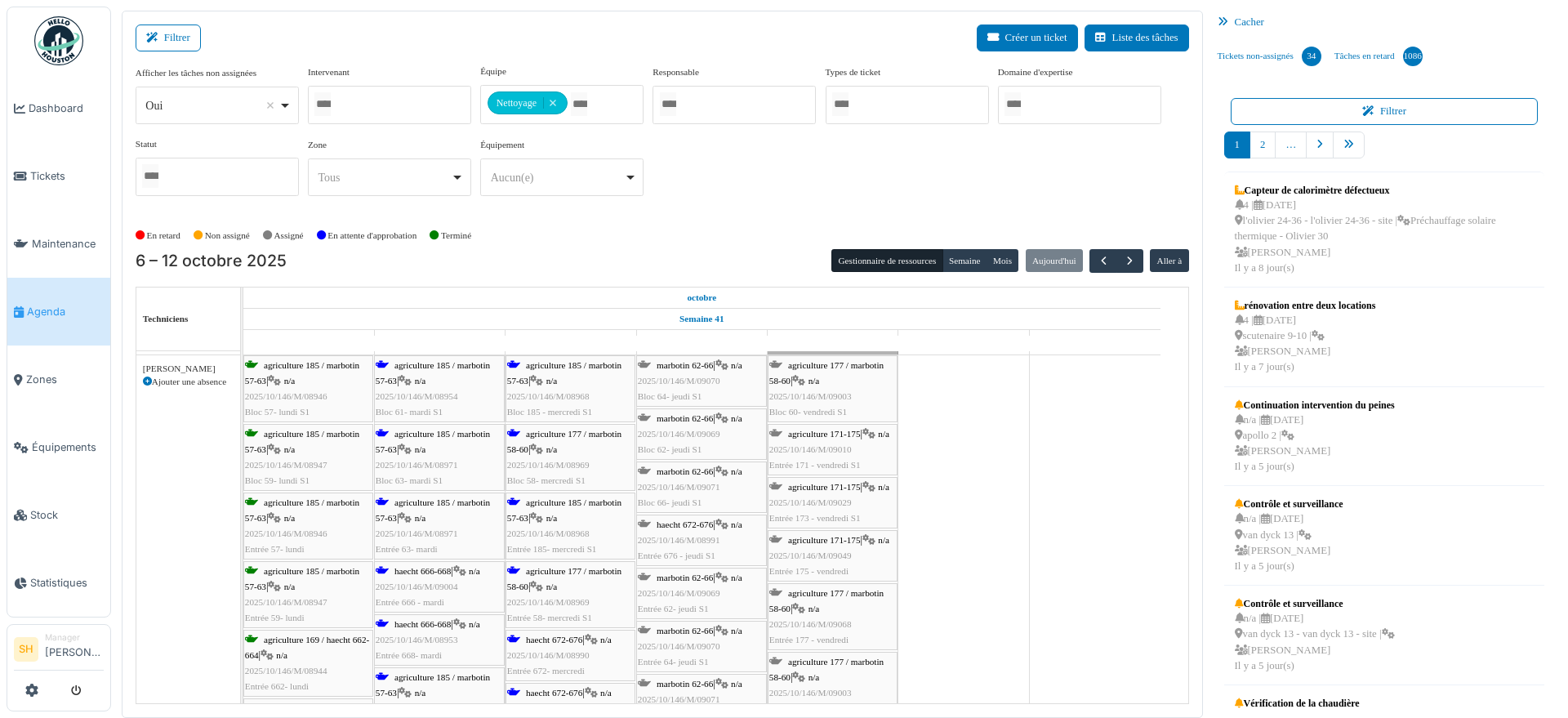
click at [434, 572] on div at bounding box center [784, 359] width 1568 height 718
click at [528, 361] on span "agriculture 185 / marbotin 57-63" at bounding box center [564, 373] width 114 height 25
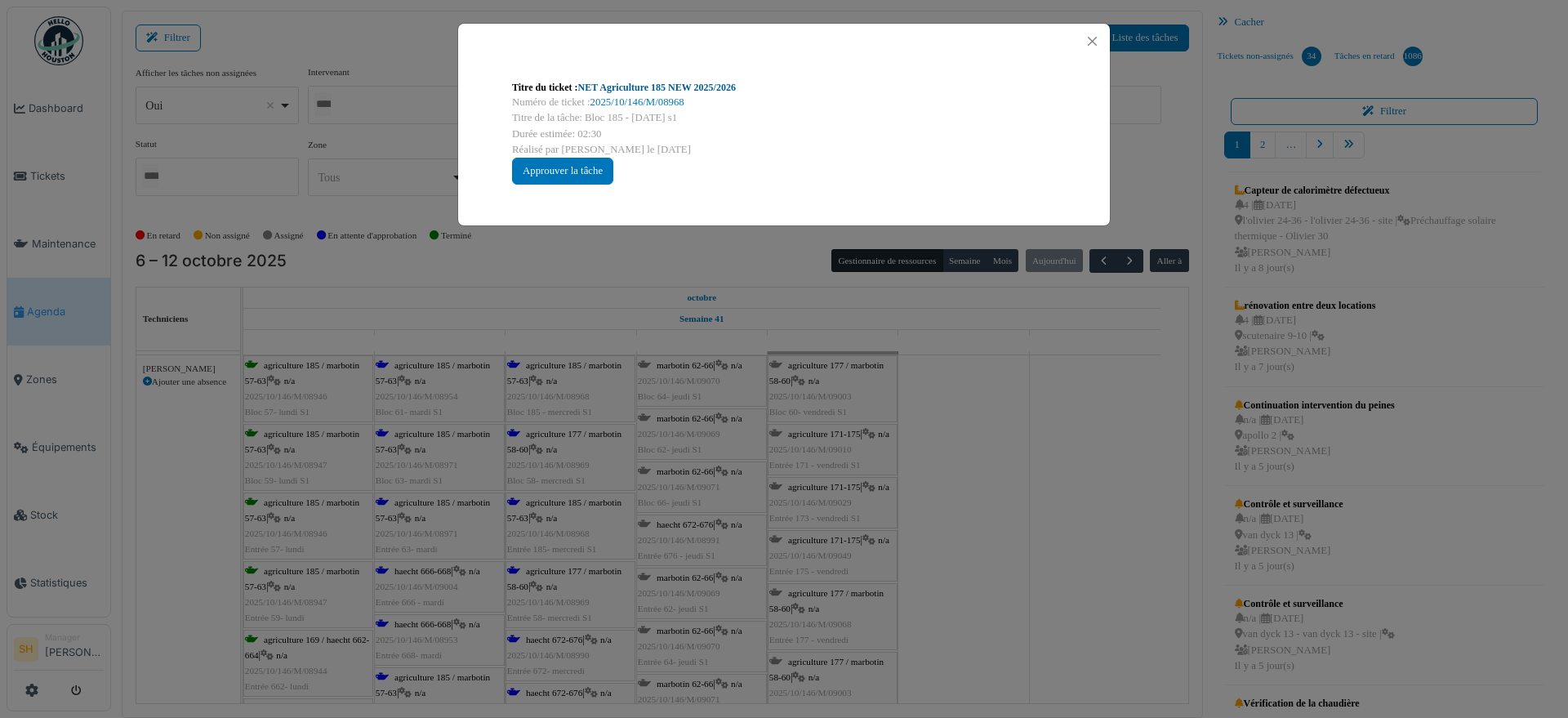
click at [683, 87] on link "NET Agriculture 185 NEW 2025/2026" at bounding box center [658, 87] width 158 height 12
drag, startPoint x: 988, startPoint y: 368, endPoint x: 852, endPoint y: 419, distance: 145.2
click at [986, 370] on div "Titre du ticket : NET Agriculture 185 NEW 2025/2026 Numéro de ticket : 2025/10/…" at bounding box center [784, 359] width 1568 height 718
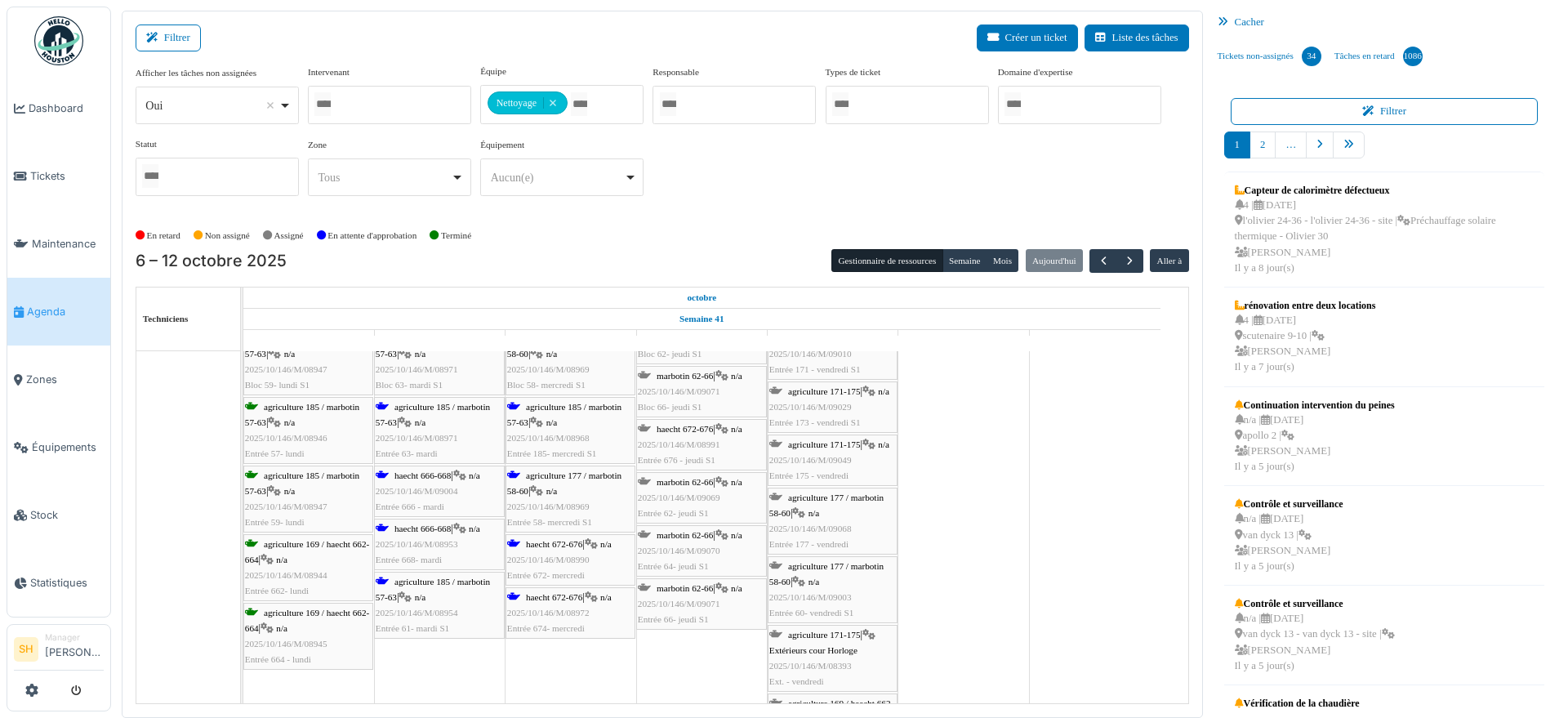
scroll to position [715, 0]
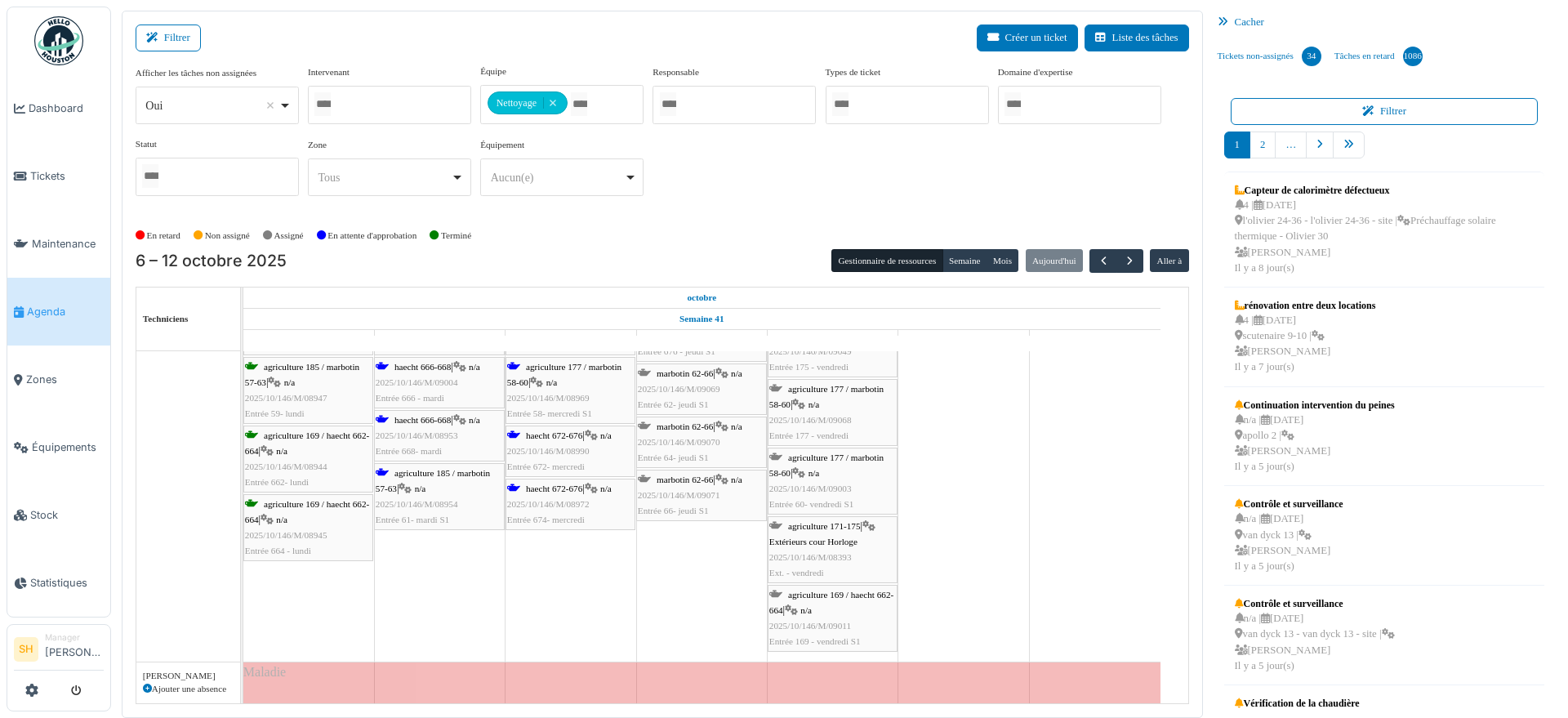
click at [569, 485] on span "haecht 672-676" at bounding box center [553, 488] width 57 height 10
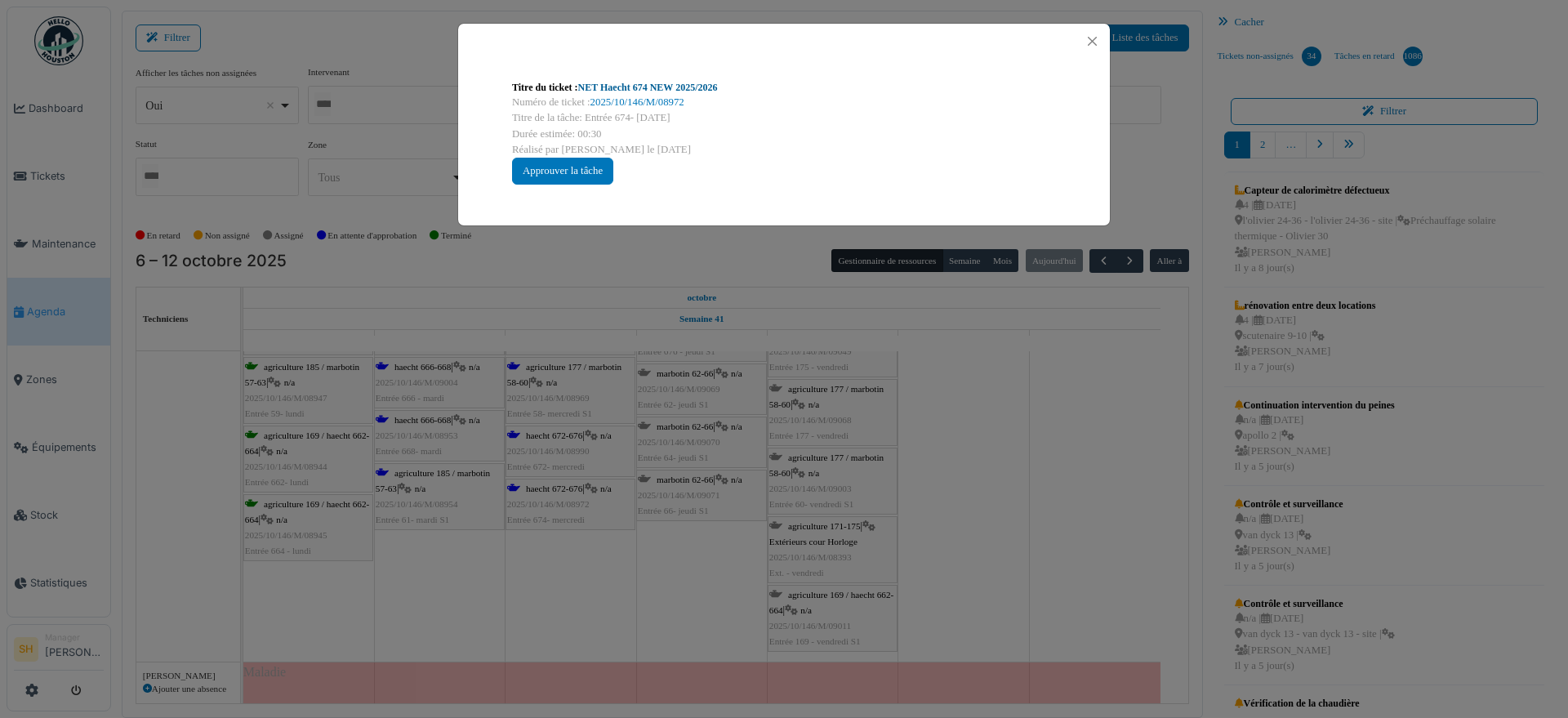
click at [648, 82] on link "NET Haecht 674 NEW 2025/2026" at bounding box center [649, 87] width 140 height 12
click at [1044, 493] on div "Titre du ticket : NET Haecht 674 NEW 2025/2026 Numéro de ticket : 2025/10/146/M…" at bounding box center [784, 359] width 1568 height 718
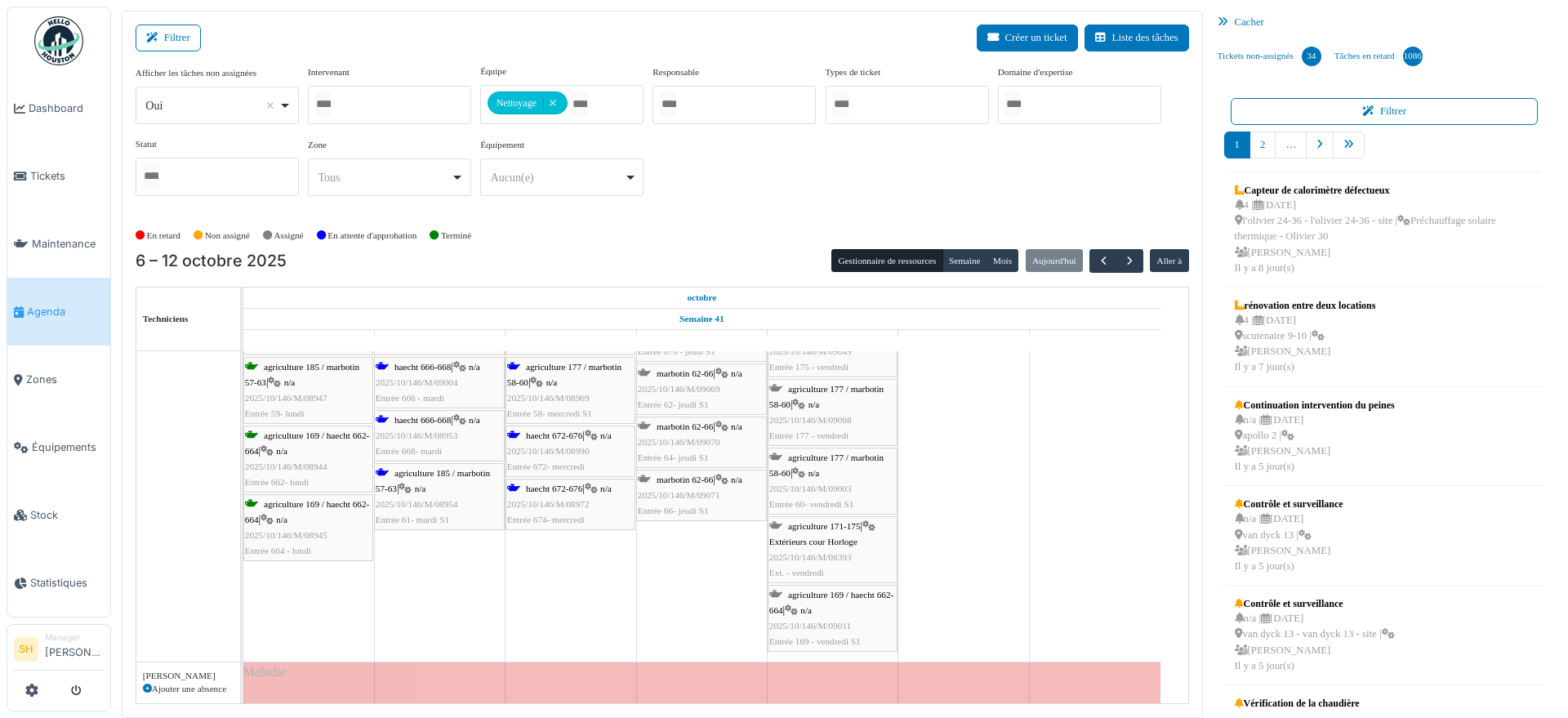
click at [553, 491] on span "haecht 672-676" at bounding box center [553, 488] width 57 height 10
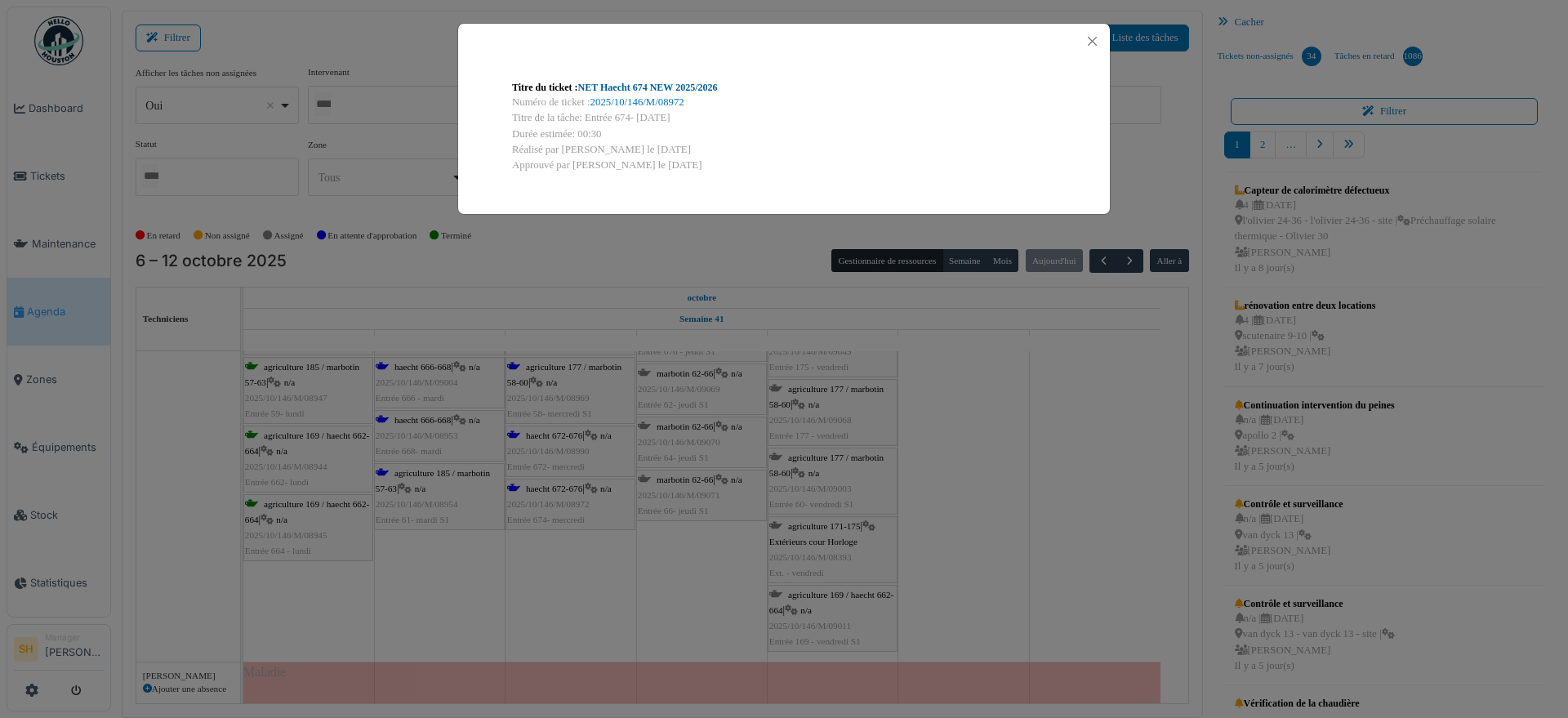
click at [621, 87] on link "NET Haecht 674 NEW 2025/2026" at bounding box center [649, 87] width 140 height 12
drag, startPoint x: 1111, startPoint y: 459, endPoint x: 928, endPoint y: 508, distance: 189.4
click at [1111, 460] on div "Titre du ticket : NET Haecht 674 NEW 2025/2026 Numéro de ticket : 2025/10/146/M…" at bounding box center [784, 359] width 1568 height 718
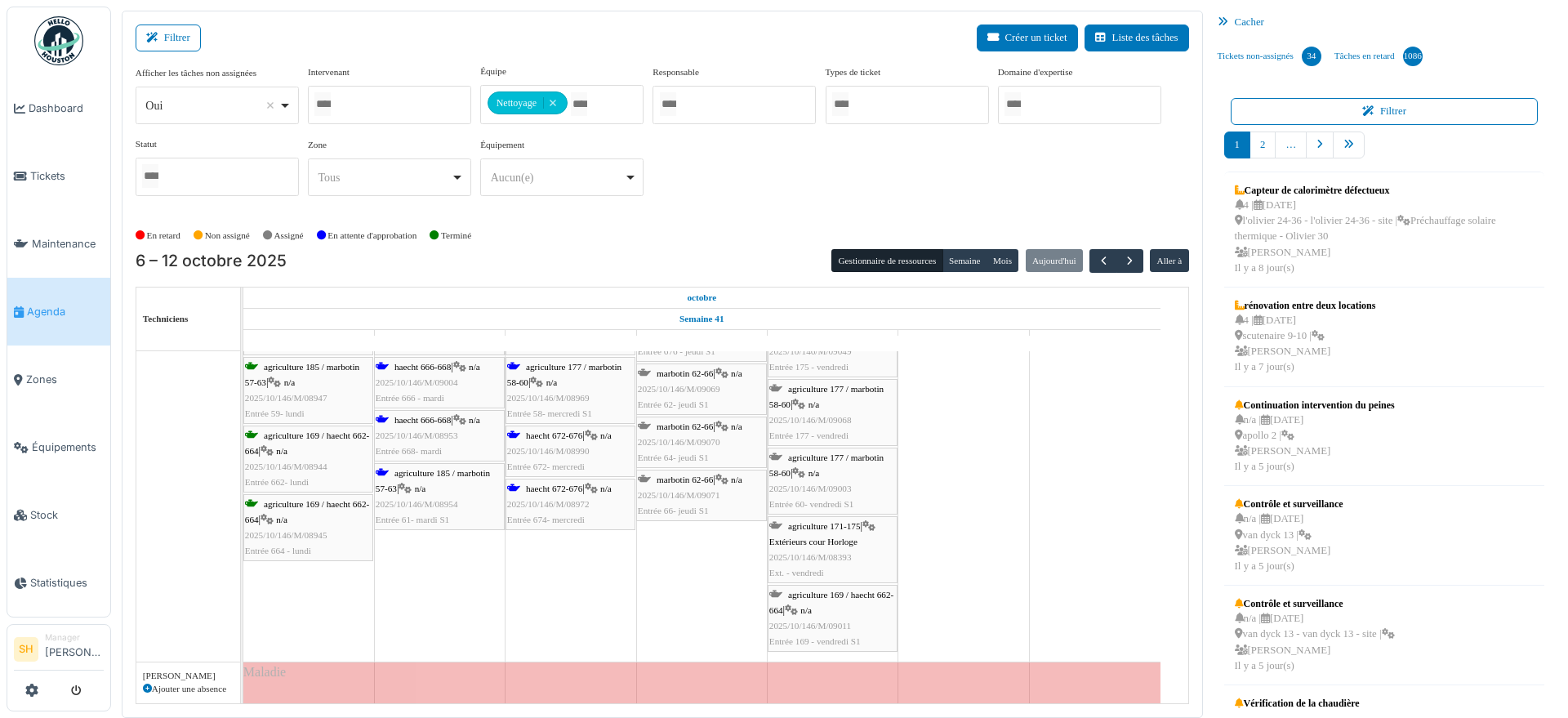
click at [558, 489] on span "haecht 672-676" at bounding box center [553, 488] width 57 height 10
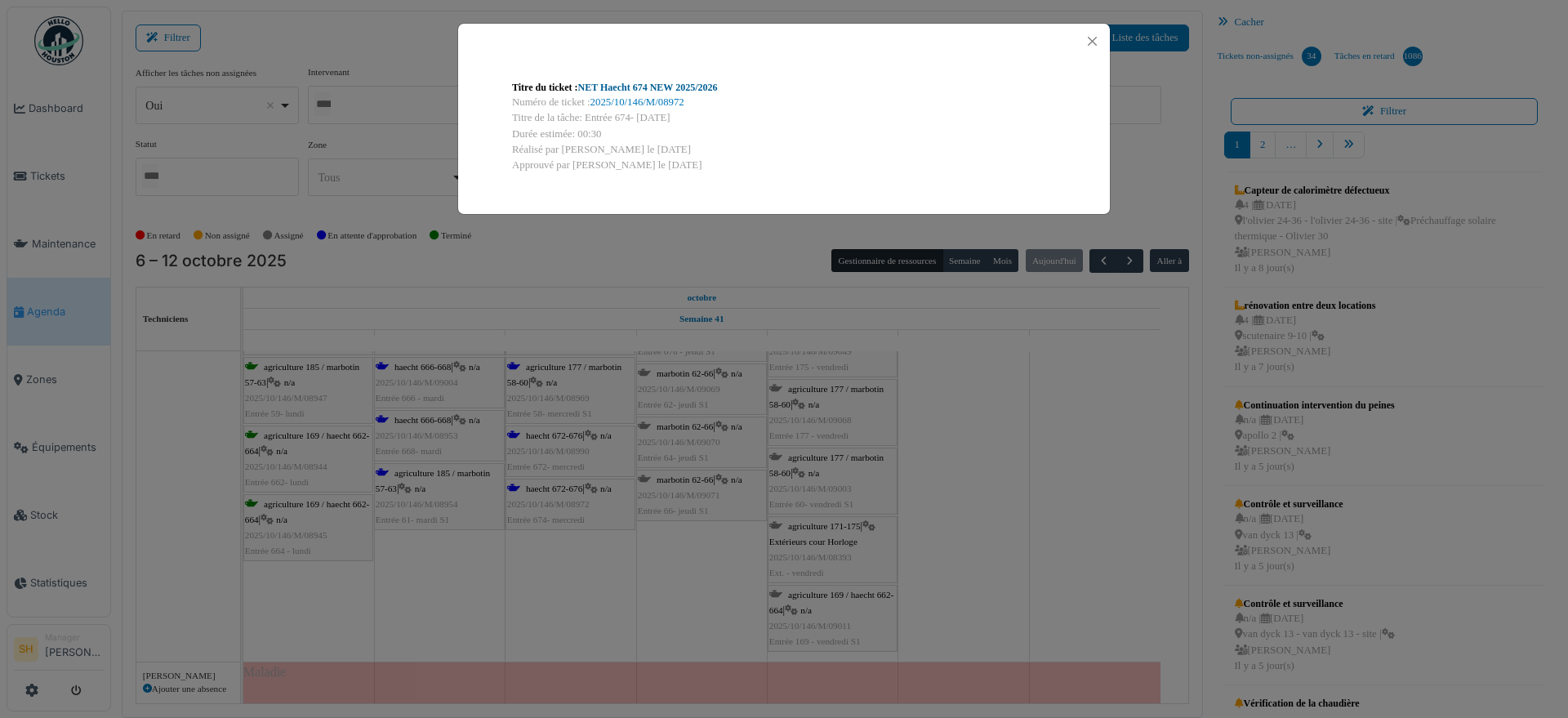
click at [627, 84] on link "NET Haecht 674 NEW 2025/2026" at bounding box center [649, 87] width 140 height 12
drag, startPoint x: 939, startPoint y: 483, endPoint x: 925, endPoint y: 487, distance: 14.6
click at [936, 484] on div "Titre du ticket : NET Haecht 674 NEW 2025/2026 Numéro de ticket : 2025/10/146/M…" at bounding box center [784, 359] width 1568 height 718
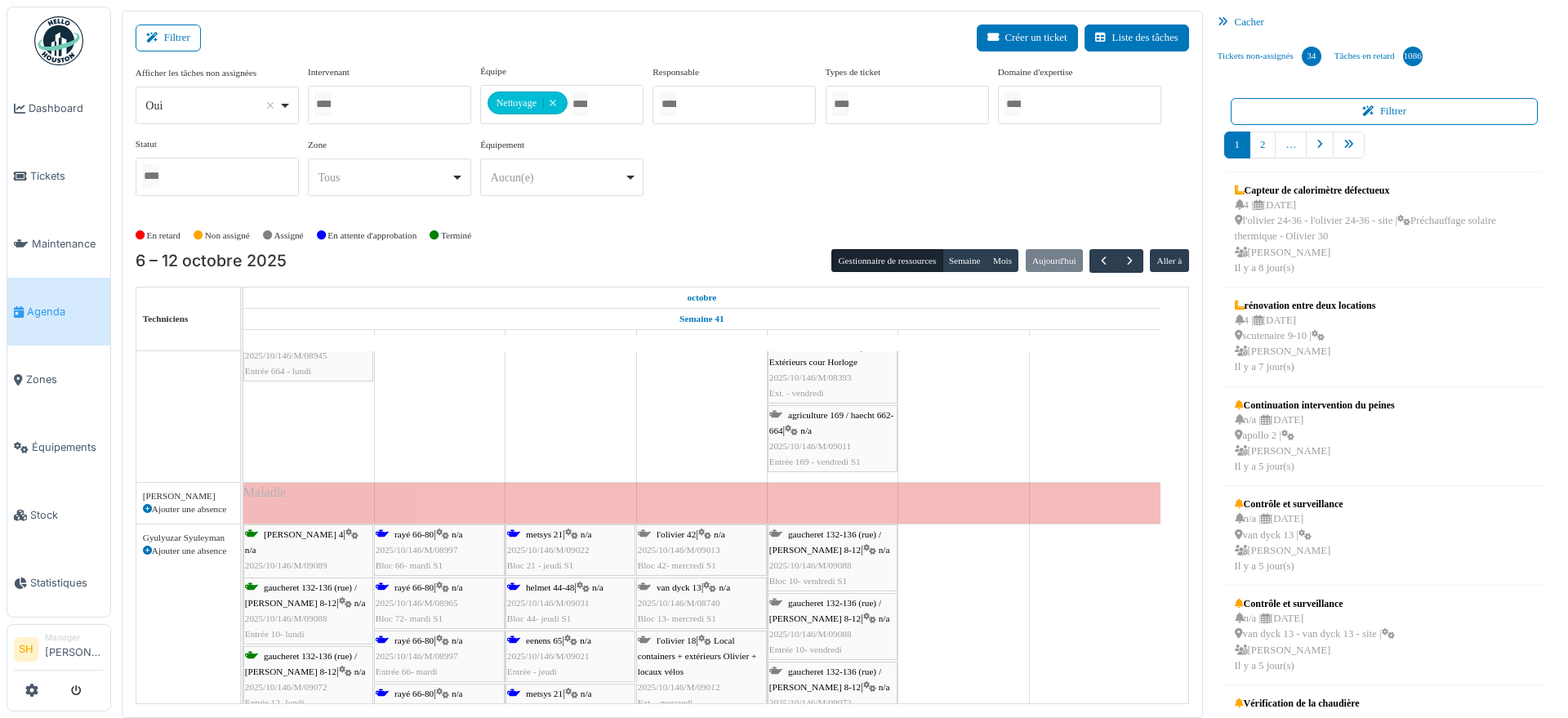
scroll to position [1021, 0]
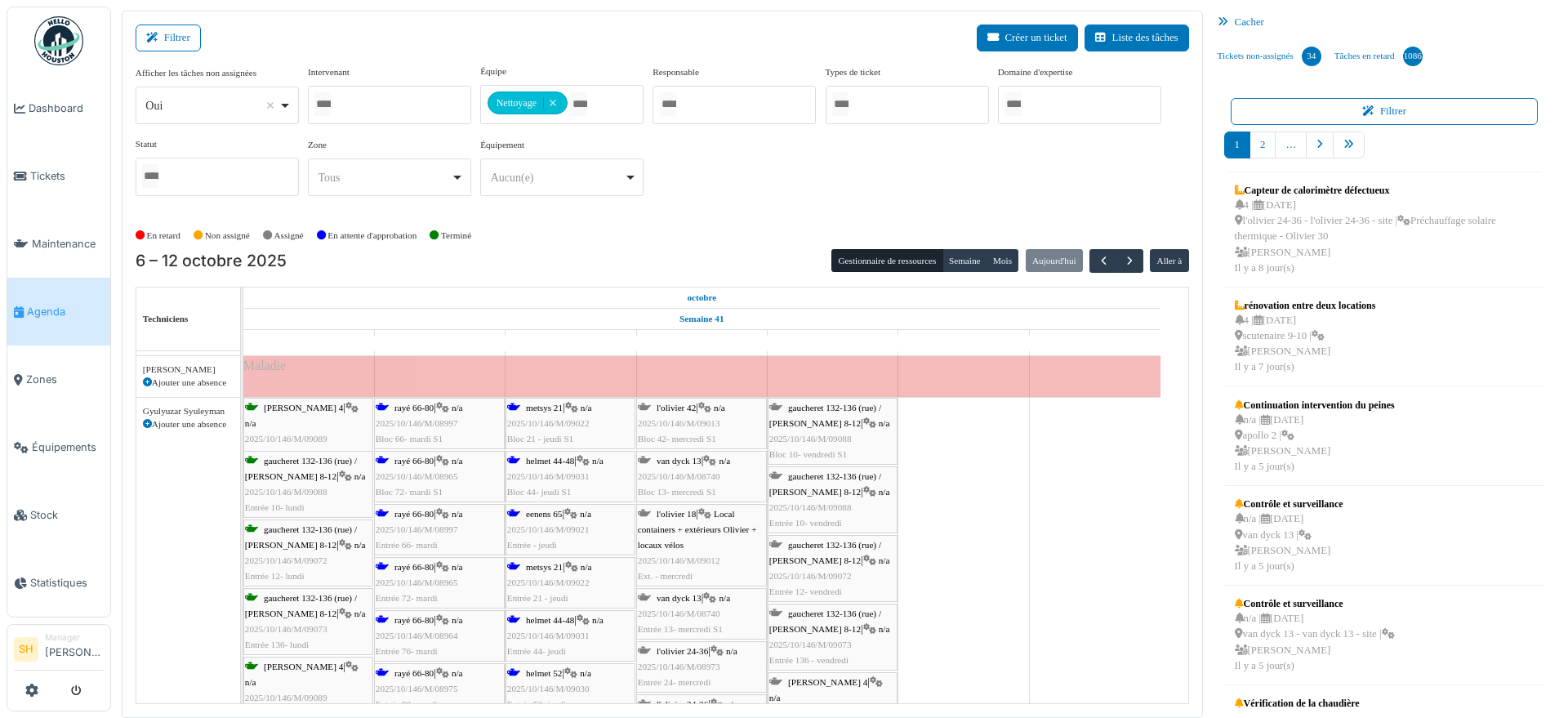
click at [422, 406] on span "rayé 66-80" at bounding box center [414, 407] width 39 height 10
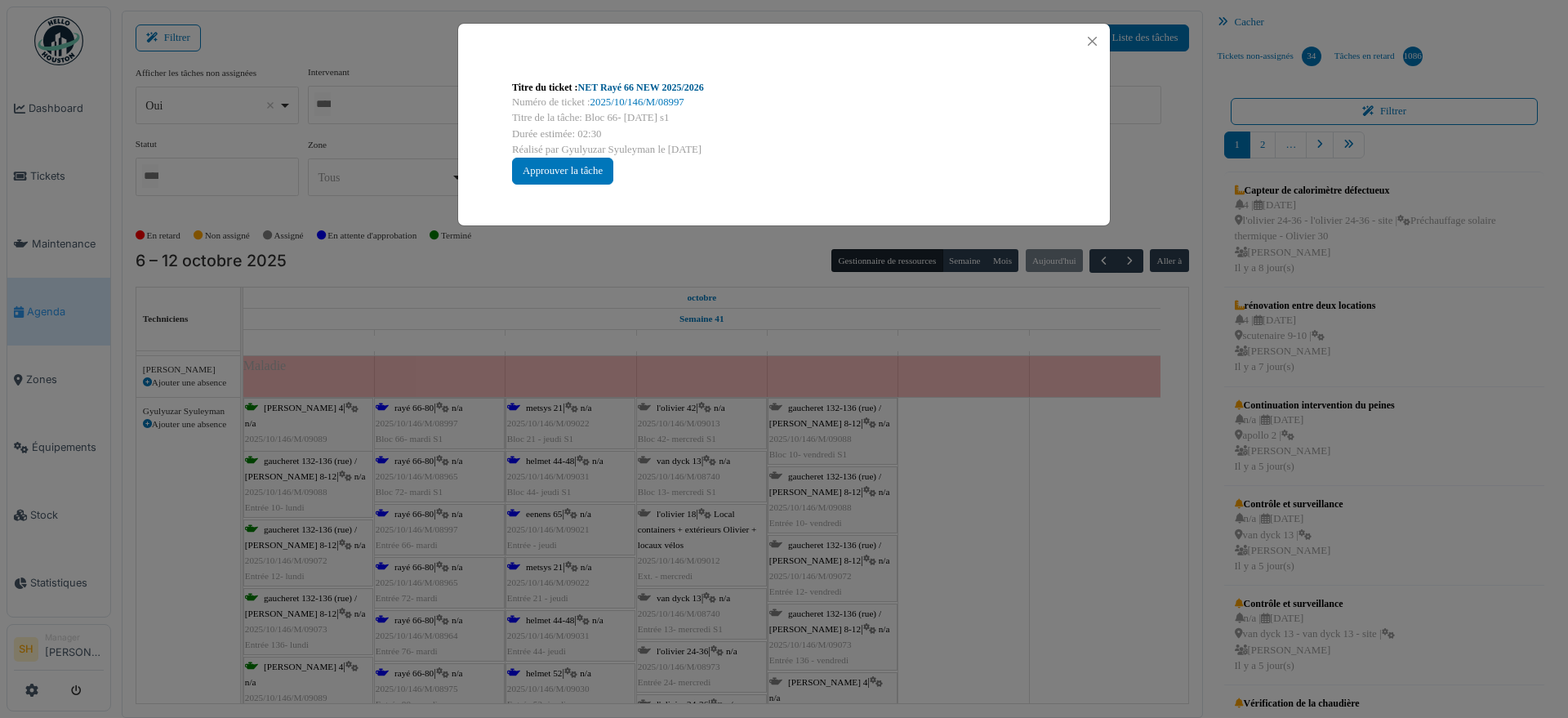
click at [628, 85] on link "NET Rayé 66 NEW 2025/2026" at bounding box center [641, 87] width 126 height 12
click at [963, 451] on div "Titre du ticket : NET Rayé 66 NEW 2025/2026 Numéro de ticket : 2025/10/146/M/08…" at bounding box center [784, 359] width 1568 height 718
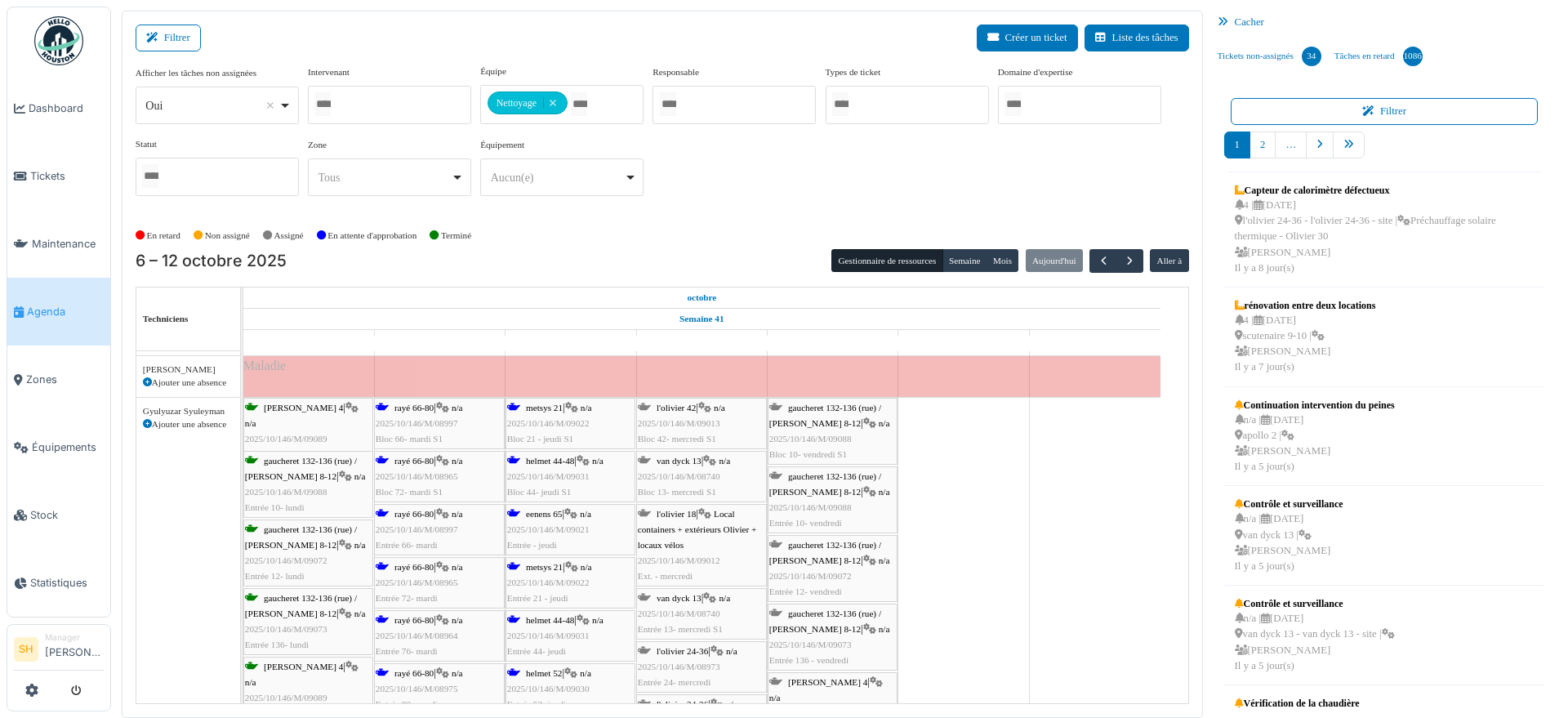
click at [408, 472] on span "2025/10/146/M/08965" at bounding box center [417, 476] width 83 height 10
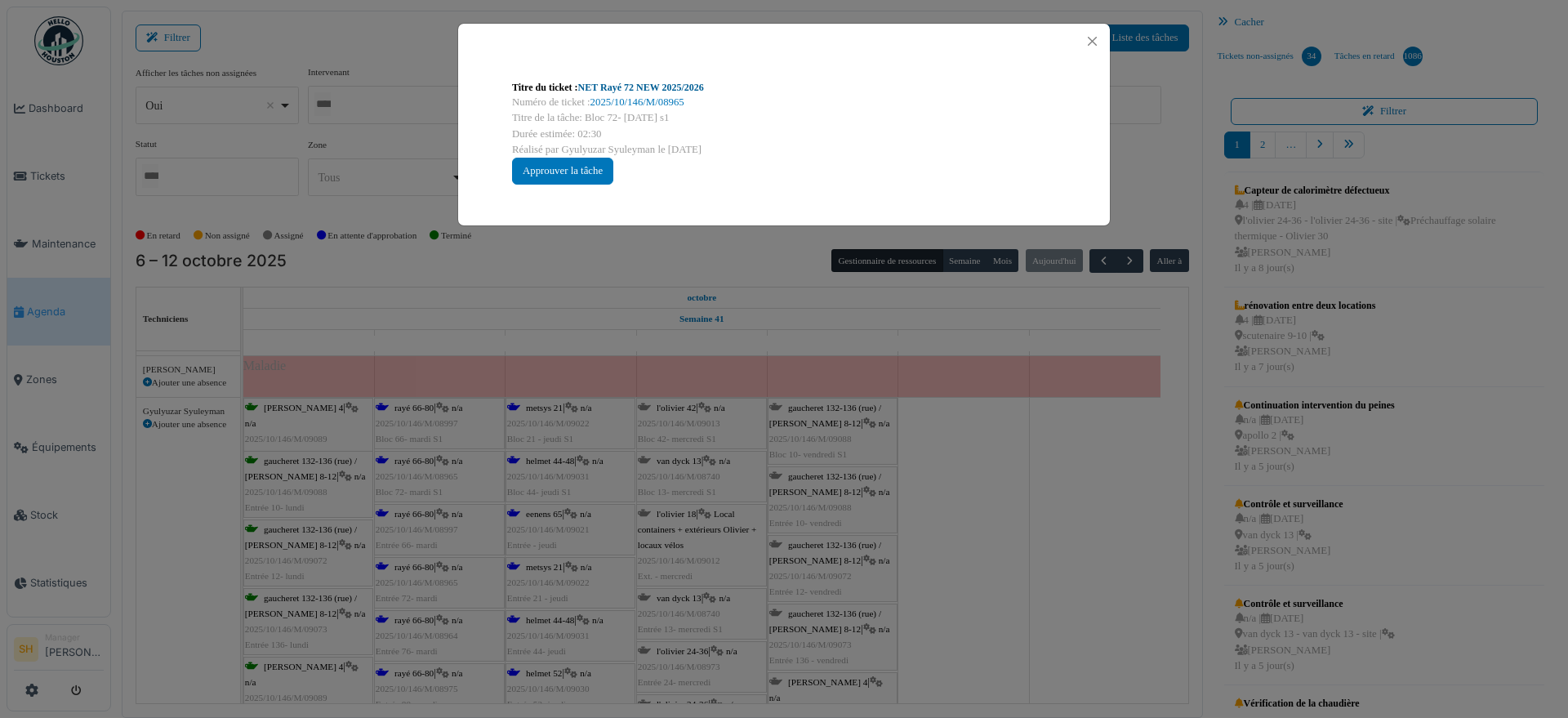
click at [653, 82] on link "NET Rayé 72 NEW 2025/2026" at bounding box center [641, 87] width 126 height 12
click at [1045, 437] on div "Titre du ticket : NET Rayé 72 NEW 2025/2026 Numéro de ticket : 2025/10/146/M/08…" at bounding box center [784, 359] width 1568 height 718
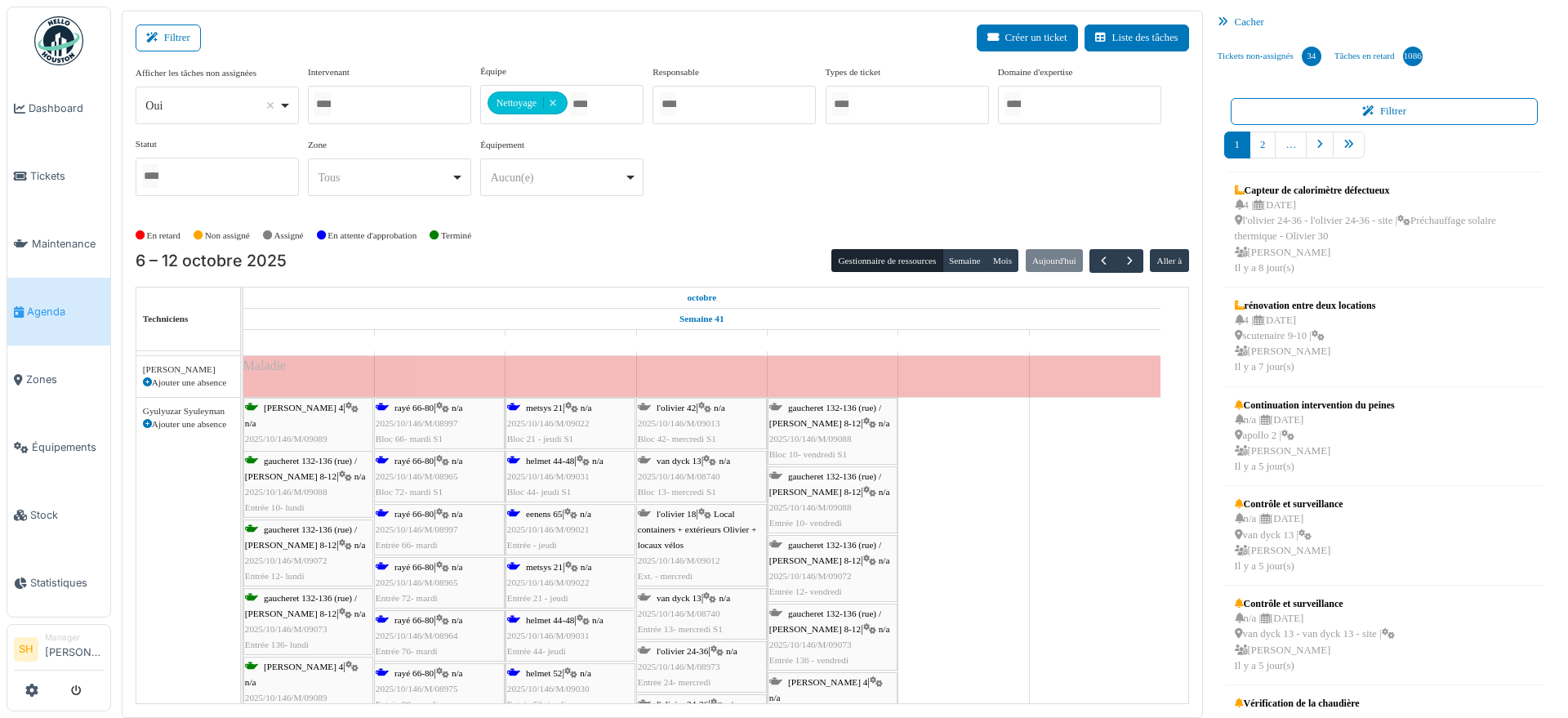
click at [435, 521] on div "rayé 66-80 | n/a 2025/10/146/M/08997 Entrée 66- mardi" at bounding box center [440, 530] width 127 height 48
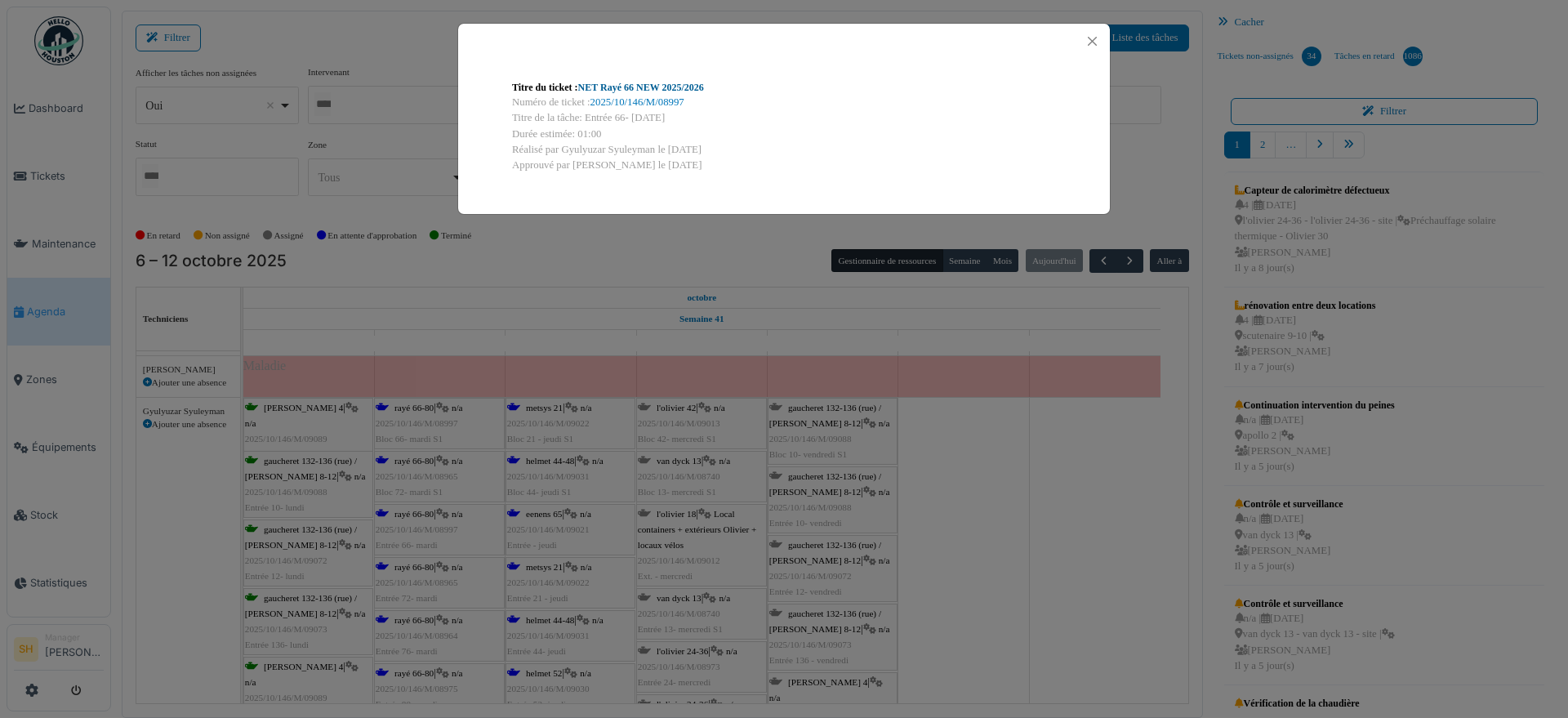
click at [641, 85] on link "NET Rayé 66 NEW 2025/2026" at bounding box center [641, 87] width 126 height 12
drag, startPoint x: 1013, startPoint y: 426, endPoint x: 746, endPoint y: 530, distance: 286.5
click at [1013, 429] on div "Titre du ticket : NET Rayé 66 NEW 2025/2026 Numéro de ticket : 2025/10/146/M/08…" at bounding box center [784, 359] width 1568 height 718
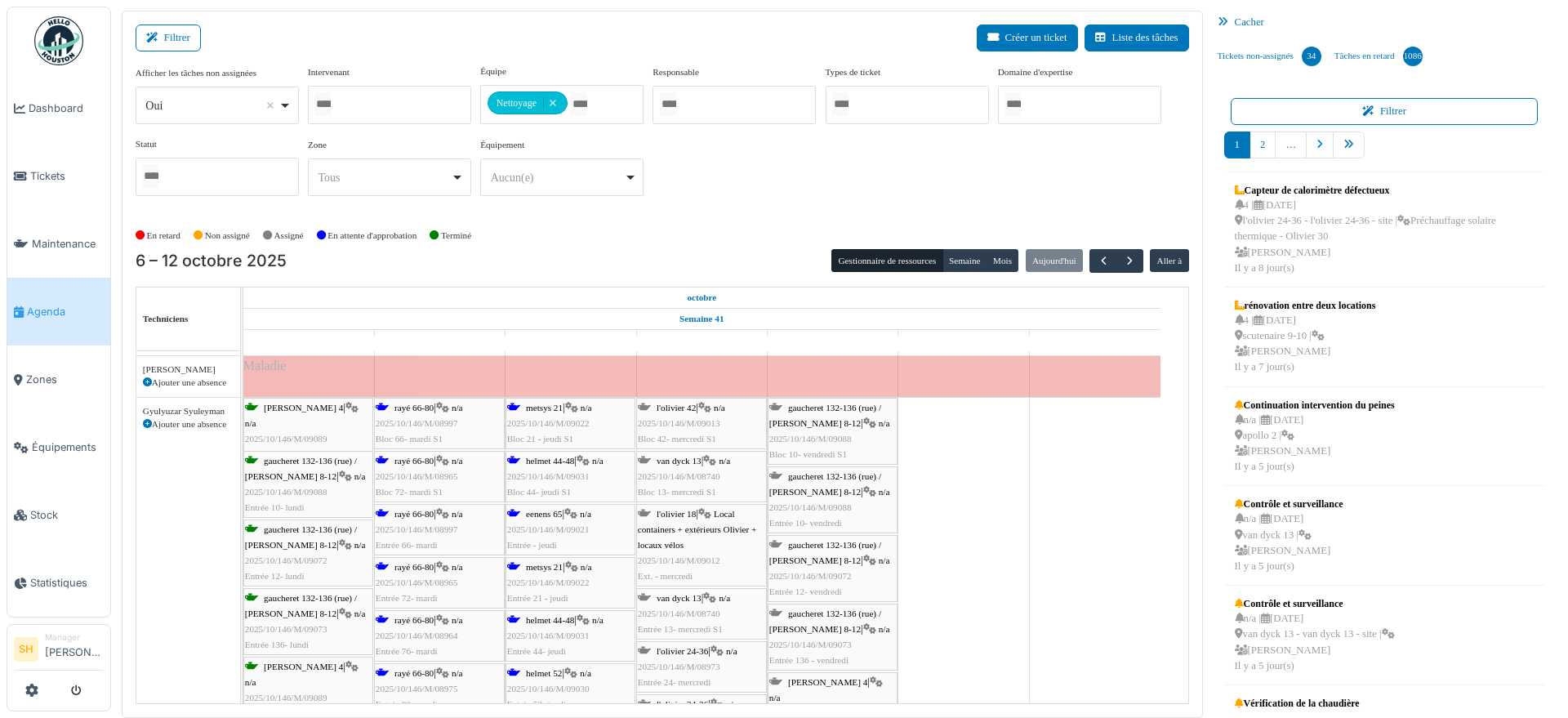
click at [567, 418] on span "2025/10/146/M/09022" at bounding box center [549, 423] width 83 height 10
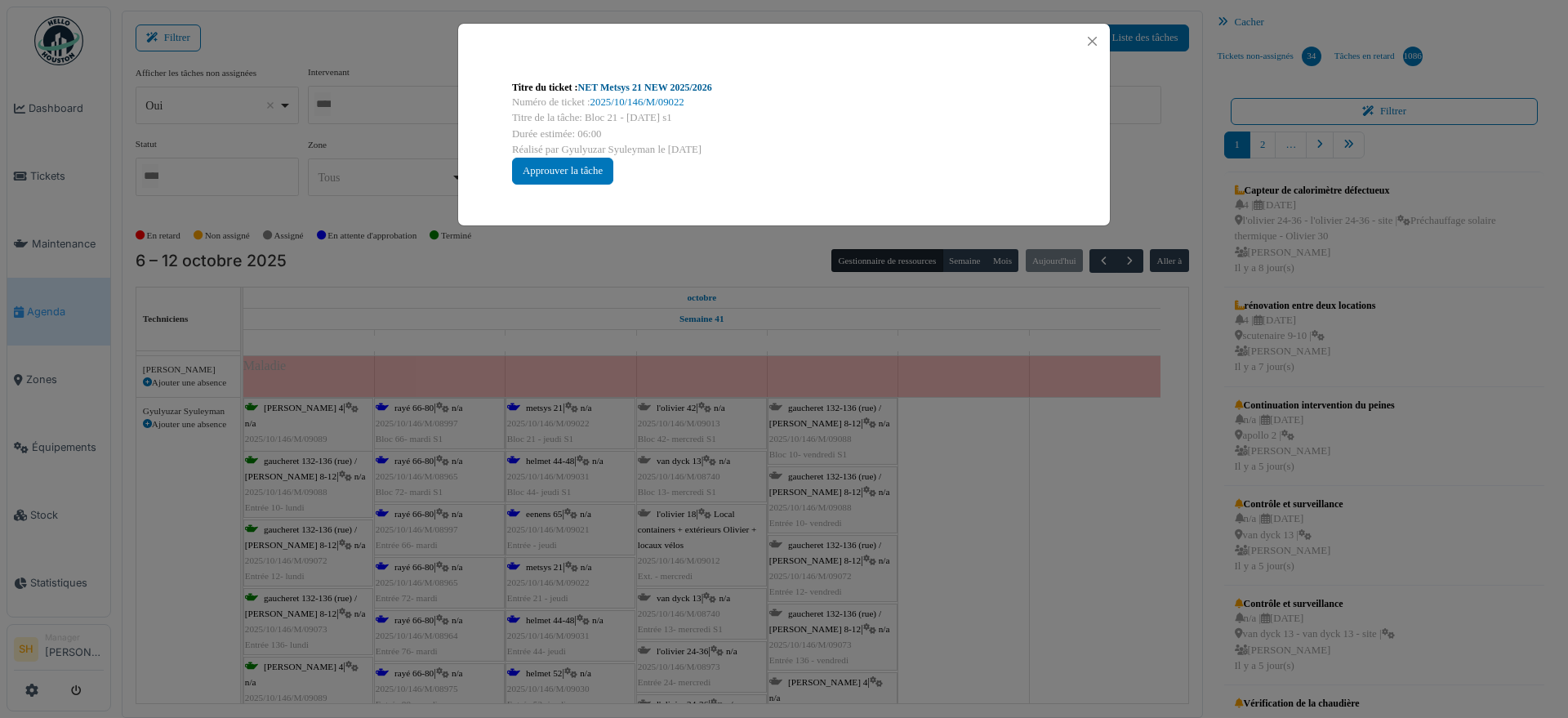
click at [640, 92] on link "NET Metsys 21 NEW 2025/2026" at bounding box center [645, 87] width 134 height 12
click at [895, 512] on div "Titre du ticket : NET Metsys 21 NEW 2025/2026 Numéro de ticket : 2025/10/146/M/…" at bounding box center [784, 359] width 1568 height 718
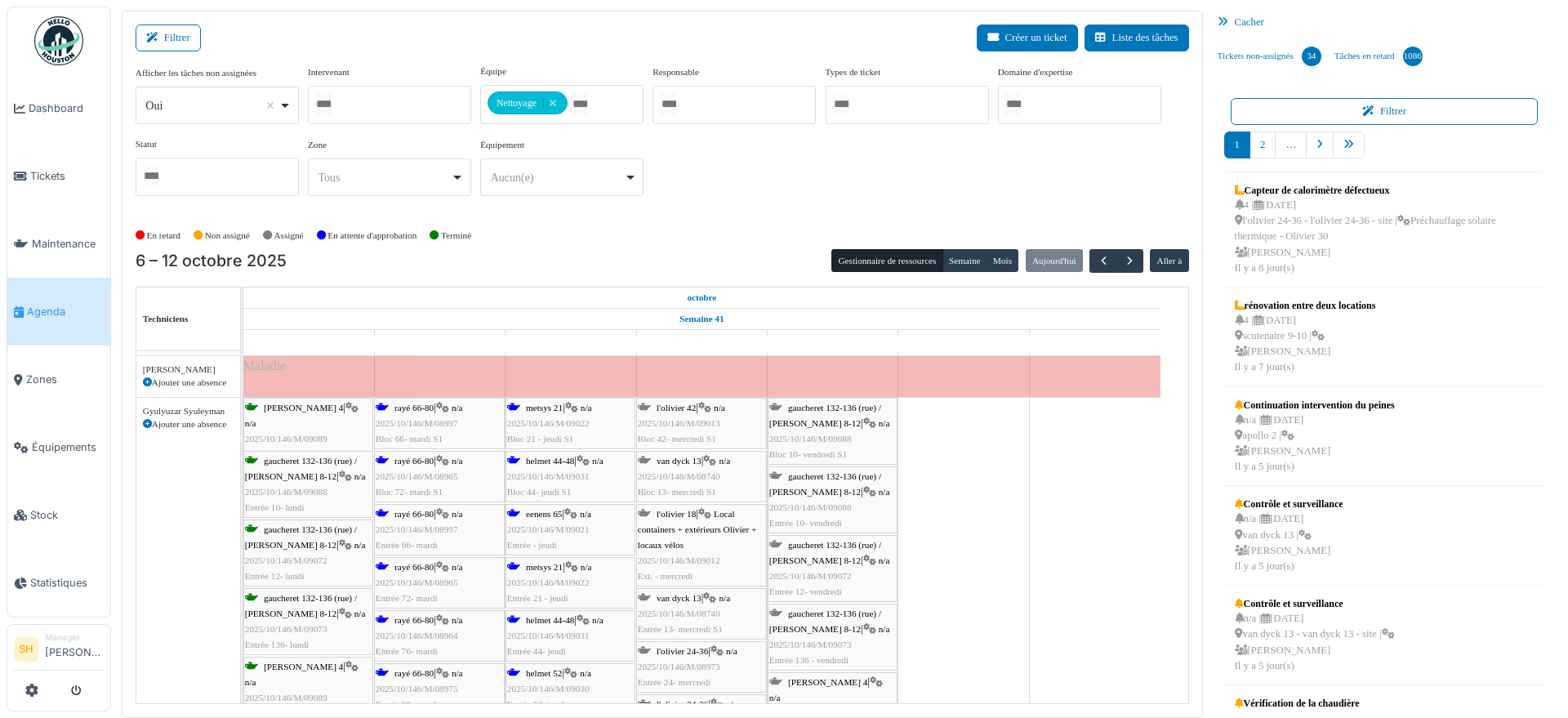
click at [556, 458] on span "helmet 44-48" at bounding box center [550, 460] width 48 height 10
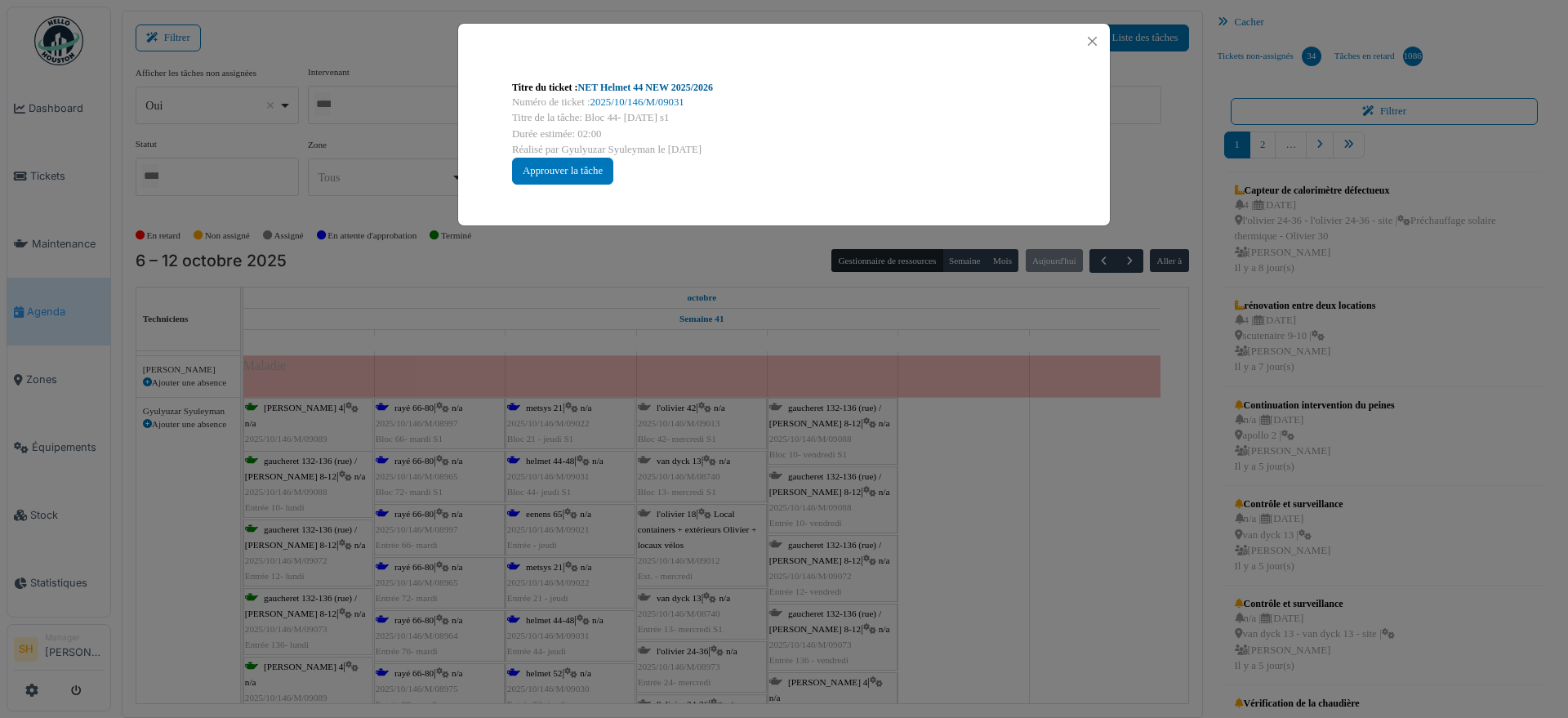
click at [654, 86] on link "NET Helmet 44 NEW 2025/2026" at bounding box center [646, 87] width 135 height 12
click at [922, 549] on div "Titre du ticket : NET Helmet 44 NEW 2025/2026 Numéro de ticket : 2025/10/146/M/…" at bounding box center [784, 359] width 1568 height 718
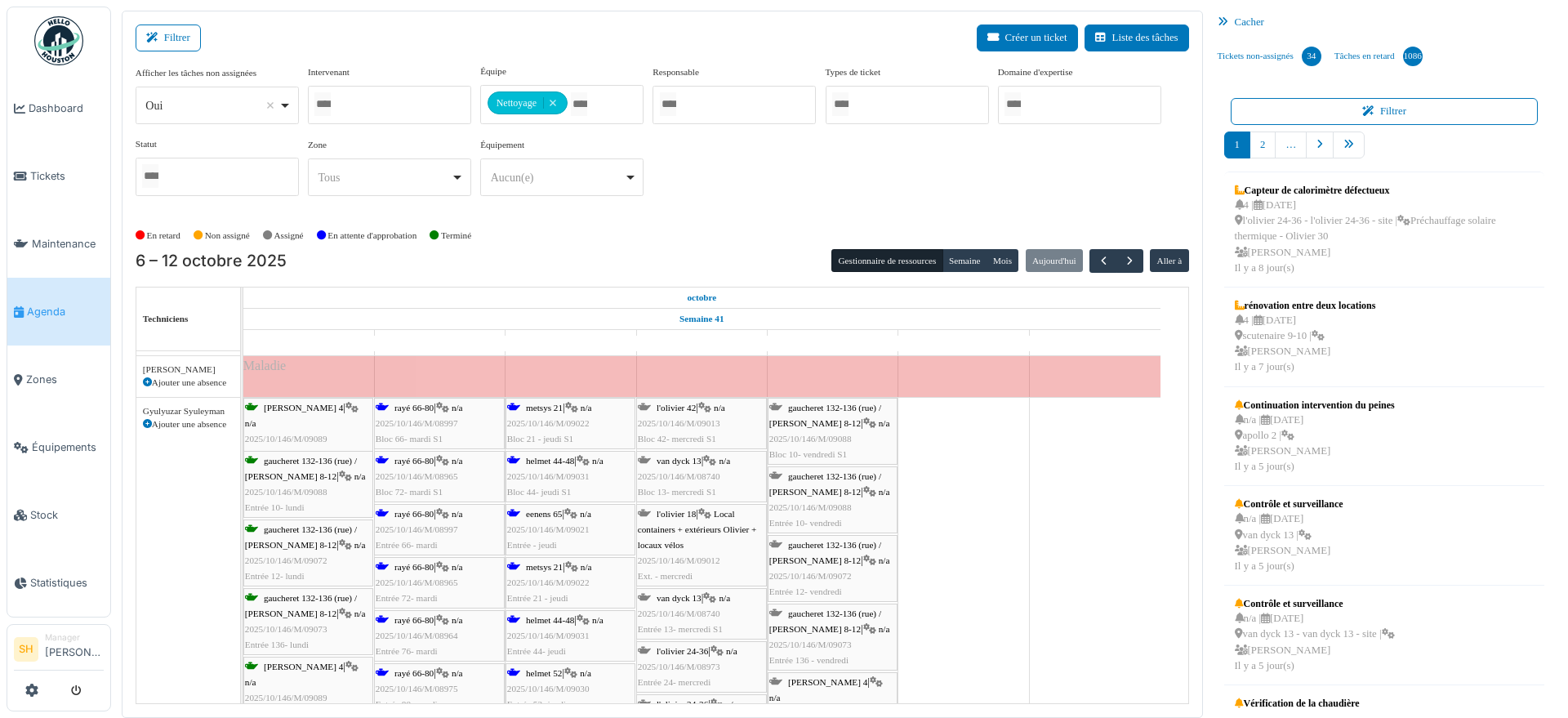
click at [402, 573] on div "rayé 66-80 | n/a 2025/10/146/M/08965 Entrée 72- mardi" at bounding box center [440, 583] width 127 height 48
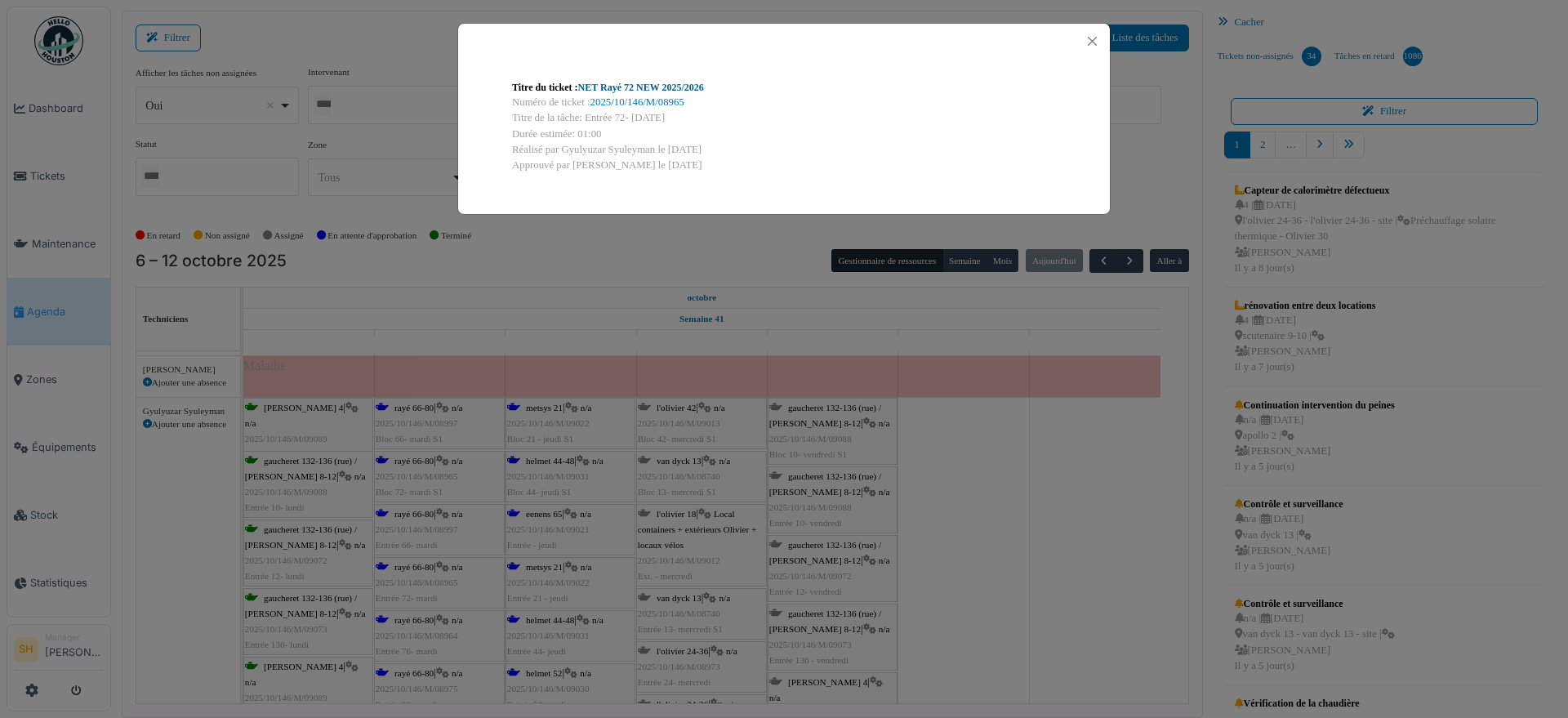
click at [645, 90] on link "NET Rayé 72 NEW 2025/2026" at bounding box center [641, 87] width 126 height 12
click at [1053, 626] on div "Titre du ticket : NET Rayé 72 NEW 2025/2026 Numéro de ticket : 2025/10/146/M/08…" at bounding box center [784, 359] width 1568 height 718
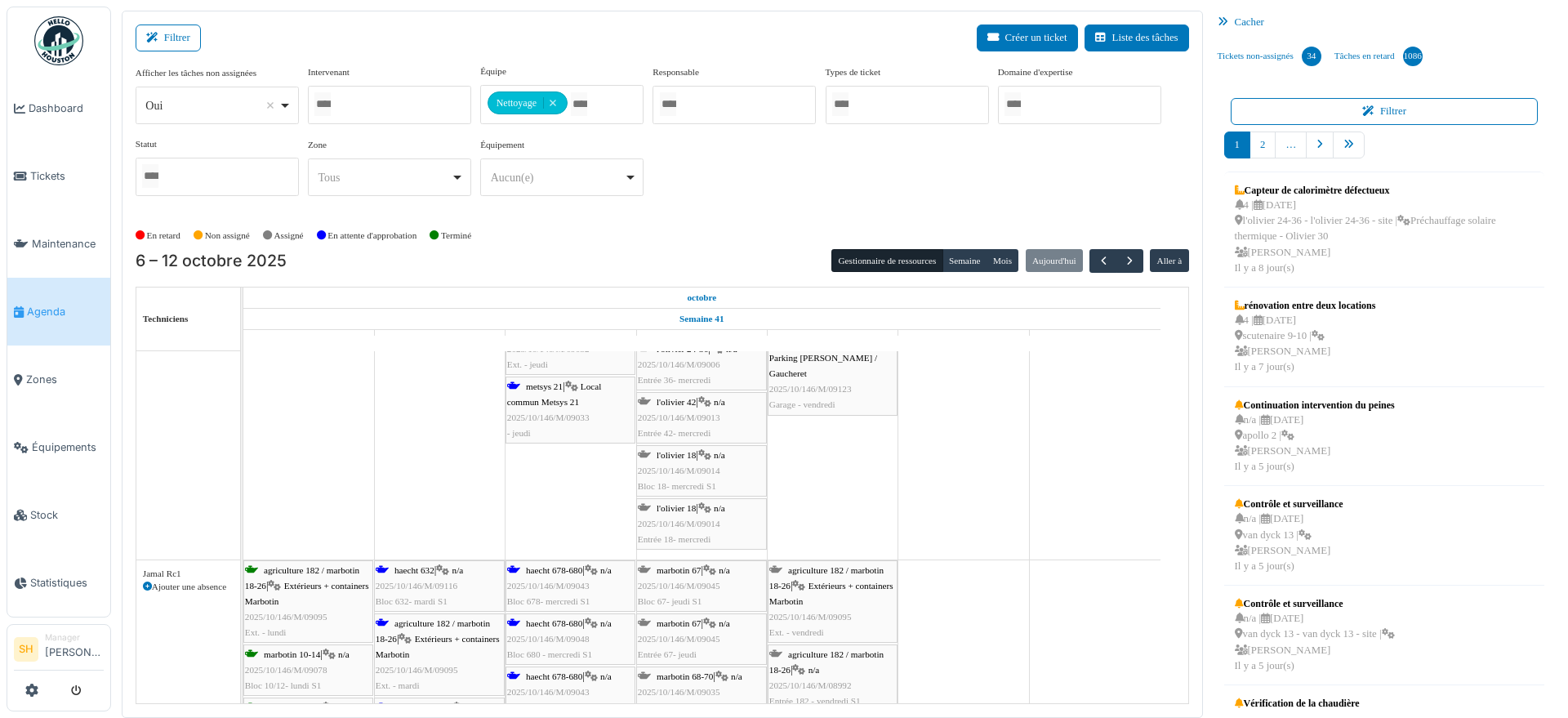
scroll to position [1502, 0]
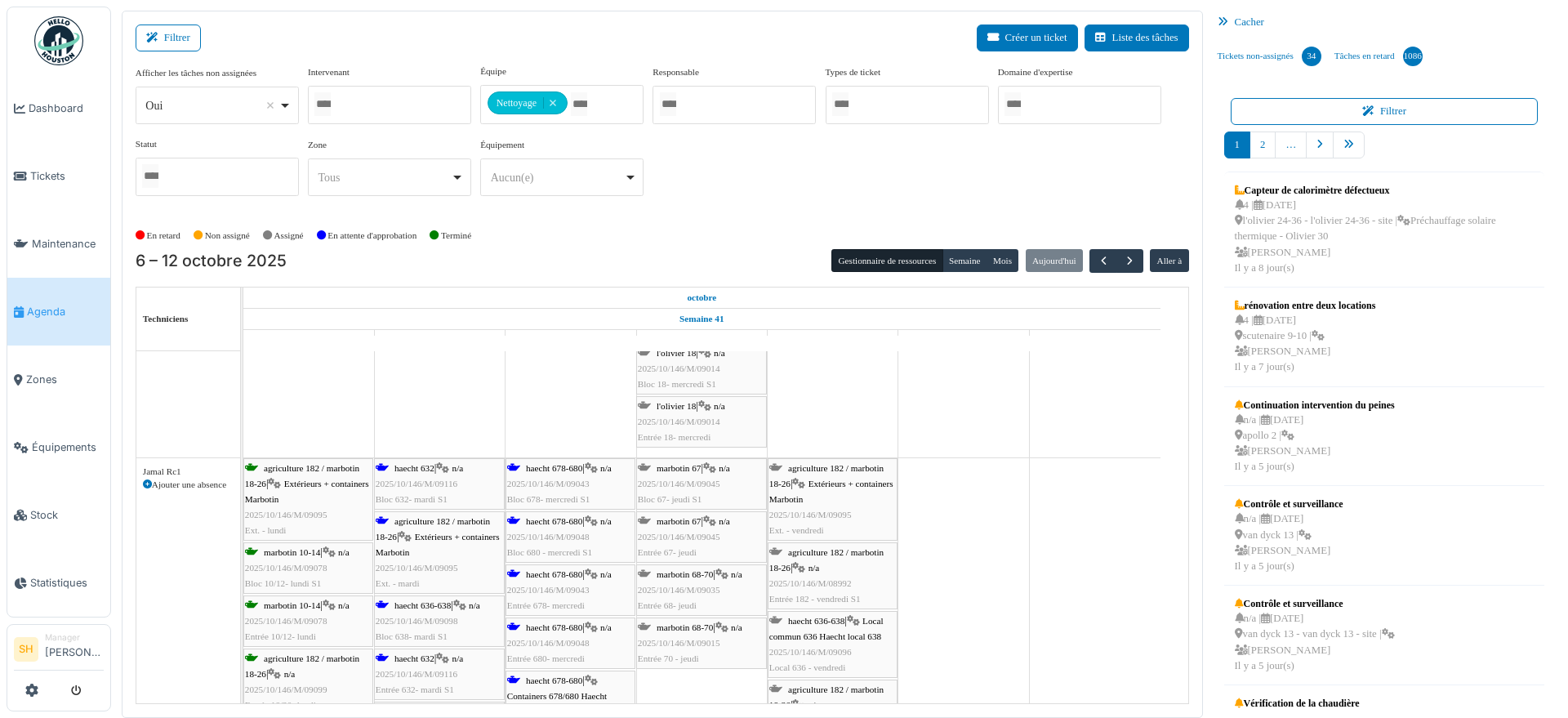
click at [410, 468] on span "haecht 632" at bounding box center [414, 468] width 40 height 10
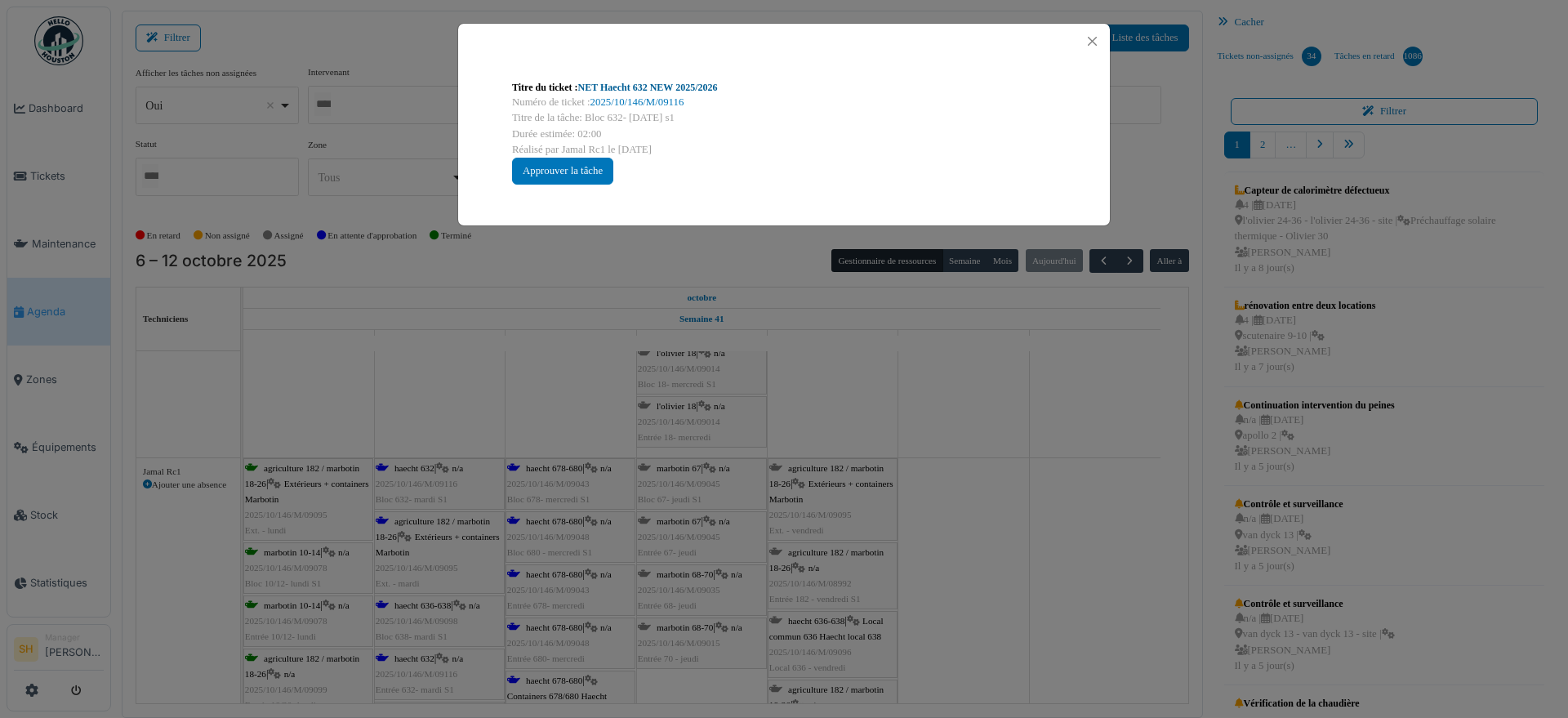
click at [686, 82] on link "NET Haecht 632 NEW 2025/2026" at bounding box center [649, 87] width 140 height 12
click at [1090, 462] on div "Titre du ticket : NET Haecht 632 NEW 2025/2026 Numéro de ticket : 2025/10/146/M…" at bounding box center [784, 359] width 1568 height 718
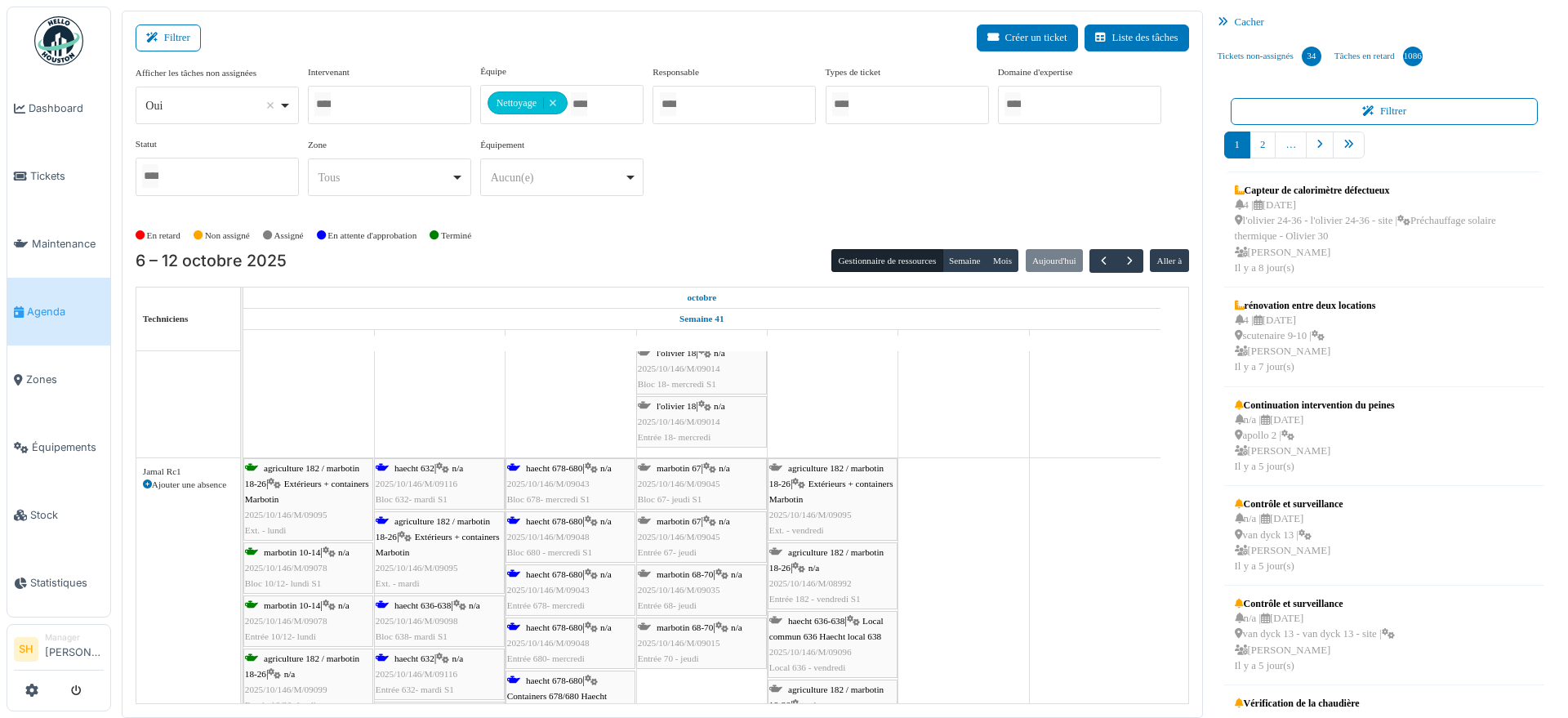
click at [561, 628] on span "haecht 678-680" at bounding box center [553, 627] width 57 height 10
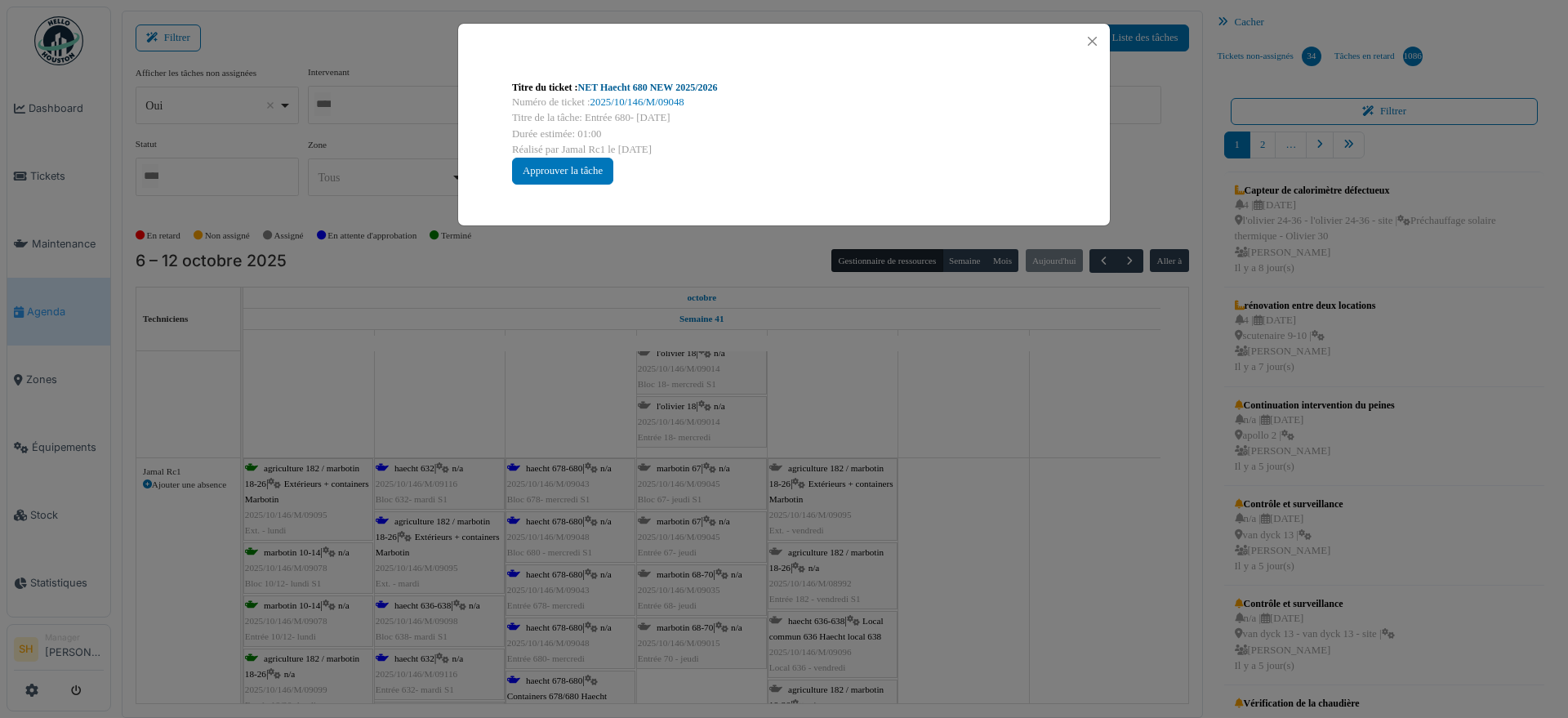
click at [649, 86] on link "NET Haecht 680 NEW 2025/2026" at bounding box center [649, 87] width 140 height 12
click at [953, 406] on div "Titre du ticket : NET Haecht 680 NEW 2025/2026 Numéro de ticket : 2025/10/146/M…" at bounding box center [784, 359] width 1568 height 718
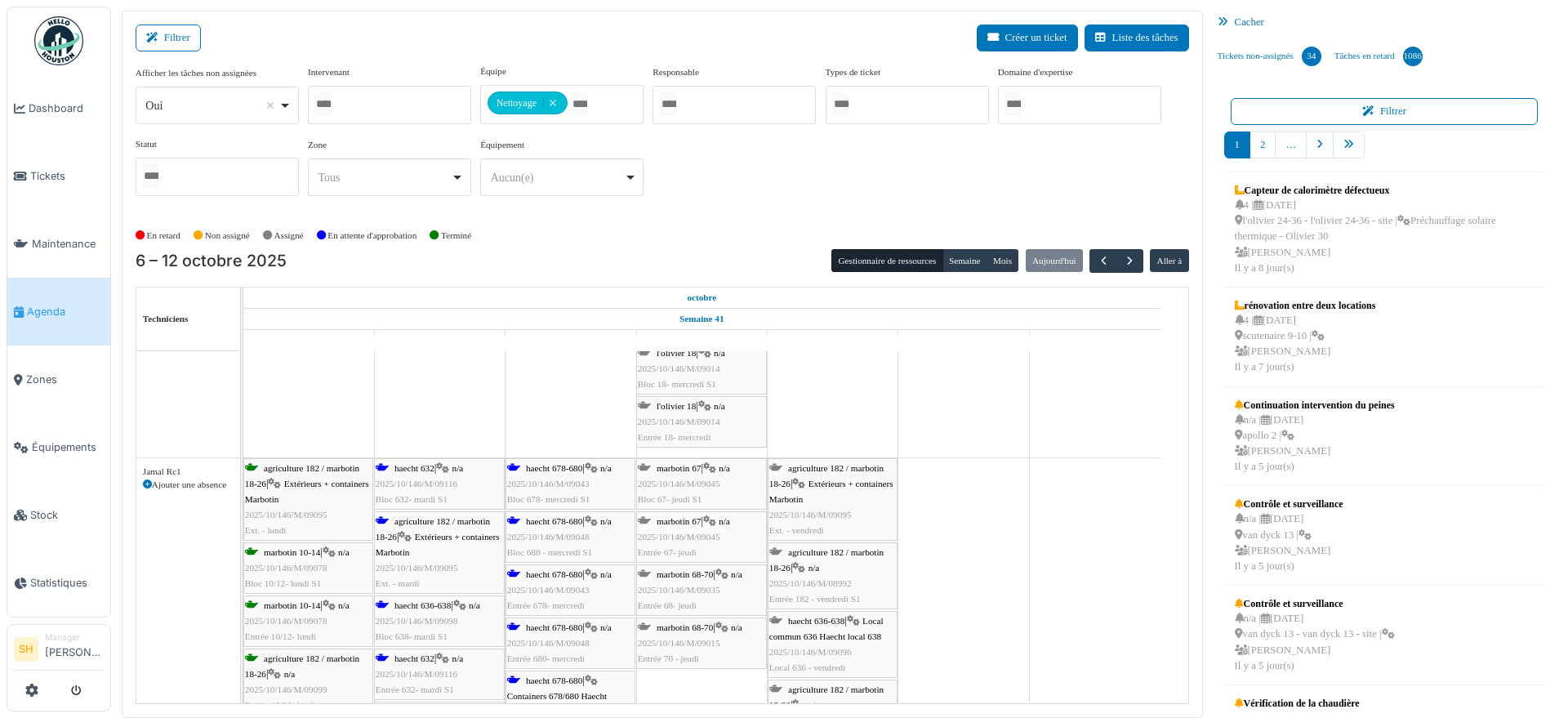
click at [570, 676] on span "haecht 678-680" at bounding box center [553, 680] width 57 height 10
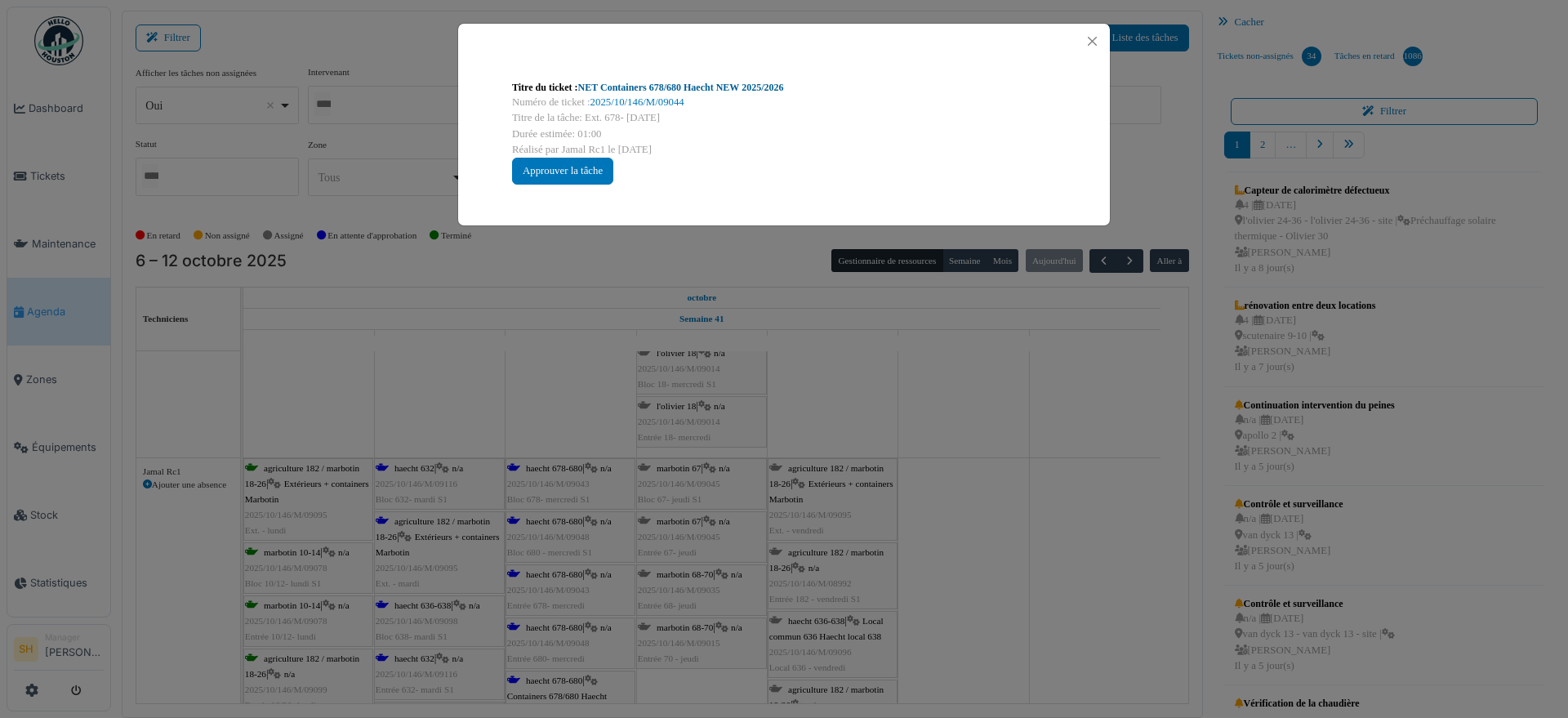
click at [679, 91] on link "NET Containers 678/680 Haecht NEW 2025/2026" at bounding box center [681, 87] width 205 height 12
click at [1018, 479] on div "Titre du ticket : NET Containers 678/680 Haecht NEW 2025/2026 Numéro de ticket …" at bounding box center [784, 359] width 1568 height 718
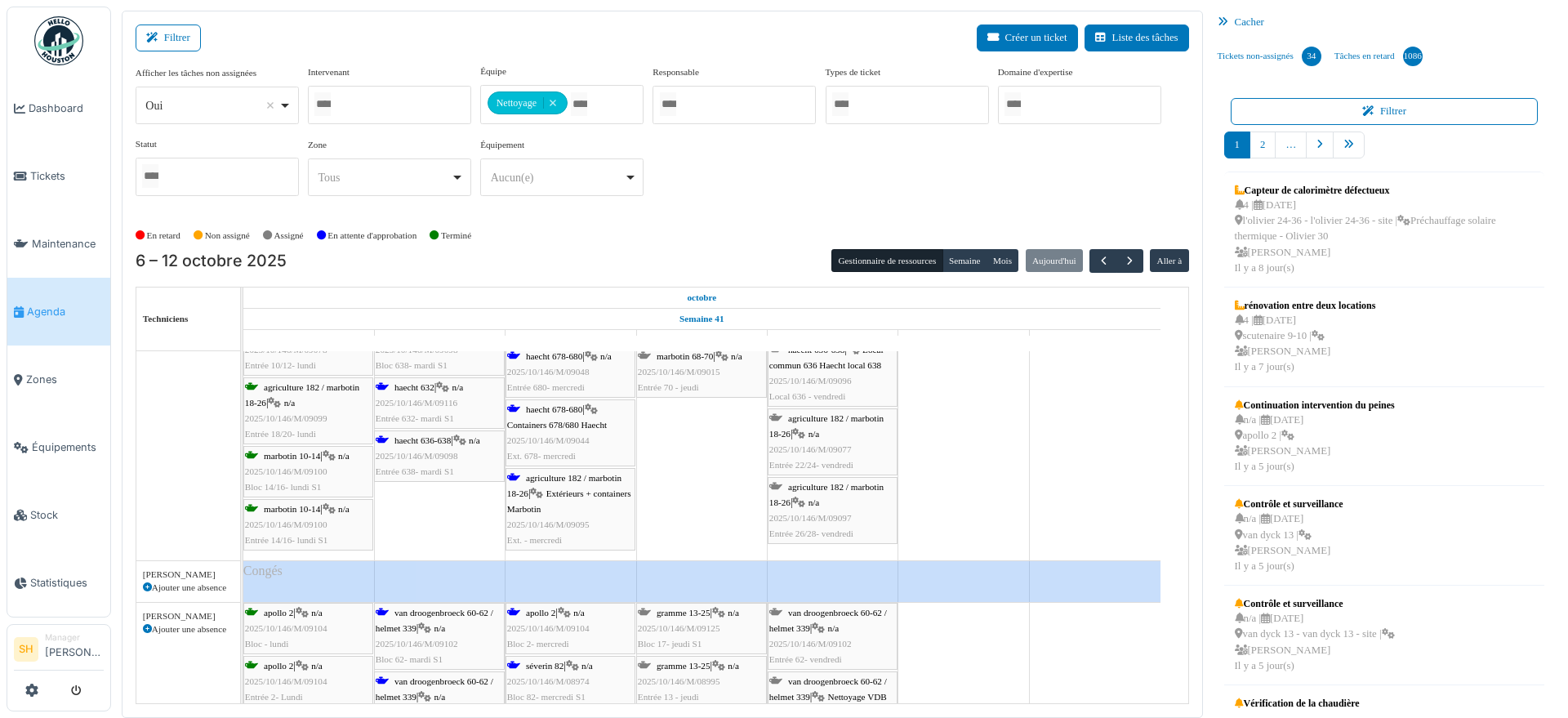
scroll to position [1941, 0]
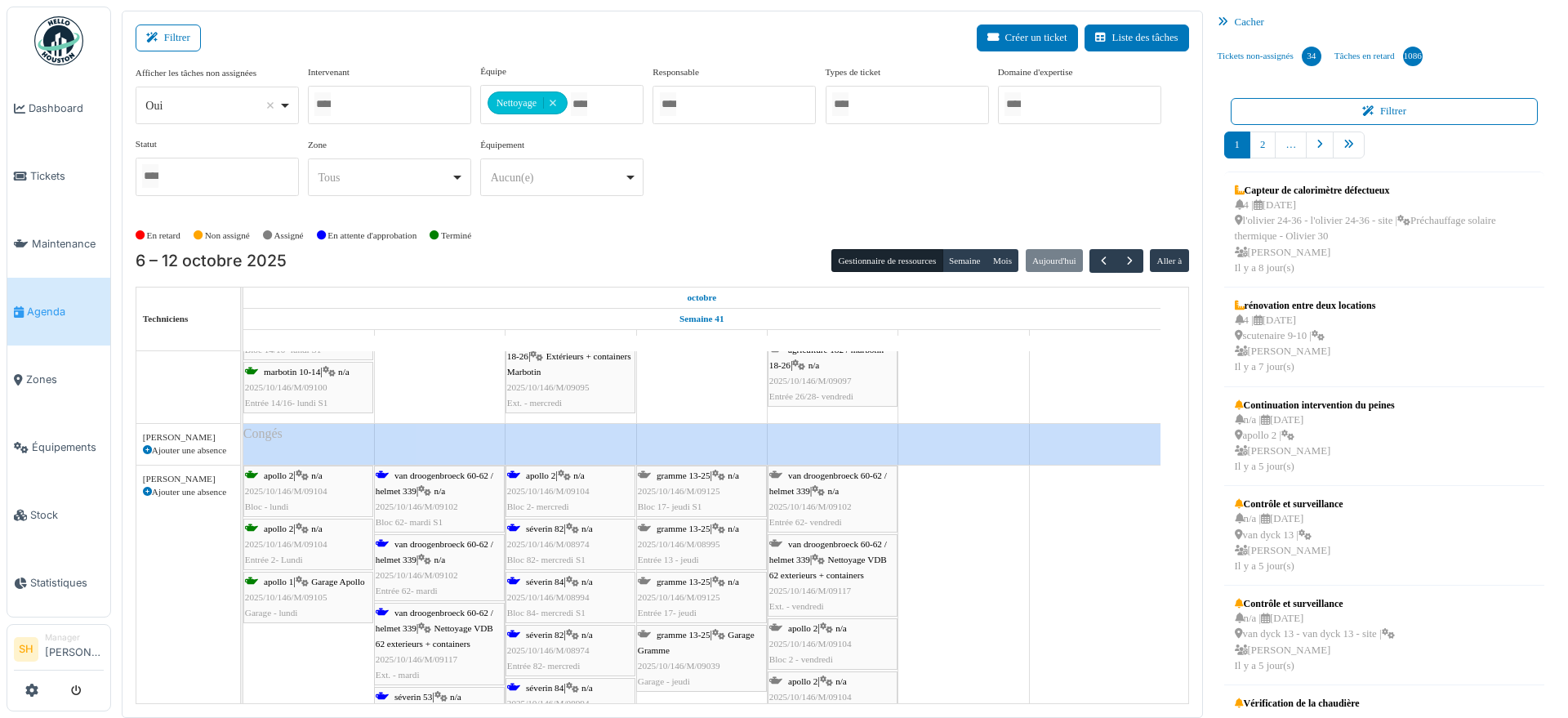
click at [396, 476] on span "van droogenbroeck 60-62 / helmet 339" at bounding box center [434, 484] width 118 height 25
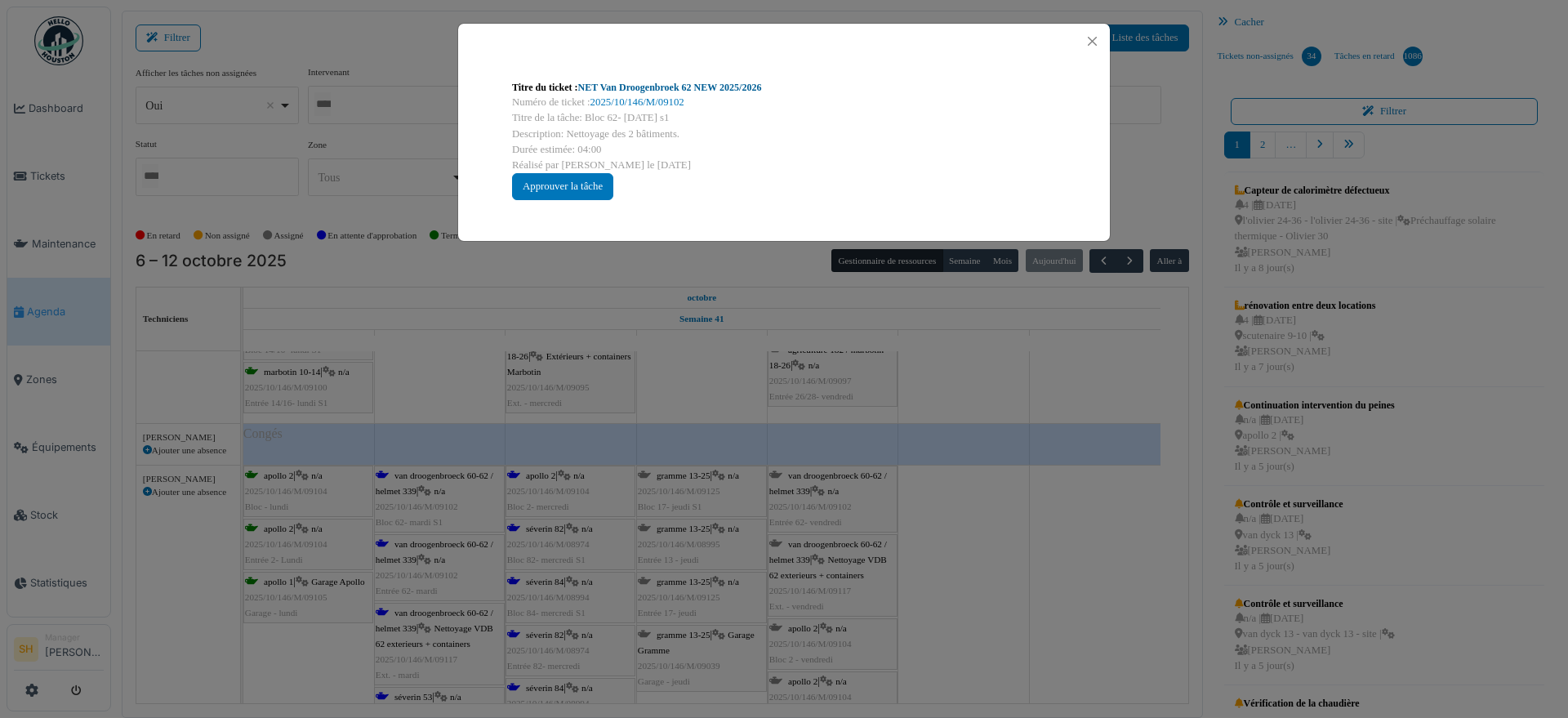
click at [608, 84] on link "NET Van Droogenbroek 62 NEW 2025/2026" at bounding box center [670, 87] width 184 height 12
drag, startPoint x: 1040, startPoint y: 488, endPoint x: 638, endPoint y: 499, distance: 402.2
click at [1022, 491] on div "Titre du ticket : NET Van Droogenbroek 62 NEW 2025/2026 Numéro de ticket : 2025…" at bounding box center [784, 359] width 1568 height 718
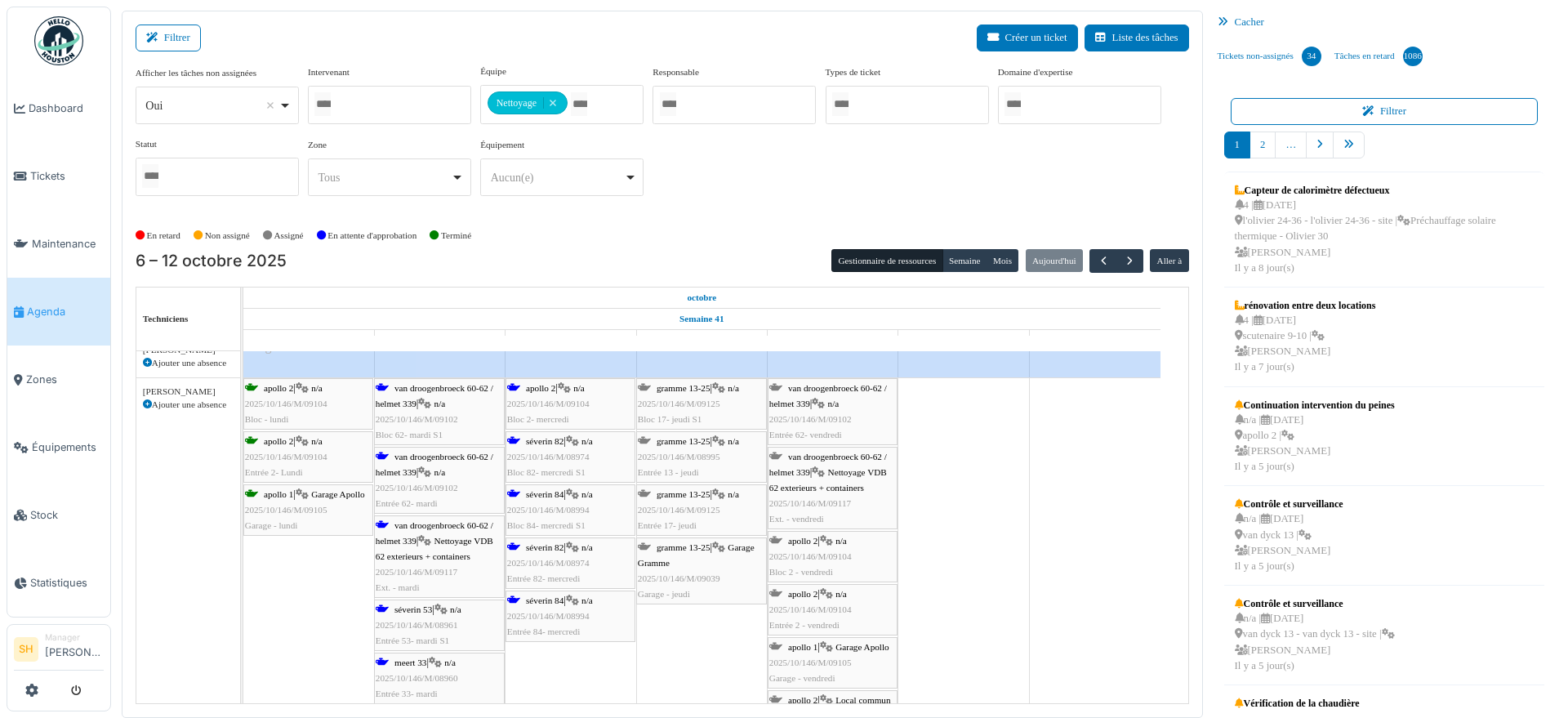
scroll to position [2145, 0]
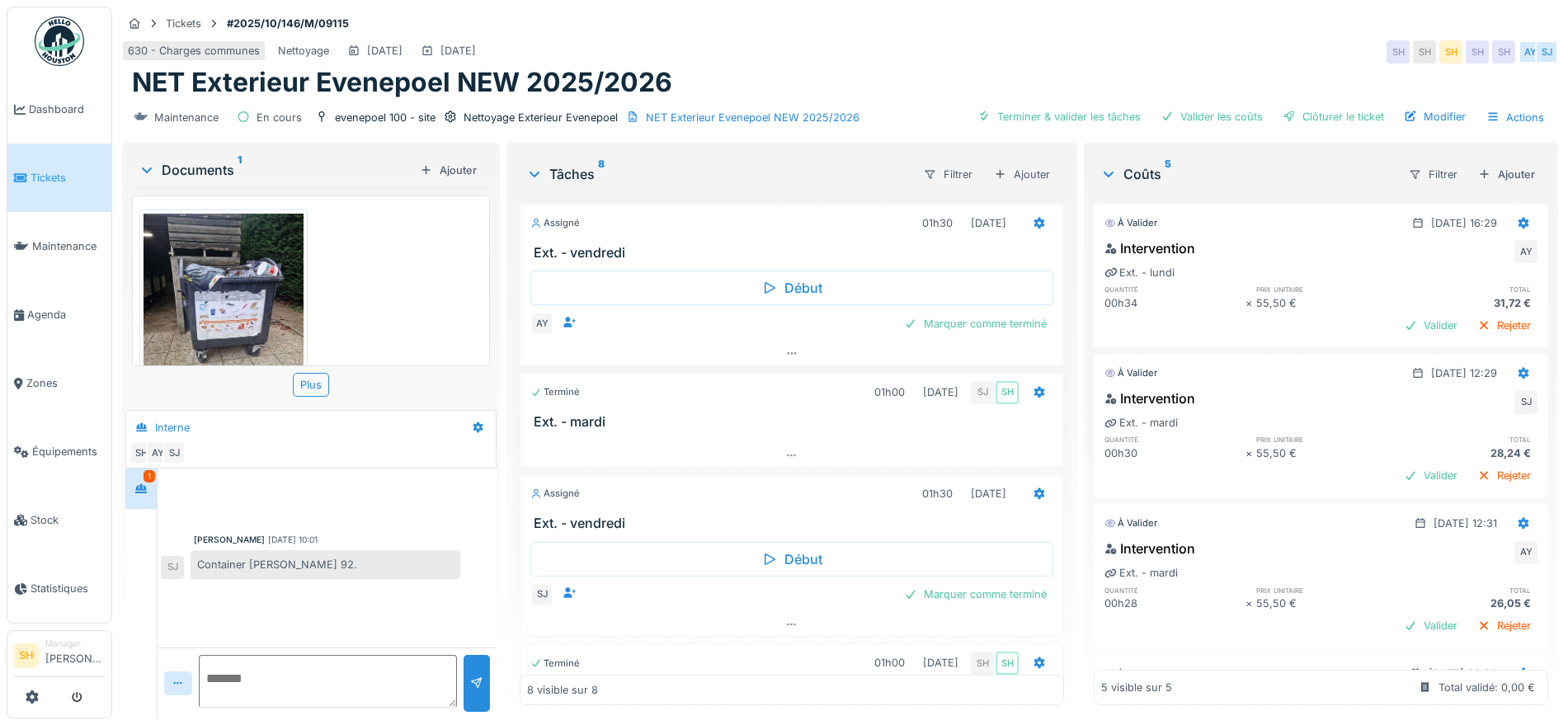
click at [264, 305] on img at bounding box center [223, 321] width 160 height 214
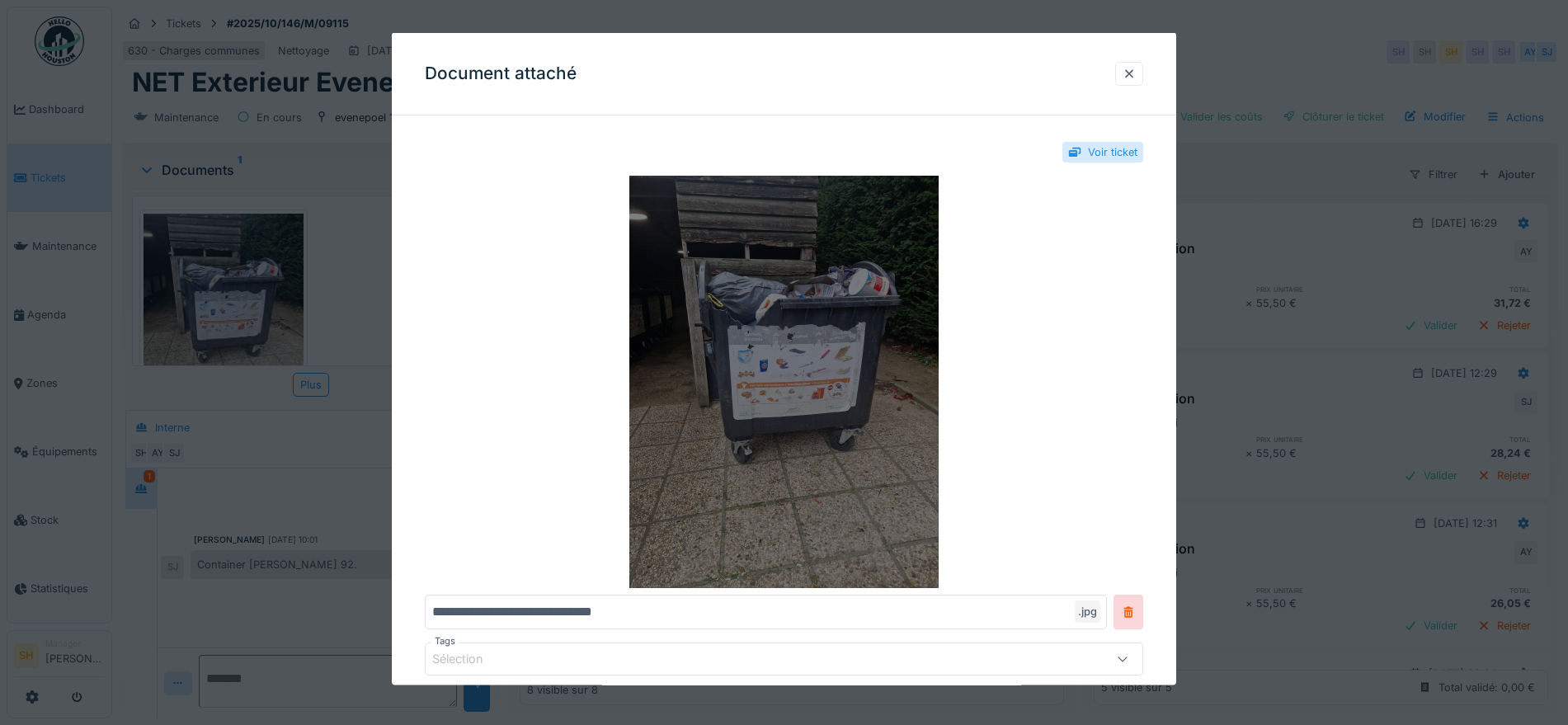
click at [790, 382] on img at bounding box center [784, 382] width 718 height 412
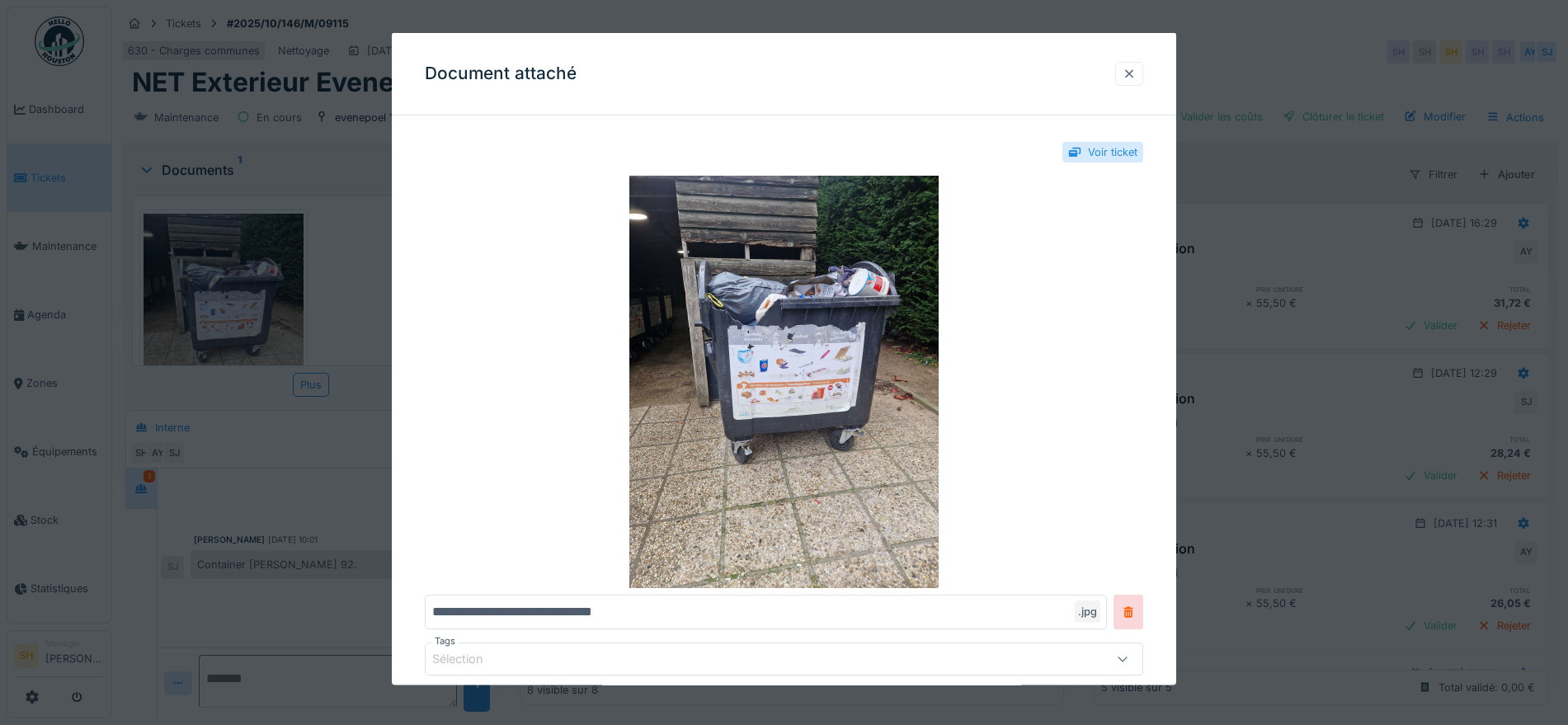
click at [1136, 71] on div at bounding box center [1129, 72] width 14 height 15
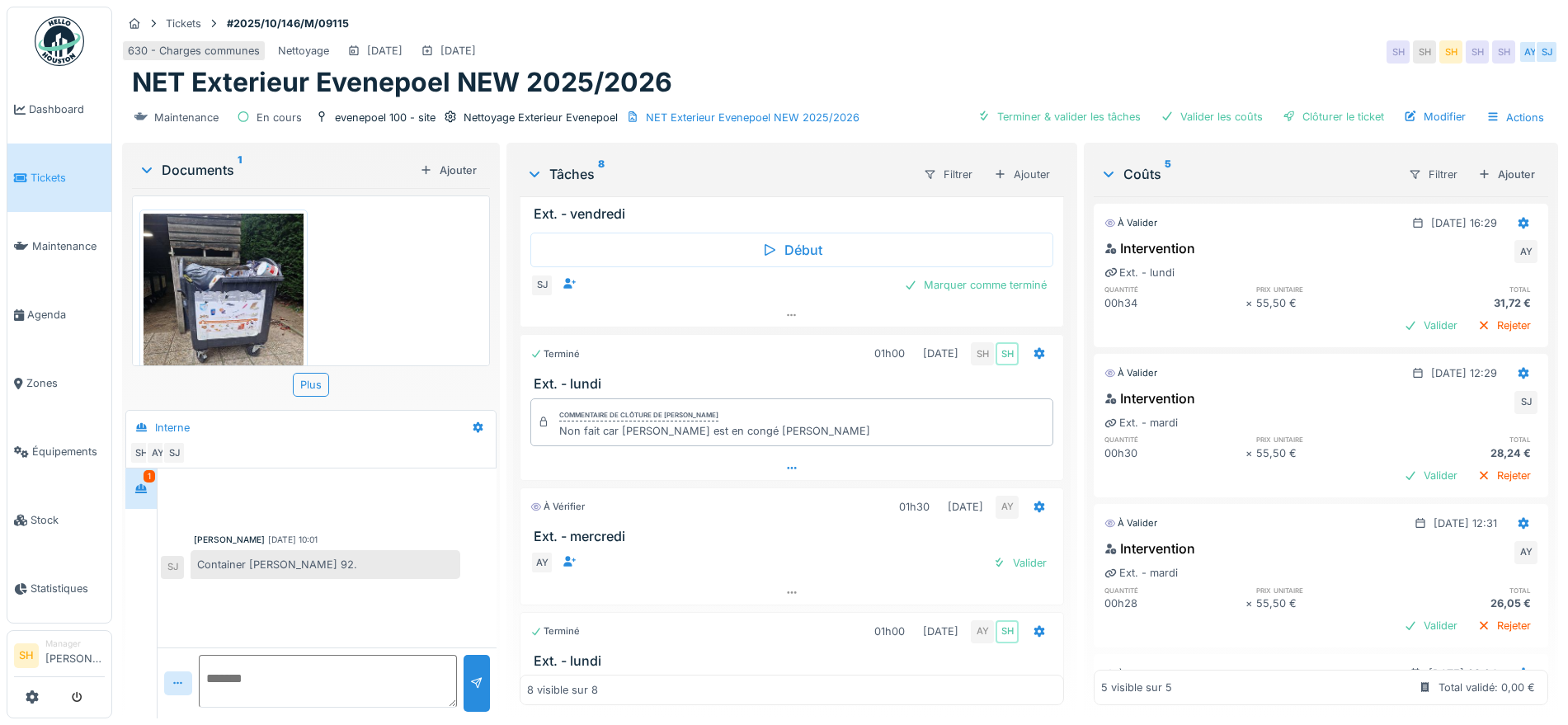
scroll to position [598, 0]
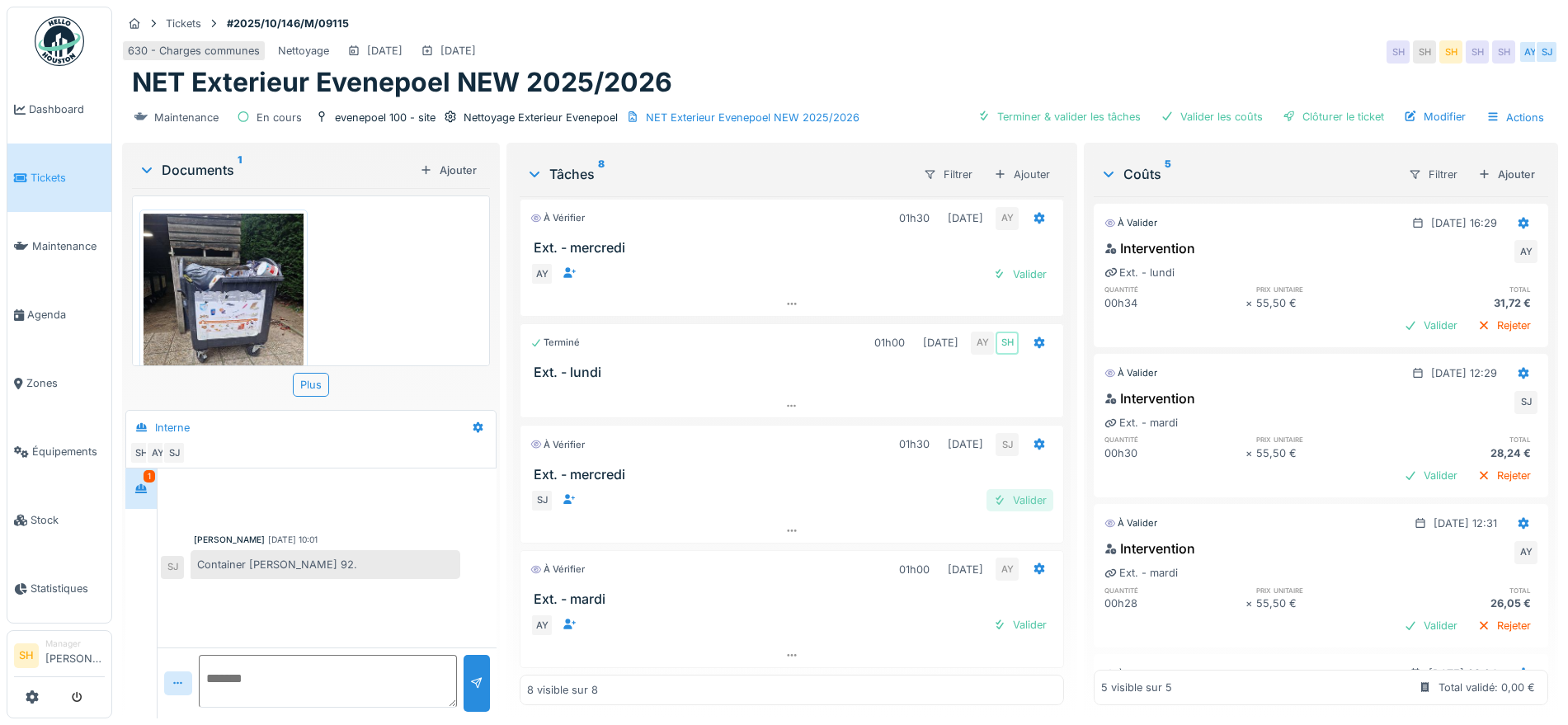
click at [991, 502] on div "Valider" at bounding box center [1020, 500] width 67 height 23
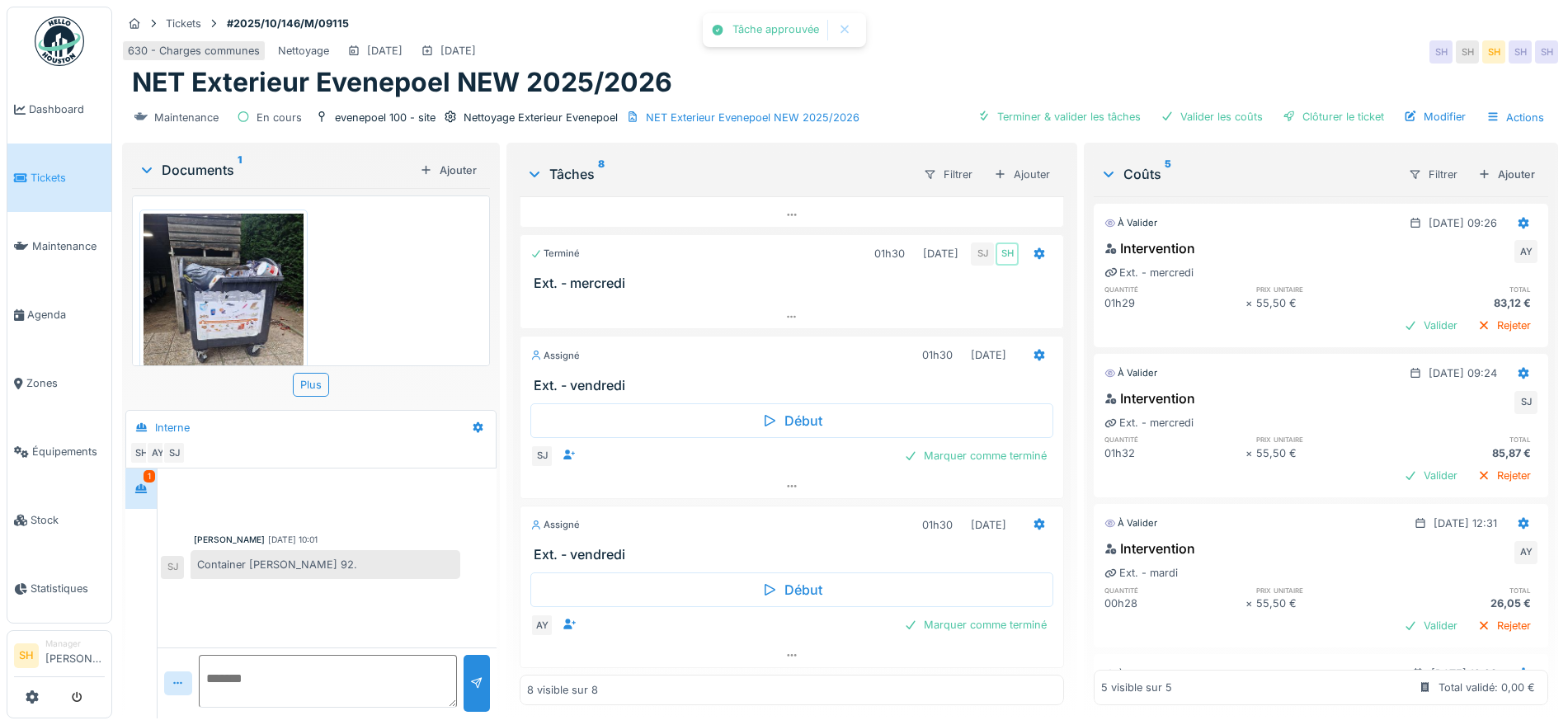
scroll to position [0, 0]
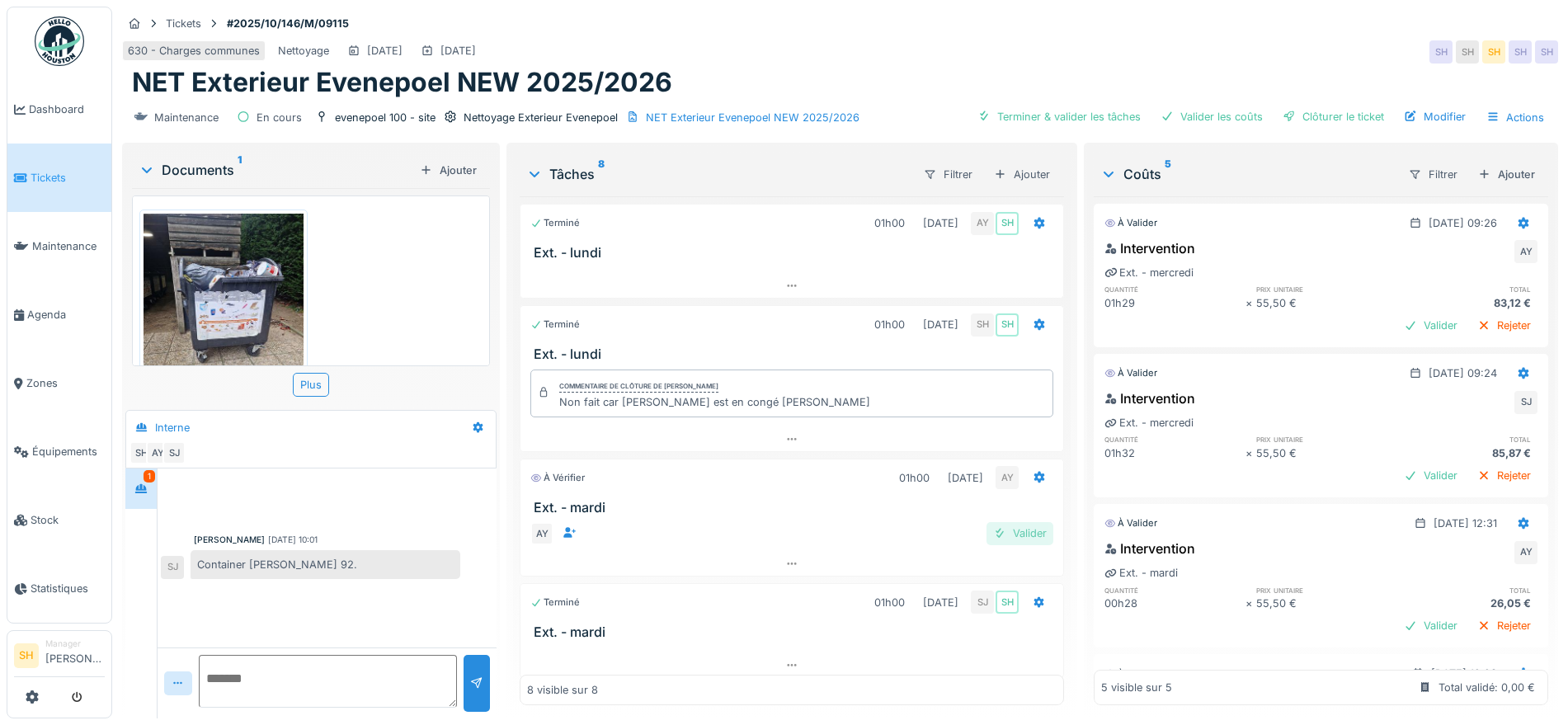
click at [1009, 534] on div "Valider" at bounding box center [1020, 533] width 67 height 23
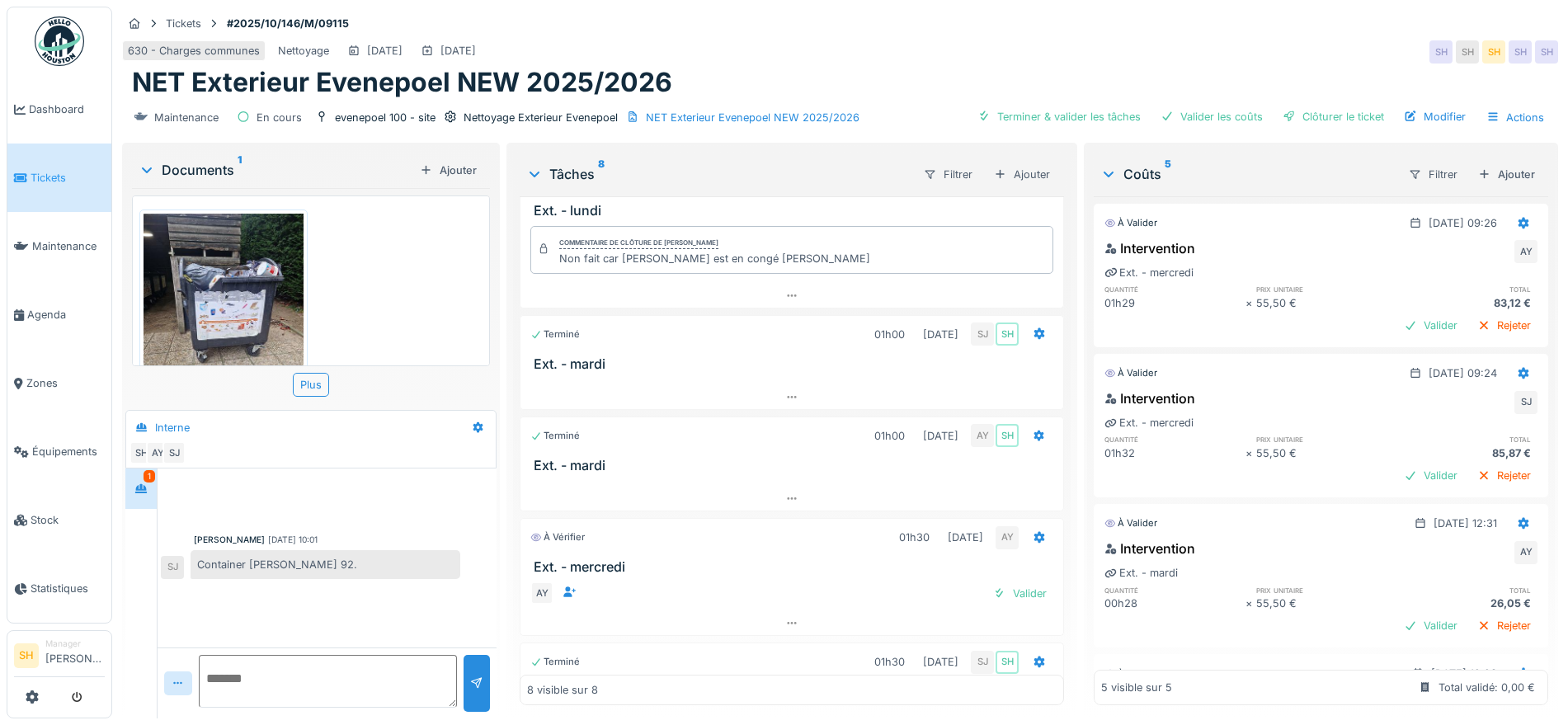
scroll to position [140, 0]
click at [1002, 586] on div "Valider" at bounding box center [1020, 597] width 67 height 23
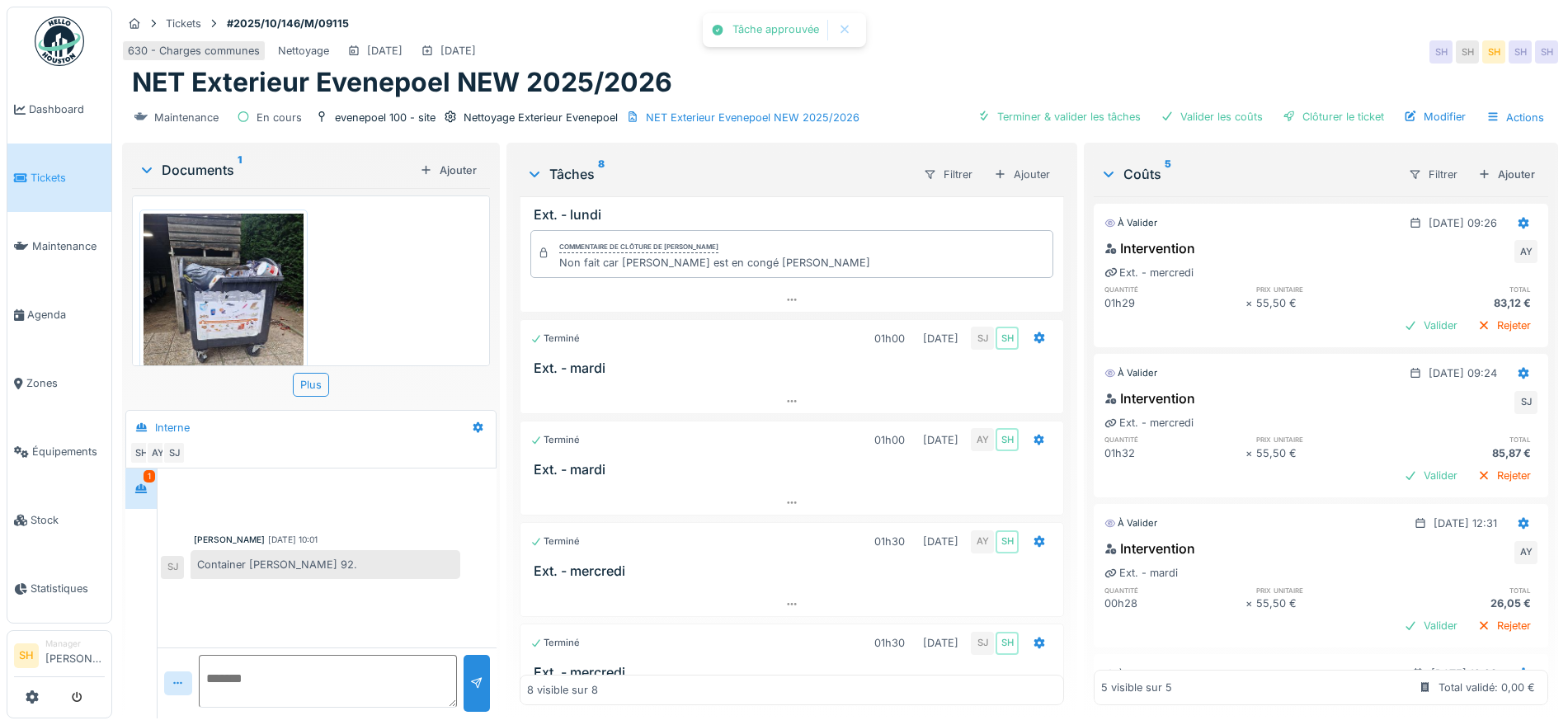
scroll to position [0, 0]
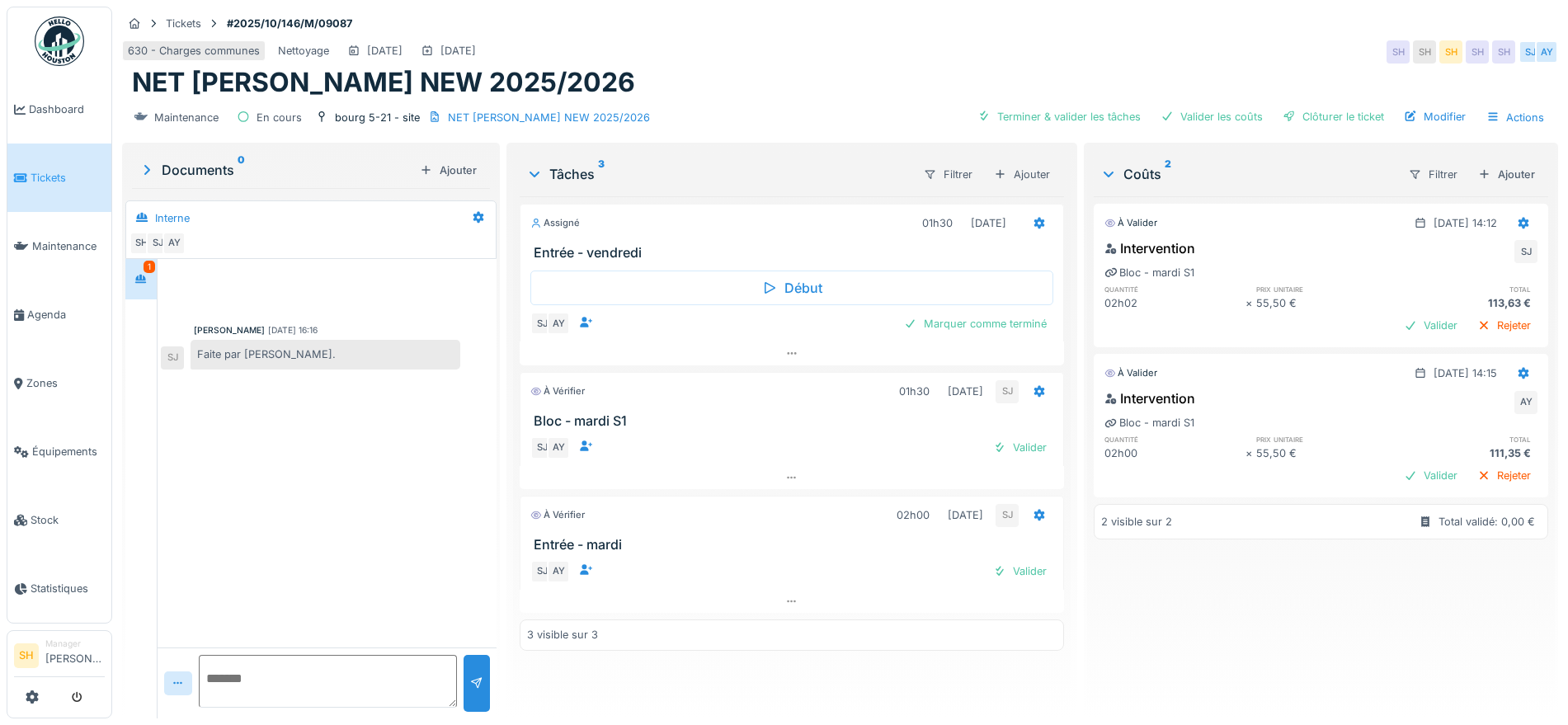
scroll to position [15, 0]
click at [1517, 368] on icon at bounding box center [1524, 373] width 14 height 11
click at [1490, 393] on div "Modifier" at bounding box center [1488, 409] width 52 height 32
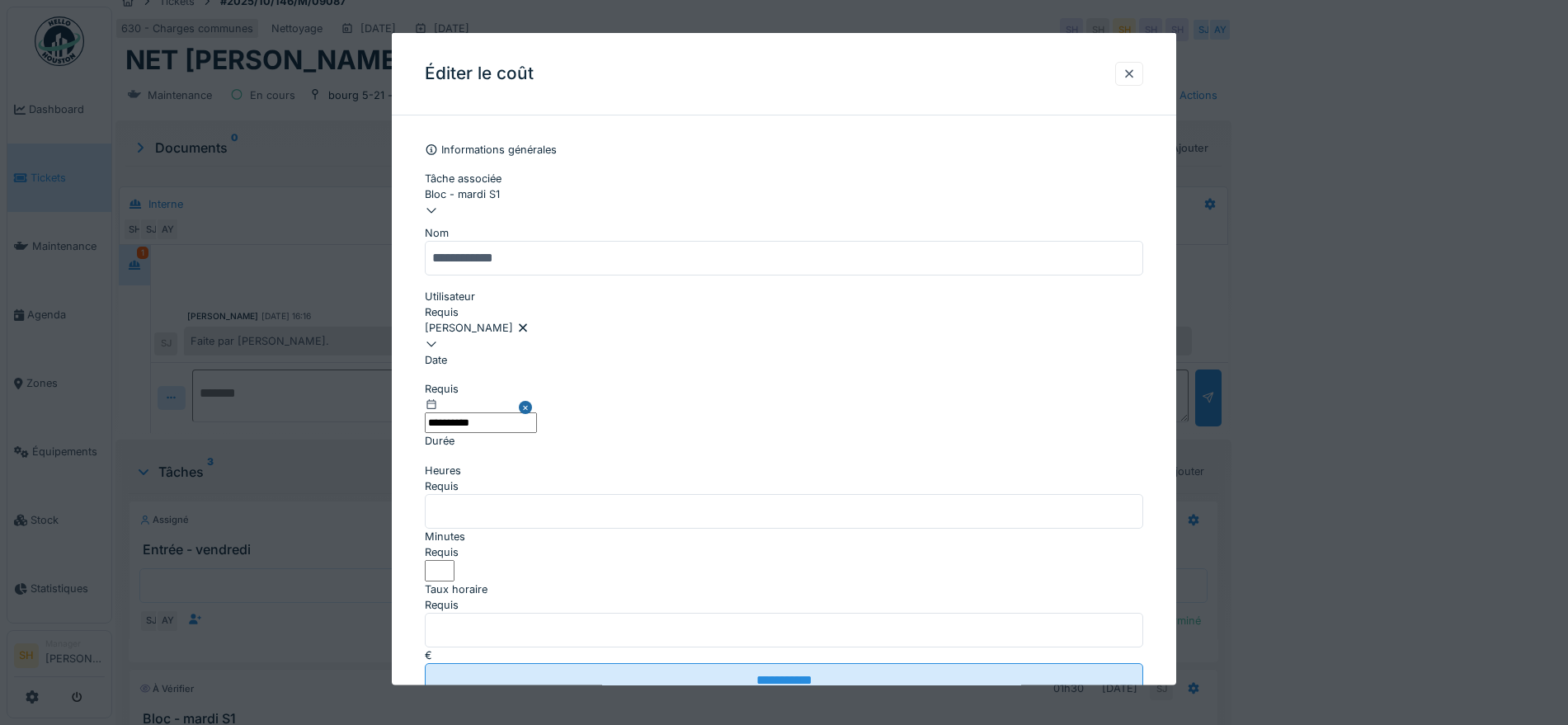
click at [584, 196] on div "Bloc - mardi S1" at bounding box center [784, 194] width 718 height 15
click at [591, 320] on div "Entrée - mardi" at bounding box center [788, 312] width 725 height 15
type input "******"
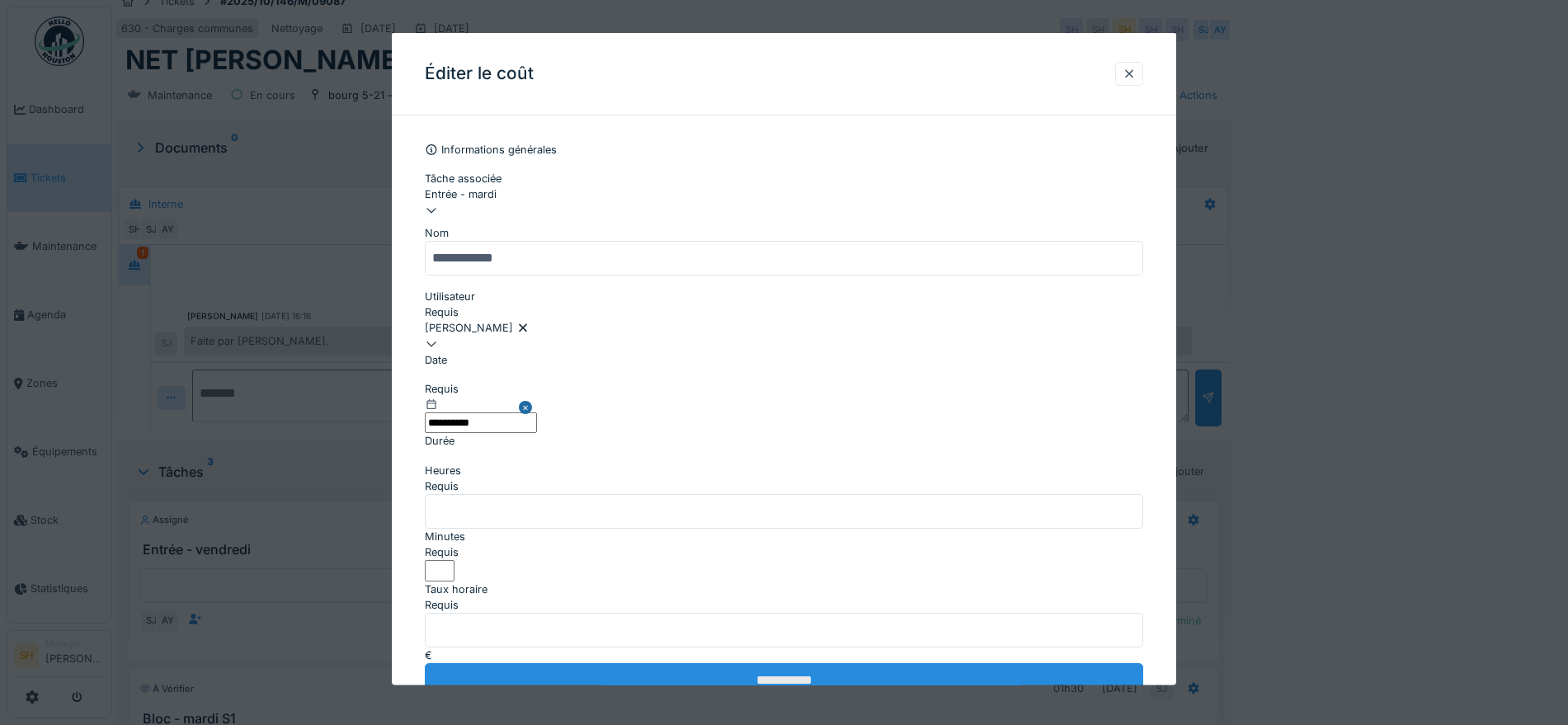
click at [863, 663] on input "**********" at bounding box center [784, 681] width 718 height 34
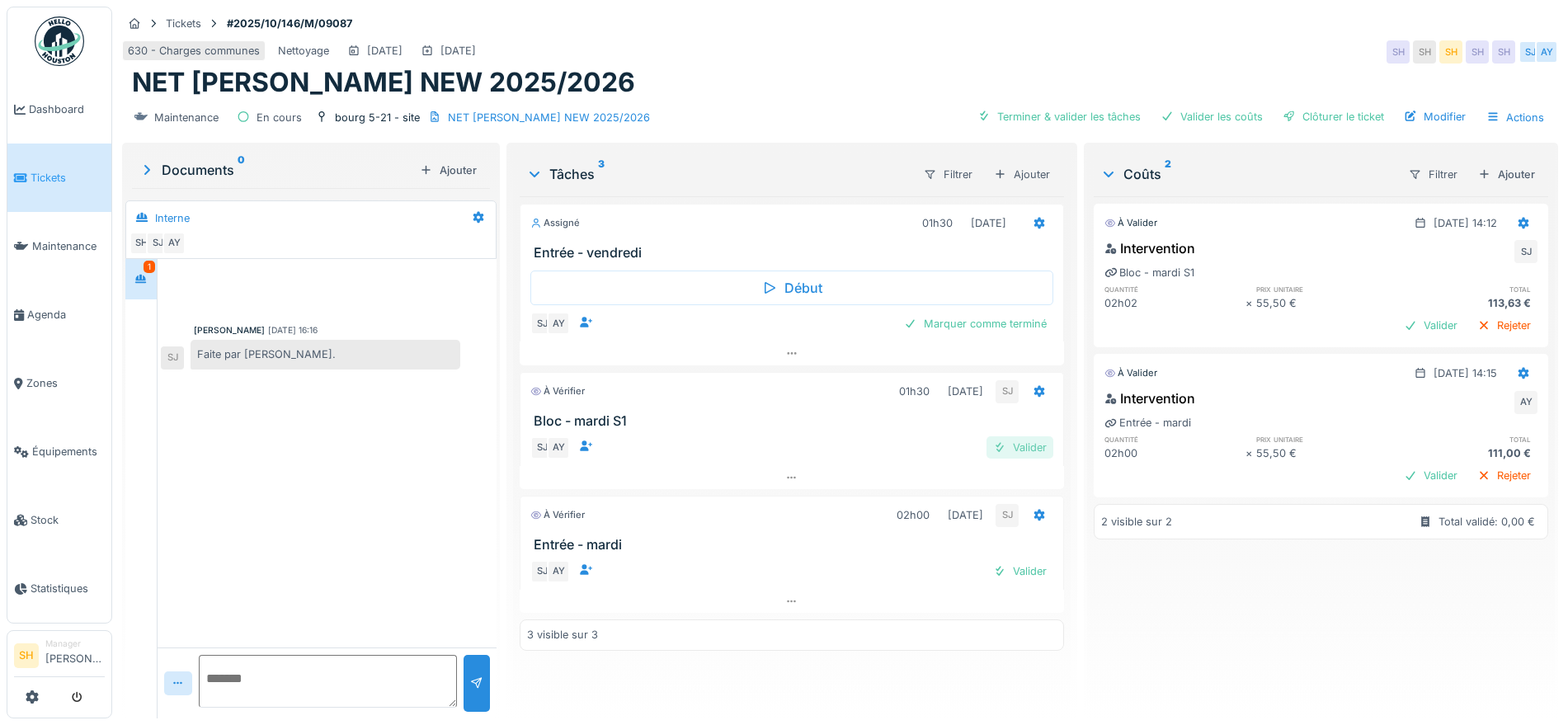
click at [1015, 437] on div "Valider" at bounding box center [1020, 448] width 67 height 23
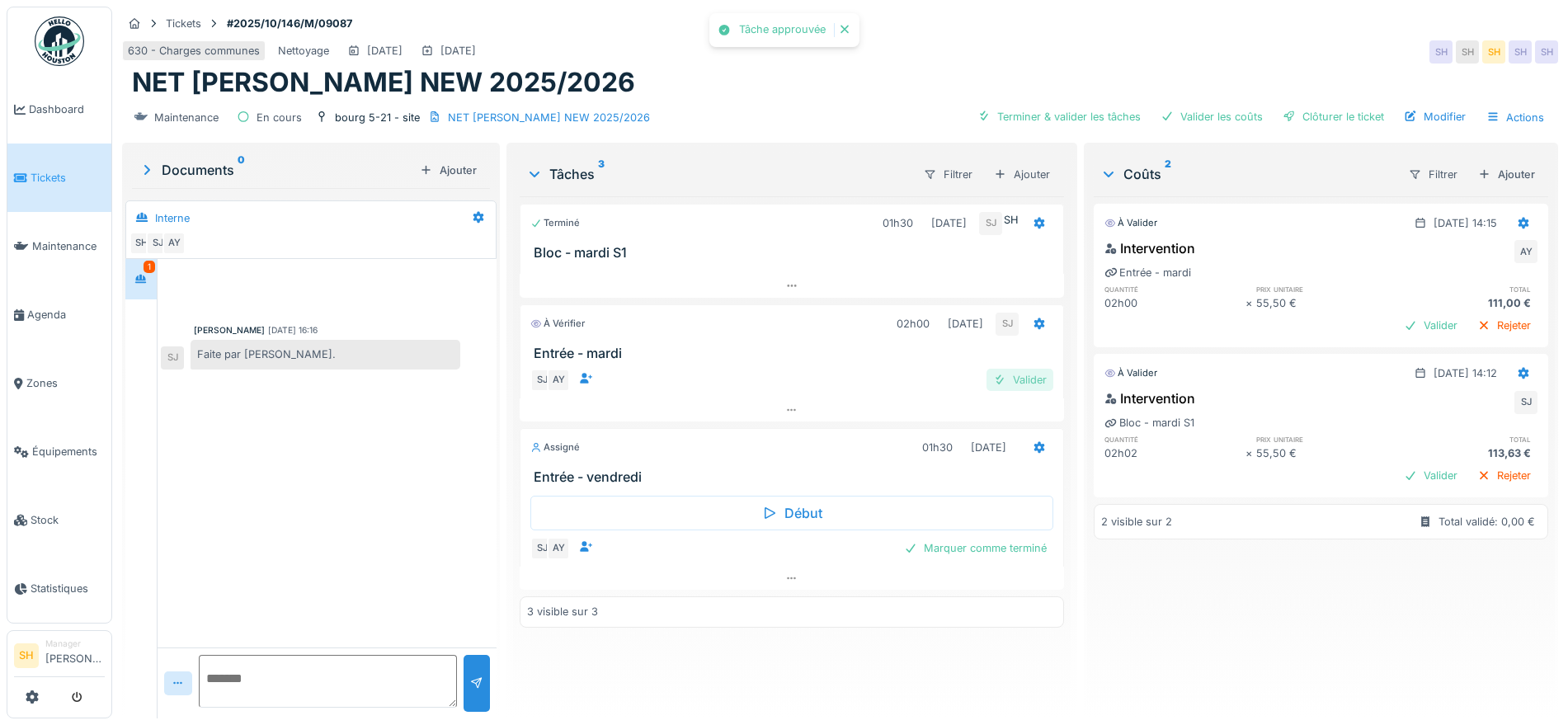
click at [1018, 536] on div "Terminé 01h30 [DATE] SJ SH Bloc - [DATE] S1 À vérifier 02h00 [DATE] SJ Entrée -…" at bounding box center [792, 451] width 544 height 509
click at [1015, 369] on div "Valider" at bounding box center [1020, 380] width 67 height 23
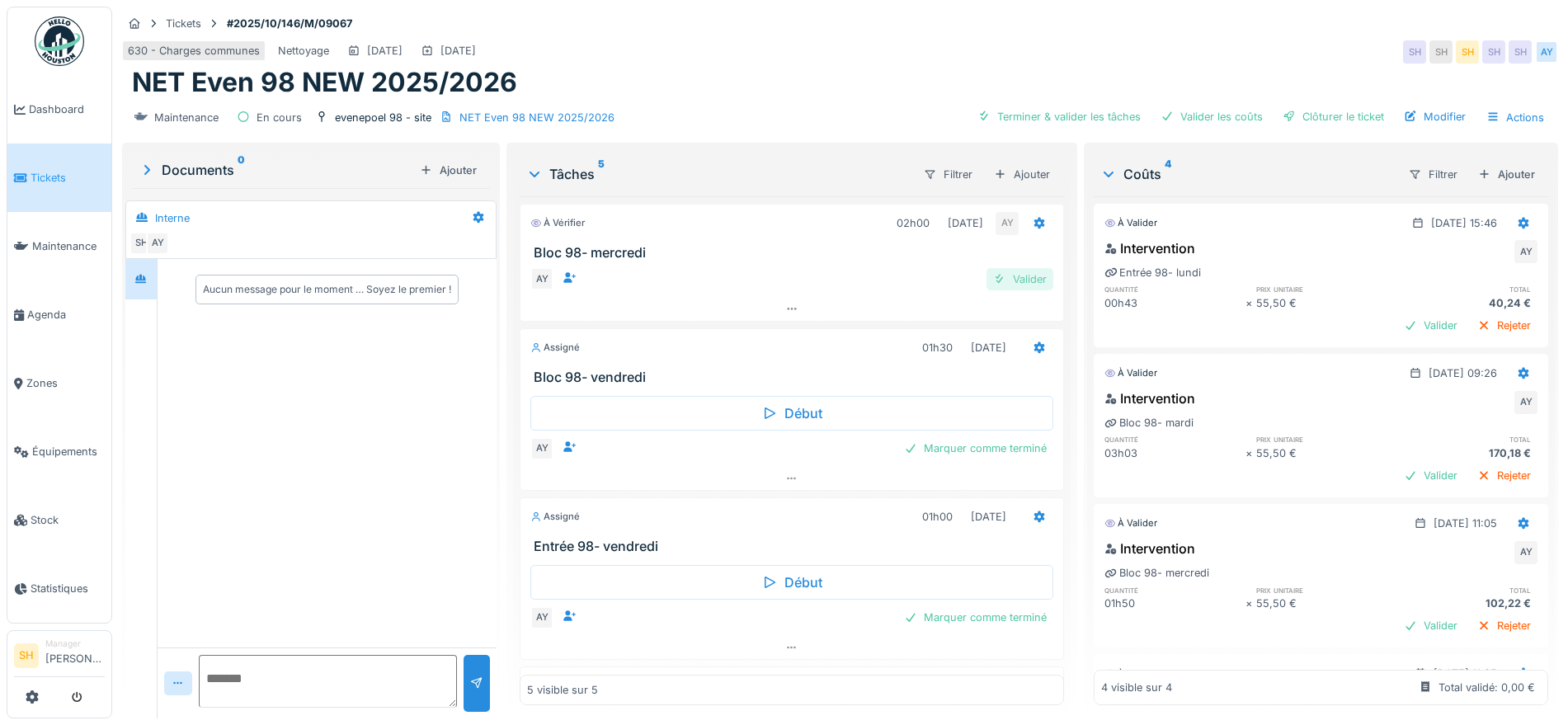
click at [1007, 282] on div "Valider" at bounding box center [1020, 279] width 67 height 23
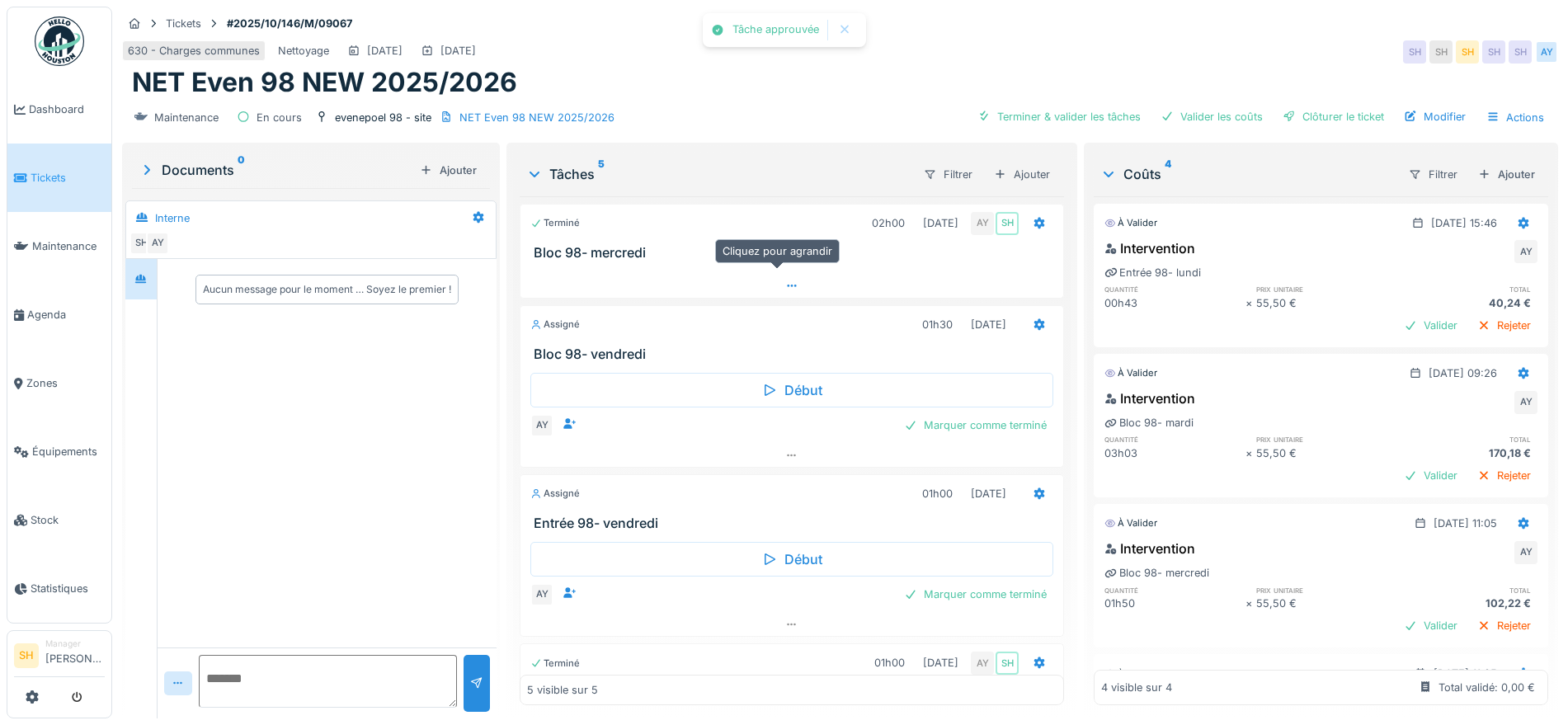
scroll to position [159, 0]
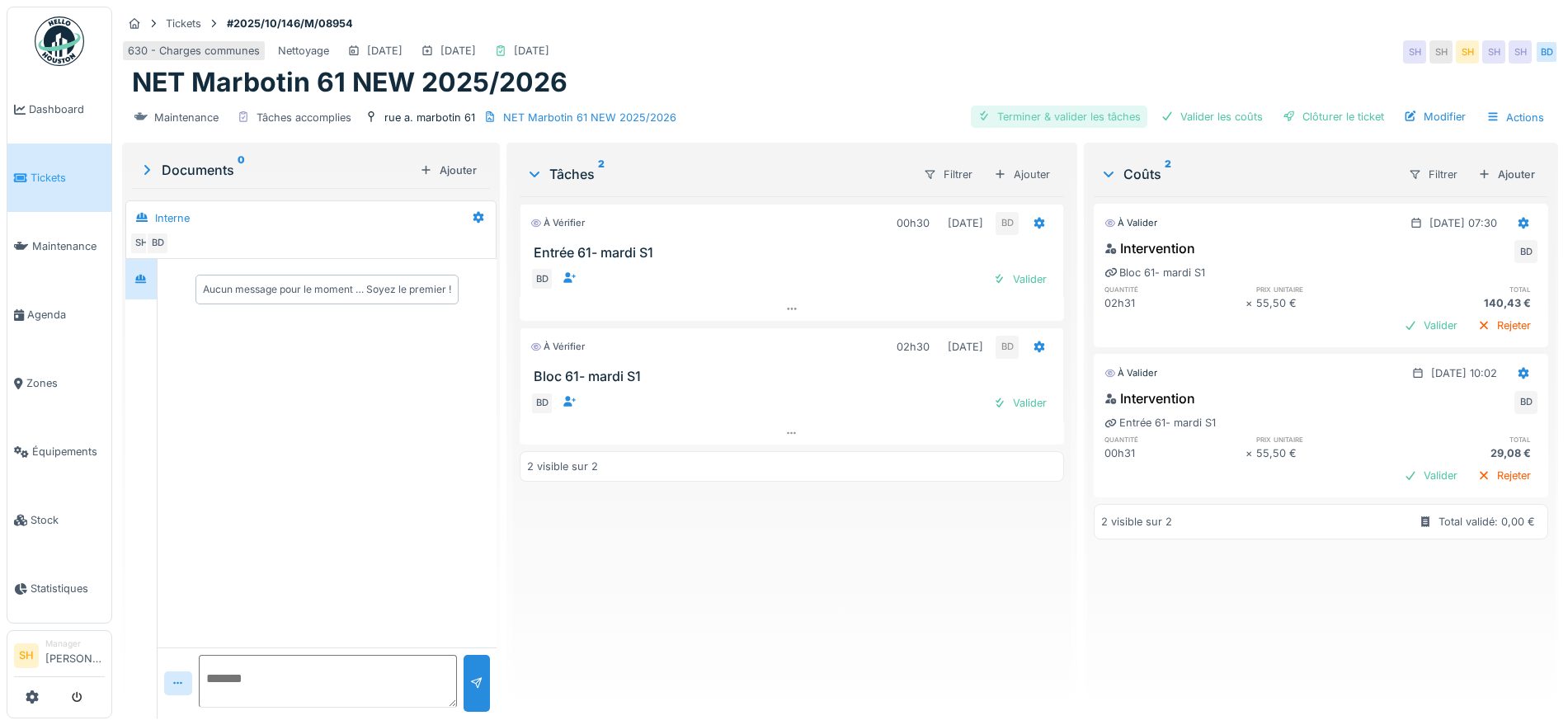
click at [1069, 111] on div "Terminer & valider les tâches" at bounding box center [1059, 117] width 177 height 23
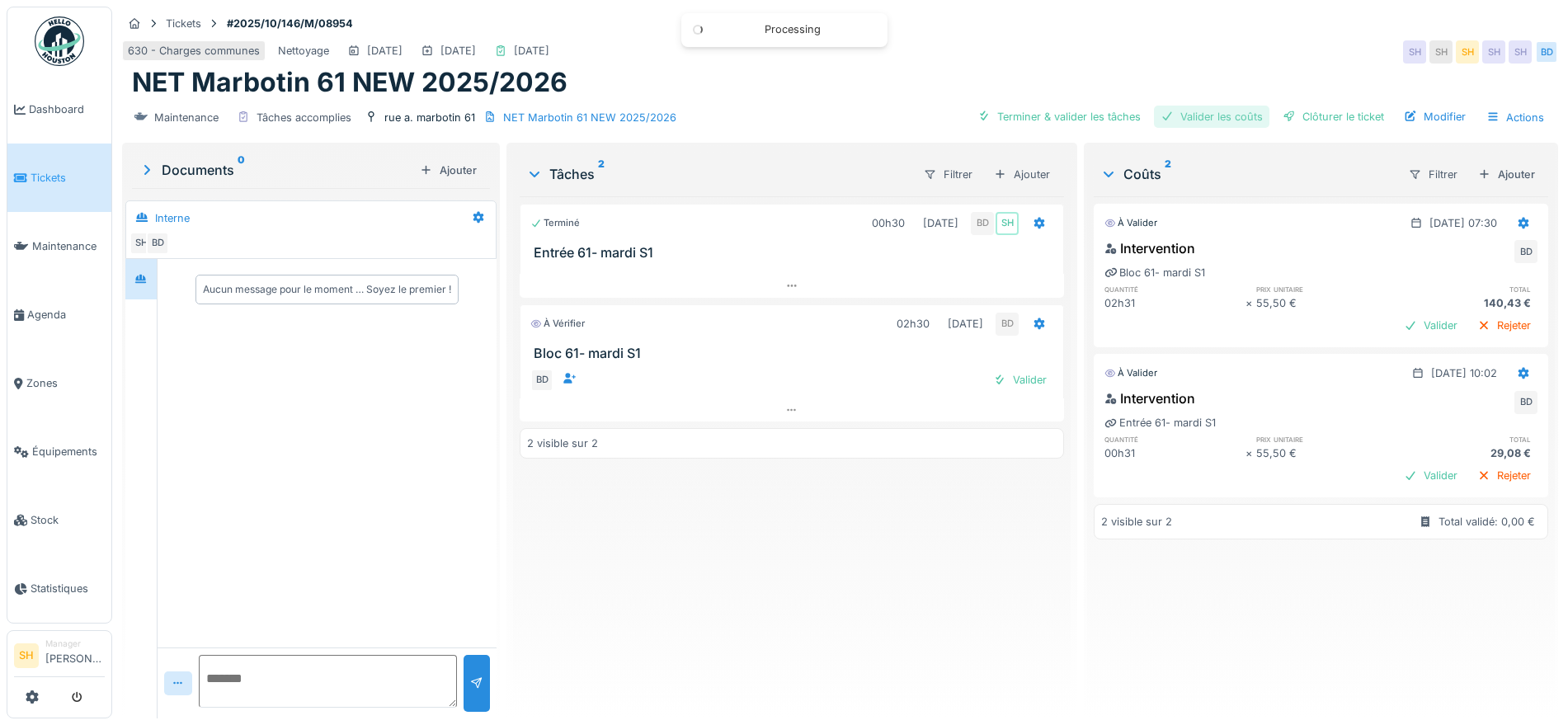
click at [1207, 114] on div "Valider les coûts" at bounding box center [1211, 117] width 115 height 23
click at [1309, 106] on div "Clôturer le ticket" at bounding box center [1333, 117] width 115 height 23
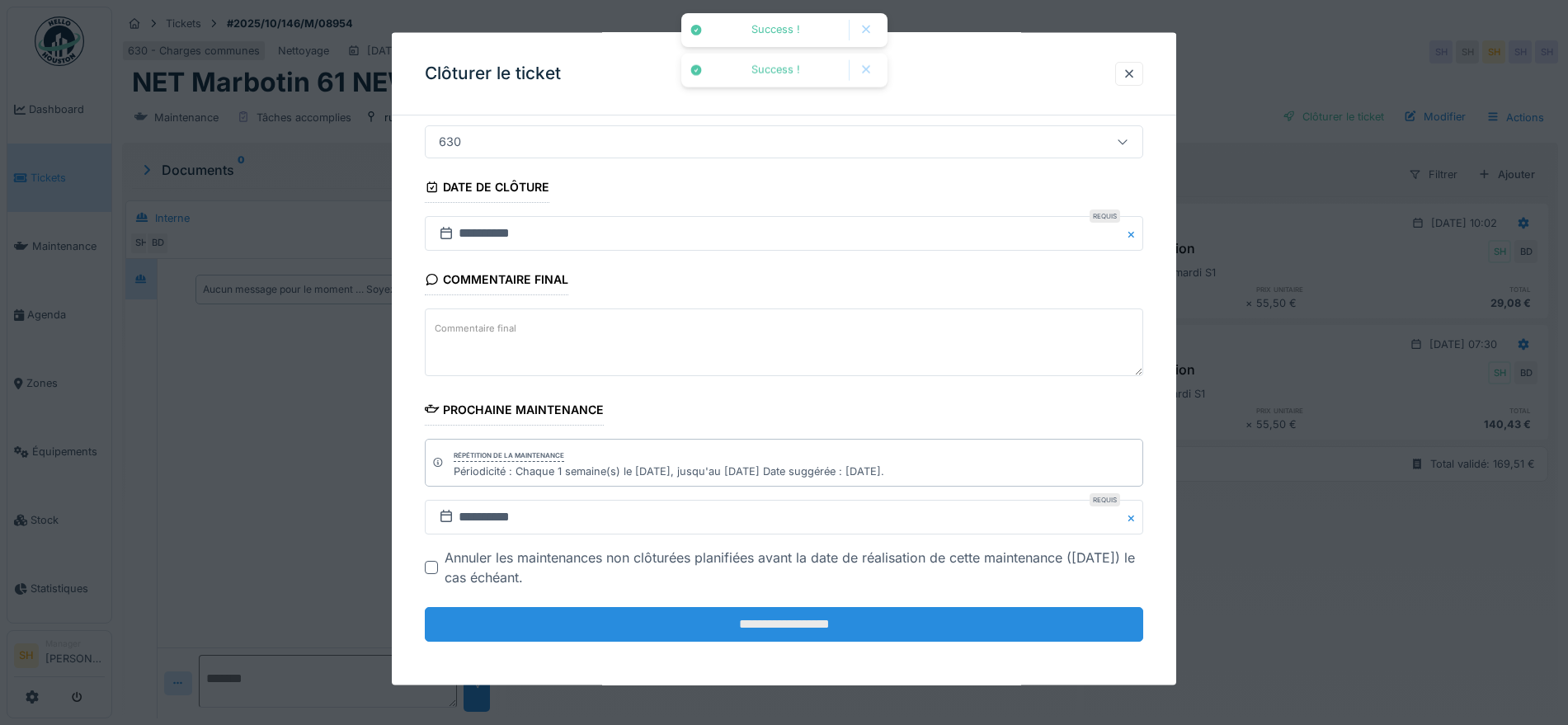
scroll to position [141, 0]
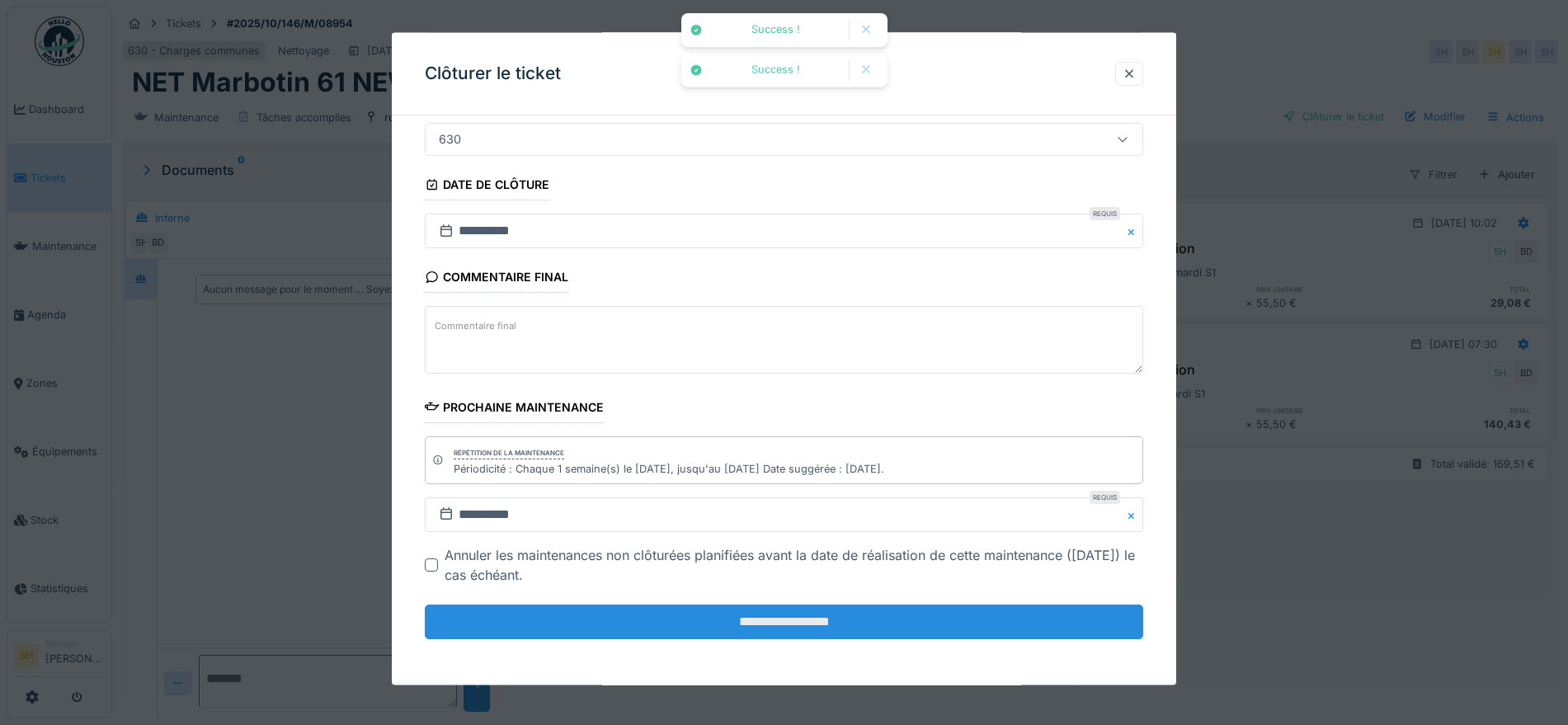
click at [870, 625] on input "**********" at bounding box center [784, 623] width 718 height 34
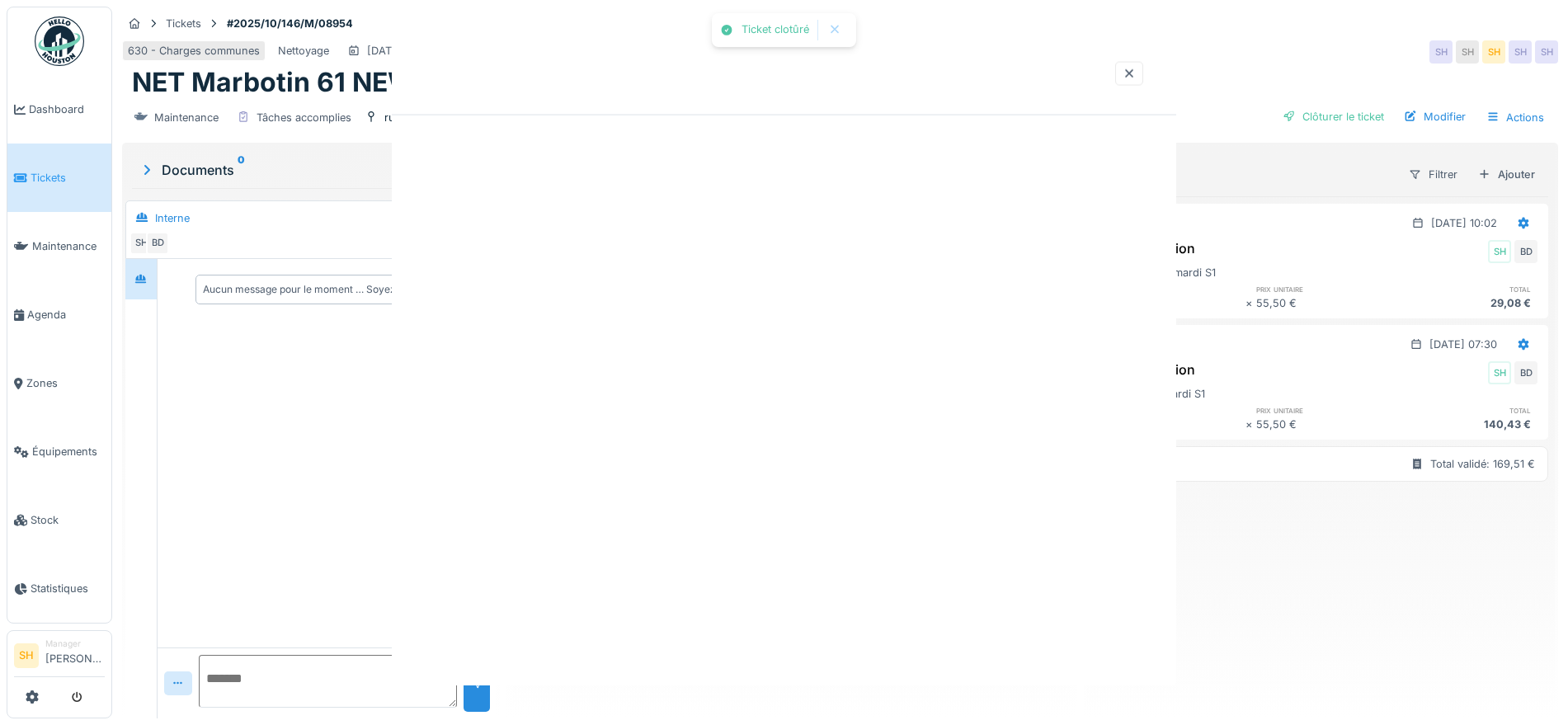
scroll to position [0, 0]
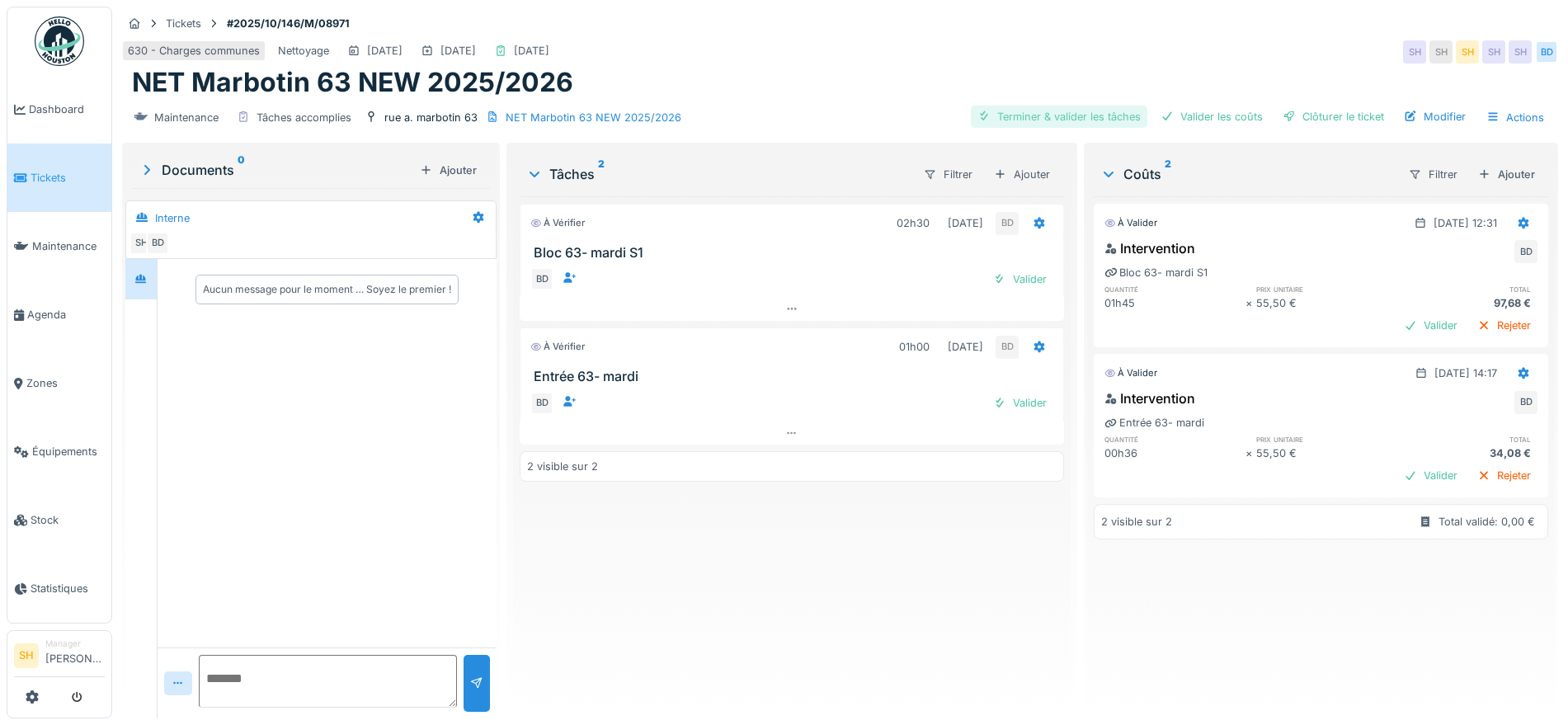
click at [1070, 117] on div "Terminer & valider les tâches" at bounding box center [1059, 117] width 177 height 23
click at [1164, 118] on div "Valider les coûts" at bounding box center [1211, 117] width 115 height 23
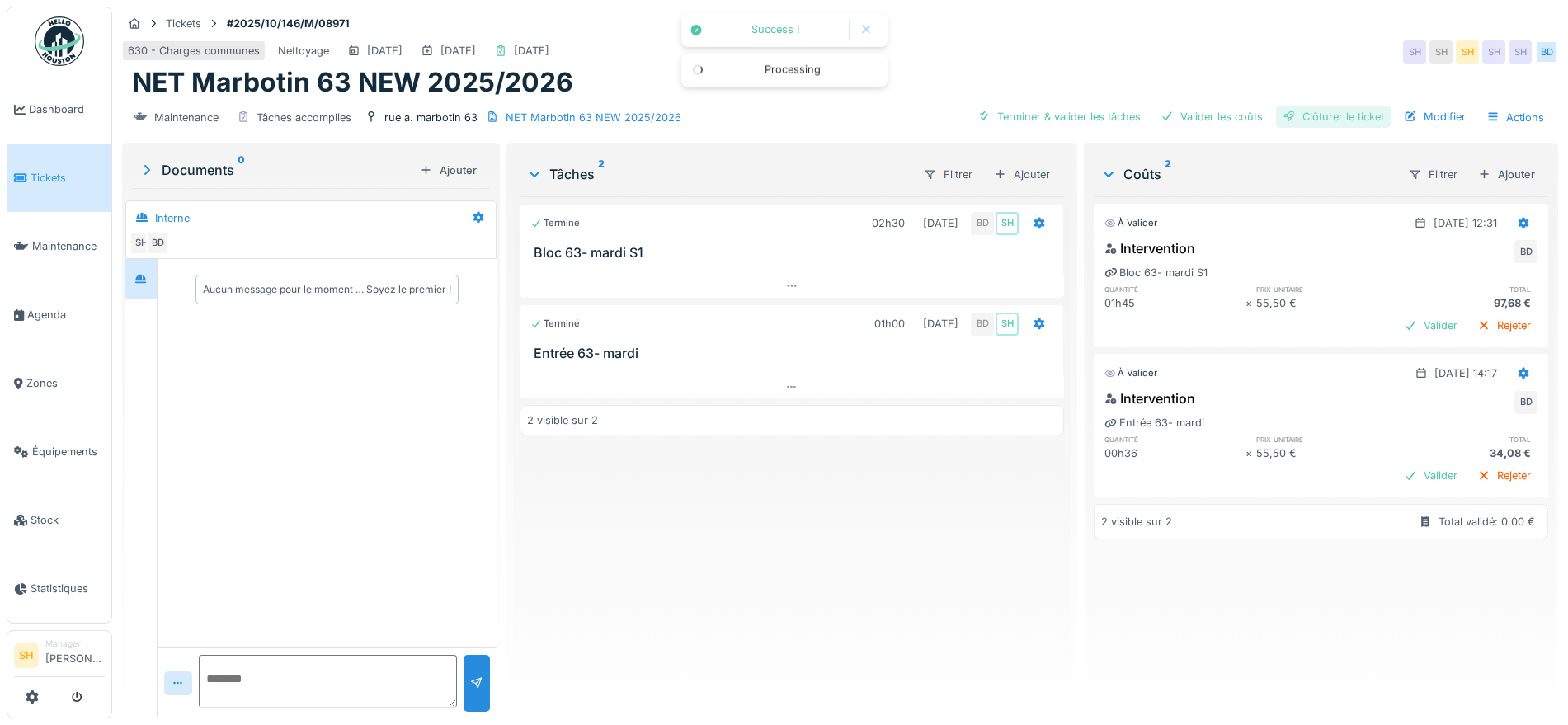
click at [1276, 120] on div "Clôturer le ticket" at bounding box center [1333, 117] width 115 height 23
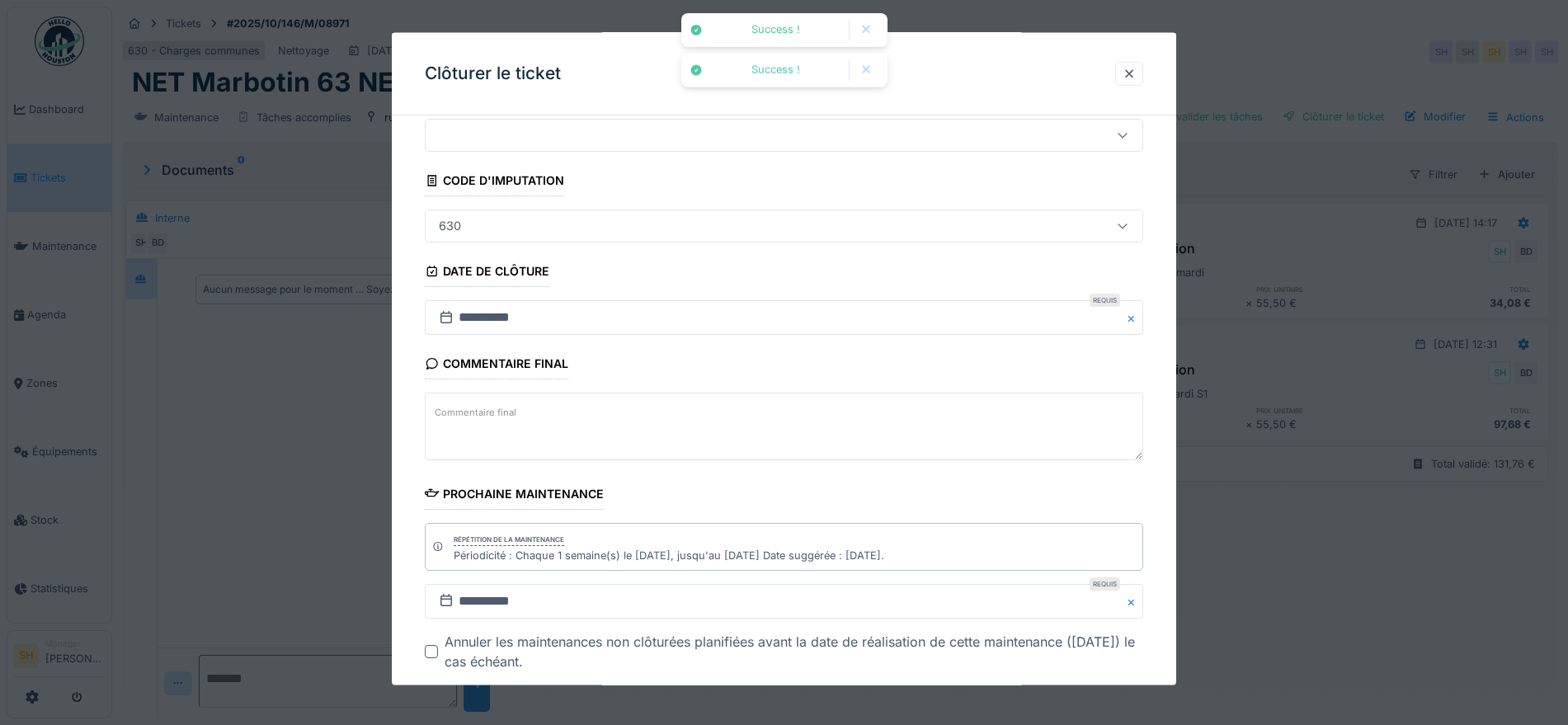
scroll to position [141, 0]
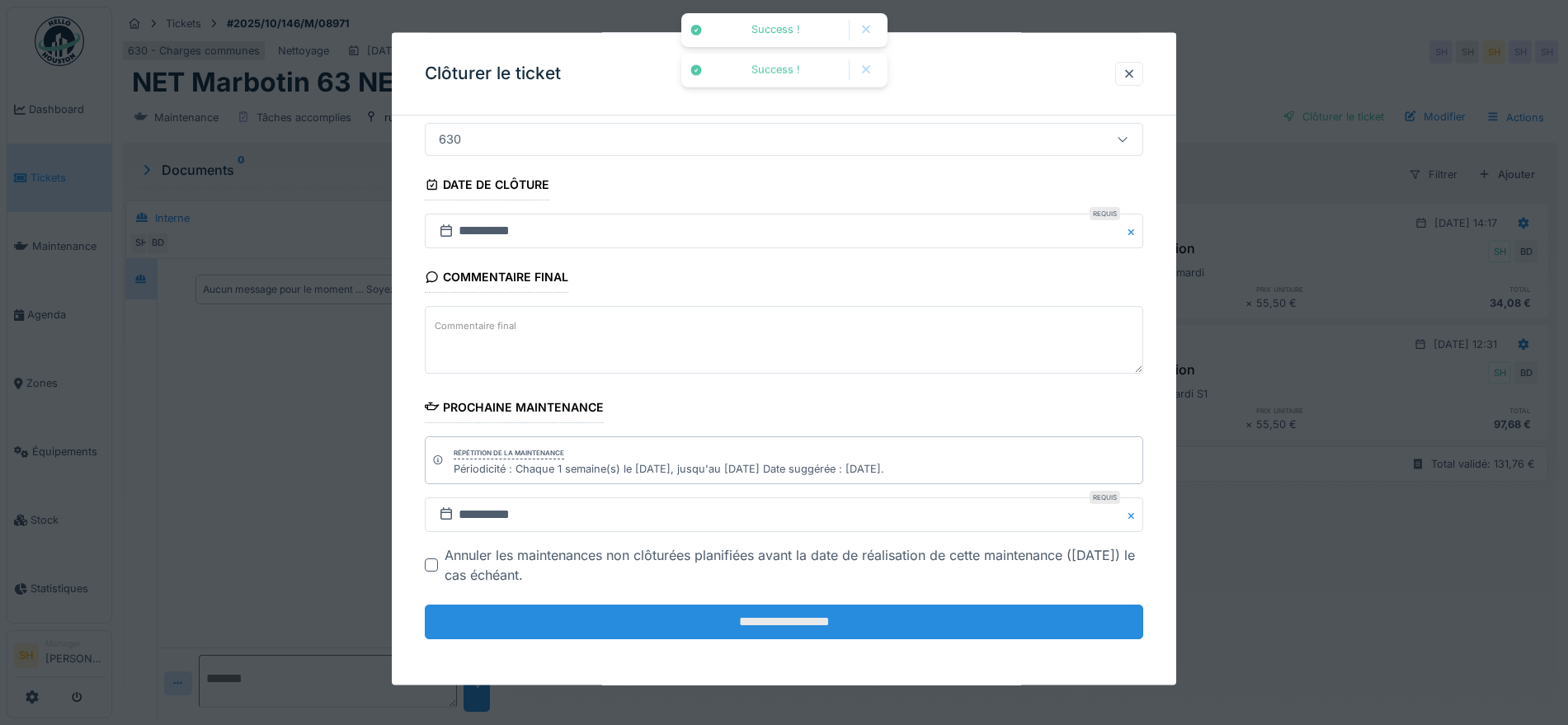
click at [762, 624] on input "**********" at bounding box center [784, 623] width 718 height 34
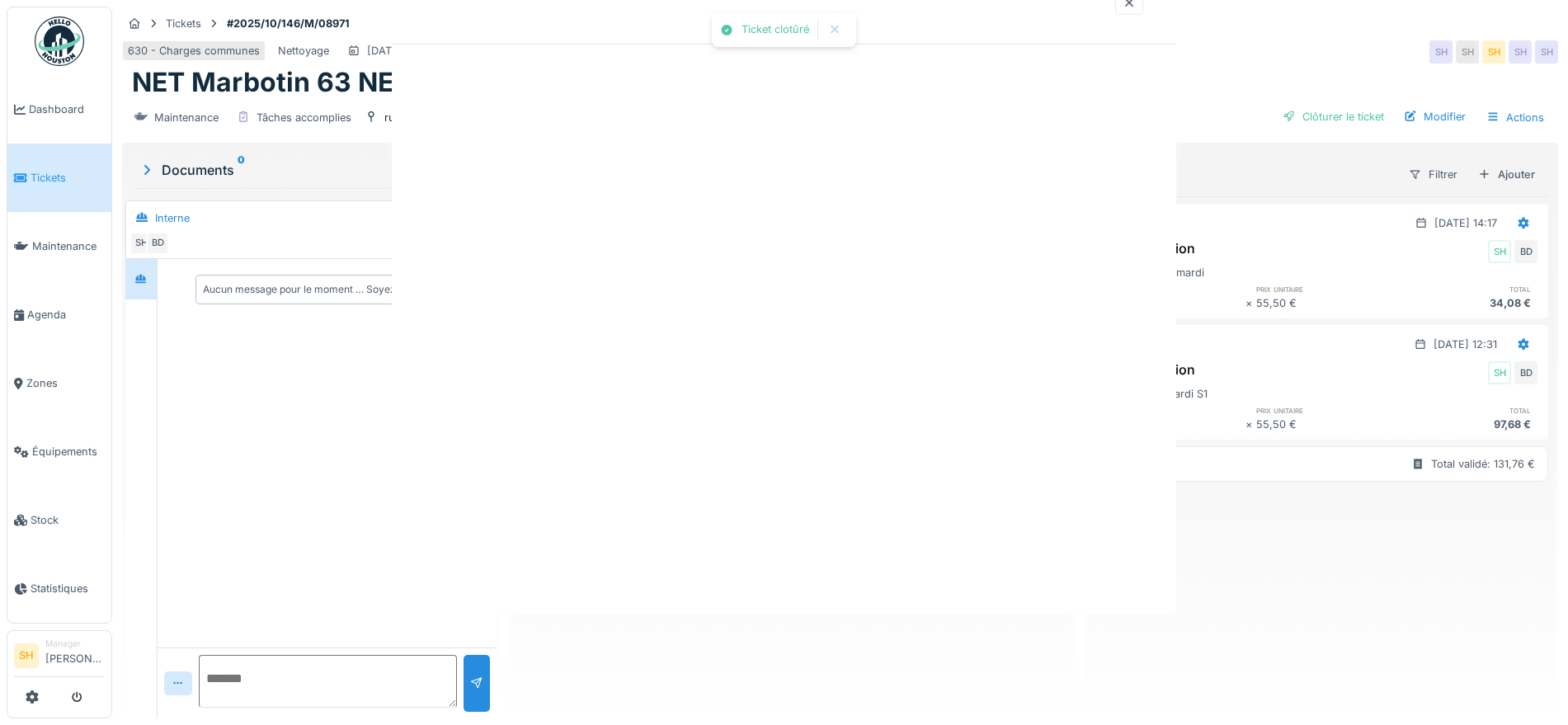
scroll to position [0, 0]
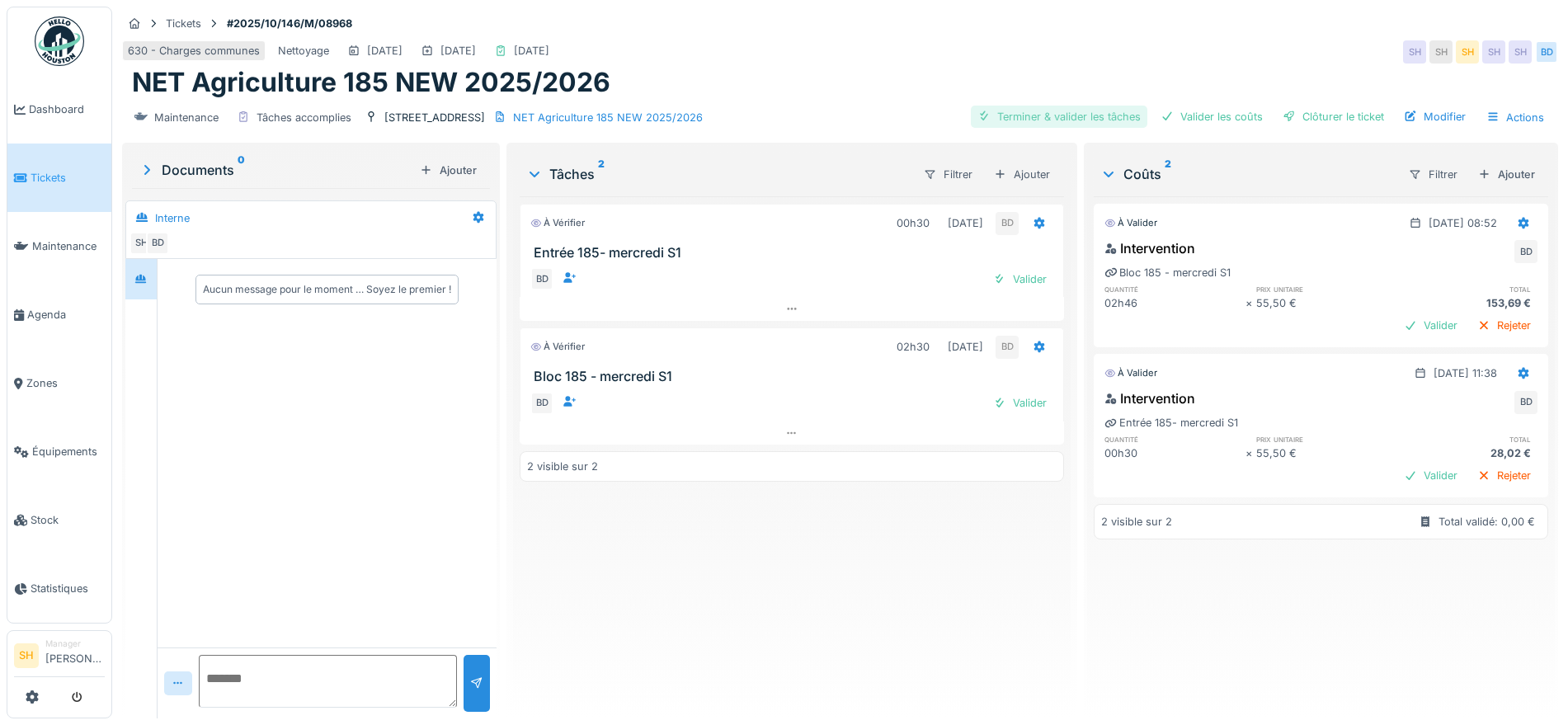
click at [1072, 112] on div "Terminer & valider les tâches" at bounding box center [1059, 117] width 177 height 23
drag, startPoint x: 1207, startPoint y: 104, endPoint x: 1274, endPoint y: 117, distance: 68.2
click at [1210, 106] on div "Terminer & valider les tâches Valider les coûts Clôturer le ticket Modifier Act…" at bounding box center [1261, 118] width 581 height 24
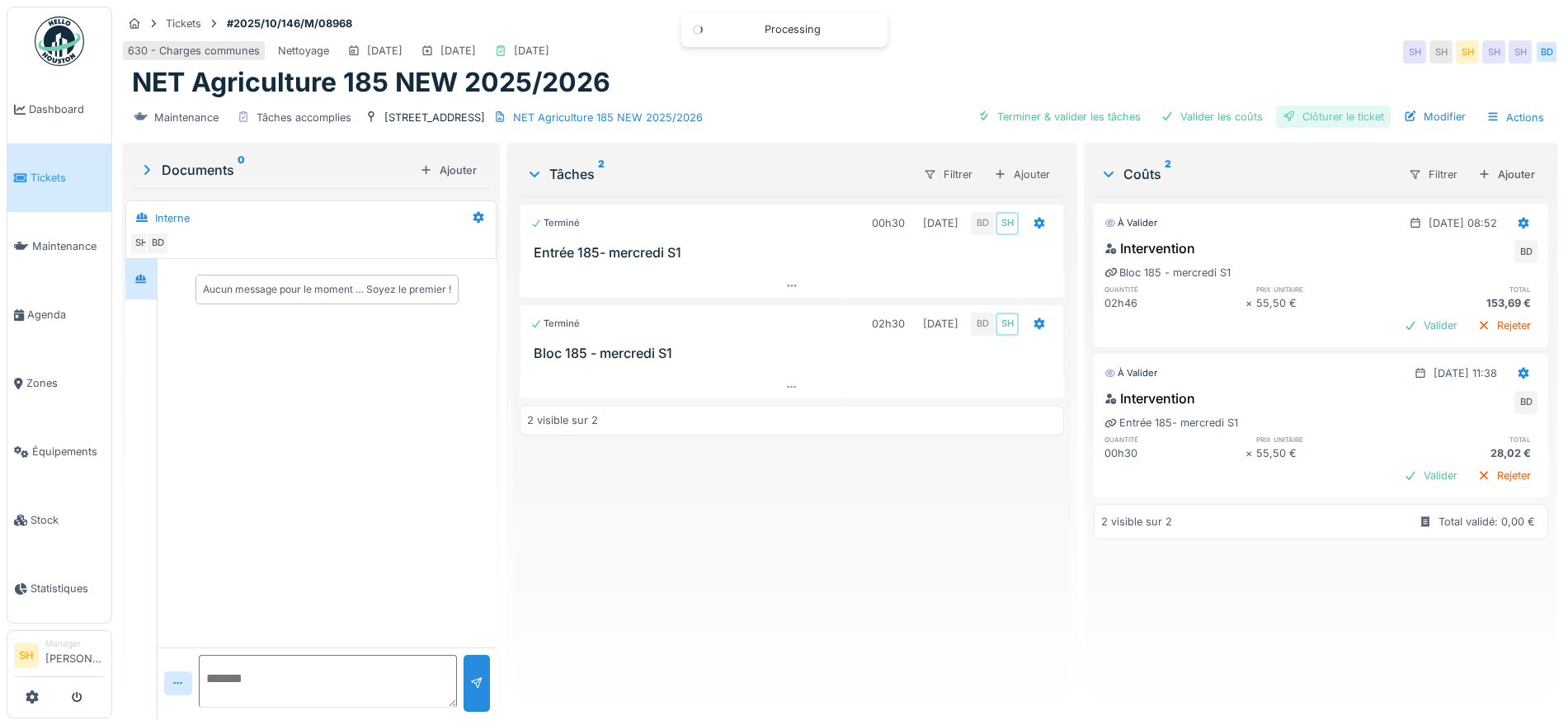
click at [1299, 117] on div "Clôturer le ticket" at bounding box center [1333, 117] width 115 height 23
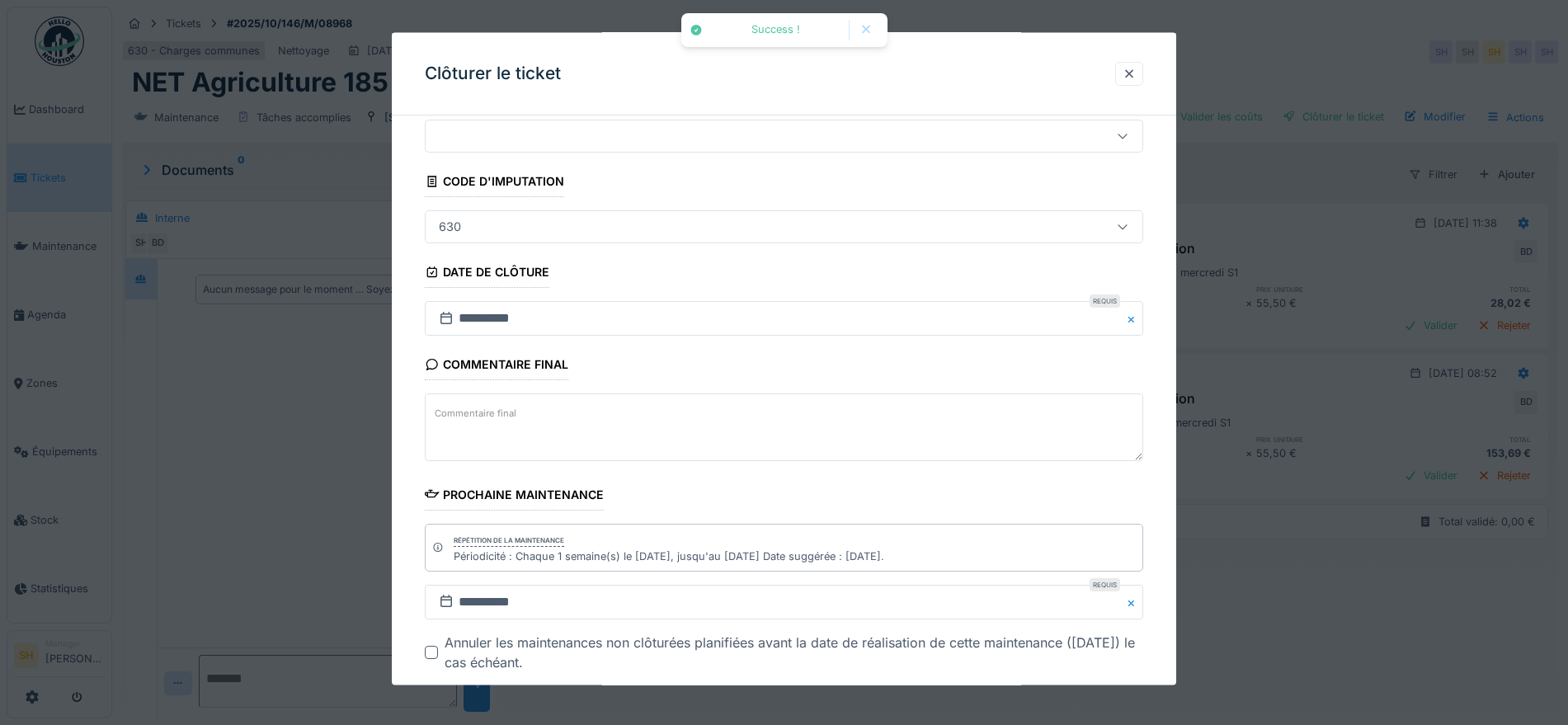
scroll to position [141, 0]
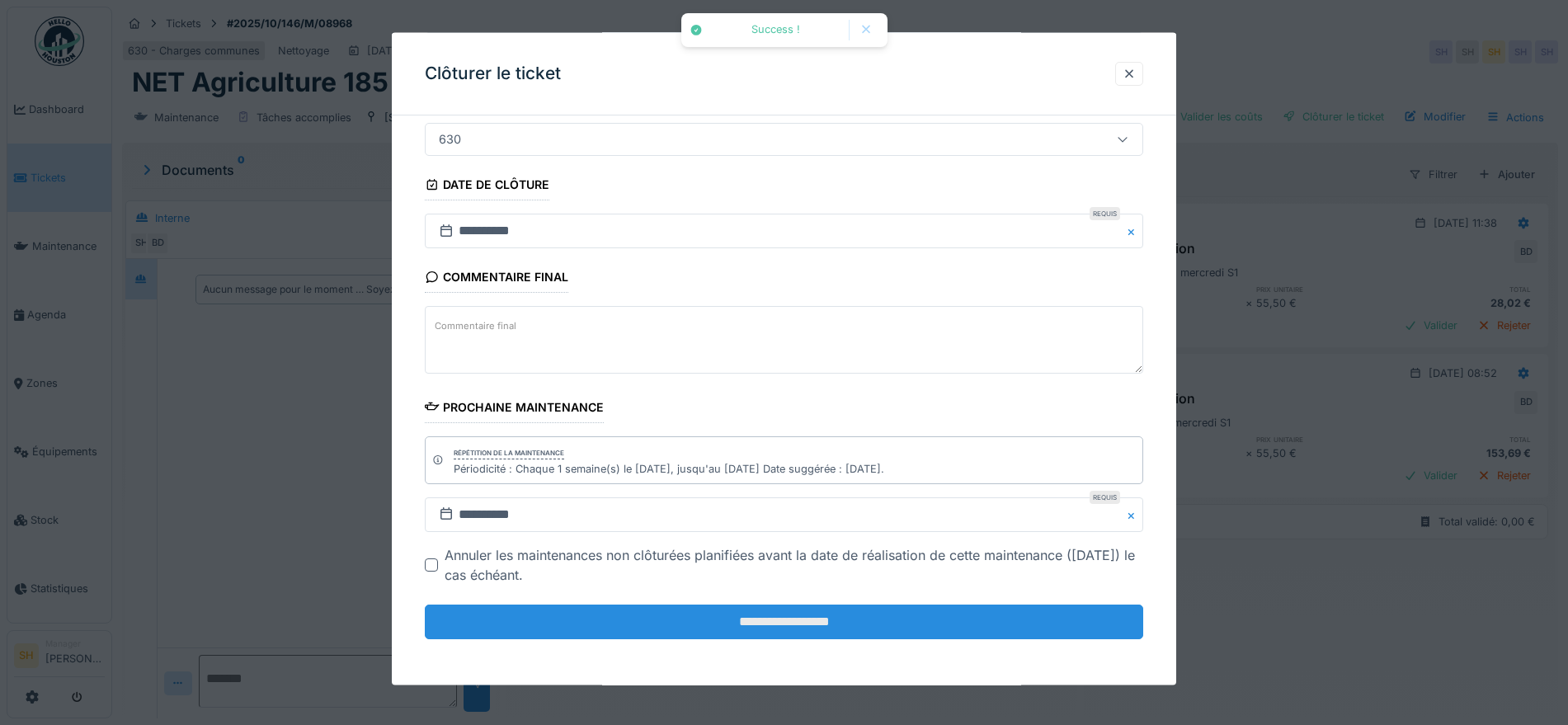
click at [849, 627] on input "**********" at bounding box center [784, 623] width 718 height 34
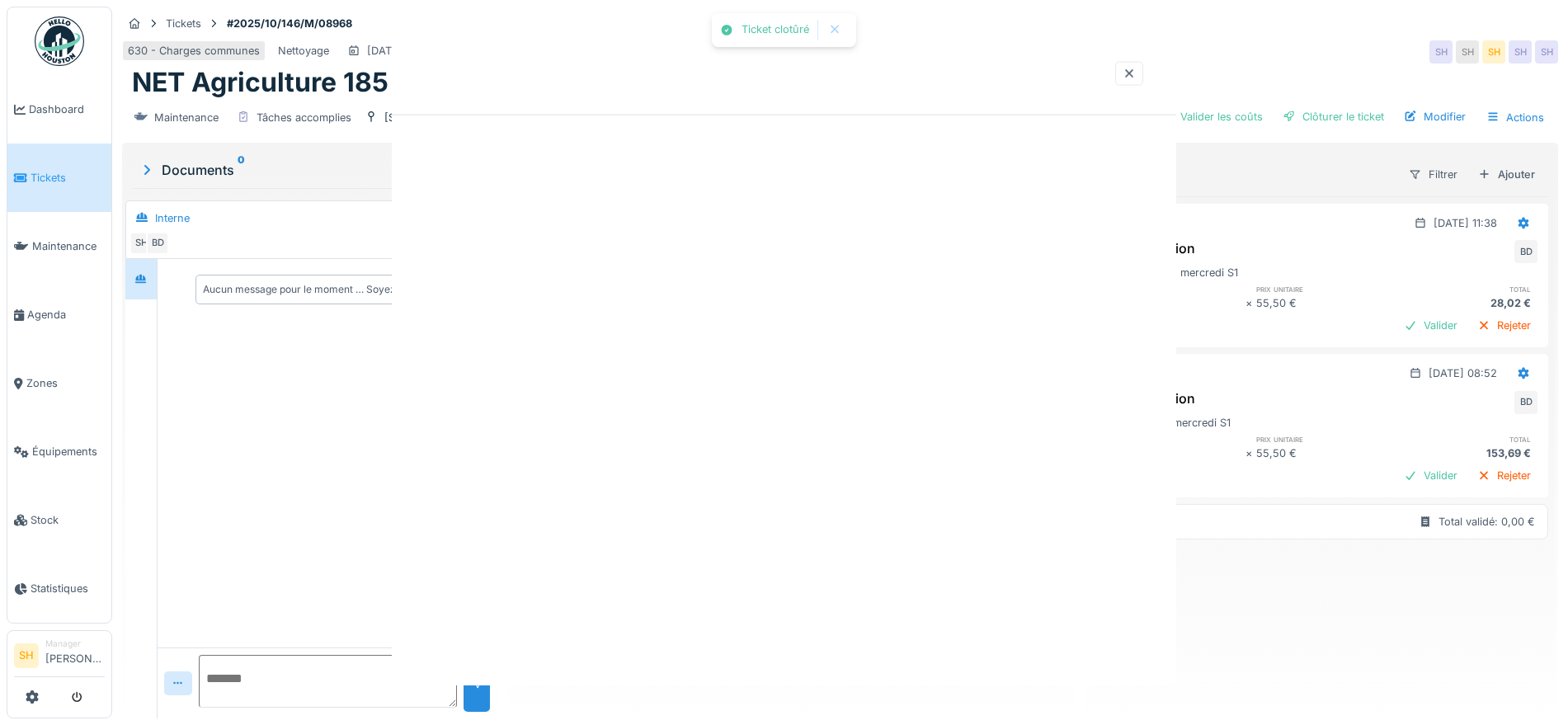
scroll to position [0, 0]
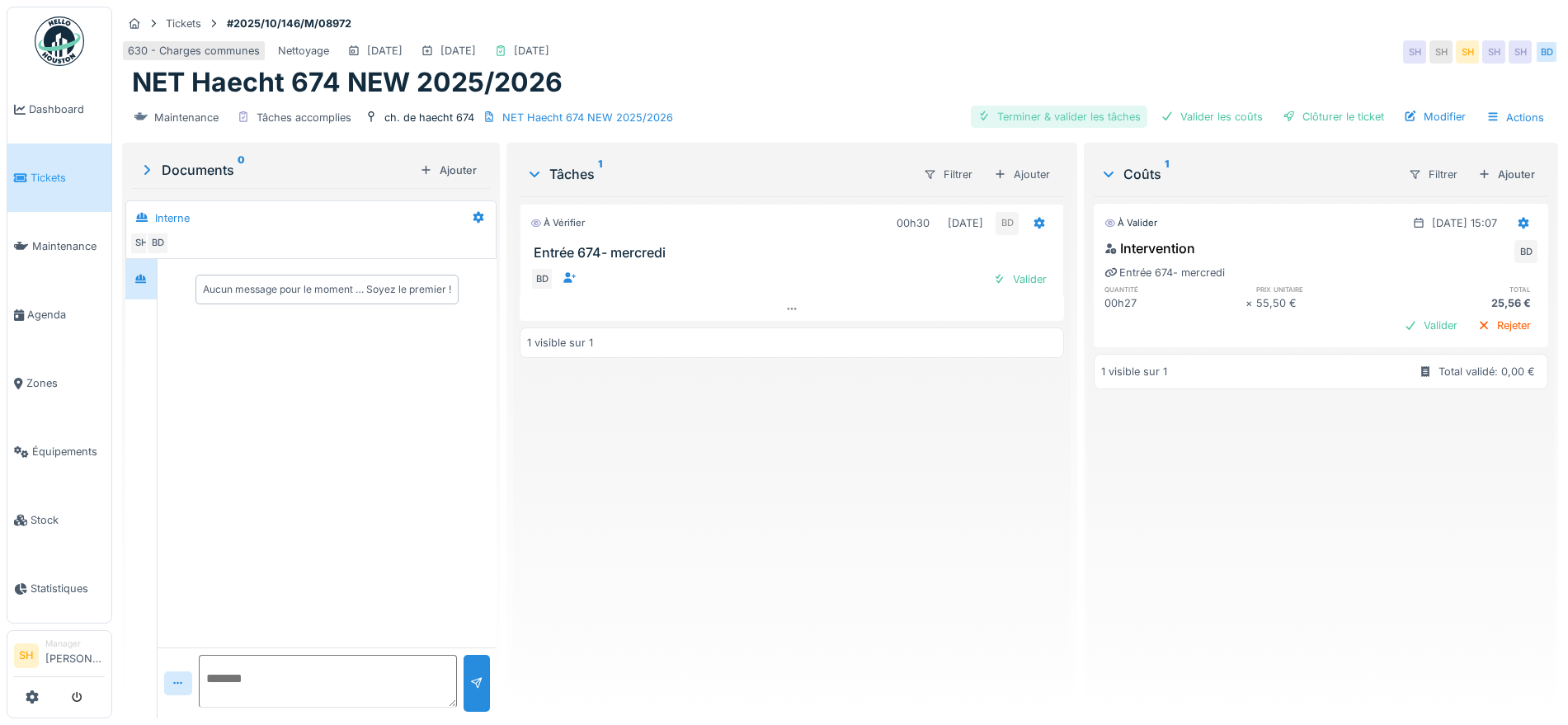
click at [1049, 114] on div "Terminer & valider les tâches" at bounding box center [1059, 117] width 177 height 23
click at [1176, 112] on div "Valider les coûts" at bounding box center [1211, 117] width 115 height 23
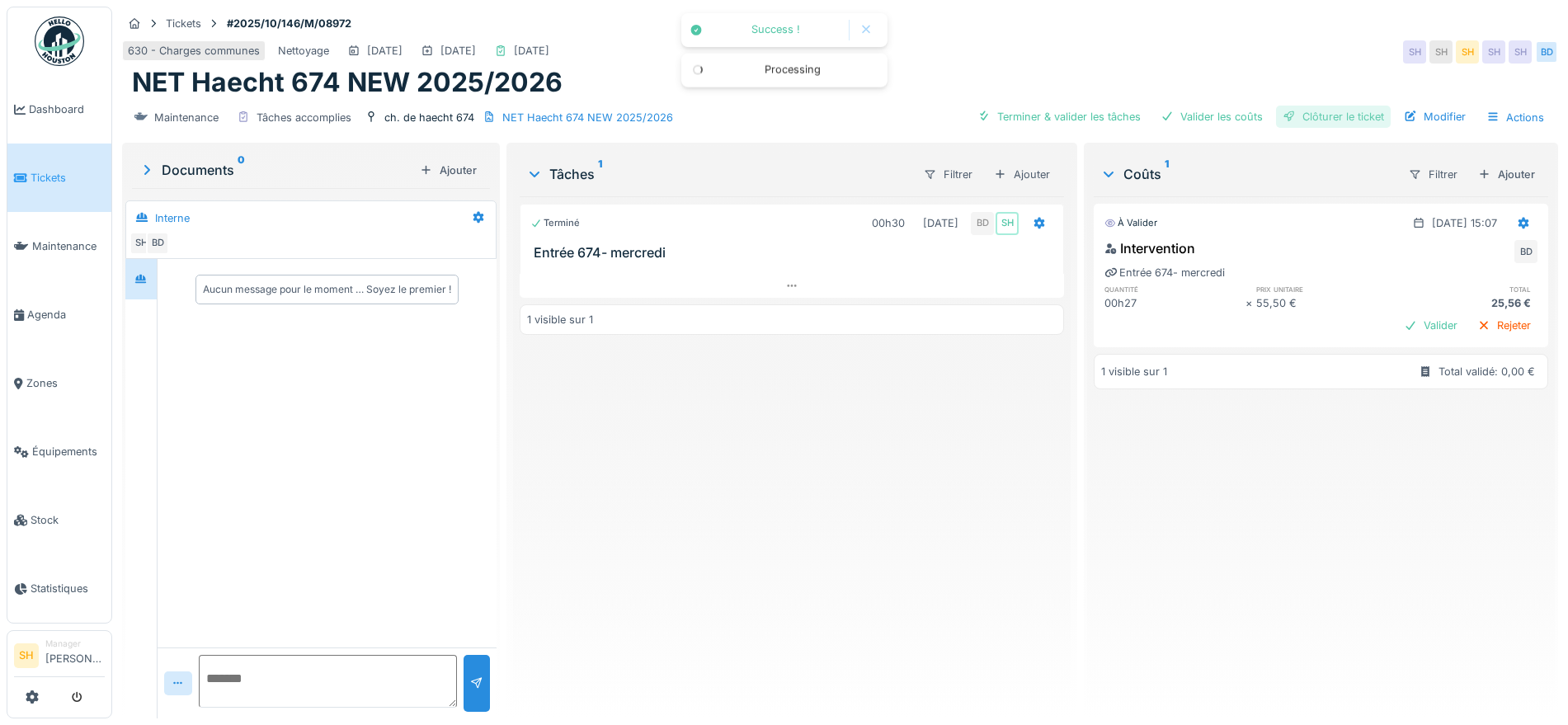
click at [1294, 112] on div "Clôturer le ticket" at bounding box center [1333, 117] width 115 height 23
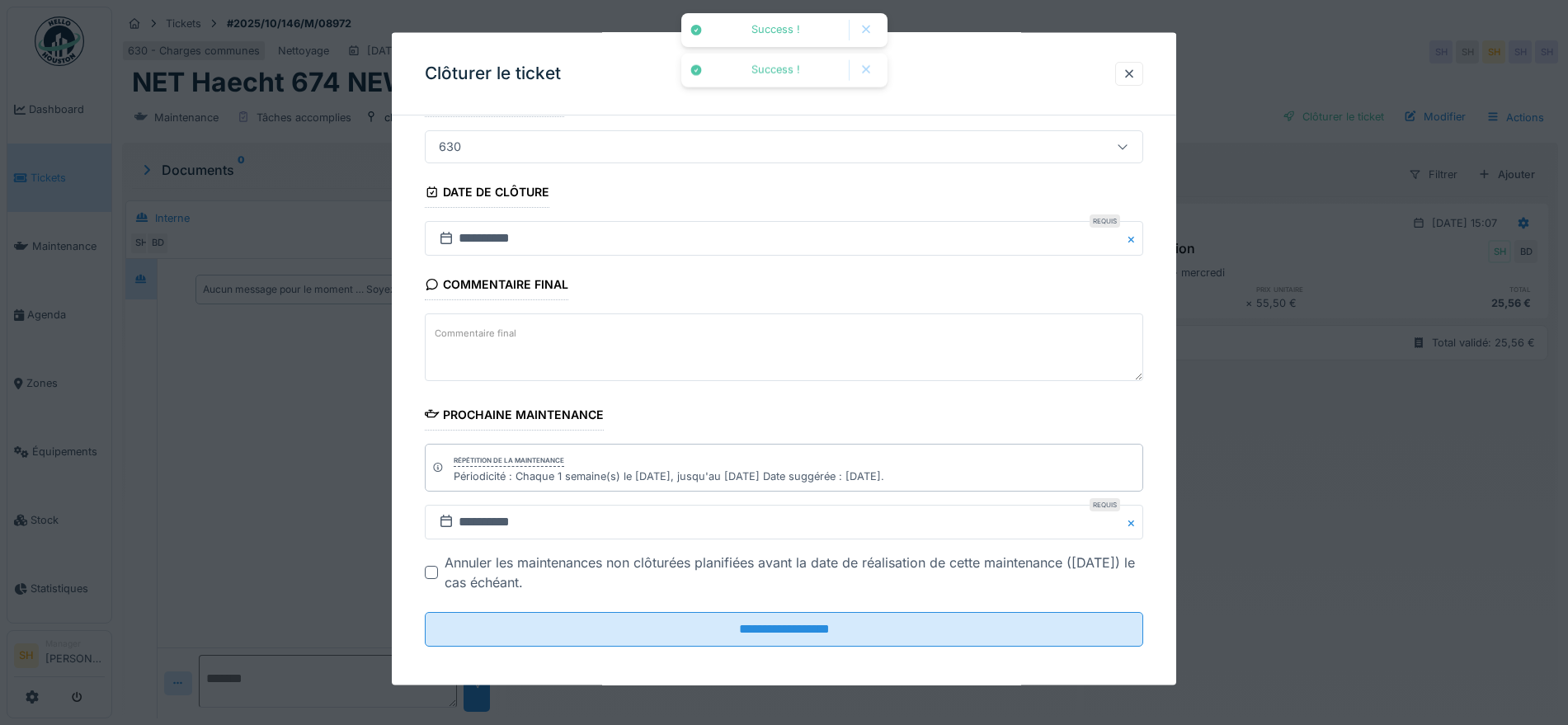
scroll to position [141, 0]
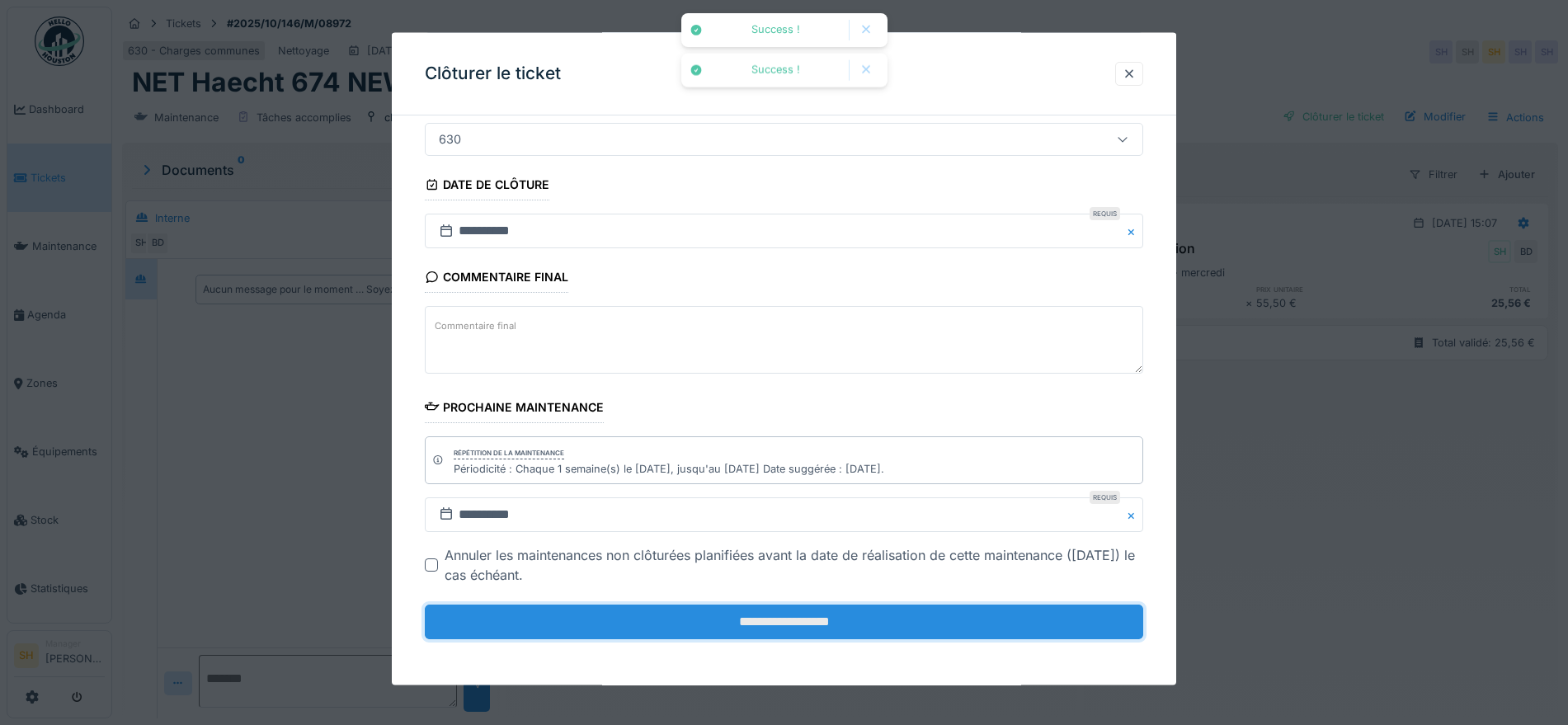
click at [757, 624] on input "**********" at bounding box center [784, 623] width 718 height 34
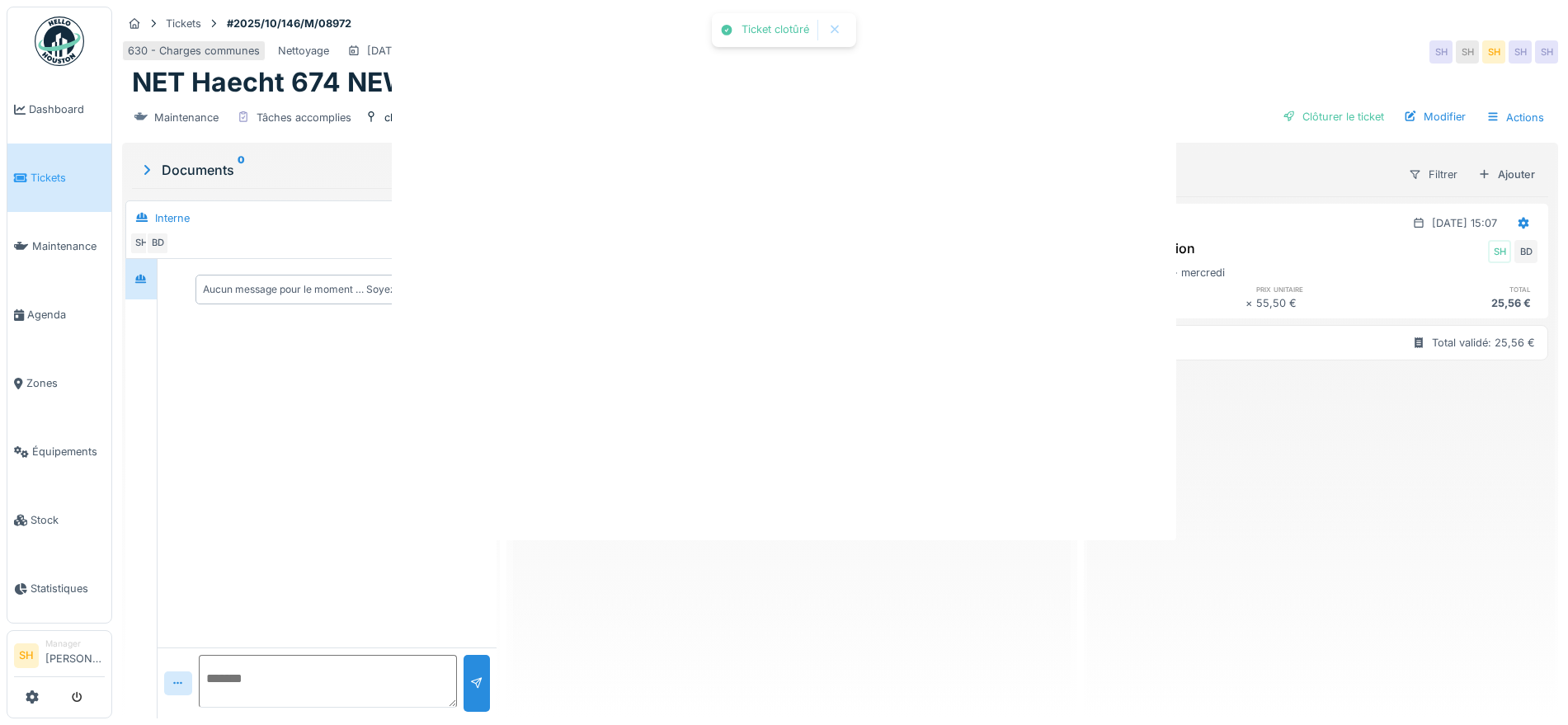
scroll to position [0, 0]
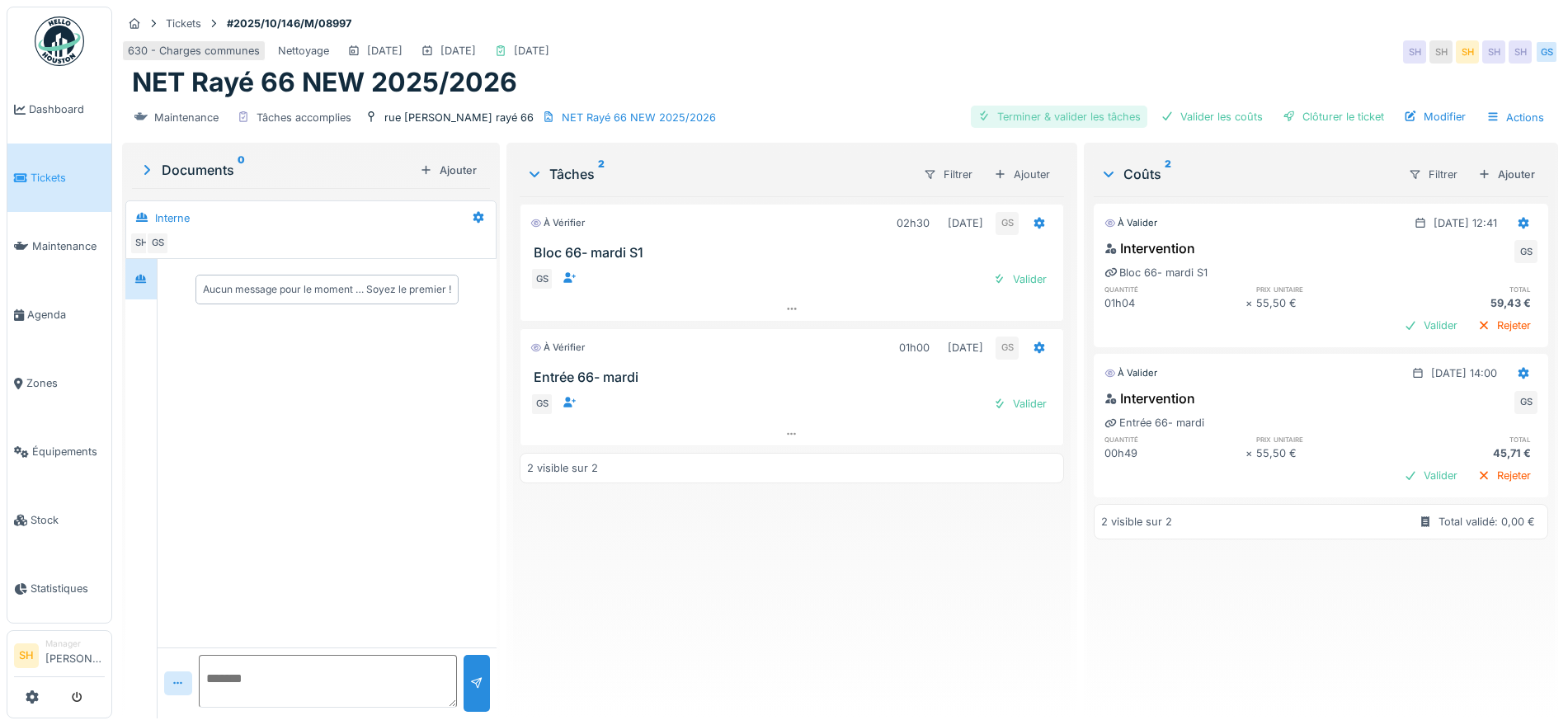
drag, startPoint x: 1066, startPoint y: 115, endPoint x: 1090, endPoint y: 115, distance: 24.0
click at [1067, 115] on div "Terminer & valider les tâches" at bounding box center [1059, 117] width 177 height 23
click at [1250, 115] on div "Valider les coûts" at bounding box center [1211, 117] width 115 height 23
click at [1322, 114] on div "Clôturer le ticket" at bounding box center [1333, 117] width 115 height 23
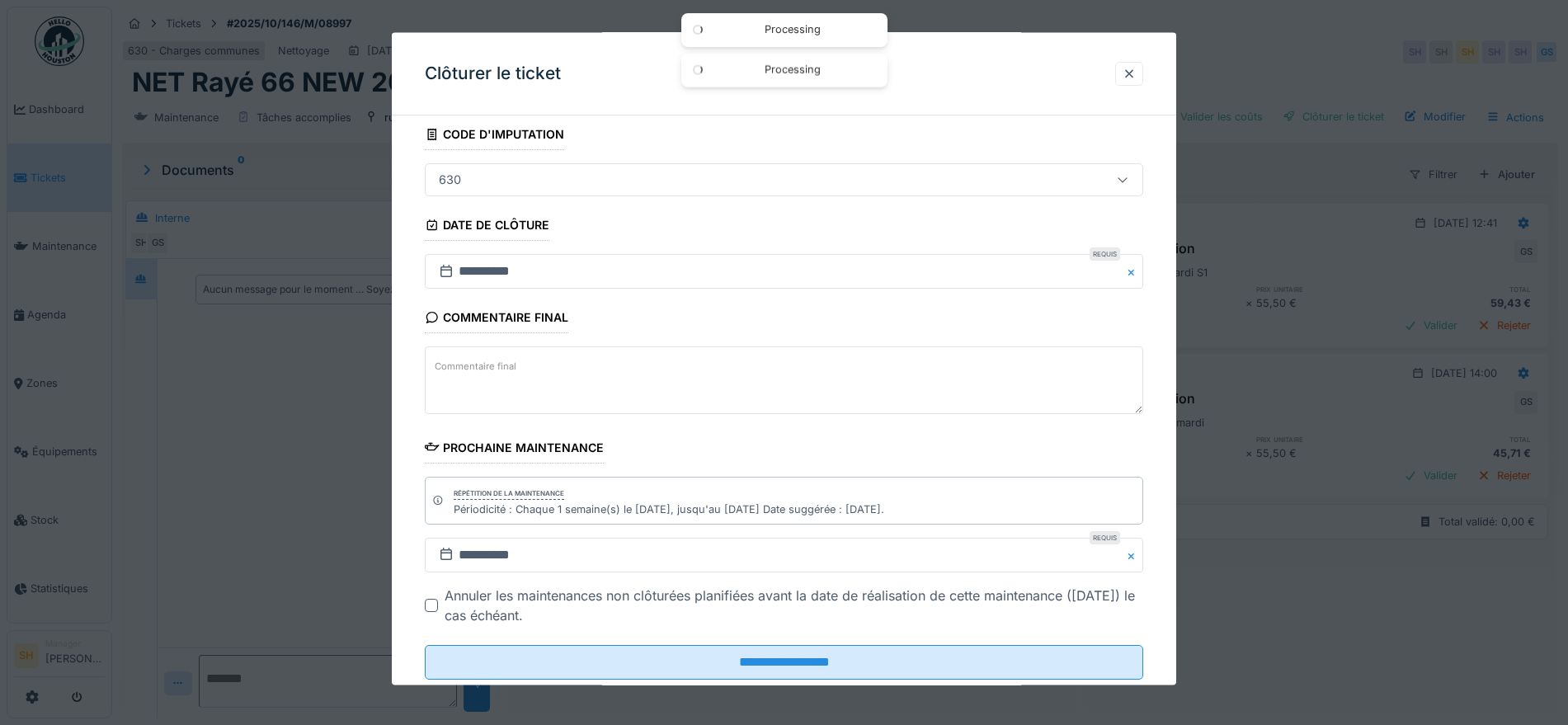
scroll to position [141, 0]
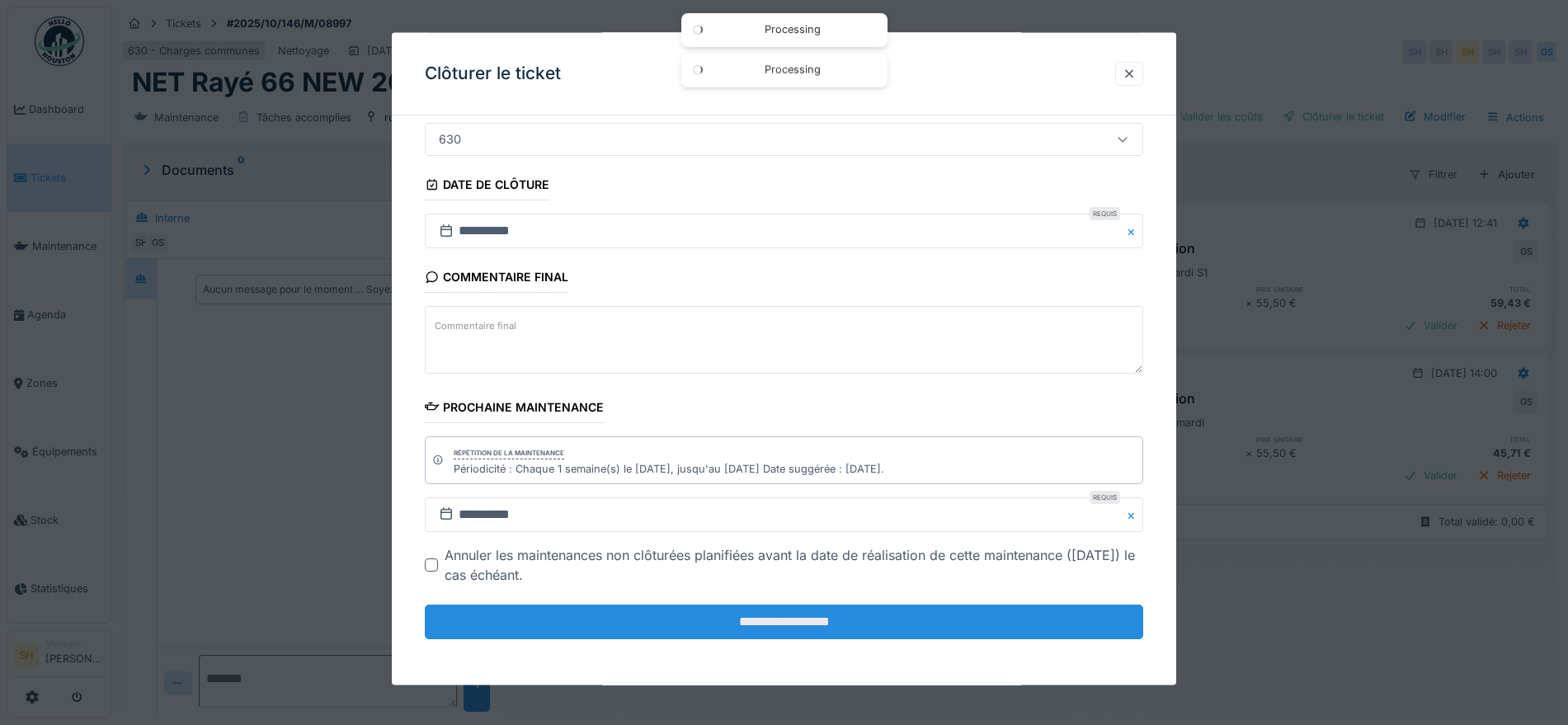
click at [822, 616] on input "**********" at bounding box center [784, 623] width 718 height 34
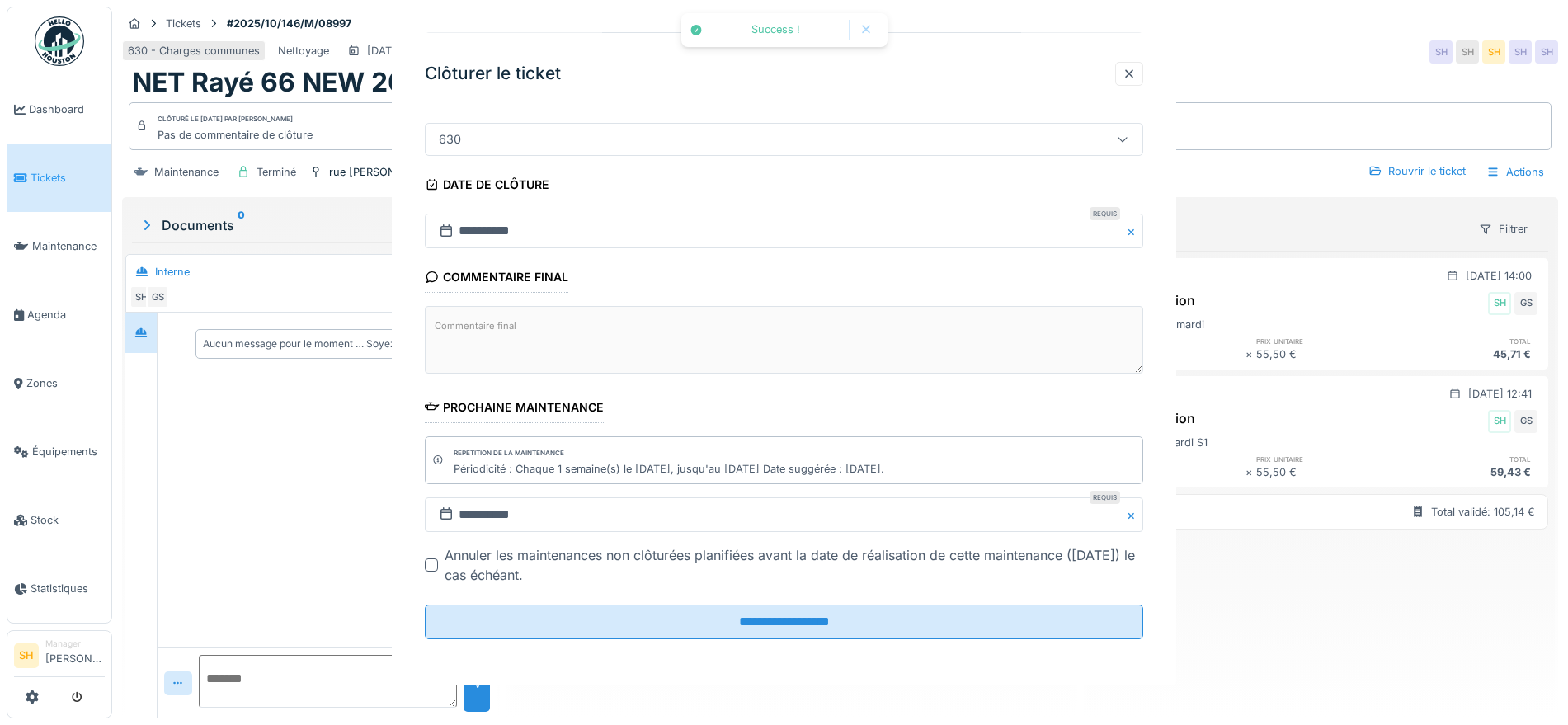
scroll to position [0, 0]
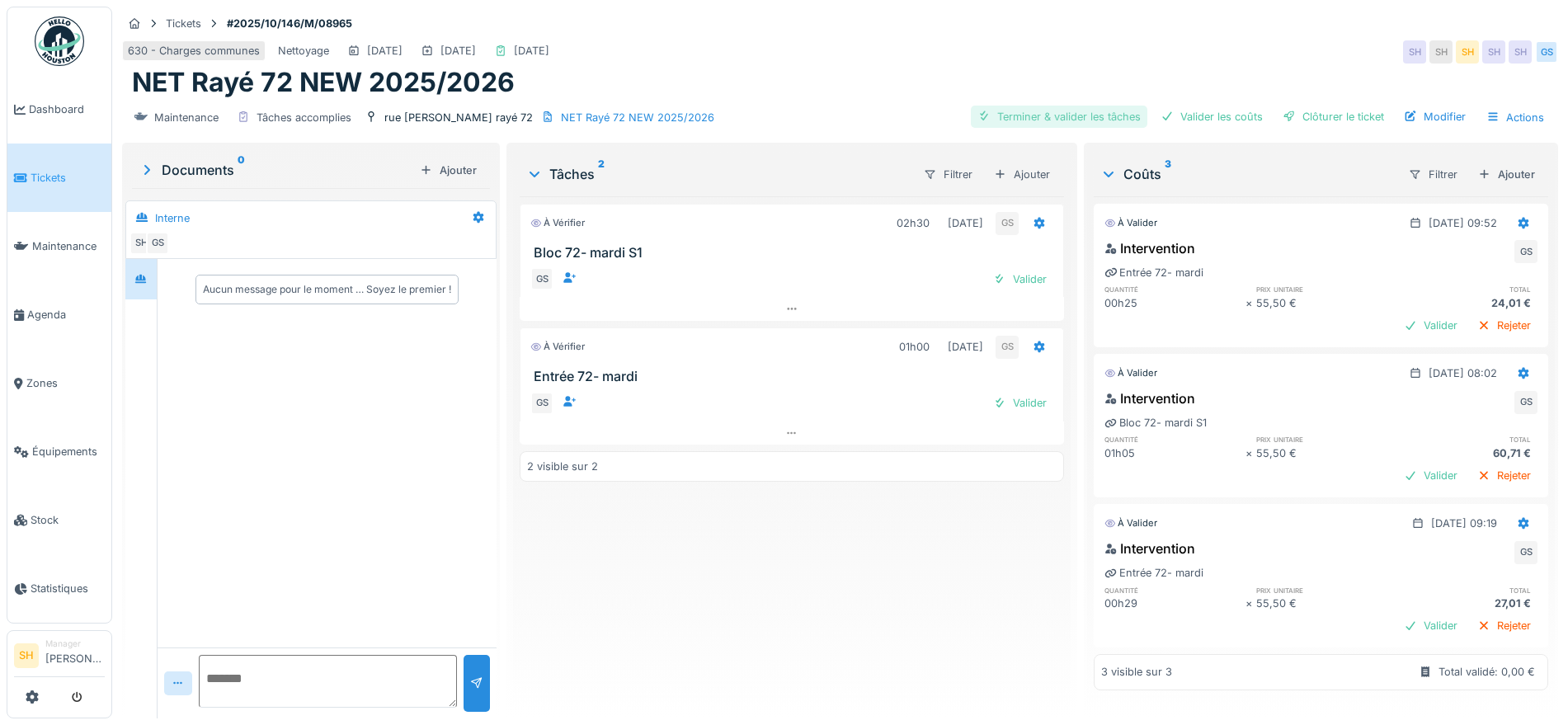
click at [1066, 116] on div "Terminer & valider les tâches" at bounding box center [1059, 117] width 177 height 23
click at [1199, 121] on div "Valider les coûts" at bounding box center [1211, 117] width 115 height 23
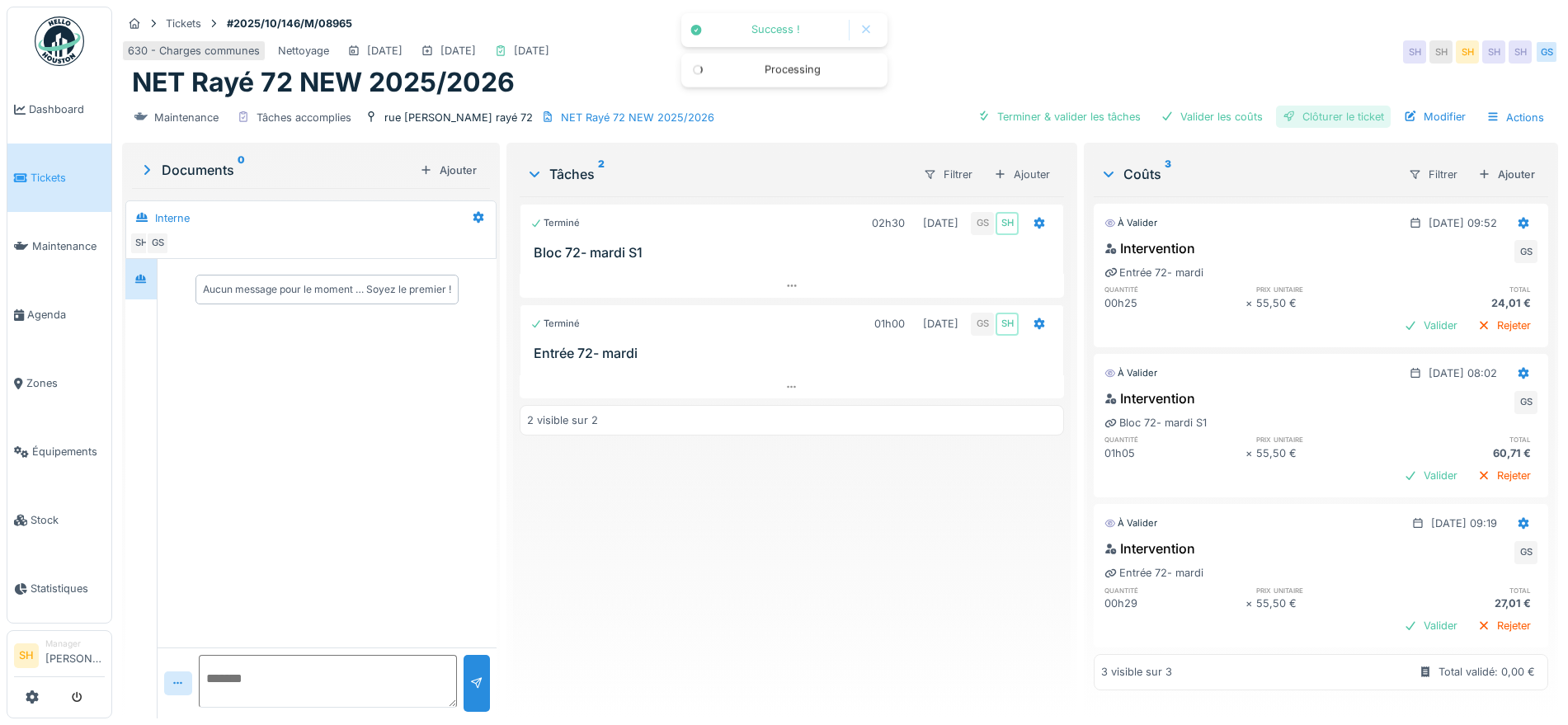
click at [1318, 115] on div "Clôturer le ticket" at bounding box center [1333, 117] width 115 height 23
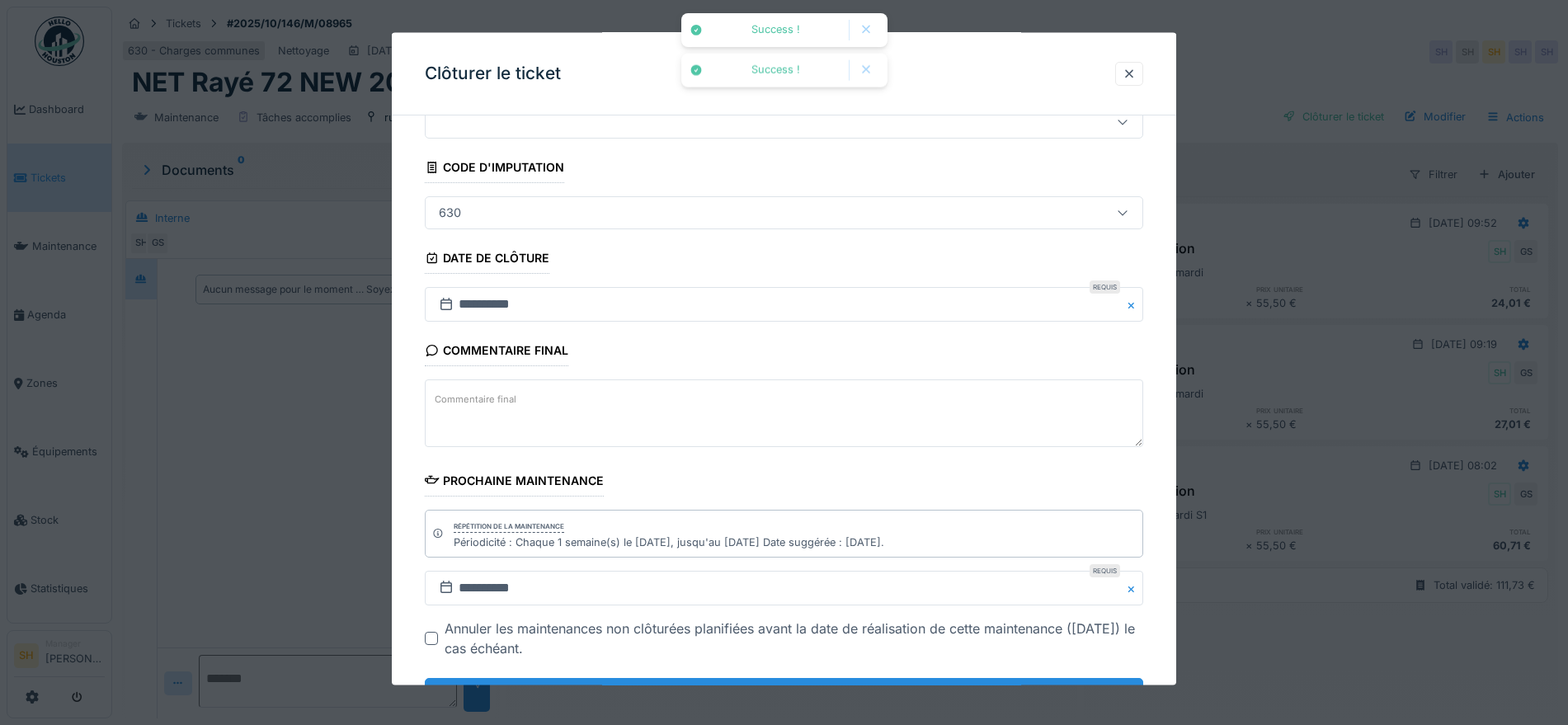
scroll to position [141, 0]
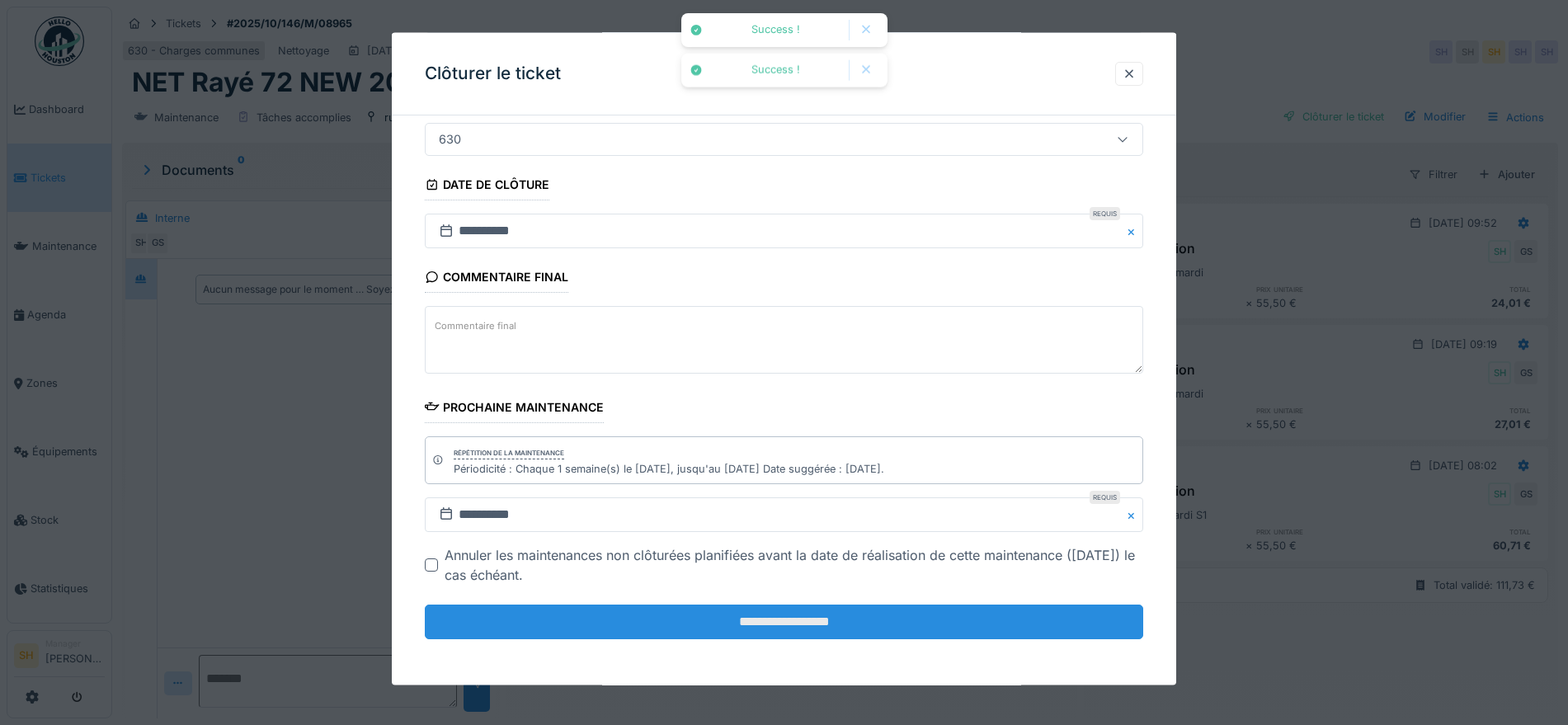
click at [871, 622] on input "**********" at bounding box center [784, 623] width 718 height 34
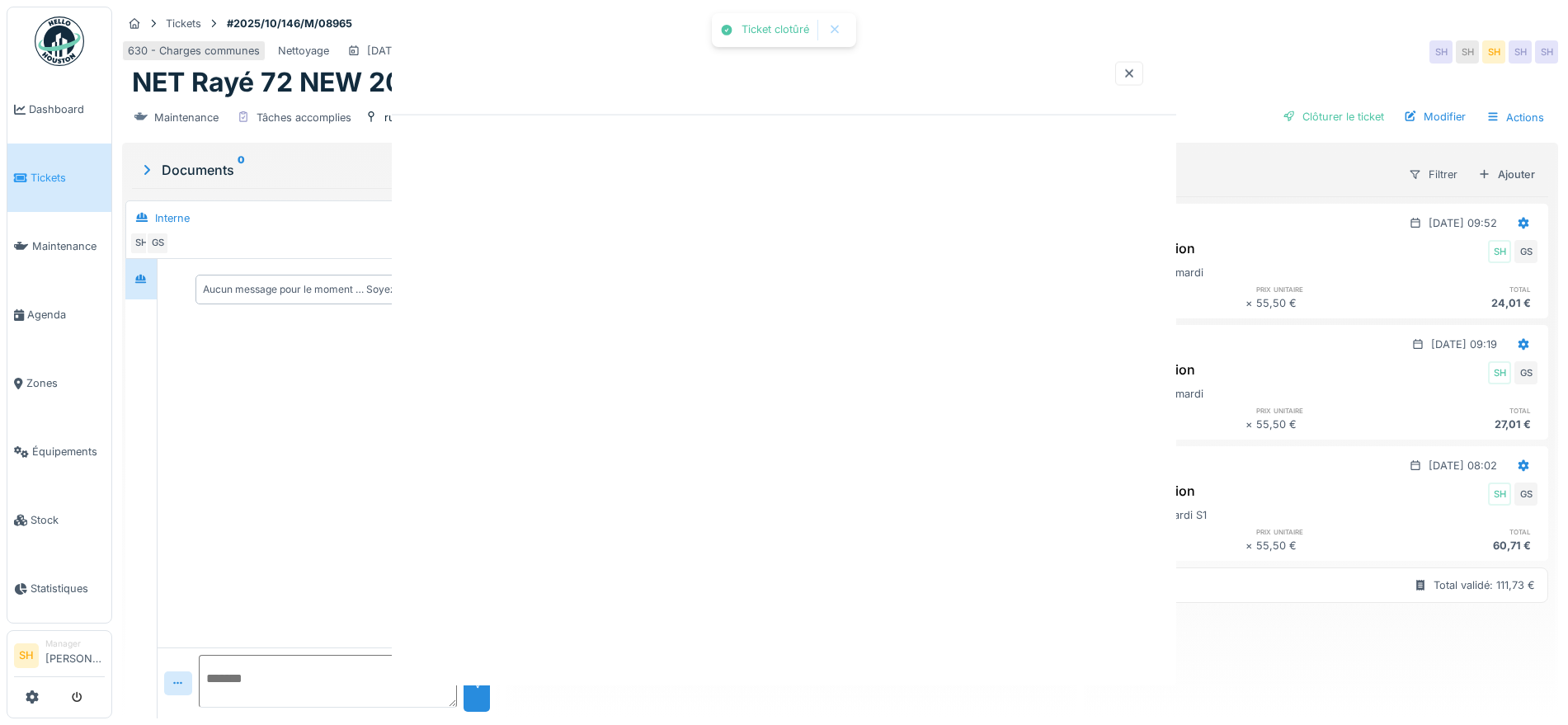
scroll to position [0, 0]
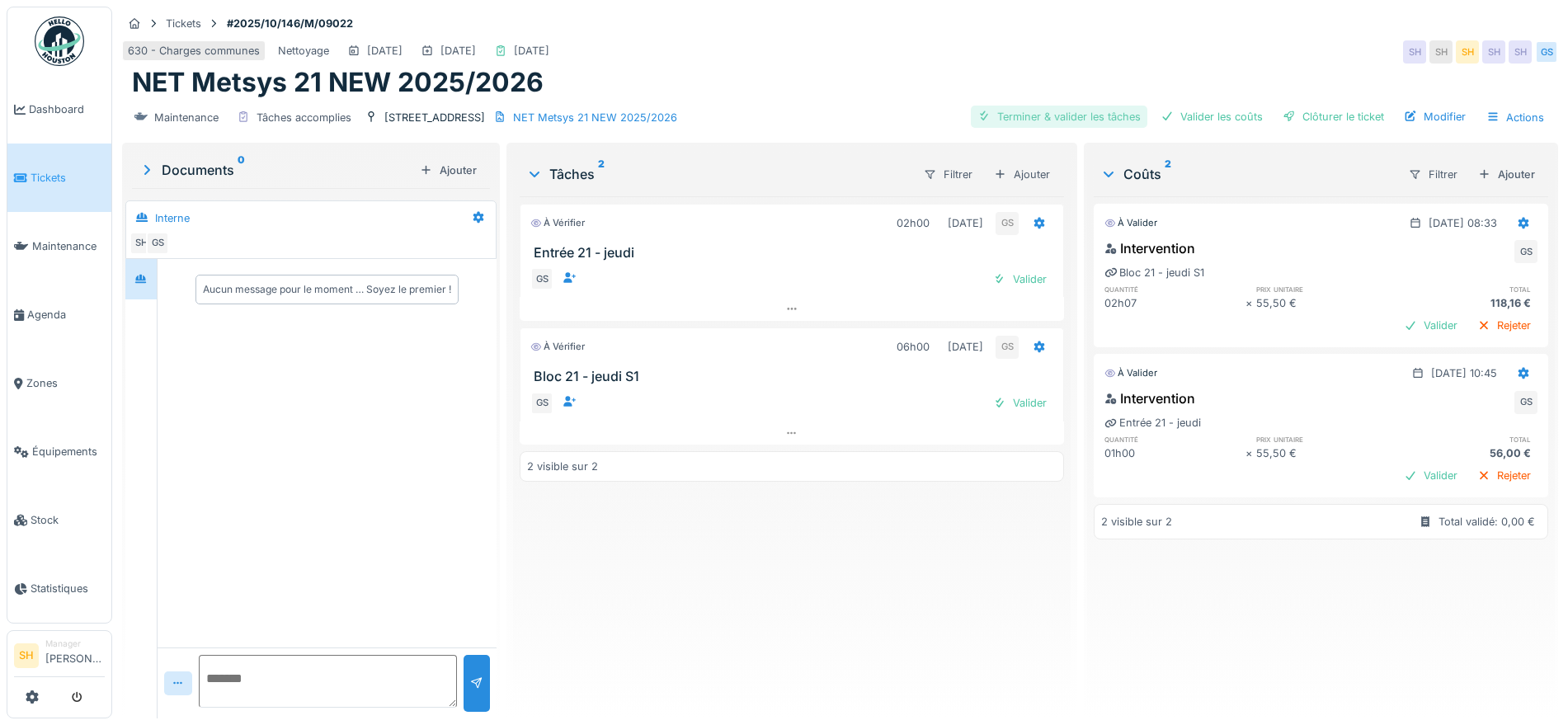
drag, startPoint x: 1084, startPoint y: 112, endPoint x: 1180, endPoint y: 115, distance: 96.0
click at [1084, 111] on div "Terminer & valider les tâches" at bounding box center [1059, 117] width 177 height 23
drag, startPoint x: 1198, startPoint y: 113, endPoint x: 1208, endPoint y: 113, distance: 10.0
click at [1200, 113] on div "Valider les coûts" at bounding box center [1211, 117] width 115 height 23
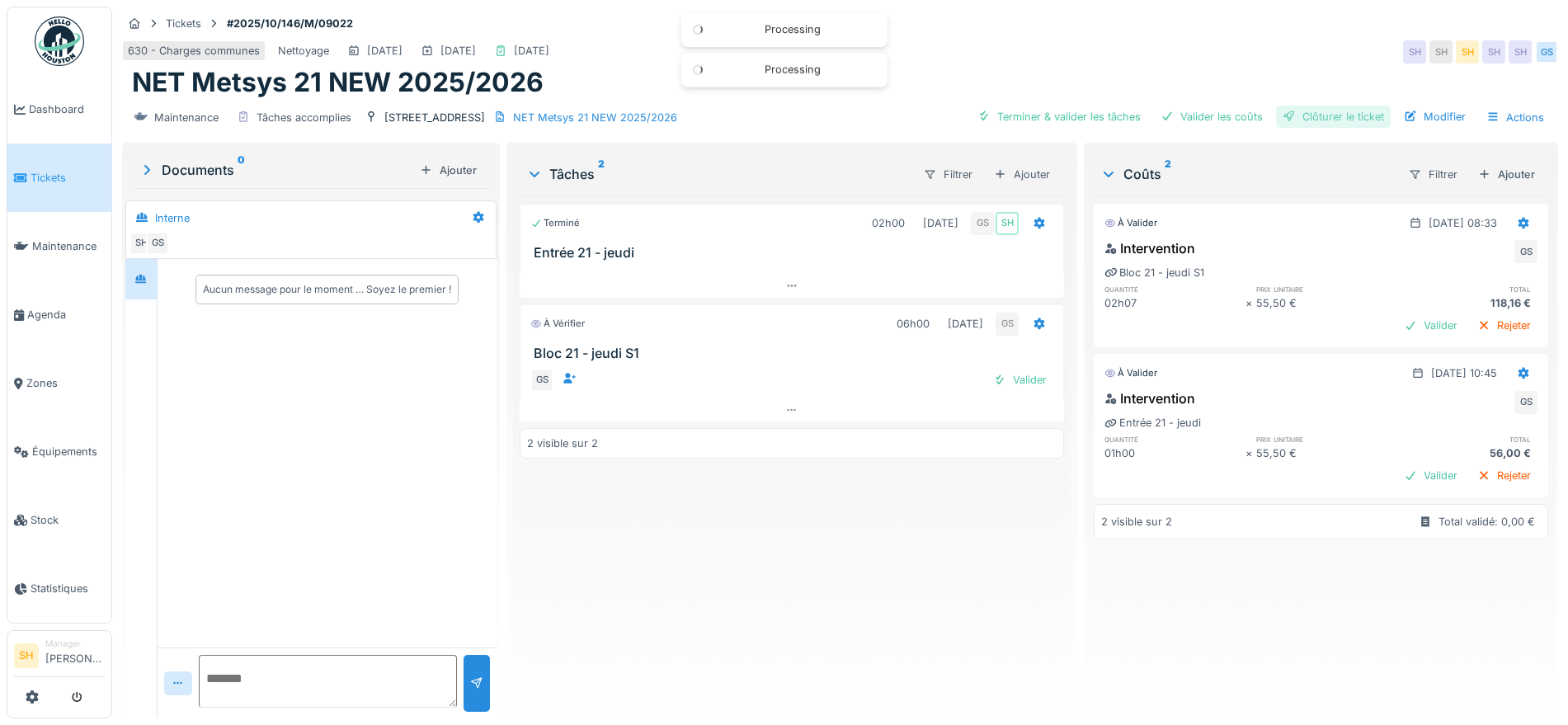
click at [1281, 113] on div "Clôturer le ticket" at bounding box center [1333, 117] width 115 height 23
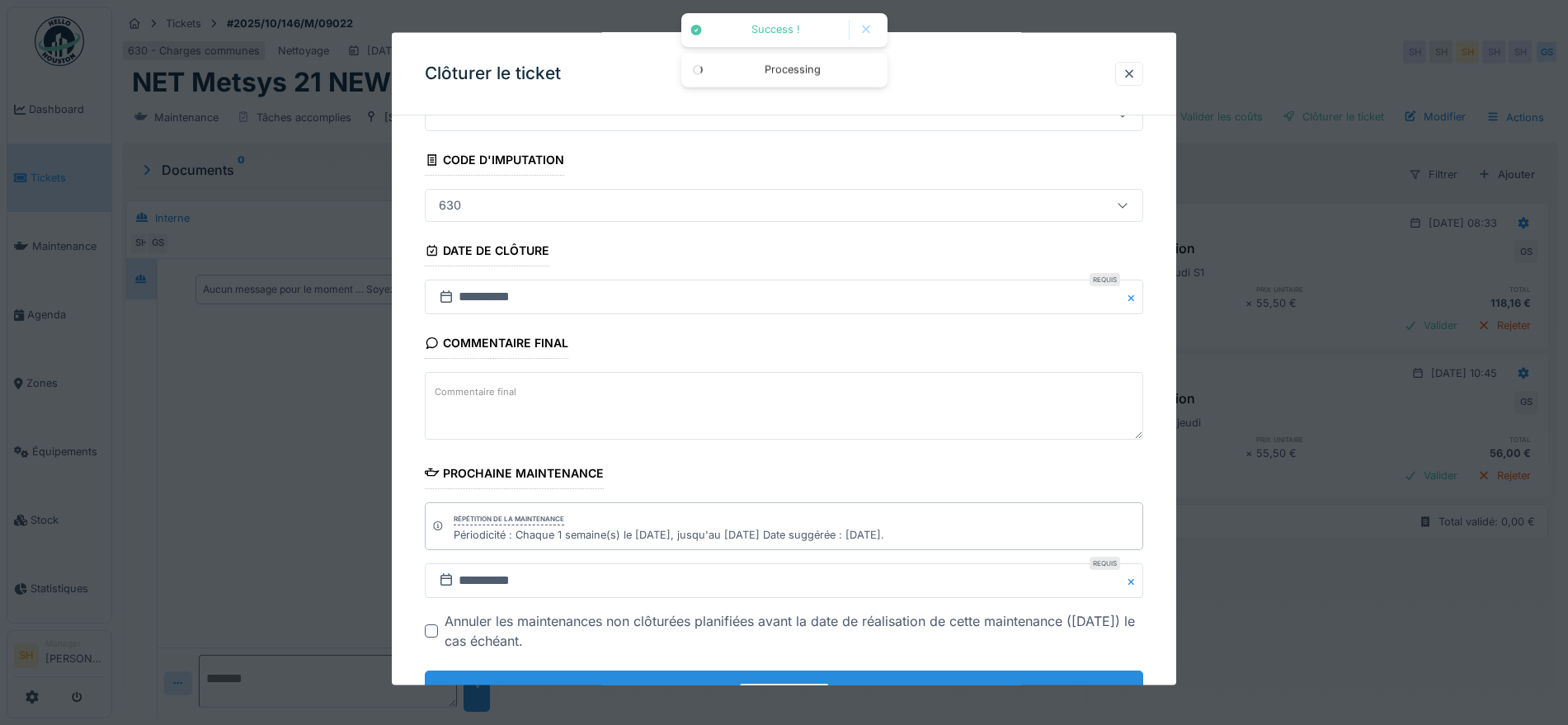
scroll to position [141, 0]
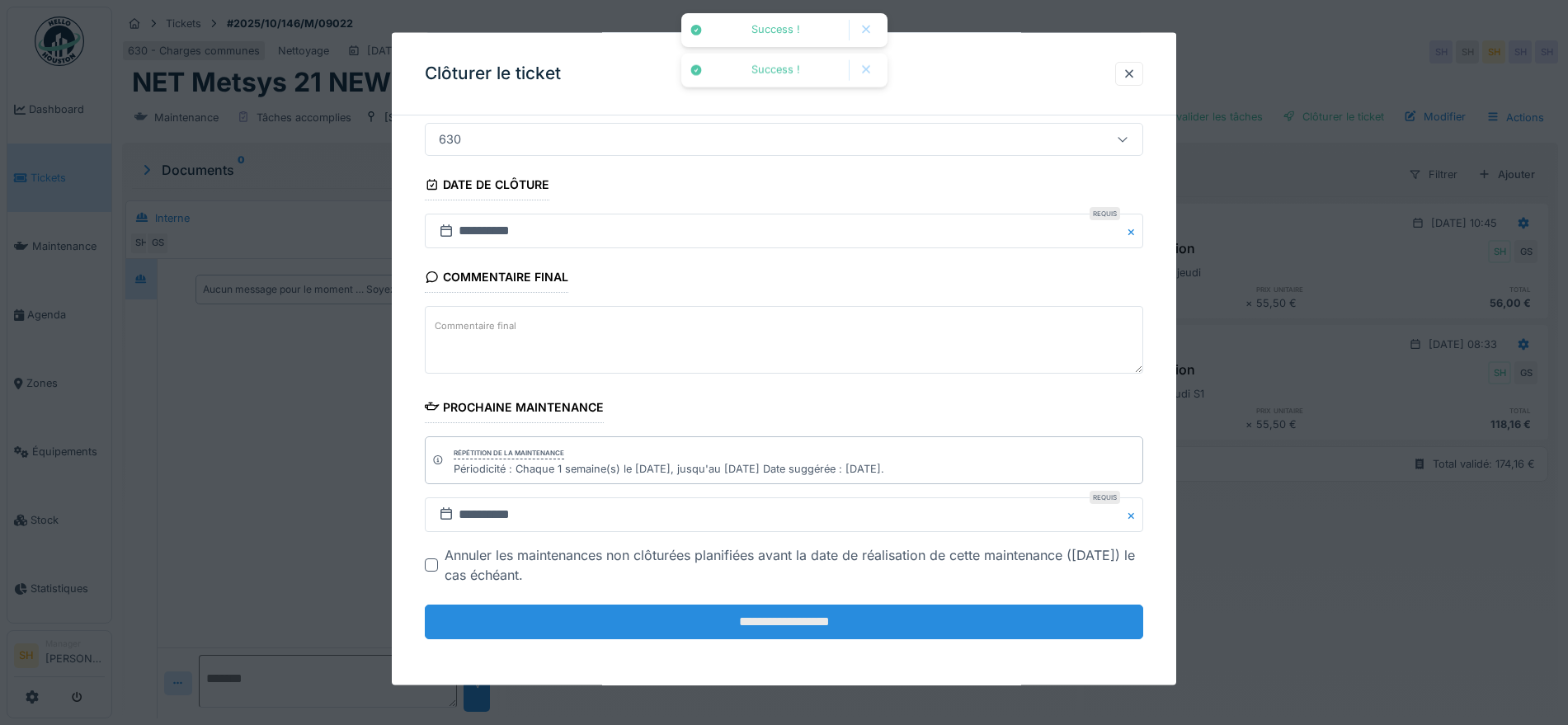
click at [902, 616] on input "**********" at bounding box center [784, 623] width 718 height 34
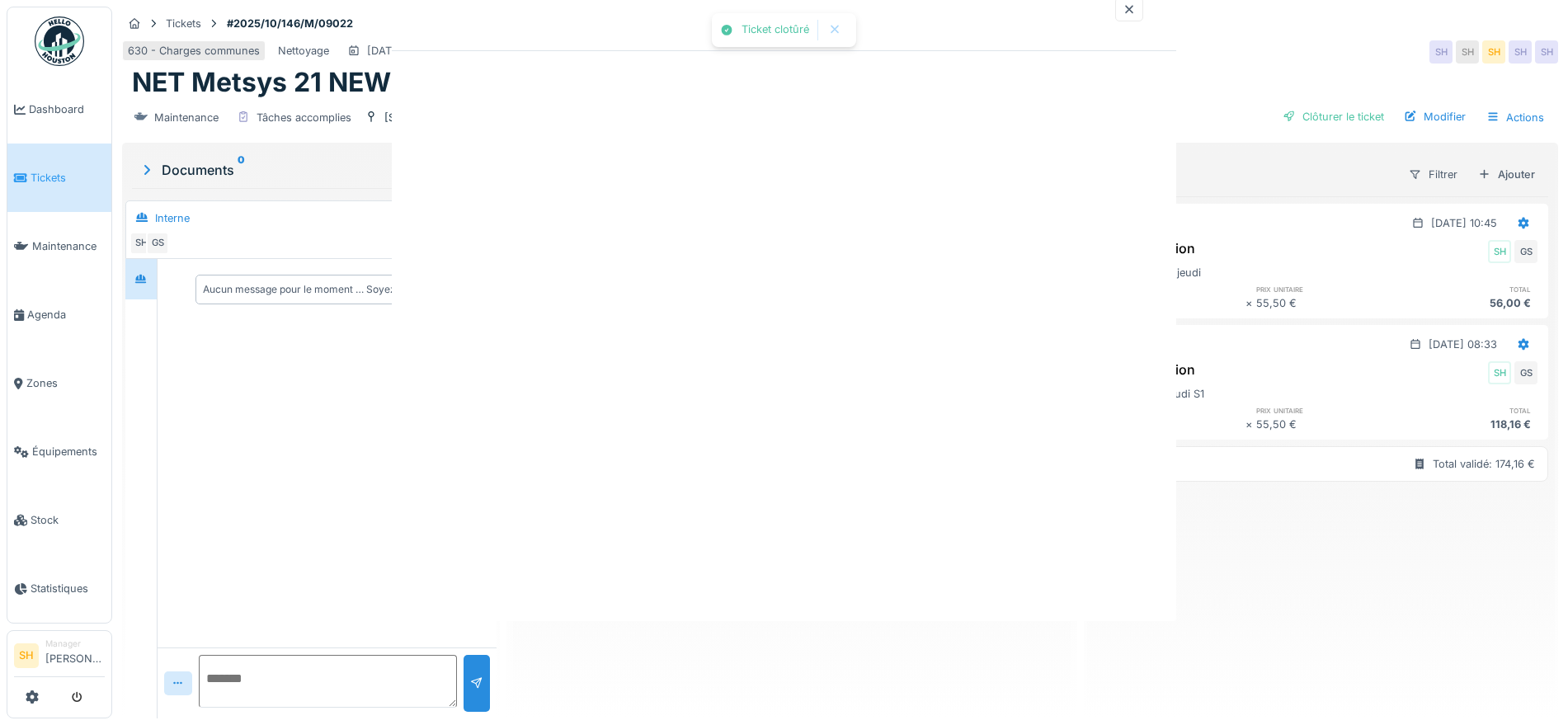
scroll to position [0, 0]
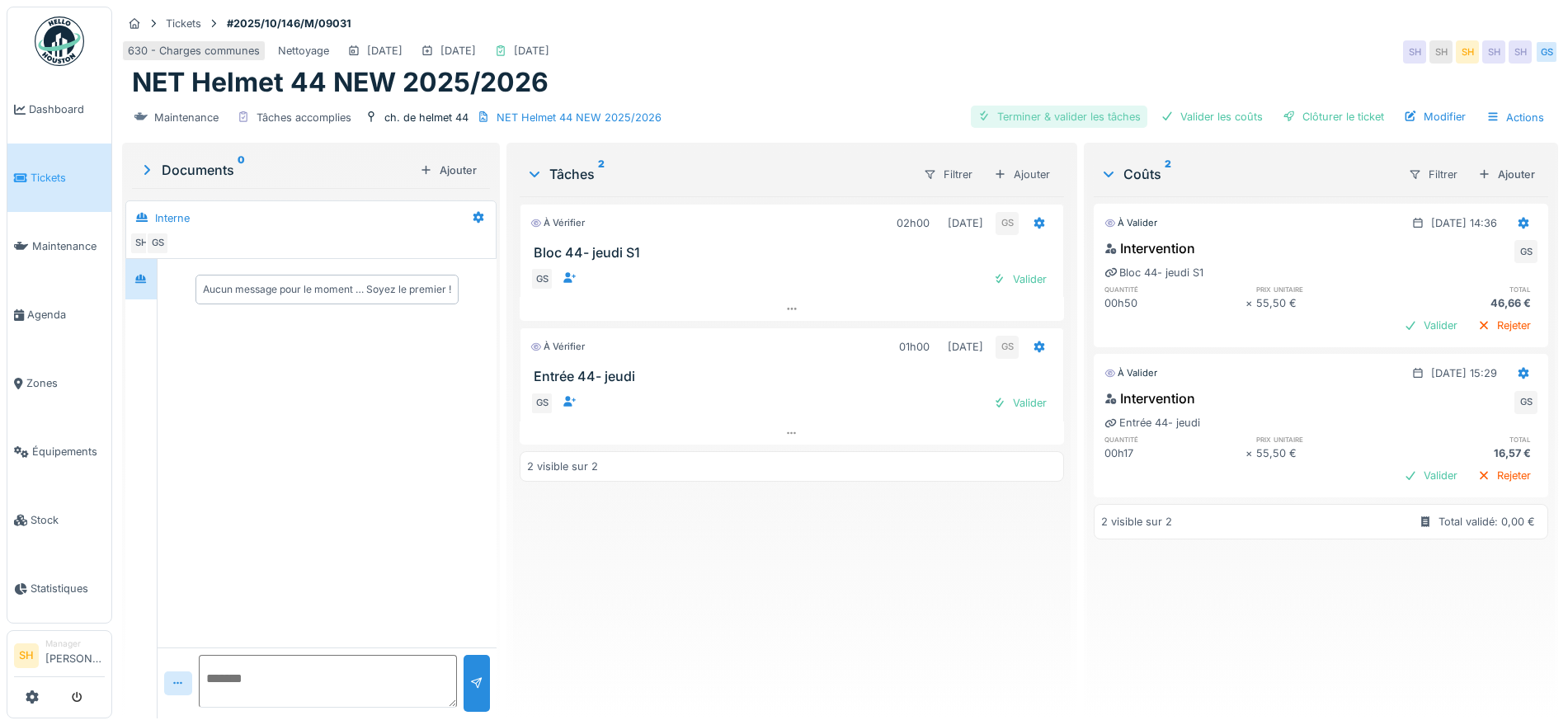
drag, startPoint x: 1070, startPoint y: 118, endPoint x: 1157, endPoint y: 121, distance: 87.1
click at [1072, 118] on div "Terminer & valider les tâches" at bounding box center [1059, 117] width 177 height 23
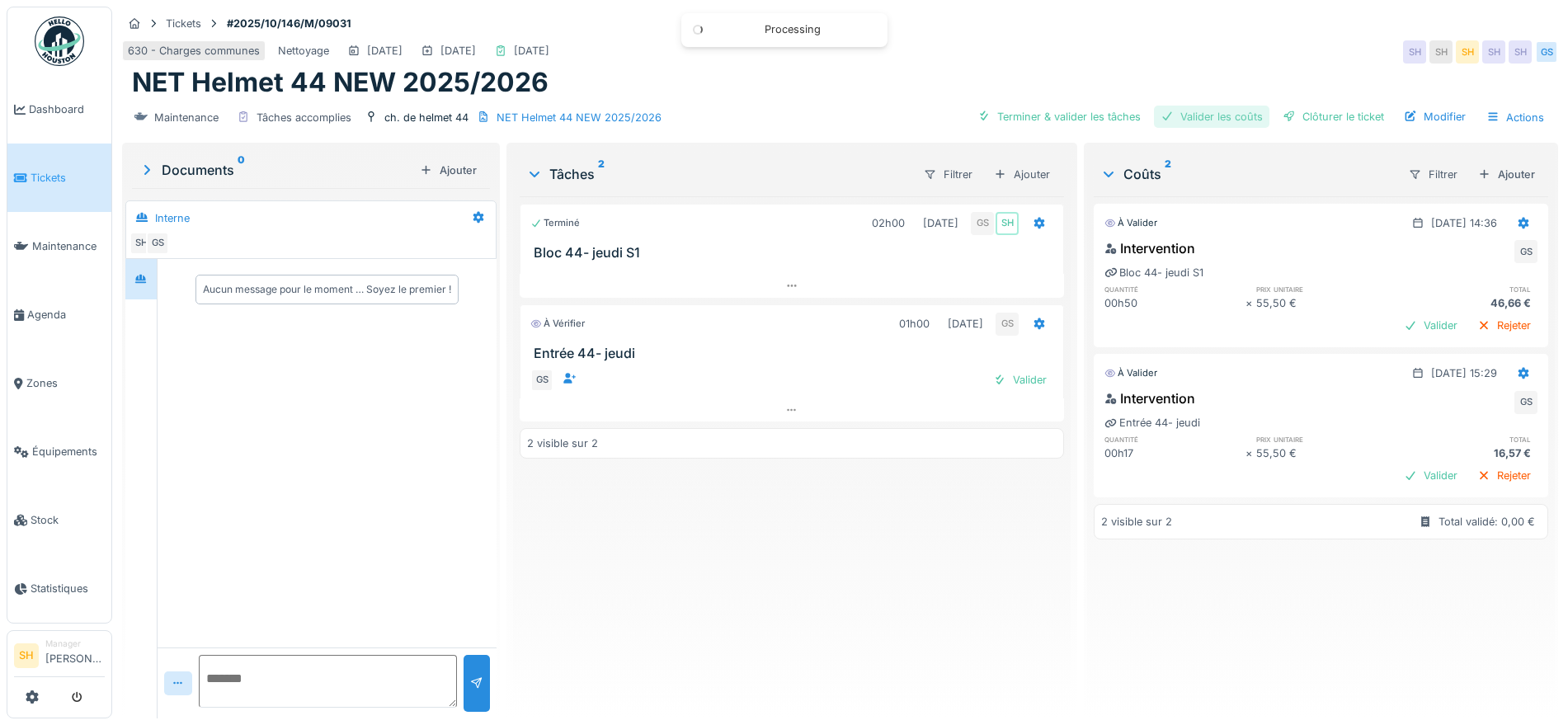
click at [1196, 121] on div "Valider les coûts" at bounding box center [1211, 117] width 115 height 23
click at [1300, 117] on div "Clôturer le ticket" at bounding box center [1333, 117] width 115 height 23
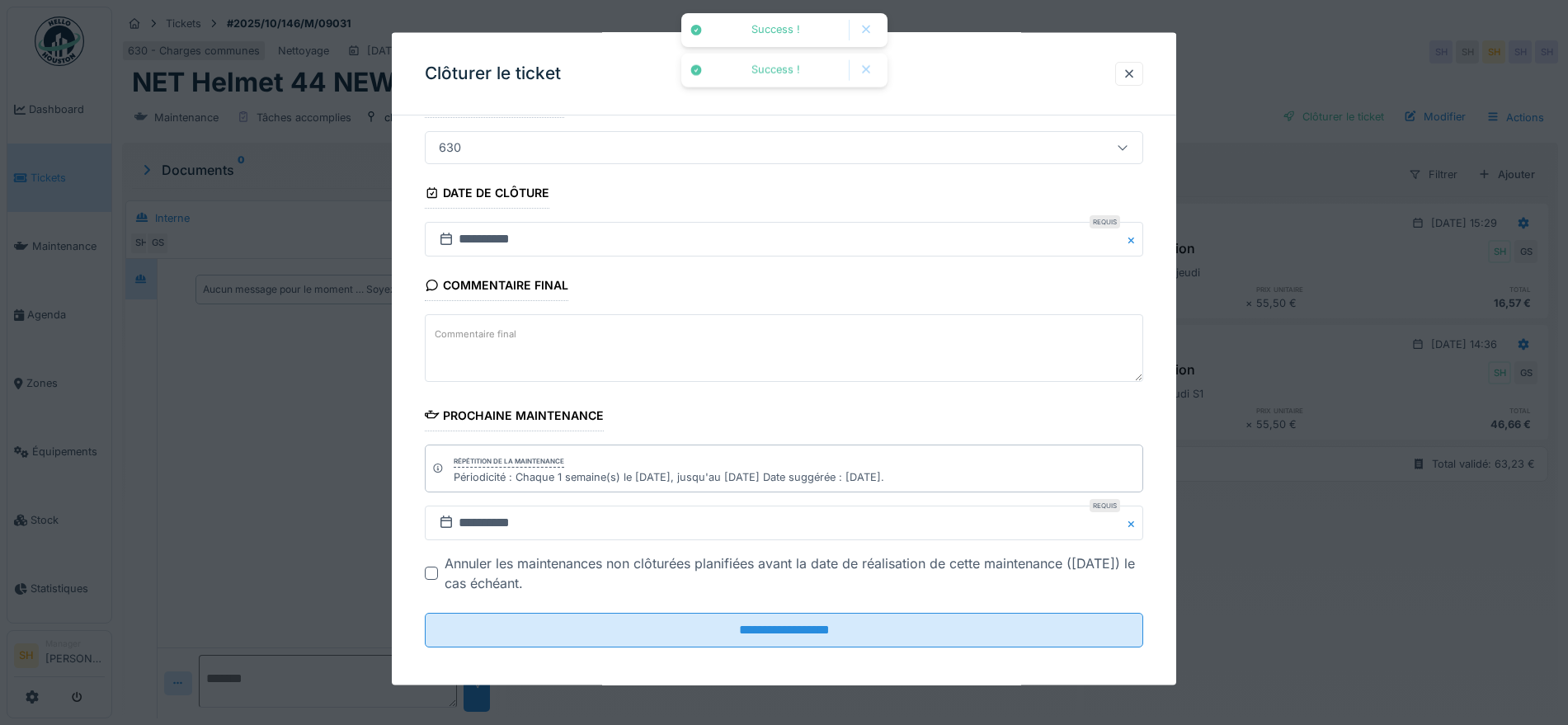
scroll to position [141, 0]
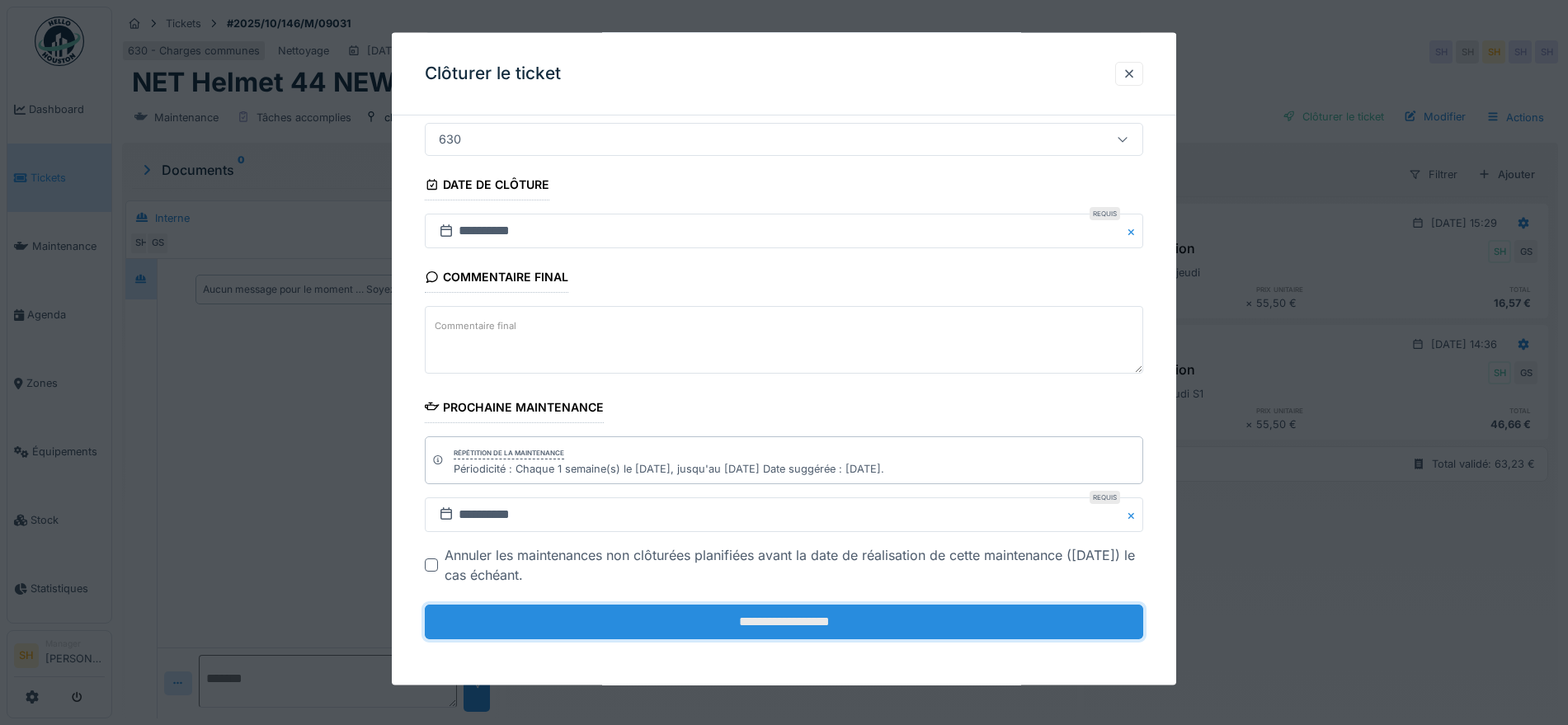
click at [716, 629] on input "**********" at bounding box center [784, 623] width 718 height 34
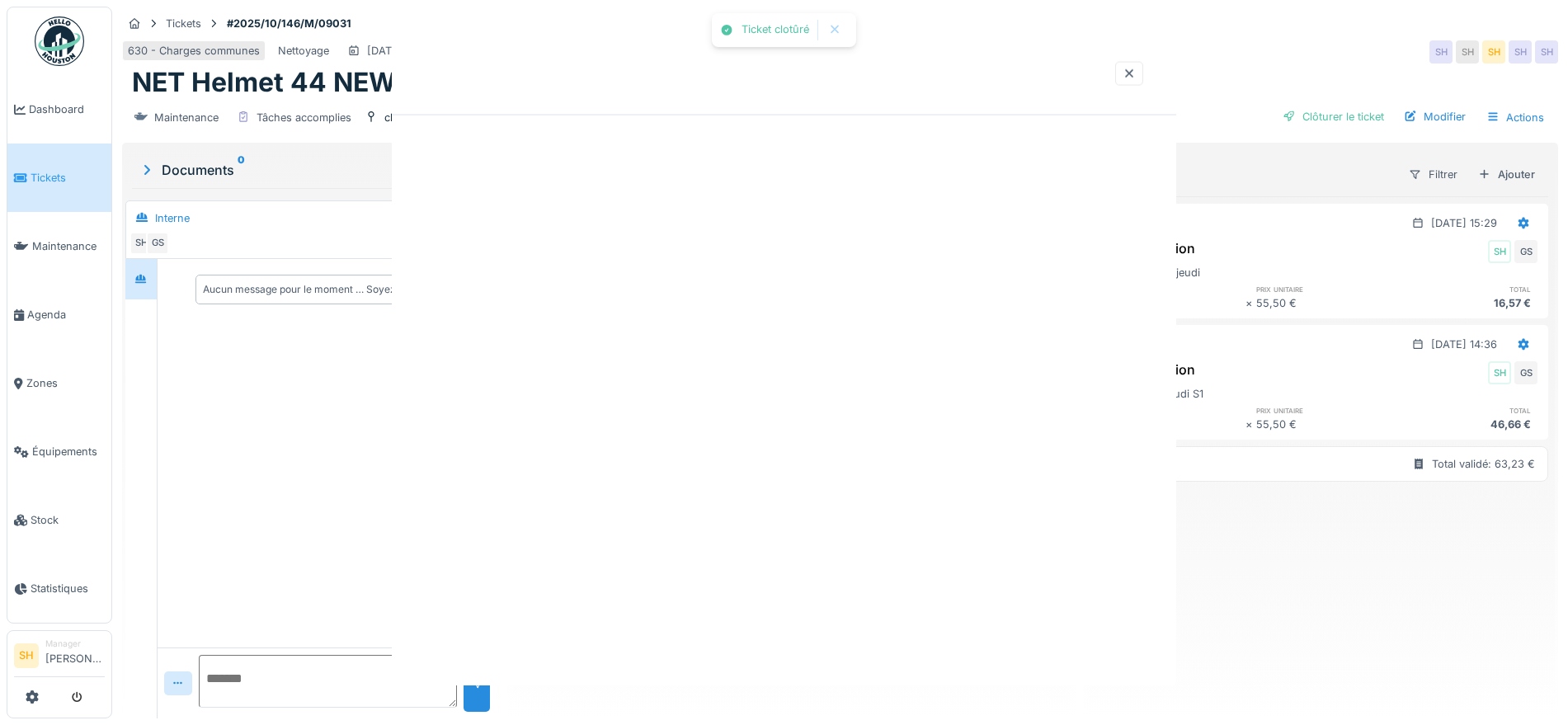
scroll to position [0, 0]
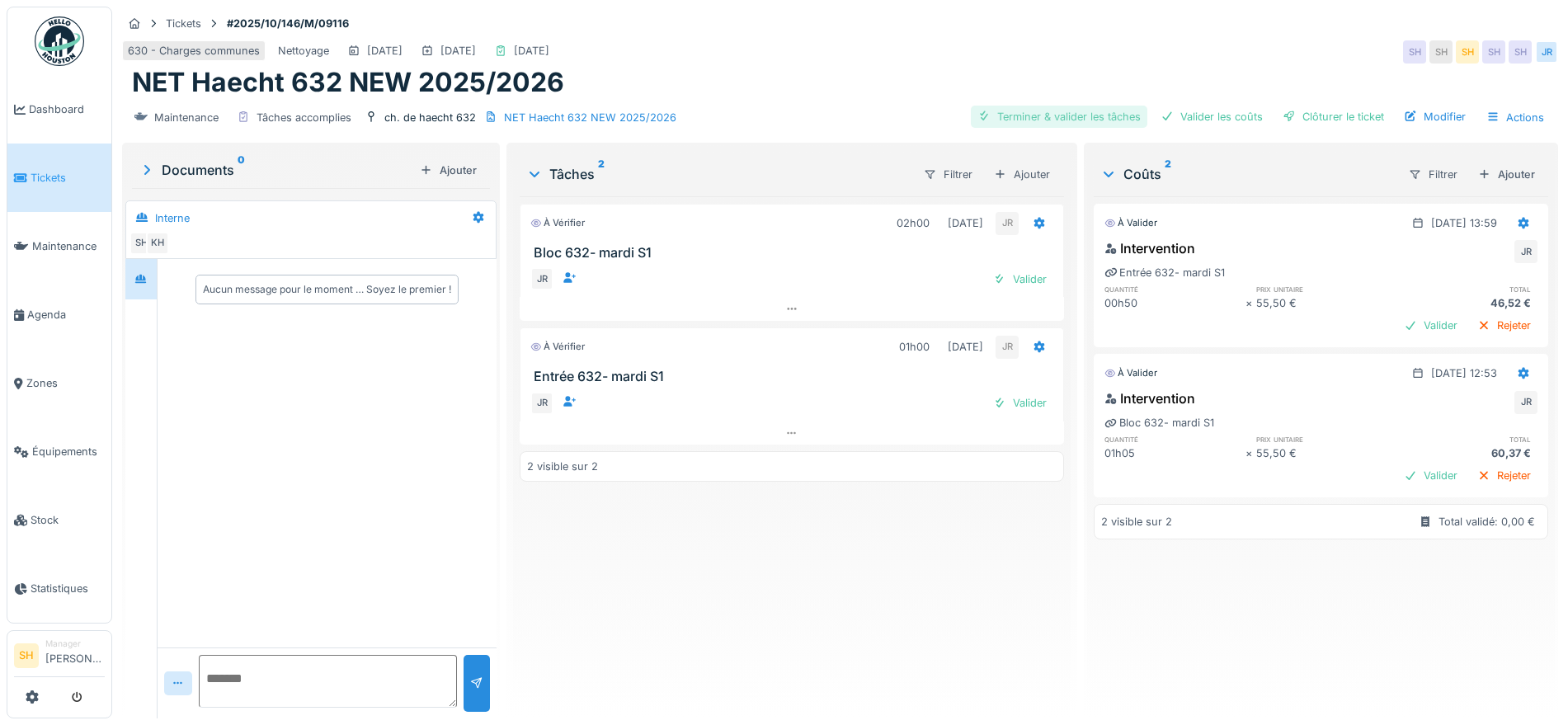
click at [1034, 111] on div "Terminer & valider les tâches" at bounding box center [1059, 117] width 177 height 23
click at [1233, 119] on div "Valider les coûts" at bounding box center [1211, 117] width 115 height 23
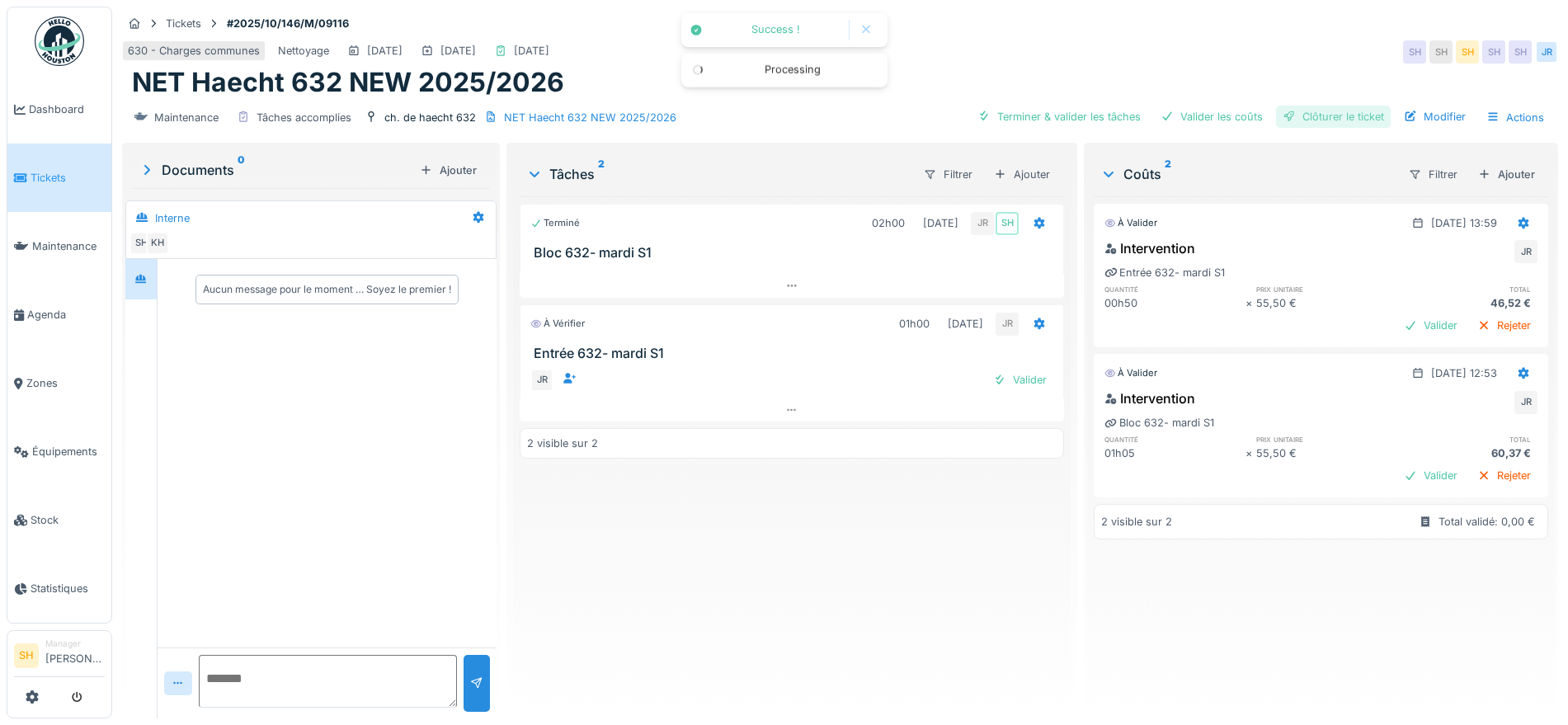
click at [1290, 115] on div "Clôturer le ticket" at bounding box center [1333, 117] width 115 height 23
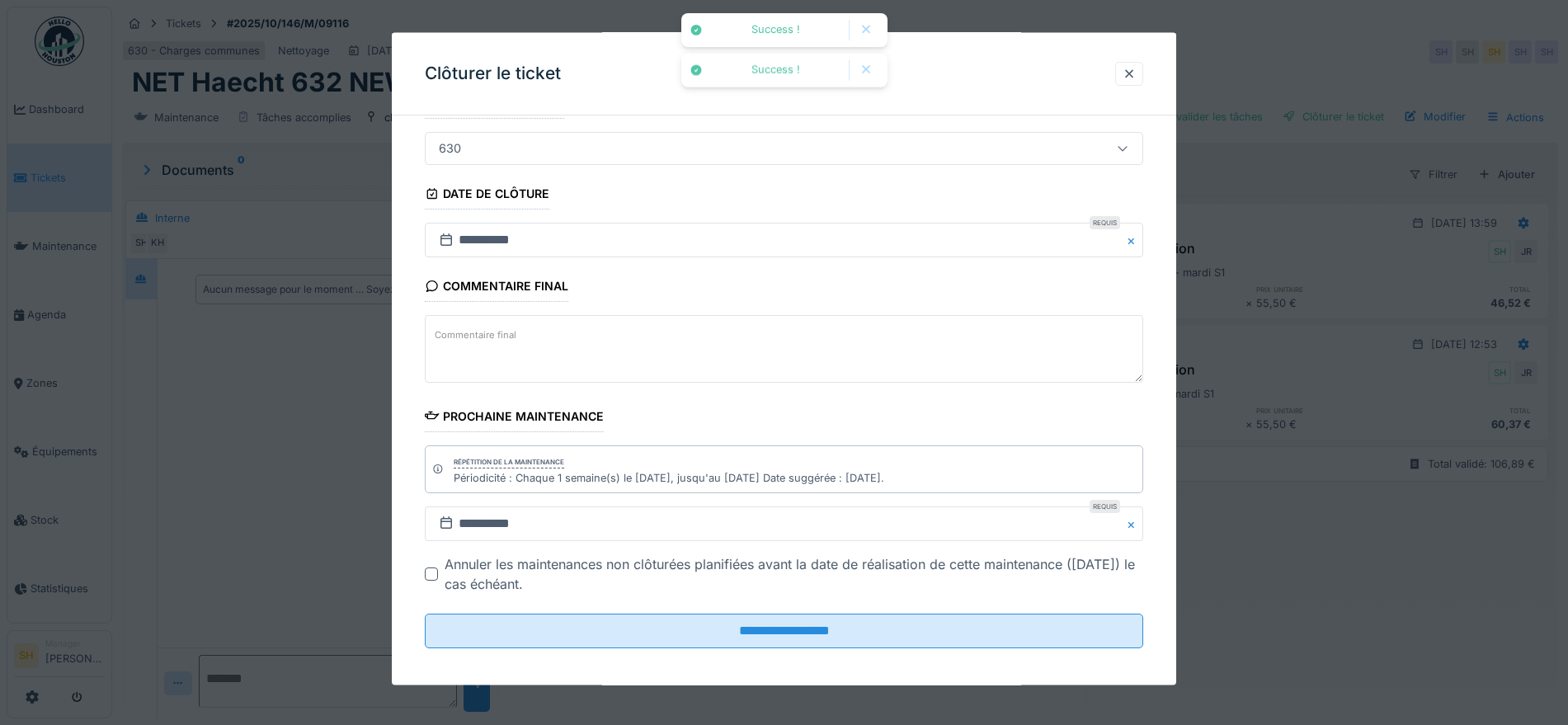
scroll to position [141, 0]
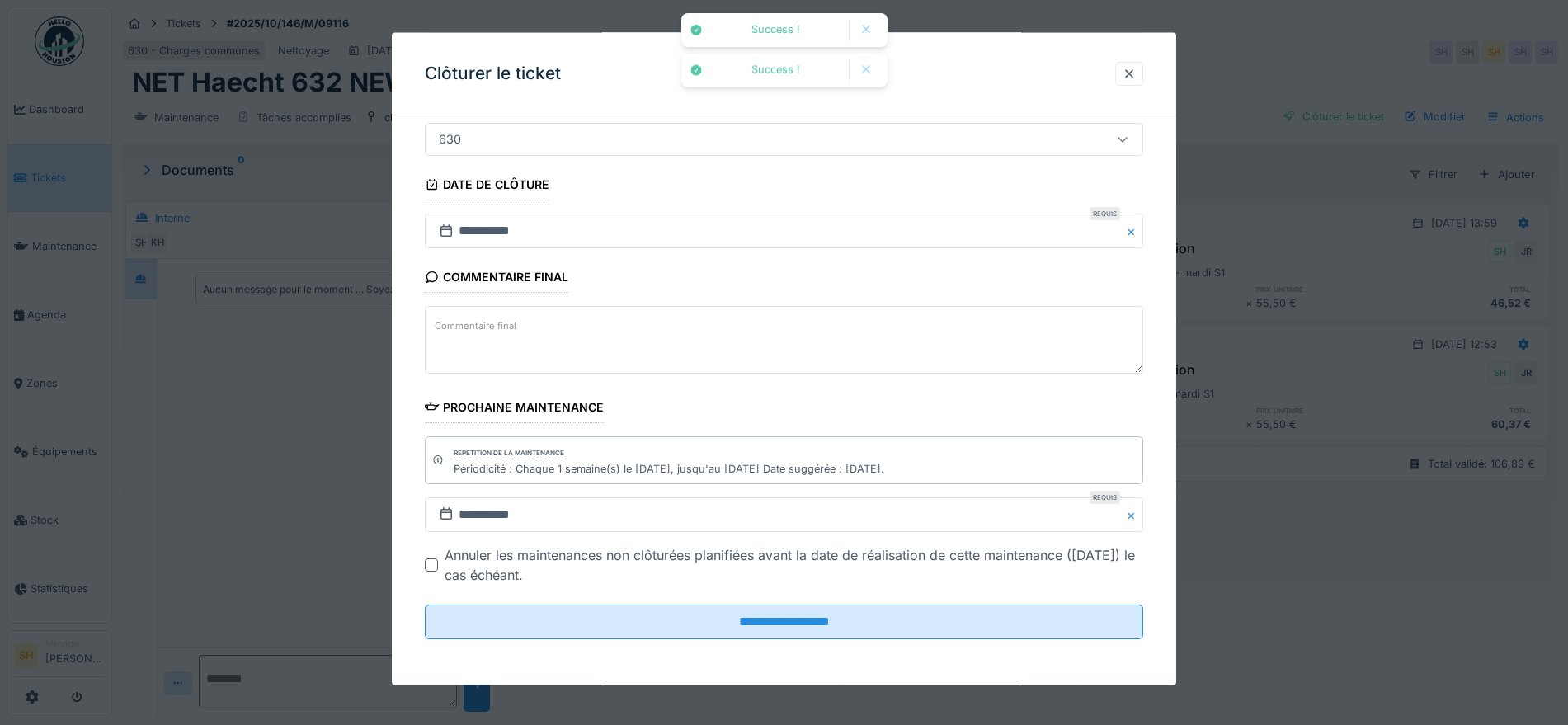
click at [763, 642] on fieldset "**********" at bounding box center [784, 320] width 718 height 665
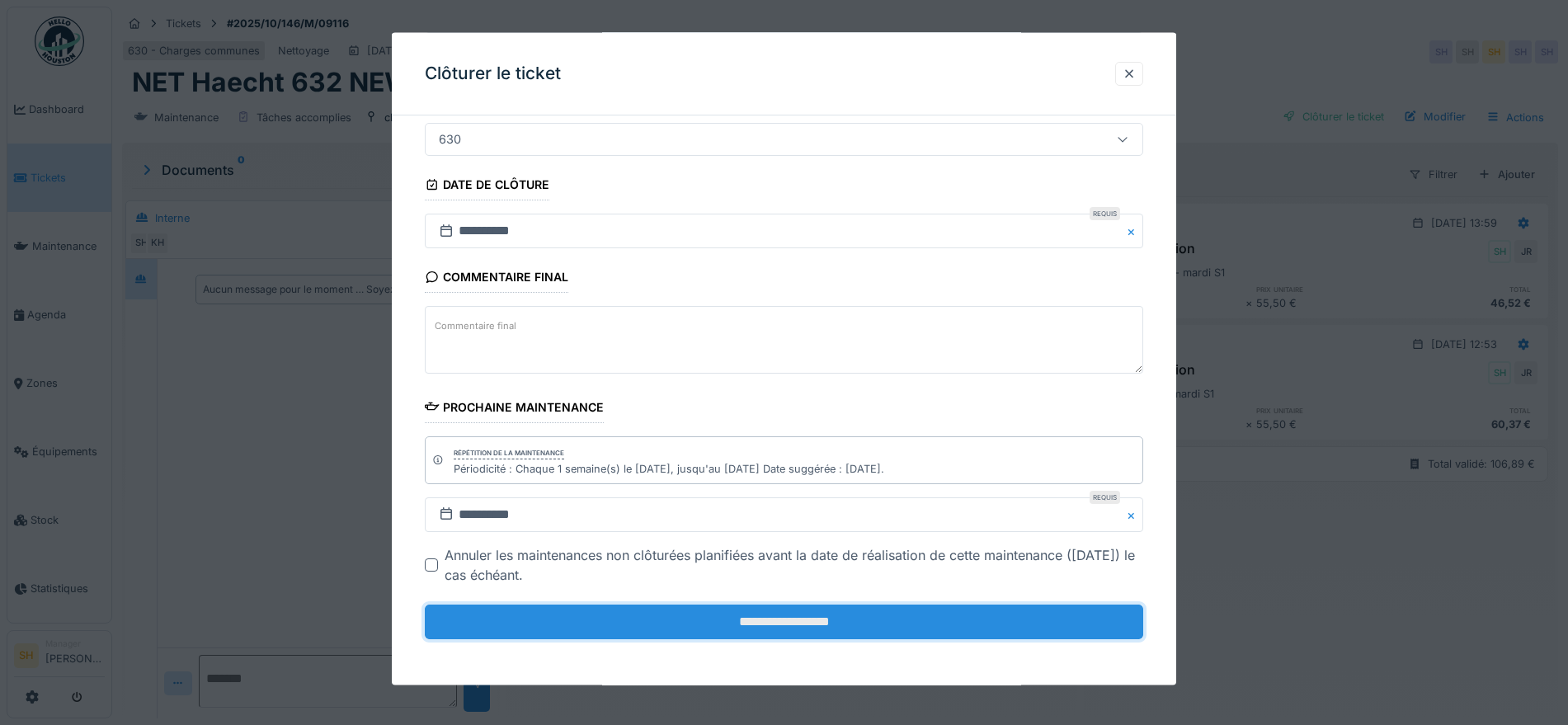
click at [765, 634] on input "**********" at bounding box center [784, 623] width 718 height 34
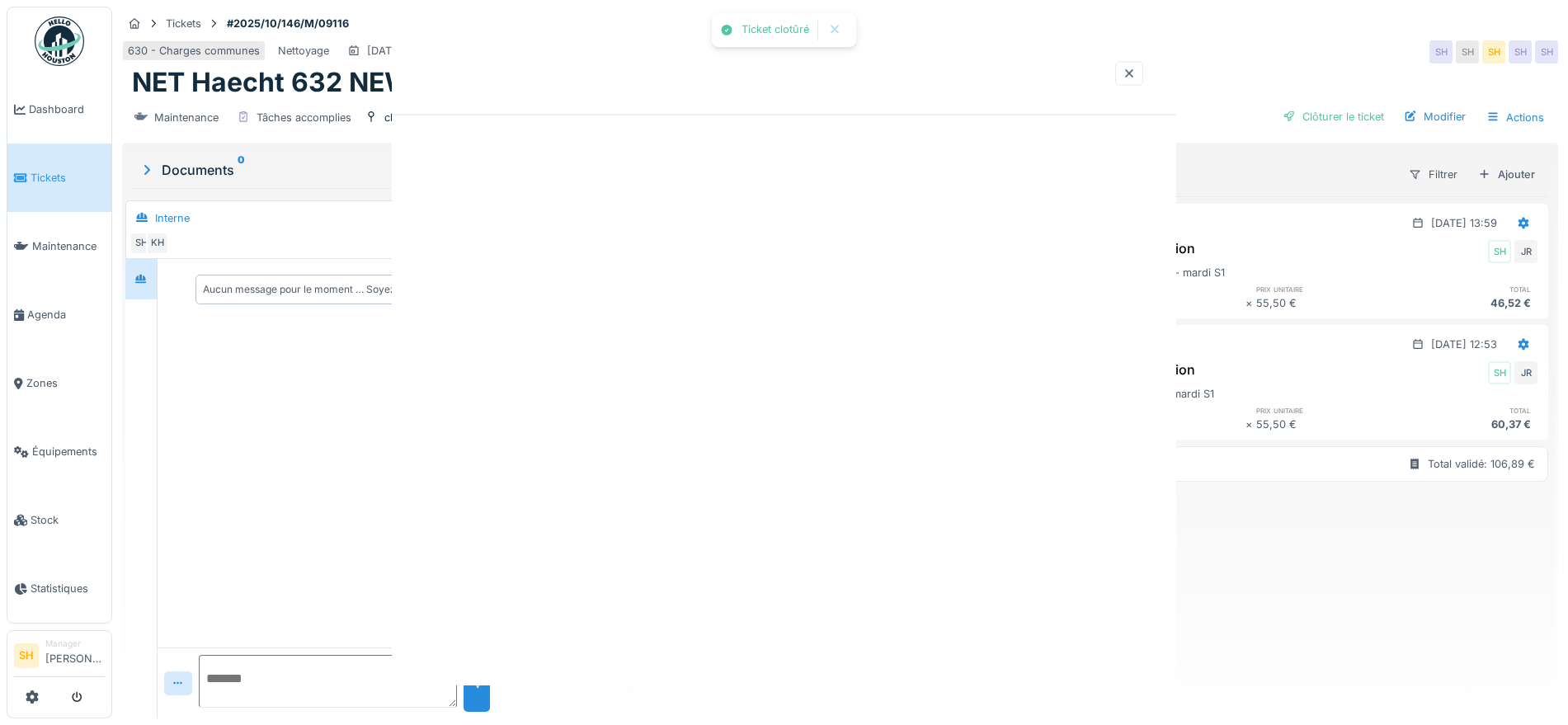
scroll to position [0, 0]
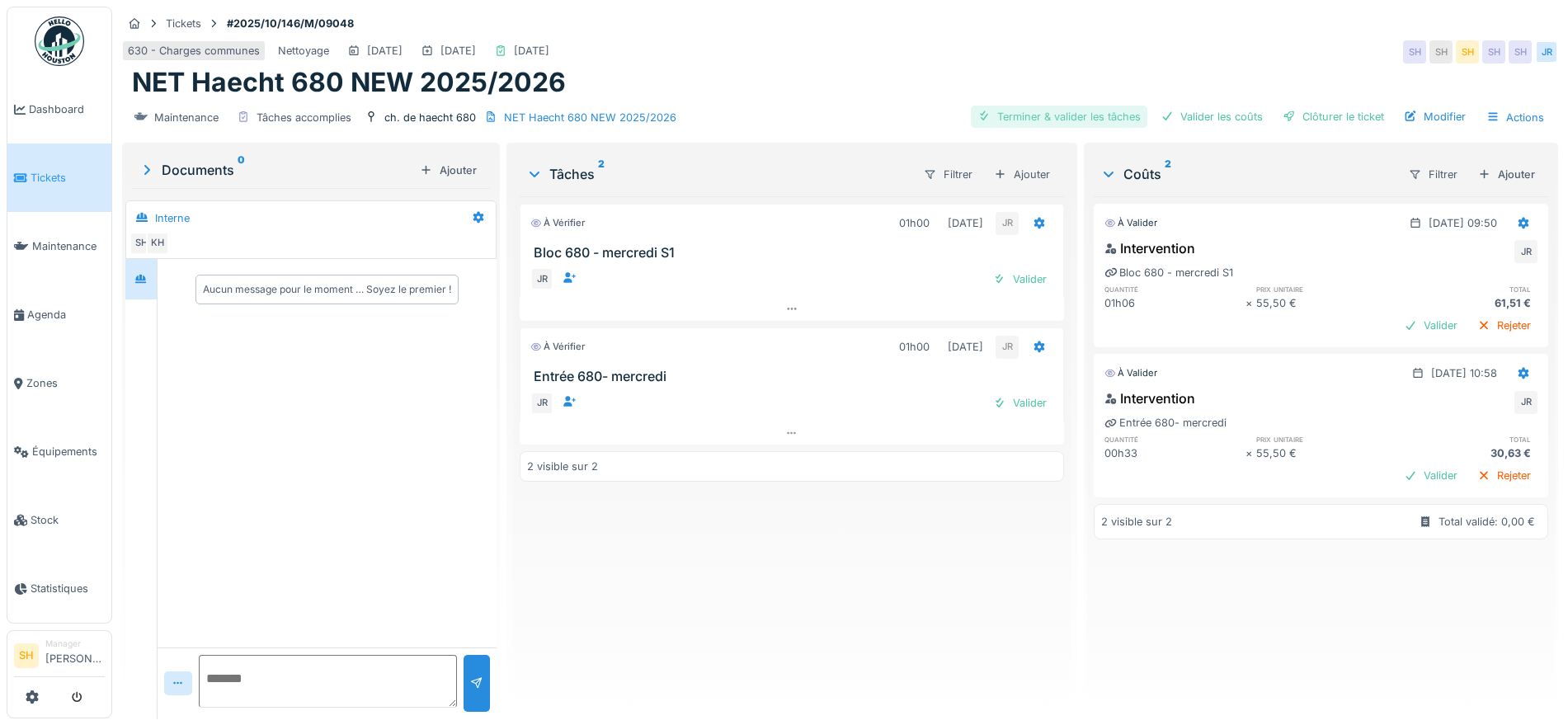
click at [1075, 110] on div "Terminer & valider les tâches" at bounding box center [1059, 117] width 177 height 23
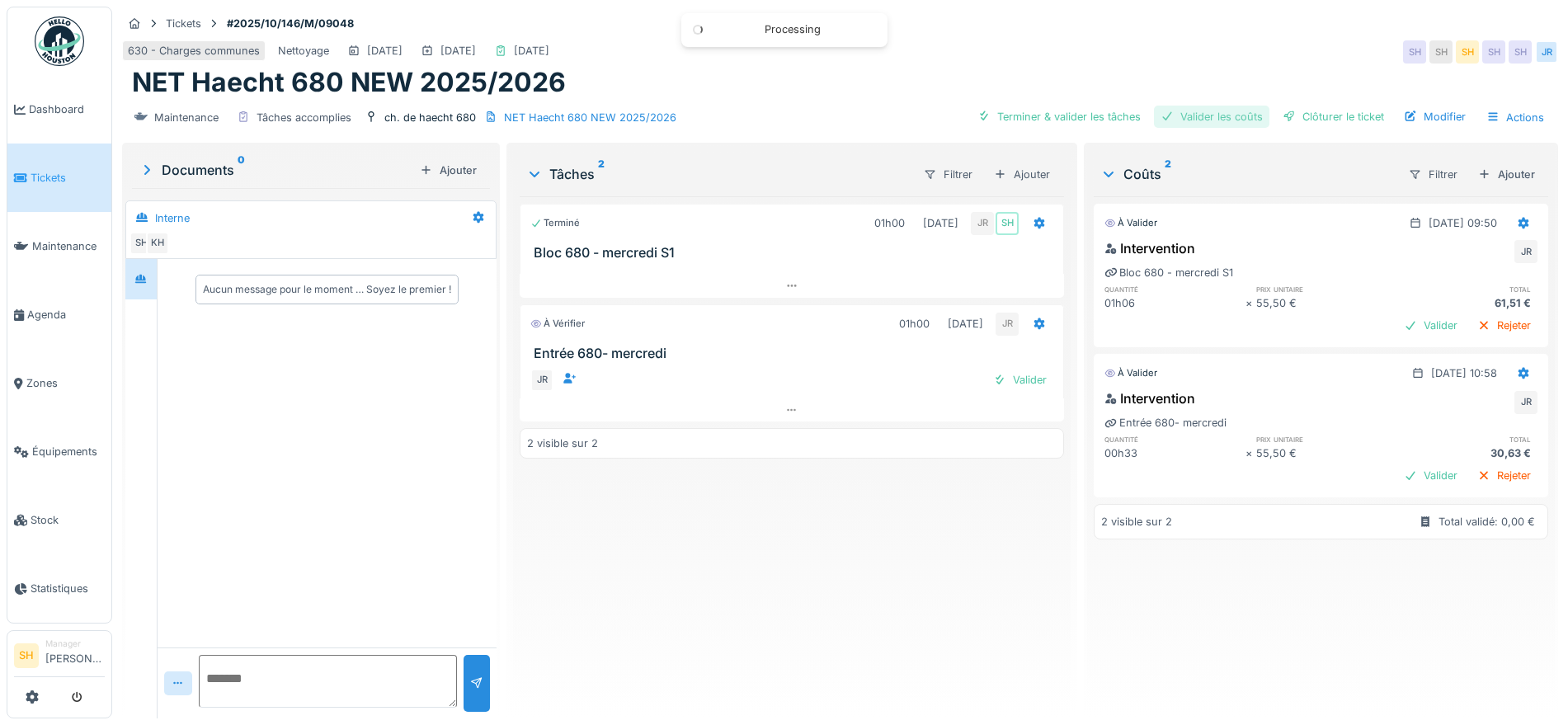
click at [1200, 116] on div "Valider les coûts" at bounding box center [1211, 117] width 115 height 23
click at [1300, 116] on div "Clôturer le ticket" at bounding box center [1333, 117] width 115 height 23
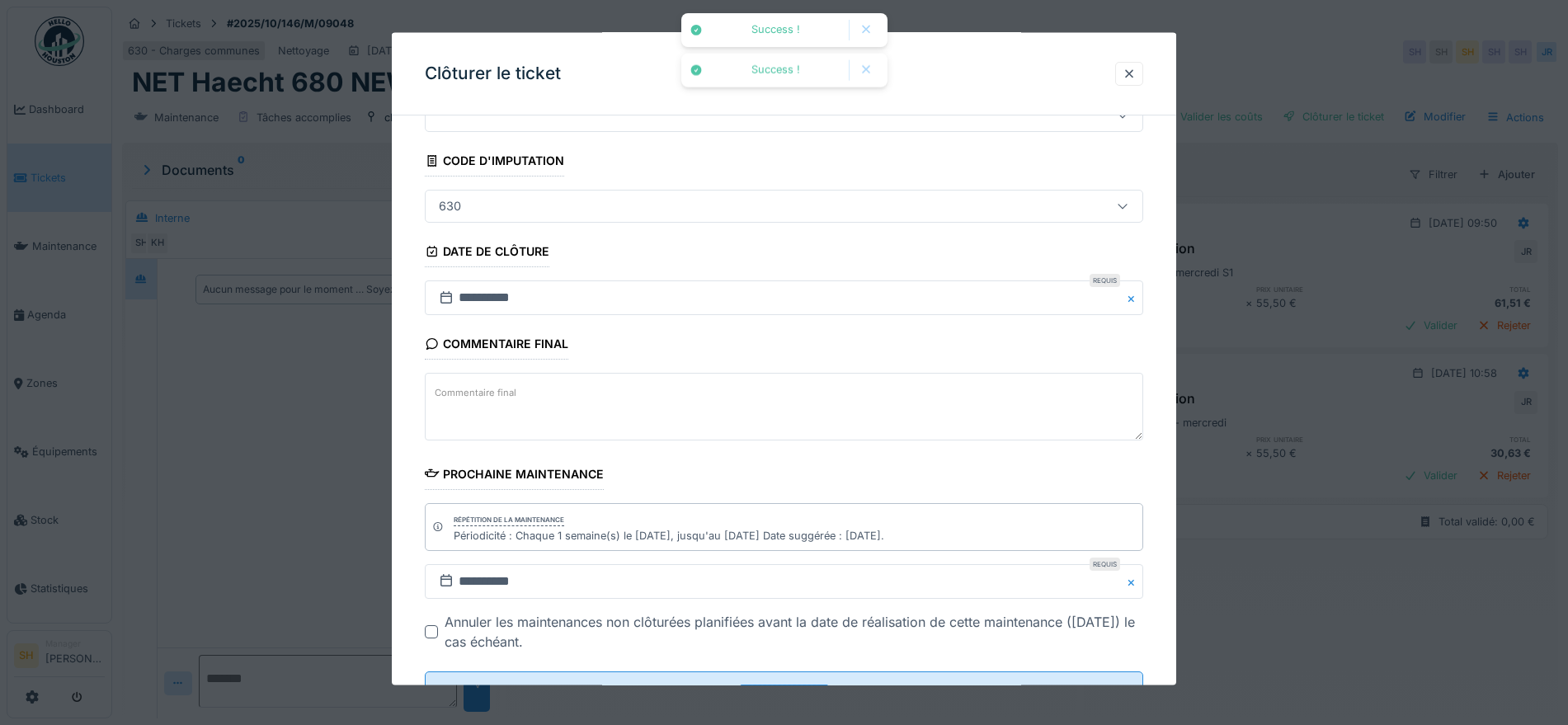
scroll to position [141, 0]
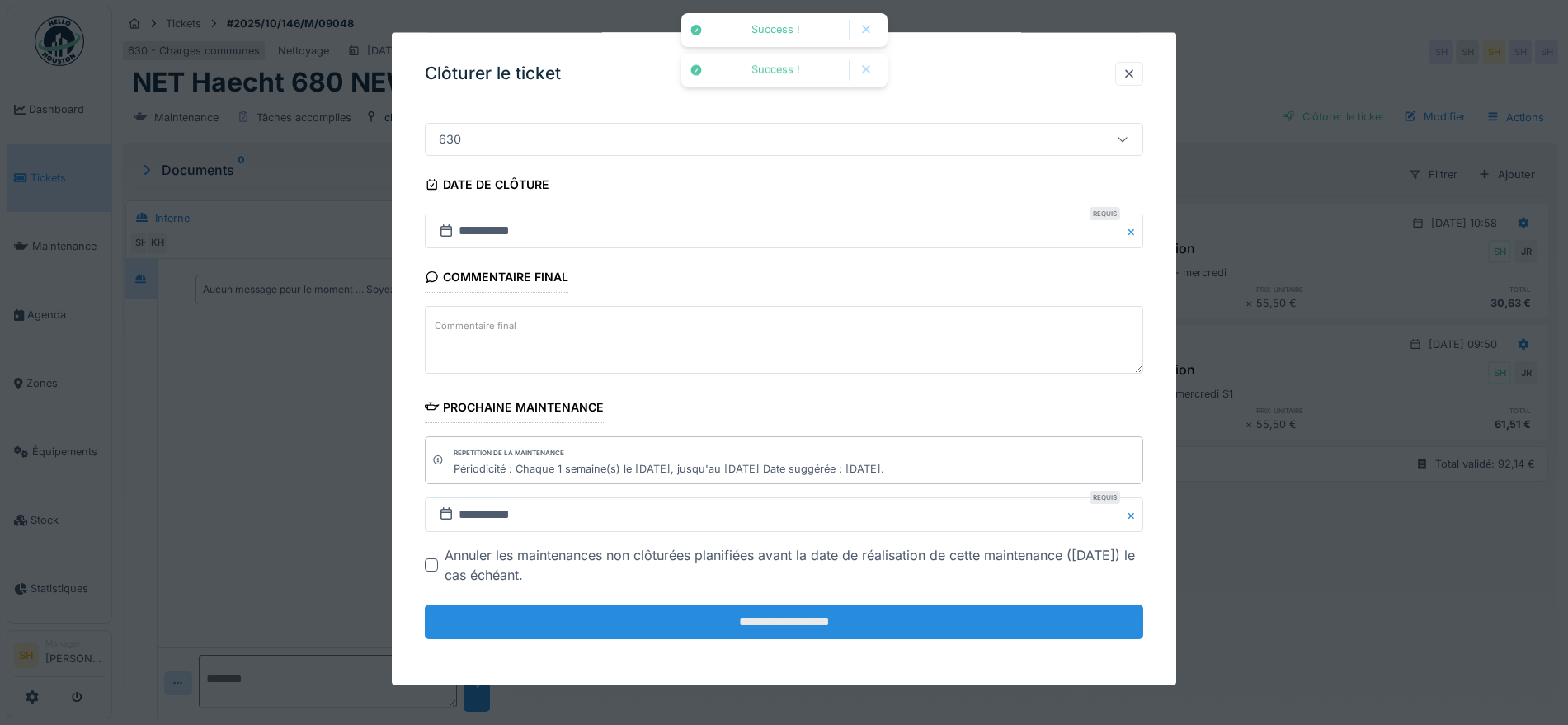
click at [785, 618] on input "**********" at bounding box center [784, 623] width 718 height 34
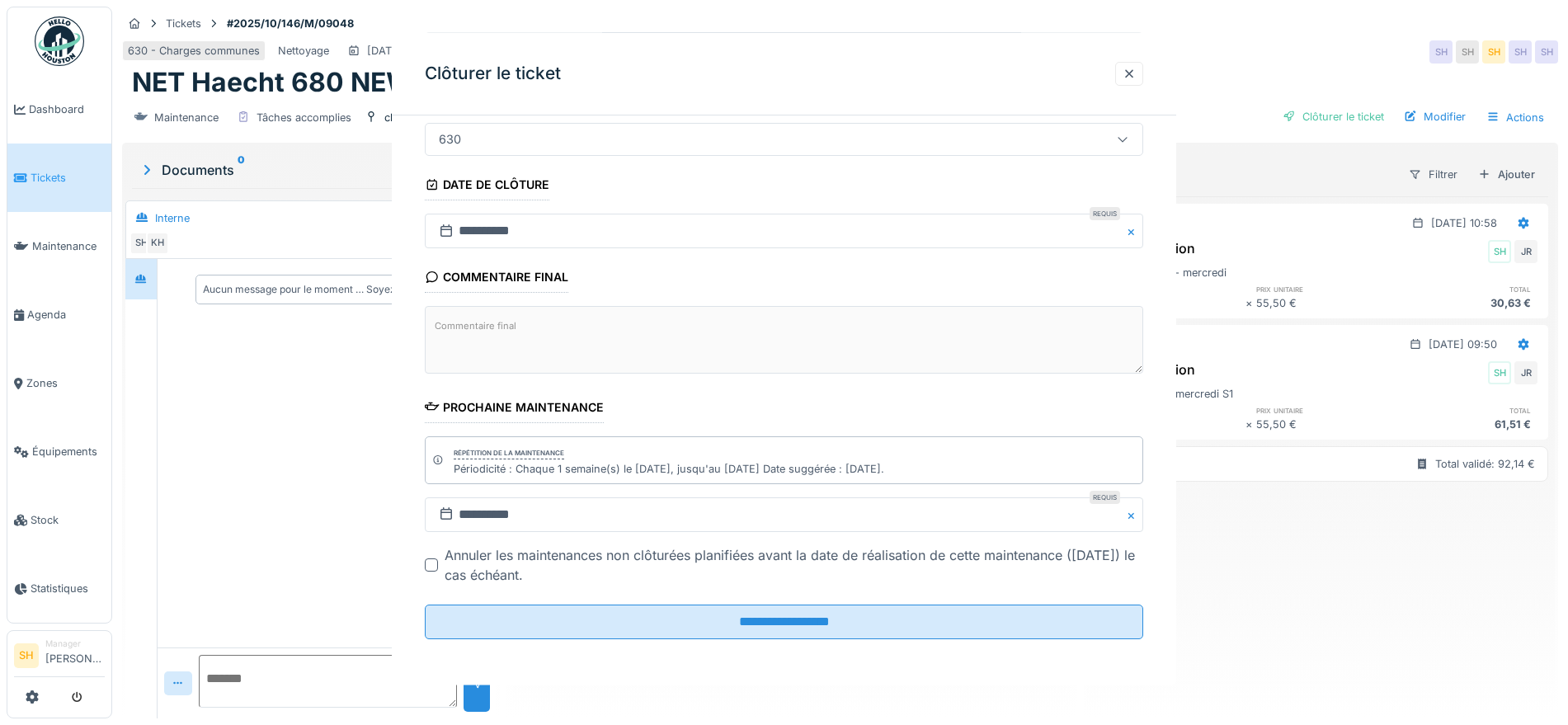
scroll to position [0, 0]
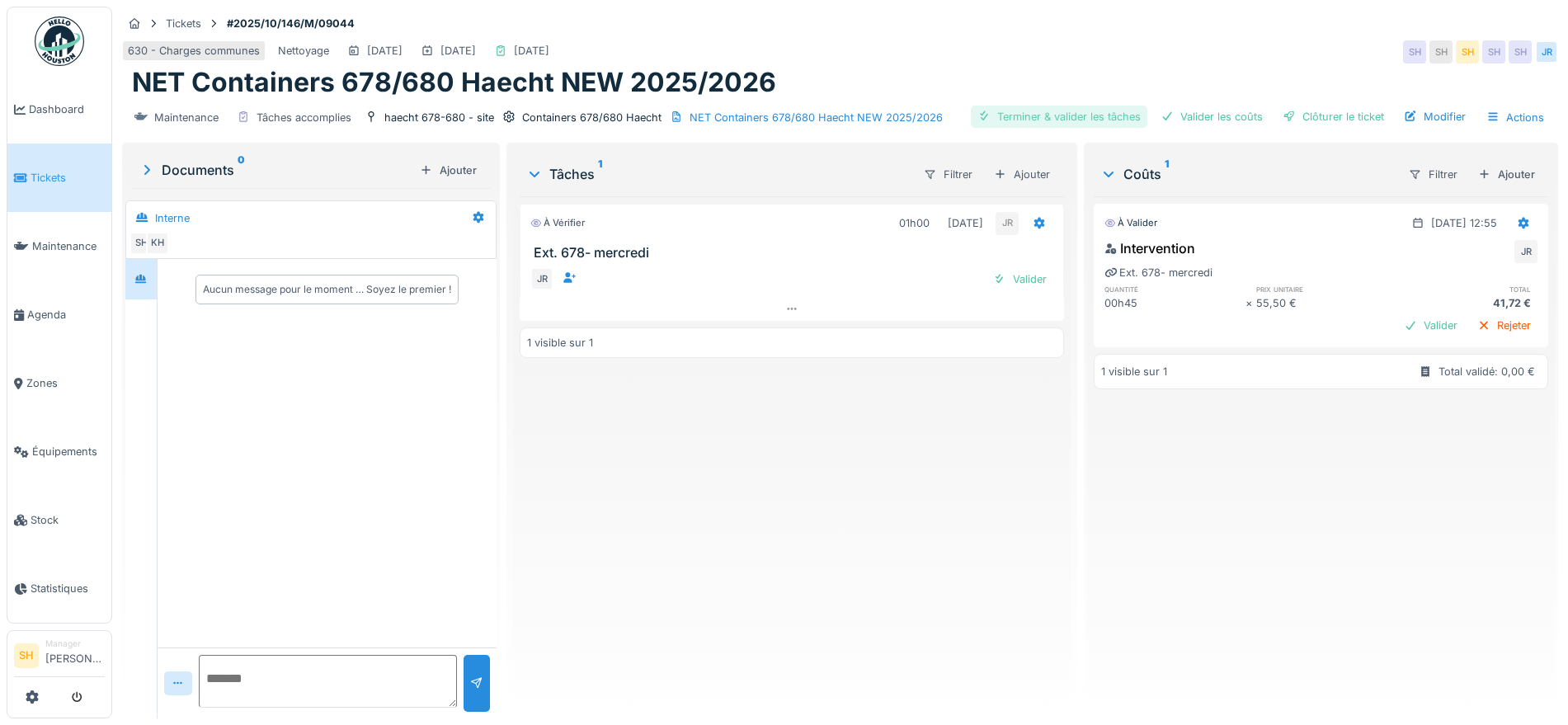
drag, startPoint x: 1031, startPoint y: 112, endPoint x: 1130, endPoint y: 112, distance: 99.0
click at [1036, 111] on div "Terminer & valider les tâches" at bounding box center [1059, 117] width 177 height 23
drag, startPoint x: 1150, startPoint y: 115, endPoint x: 1199, endPoint y: 117, distance: 49.0
click at [1160, 116] on div at bounding box center [1167, 116] width 14 height 15
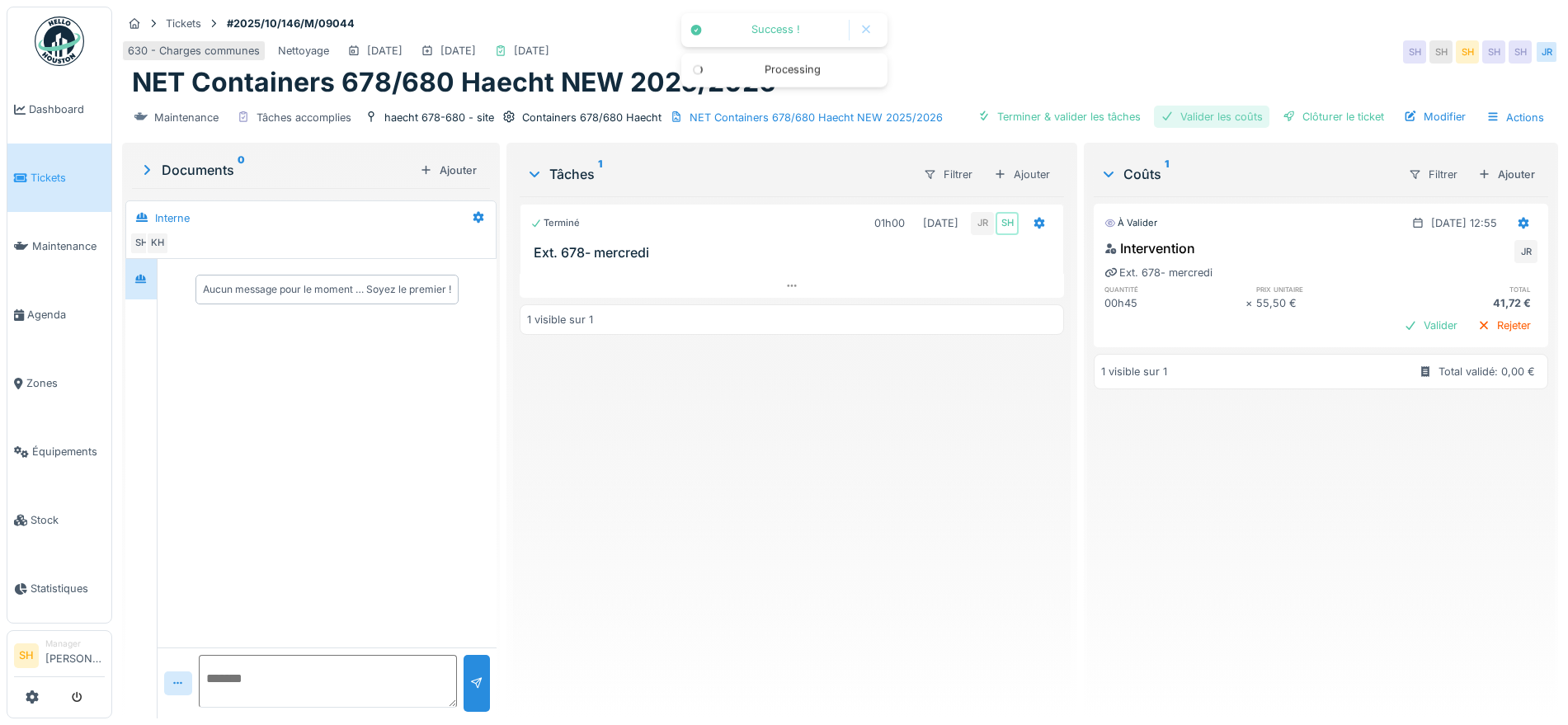
click at [1221, 115] on div "Valider les coûts" at bounding box center [1211, 117] width 115 height 23
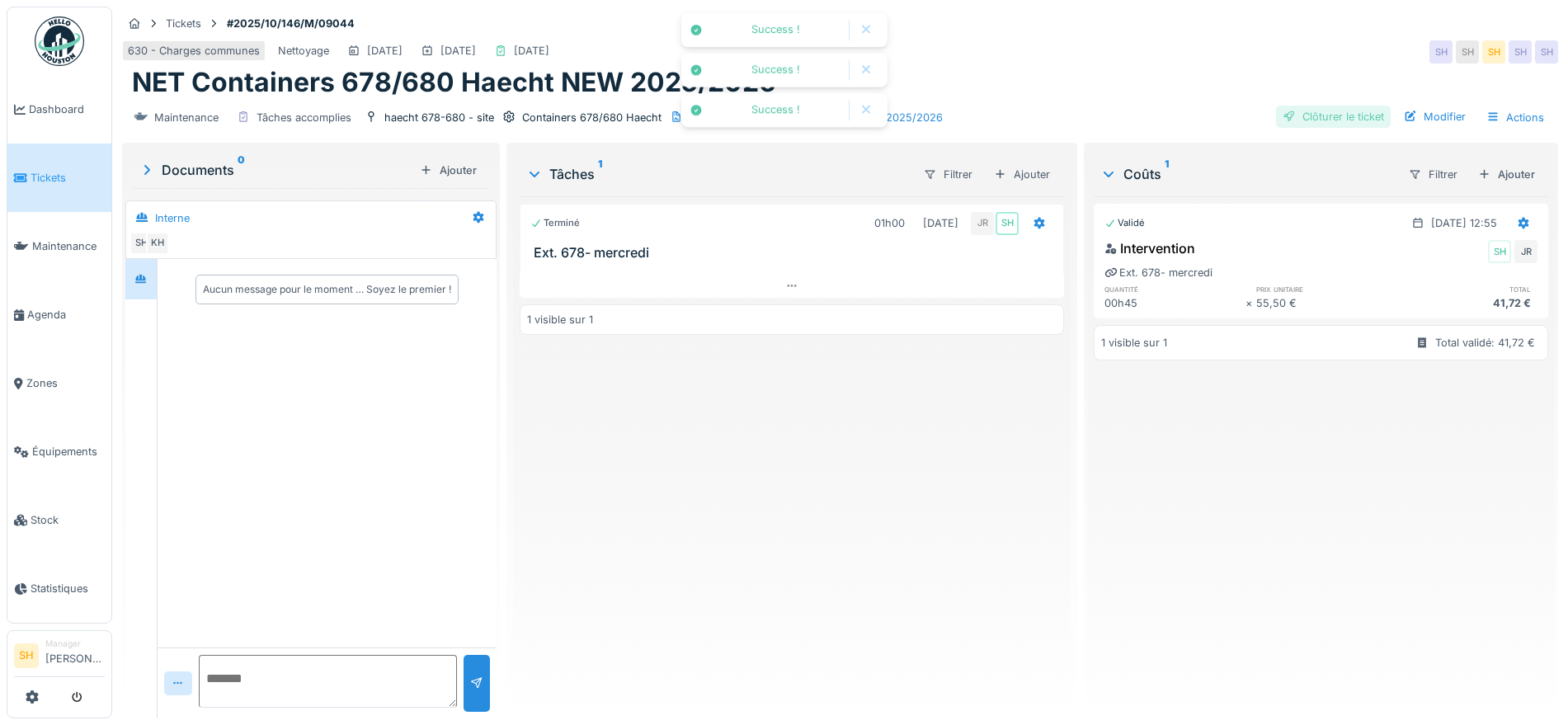
click at [1289, 115] on div "Clôturer le ticket" at bounding box center [1333, 117] width 115 height 23
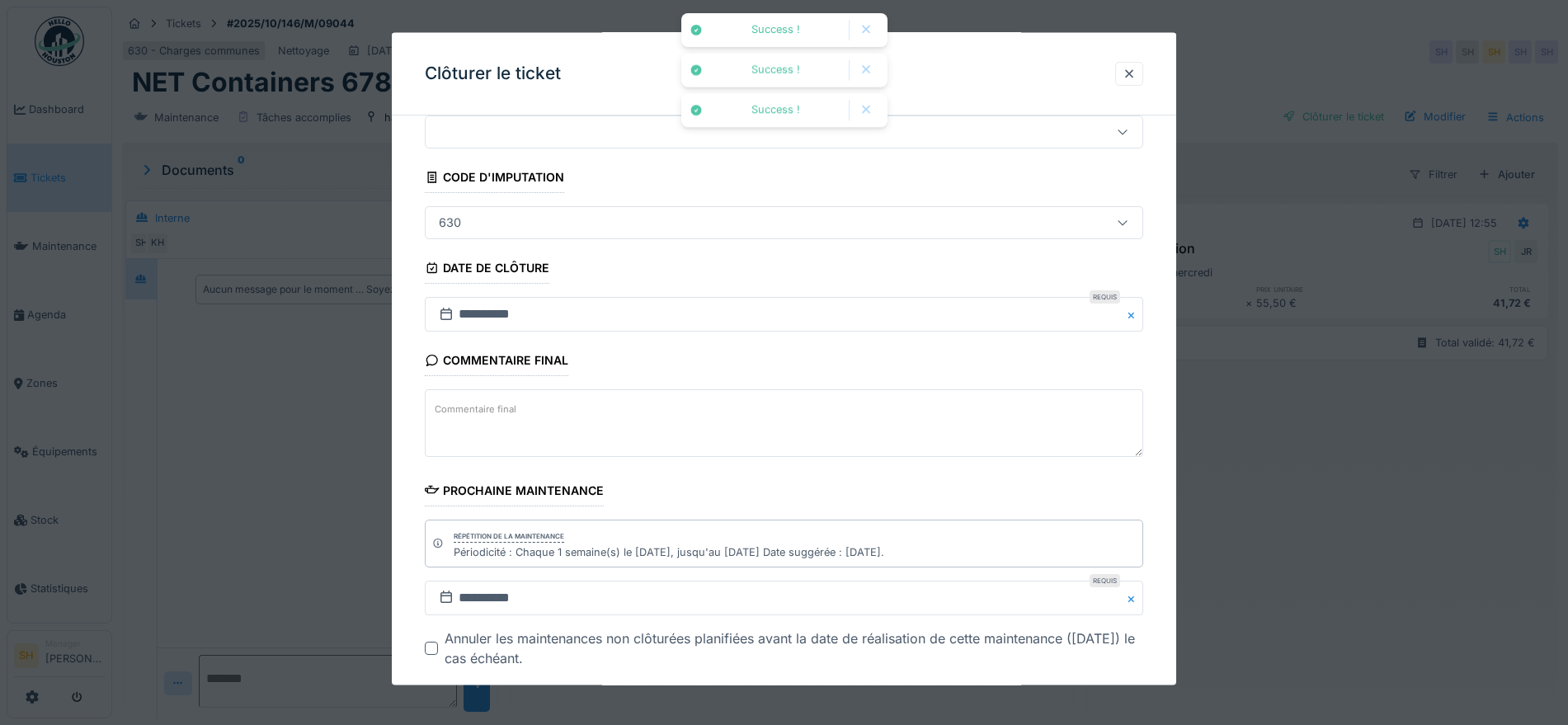
scroll to position [141, 0]
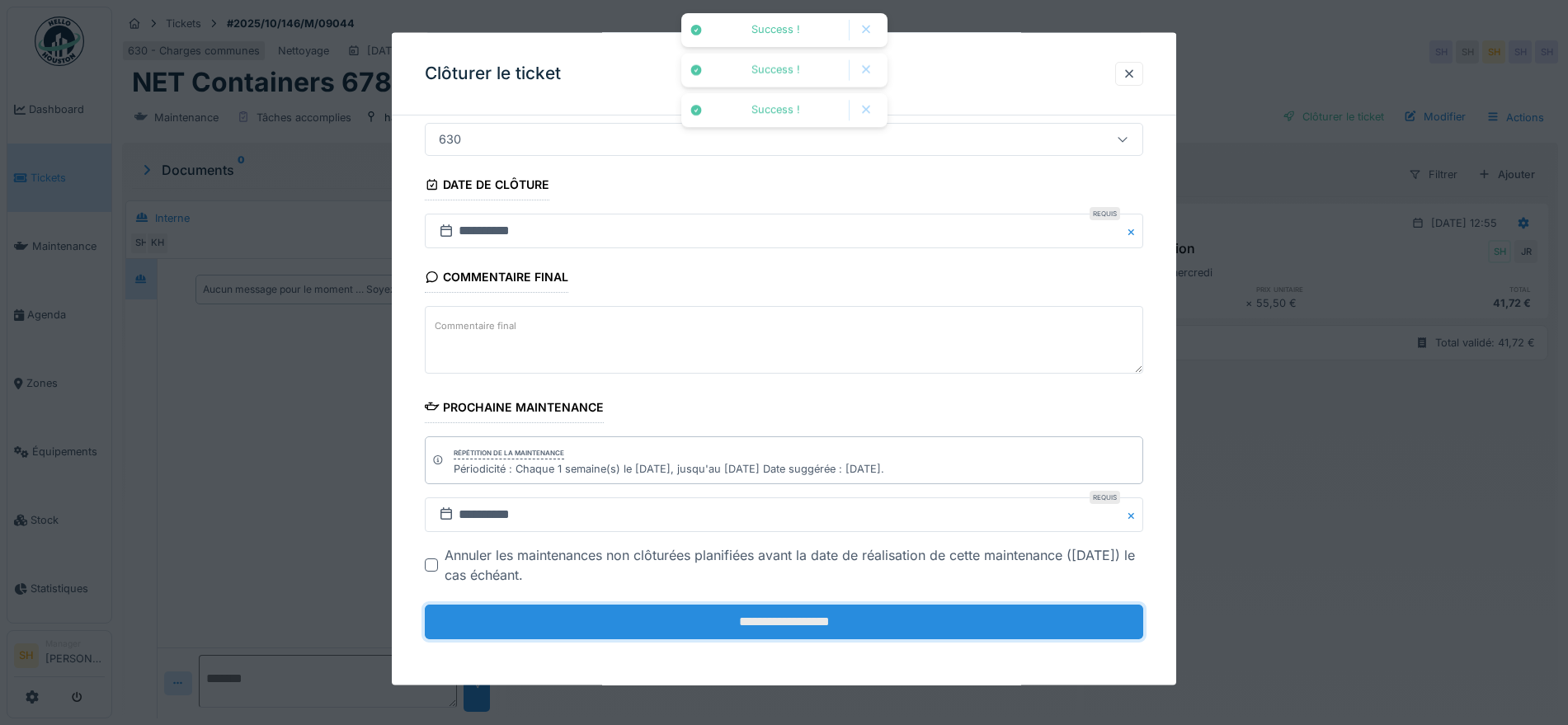
click at [838, 630] on input "**********" at bounding box center [784, 623] width 718 height 34
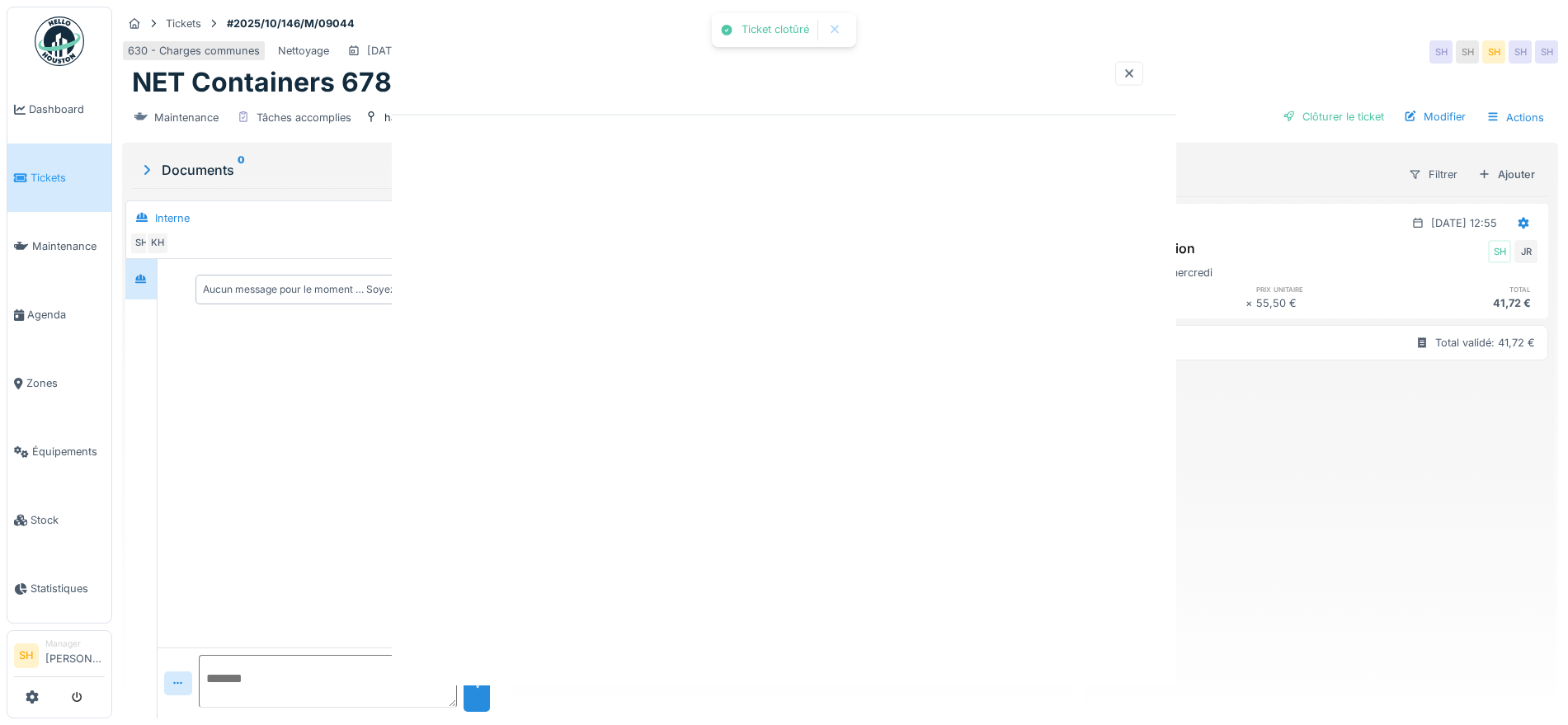
scroll to position [0, 0]
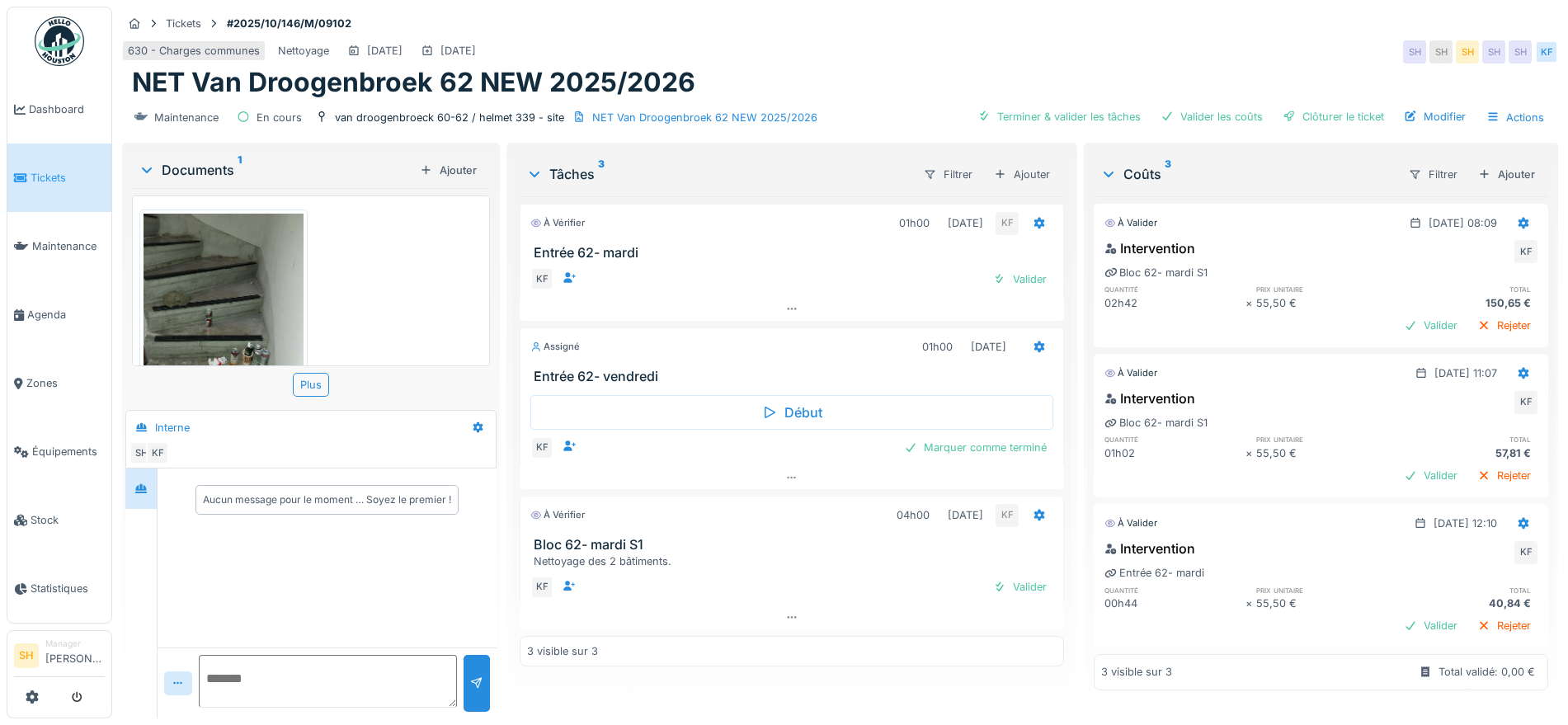
click at [247, 306] on img at bounding box center [223, 321] width 160 height 214
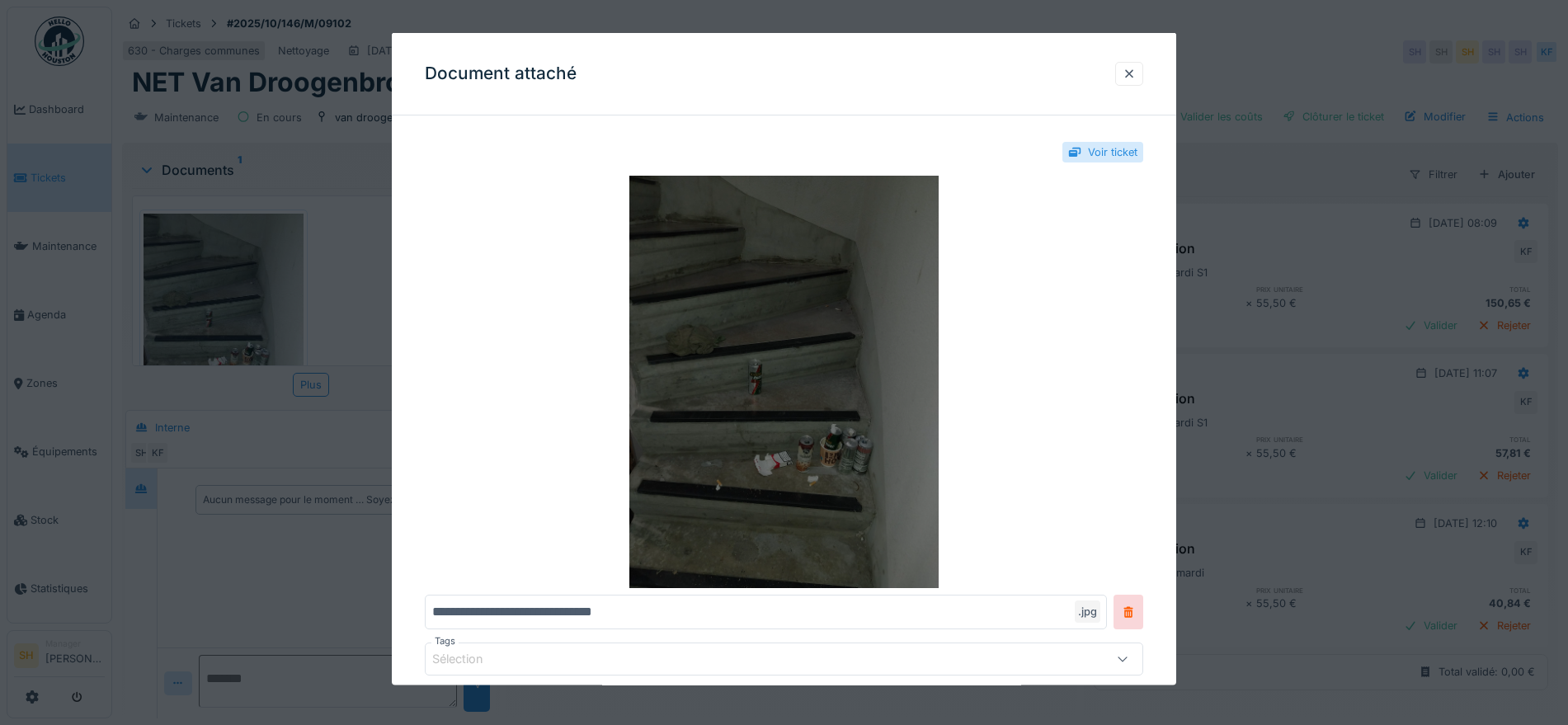
click at [739, 401] on img at bounding box center [784, 382] width 718 height 412
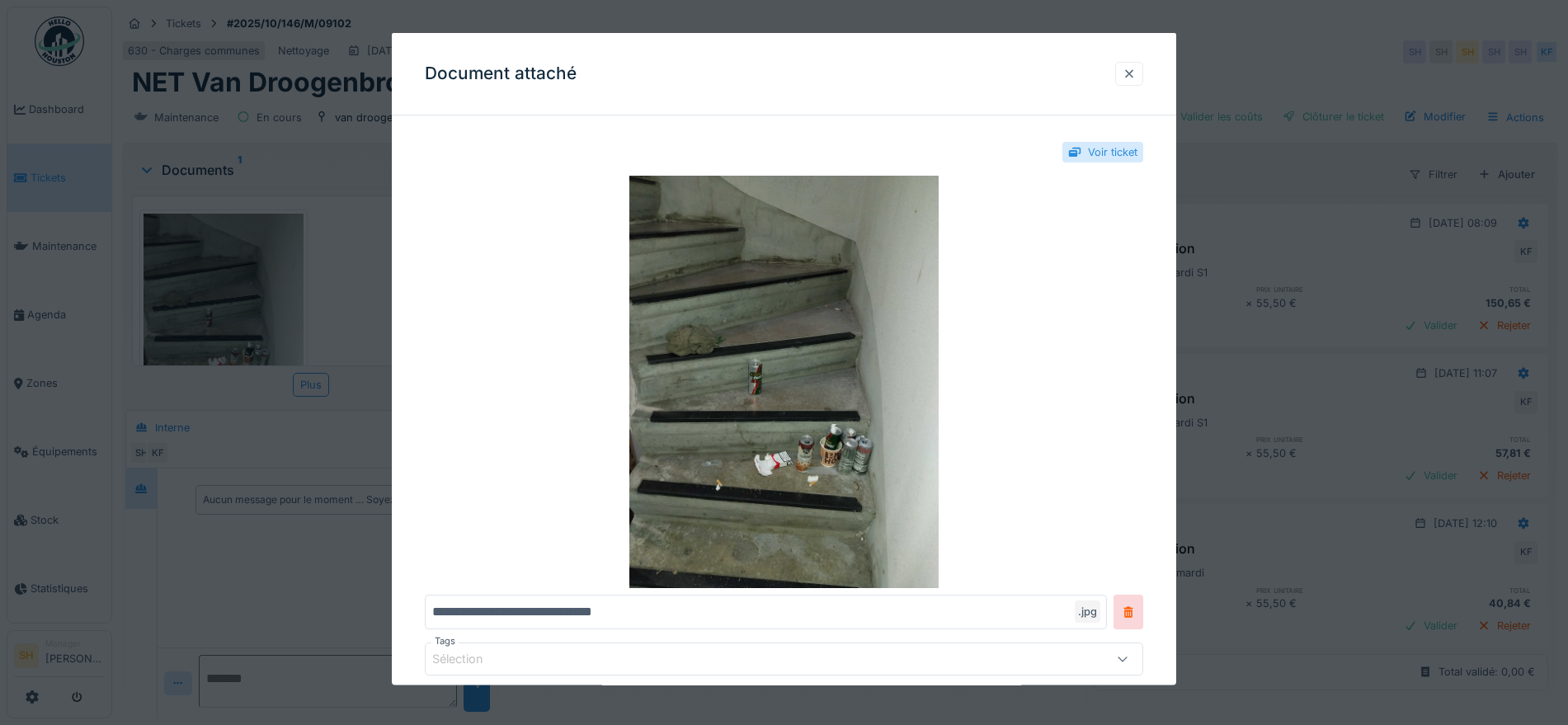
click at [1136, 71] on div at bounding box center [1129, 72] width 14 height 15
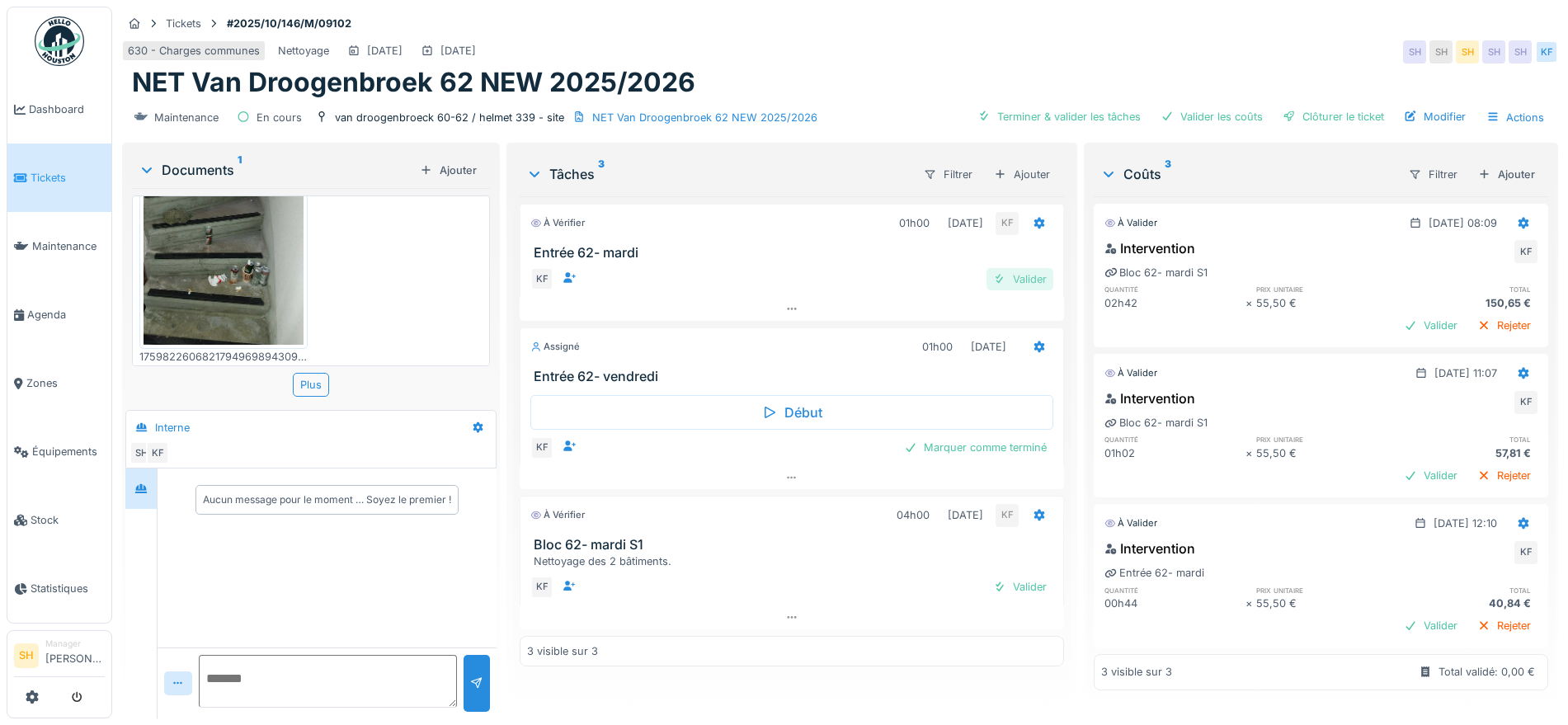
click at [1011, 277] on div "Valider" at bounding box center [1020, 279] width 67 height 23
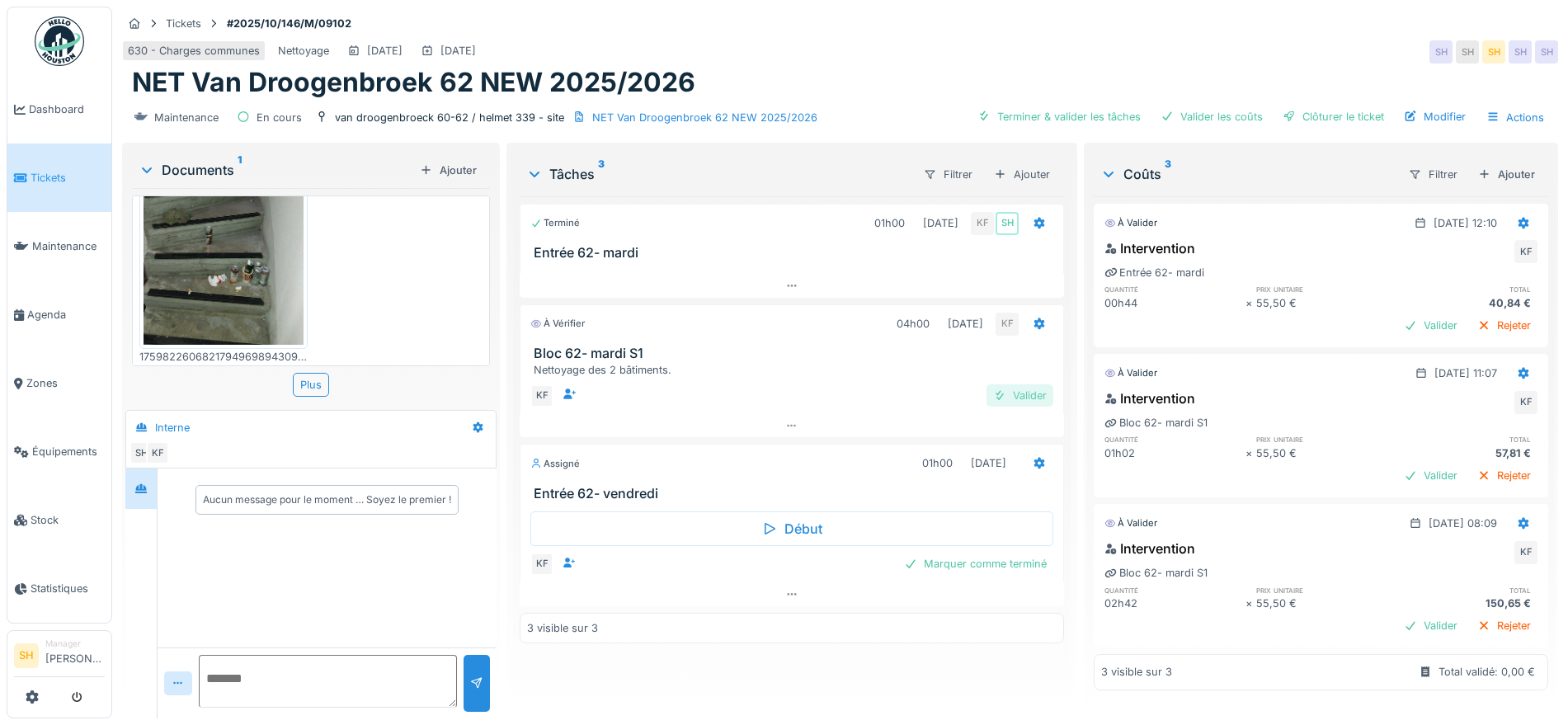
click at [1030, 396] on div "Valider" at bounding box center [1020, 395] width 67 height 23
